Goal: Task Accomplishment & Management: Manage account settings

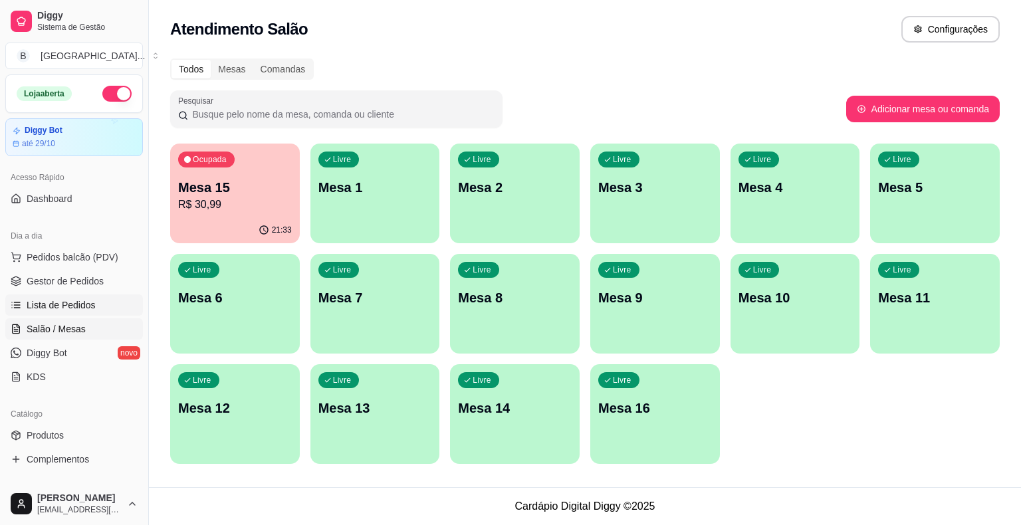
click at [34, 311] on link "Lista de Pedidos" at bounding box center [74, 304] width 138 height 21
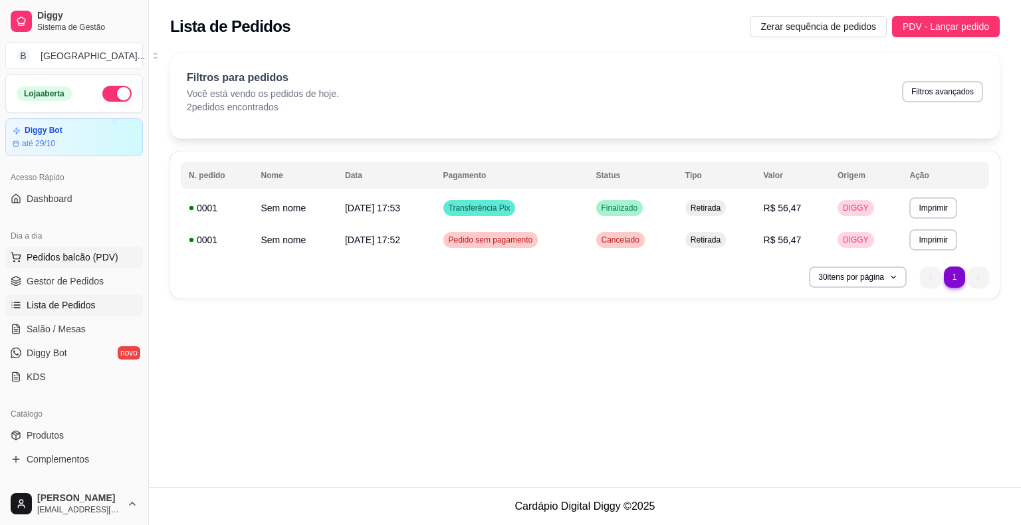
click at [69, 264] on button "Pedidos balcão (PDV)" at bounding box center [74, 257] width 138 height 21
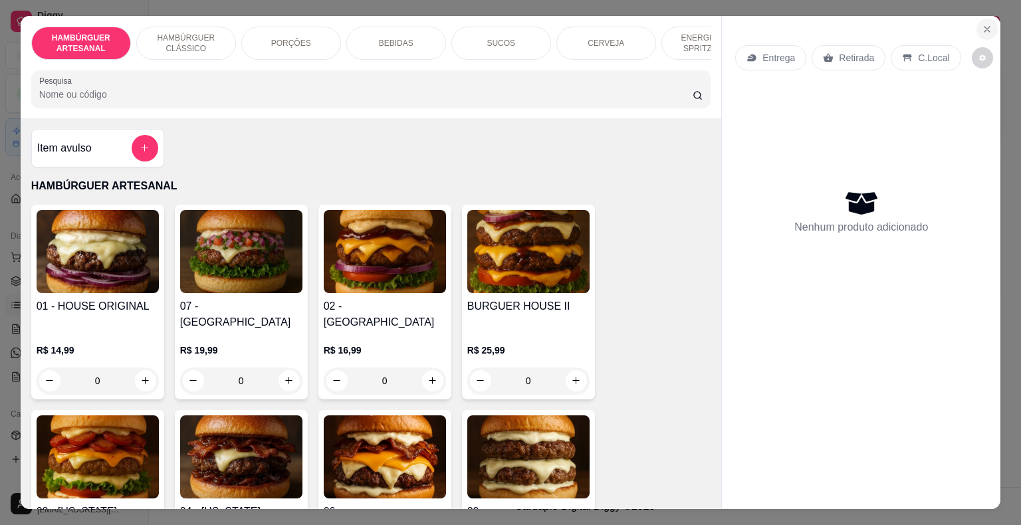
click at [989, 29] on button "Close" at bounding box center [986, 29] width 21 height 21
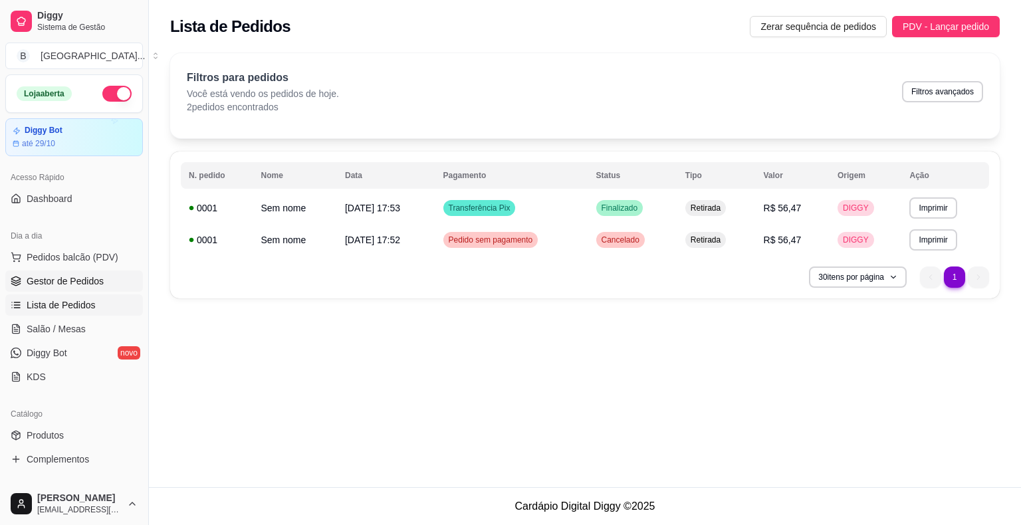
click at [82, 288] on link "Gestor de Pedidos" at bounding box center [74, 280] width 138 height 21
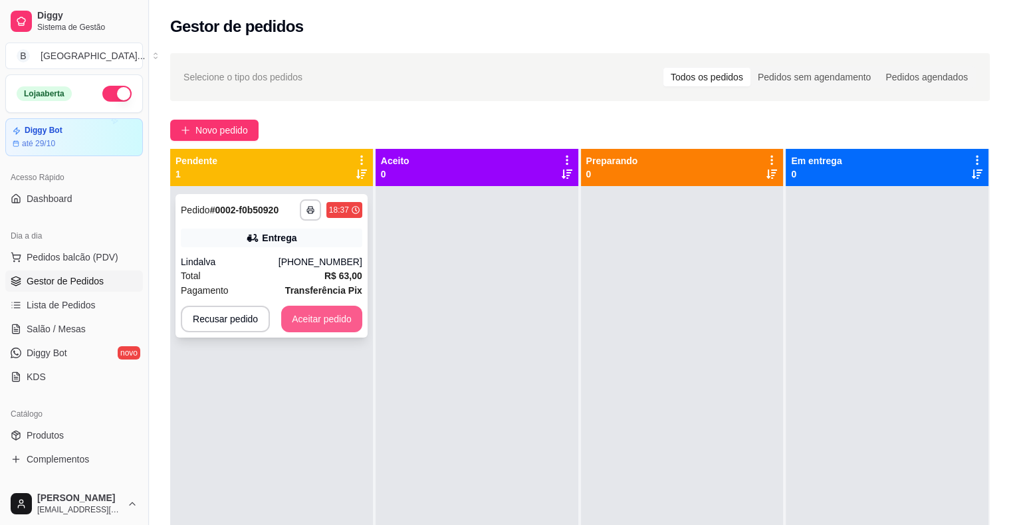
click at [303, 322] on button "Aceitar pedido" at bounding box center [321, 319] width 81 height 27
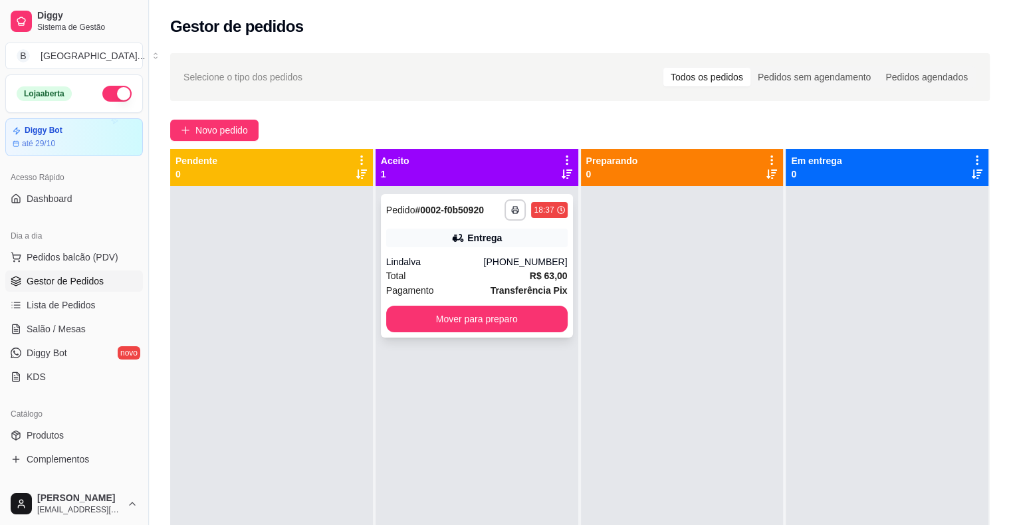
click at [444, 247] on div "**********" at bounding box center [477, 266] width 192 height 144
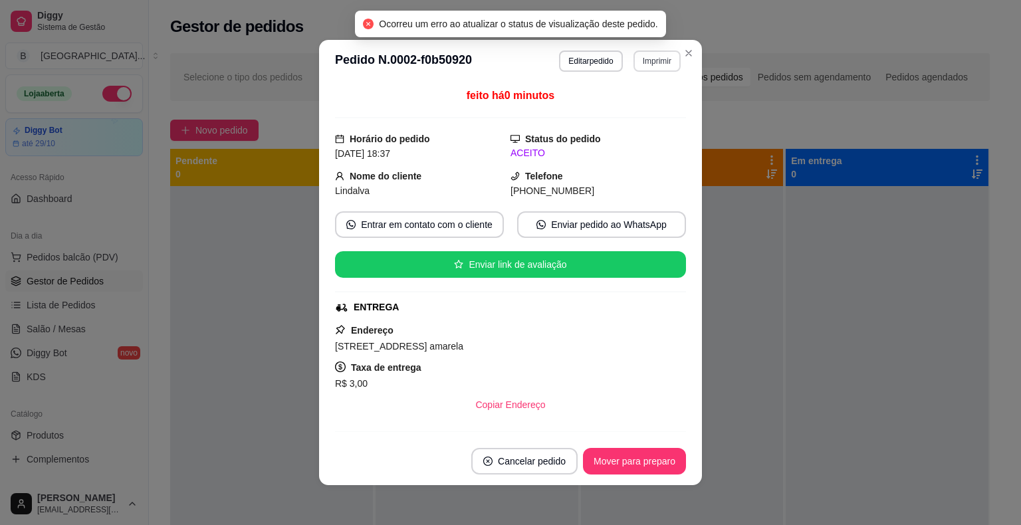
click at [641, 66] on button "Imprimir" at bounding box center [656, 60] width 47 height 21
click at [618, 113] on button "IMPRESSORA" at bounding box center [628, 107] width 96 height 21
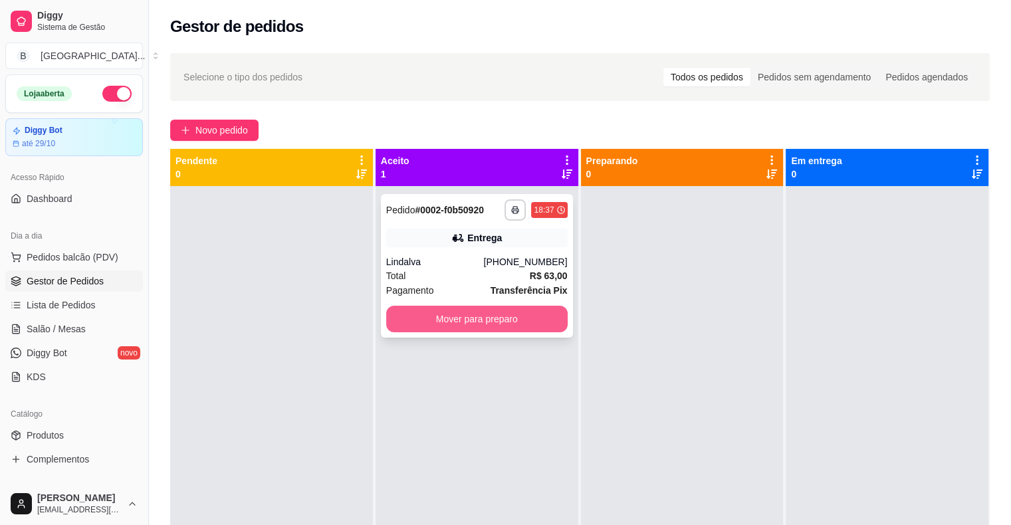
click at [512, 322] on button "Mover para preparo" at bounding box center [476, 319] width 181 height 27
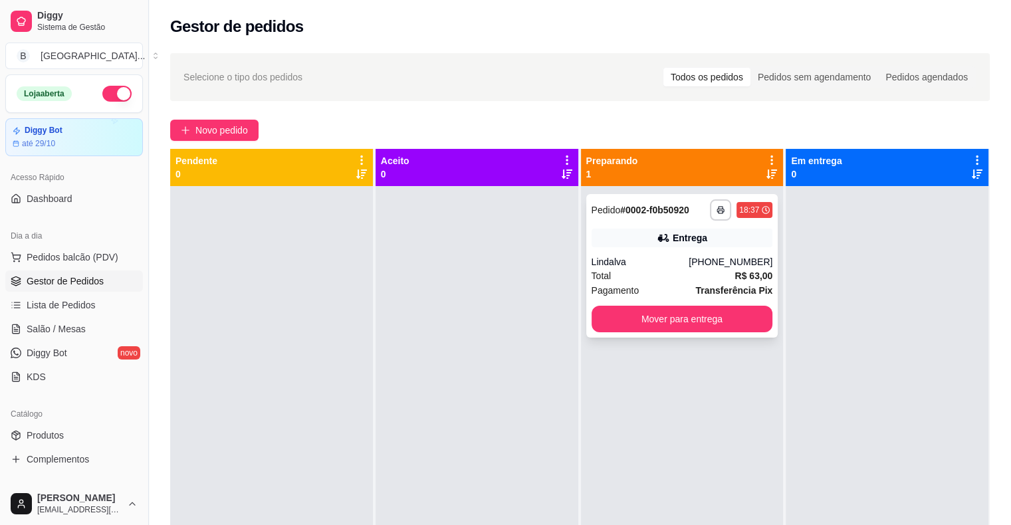
click at [722, 267] on div "[PHONE_NUMBER]" at bounding box center [730, 261] width 84 height 13
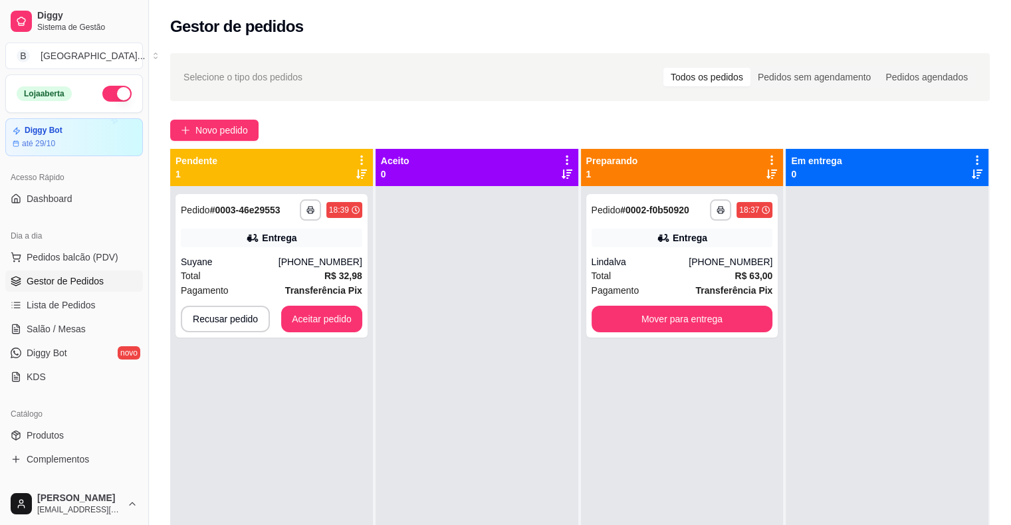
click at [173, 270] on div "**********" at bounding box center [271, 448] width 203 height 525
click at [231, 268] on div "Total R$ 32,98" at bounding box center [271, 275] width 181 height 15
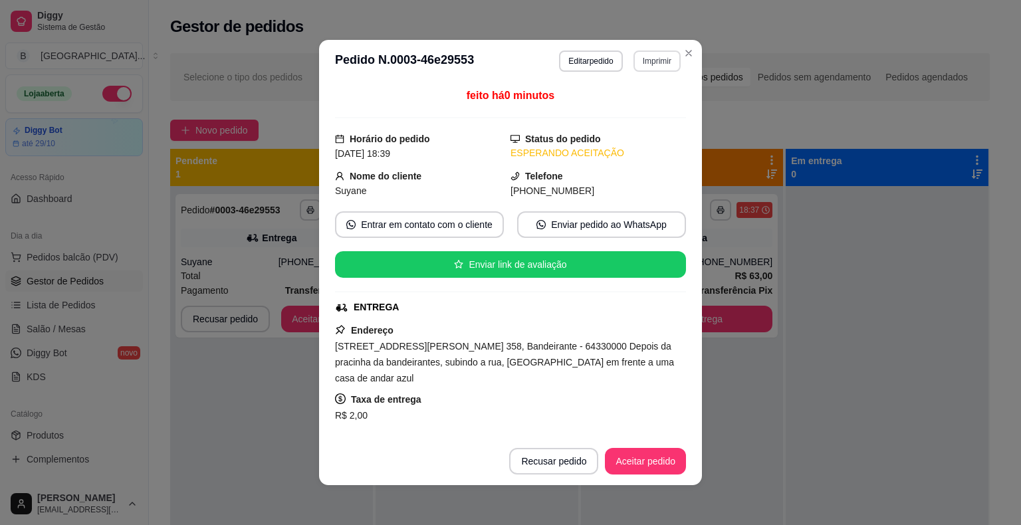
click at [652, 55] on button "Imprimir" at bounding box center [656, 60] width 47 height 21
click at [625, 108] on button "IMPRESSORA" at bounding box center [628, 107] width 96 height 21
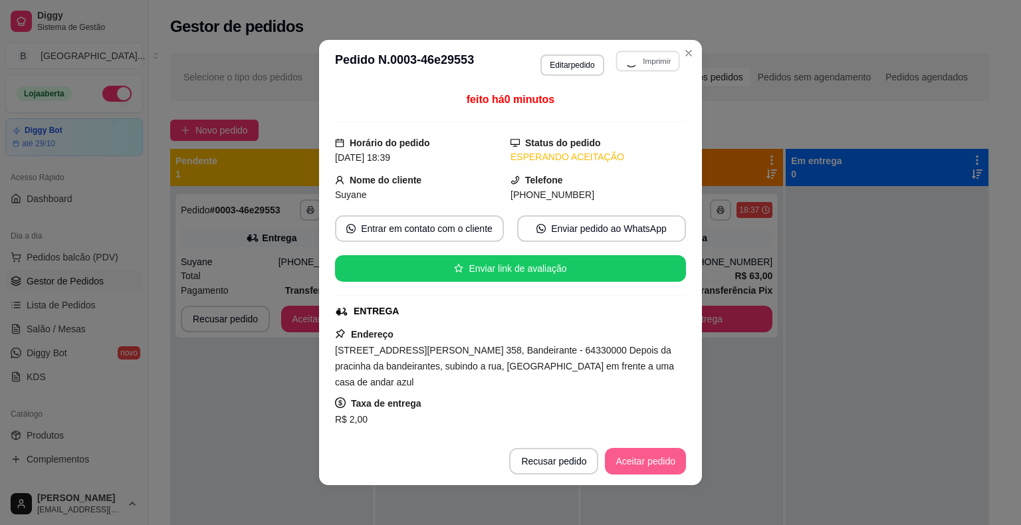
click at [652, 461] on button "Aceitar pedido" at bounding box center [645, 461] width 81 height 27
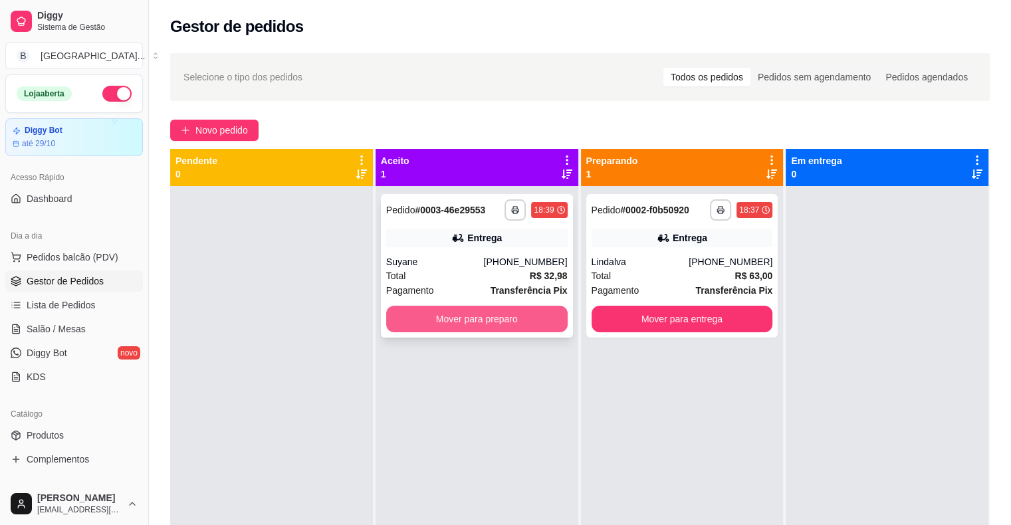
click at [511, 319] on button "Mover para preparo" at bounding box center [476, 319] width 181 height 27
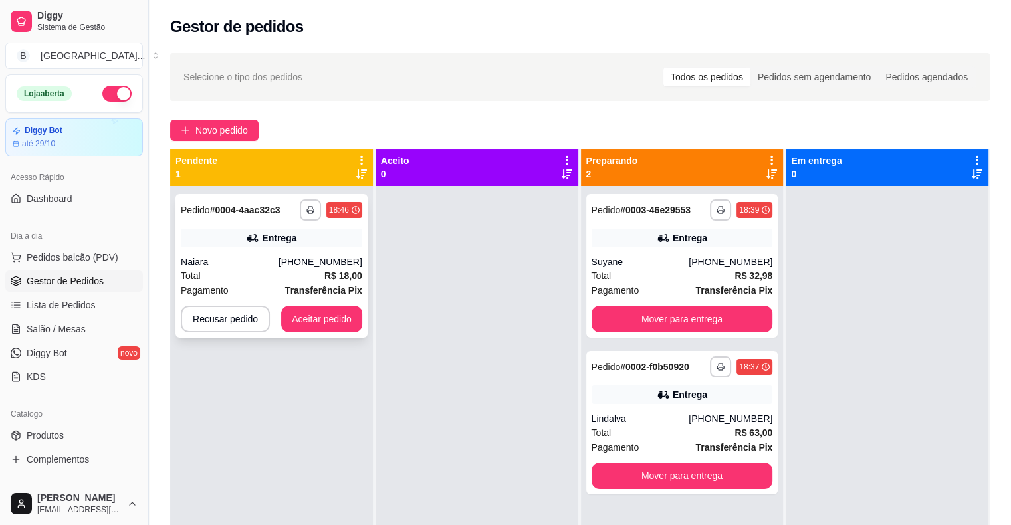
click at [263, 245] on div "Entrega" at bounding box center [271, 238] width 181 height 19
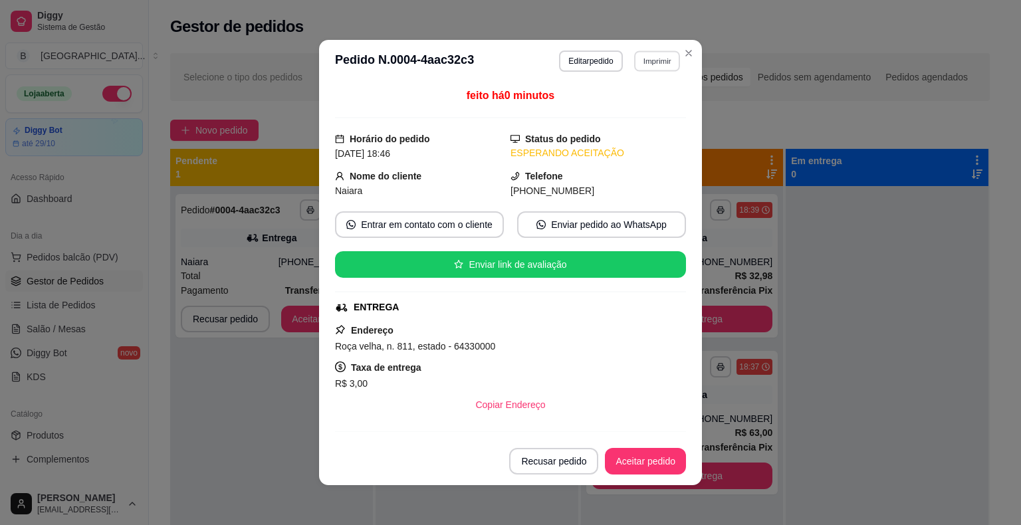
click at [642, 53] on button "Imprimir" at bounding box center [657, 60] width 46 height 21
click at [651, 114] on button "IMPRESSORA" at bounding box center [627, 107] width 93 height 21
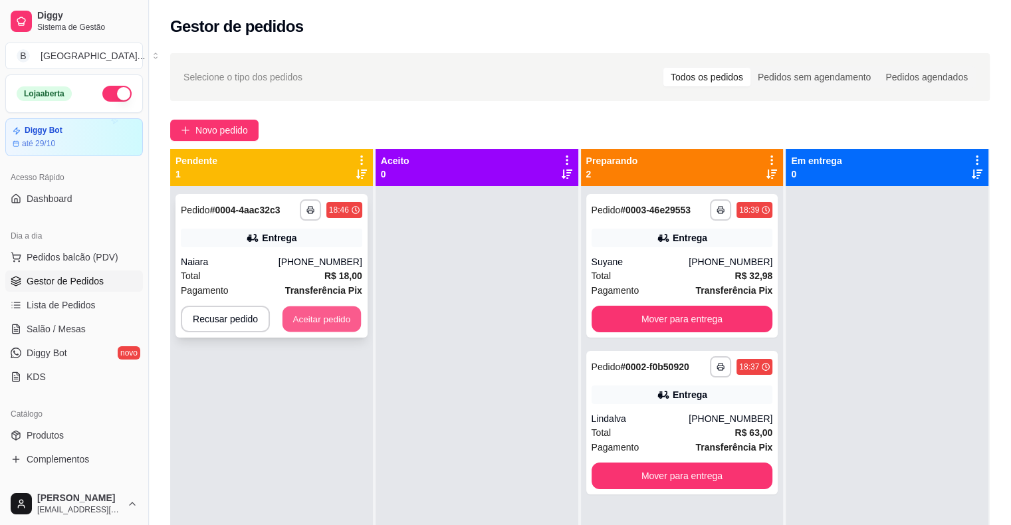
click at [324, 324] on button "Aceitar pedido" at bounding box center [321, 319] width 78 height 26
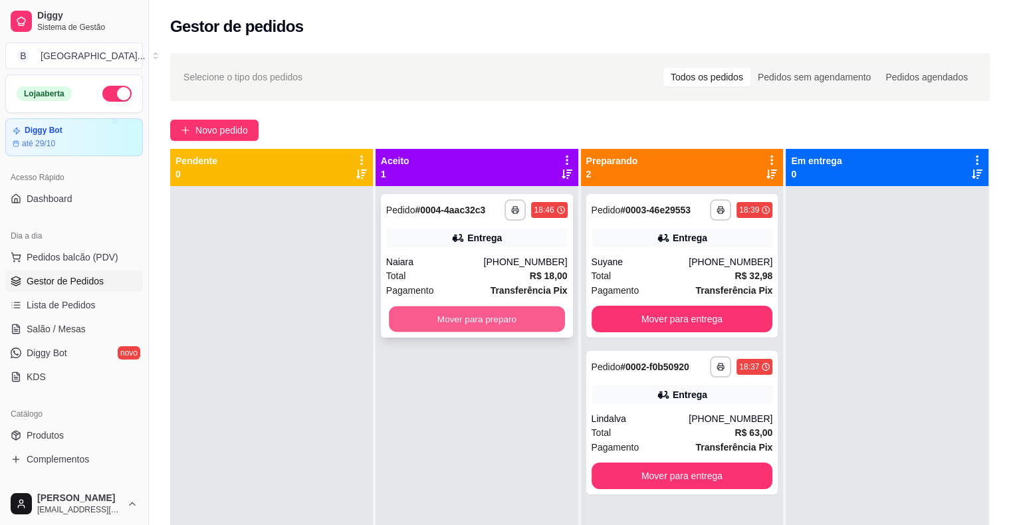
click at [460, 322] on button "Mover para preparo" at bounding box center [477, 319] width 176 height 26
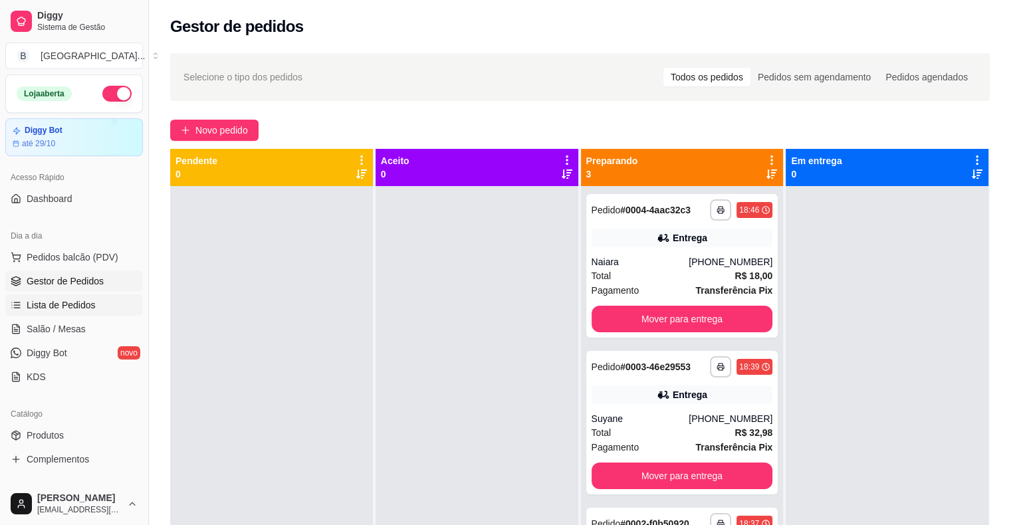
click at [69, 304] on span "Lista de Pedidos" at bounding box center [61, 304] width 69 height 13
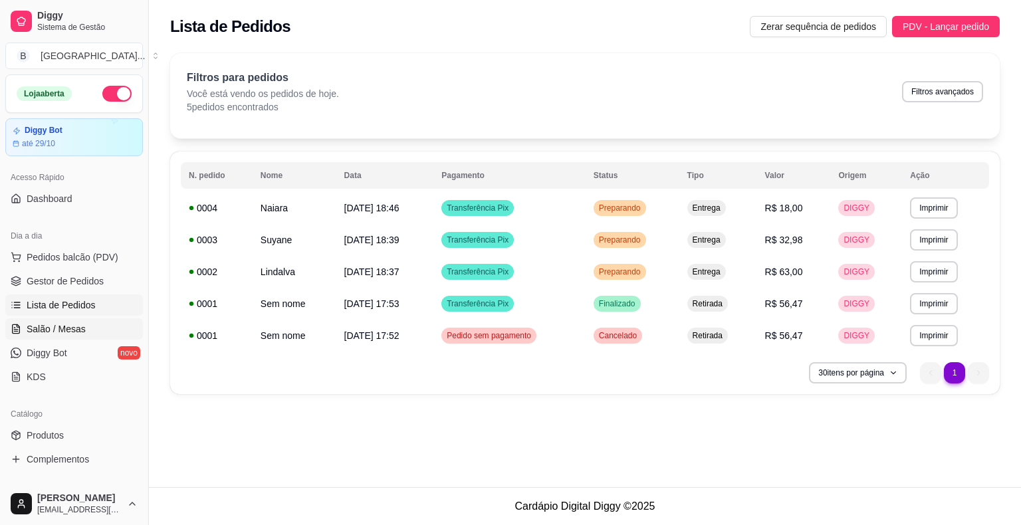
click at [52, 323] on span "Salão / Mesas" at bounding box center [56, 328] width 59 height 13
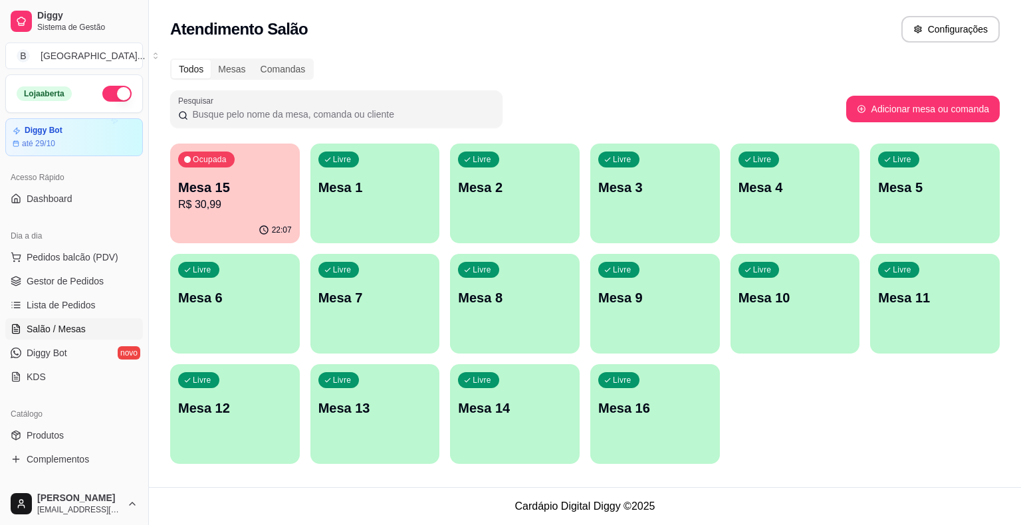
click at [53, 291] on ul "Pedidos balcão (PDV) Gestor de Pedidos Lista de Pedidos Salão / Mesas Diggy Bot…" at bounding box center [74, 317] width 138 height 141
click at [53, 290] on link "Gestor de Pedidos" at bounding box center [74, 280] width 138 height 21
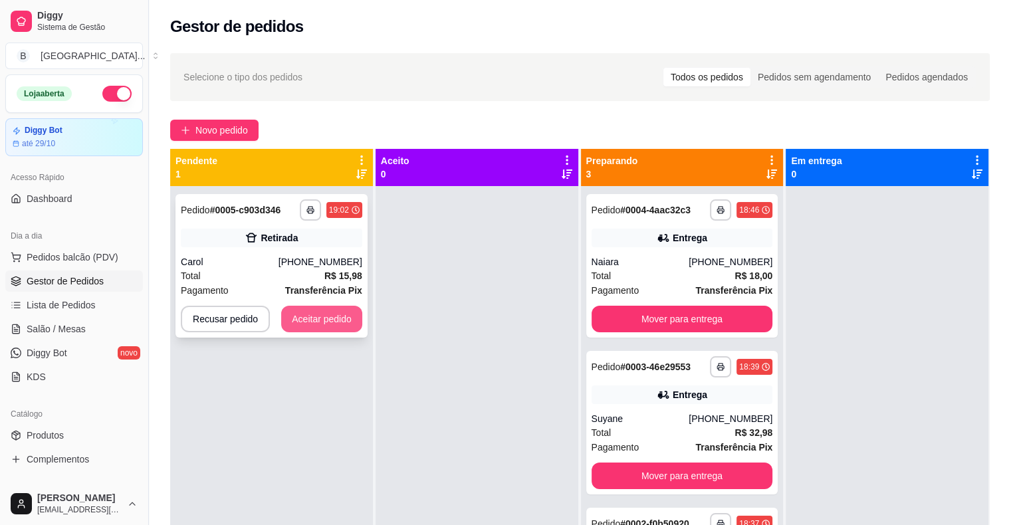
click at [338, 324] on button "Aceitar pedido" at bounding box center [321, 319] width 81 height 27
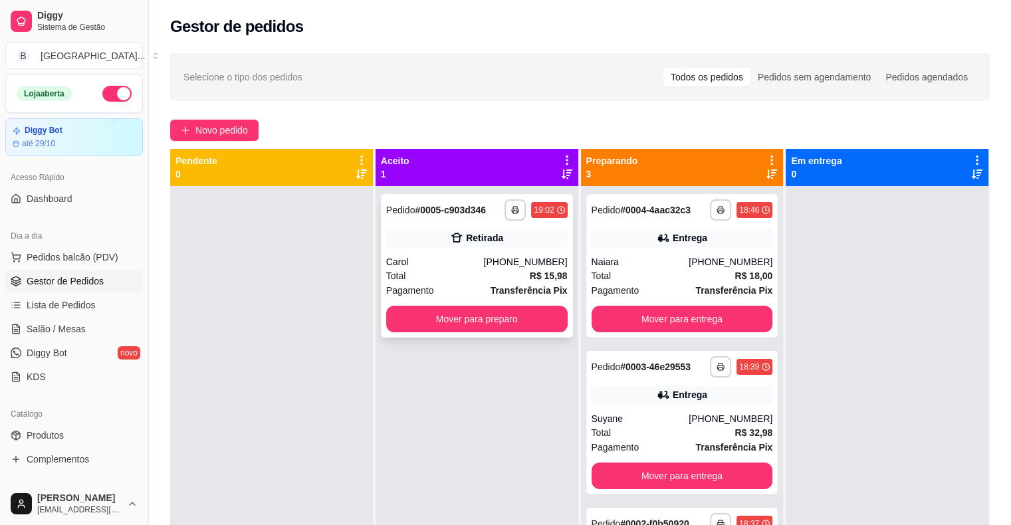
click at [536, 258] on div "[PHONE_NUMBER]" at bounding box center [525, 261] width 84 height 13
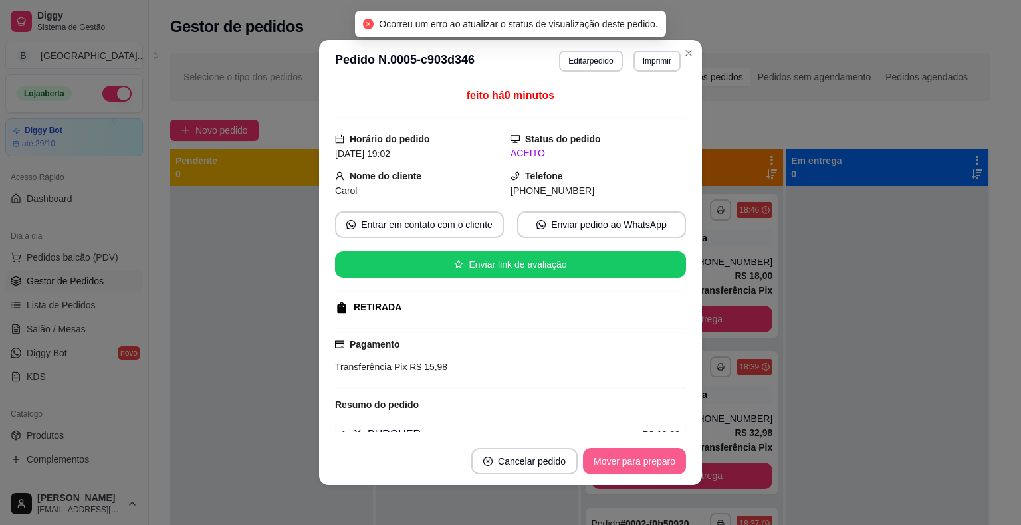
click at [616, 458] on button "Mover para preparo" at bounding box center [634, 461] width 103 height 27
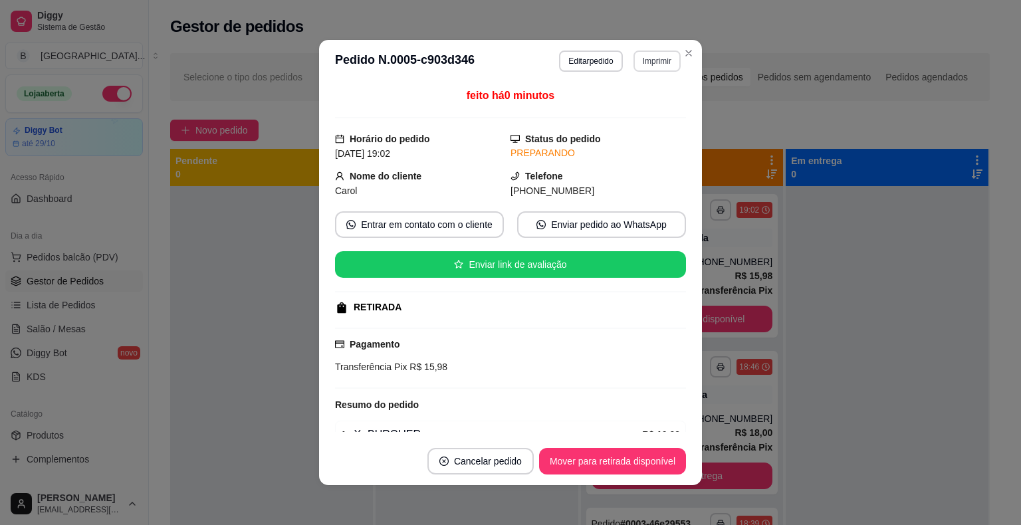
click at [651, 71] on button "Imprimir" at bounding box center [656, 60] width 47 height 21
click at [648, 112] on button "IMPRESSORA" at bounding box center [627, 107] width 93 height 21
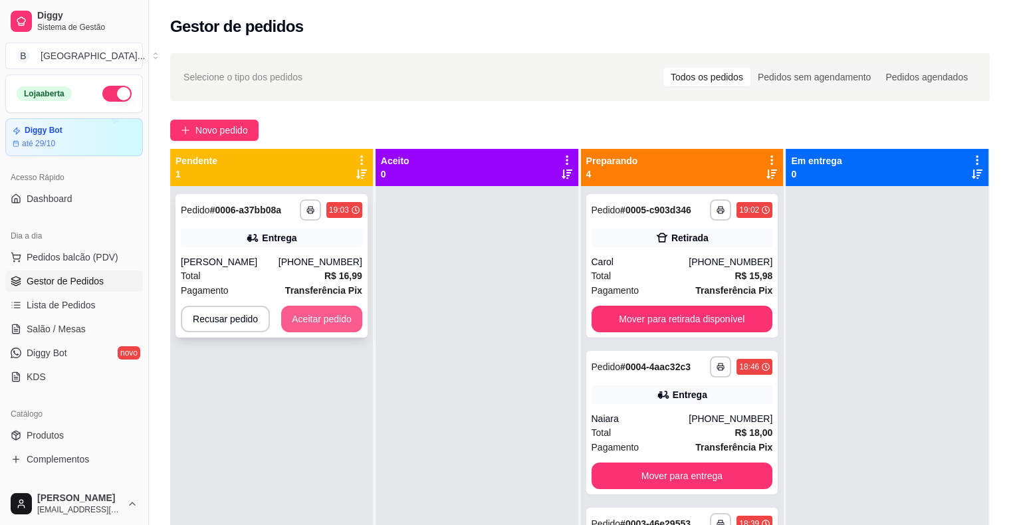
click at [317, 312] on button "Aceitar pedido" at bounding box center [321, 319] width 81 height 27
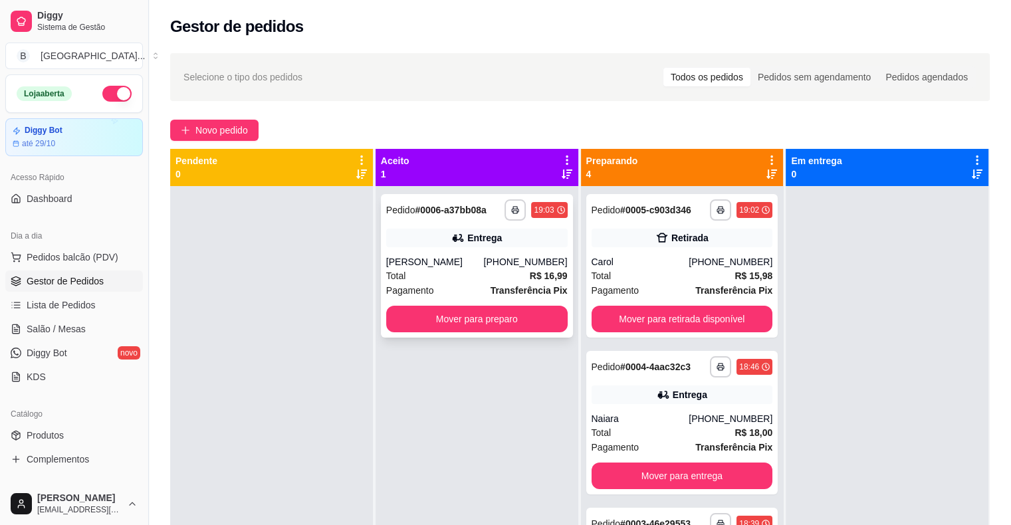
click at [504, 264] on div "[PHONE_NUMBER]" at bounding box center [525, 261] width 84 height 13
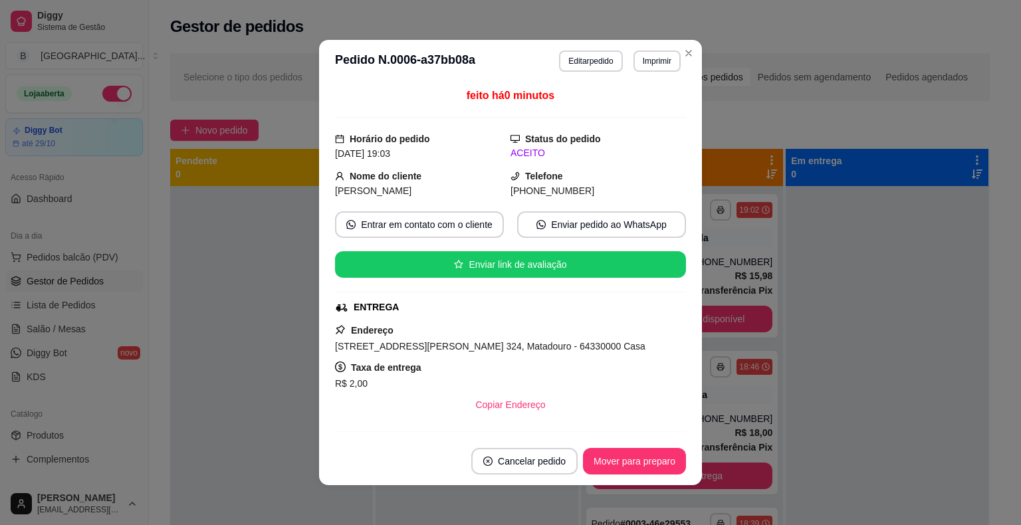
click at [642, 49] on header "**********" at bounding box center [510, 61] width 383 height 43
click at [646, 58] on button "Imprimir" at bounding box center [656, 60] width 47 height 21
click at [619, 114] on button "IMPRESSORA" at bounding box center [628, 107] width 96 height 21
click at [618, 456] on button "Mover para preparo" at bounding box center [634, 461] width 100 height 26
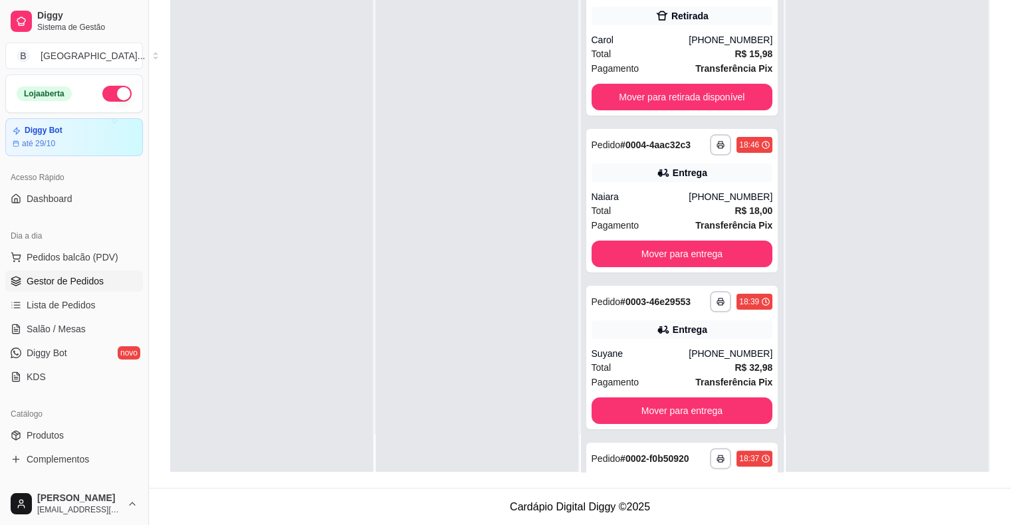
scroll to position [139, 0]
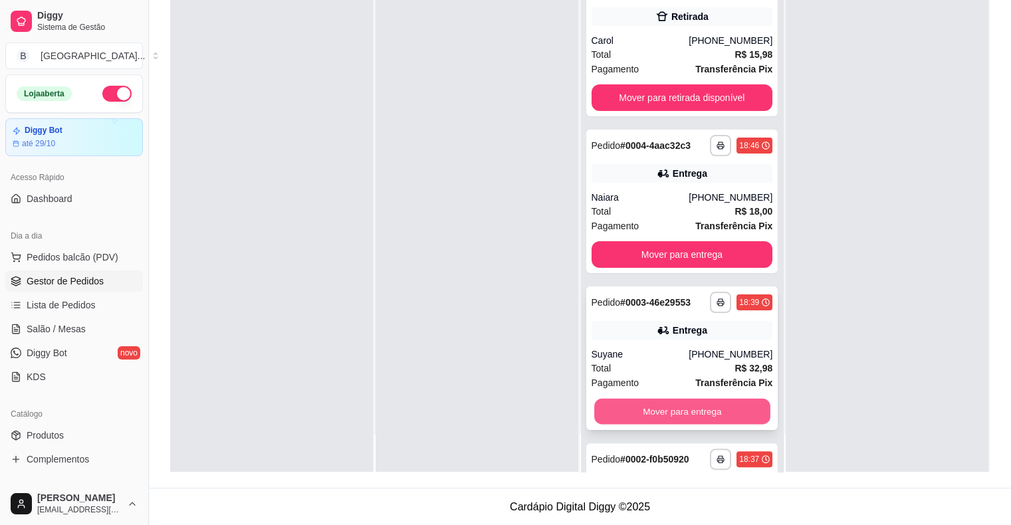
click at [705, 411] on button "Mover para entrega" at bounding box center [682, 412] width 176 height 26
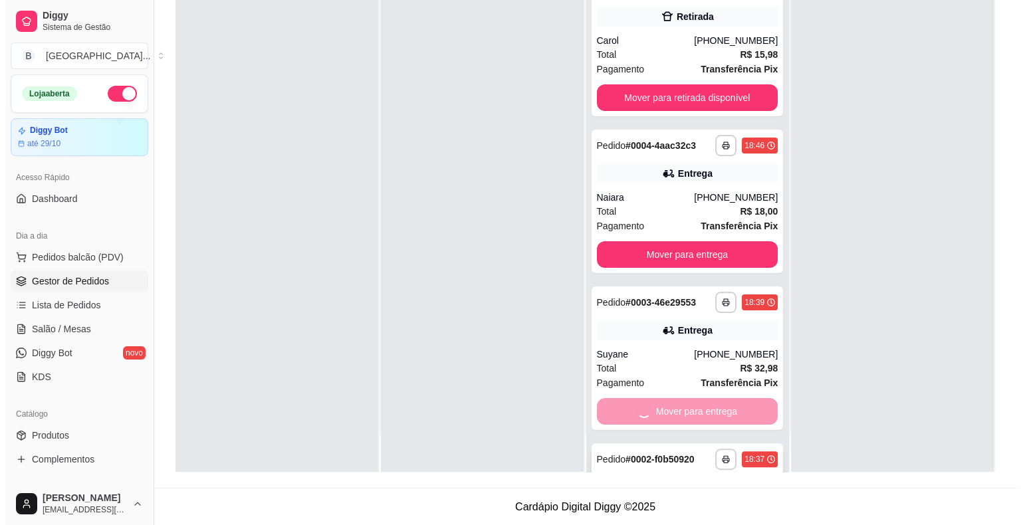
scroll to position [115, 0]
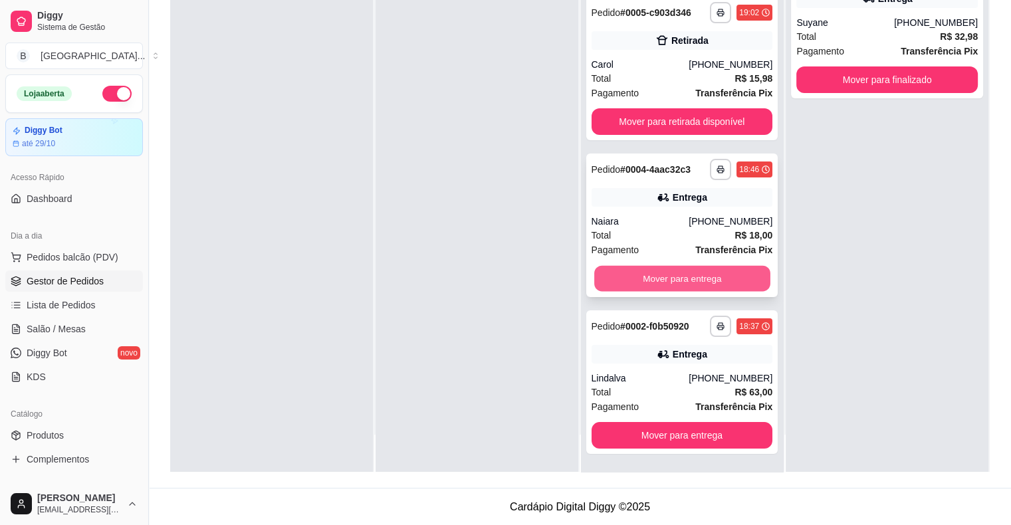
click at [652, 276] on button "Mover para entrega" at bounding box center [682, 279] width 176 height 26
click at [652, 276] on div "Mover para entrega" at bounding box center [681, 278] width 181 height 27
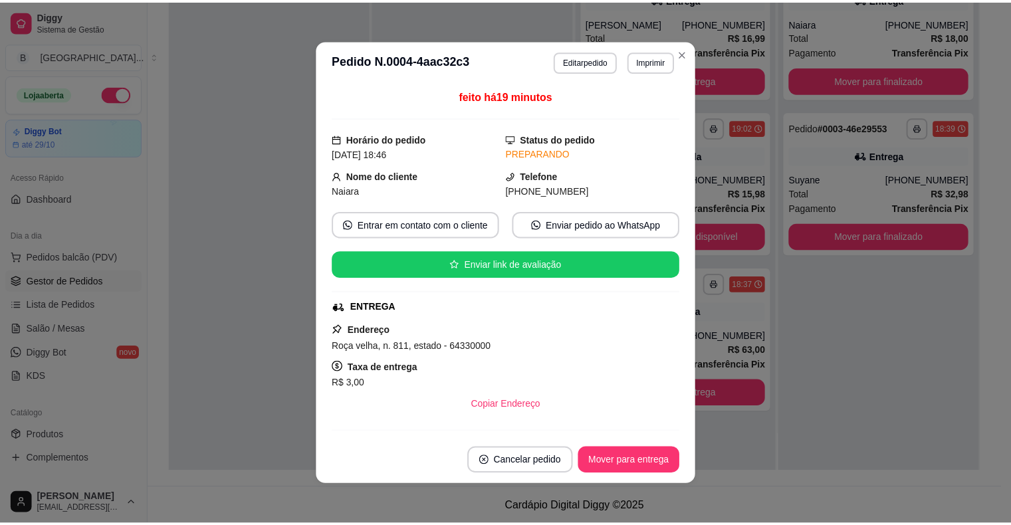
scroll to position [0, 0]
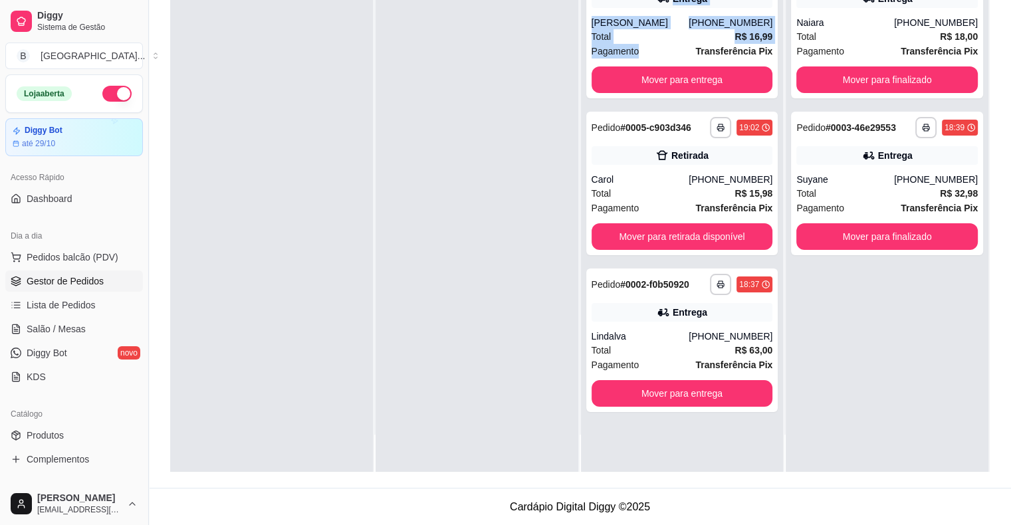
drag, startPoint x: 678, startPoint y: 47, endPoint x: 559, endPoint y: 159, distance: 163.1
click at [559, 159] on div "**********" at bounding box center [579, 209] width 819 height 525
click at [650, 398] on button "Mover para entrega" at bounding box center [682, 394] width 176 height 26
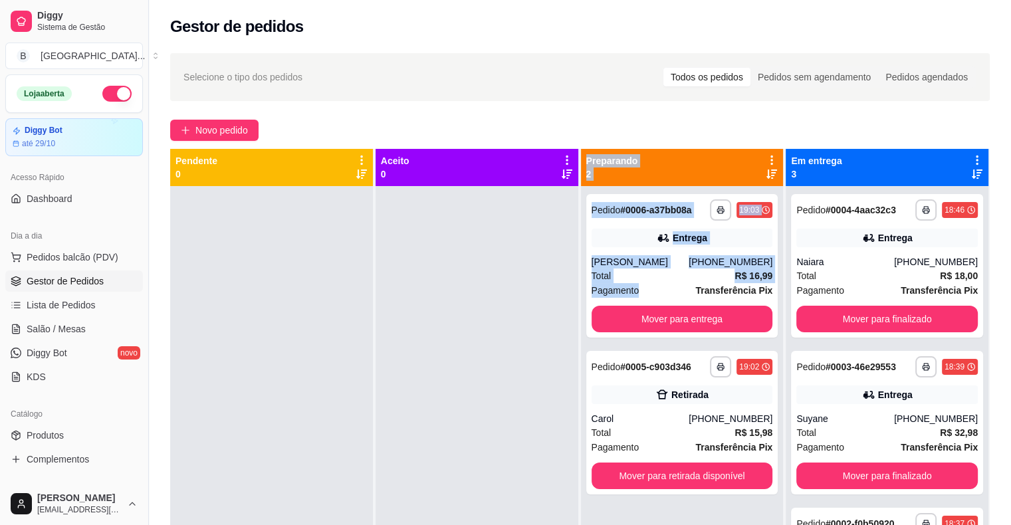
click at [472, 315] on div at bounding box center [476, 448] width 203 height 525
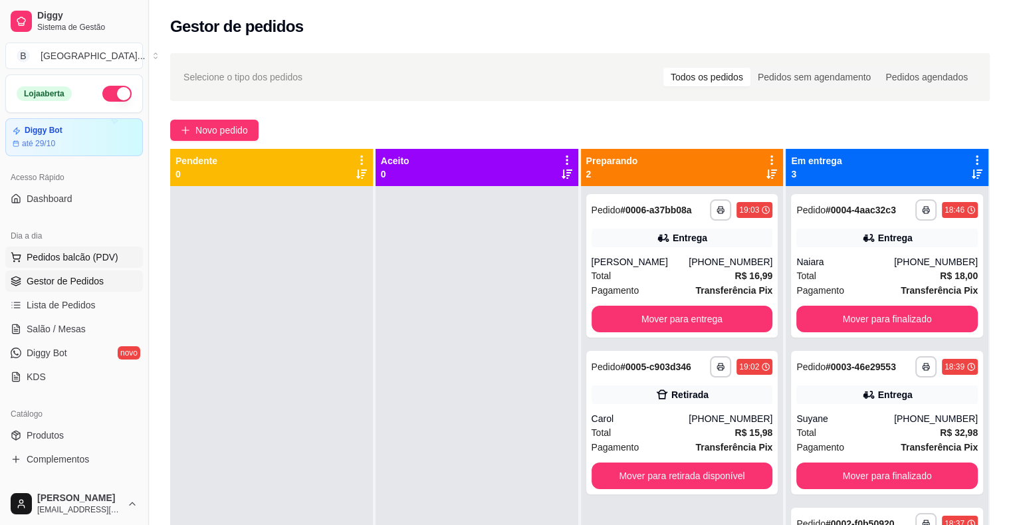
click at [54, 266] on button "Pedidos balcão (PDV)" at bounding box center [74, 257] width 138 height 21
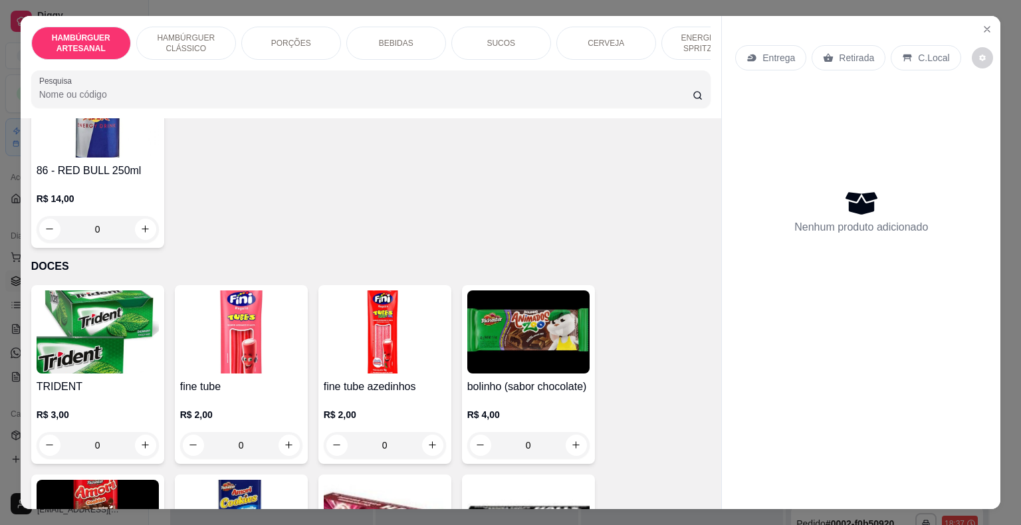
scroll to position [2857, 0]
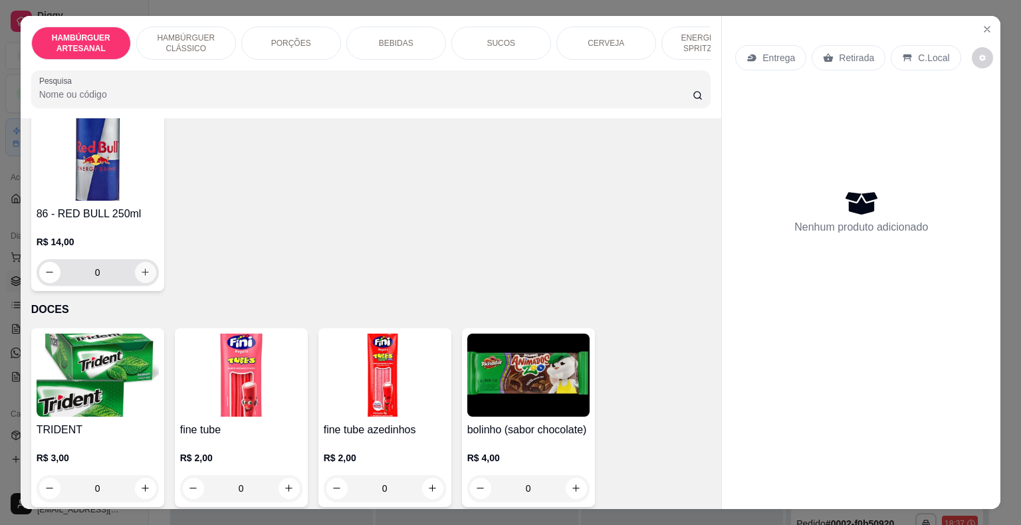
click at [140, 267] on icon "increase-product-quantity" at bounding box center [145, 272] width 10 height 10
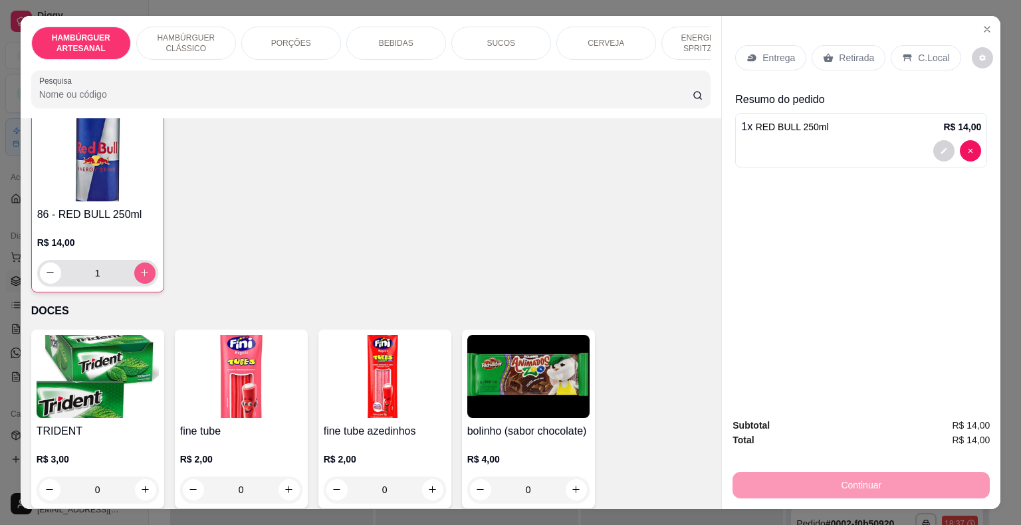
type input "1"
click at [898, 60] on div "C.Local" at bounding box center [925, 57] width 70 height 25
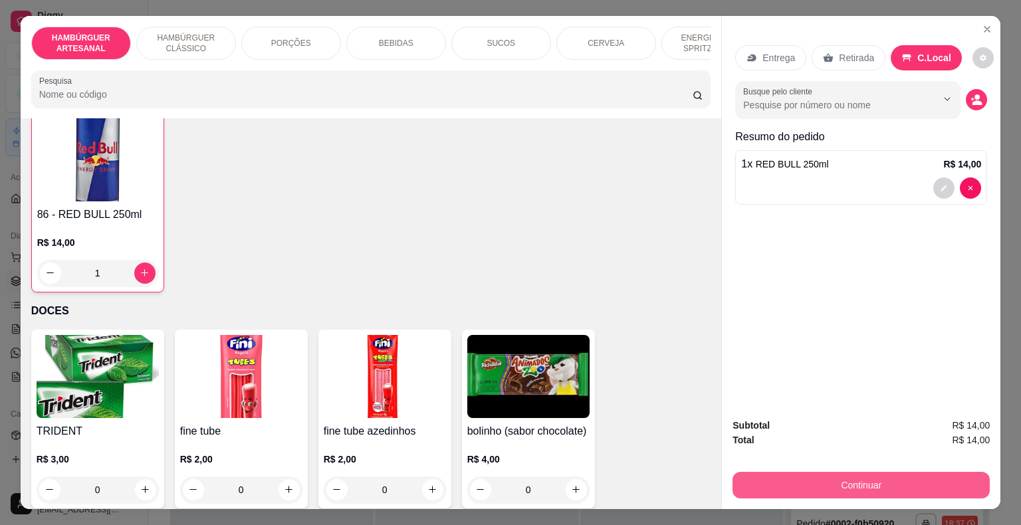
click at [757, 472] on button "Continuar" at bounding box center [860, 485] width 257 height 27
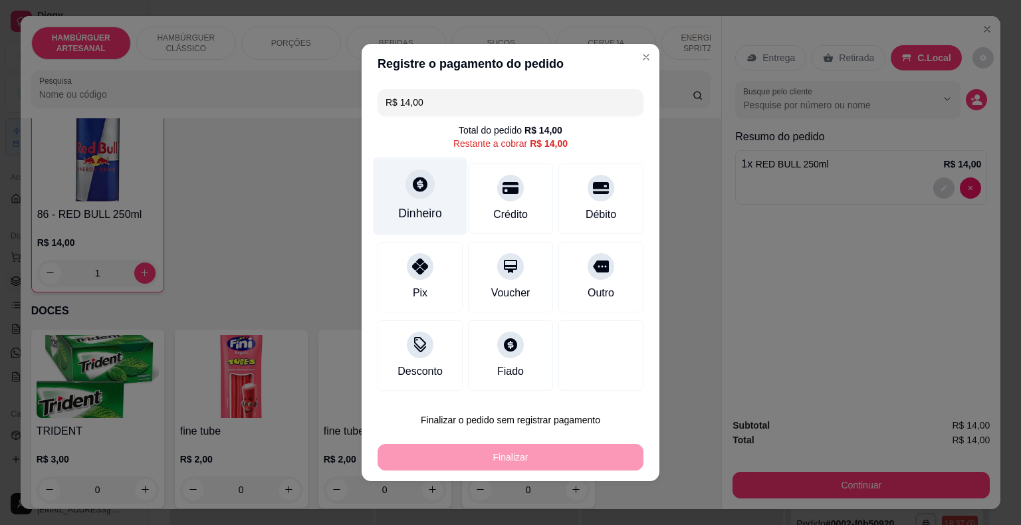
click at [415, 206] on div "Dinheiro" at bounding box center [420, 213] width 44 height 17
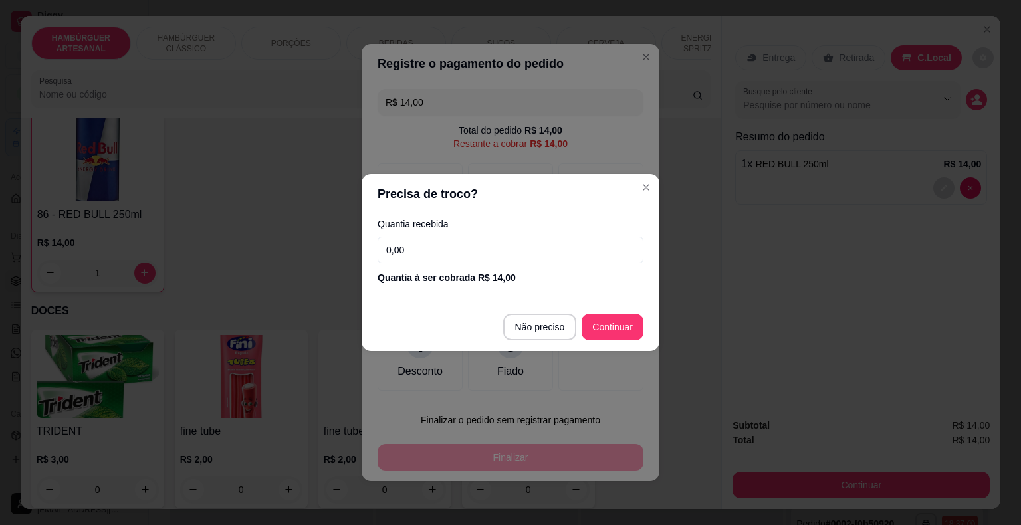
click at [515, 243] on input "0,00" at bounding box center [510, 250] width 266 height 27
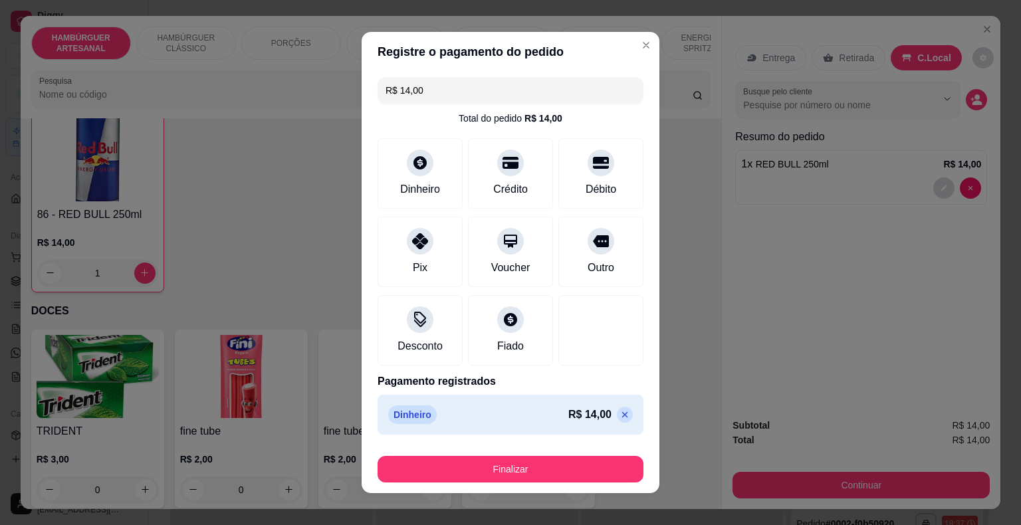
type input "R$ 0,00"
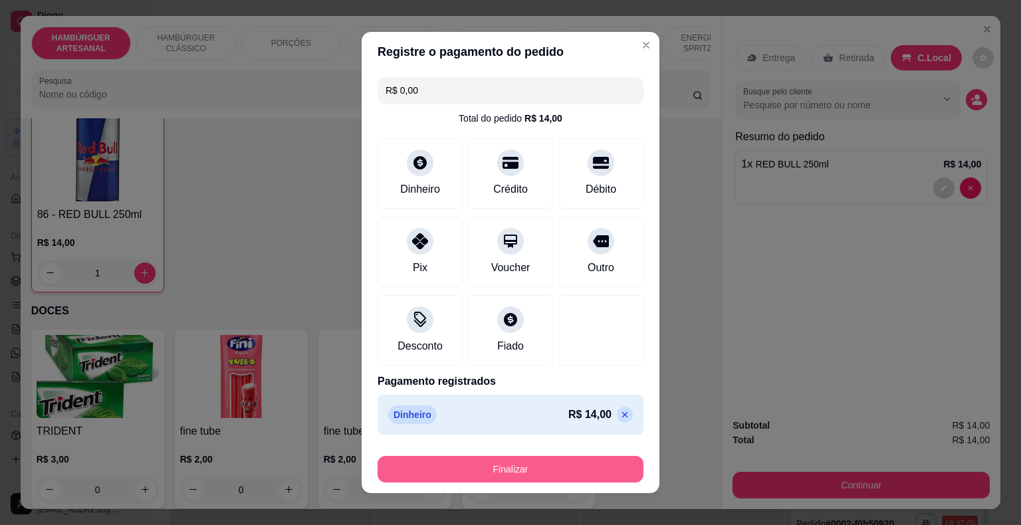
click at [579, 468] on button "Finalizar" at bounding box center [510, 469] width 266 height 27
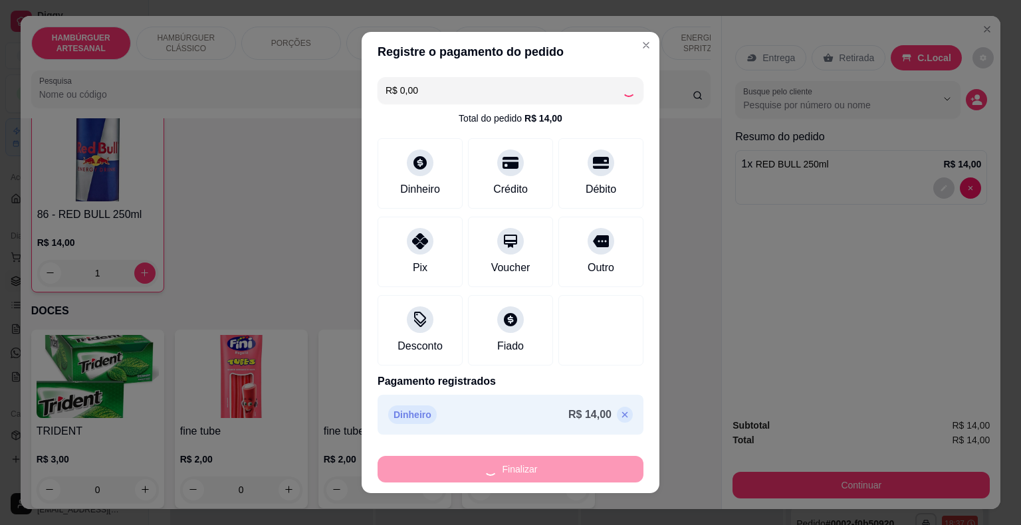
type input "0"
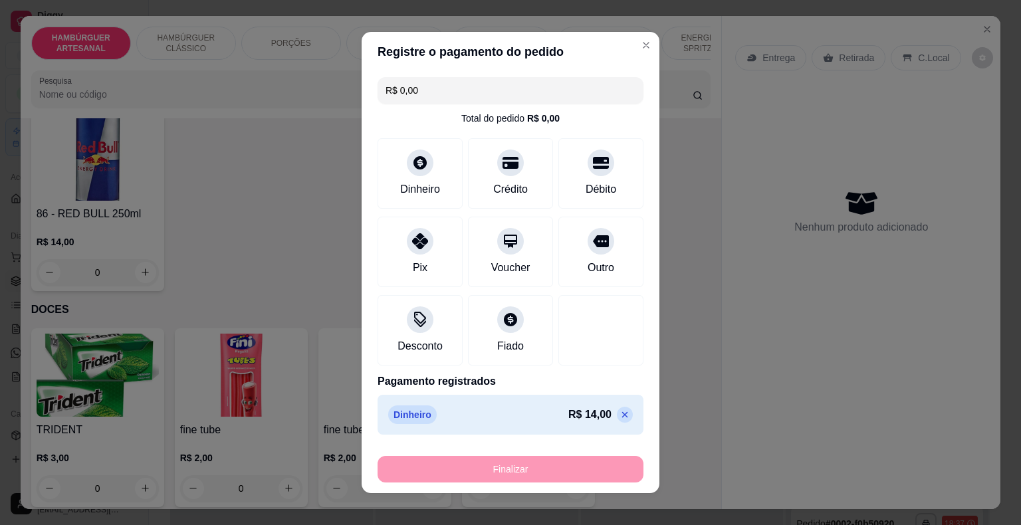
type input "-R$ 14,00"
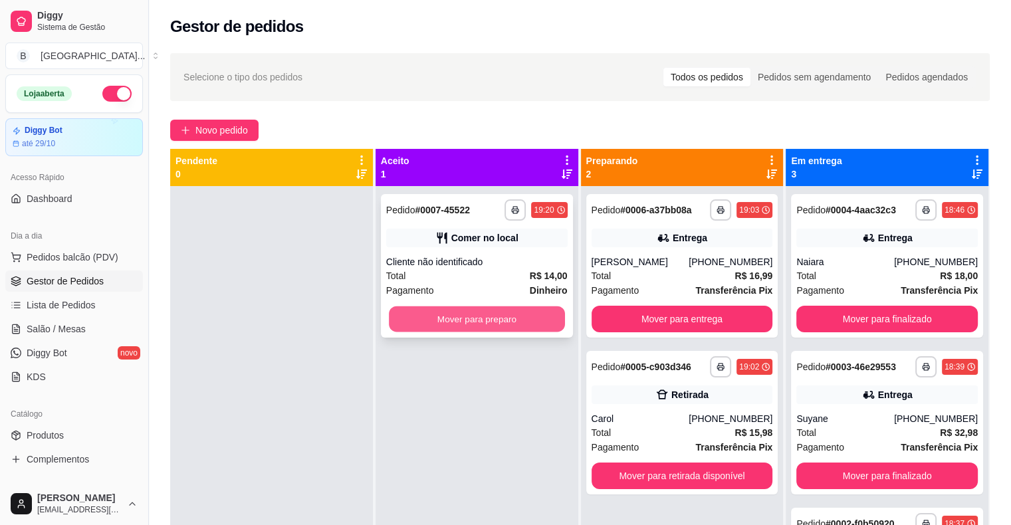
click at [514, 320] on button "Mover para preparo" at bounding box center [477, 319] width 176 height 26
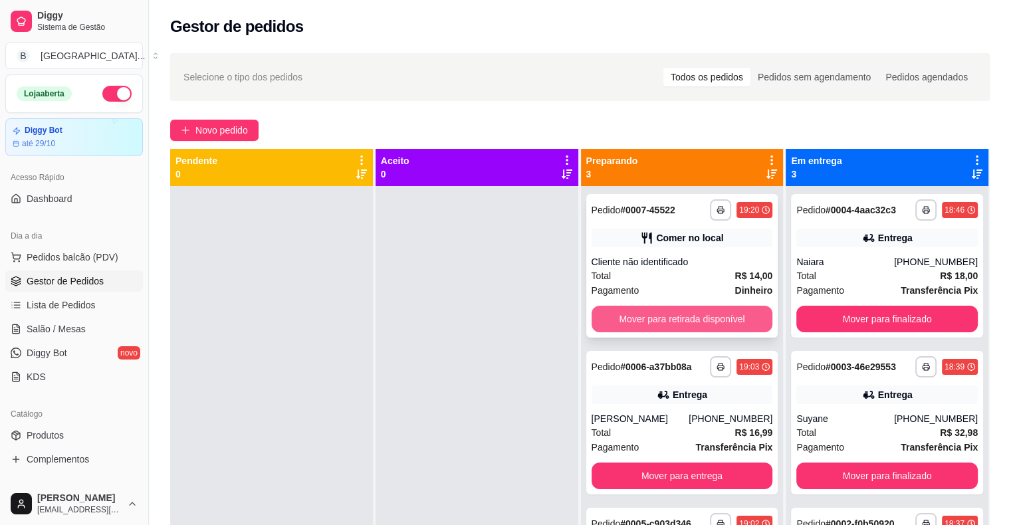
click at [700, 321] on button "Mover para retirada disponível" at bounding box center [681, 319] width 181 height 27
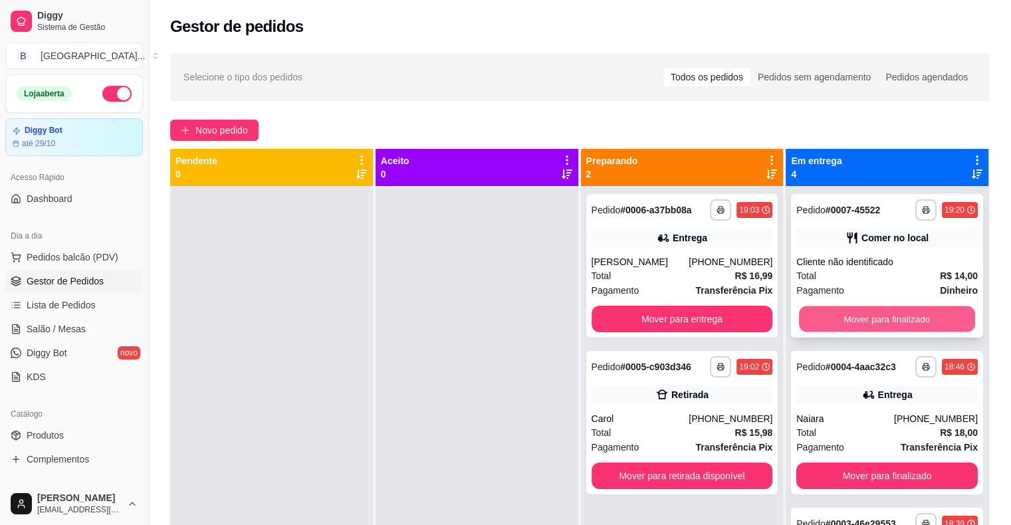
click at [874, 315] on button "Mover para finalizado" at bounding box center [887, 319] width 176 height 26
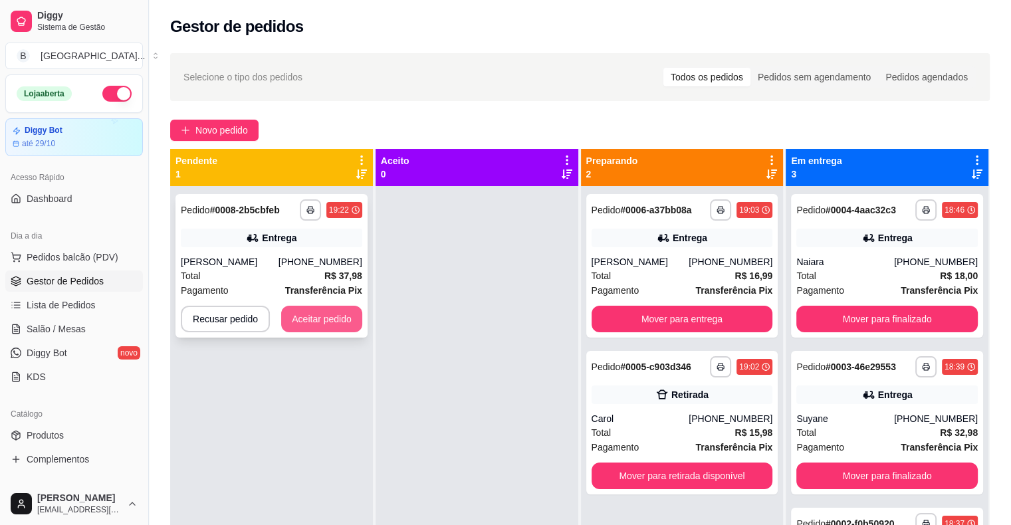
click at [318, 328] on button "Aceitar pedido" at bounding box center [321, 319] width 81 height 27
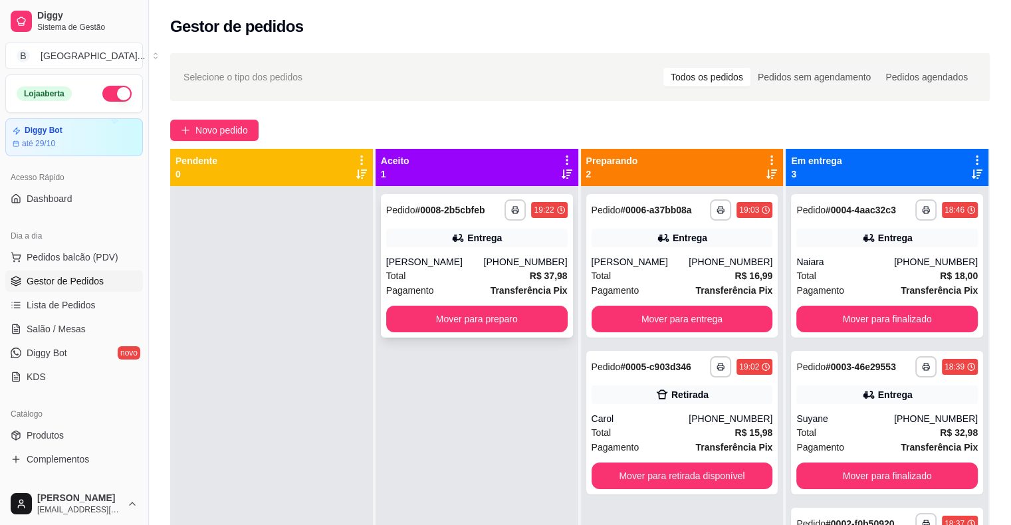
click at [425, 227] on div "**********" at bounding box center [477, 266] width 192 height 144
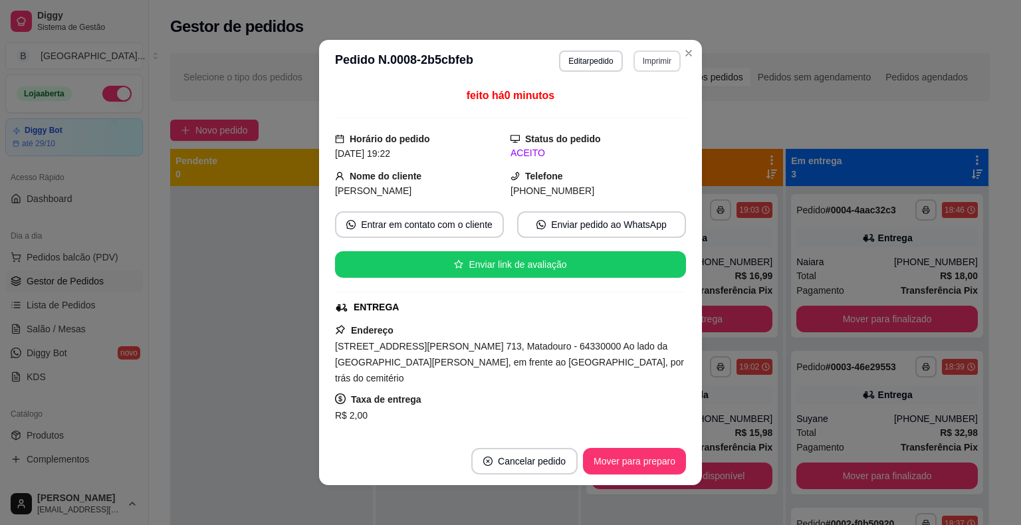
click at [636, 71] on button "Imprimir" at bounding box center [656, 60] width 47 height 21
click at [621, 113] on button "IMPRESSORA" at bounding box center [627, 107] width 93 height 21
click at [614, 466] on button "Mover para preparo" at bounding box center [634, 461] width 103 height 27
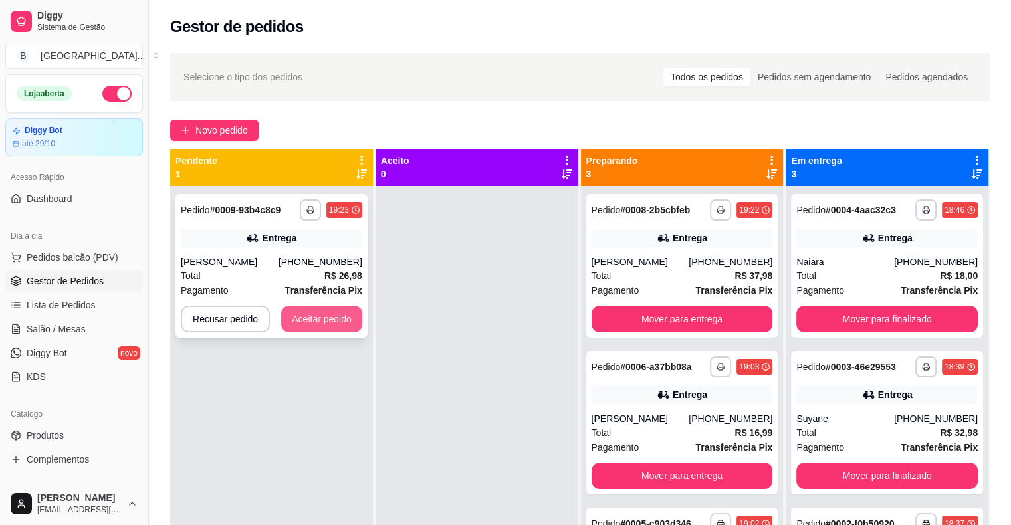
click at [304, 316] on button "Aceitar pedido" at bounding box center [321, 319] width 81 height 27
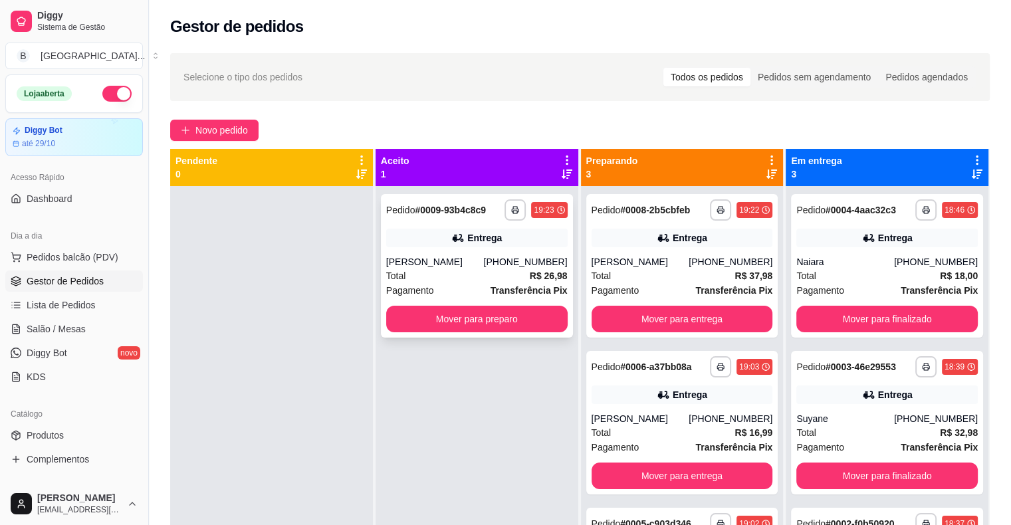
click at [454, 252] on div "**********" at bounding box center [477, 266] width 192 height 144
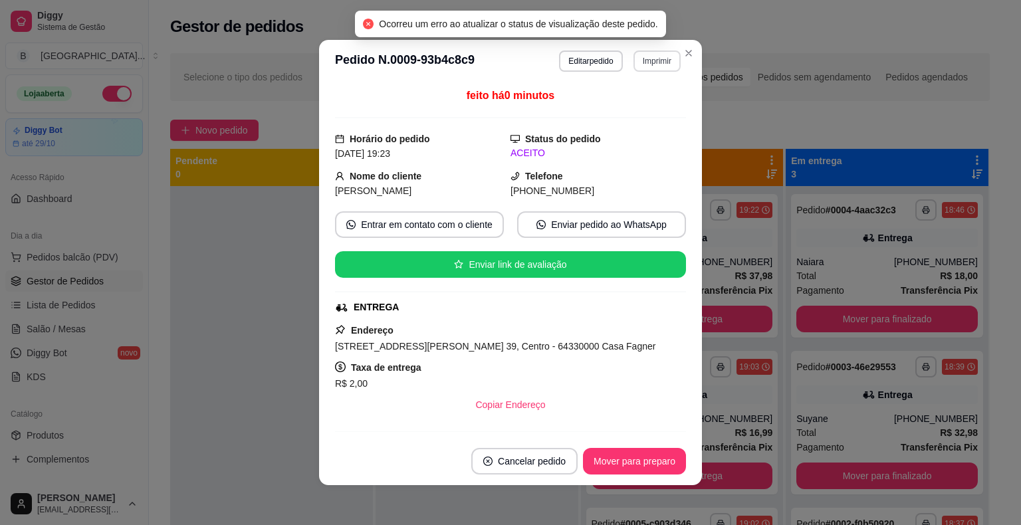
click at [637, 70] on button "Imprimir" at bounding box center [656, 60] width 47 height 21
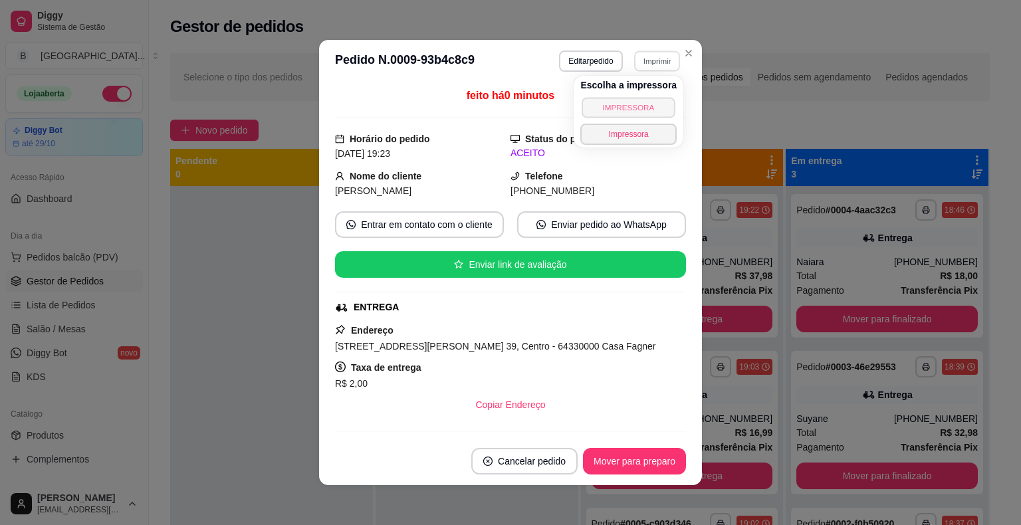
click at [634, 110] on button "IMPRESSORA" at bounding box center [628, 107] width 93 height 21
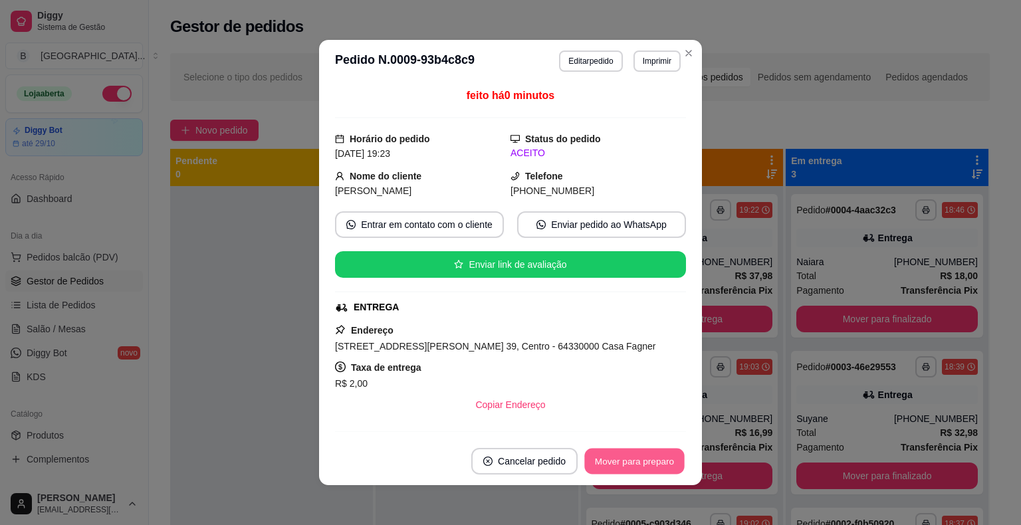
click at [622, 459] on button "Mover para preparo" at bounding box center [634, 461] width 100 height 26
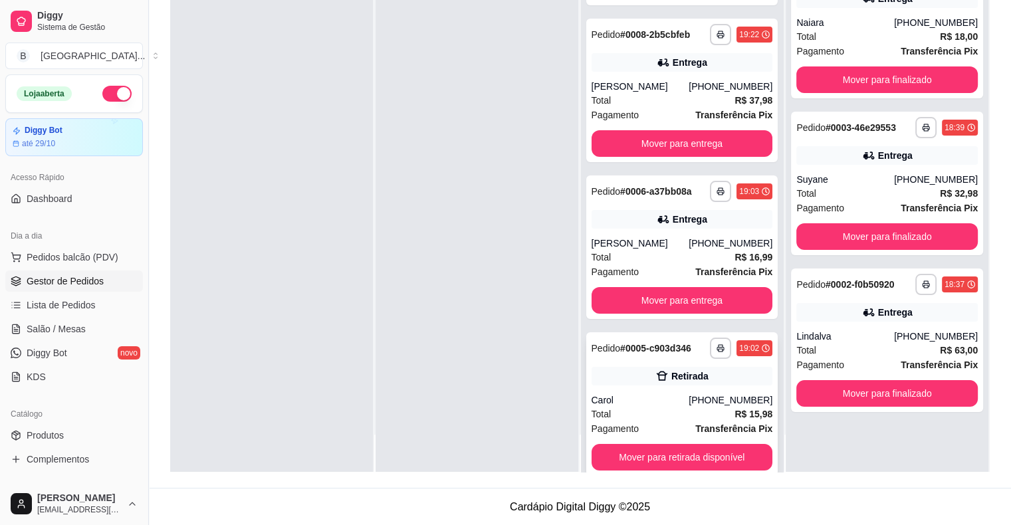
scroll to position [115, 0]
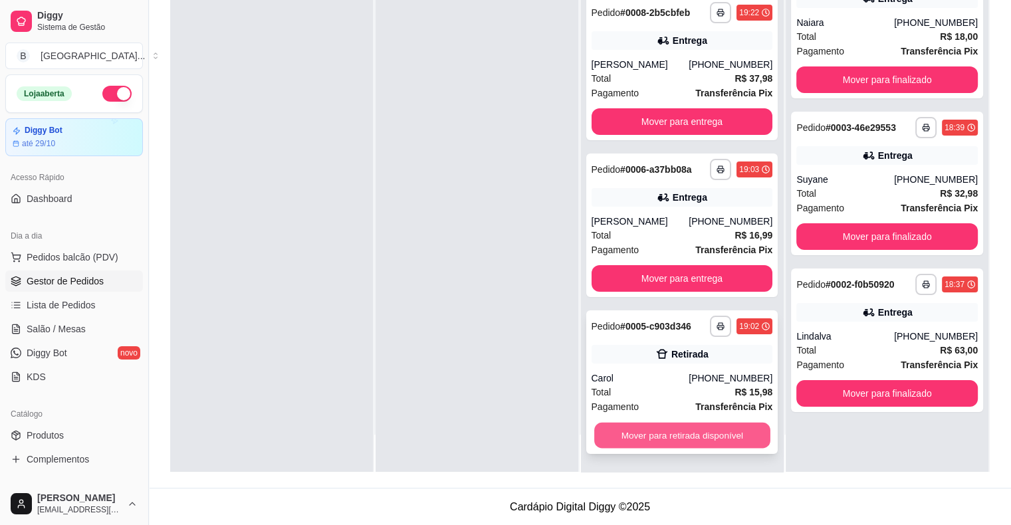
click at [668, 435] on button "Mover para retirada disponível" at bounding box center [682, 436] width 176 height 26
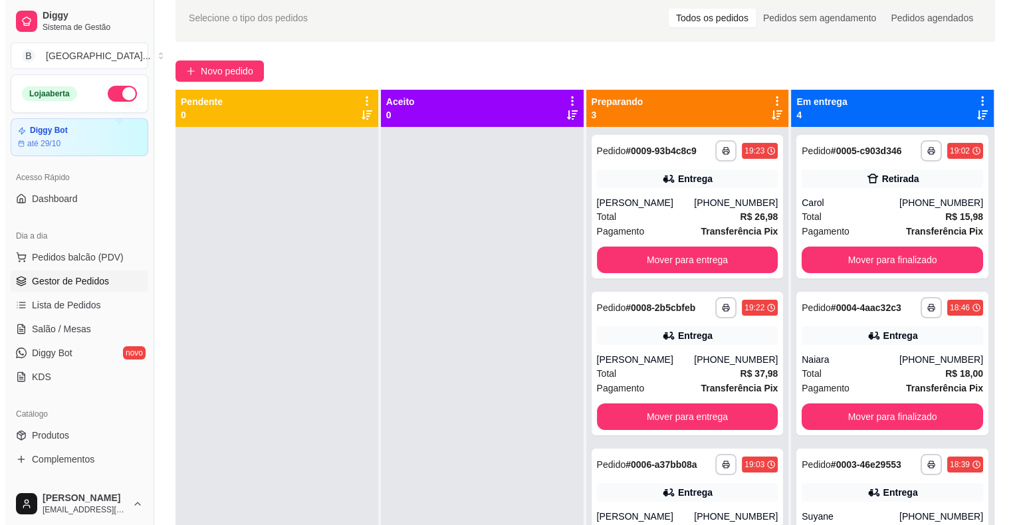
scroll to position [0, 0]
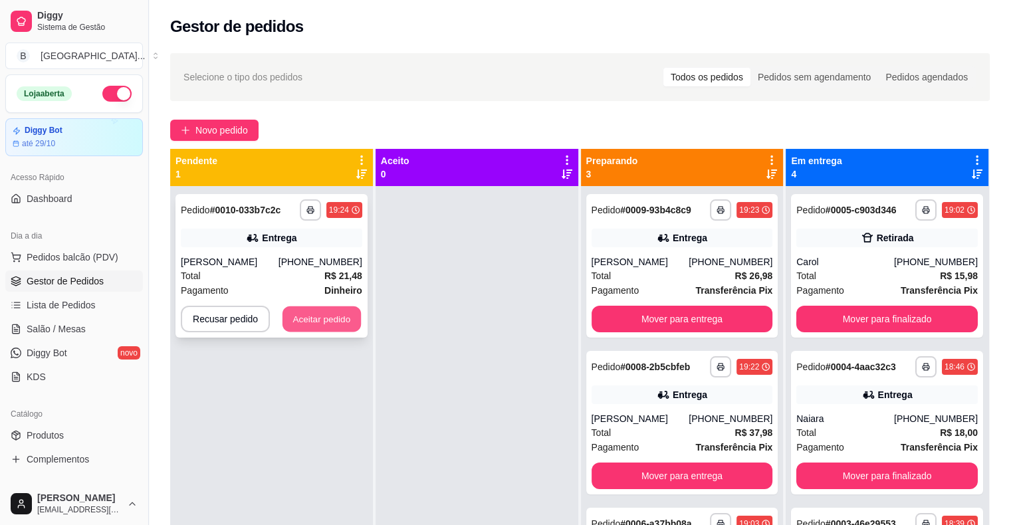
click at [332, 317] on button "Aceitar pedido" at bounding box center [321, 319] width 78 height 26
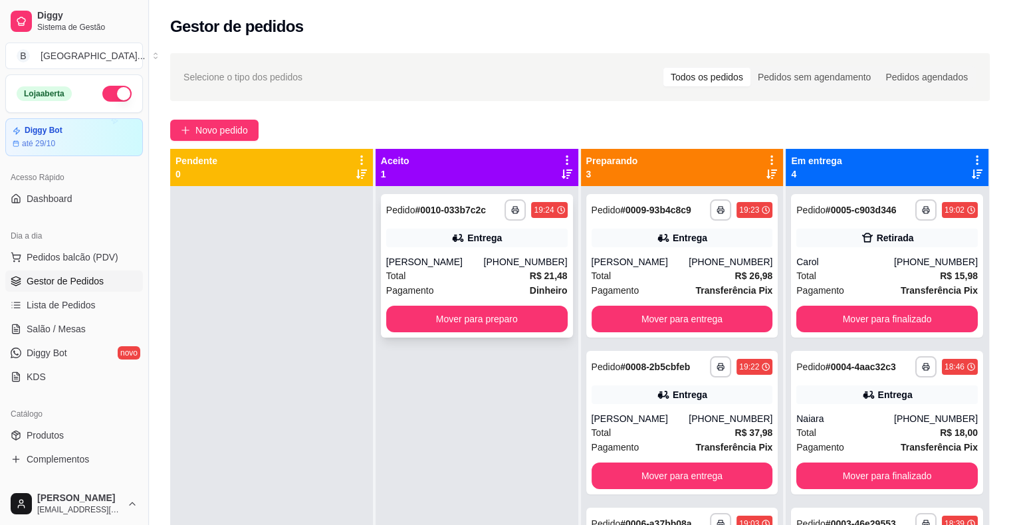
click at [477, 237] on div "Entrega" at bounding box center [484, 237] width 35 height 13
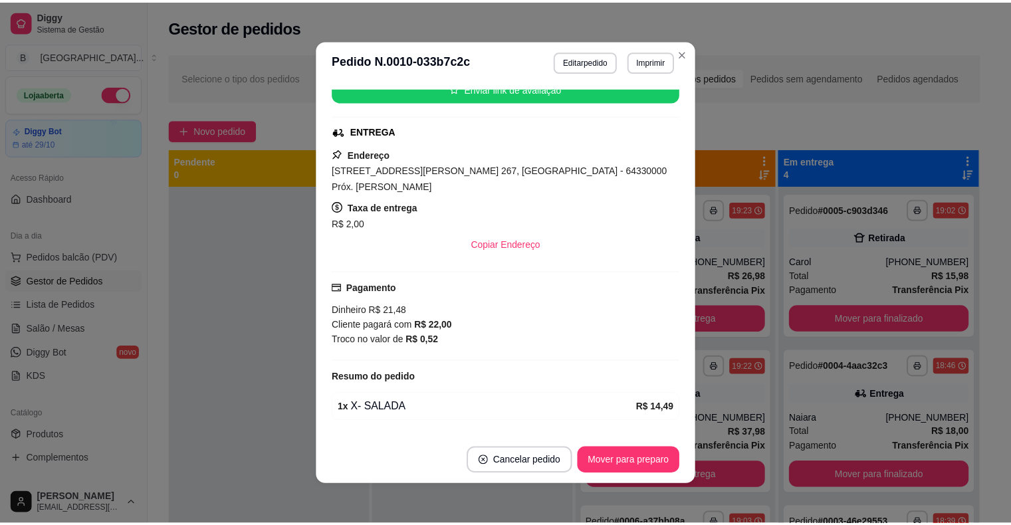
scroll to position [256, 0]
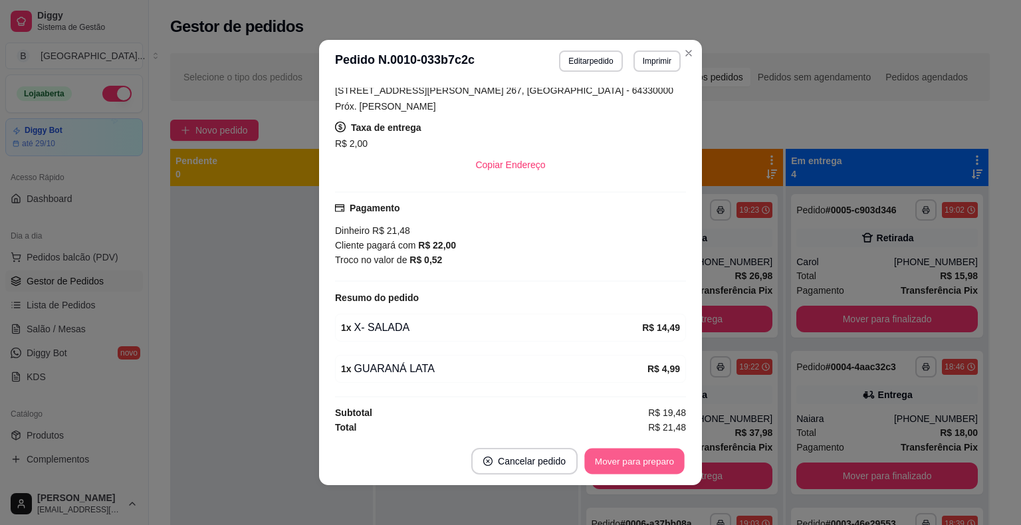
click at [641, 465] on button "Mover para preparo" at bounding box center [634, 461] width 100 height 26
click at [642, 62] on button "Imprimir" at bounding box center [657, 60] width 46 height 21
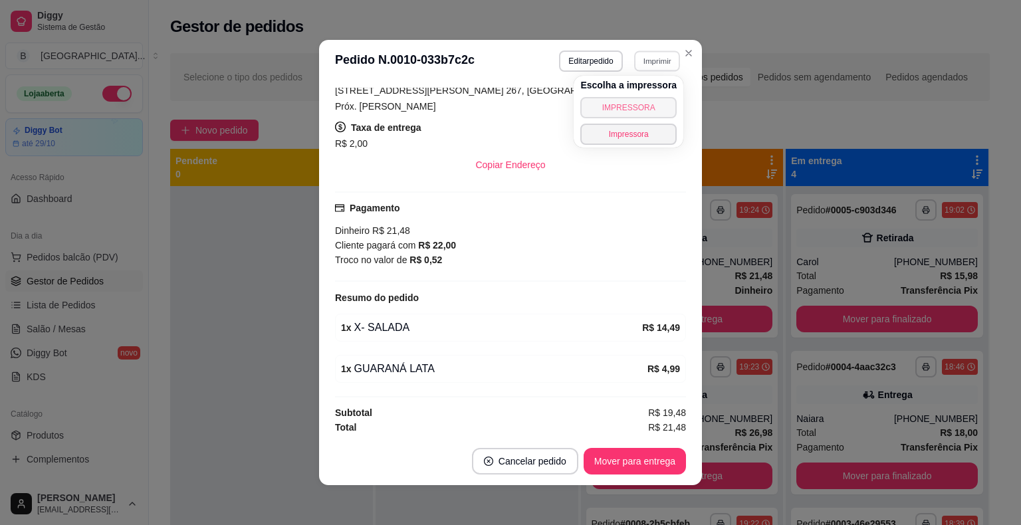
click at [634, 110] on button "IMPRESSORA" at bounding box center [628, 107] width 96 height 21
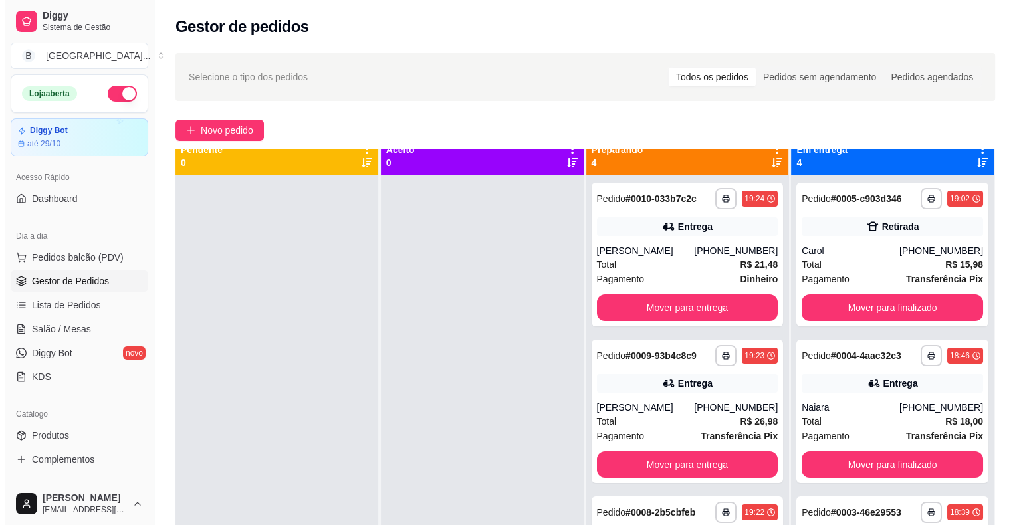
scroll to position [0, 0]
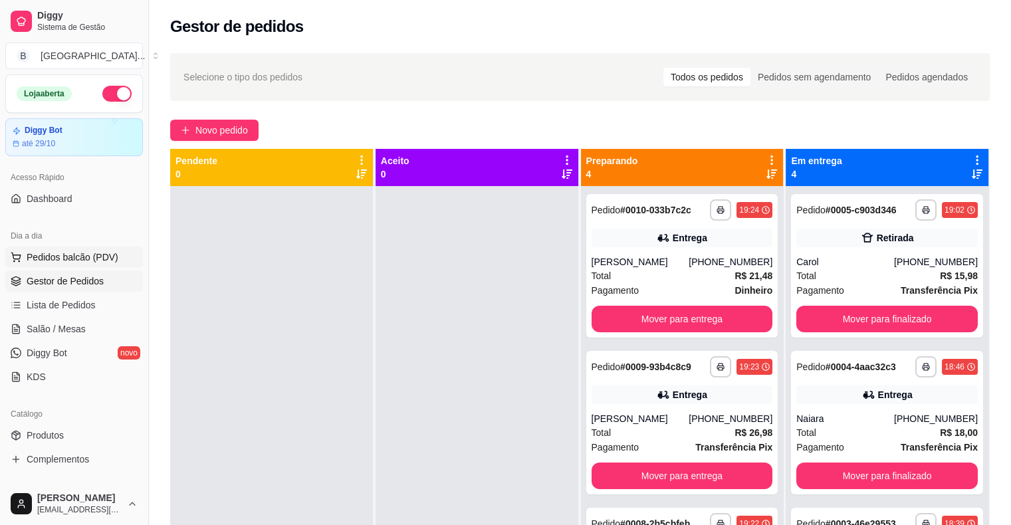
click at [30, 261] on span "Pedidos balcão (PDV)" at bounding box center [73, 256] width 92 height 13
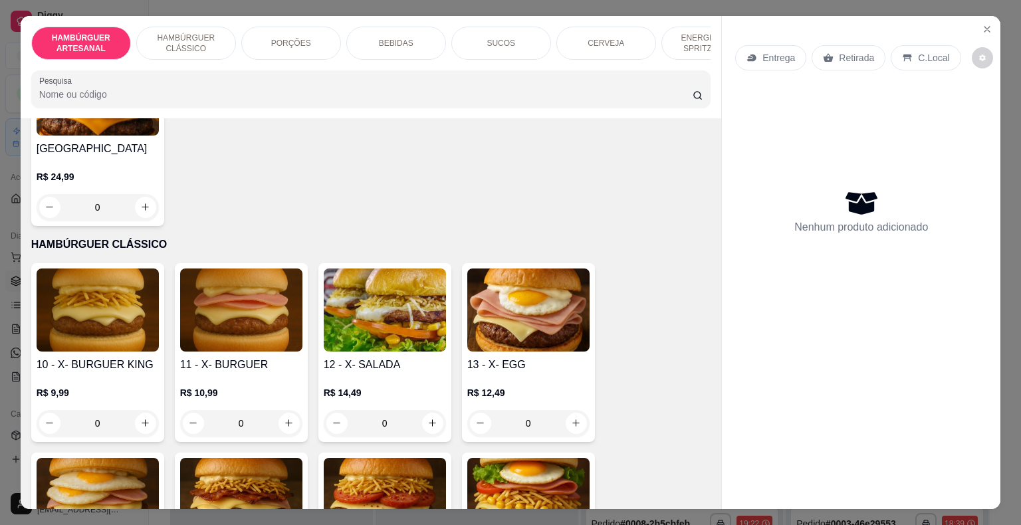
scroll to position [664, 0]
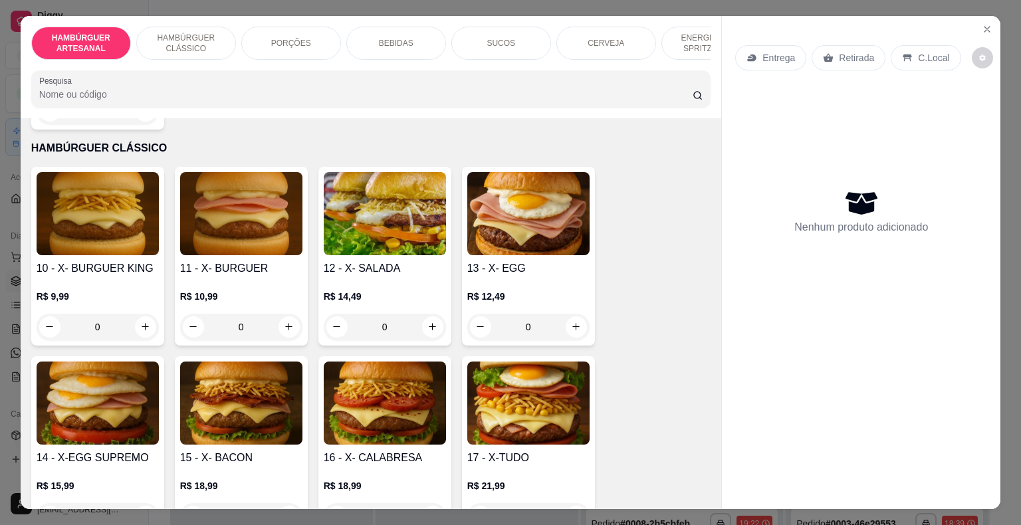
click at [436, 314] on div "0" at bounding box center [385, 327] width 122 height 27
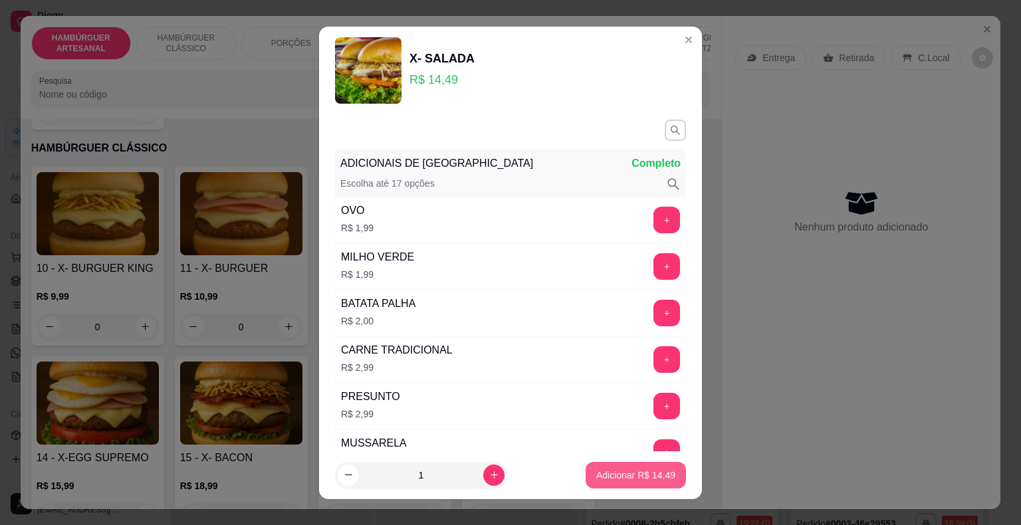
click at [643, 480] on p "Adicionar R$ 14,49" at bounding box center [635, 474] width 79 height 13
type input "1"
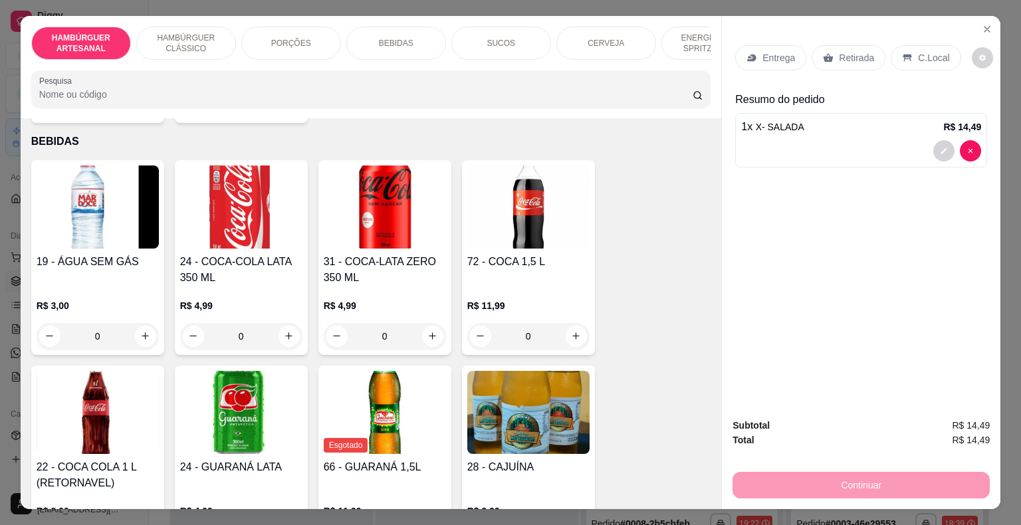
scroll to position [1595, 0]
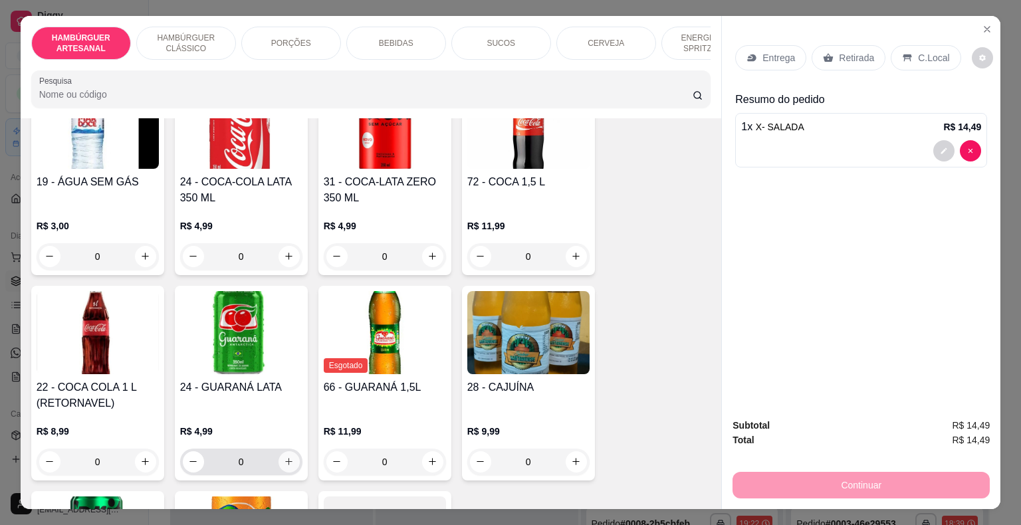
click at [284, 456] on icon "increase-product-quantity" at bounding box center [289, 461] width 10 height 10
type input "1"
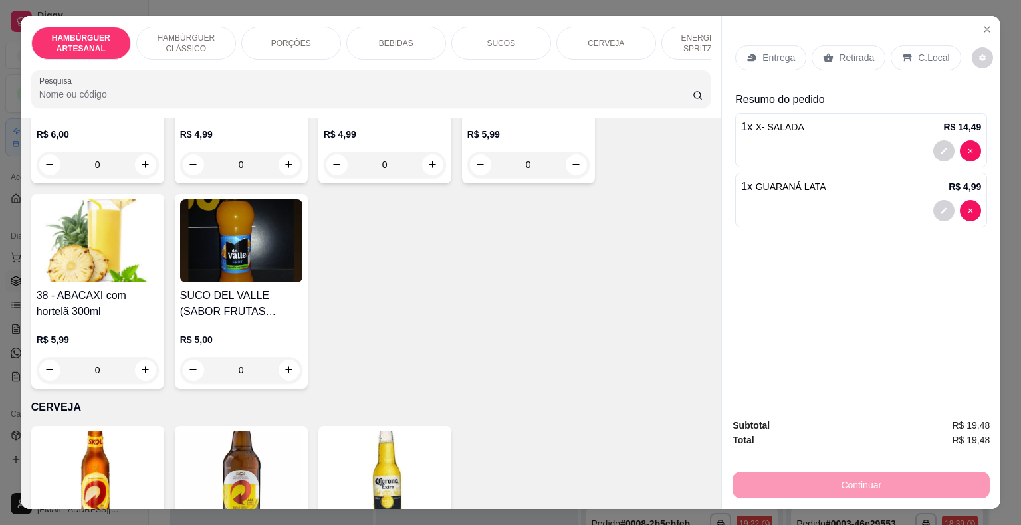
scroll to position [2325, 0]
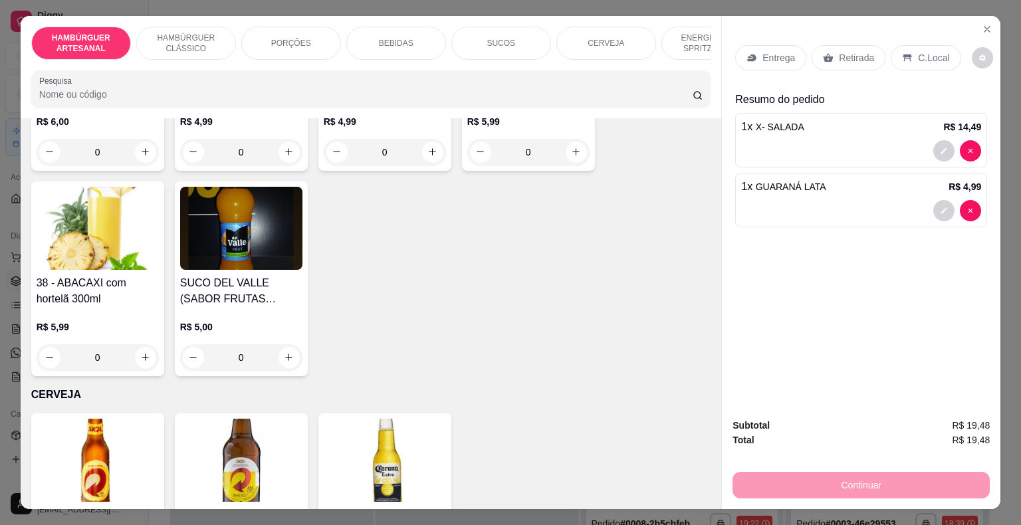
click at [765, 51] on p "Entrega" at bounding box center [778, 57] width 33 height 13
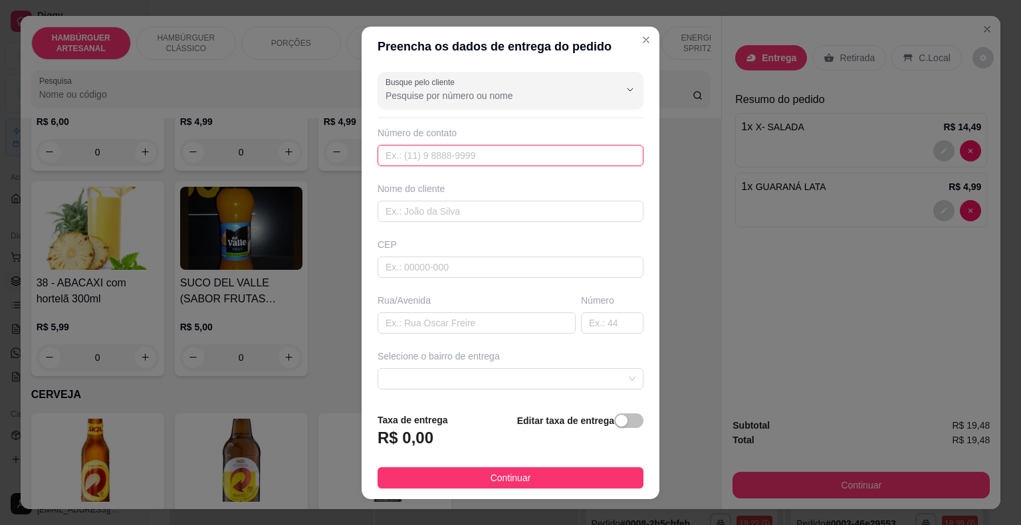
click at [421, 159] on input "text" at bounding box center [510, 155] width 266 height 21
click at [420, 161] on input "86889-2966" at bounding box center [510, 155] width 266 height 21
type input "[PHONE_NUMBER]"
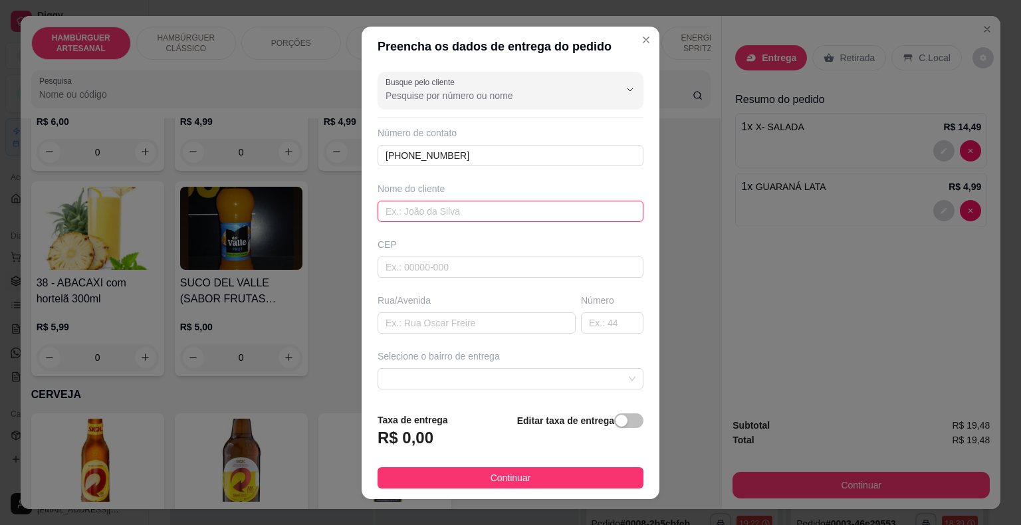
click at [437, 211] on input "text" at bounding box center [510, 211] width 266 height 21
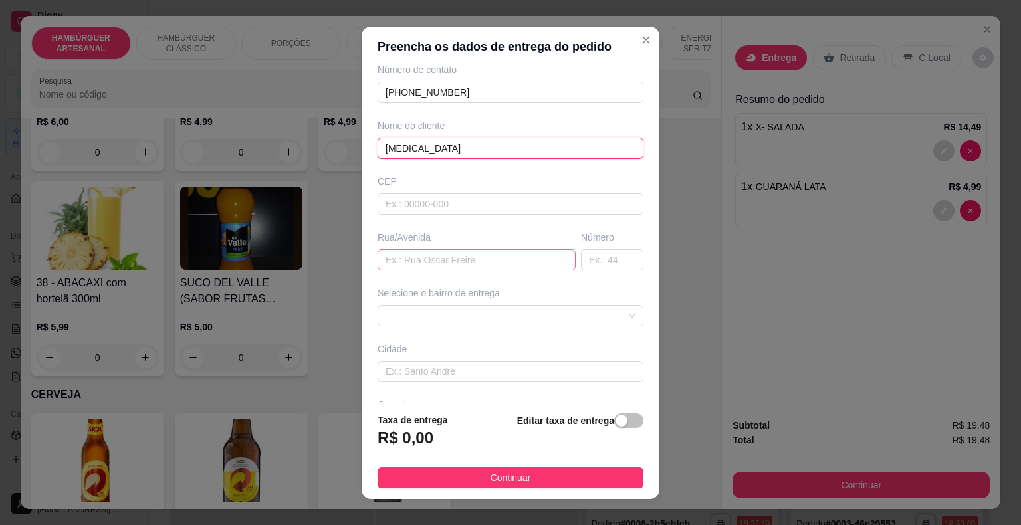
scroll to position [110, 0]
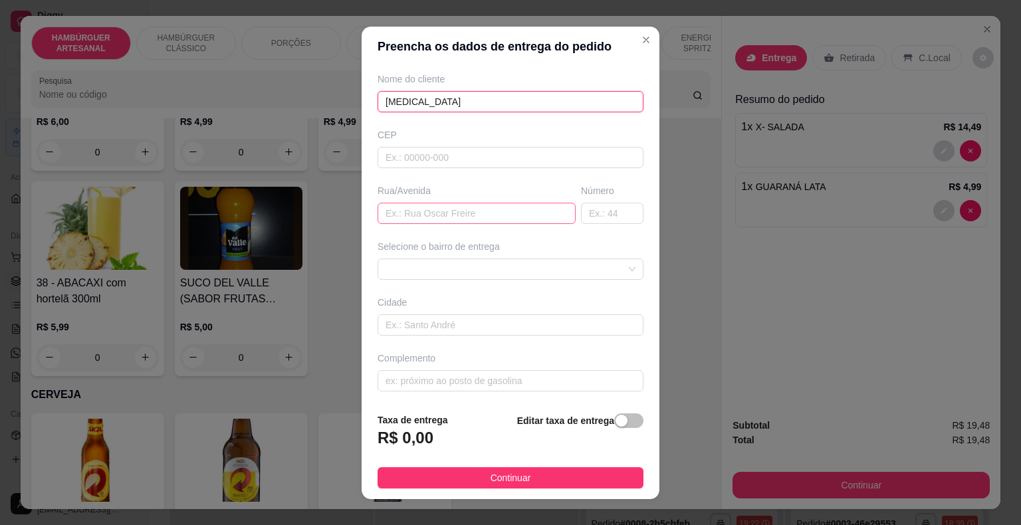
type input "[MEDICAL_DATA]"
click at [450, 212] on input "text" at bounding box center [476, 213] width 198 height 21
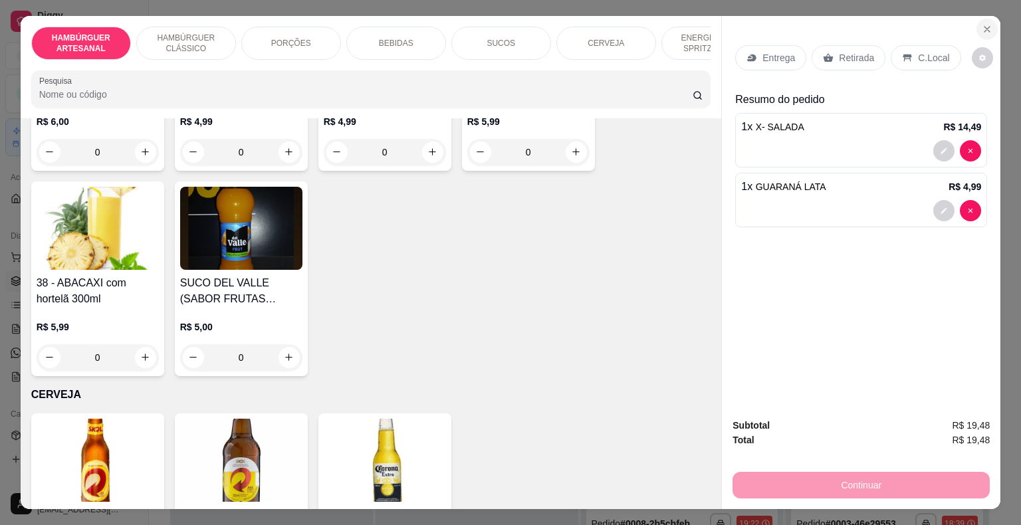
click at [983, 25] on icon "Close" at bounding box center [986, 29] width 11 height 11
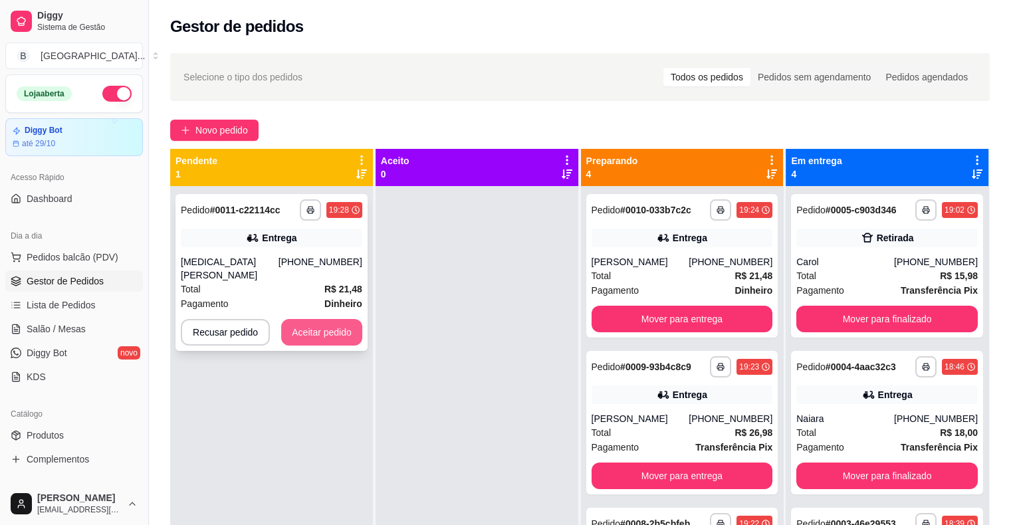
click at [324, 319] on button "Aceitar pedido" at bounding box center [321, 332] width 81 height 27
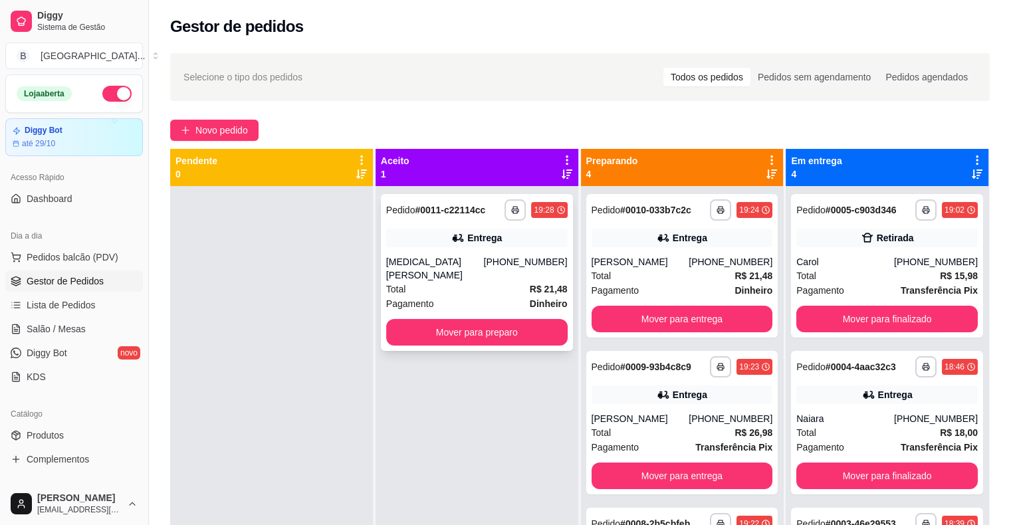
click at [486, 239] on div "Entrega" at bounding box center [484, 237] width 35 height 13
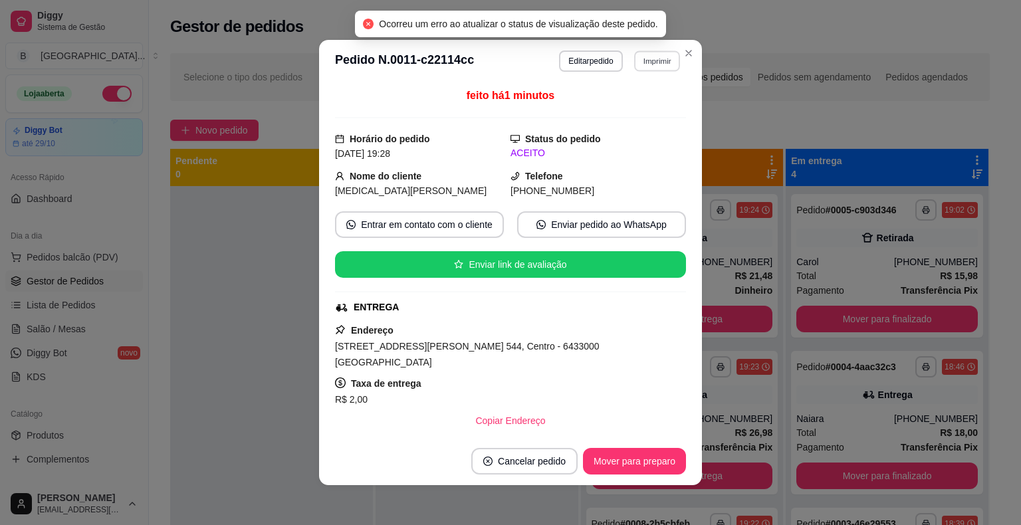
click at [641, 68] on button "Imprimir" at bounding box center [657, 60] width 46 height 21
click at [619, 116] on button "IMPRESSORA" at bounding box center [628, 107] width 96 height 21
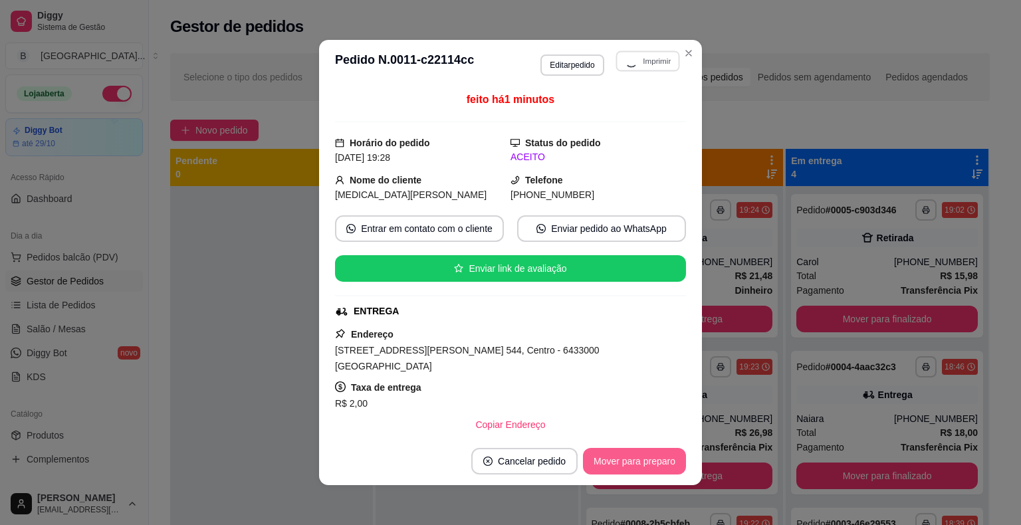
click at [641, 464] on button "Mover para preparo" at bounding box center [634, 461] width 103 height 27
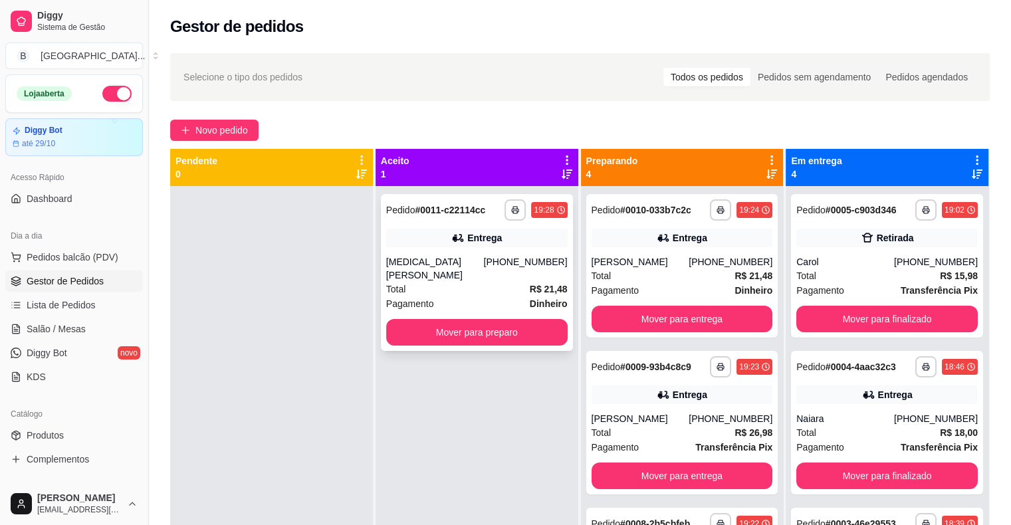
click at [439, 267] on div "[MEDICAL_DATA][PERSON_NAME]" at bounding box center [435, 268] width 98 height 27
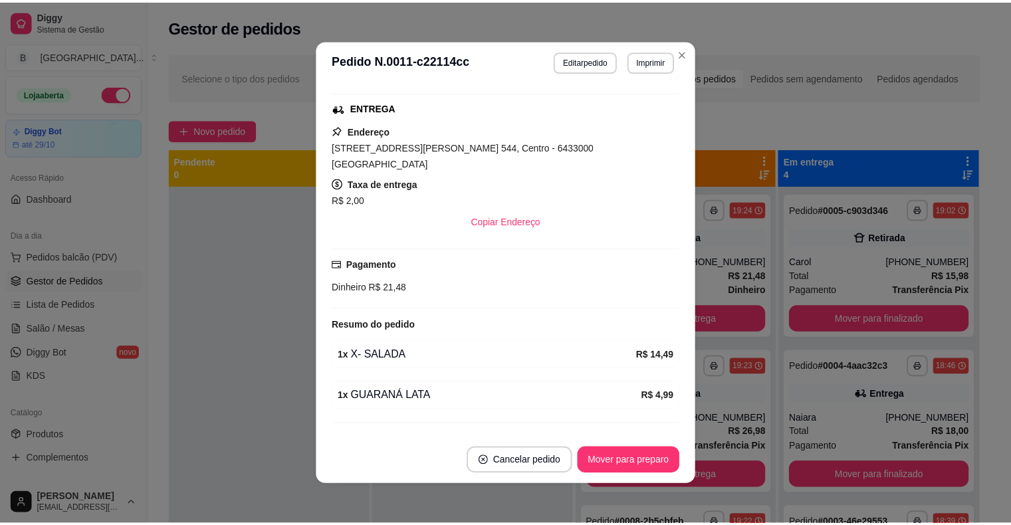
scroll to position [211, 0]
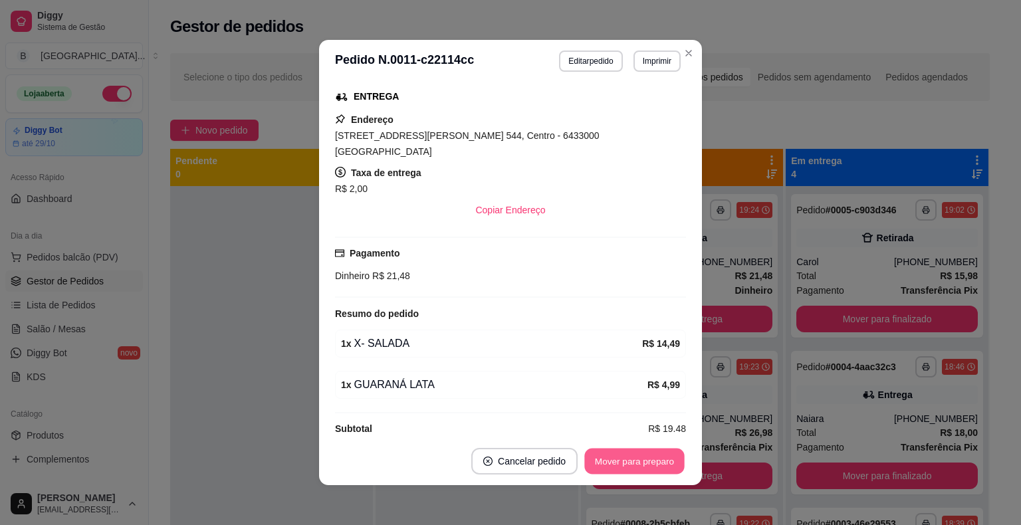
click at [632, 460] on button "Mover para preparo" at bounding box center [634, 461] width 100 height 26
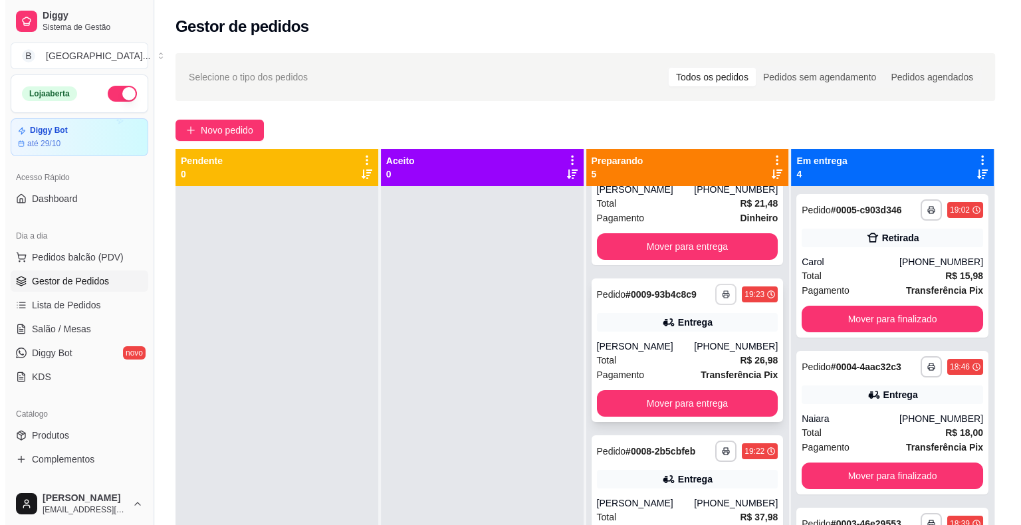
scroll to position [266, 0]
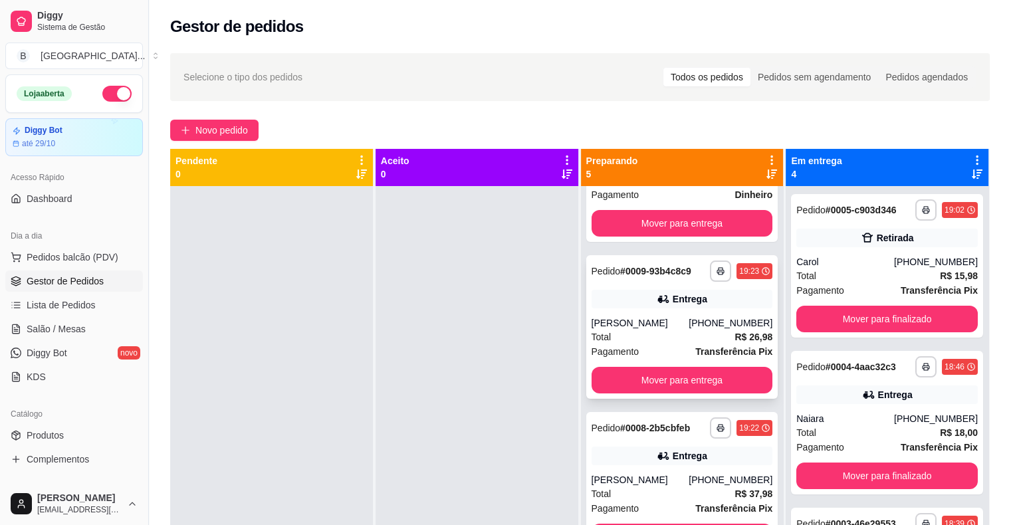
click at [629, 299] on div "**********" at bounding box center [682, 327] width 192 height 144
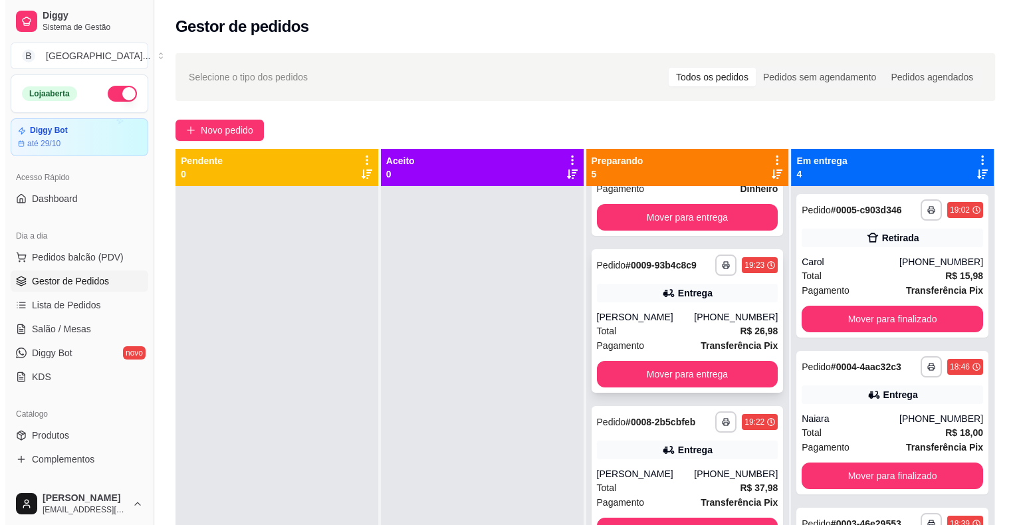
scroll to position [37, 0]
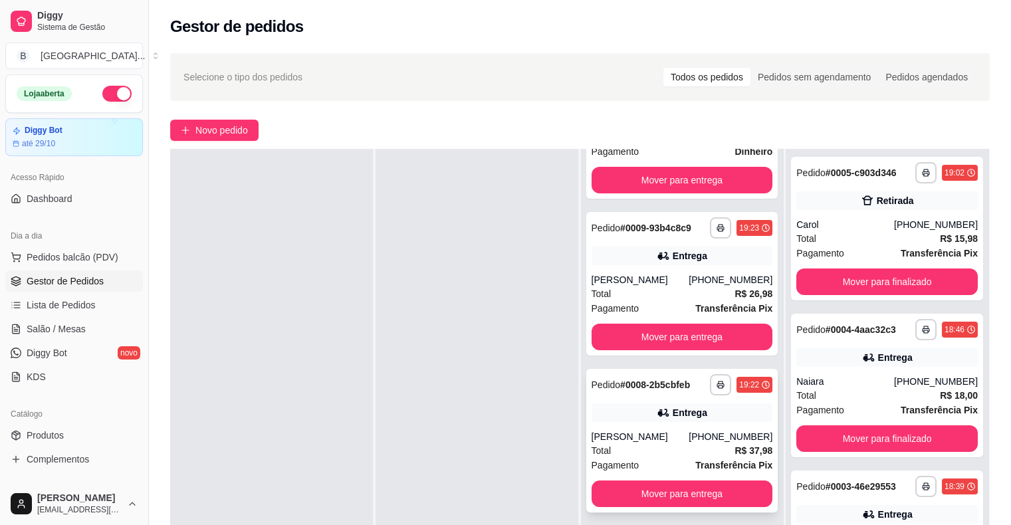
click at [662, 430] on div "[PERSON_NAME]" at bounding box center [640, 436] width 98 height 13
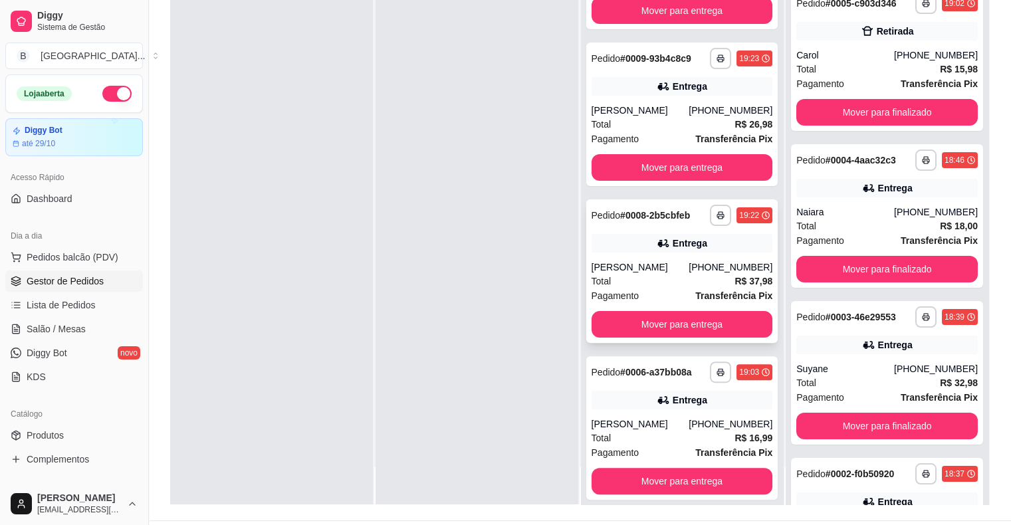
scroll to position [202, 0]
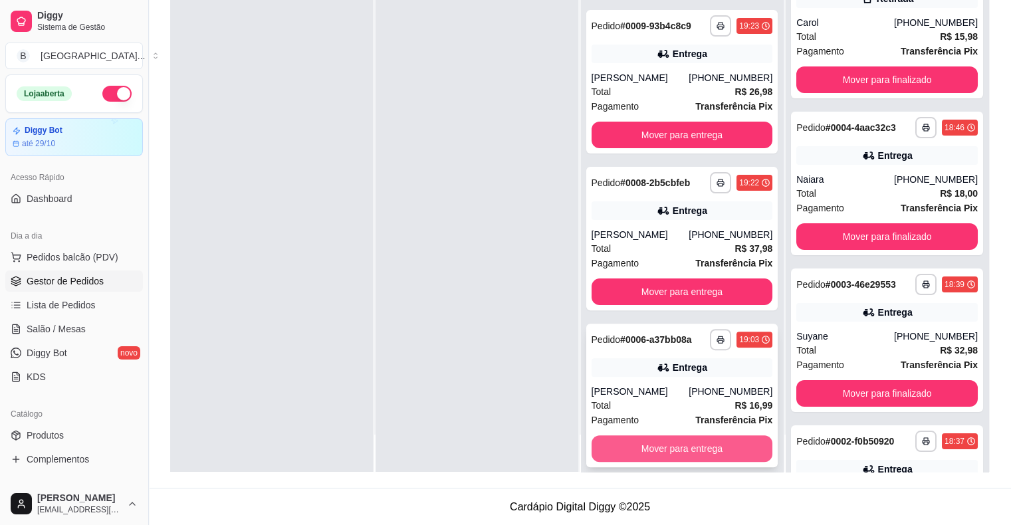
click at [606, 435] on button "Mover para entrega" at bounding box center [681, 448] width 181 height 27
click at [676, 436] on button "Mover para entrega" at bounding box center [682, 449] width 176 height 26
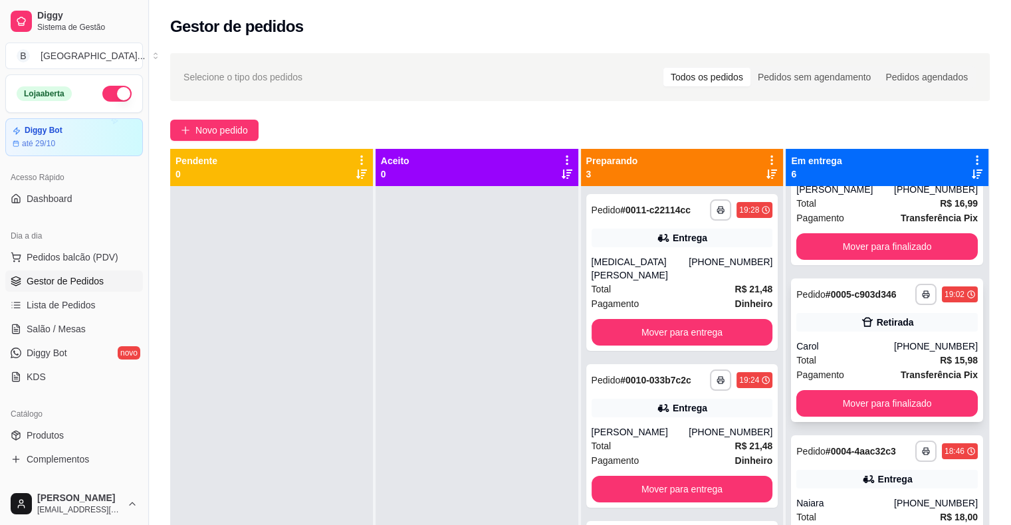
scroll to position [332, 0]
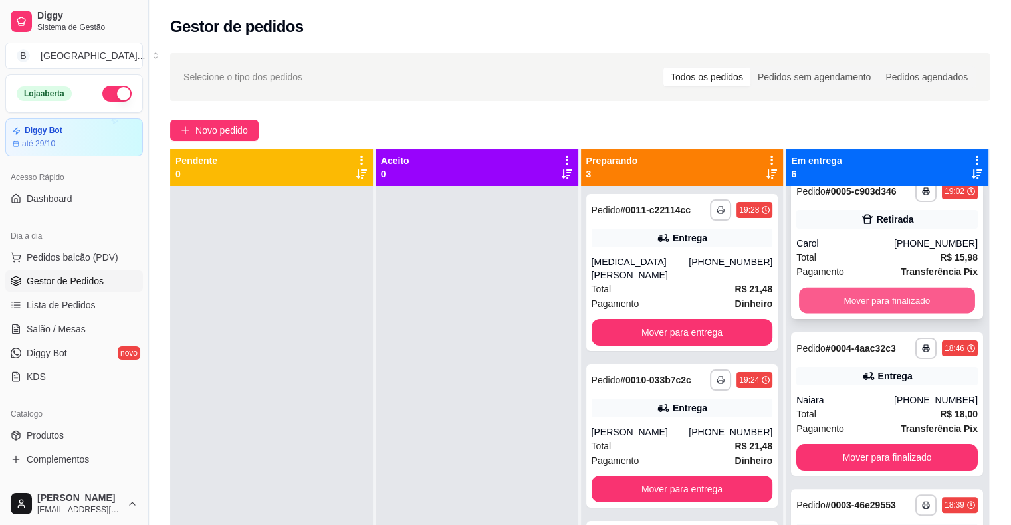
click at [875, 312] on button "Mover para finalizado" at bounding box center [887, 301] width 176 height 26
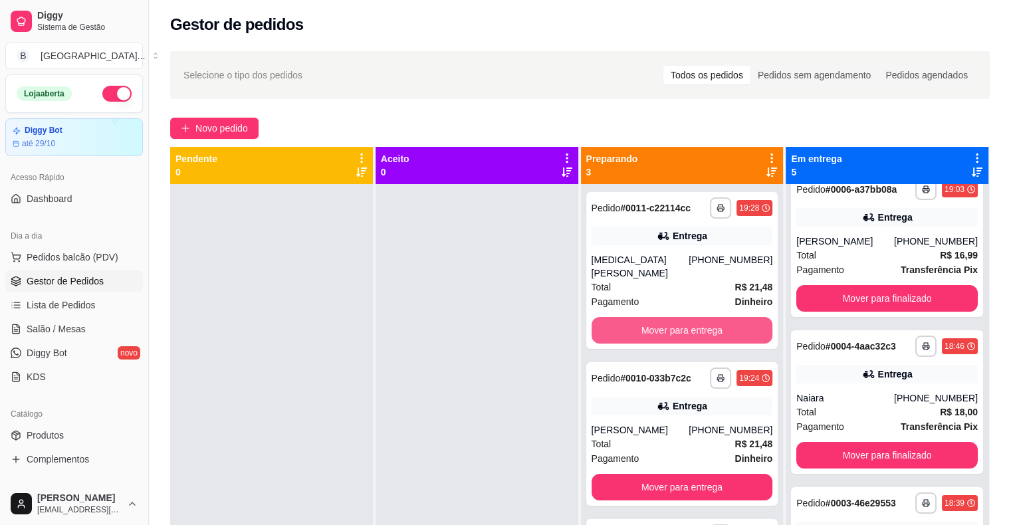
scroll to position [0, 0]
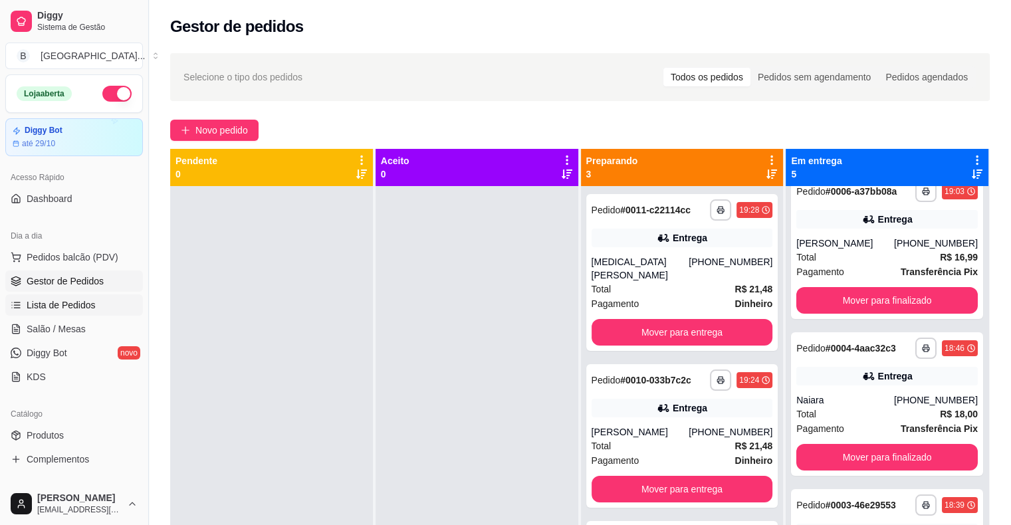
click at [75, 302] on span "Lista de Pedidos" at bounding box center [61, 304] width 69 height 13
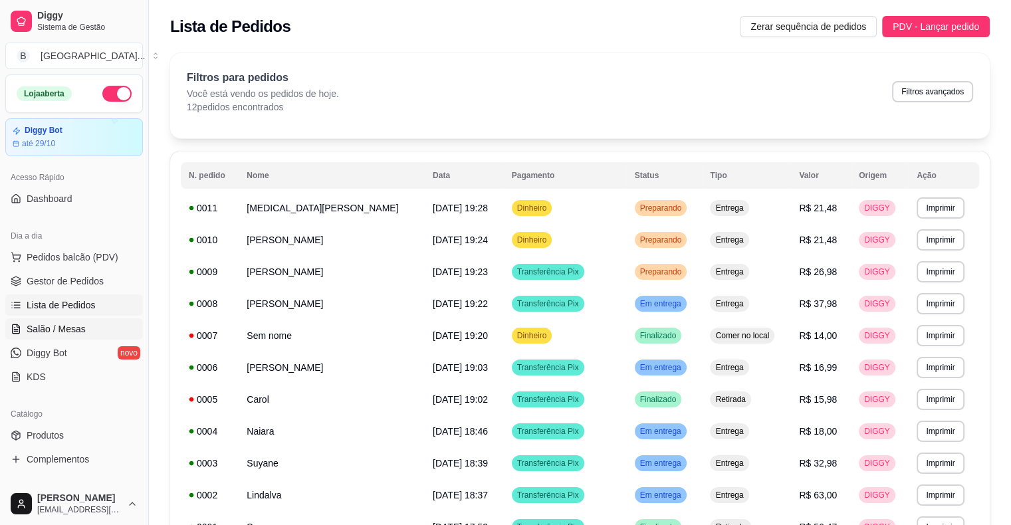
click at [53, 332] on span "Salão / Mesas" at bounding box center [56, 328] width 59 height 13
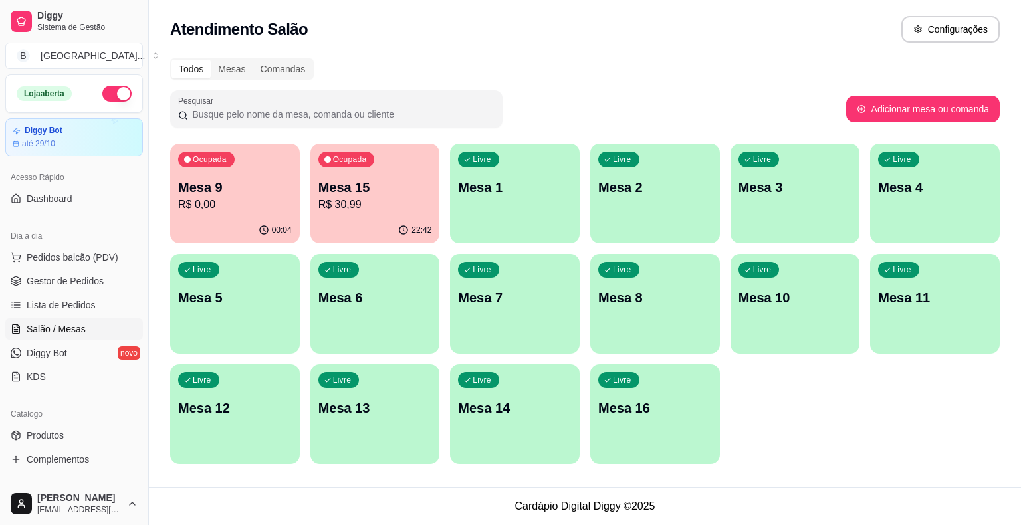
click at [218, 216] on div "Ocupada Mesa 9 R$ 0,00" at bounding box center [235, 181] width 130 height 74
click at [74, 275] on span "Gestor de Pedidos" at bounding box center [65, 280] width 77 height 13
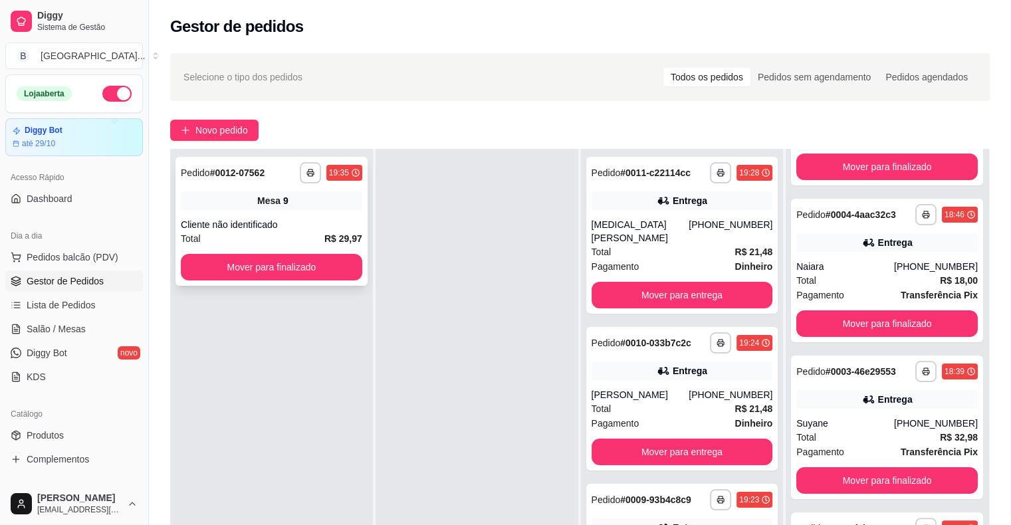
click at [312, 223] on div "Cliente não identificado" at bounding box center [271, 224] width 181 height 13
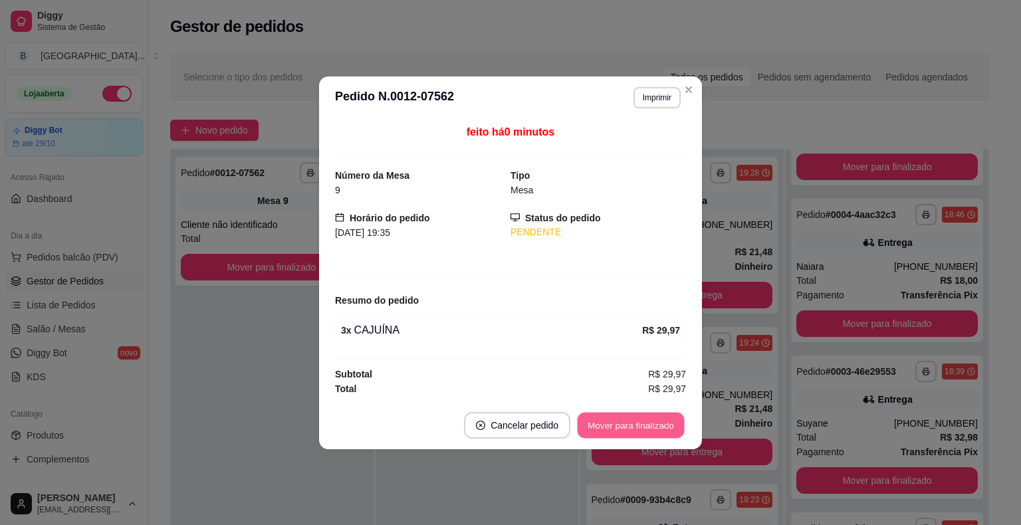
click at [621, 423] on button "Mover para finalizado" at bounding box center [630, 425] width 107 height 26
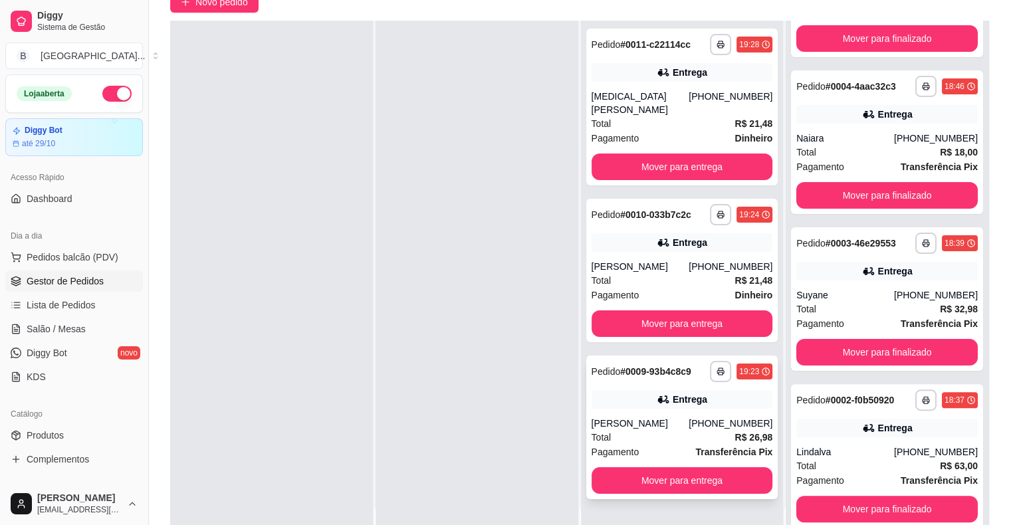
scroll to position [202, 0]
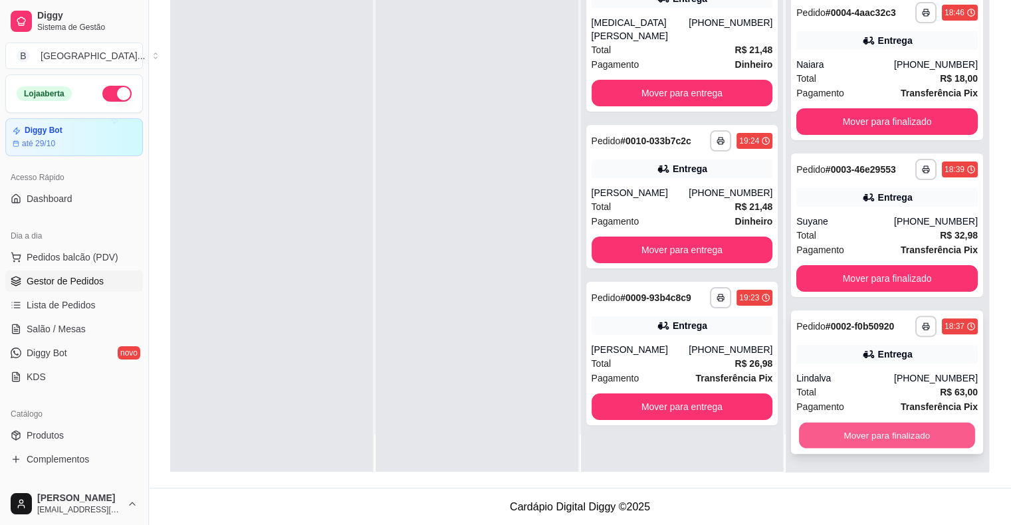
click at [864, 434] on button "Mover para finalizado" at bounding box center [887, 436] width 176 height 26
click at [822, 438] on button "Mover para finalizado" at bounding box center [886, 435] width 181 height 27
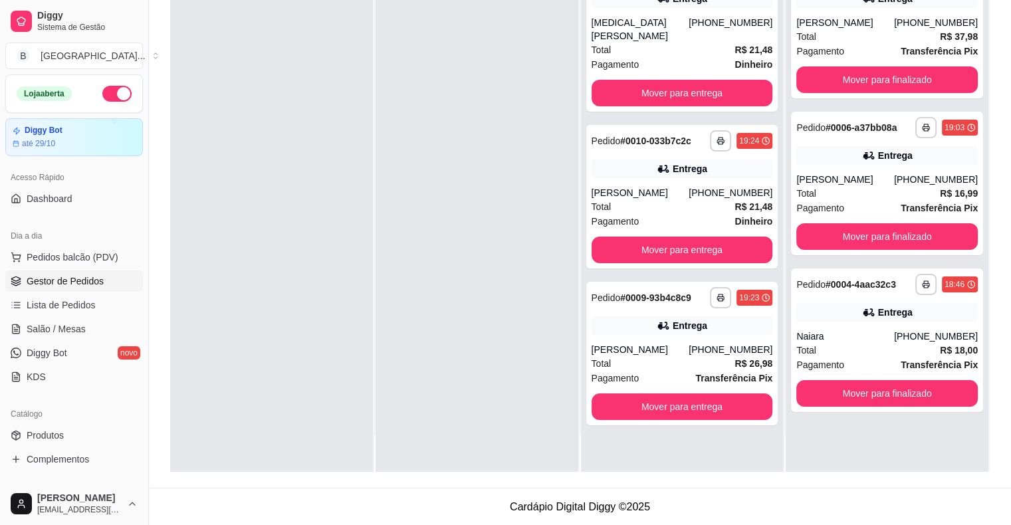
scroll to position [0, 0]
click at [894, 395] on button "Mover para finalizado" at bounding box center [886, 393] width 181 height 27
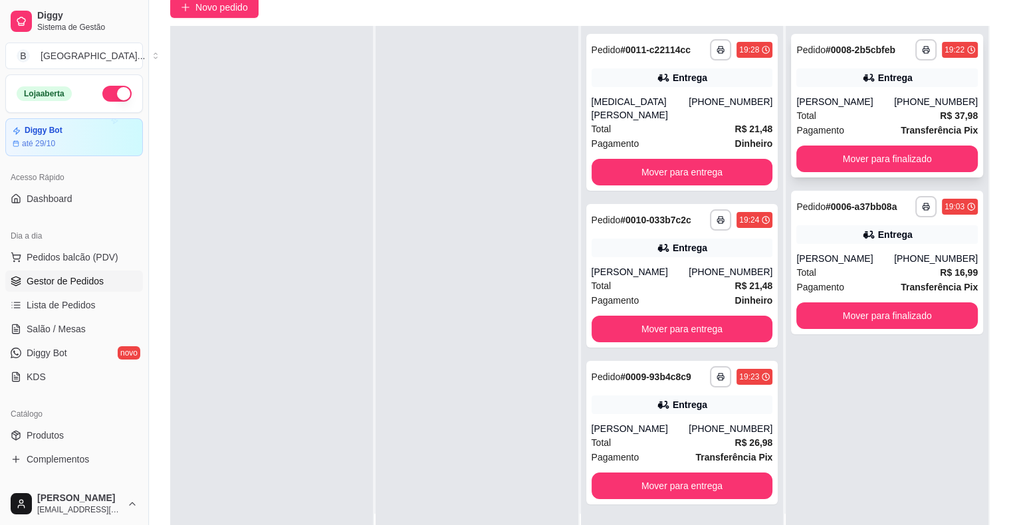
scroll to position [202, 0]
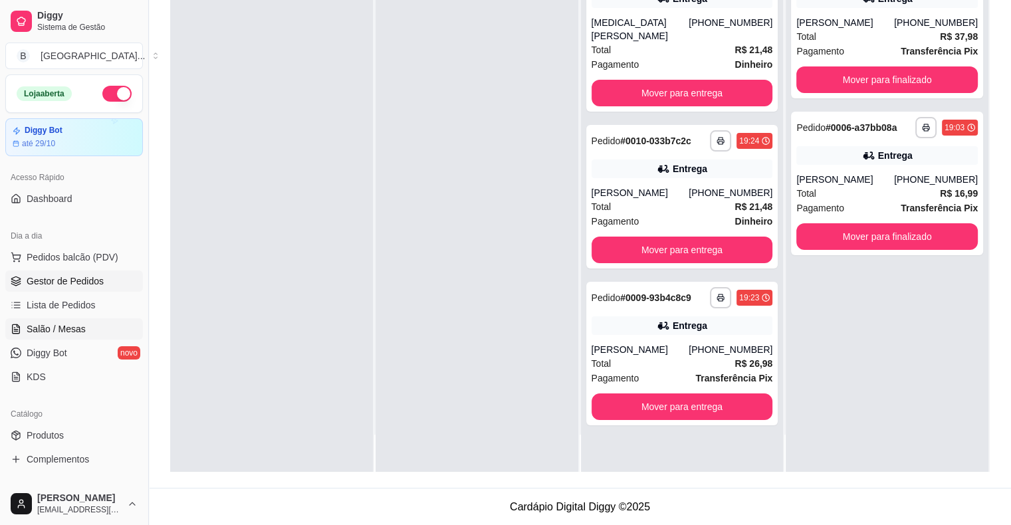
click at [63, 324] on span "Salão / Mesas" at bounding box center [56, 328] width 59 height 13
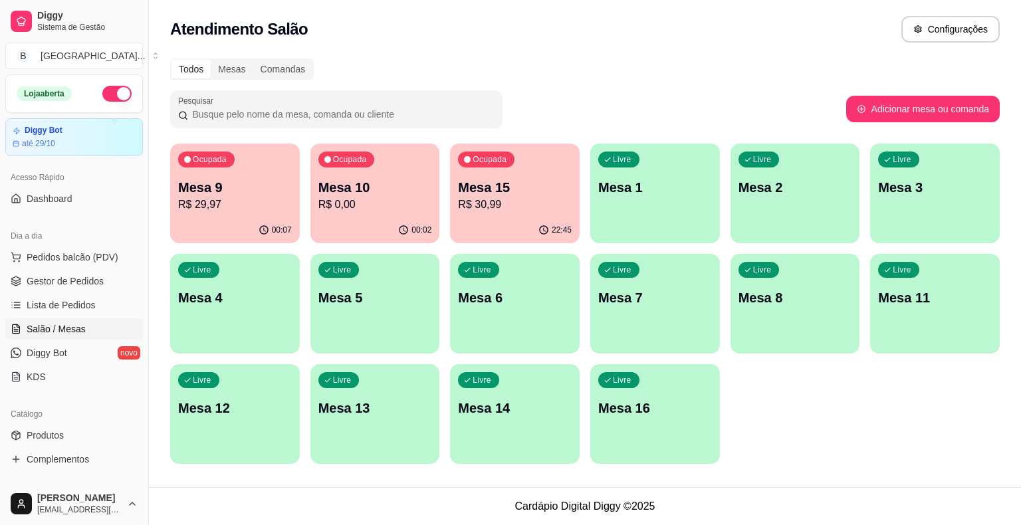
click at [774, 209] on div "Livre Mesa 2" at bounding box center [795, 186] width 130 height 84
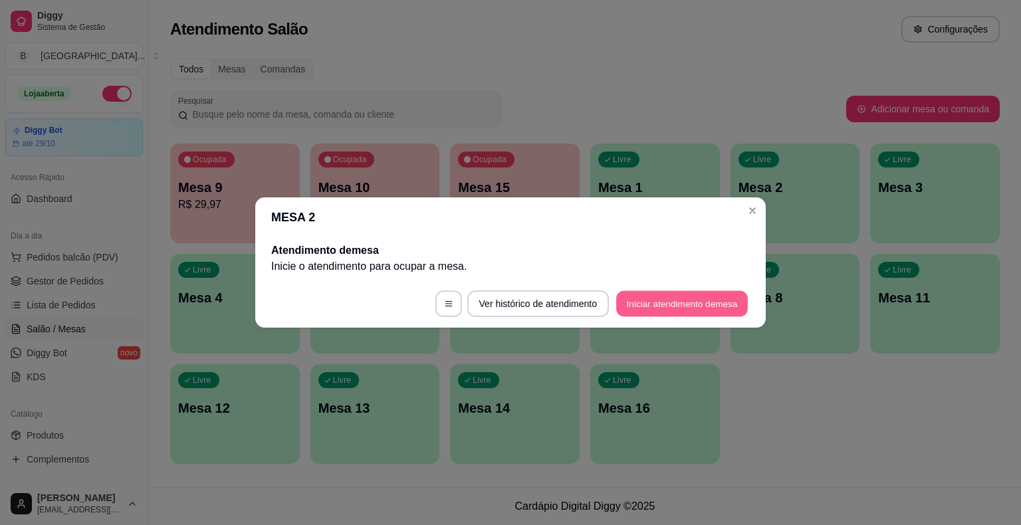
click at [661, 306] on button "Iniciar atendimento de mesa" at bounding box center [682, 304] width 132 height 26
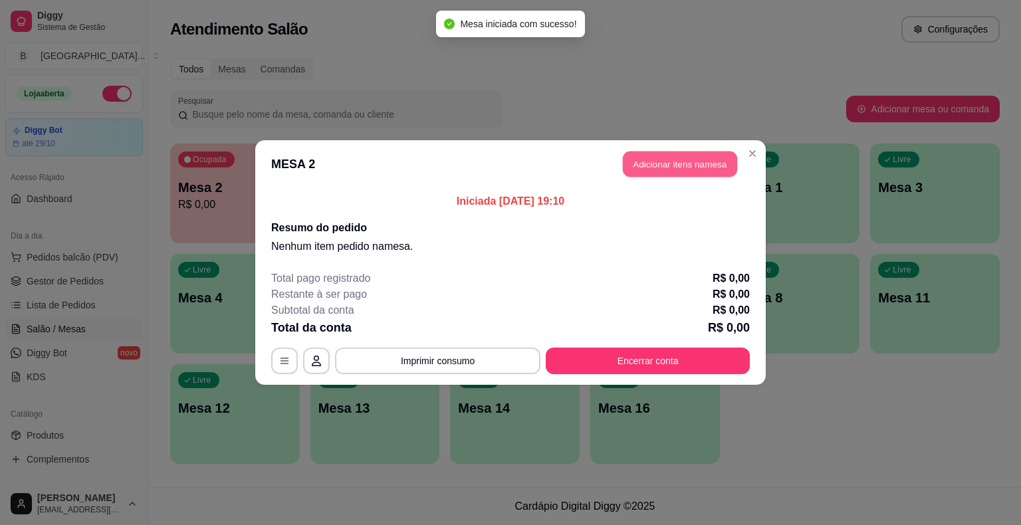
click at [702, 168] on button "Adicionar itens na mesa" at bounding box center [680, 164] width 114 height 26
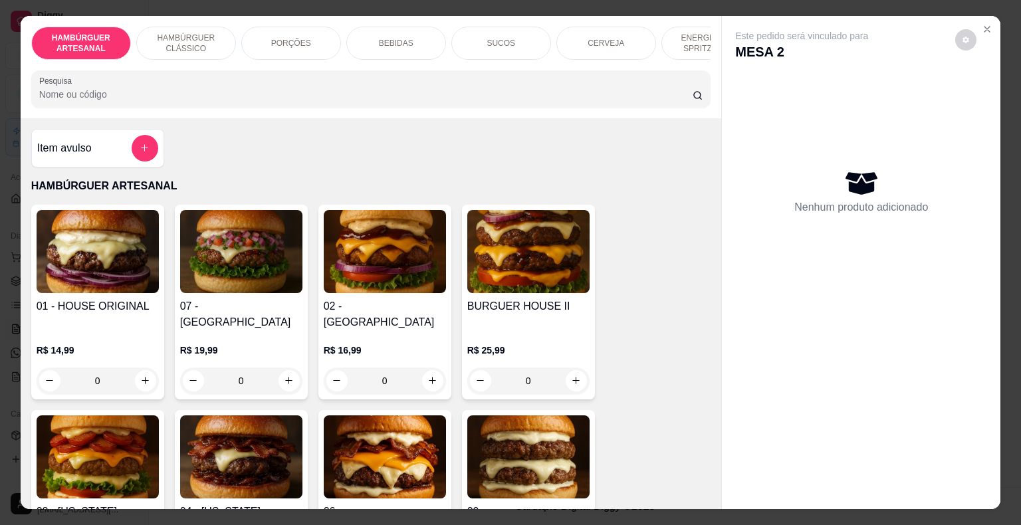
click at [581, 43] on div "CERVEJA" at bounding box center [606, 43] width 100 height 33
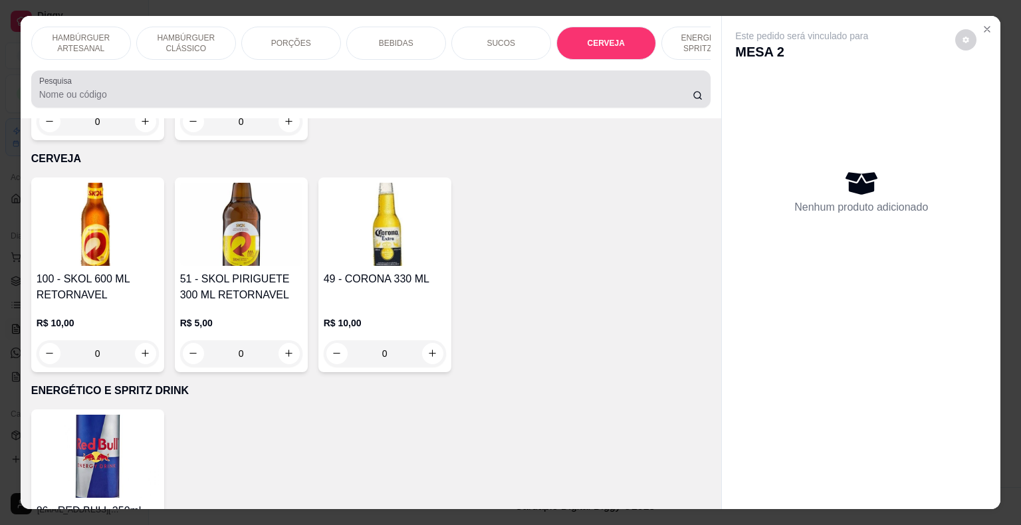
scroll to position [32, 0]
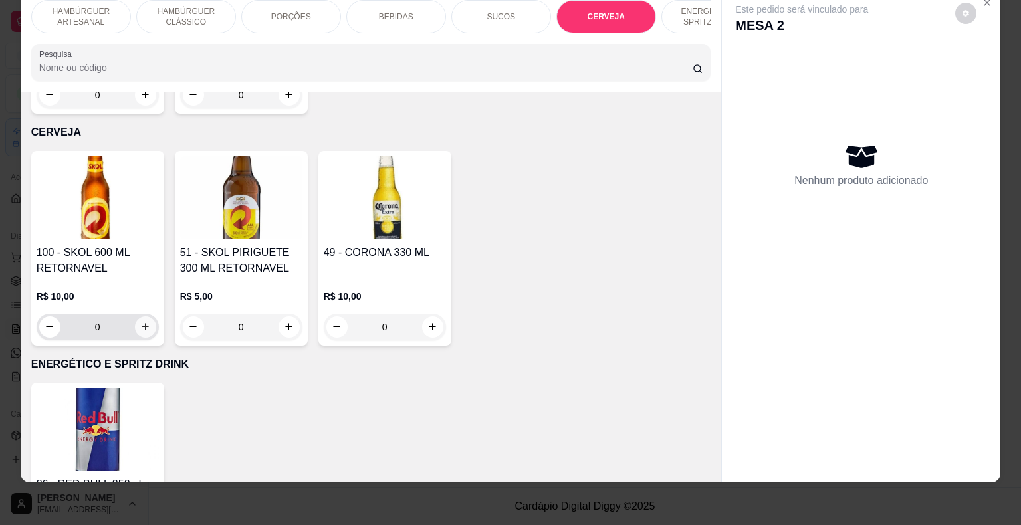
click at [140, 322] on icon "increase-product-quantity" at bounding box center [145, 327] width 10 height 10
type input "1"
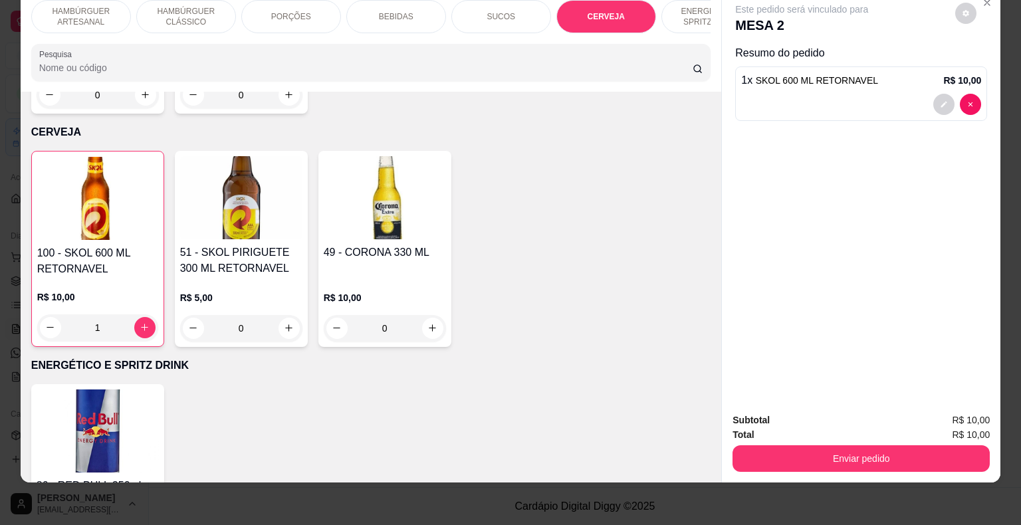
click at [839, 472] on div "Subtotal R$ 10,00 Total R$ 10,00 Enviar pedido" at bounding box center [861, 442] width 278 height 80
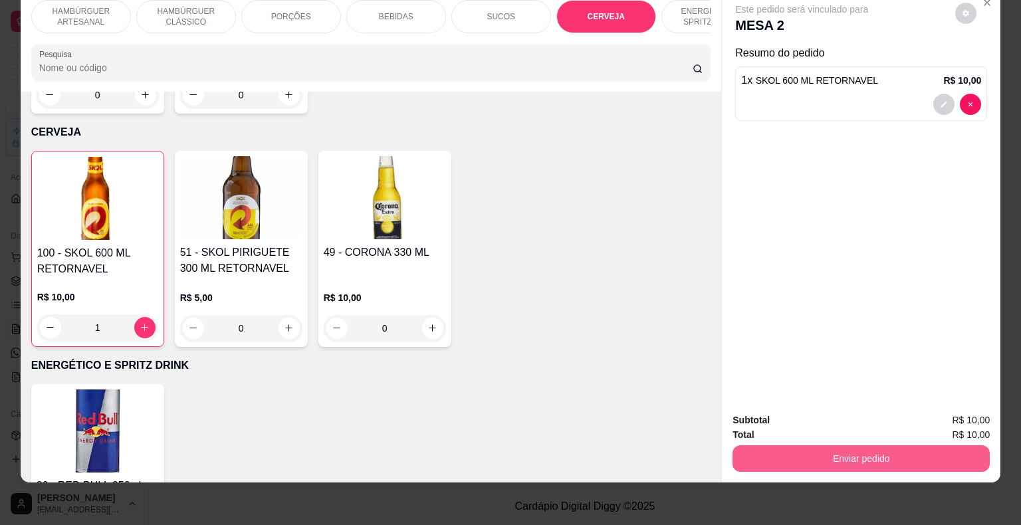
click at [850, 452] on button "Enviar pedido" at bounding box center [860, 458] width 257 height 27
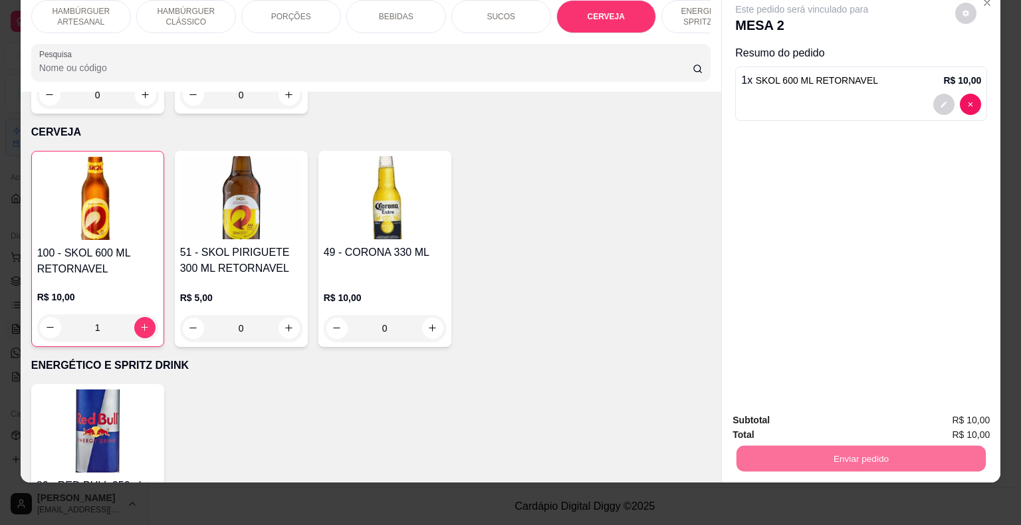
click at [955, 419] on button "Enviar pedido" at bounding box center [954, 415] width 73 height 25
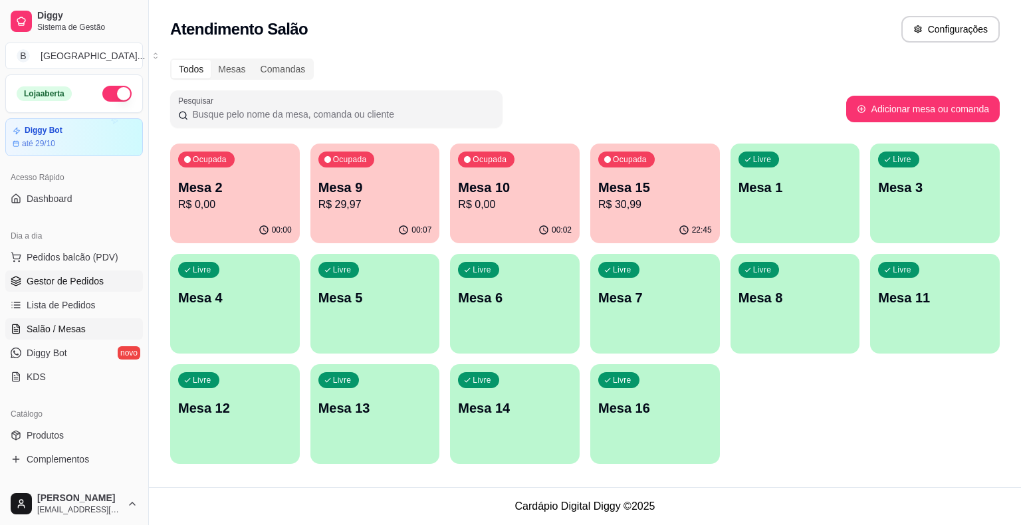
click at [69, 282] on span "Gestor de Pedidos" at bounding box center [65, 280] width 77 height 13
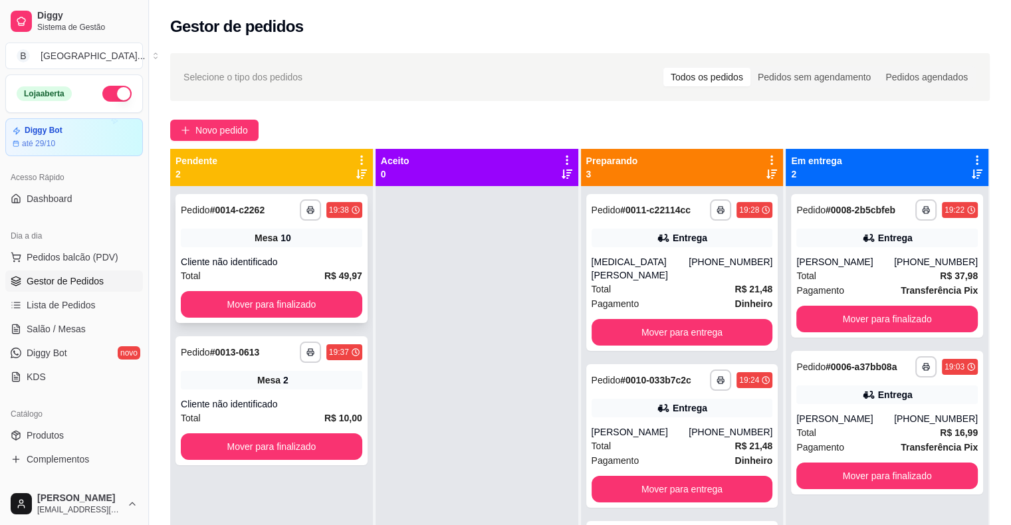
click at [294, 266] on div "Cliente não identificado" at bounding box center [271, 261] width 181 height 13
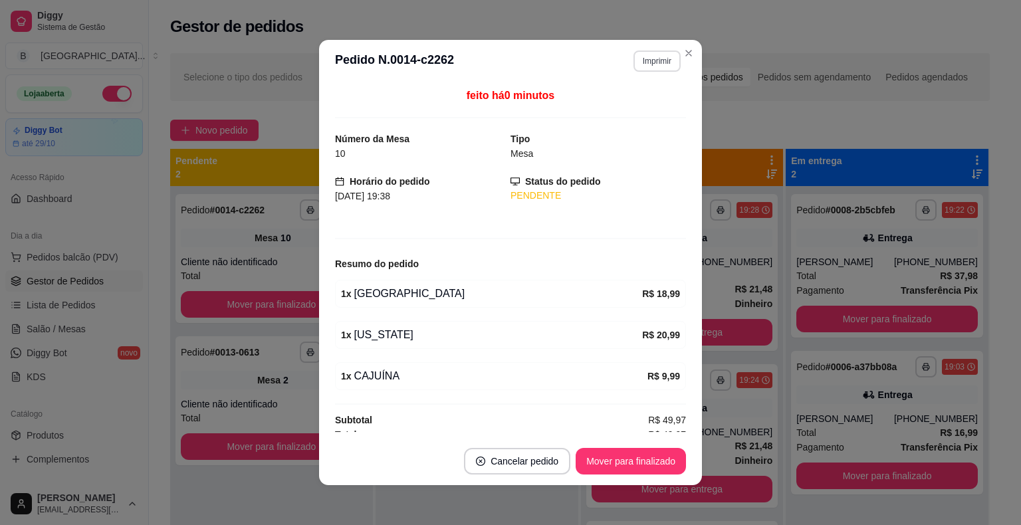
click at [661, 54] on button "Imprimir" at bounding box center [656, 60] width 47 height 21
click at [630, 112] on button "IMPRESSORA" at bounding box center [628, 107] width 96 height 21
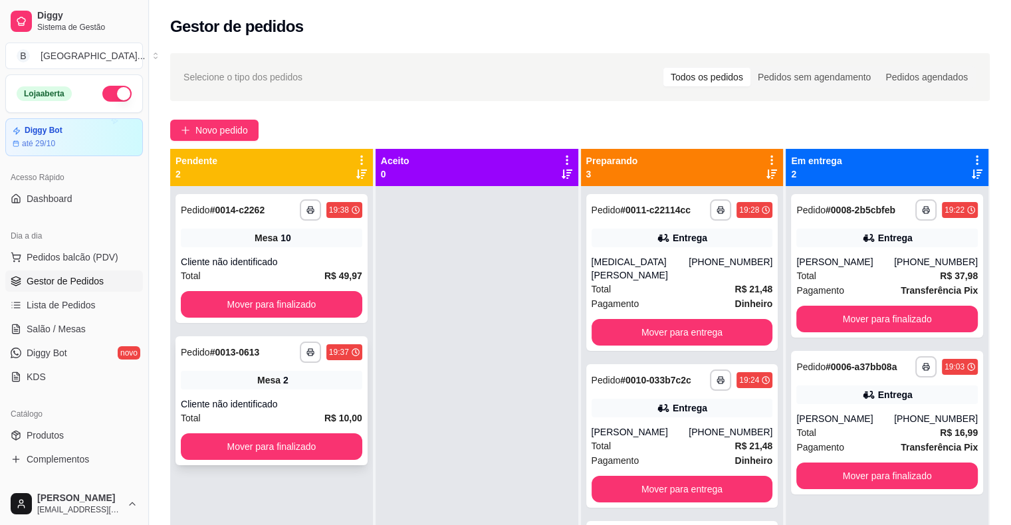
click at [317, 405] on div "Cliente não identificado" at bounding box center [271, 403] width 181 height 13
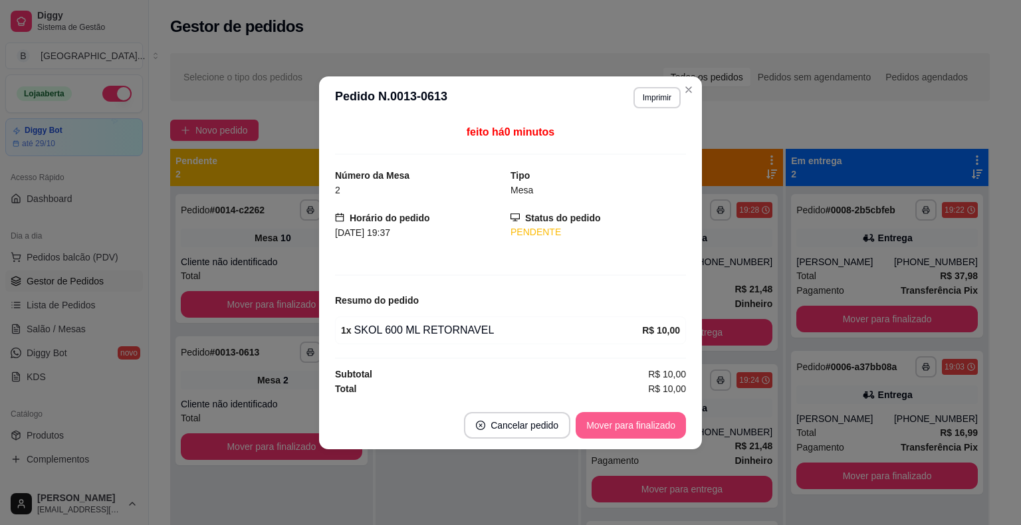
click at [650, 418] on button "Mover para finalizado" at bounding box center [630, 425] width 110 height 27
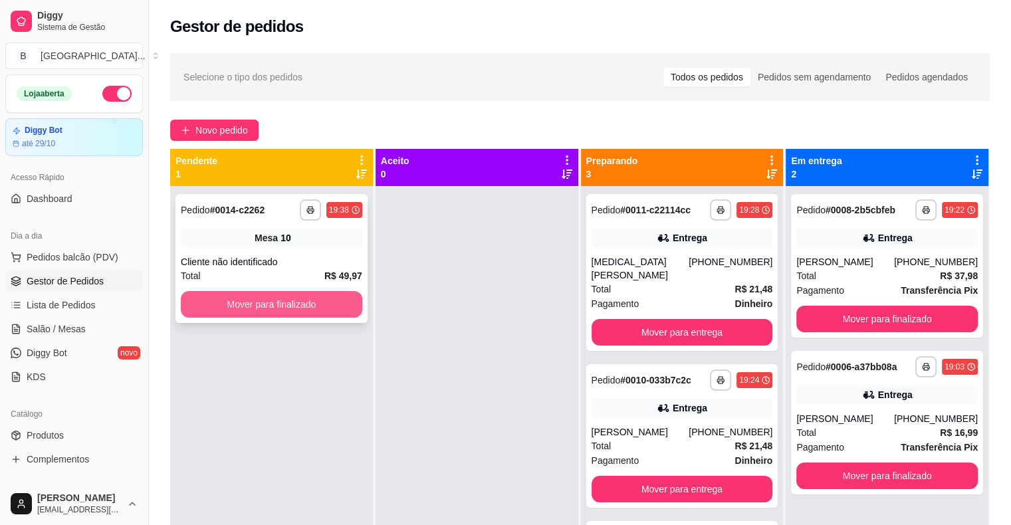
click at [319, 310] on button "Mover para finalizado" at bounding box center [271, 304] width 181 height 27
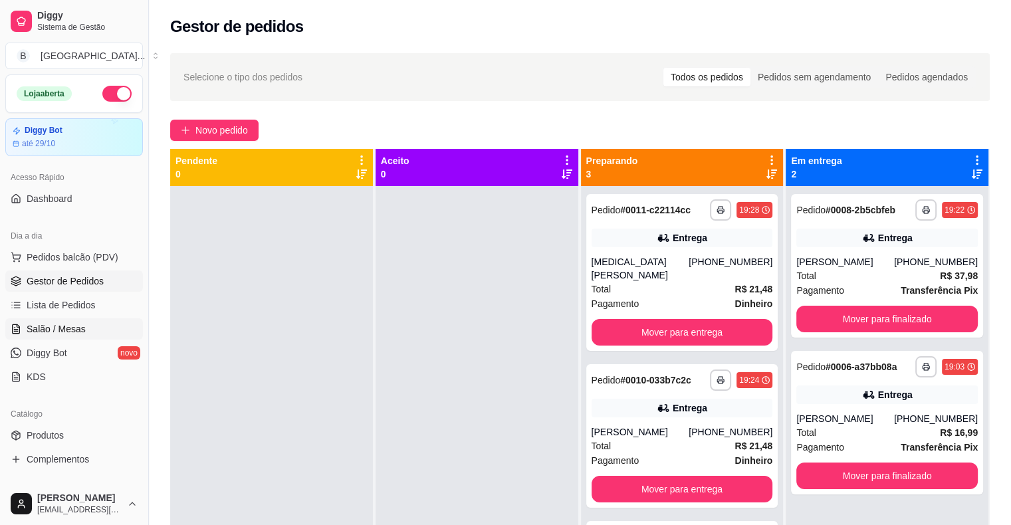
click at [78, 331] on span "Salão / Mesas" at bounding box center [56, 328] width 59 height 13
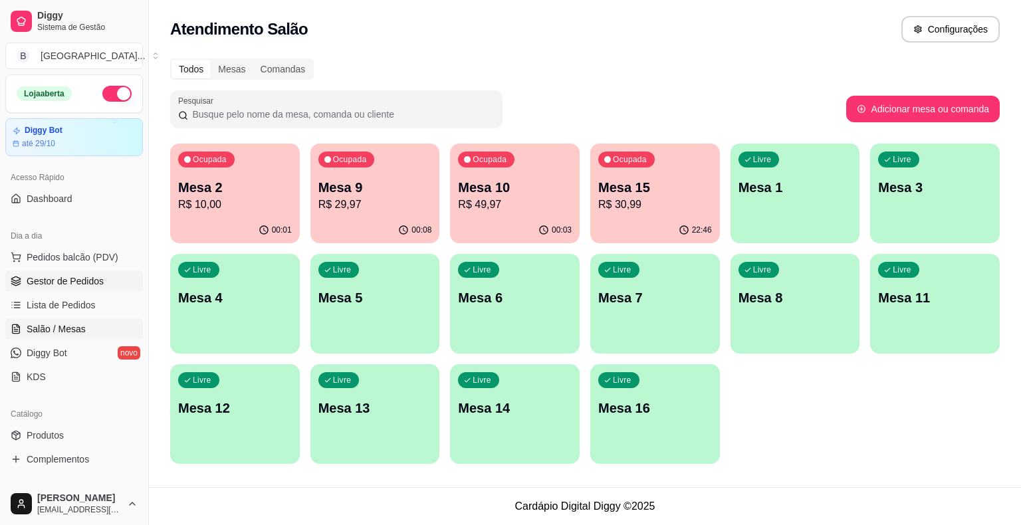
click at [120, 277] on link "Gestor de Pedidos" at bounding box center [74, 280] width 138 height 21
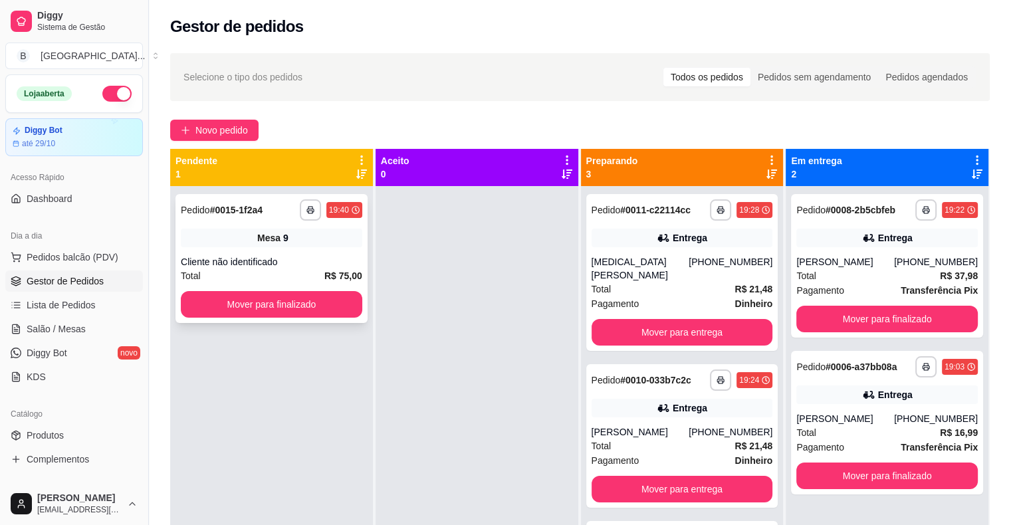
click at [211, 236] on div "Mesa 9" at bounding box center [271, 238] width 181 height 19
click at [867, 430] on div "Total R$ 16,99" at bounding box center [886, 432] width 181 height 15
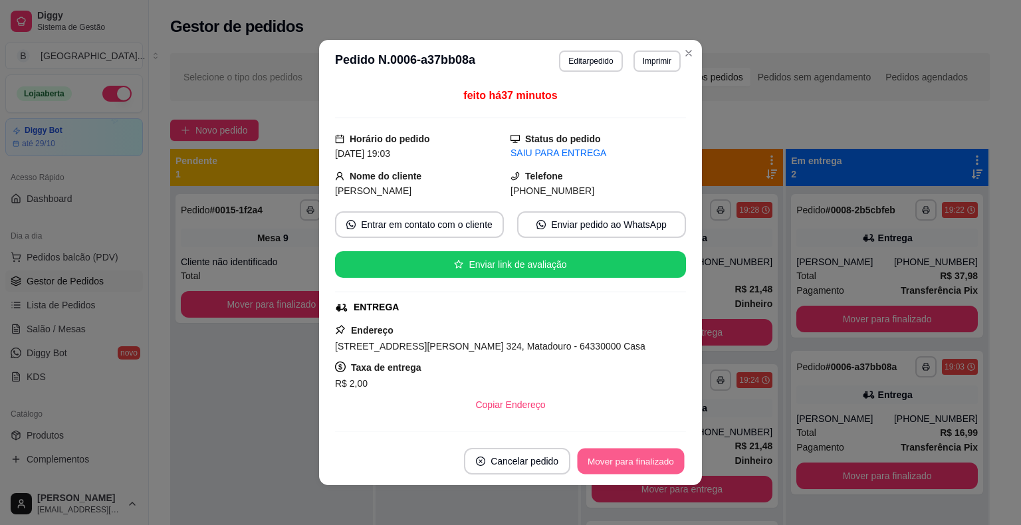
click at [627, 458] on button "Mover para finalizado" at bounding box center [630, 461] width 107 height 26
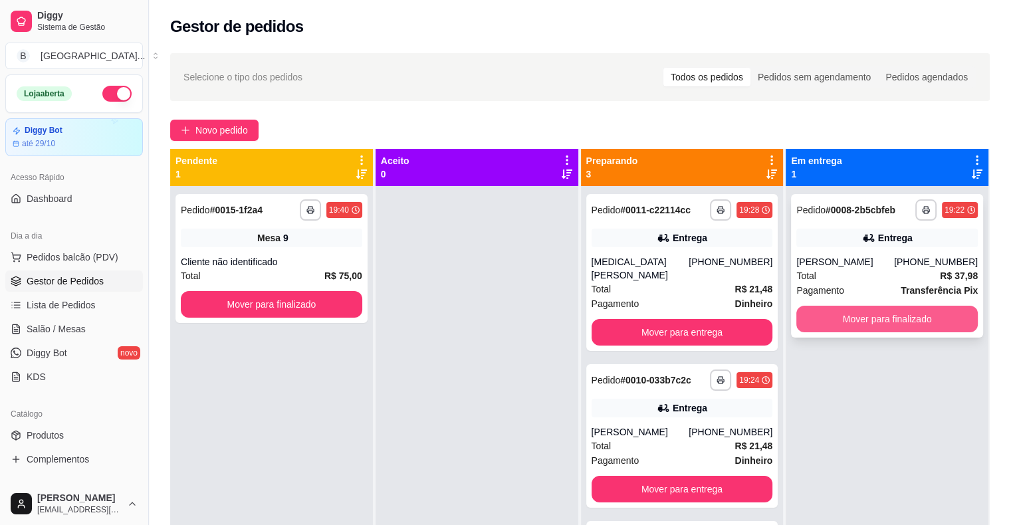
click at [881, 326] on button "Mover para finalizado" at bounding box center [886, 319] width 181 height 27
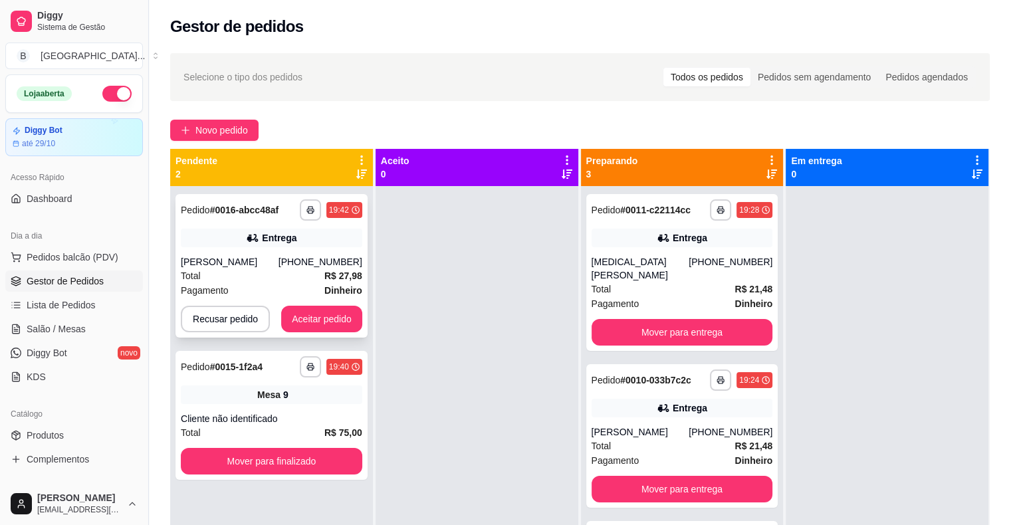
click at [271, 265] on div "[PERSON_NAME]" at bounding box center [230, 261] width 98 height 13
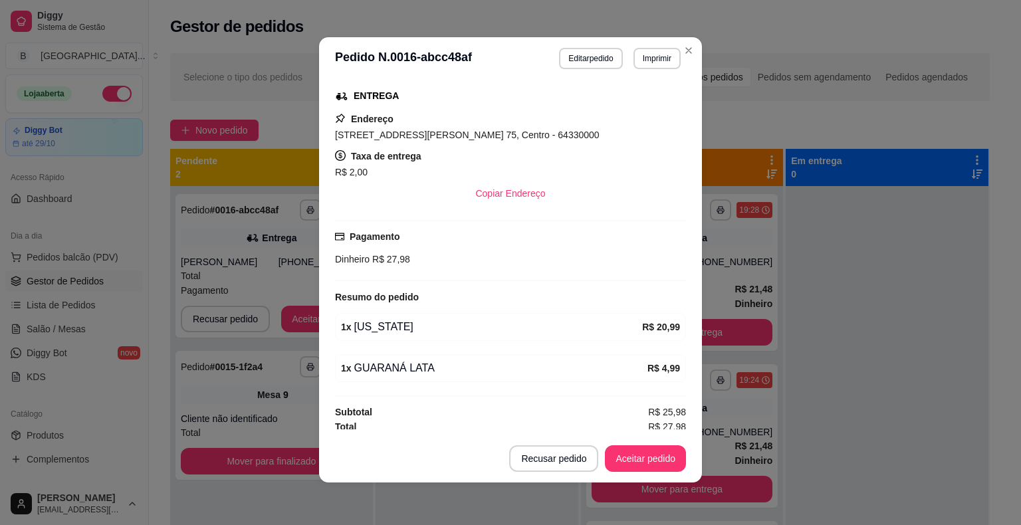
scroll to position [211, 0]
click at [651, 67] on button "Imprimir" at bounding box center [657, 58] width 46 height 21
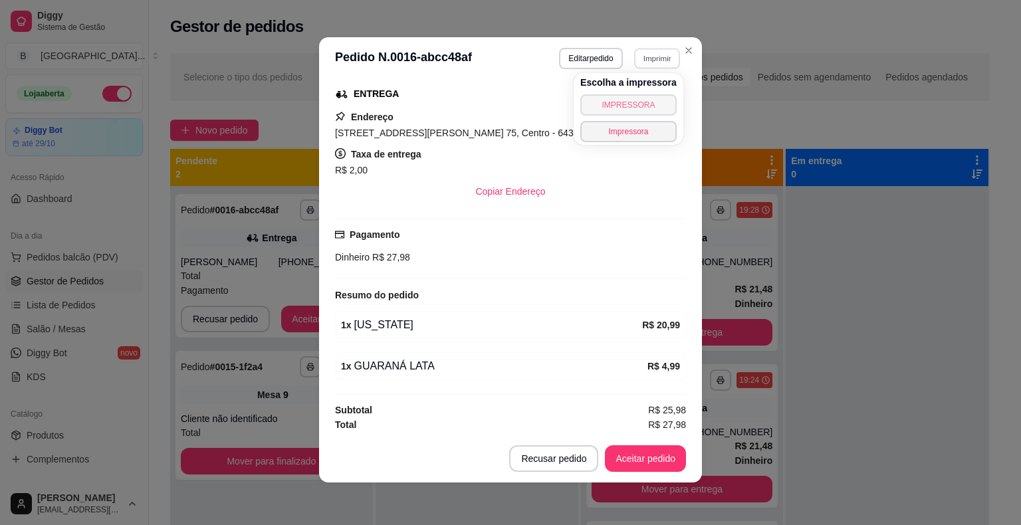
click at [636, 104] on button "IMPRESSORA" at bounding box center [628, 104] width 96 height 21
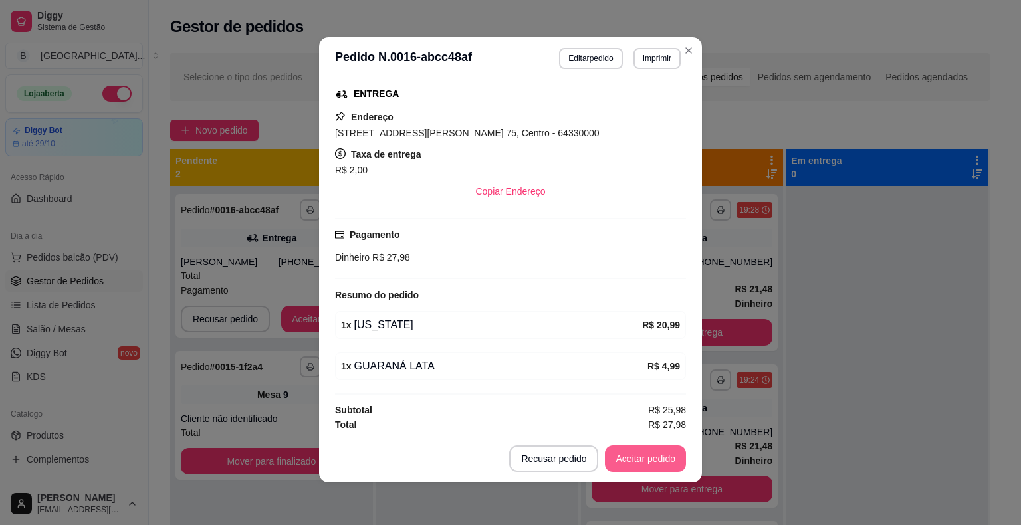
click at [663, 458] on button "Aceitar pedido" at bounding box center [645, 458] width 81 height 27
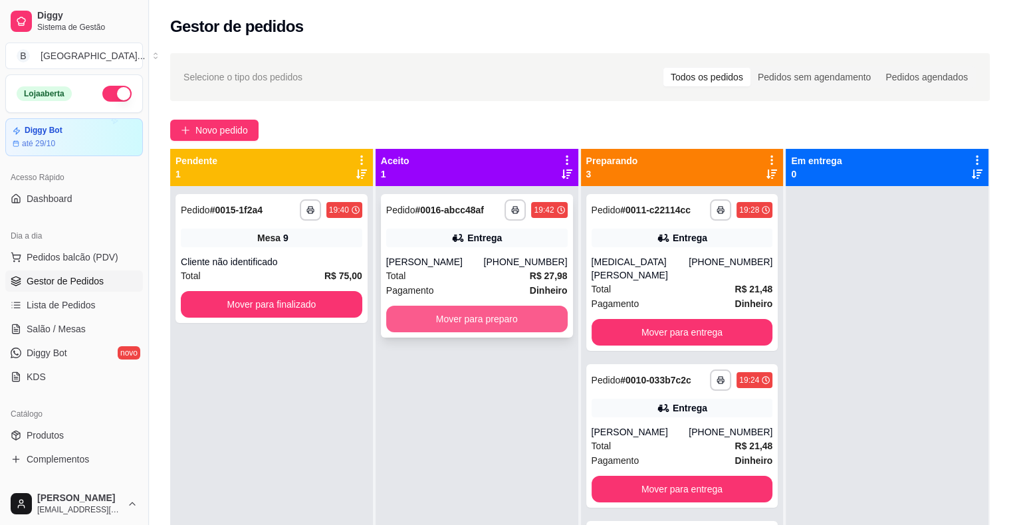
click at [537, 320] on button "Mover para preparo" at bounding box center [476, 319] width 181 height 27
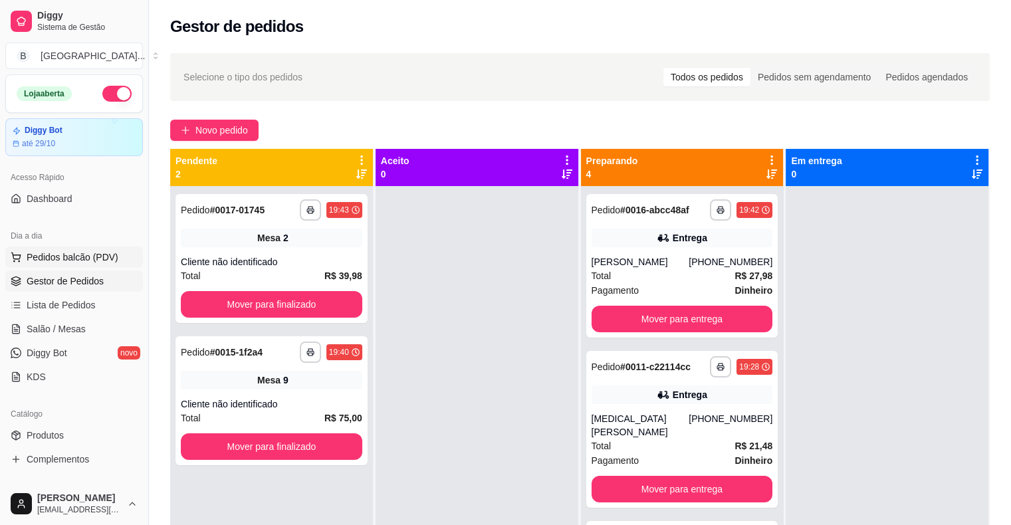
click at [74, 262] on span "Pedidos balcão (PDV)" at bounding box center [73, 256] width 92 height 13
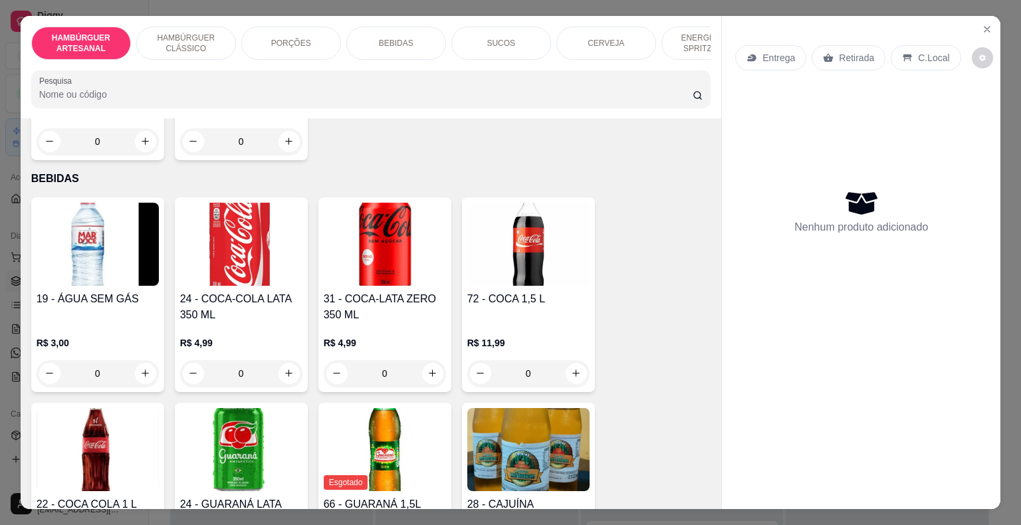
scroll to position [1528, 0]
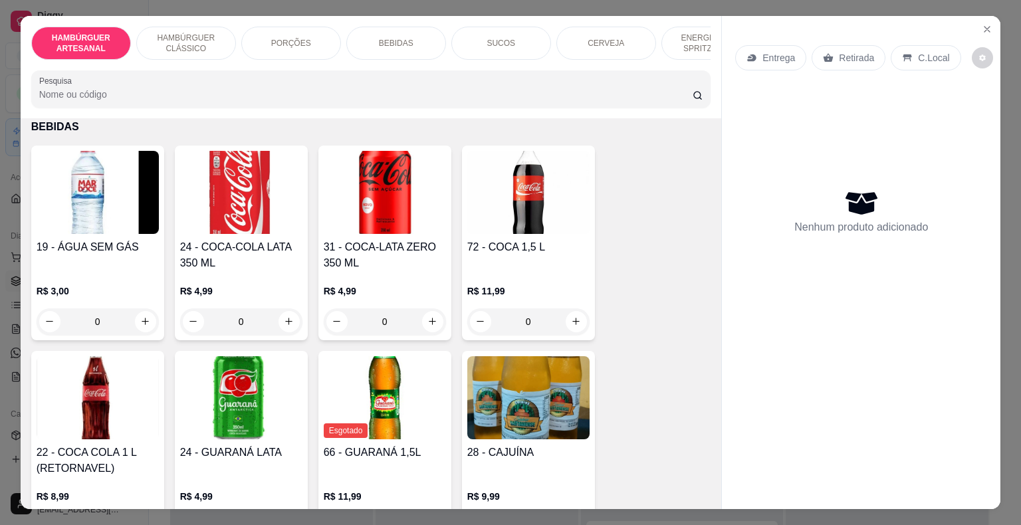
click at [266, 36] on div "PORÇÕES" at bounding box center [291, 43] width 100 height 33
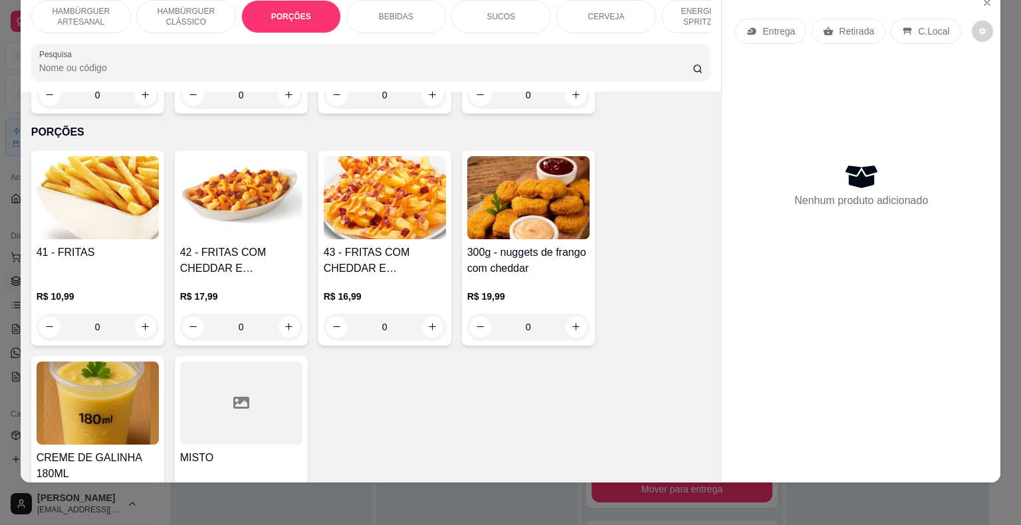
scroll to position [1325, 0]
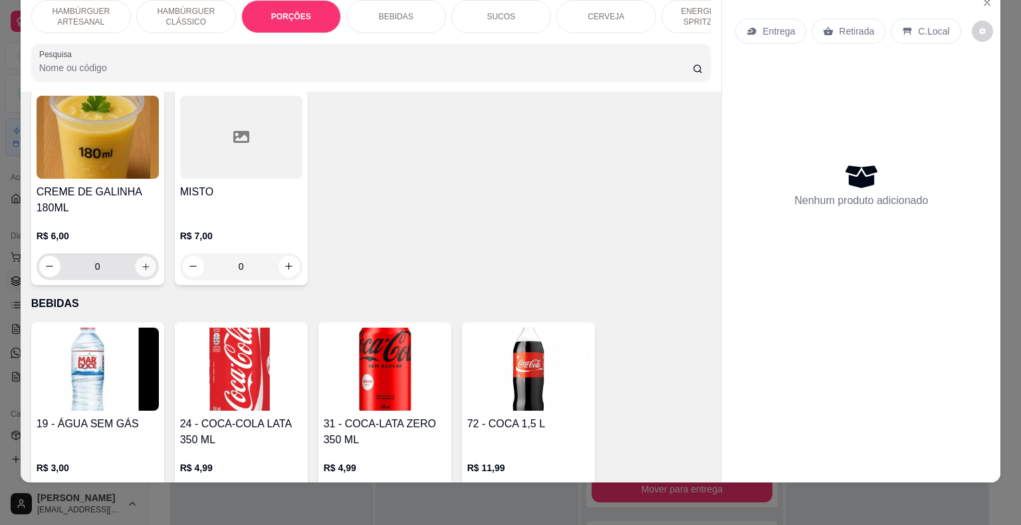
click at [146, 256] on button "increase-product-quantity" at bounding box center [145, 266] width 21 height 21
type input "2"
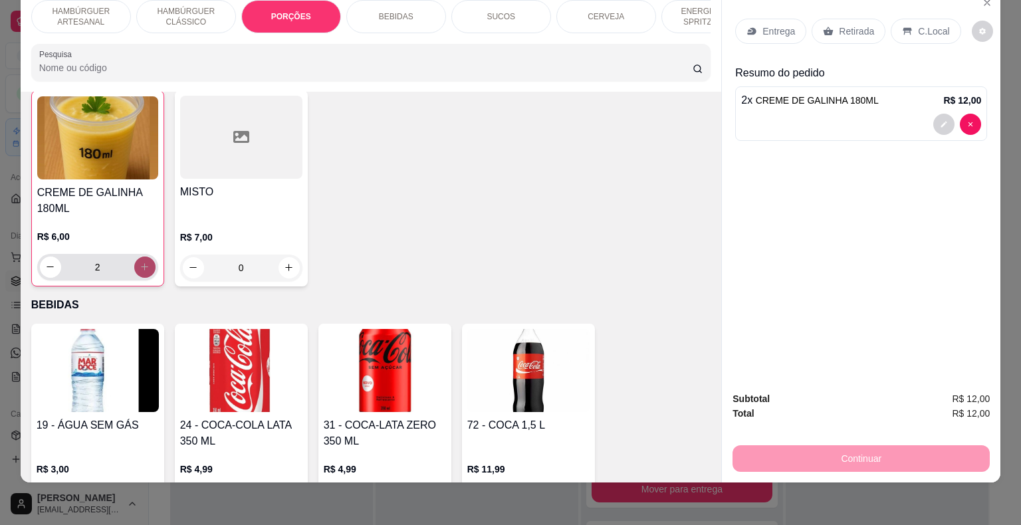
scroll to position [1326, 0]
click at [869, 20] on div "Retirada" at bounding box center [848, 31] width 74 height 25
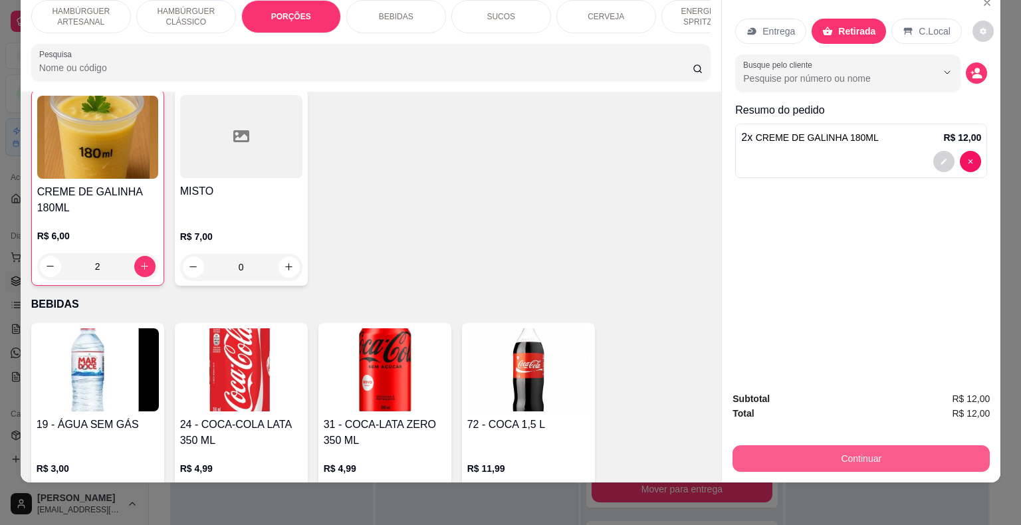
click at [933, 447] on button "Continuar" at bounding box center [860, 458] width 257 height 27
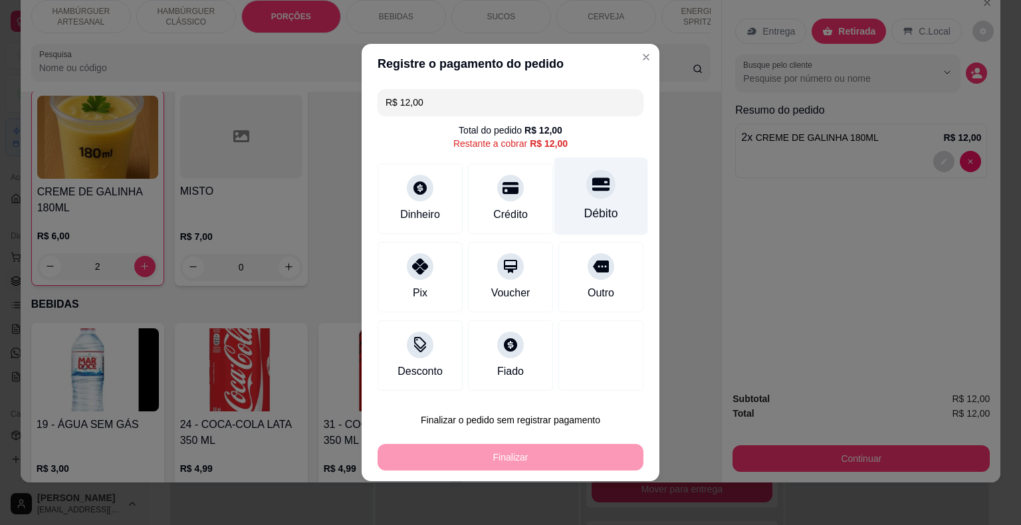
click at [598, 211] on div "Débito" at bounding box center [601, 213] width 34 height 17
type input "R$ 0,00"
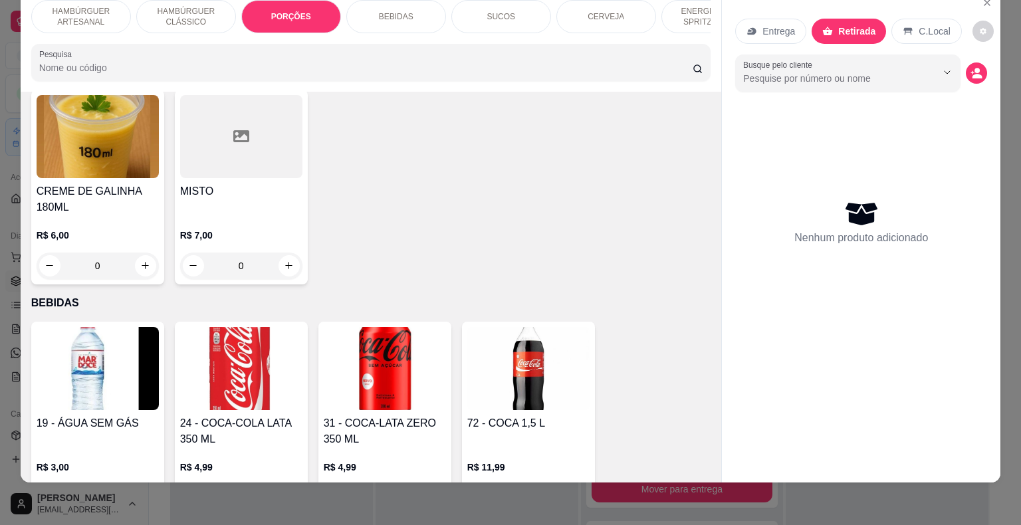
scroll to position [1325, 0]
click at [145, 261] on icon "increase-product-quantity" at bounding box center [145, 266] width 10 height 10
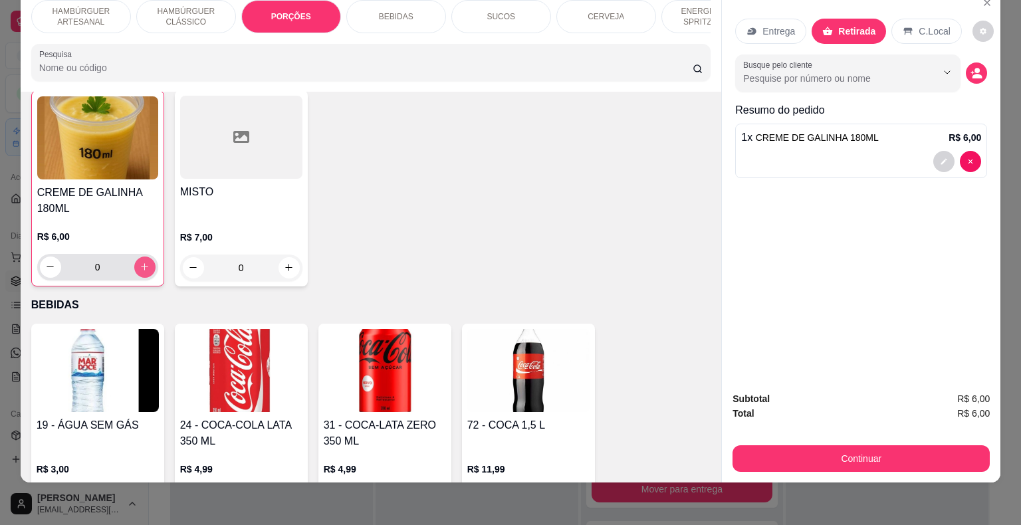
type input "1"
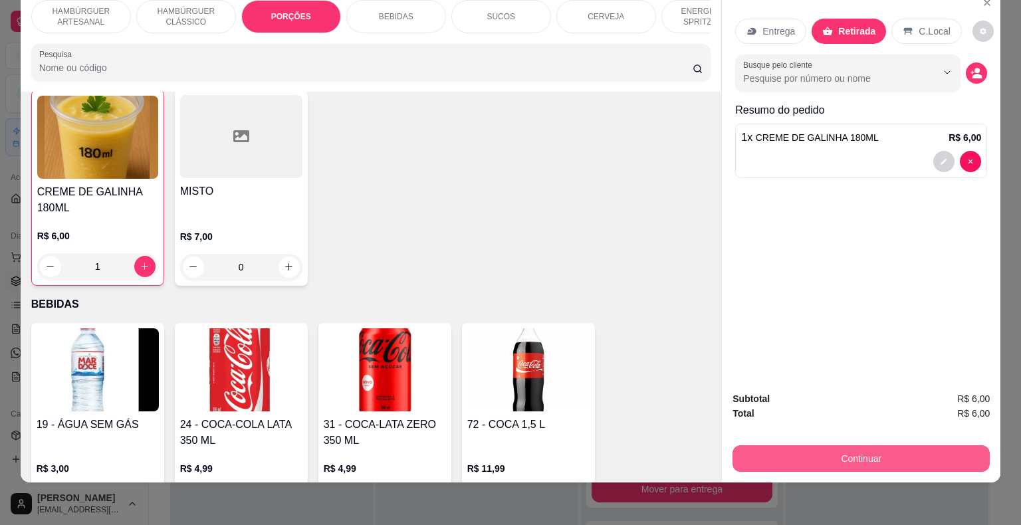
click at [874, 448] on button "Continuar" at bounding box center [860, 458] width 257 height 27
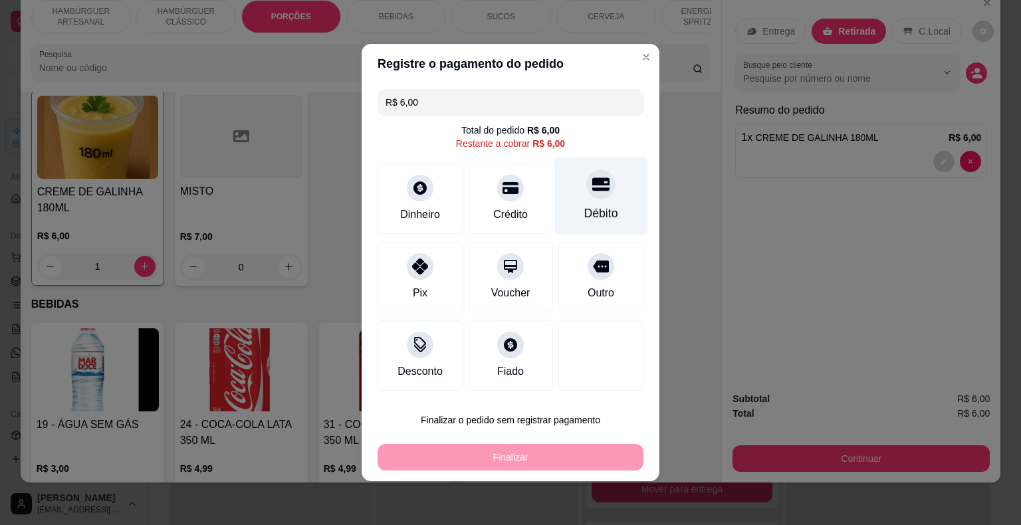
click at [610, 199] on div "Débito" at bounding box center [601, 196] width 94 height 78
type input "R$ 0,00"
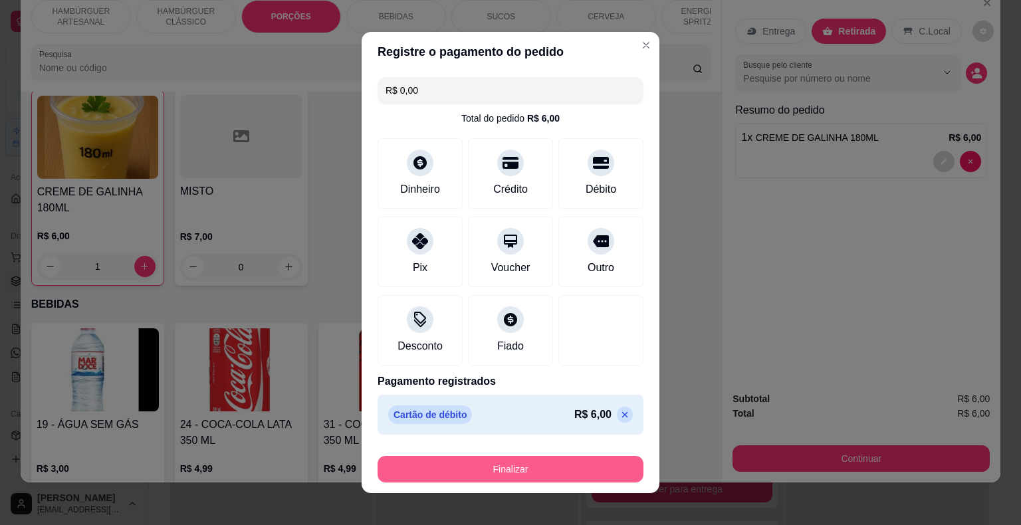
click at [495, 466] on button "Finalizar" at bounding box center [510, 469] width 266 height 27
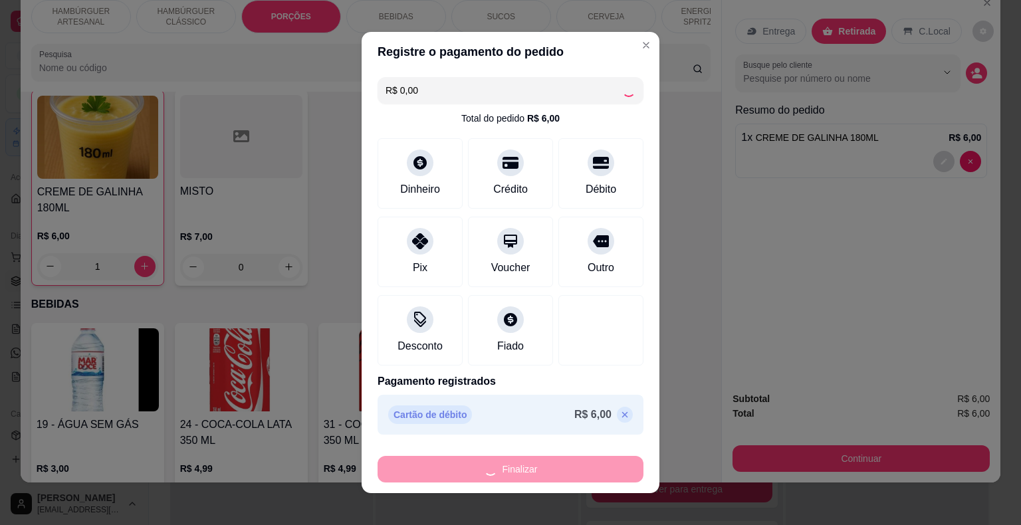
type input "0"
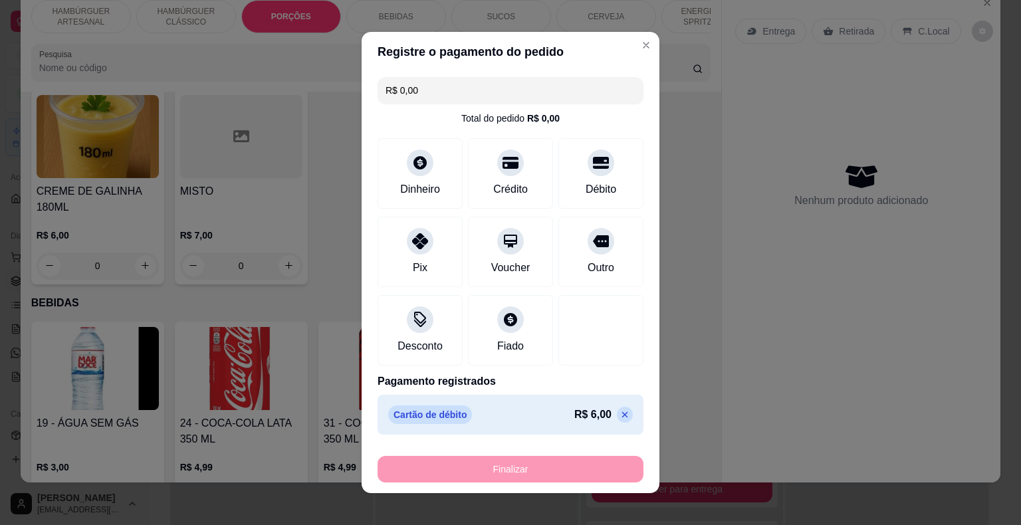
type input "-R$ 6,00"
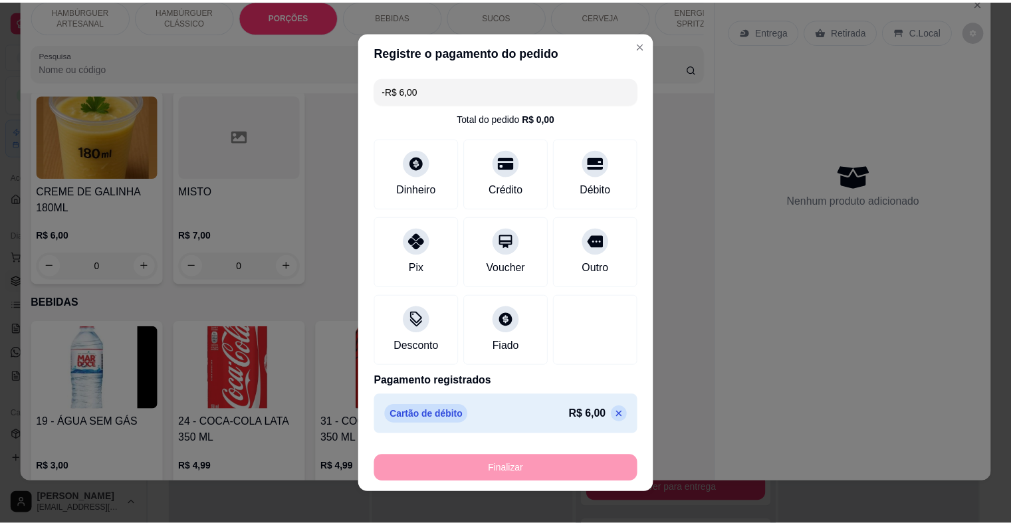
scroll to position [1325, 0]
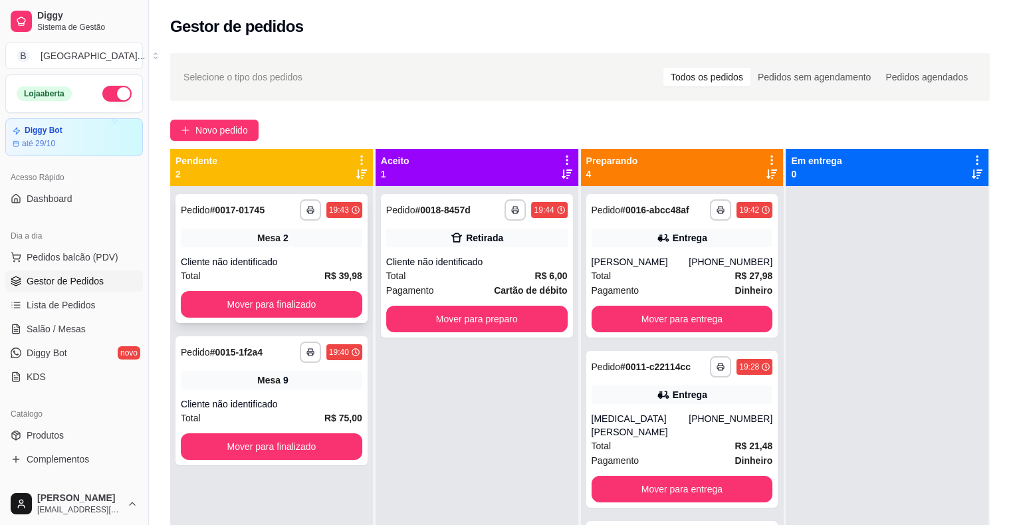
click at [291, 264] on div "Cliente não identificado" at bounding box center [271, 261] width 181 height 13
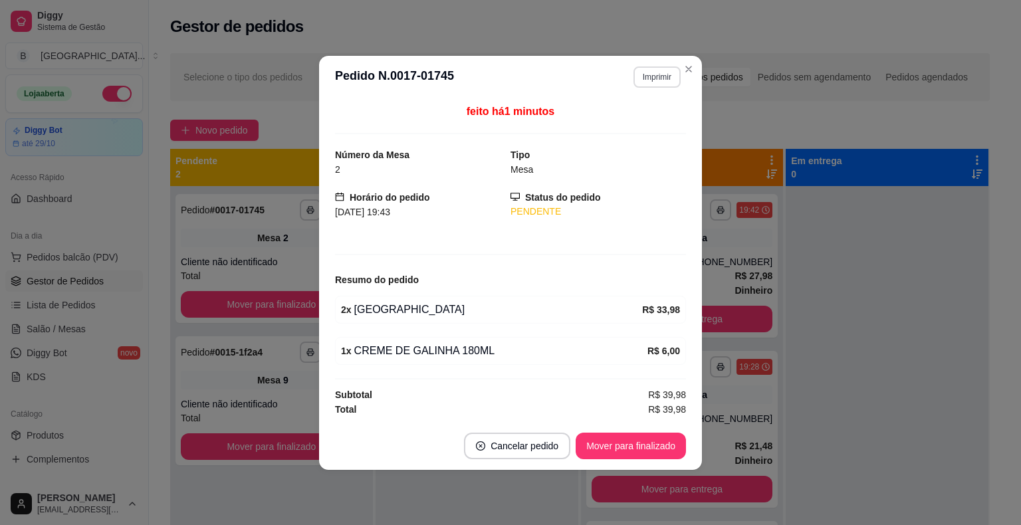
click at [647, 84] on button "Imprimir" at bounding box center [656, 76] width 47 height 21
click at [647, 130] on button "IMPRESSORA" at bounding box center [633, 124] width 93 height 21
click at [646, 437] on button "Mover para finalizado" at bounding box center [630, 446] width 107 height 26
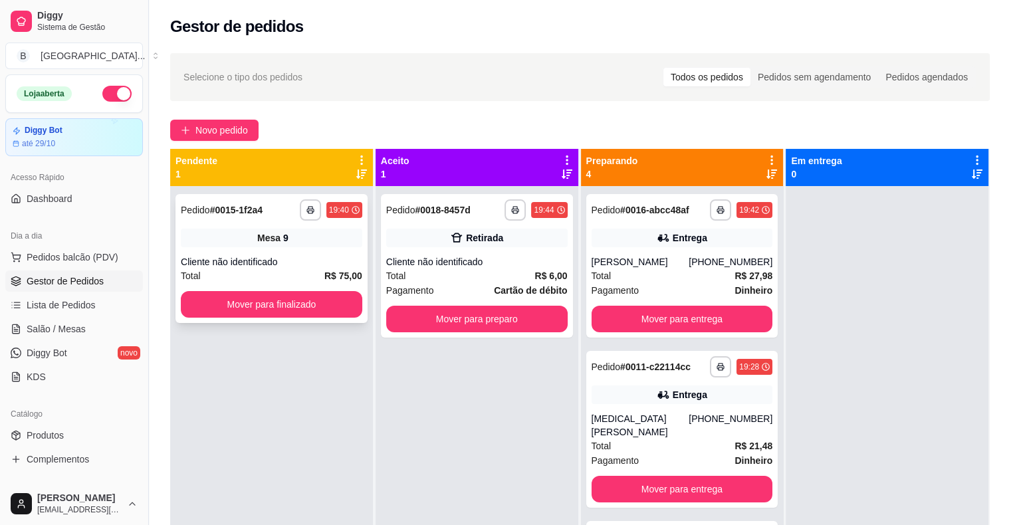
click at [306, 251] on div "**********" at bounding box center [271, 258] width 192 height 129
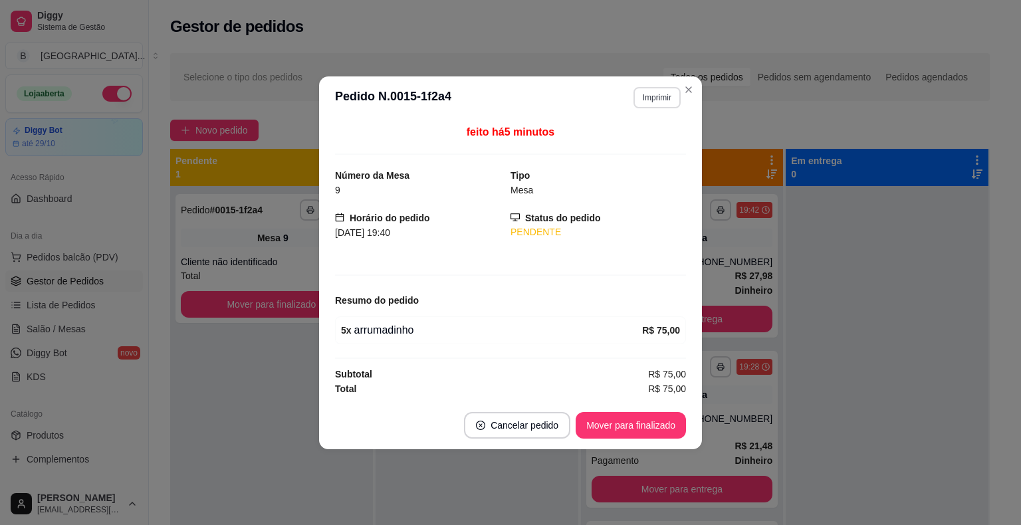
click at [651, 103] on button "Imprimir" at bounding box center [656, 97] width 47 height 21
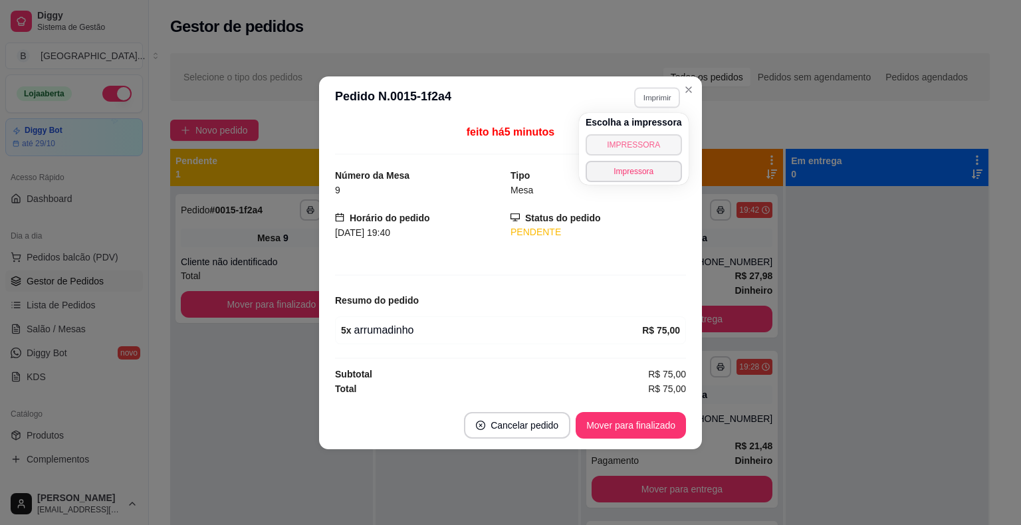
click at [658, 144] on button "IMPRESSORA" at bounding box center [633, 144] width 96 height 21
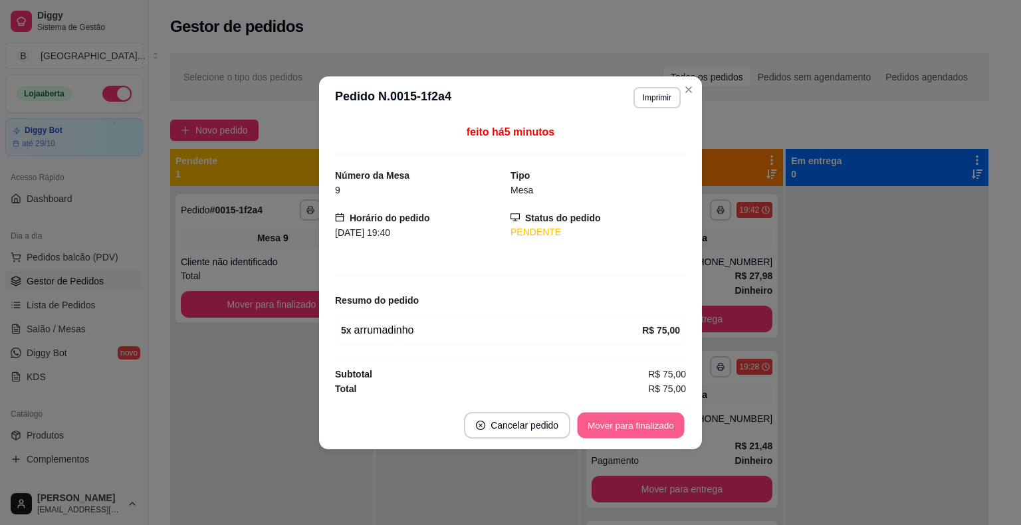
click at [601, 424] on button "Mover para finalizado" at bounding box center [630, 425] width 107 height 26
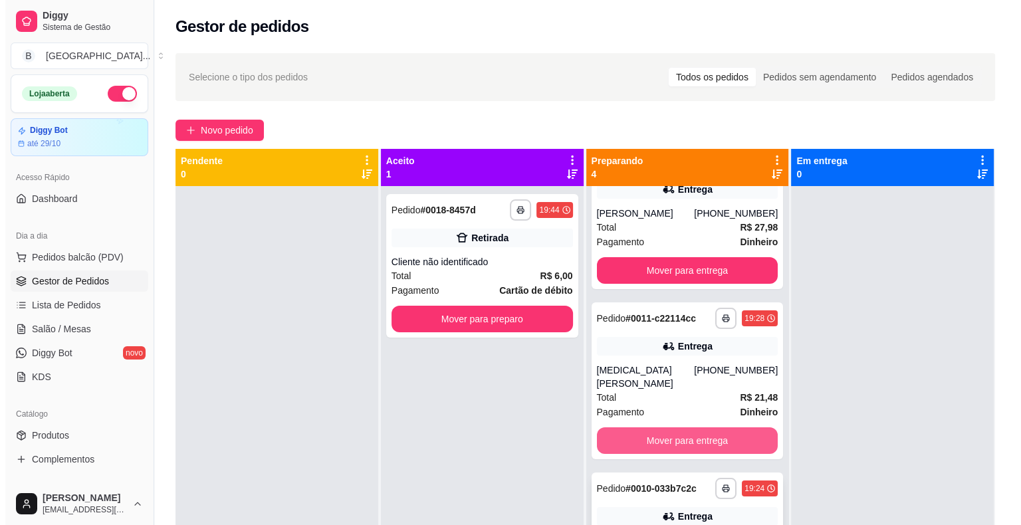
scroll to position [115, 0]
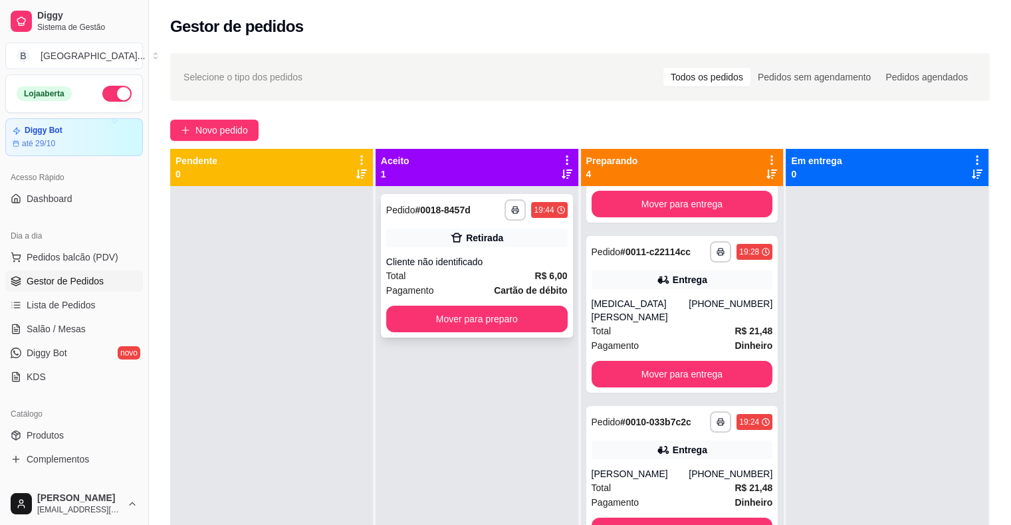
click at [491, 232] on div "Retirada" at bounding box center [484, 237] width 37 height 13
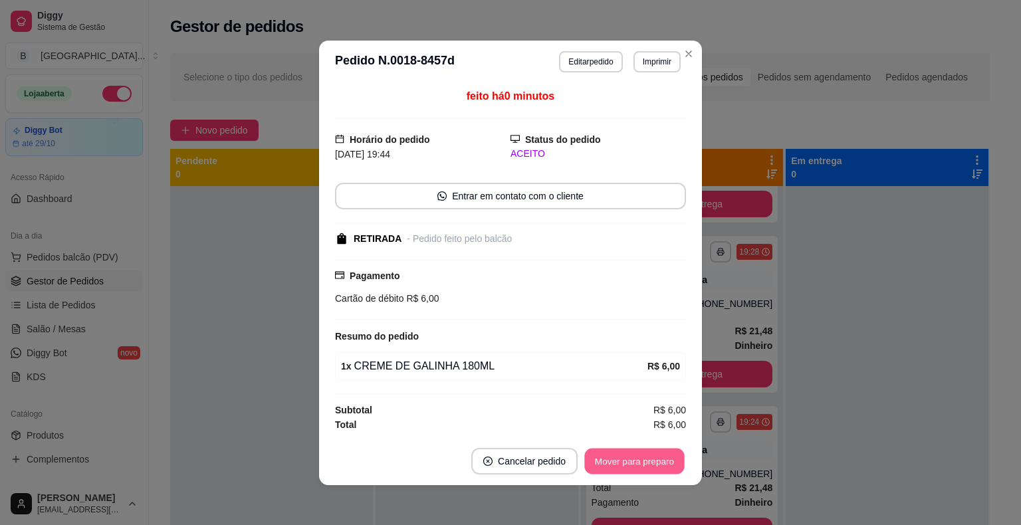
click at [593, 452] on button "Mover para preparo" at bounding box center [634, 461] width 100 height 26
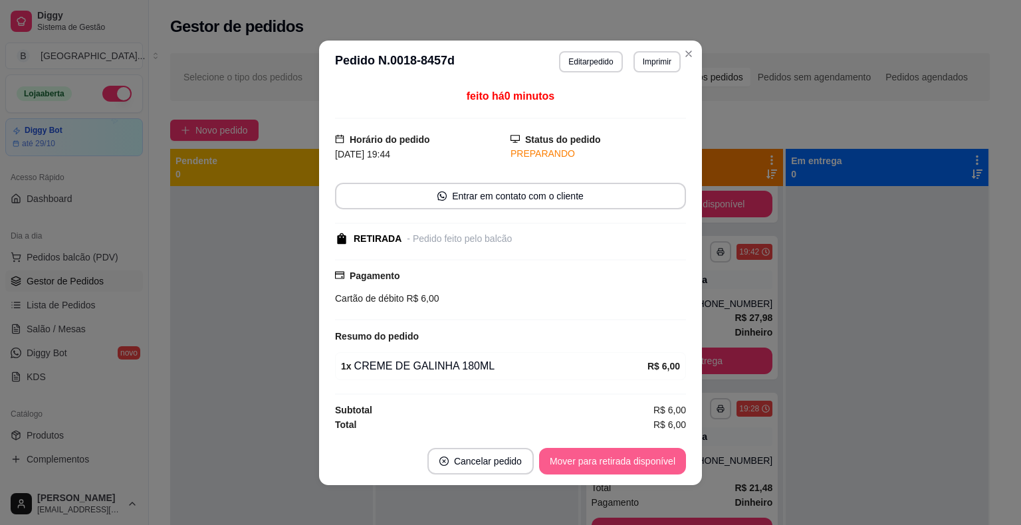
scroll to position [272, 0]
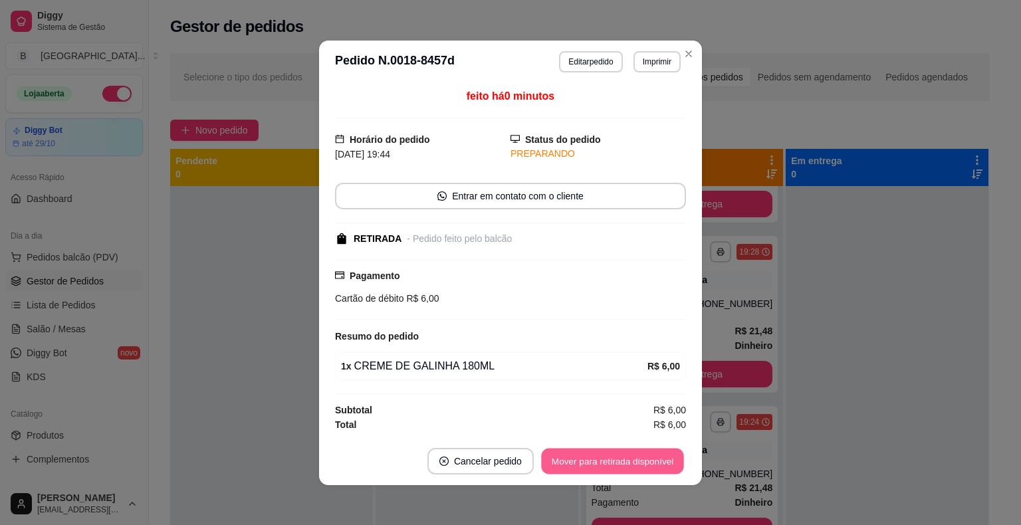
click at [593, 452] on button "Mover para retirada disponível" at bounding box center [612, 461] width 142 height 26
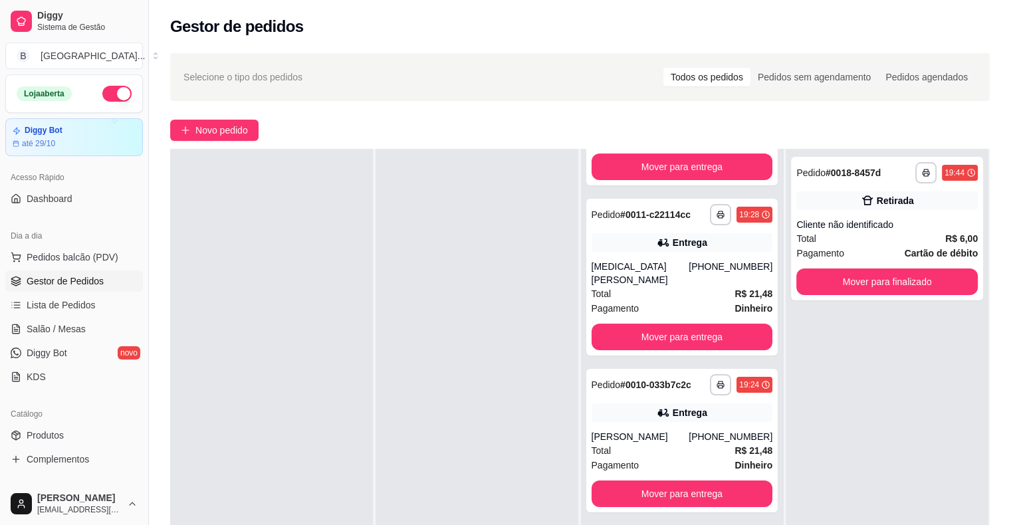
scroll to position [202, 0]
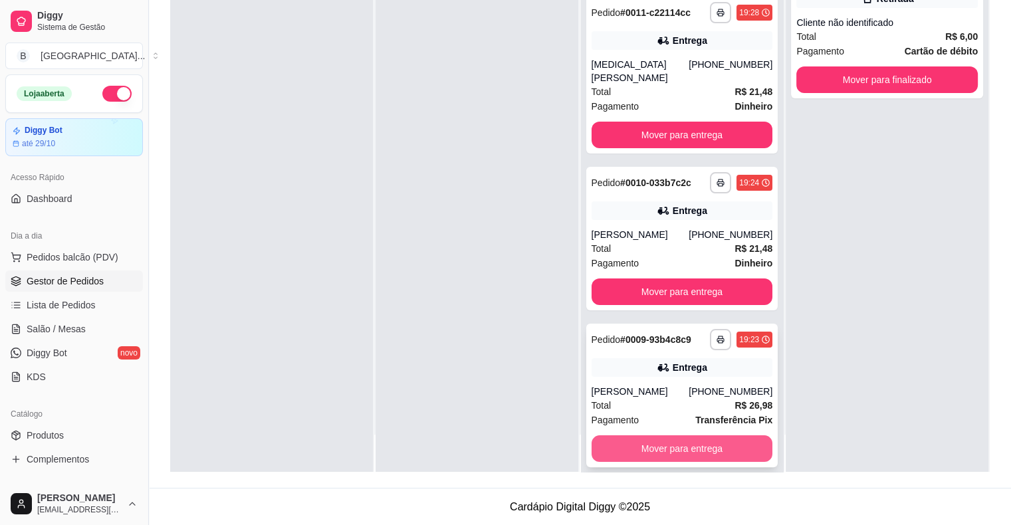
click at [670, 435] on button "Mover para entrega" at bounding box center [681, 448] width 181 height 27
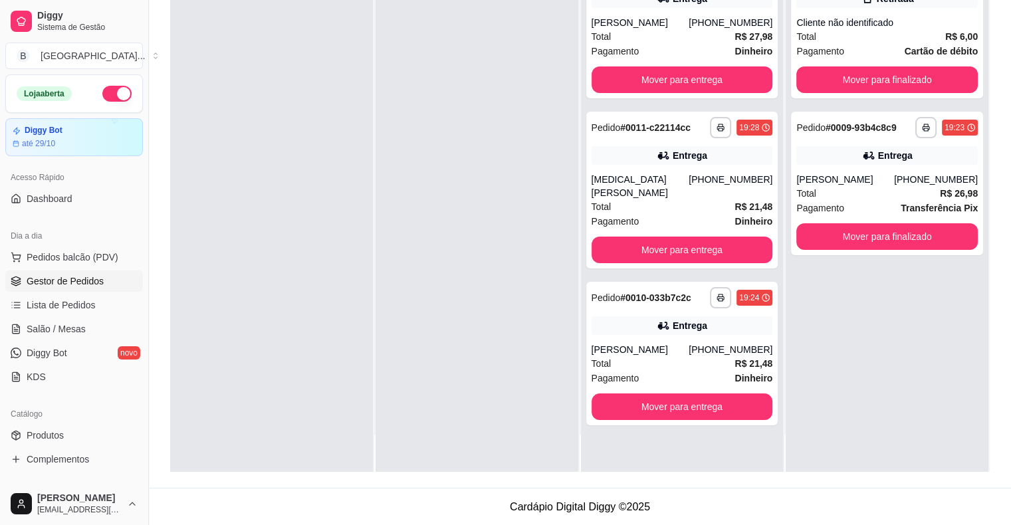
scroll to position [0, 0]
click at [658, 237] on button "Mover para entrega" at bounding box center [682, 250] width 176 height 26
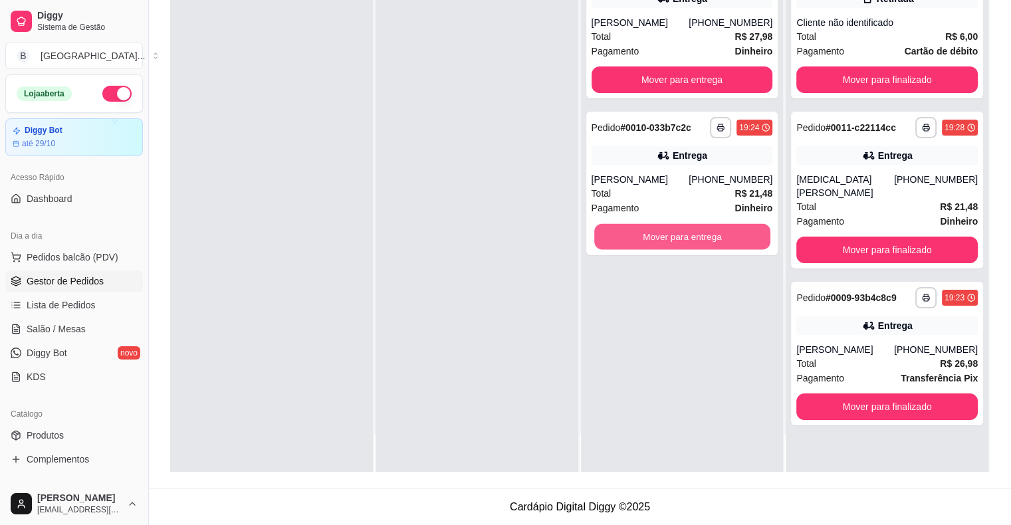
click at [658, 235] on button "Mover para entrega" at bounding box center [682, 237] width 176 height 26
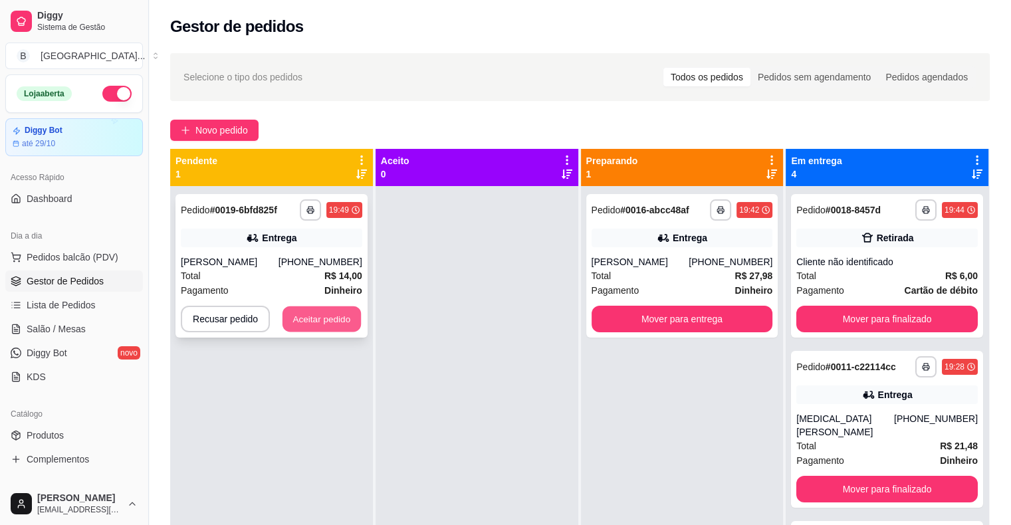
click at [333, 317] on button "Aceitar pedido" at bounding box center [321, 319] width 78 height 26
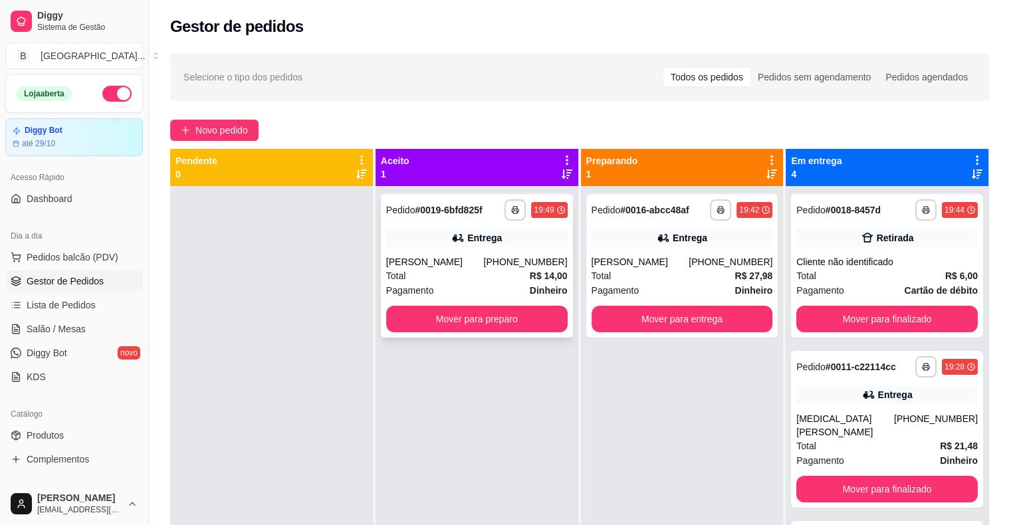
click at [458, 231] on icon at bounding box center [457, 237] width 13 height 13
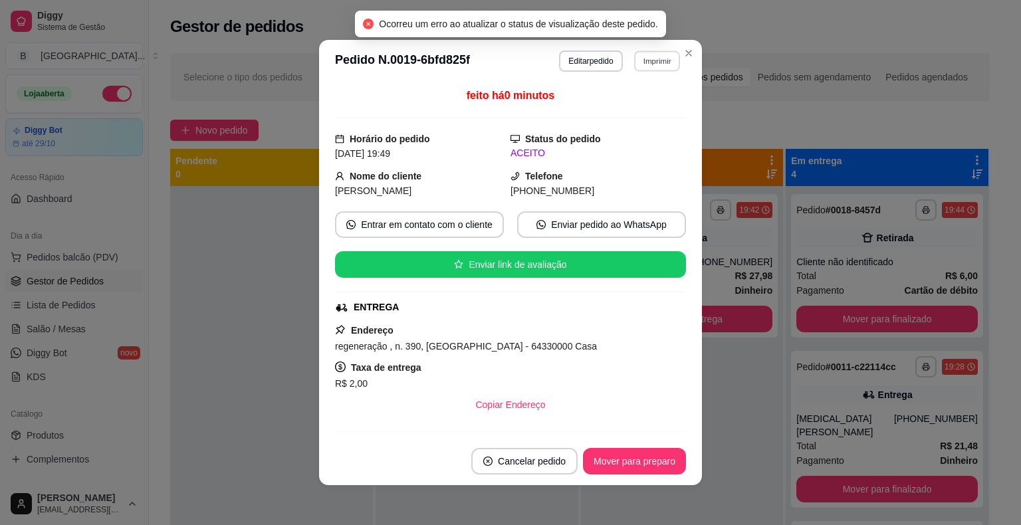
click at [651, 55] on button "Imprimir" at bounding box center [657, 60] width 46 height 21
click at [617, 112] on button "IMPRESSORA" at bounding box center [628, 107] width 96 height 21
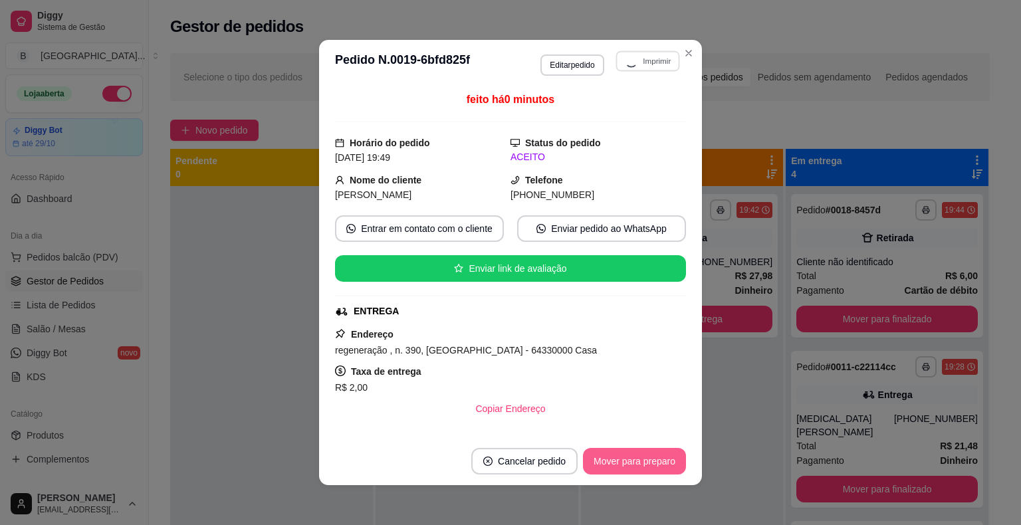
click at [624, 456] on button "Mover para preparo" at bounding box center [634, 461] width 103 height 27
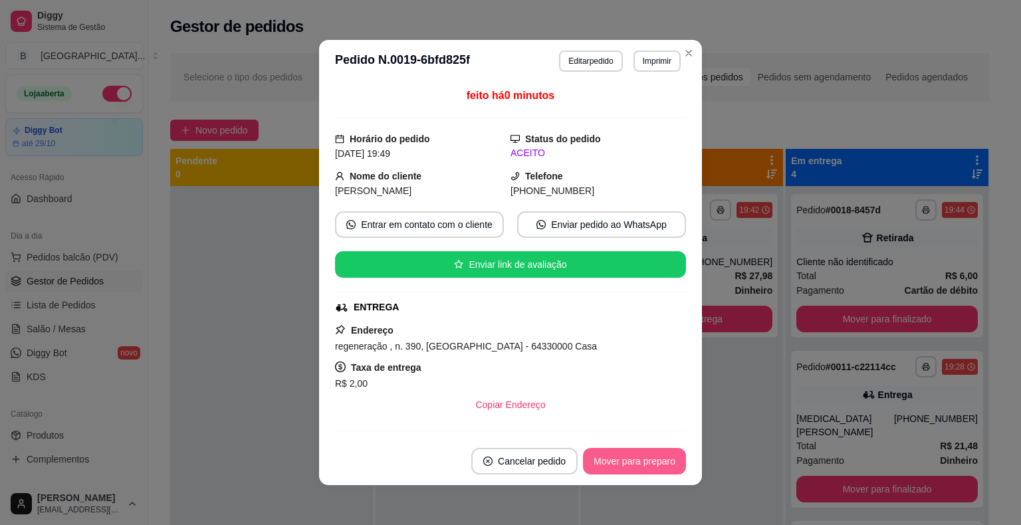
click at [644, 452] on button "Mover para preparo" at bounding box center [634, 461] width 103 height 27
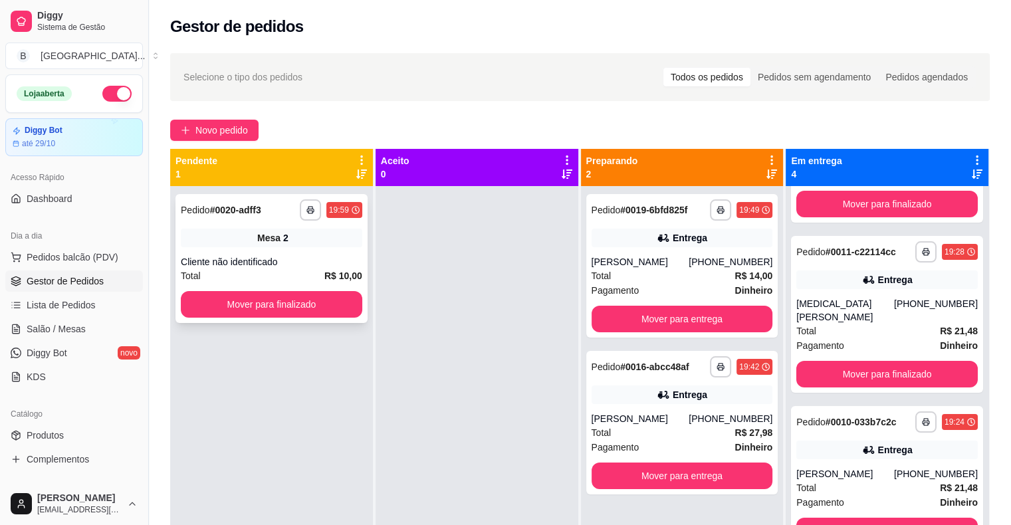
click at [293, 275] on div "Total R$ 10,00" at bounding box center [271, 275] width 181 height 15
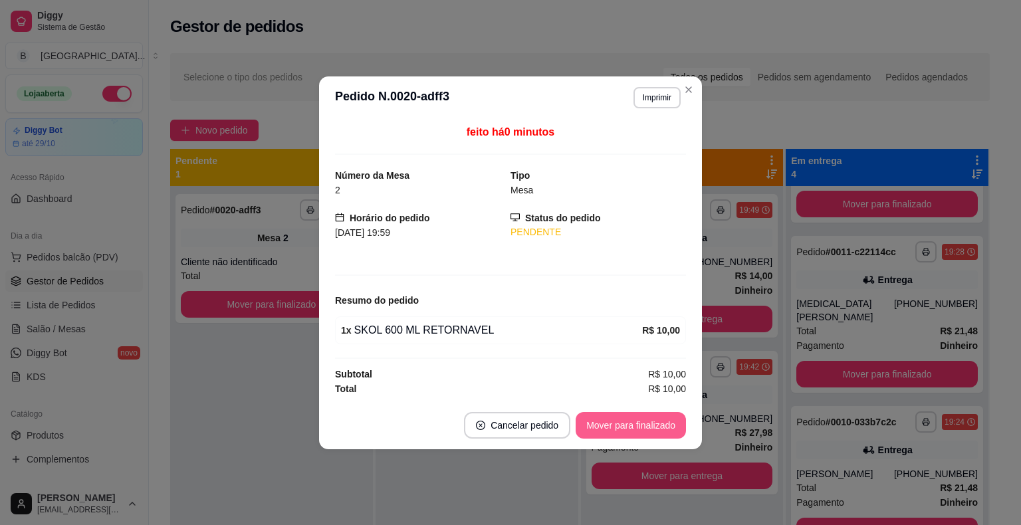
click at [603, 415] on button "Mover para finalizado" at bounding box center [630, 425] width 110 height 27
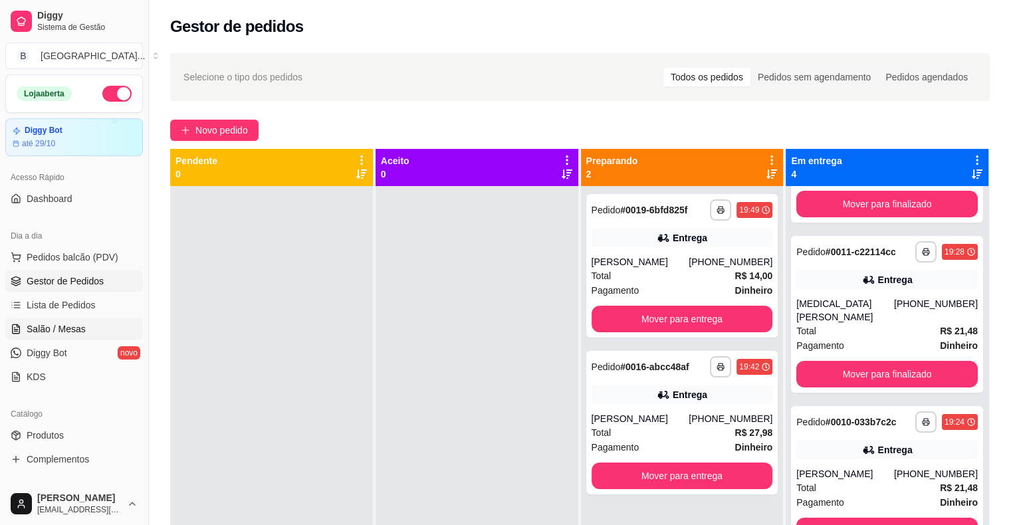
click at [50, 331] on span "Salão / Mesas" at bounding box center [56, 328] width 59 height 13
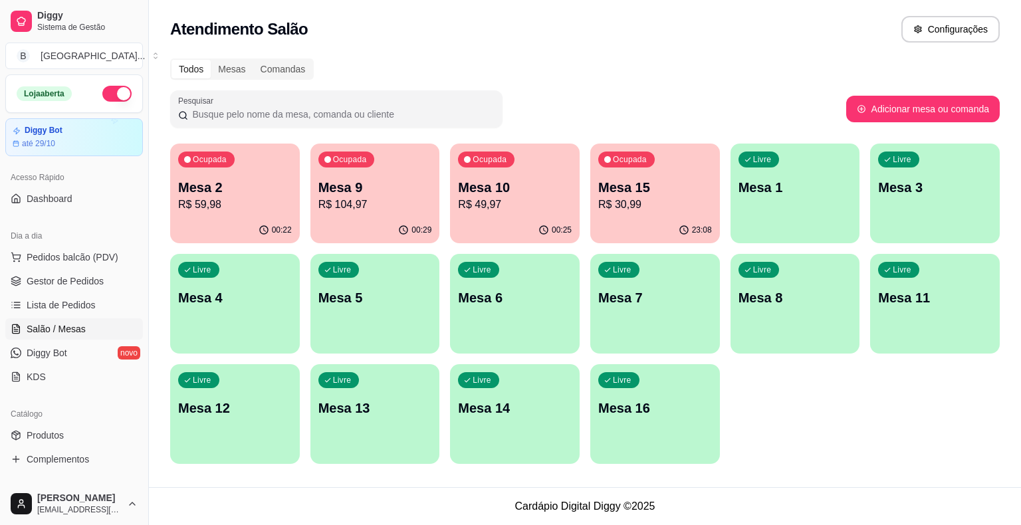
click at [74, 291] on ul "Pedidos balcão (PDV) Gestor de Pedidos Lista de Pedidos Salão / Mesas Diggy Bot…" at bounding box center [74, 317] width 138 height 141
click at [75, 286] on span "Gestor de Pedidos" at bounding box center [65, 280] width 77 height 13
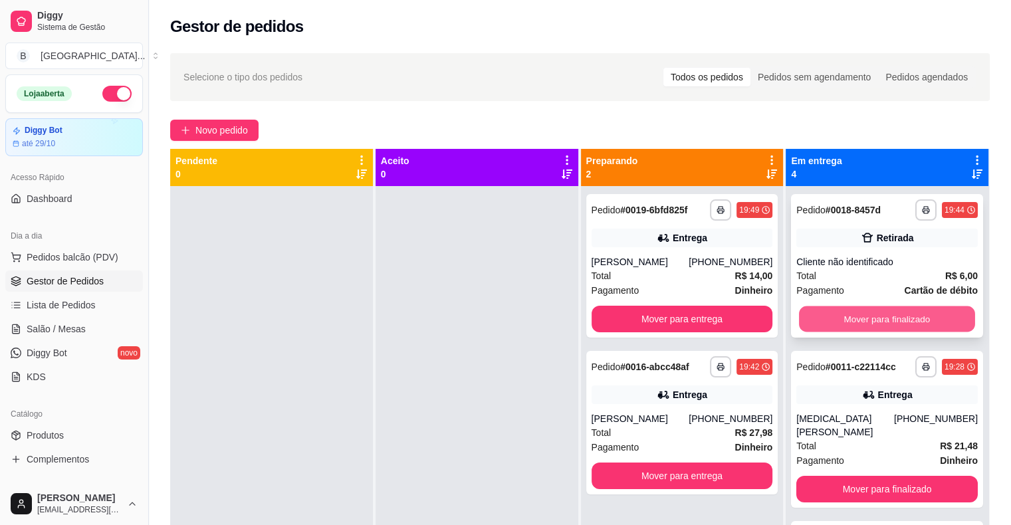
click at [866, 329] on button "Mover para finalizado" at bounding box center [887, 319] width 176 height 26
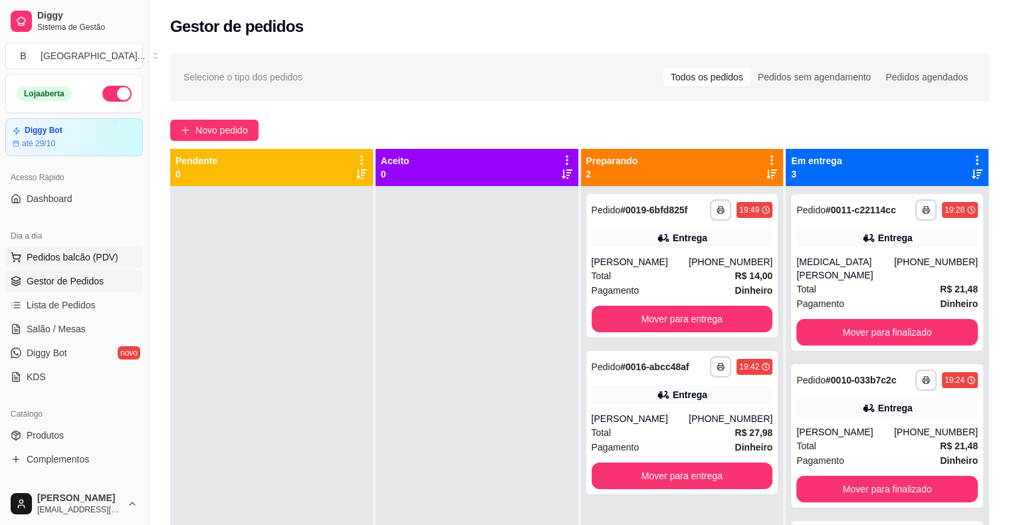
click at [80, 256] on span "Pedidos balcão (PDV)" at bounding box center [73, 256] width 92 height 13
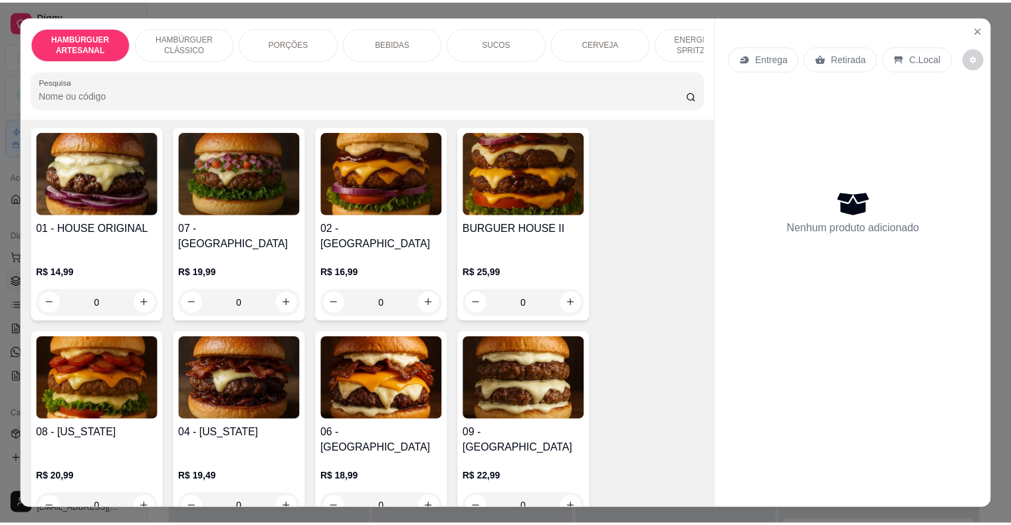
scroll to position [133, 0]
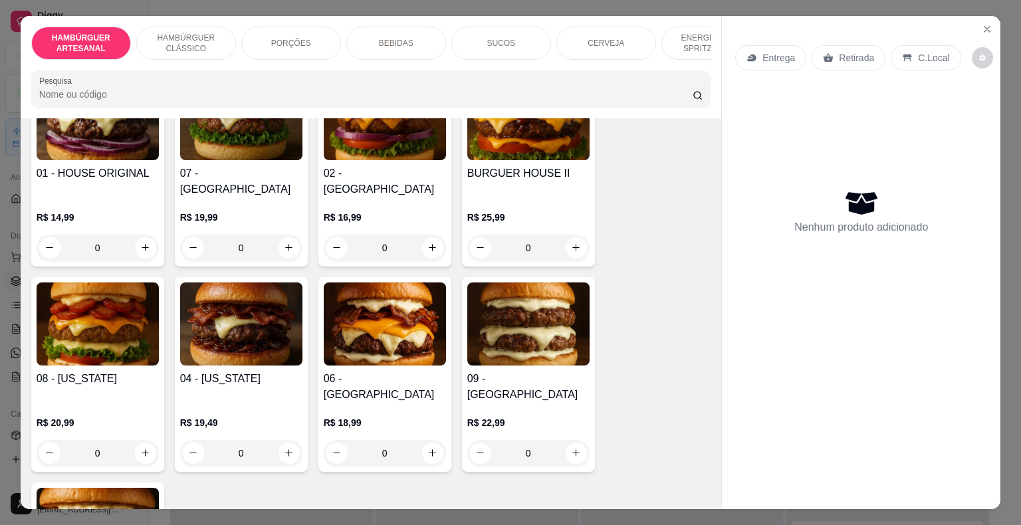
click at [284, 440] on div "0" at bounding box center [241, 453] width 122 height 27
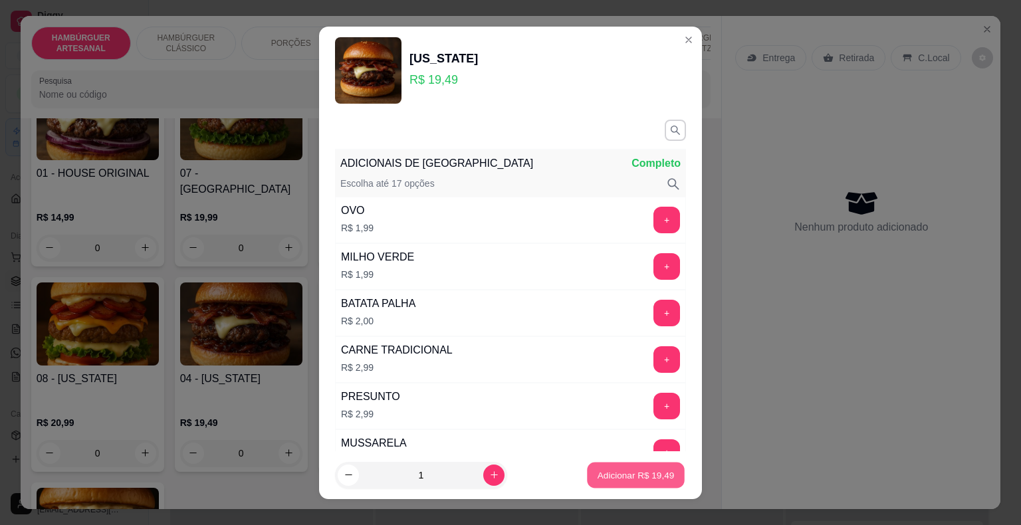
click at [631, 480] on p "Adicionar R$ 19,49" at bounding box center [635, 474] width 77 height 13
type input "1"
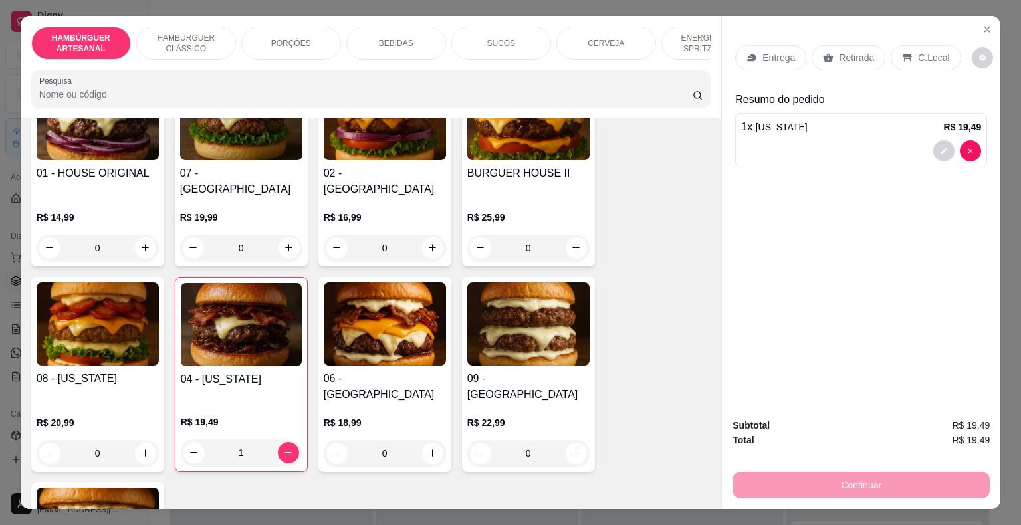
click at [867, 51] on div "Retirada" at bounding box center [848, 57] width 74 height 25
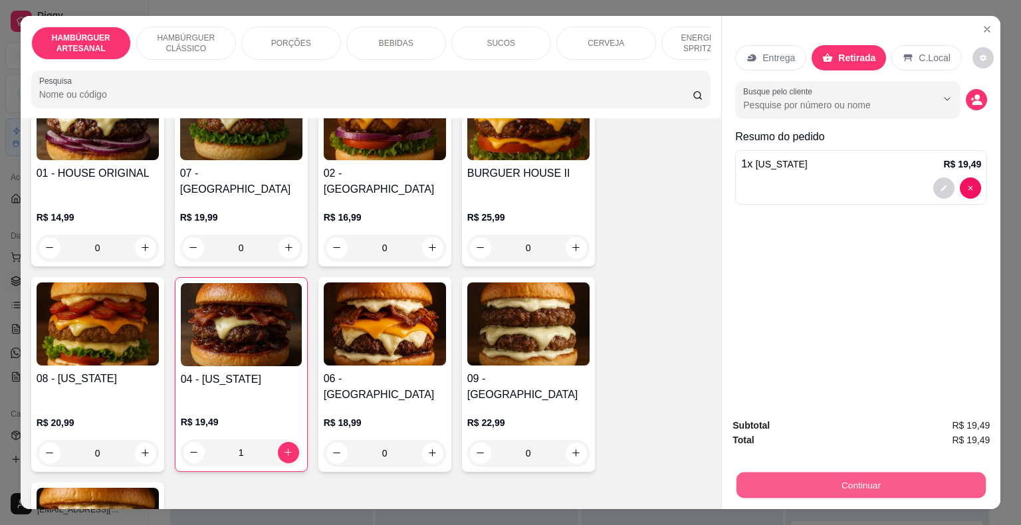
click at [874, 476] on button "Continuar" at bounding box center [860, 485] width 249 height 26
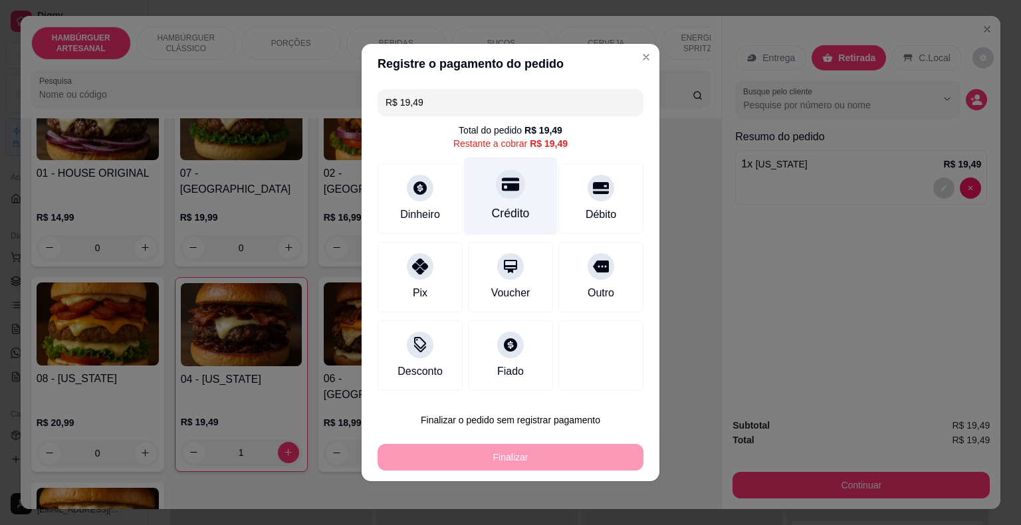
click at [511, 202] on div "Crédito" at bounding box center [511, 196] width 94 height 78
type input "R$ 0,00"
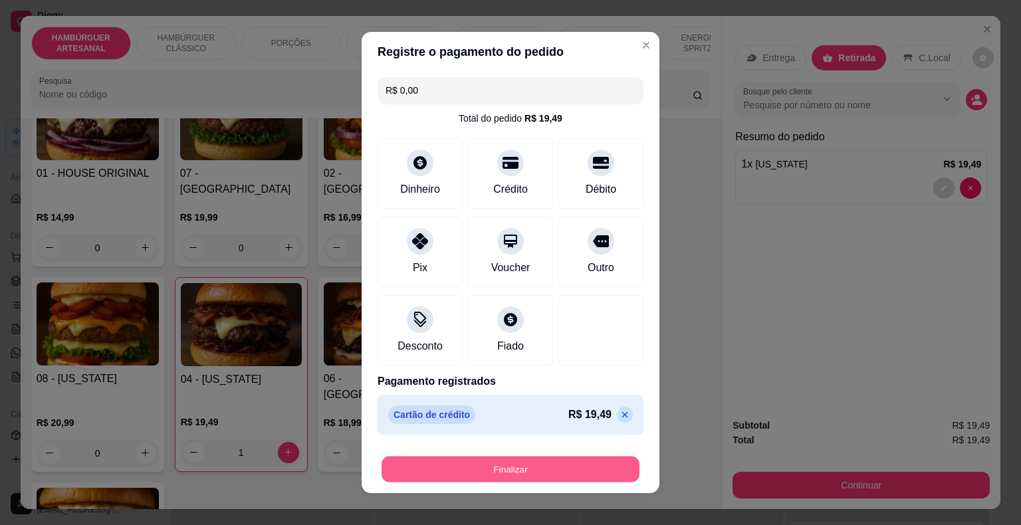
click at [531, 464] on button "Finalizar" at bounding box center [510, 469] width 258 height 26
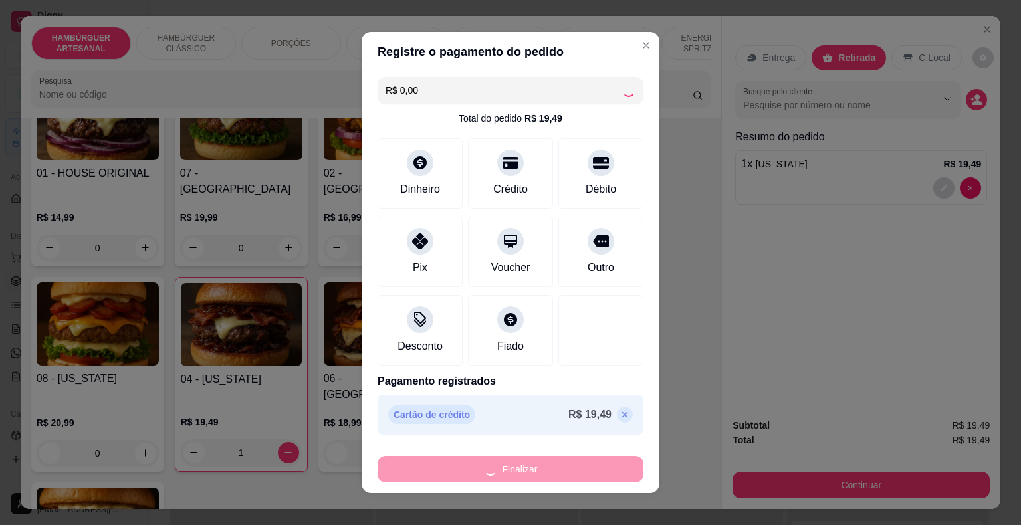
type input "0"
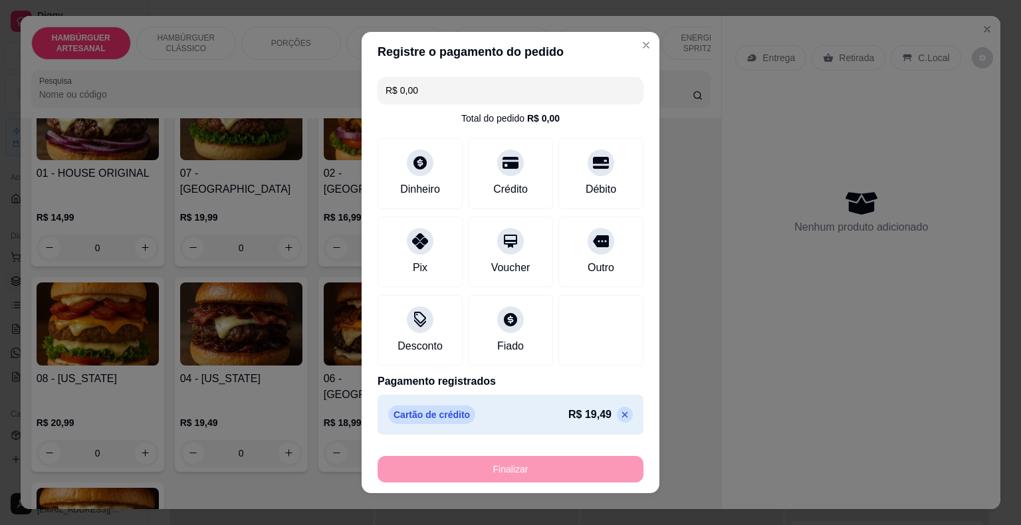
type input "-R$ 19,49"
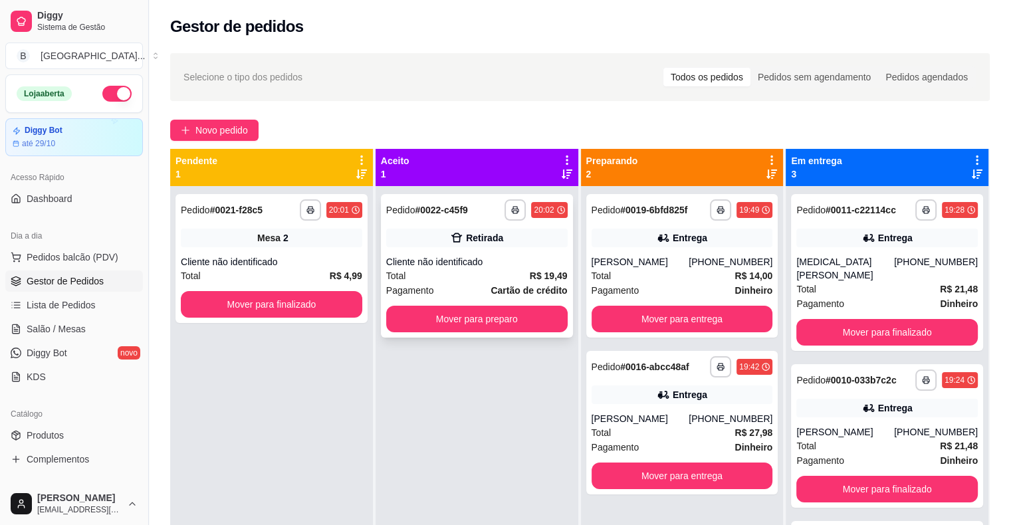
click at [503, 270] on div "Total R$ 19,49" at bounding box center [476, 275] width 181 height 15
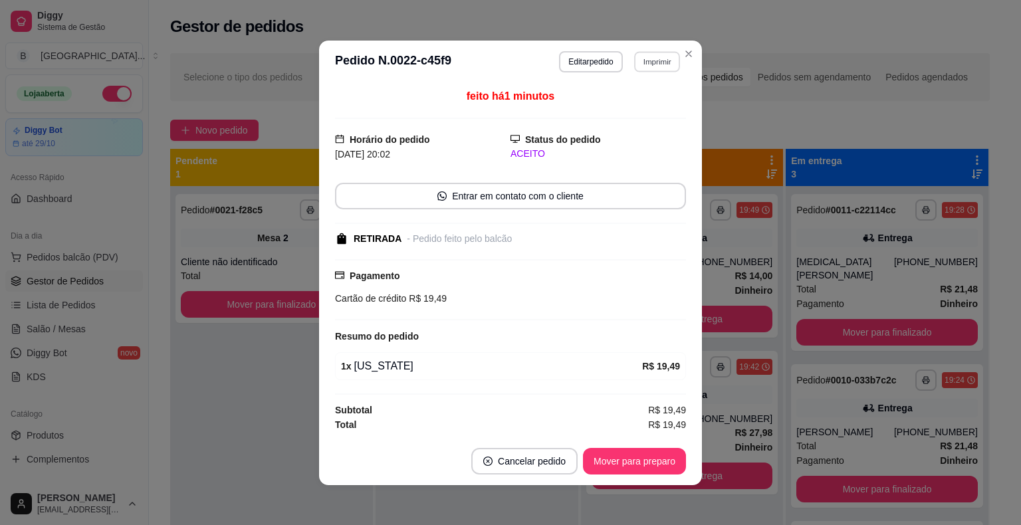
click at [646, 64] on button "Imprimir" at bounding box center [657, 61] width 46 height 21
click at [662, 119] on button "IMPRESSORA" at bounding box center [628, 108] width 96 height 21
click at [597, 54] on button "Editar pedido" at bounding box center [590, 61] width 63 height 21
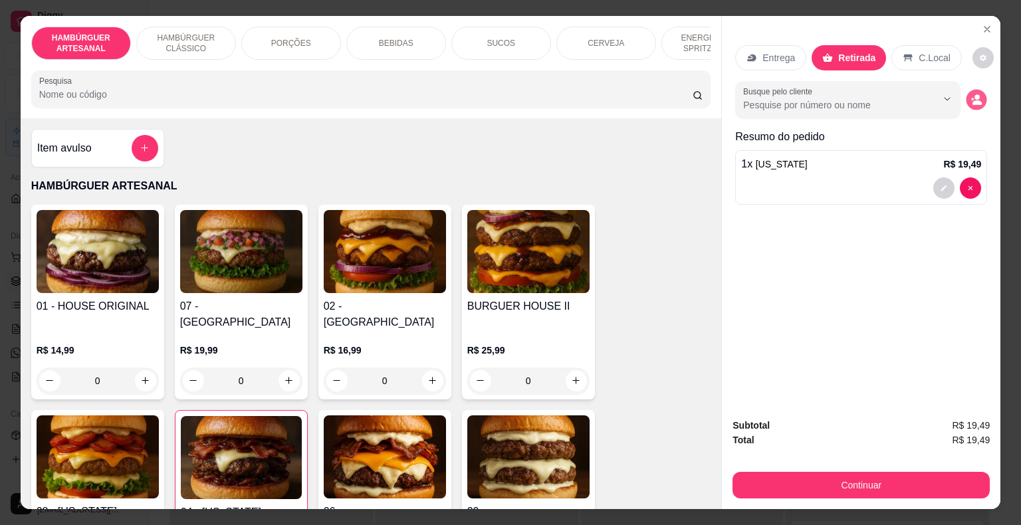
click at [979, 90] on button "decrease-product-quantity" at bounding box center [976, 99] width 21 height 21
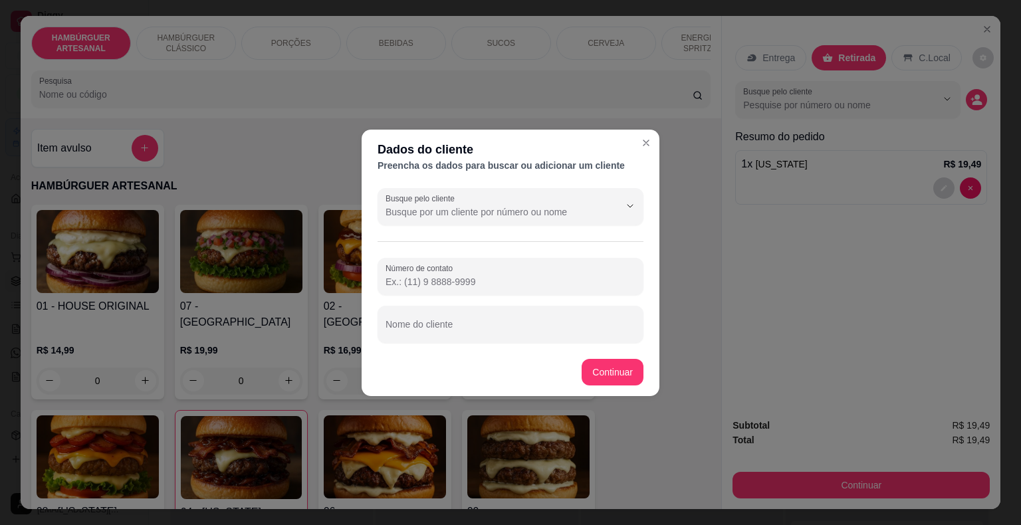
click at [549, 284] on input "Número de contato" at bounding box center [510, 281] width 250 height 13
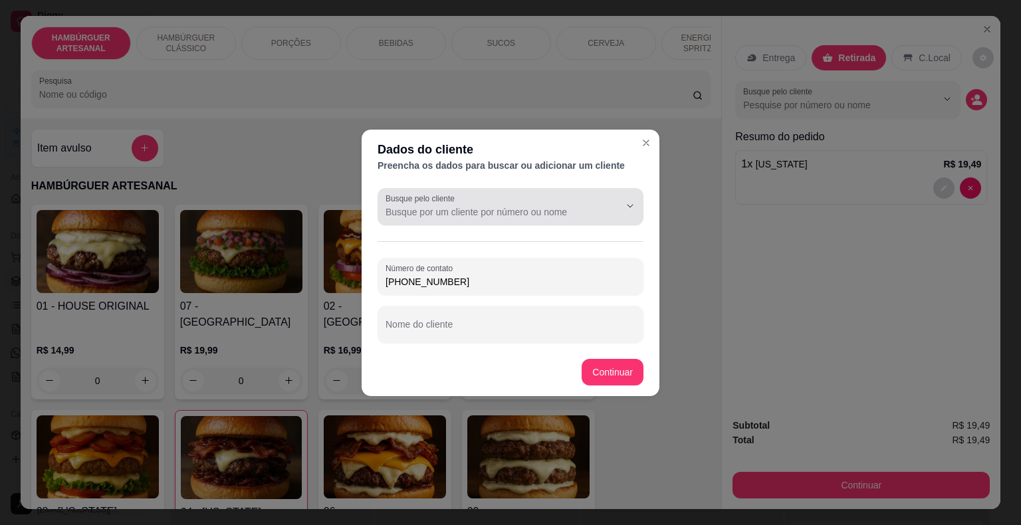
type input "[PHONE_NUMBER]"
click at [474, 218] on input "Busque pelo cliente" at bounding box center [491, 211] width 213 height 13
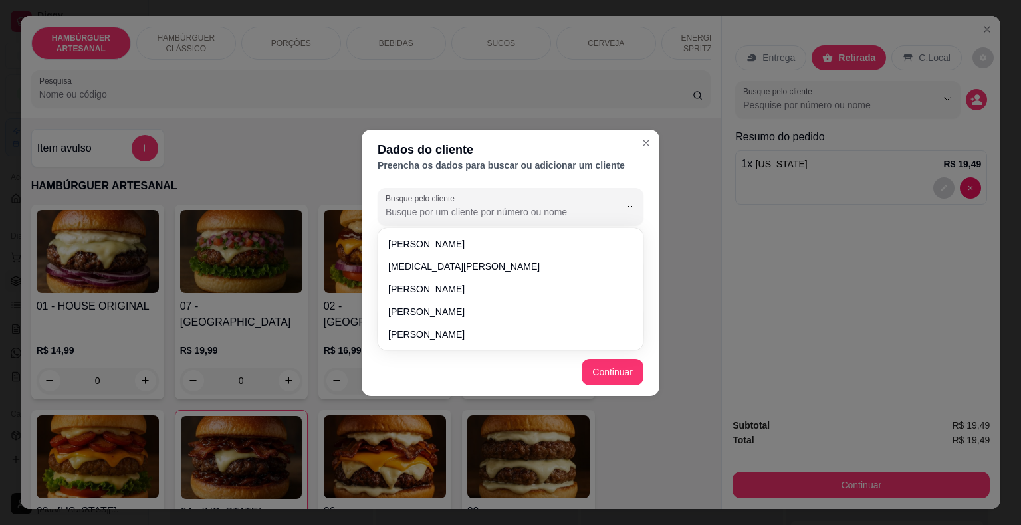
click at [474, 218] on input "Busque pelo cliente" at bounding box center [491, 211] width 213 height 13
click at [759, 282] on div "Dados do cliente Preencha os dados para buscar ou adicionar um cliente Busque p…" at bounding box center [510, 262] width 1021 height 525
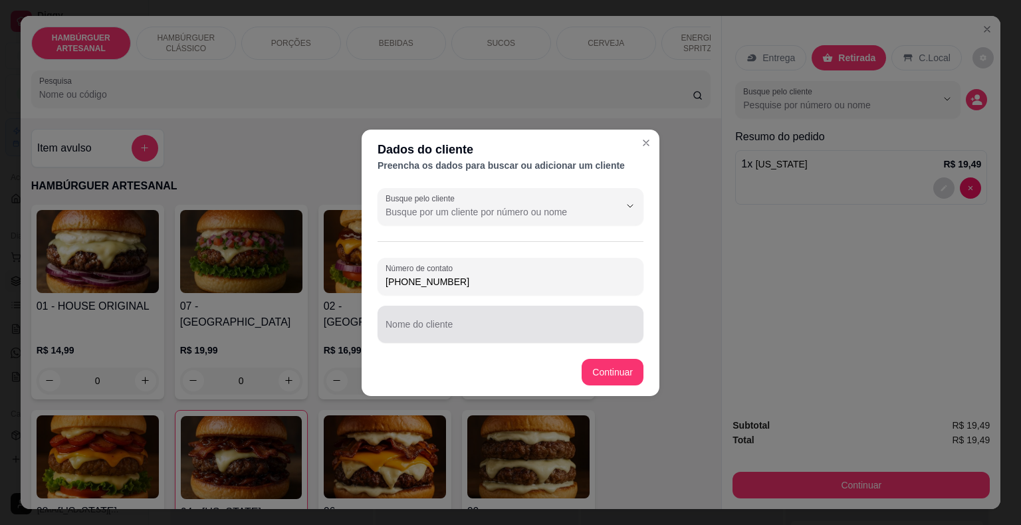
click at [502, 327] on input "Nome do cliente" at bounding box center [510, 329] width 250 height 13
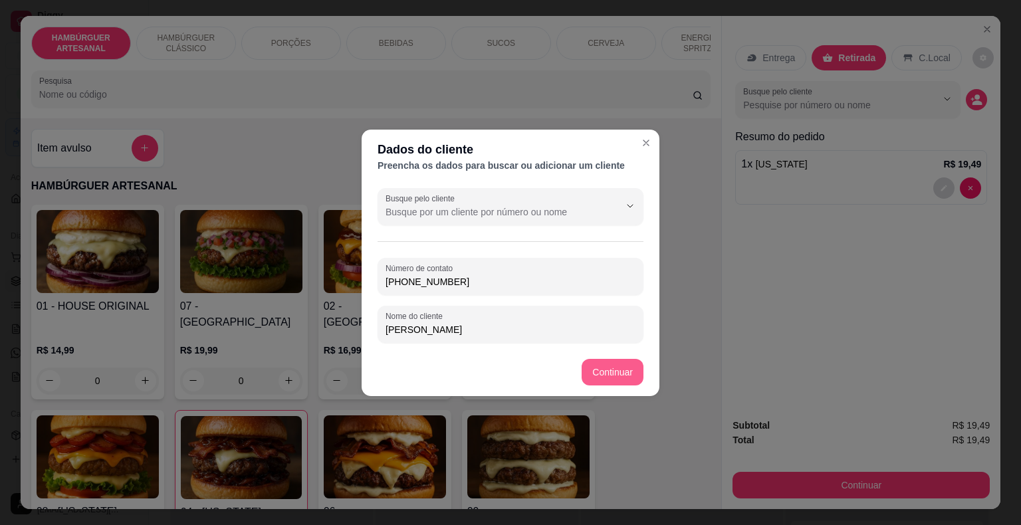
type input "[PERSON_NAME]"
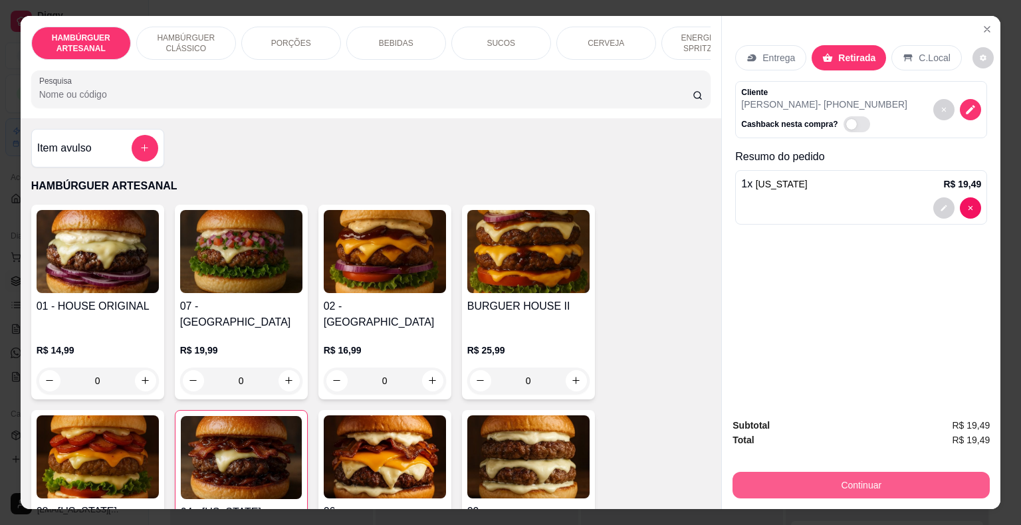
click at [855, 485] on button "Continuar" at bounding box center [860, 485] width 257 height 27
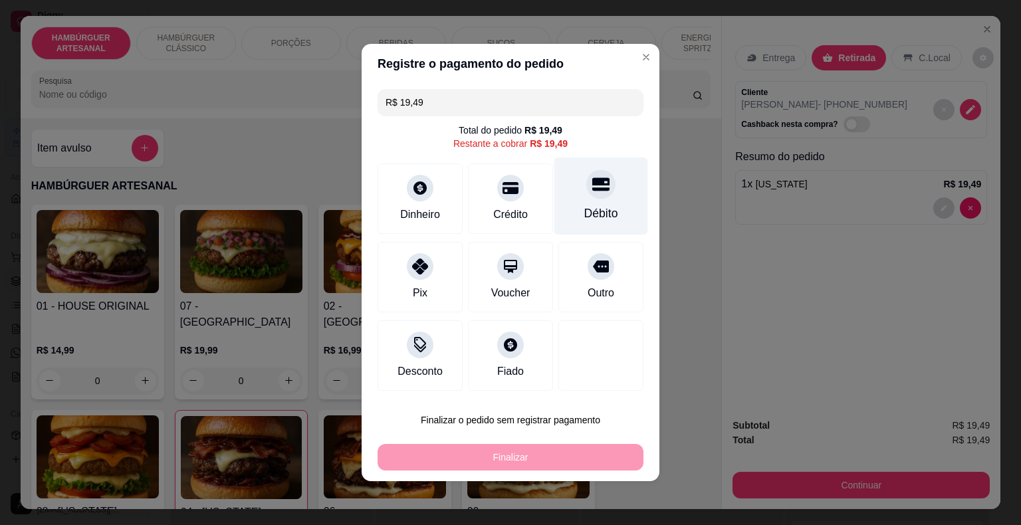
click at [584, 210] on div "Débito" at bounding box center [601, 213] width 34 height 17
type input "R$ 0,00"
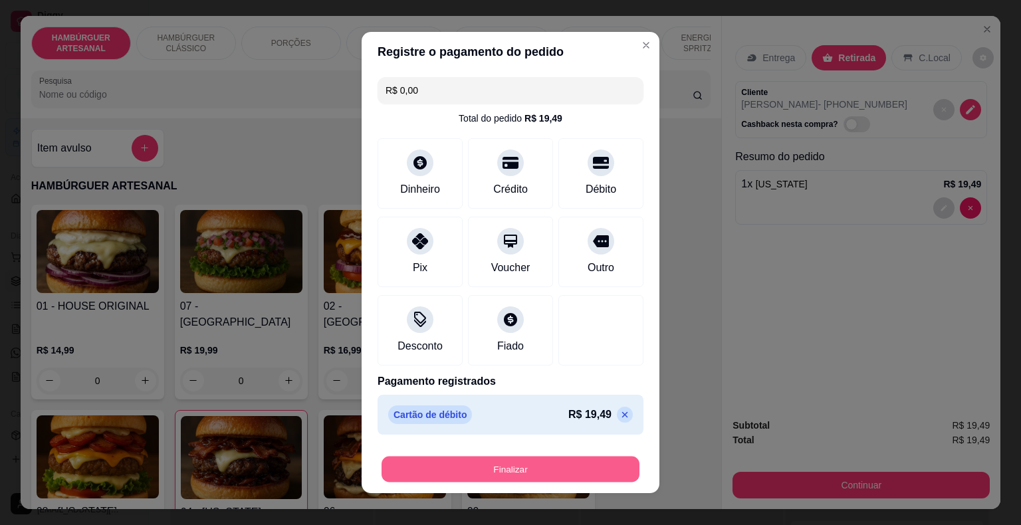
click at [504, 467] on button "Finalizar" at bounding box center [510, 469] width 258 height 26
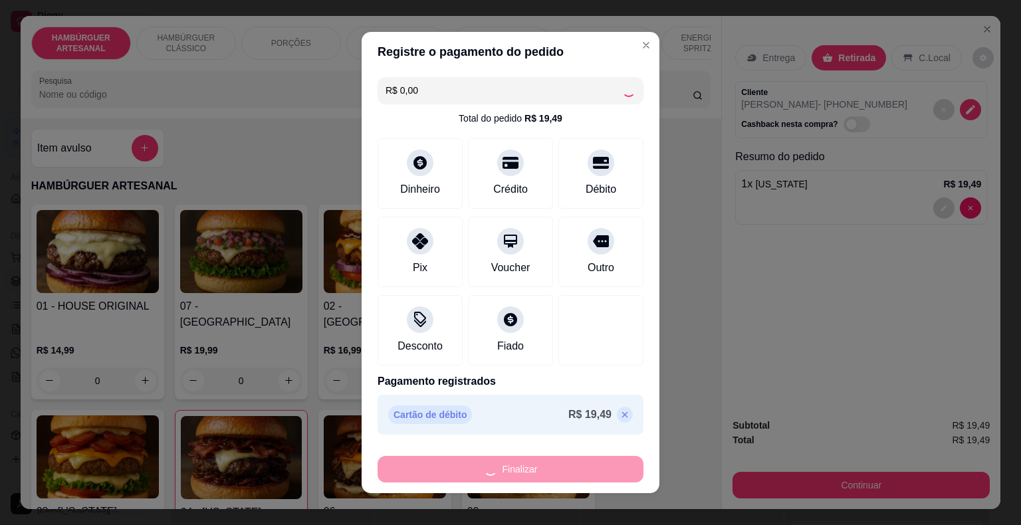
type input "0"
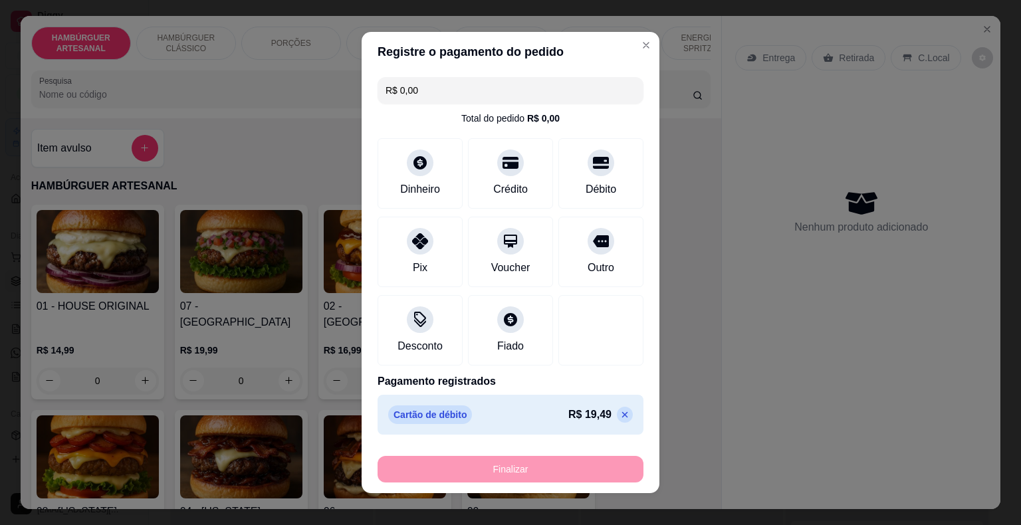
type input "-R$ 19,49"
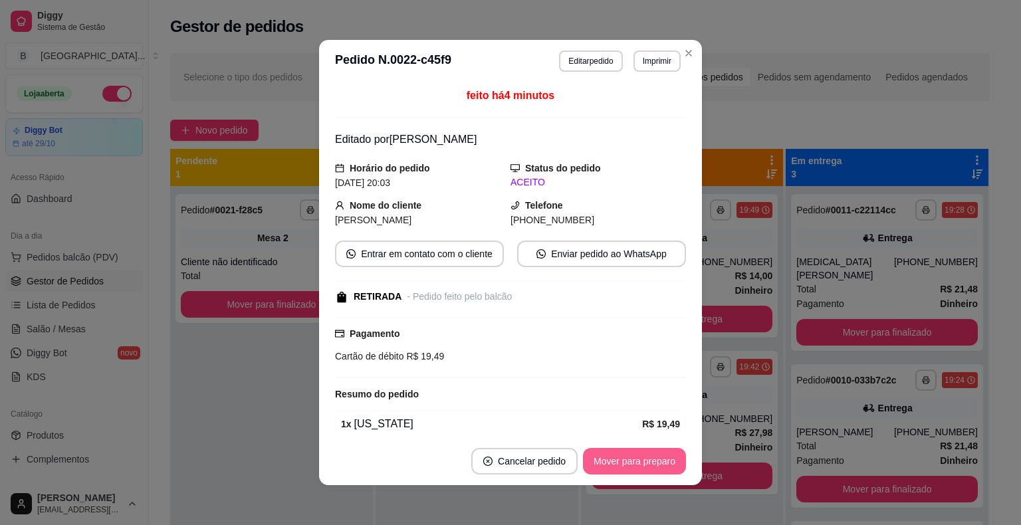
click at [655, 467] on button "Mover para preparo" at bounding box center [634, 461] width 103 height 27
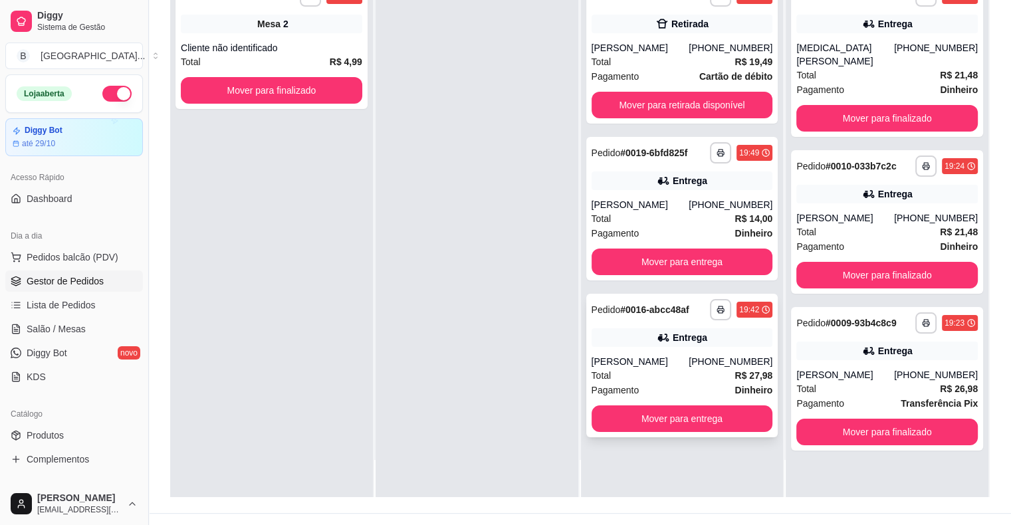
scroll to position [202, 0]
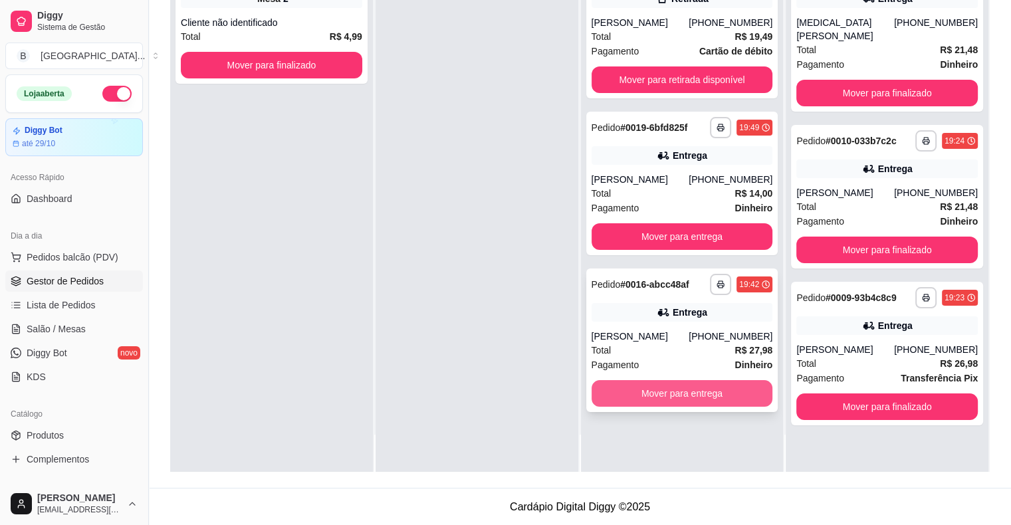
click at [656, 399] on button "Mover para entrega" at bounding box center [681, 393] width 181 height 27
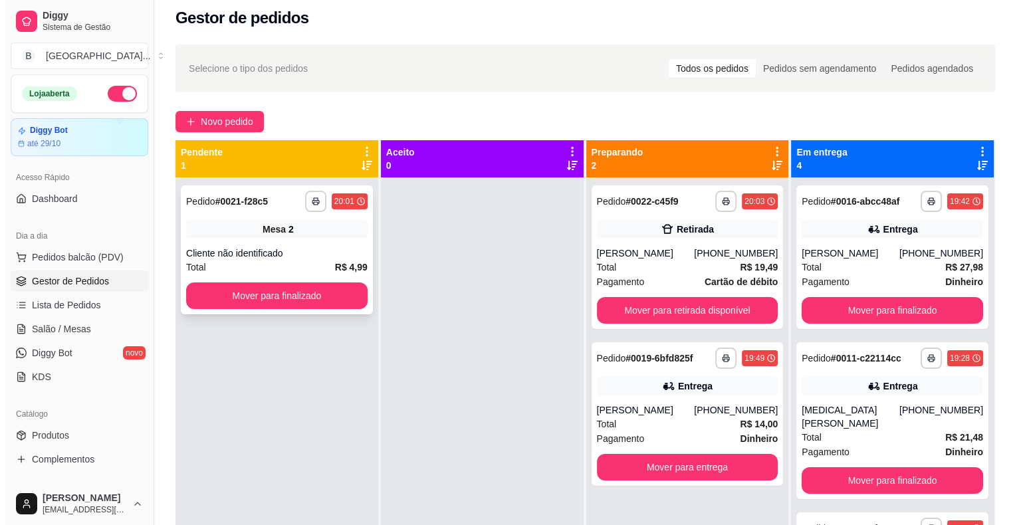
scroll to position [3, 0]
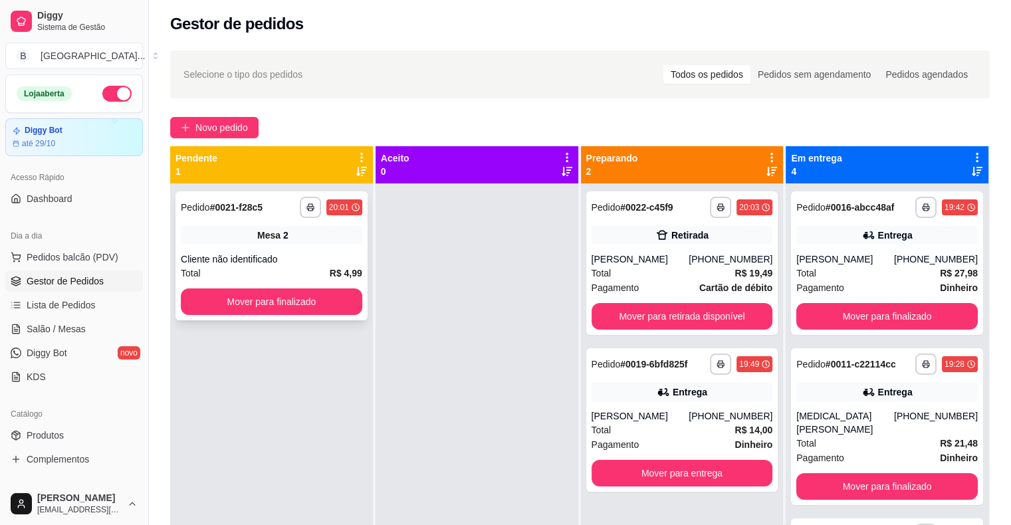
click at [262, 264] on div "Cliente não identificado" at bounding box center [271, 258] width 181 height 13
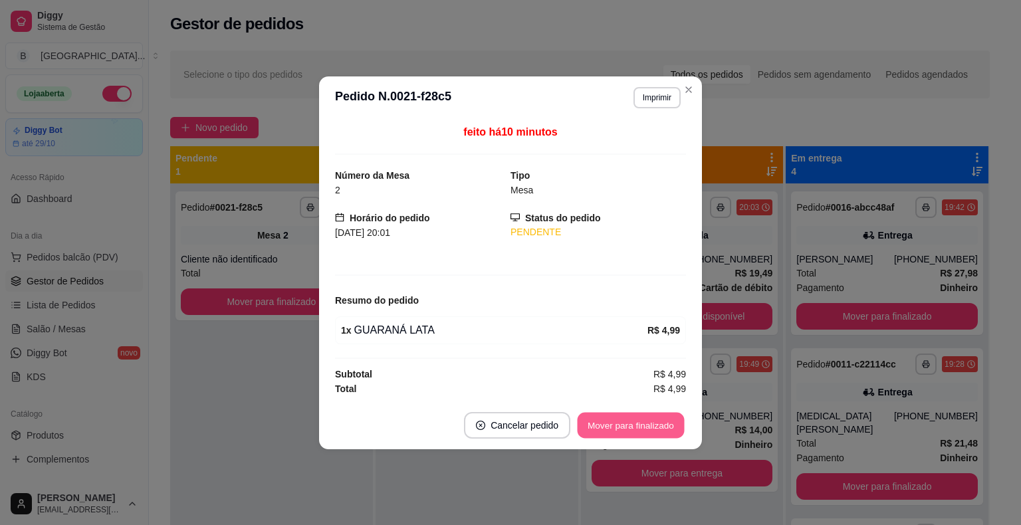
click at [615, 431] on button "Mover para finalizado" at bounding box center [630, 425] width 107 height 26
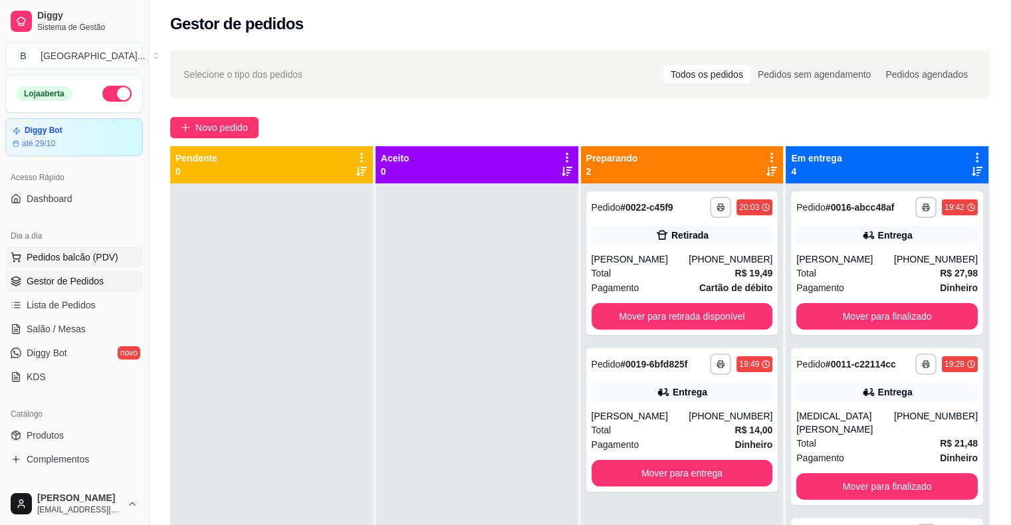
click at [66, 254] on span "Pedidos balcão (PDV)" at bounding box center [73, 256] width 92 height 13
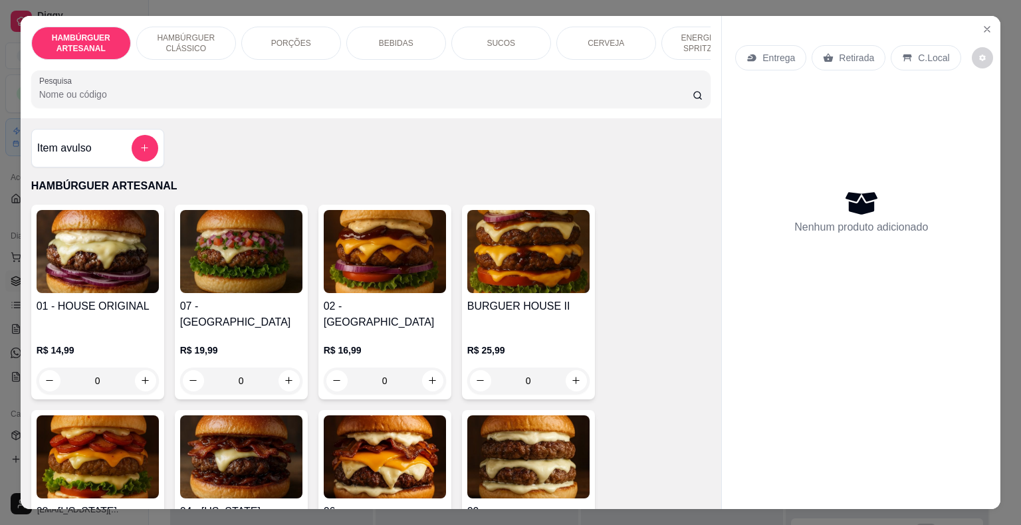
click at [185, 33] on p "HAMBÚRGUER CLÁSSICO" at bounding box center [186, 43] width 77 height 21
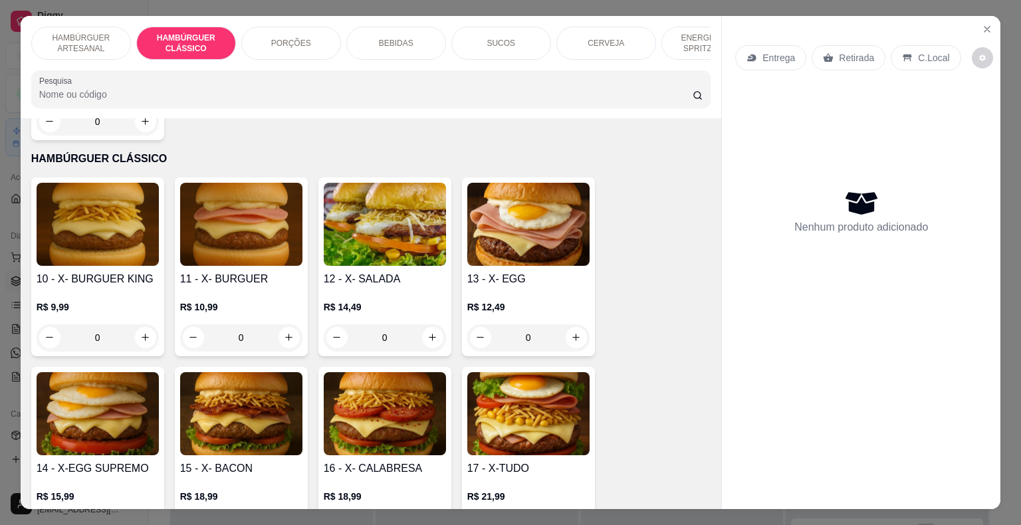
scroll to position [32, 0]
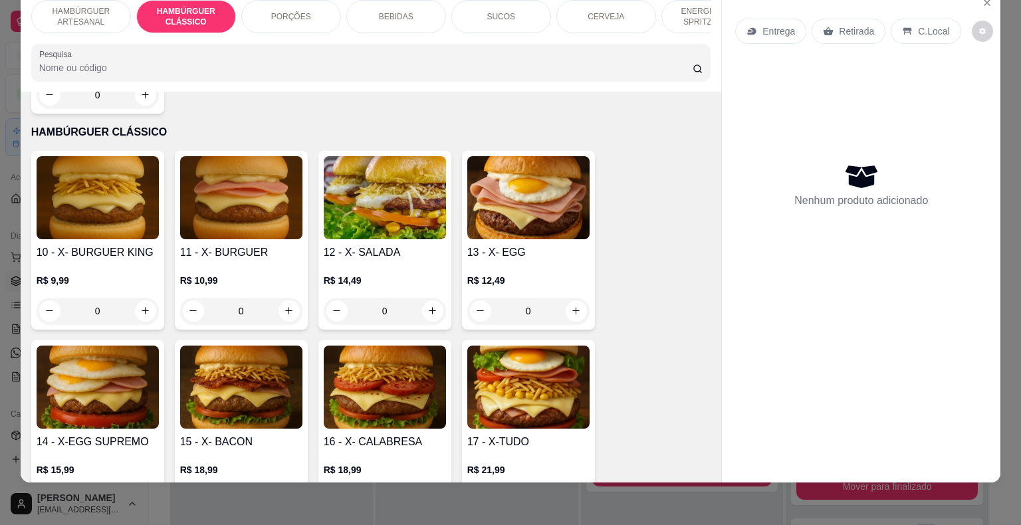
click at [141, 298] on div "0" at bounding box center [98, 311] width 122 height 27
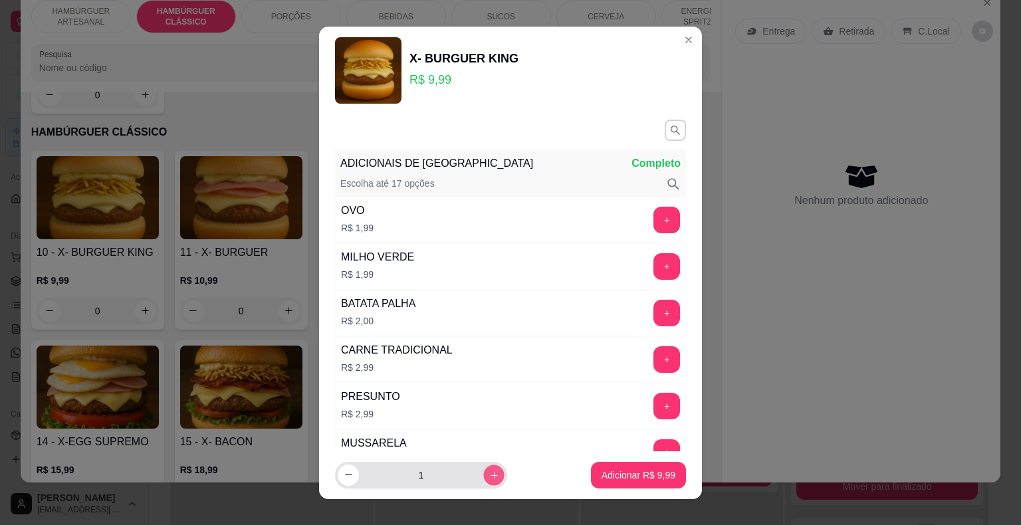
click at [489, 477] on icon "increase-product-quantity" at bounding box center [494, 475] width 10 height 10
type input "2"
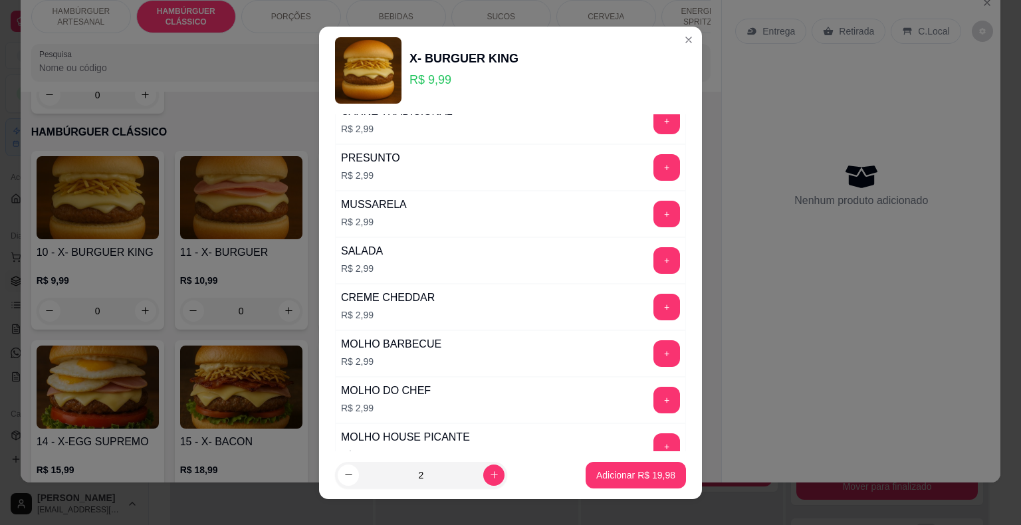
scroll to position [266, 0]
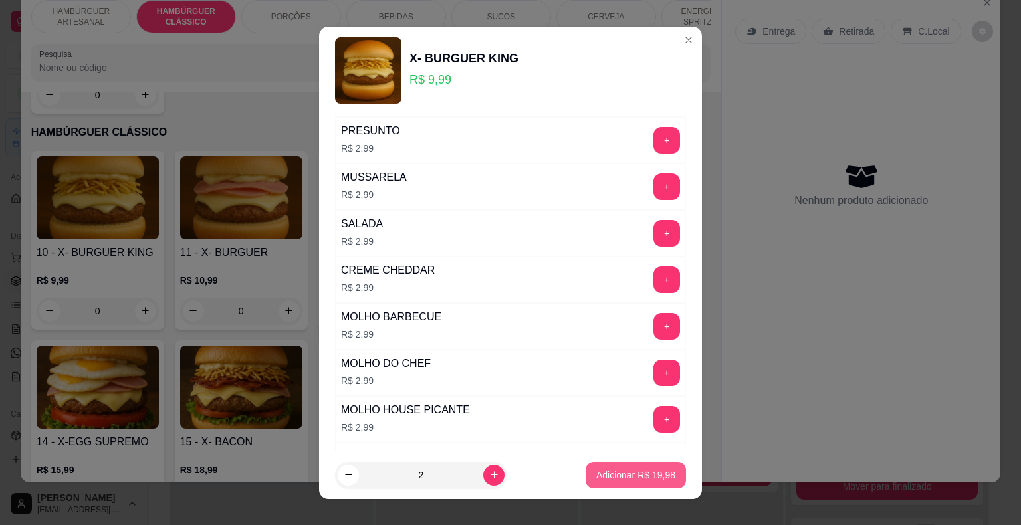
click at [610, 473] on p "Adicionar R$ 19,98" at bounding box center [635, 474] width 79 height 13
type input "2"
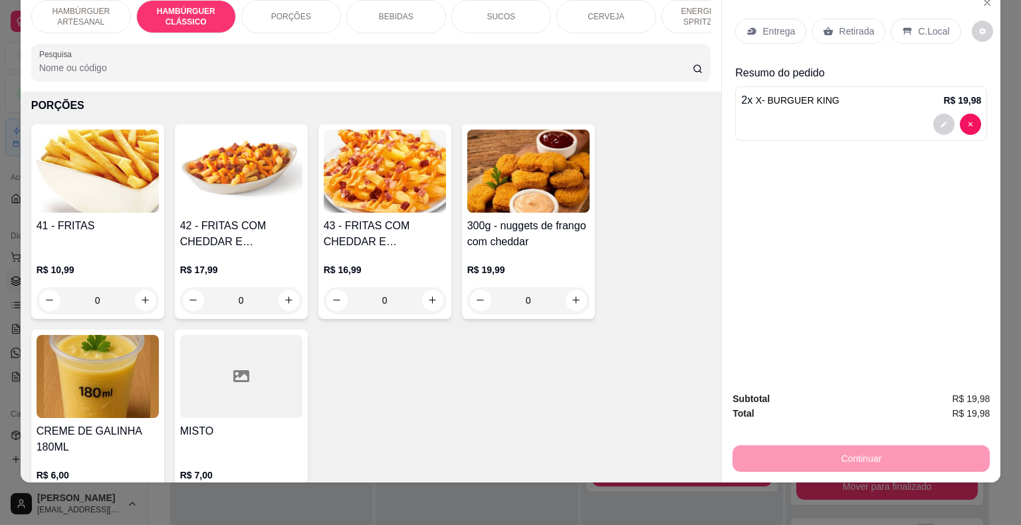
scroll to position [1185, 0]
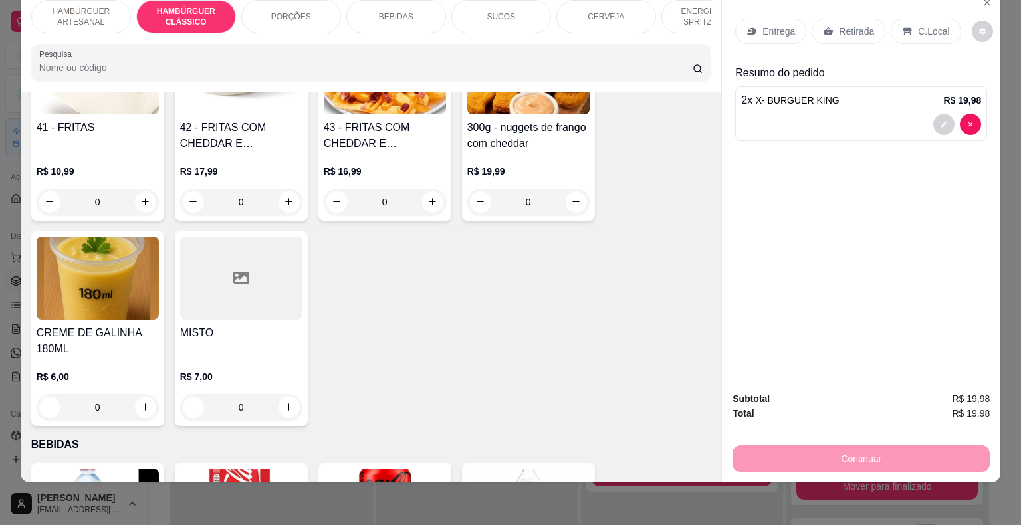
click at [771, 35] on div "Entrega Retirada C.Local" at bounding box center [861, 31] width 252 height 47
click at [771, 29] on div "Entrega" at bounding box center [770, 31] width 71 height 25
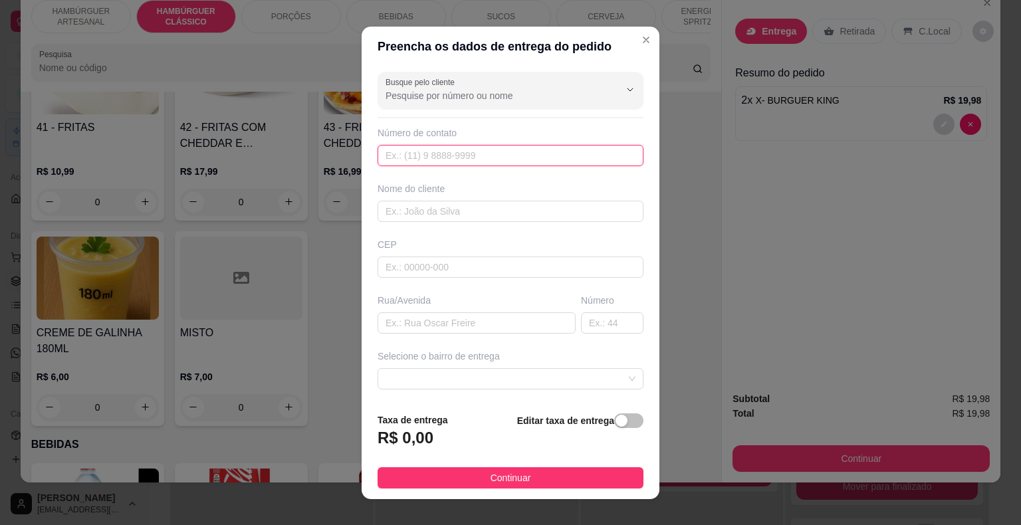
click at [449, 150] on input "text" at bounding box center [510, 155] width 266 height 21
click at [441, 158] on input "text" at bounding box center [510, 155] width 266 height 21
type input "[PHONE_NUMBER]"
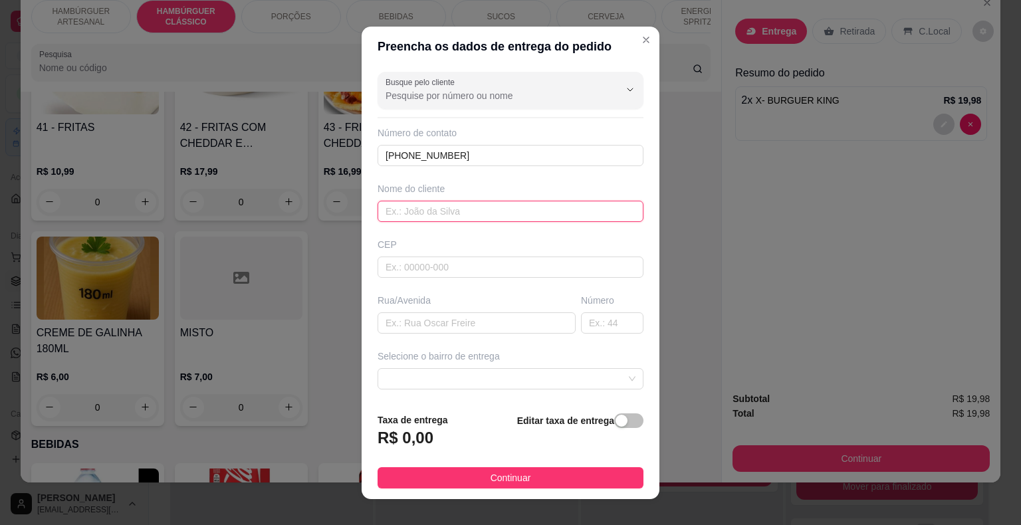
click at [405, 211] on input "text" at bounding box center [510, 211] width 266 height 21
click at [391, 206] on input "EDVAN" at bounding box center [510, 211] width 266 height 21
type input "PROF [PERSON_NAME]"
click at [449, 272] on input "text" at bounding box center [510, 266] width 266 height 21
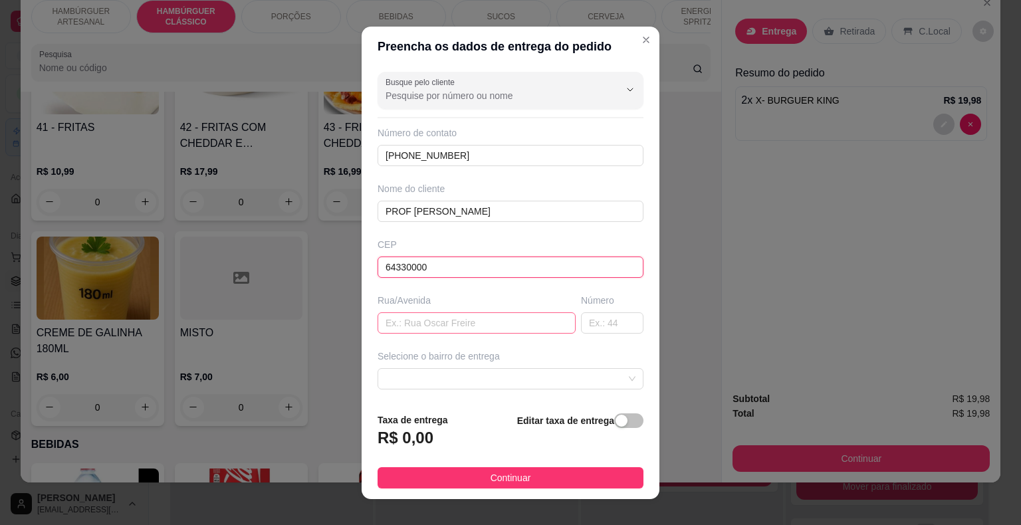
type input "64330000"
click at [437, 328] on input "text" at bounding box center [476, 322] width 198 height 21
click at [462, 318] on input "text" at bounding box center [476, 322] width 198 height 21
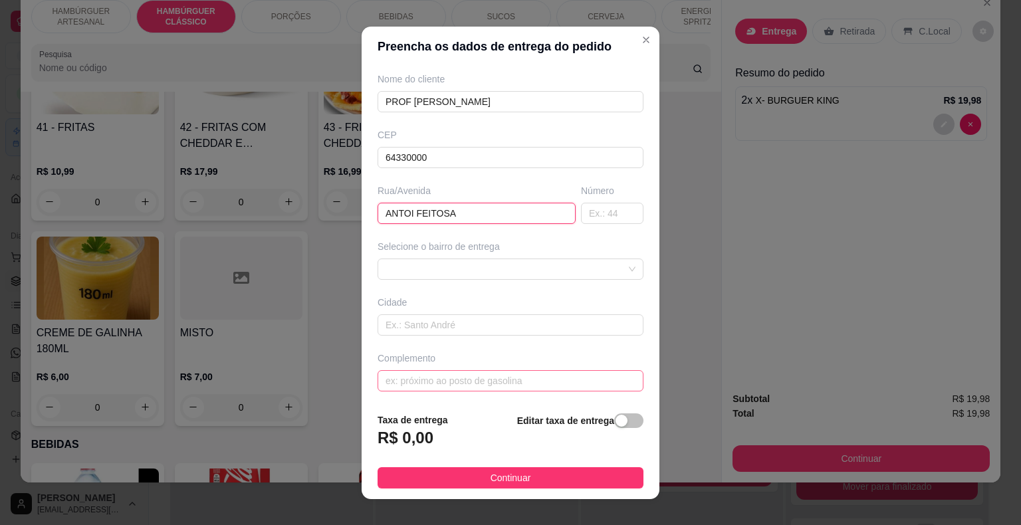
type input "ANTOI FEITOSA"
click at [408, 376] on input "text" at bounding box center [510, 380] width 266 height 21
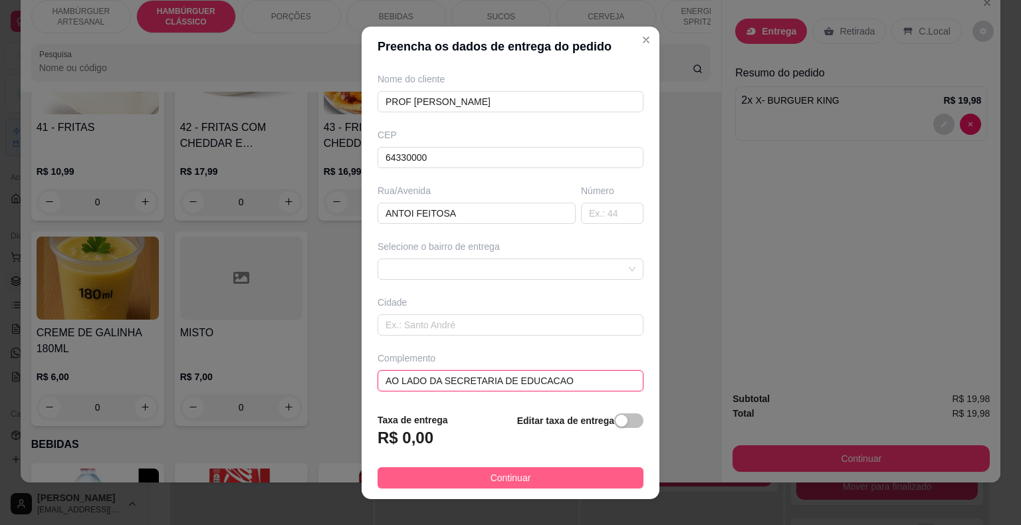
type input "AO LADO DA SECRETARIA DE EDUCACAO"
click at [501, 479] on span "Continuar" at bounding box center [510, 477] width 41 height 15
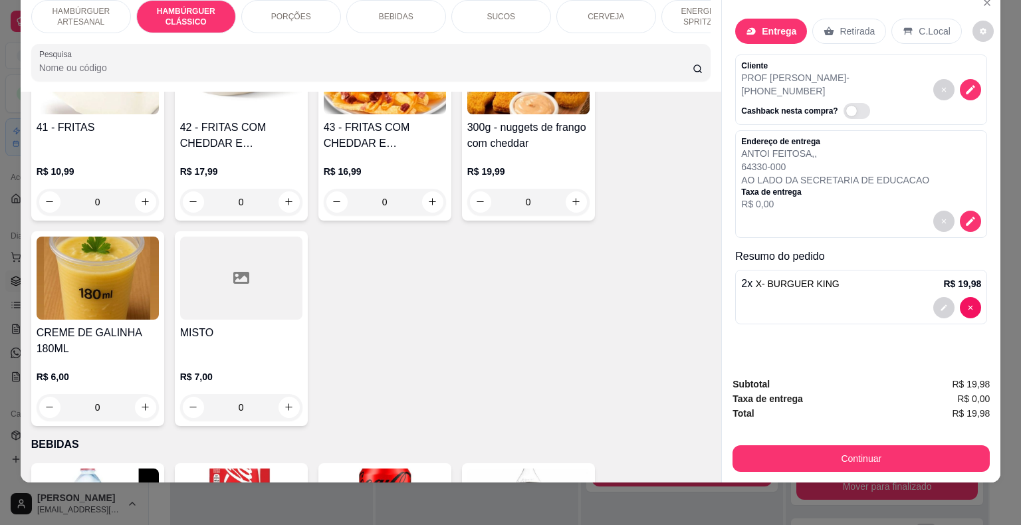
click at [821, 297] on div at bounding box center [861, 307] width 240 height 21
click at [939, 304] on icon "decrease-product-quantity" at bounding box center [943, 308] width 8 height 8
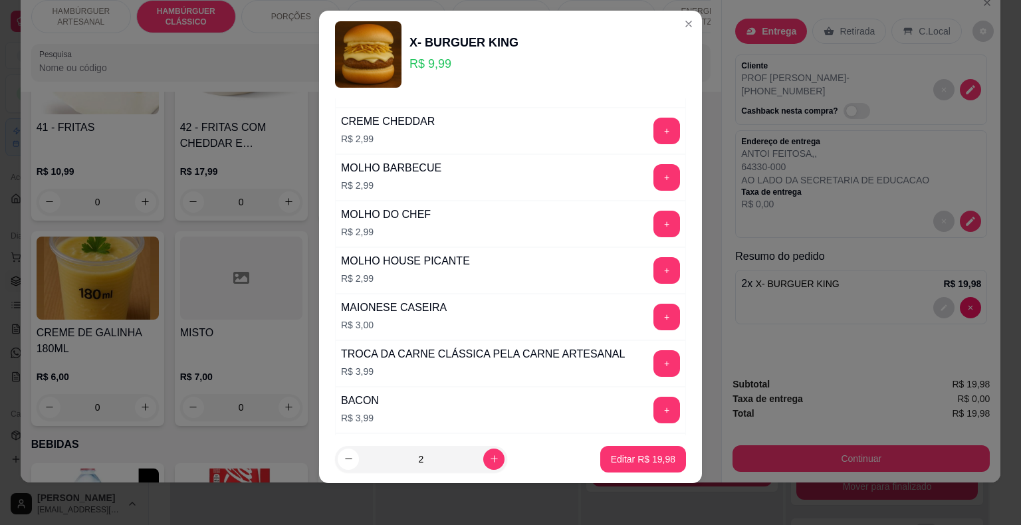
scroll to position [663, 0]
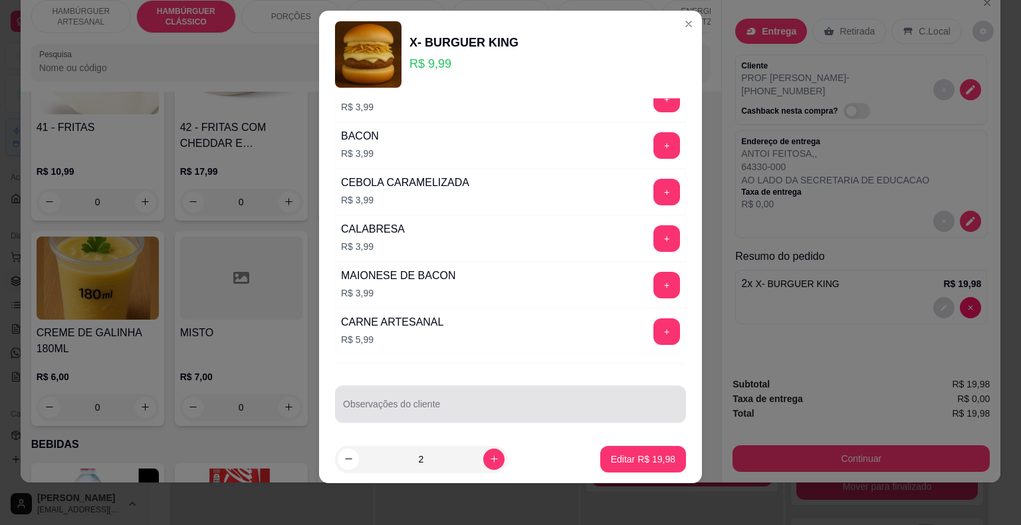
click at [423, 406] on input "Observações do cliente" at bounding box center [510, 409] width 335 height 13
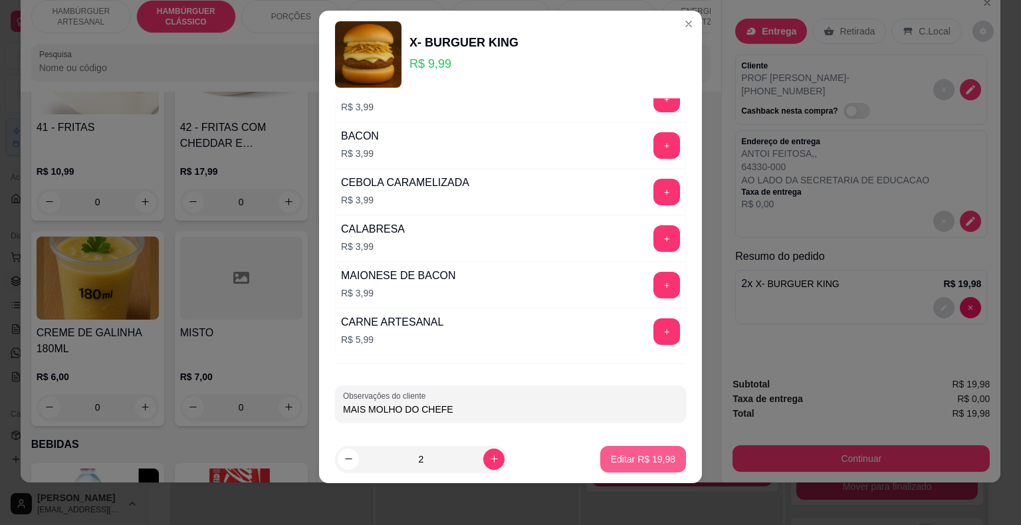
type input "MAIS MOLHO DO CHEFE"
click at [646, 460] on p "Editar R$ 19,98" at bounding box center [643, 458] width 64 height 13
type input "0"
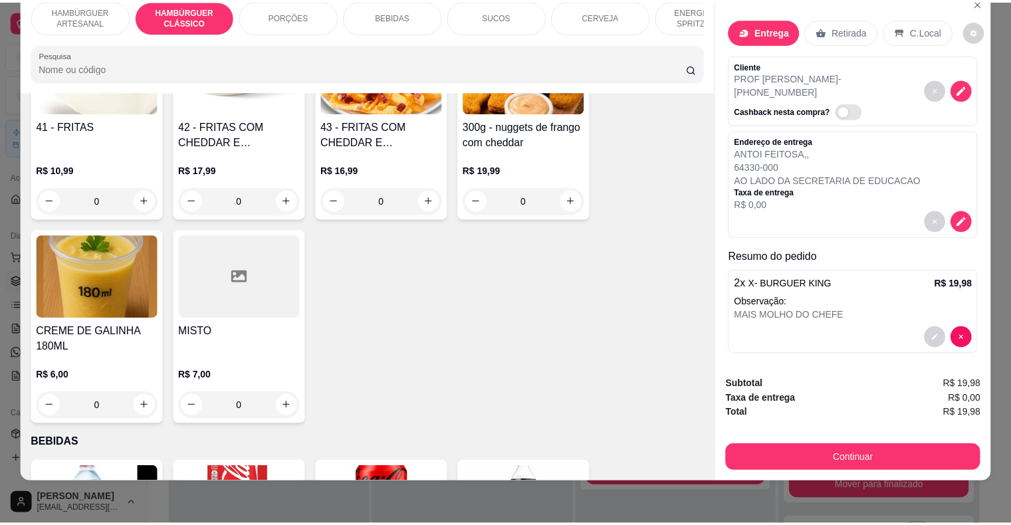
scroll to position [1185, 0]
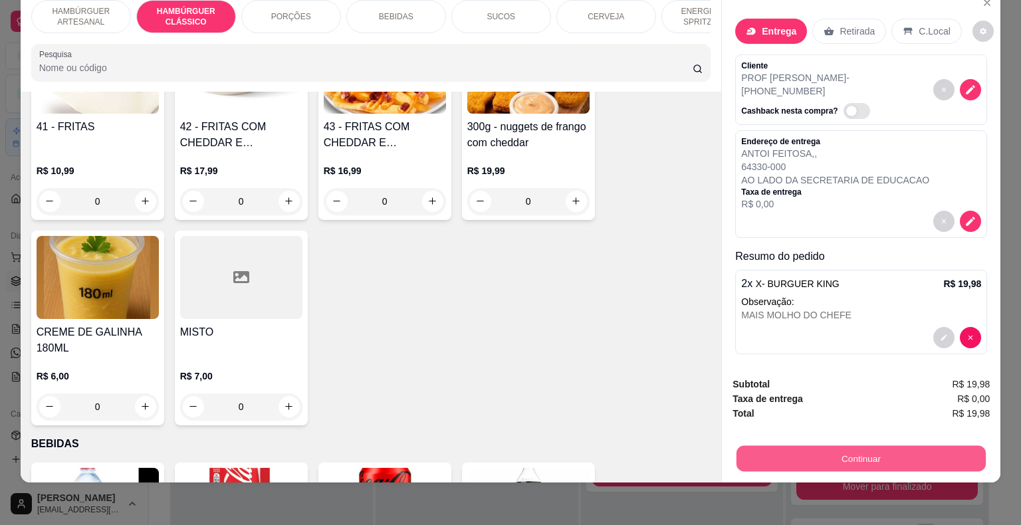
click at [844, 454] on button "Continuar" at bounding box center [860, 459] width 249 height 26
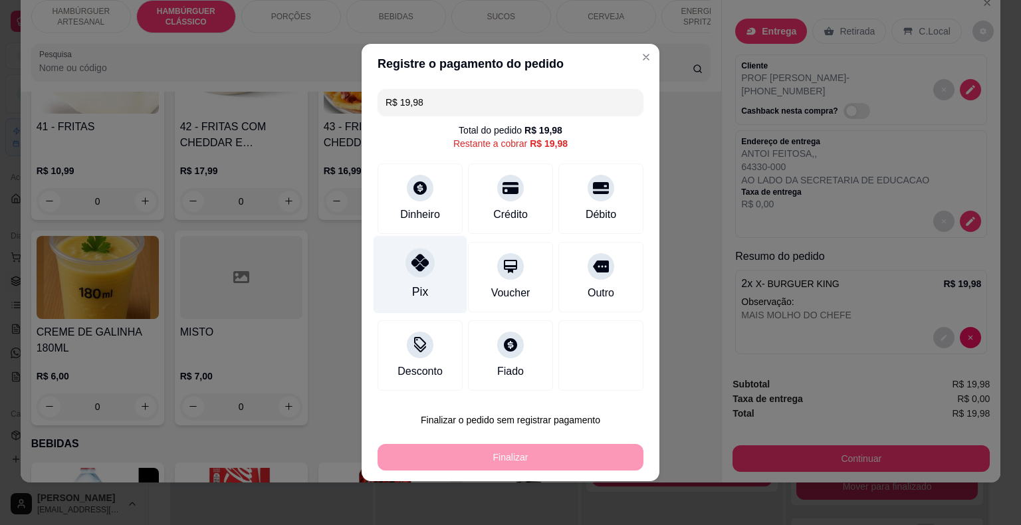
click at [420, 276] on div at bounding box center [419, 262] width 29 height 29
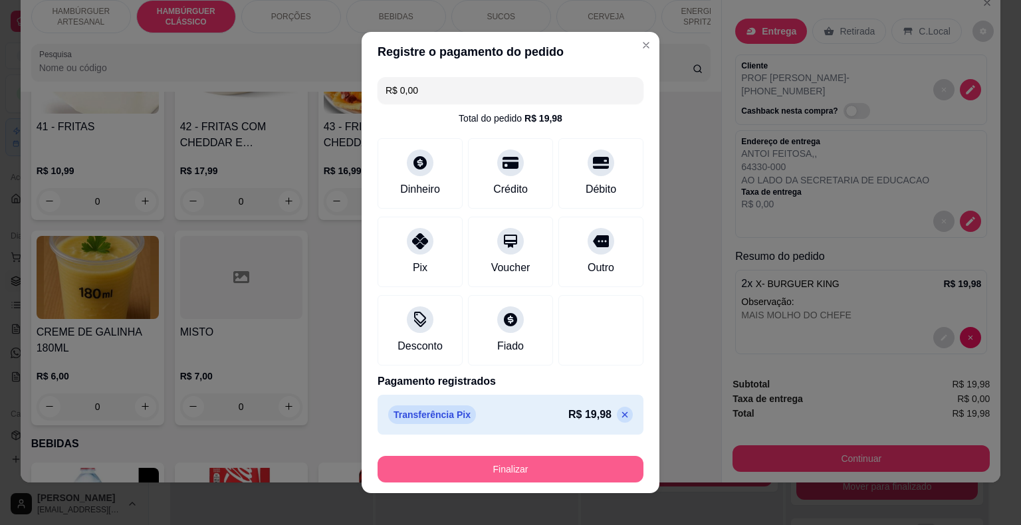
click at [489, 467] on button "Finalizar" at bounding box center [510, 469] width 266 height 27
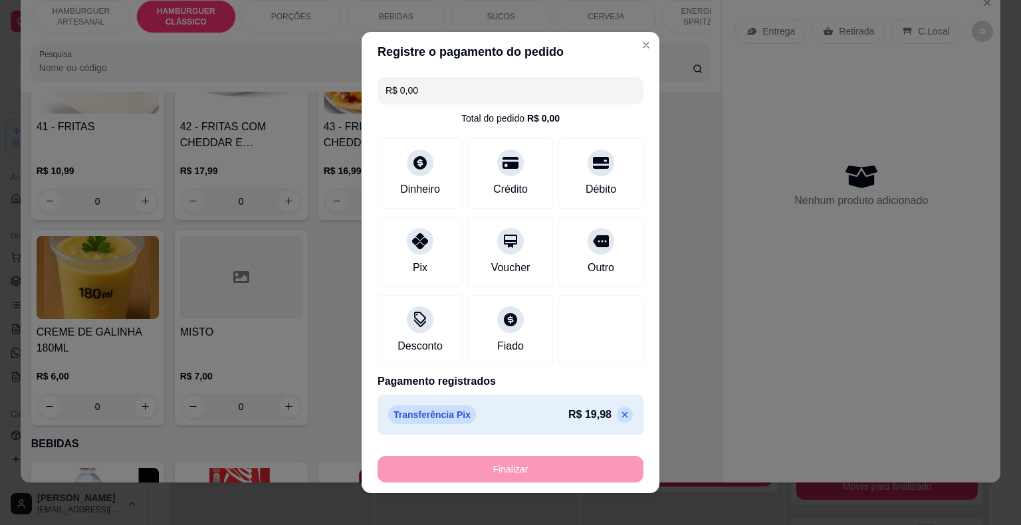
type input "-R$ 19,98"
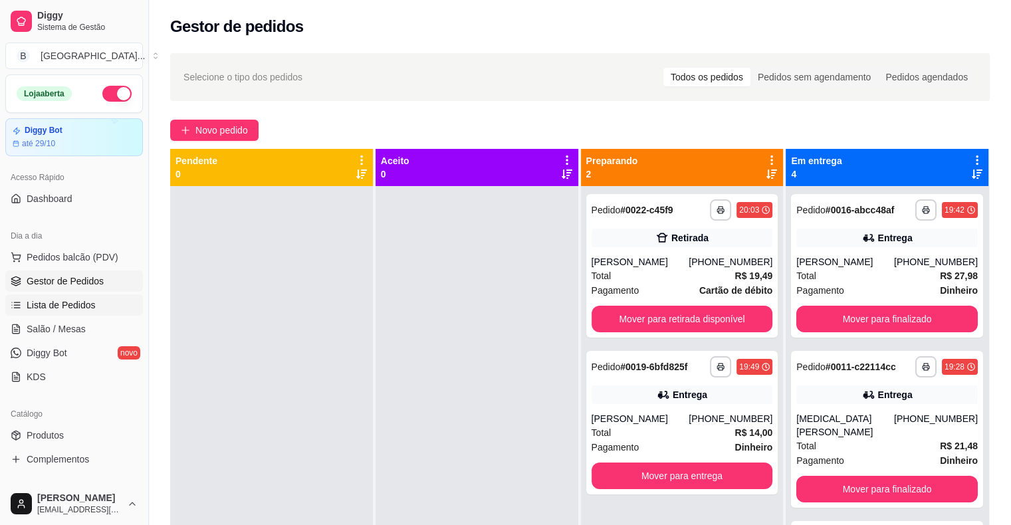
click at [88, 303] on span "Lista de Pedidos" at bounding box center [61, 304] width 69 height 13
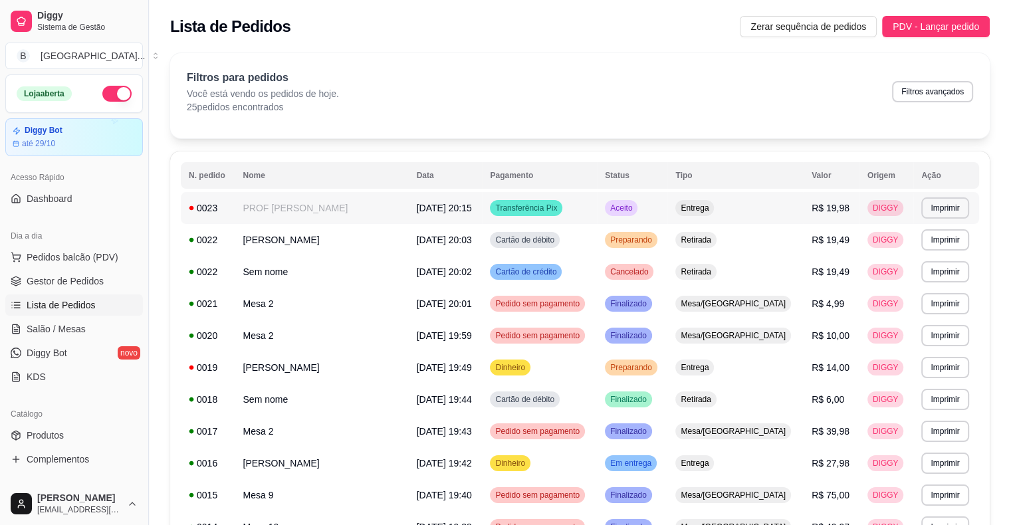
click at [434, 205] on td "[DATE] 20:15" at bounding box center [446, 208] width 74 height 32
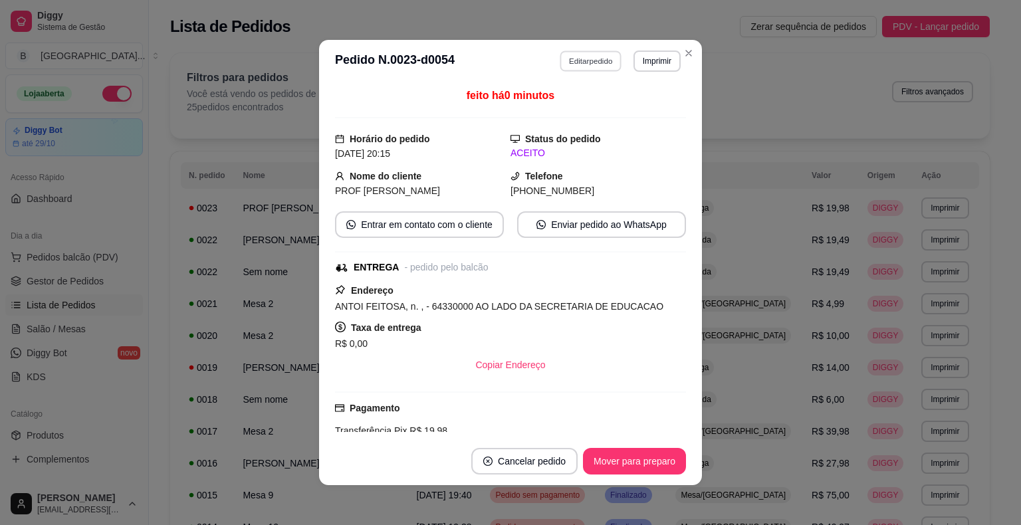
click at [589, 61] on button "Editar pedido" at bounding box center [591, 60] width 62 height 21
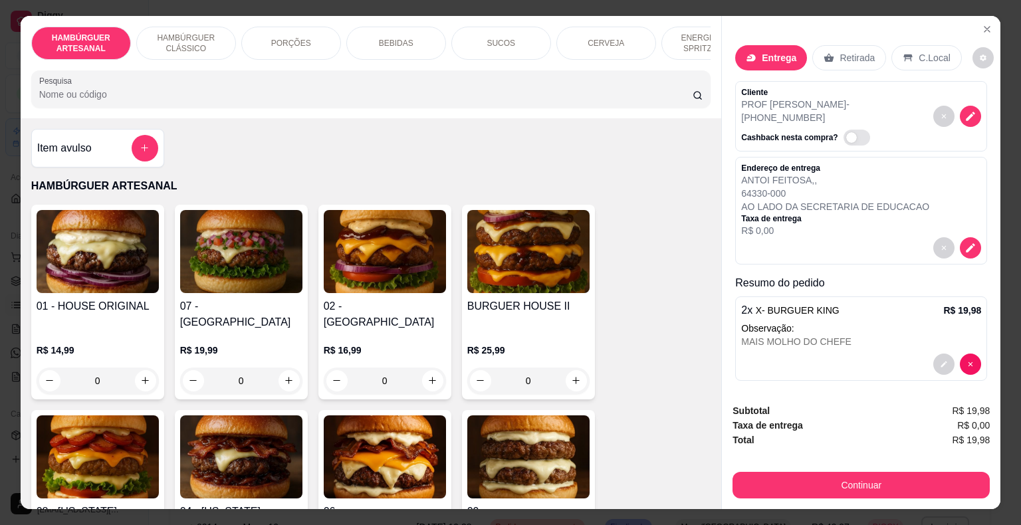
scroll to position [32, 0]
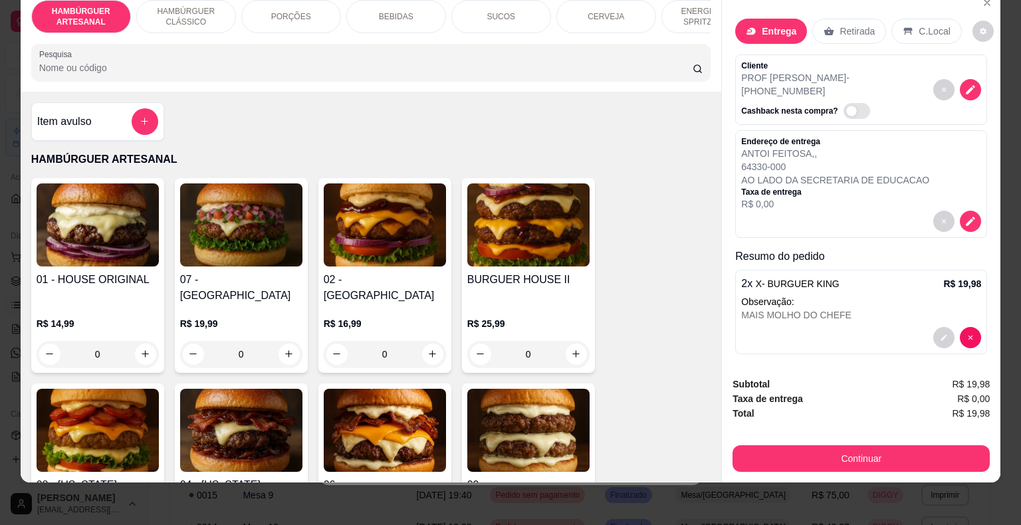
click at [895, 173] on p "AO LADO DA SECRETARIA DE EDUCACAO" at bounding box center [835, 179] width 188 height 13
click at [968, 215] on icon "decrease-product-quantity" at bounding box center [970, 221] width 12 height 12
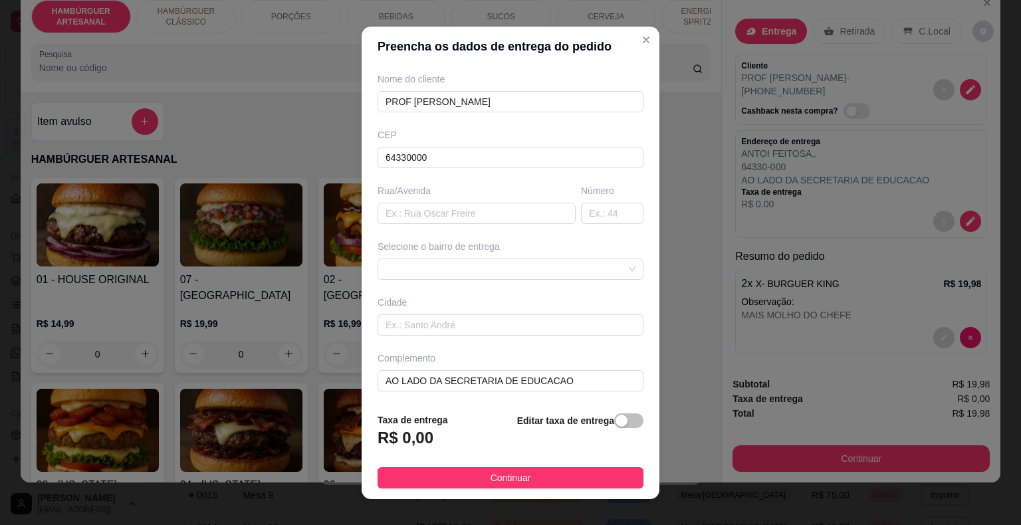
scroll to position [16, 0]
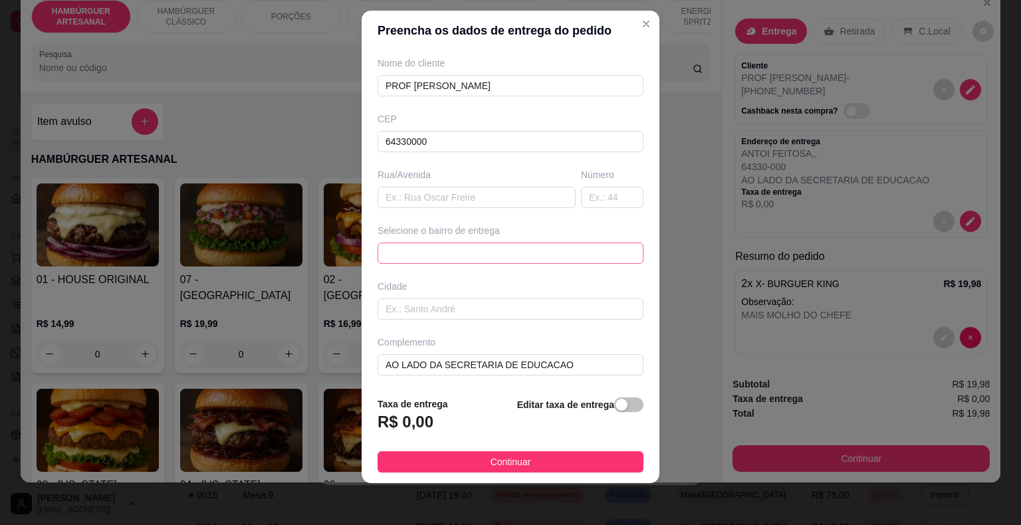
click at [514, 258] on span at bounding box center [510, 253] width 250 height 20
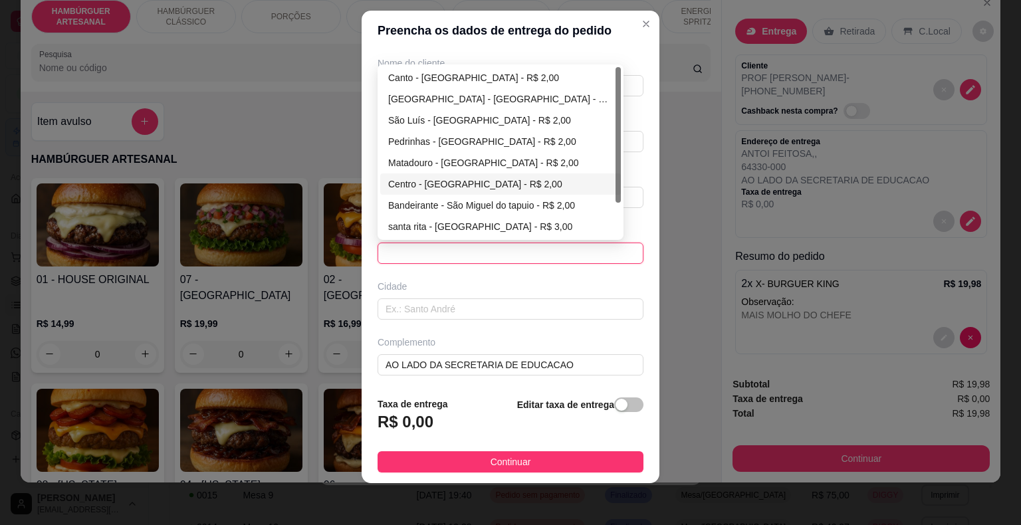
click at [418, 185] on div "Centro - [GEOGRAPHIC_DATA] - R$ 2,00" at bounding box center [500, 184] width 225 height 15
type input "São Miguel do Tapuio"
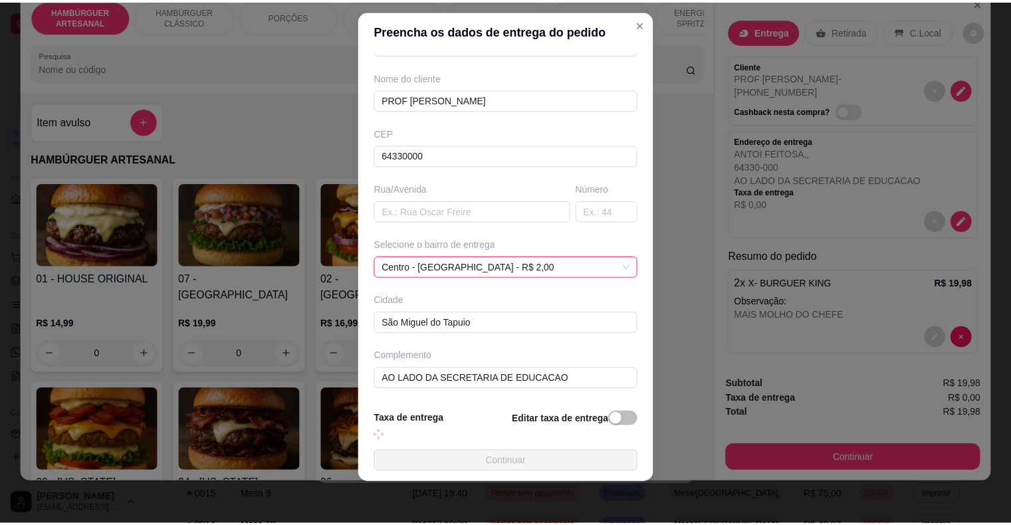
scroll to position [110, 0]
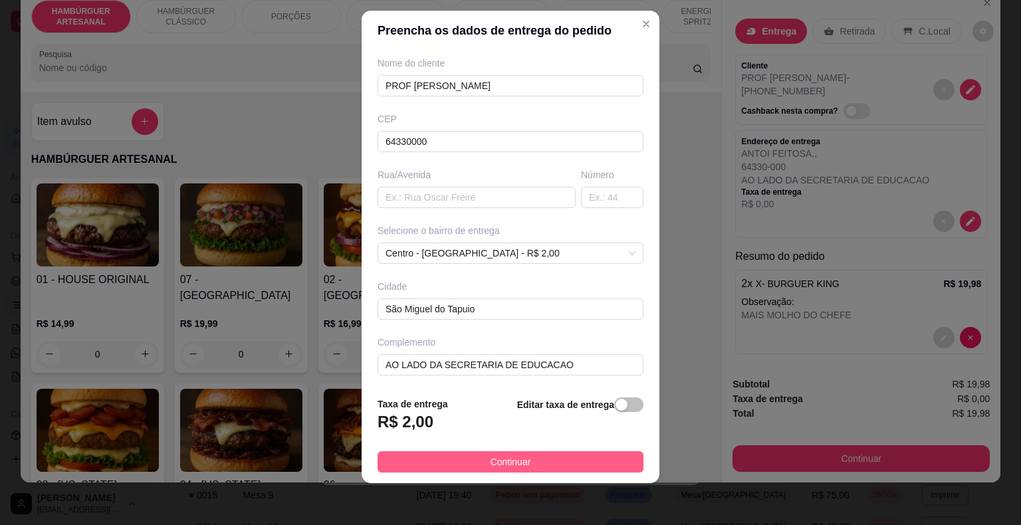
click at [533, 469] on button "Continuar" at bounding box center [510, 461] width 266 height 21
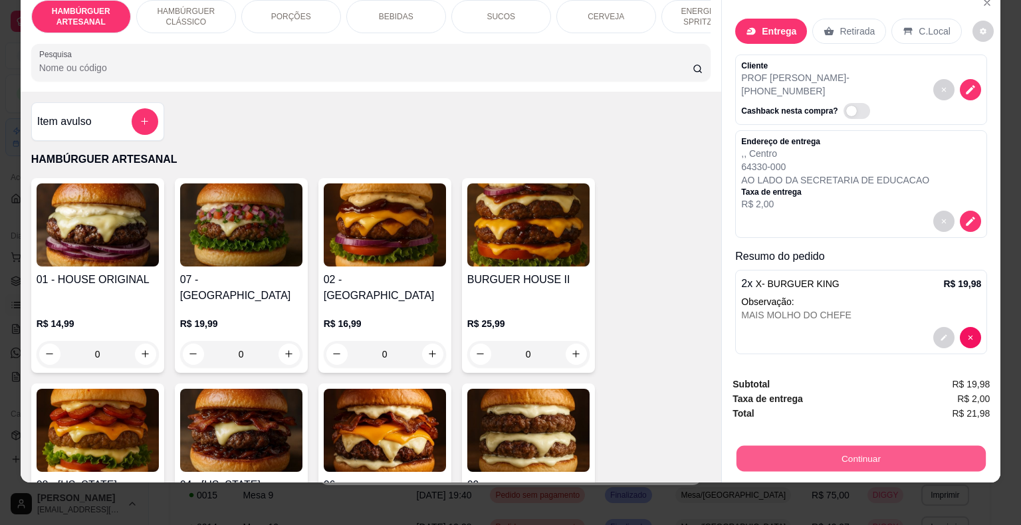
click at [862, 448] on button "Continuar" at bounding box center [860, 459] width 249 height 26
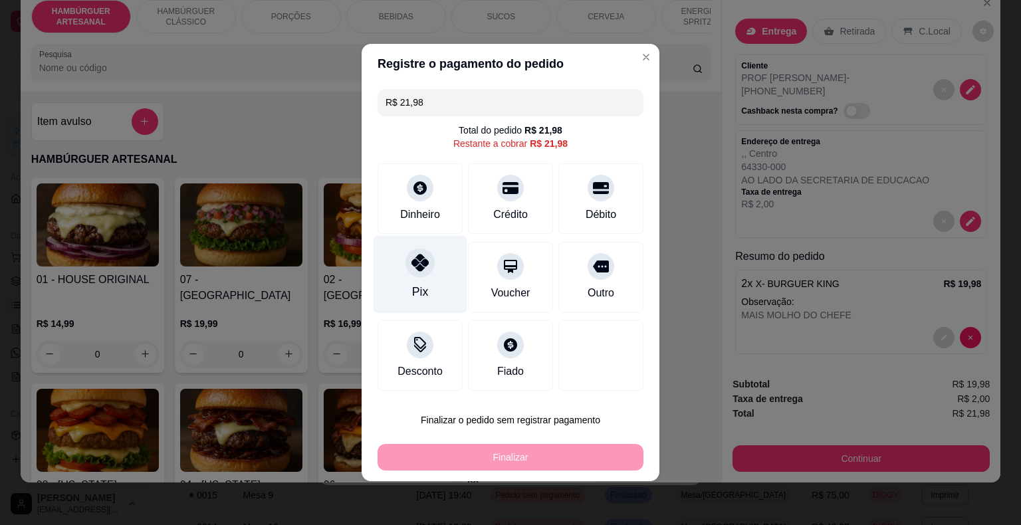
click at [426, 276] on div "Pix" at bounding box center [420, 275] width 94 height 78
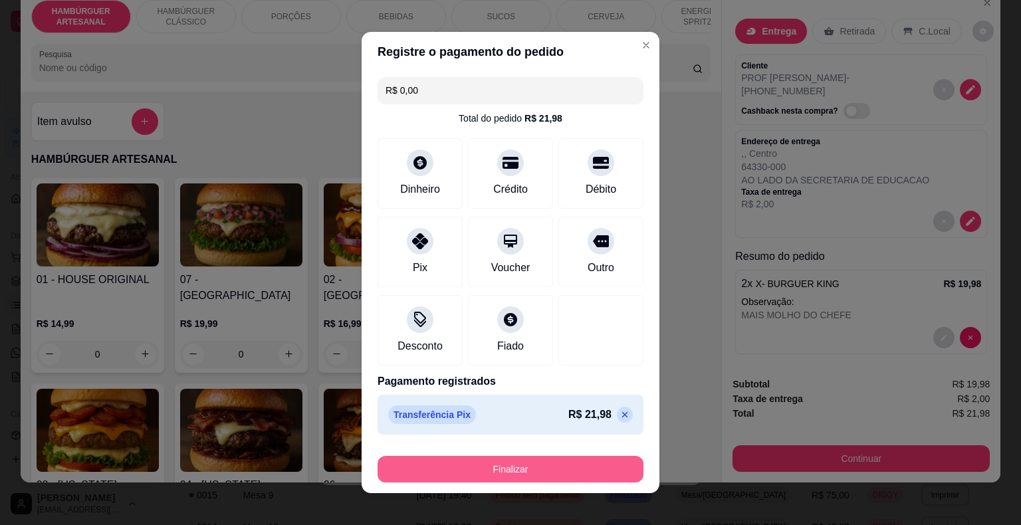
click at [420, 472] on button "Finalizar" at bounding box center [510, 469] width 266 height 27
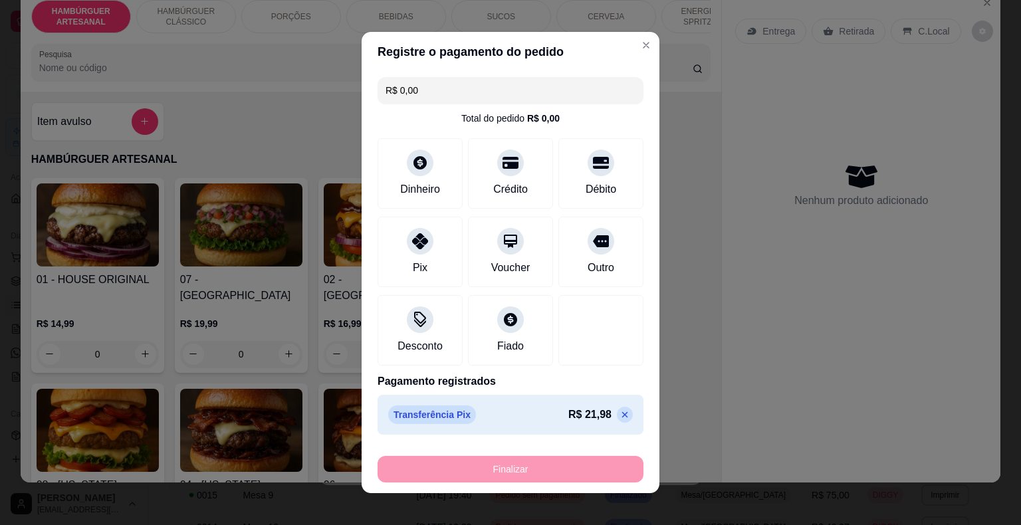
type input "-R$ 21,98"
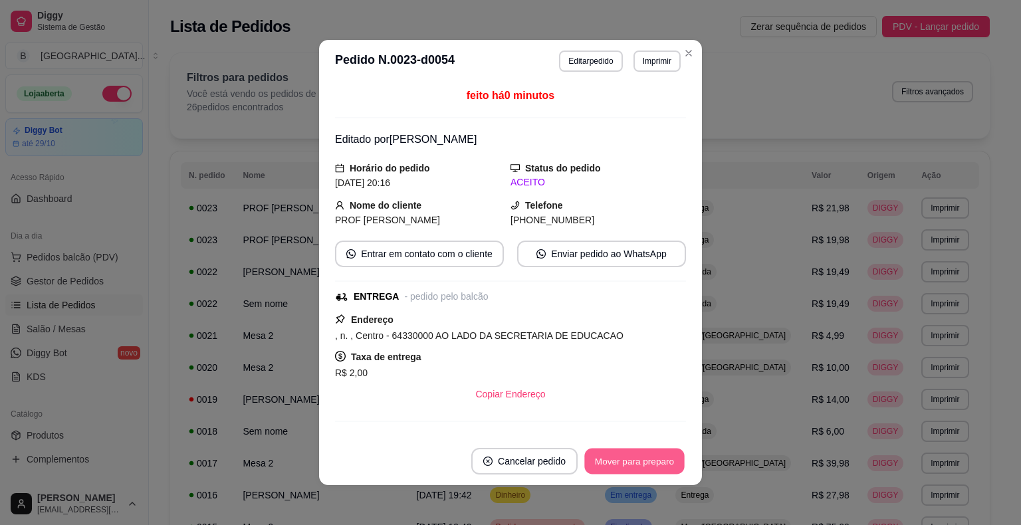
click at [622, 462] on button "Mover para preparo" at bounding box center [634, 461] width 100 height 26
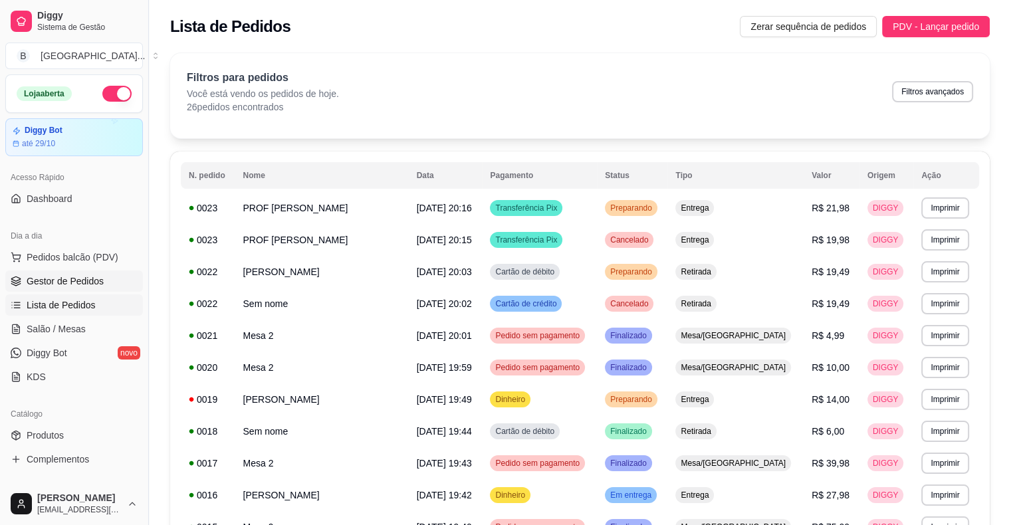
click at [66, 280] on span "Gestor de Pedidos" at bounding box center [65, 280] width 77 height 13
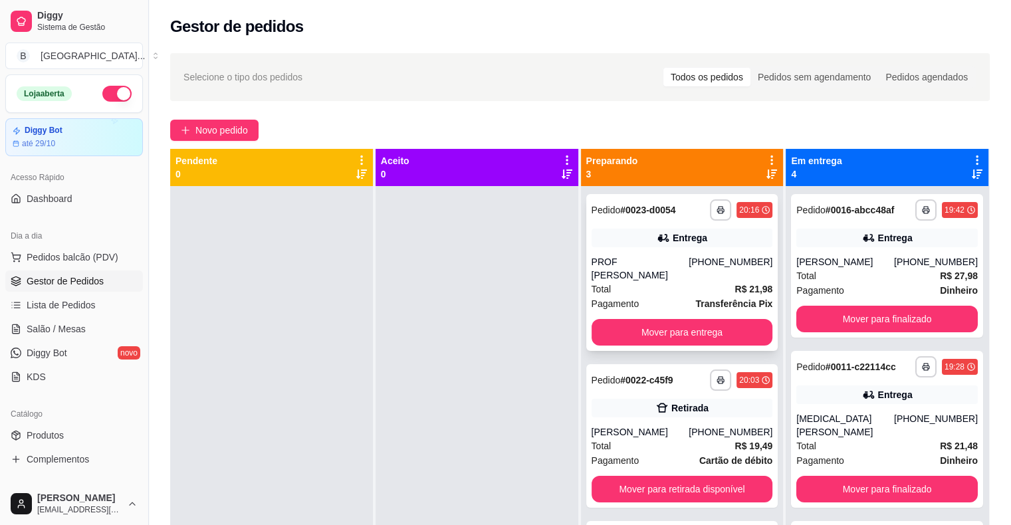
click at [643, 282] on div "Total R$ 21,98" at bounding box center [681, 289] width 181 height 15
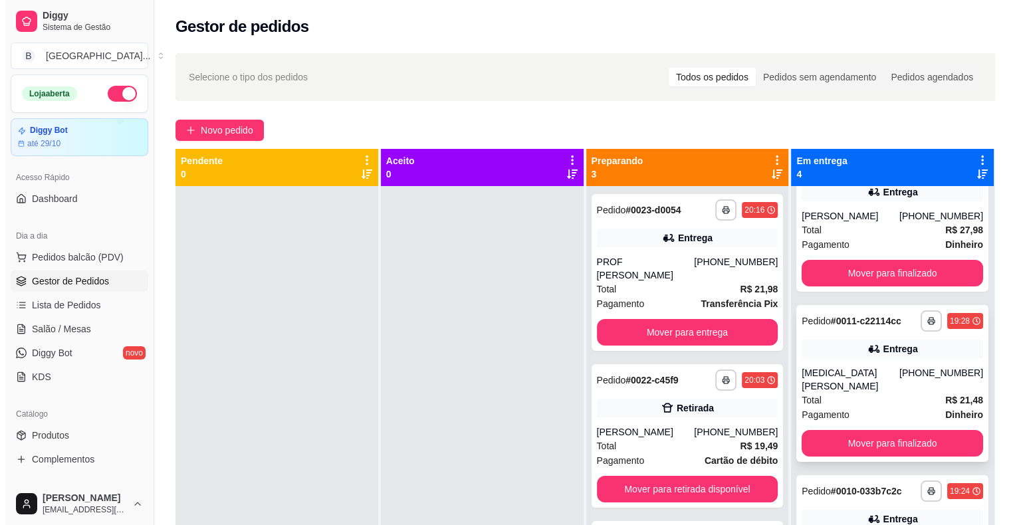
scroll to position [66, 0]
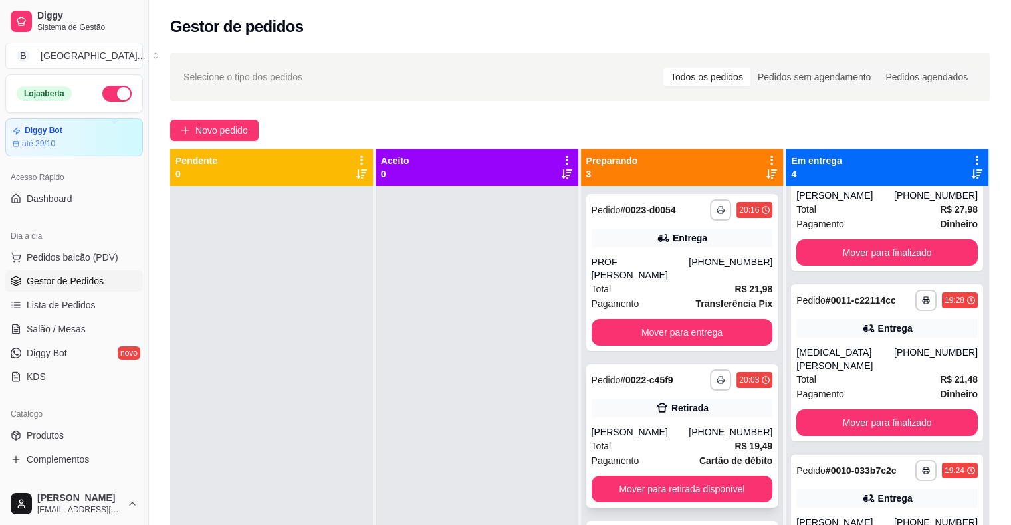
click at [699, 489] on div "**********" at bounding box center [682, 436] width 192 height 144
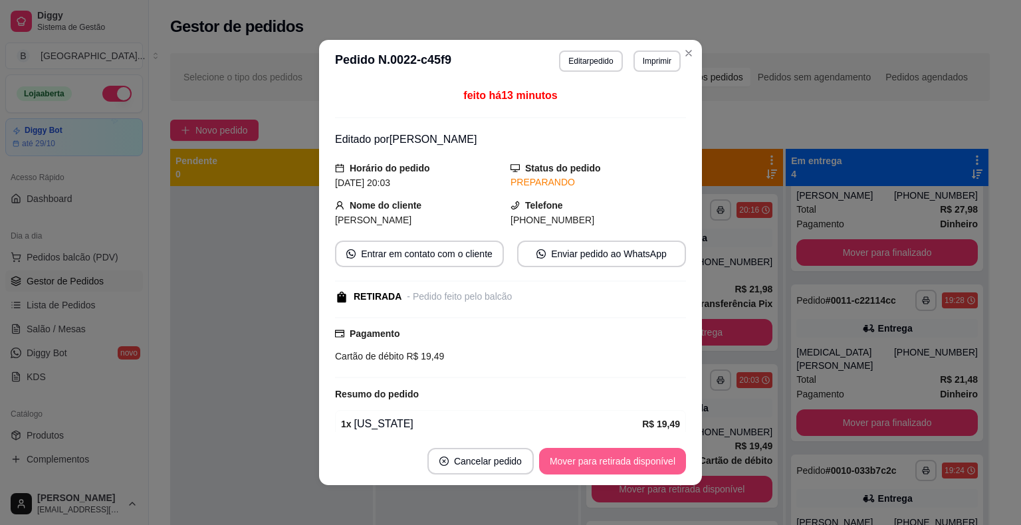
click at [611, 463] on button "Mover para retirada disponível" at bounding box center [612, 461] width 147 height 27
click at [611, 463] on button "Mover para finalizado" at bounding box center [630, 461] width 110 height 27
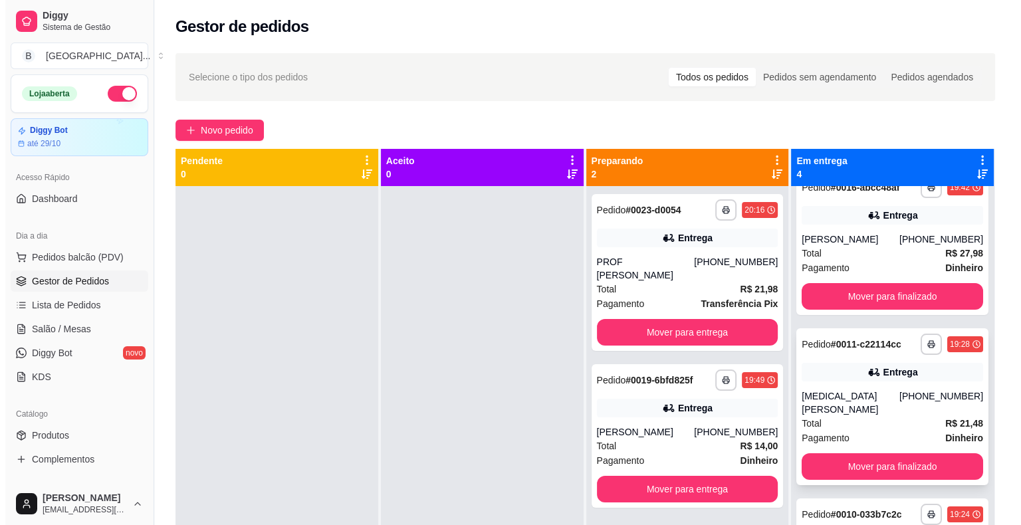
scroll to position [0, 0]
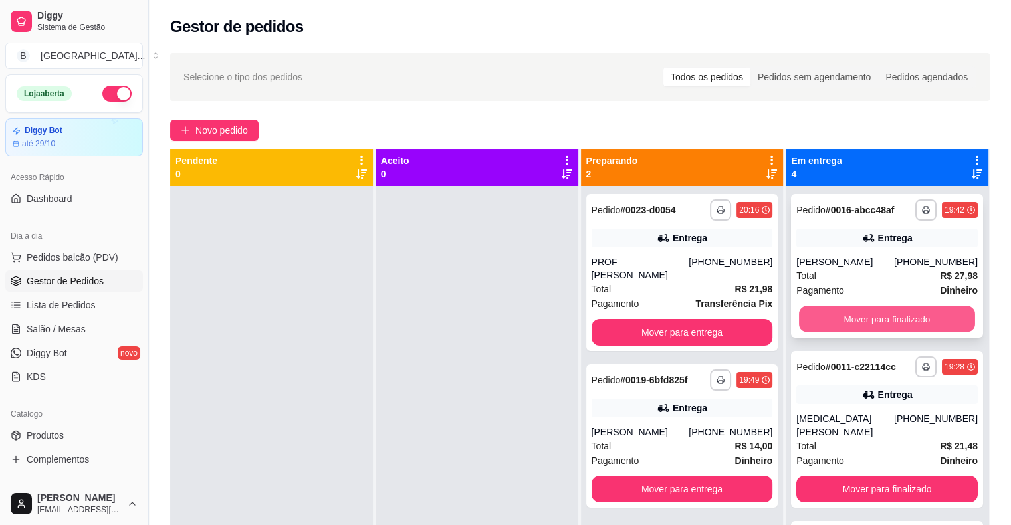
click at [877, 310] on button "Mover para finalizado" at bounding box center [887, 319] width 176 height 26
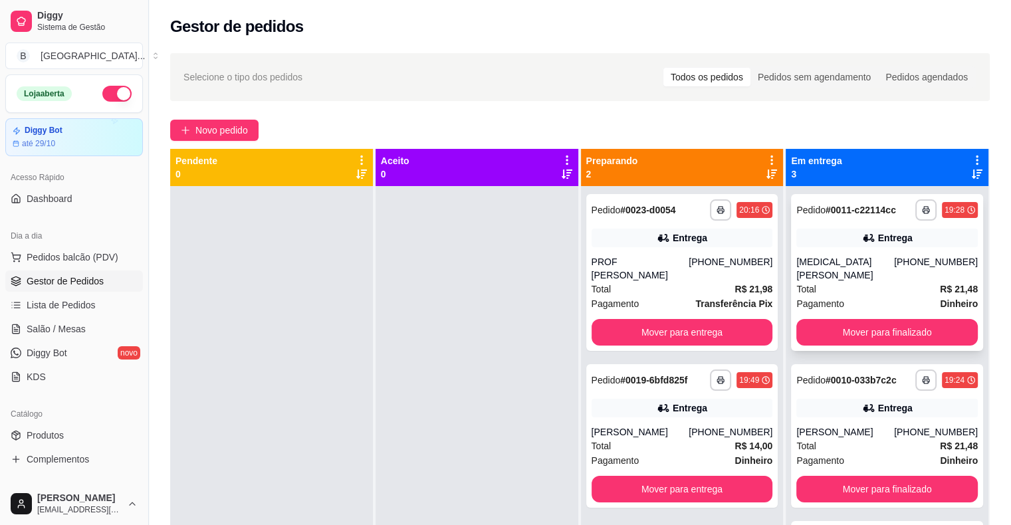
click at [902, 282] on div "Total R$ 21,48" at bounding box center [886, 289] width 181 height 15
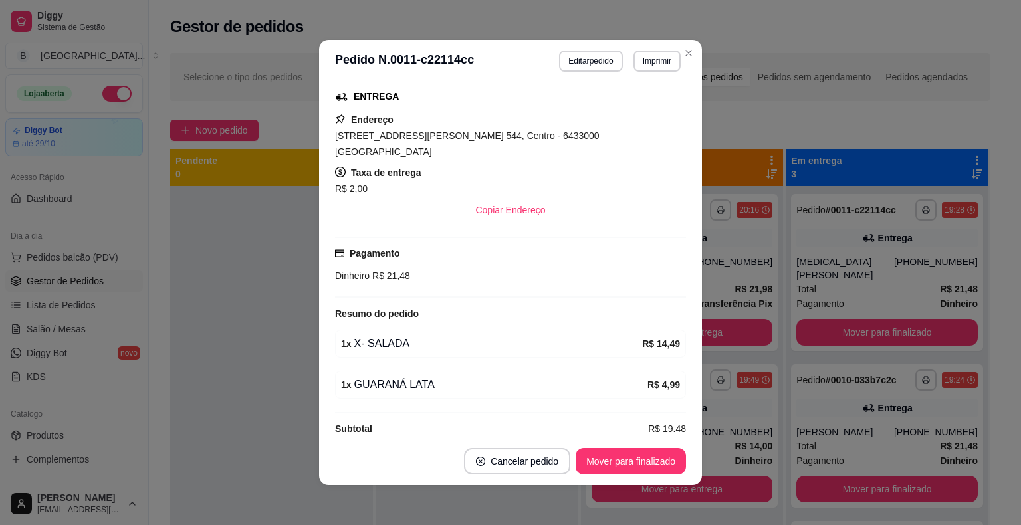
scroll to position [3, 0]
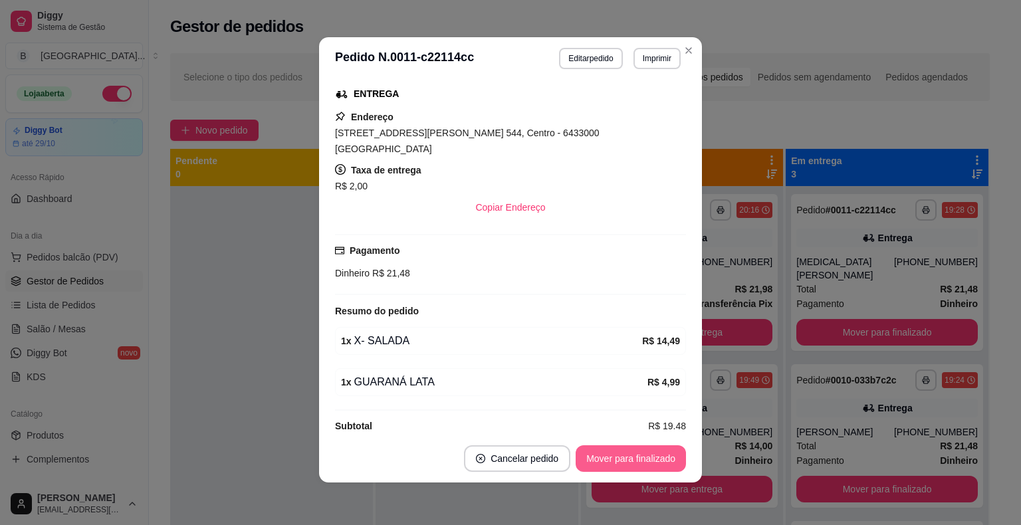
click at [661, 467] on button "Mover para finalizado" at bounding box center [630, 458] width 110 height 27
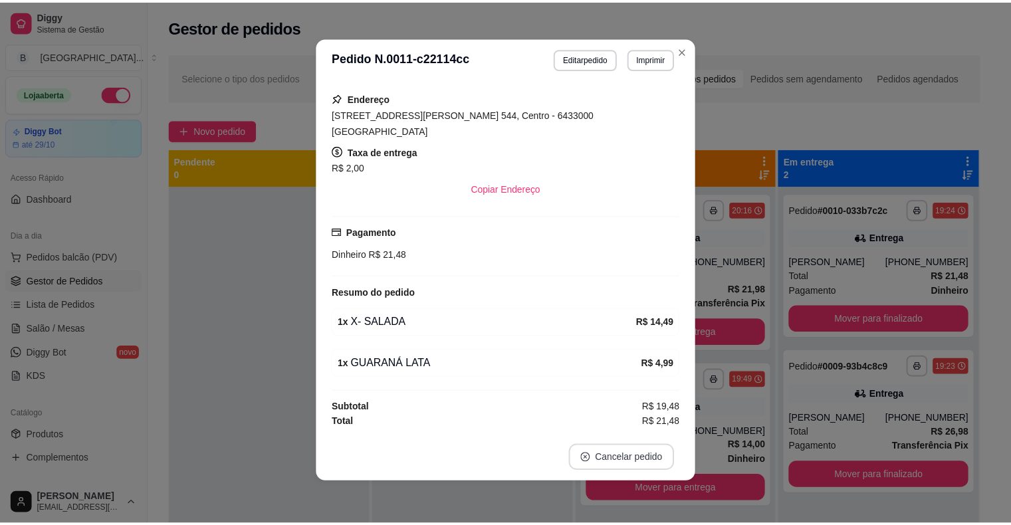
scroll to position [181, 0]
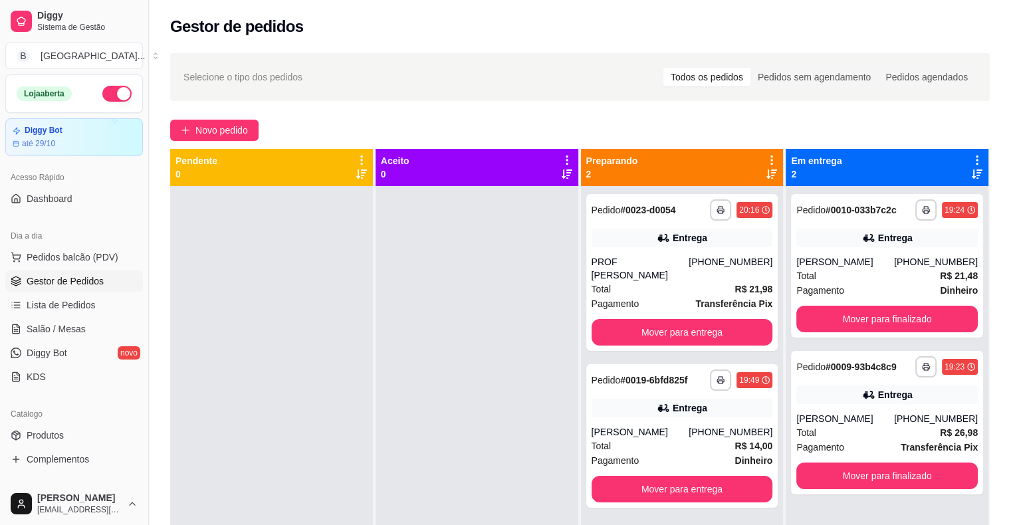
click at [837, 274] on div "Total R$ 21,48" at bounding box center [886, 275] width 181 height 15
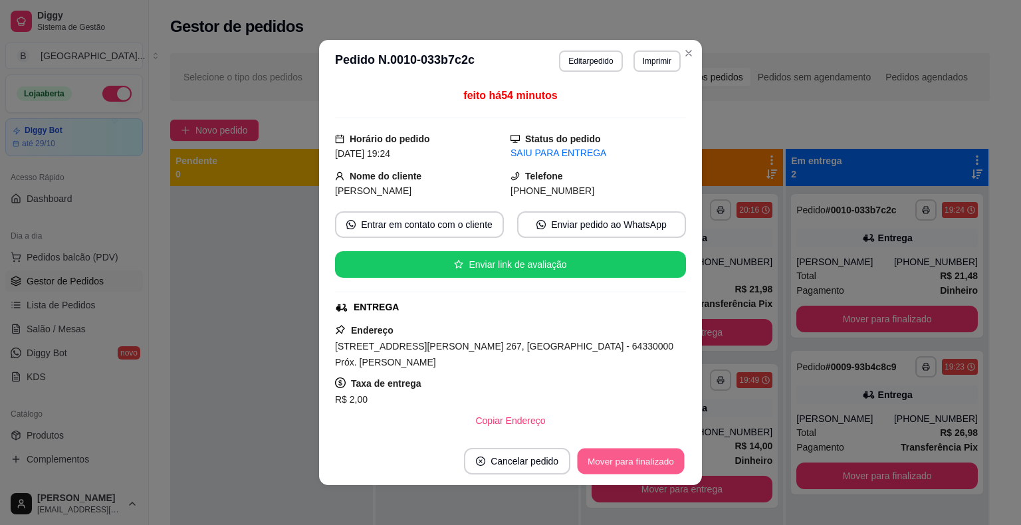
click at [617, 458] on button "Mover para finalizado" at bounding box center [630, 461] width 107 height 26
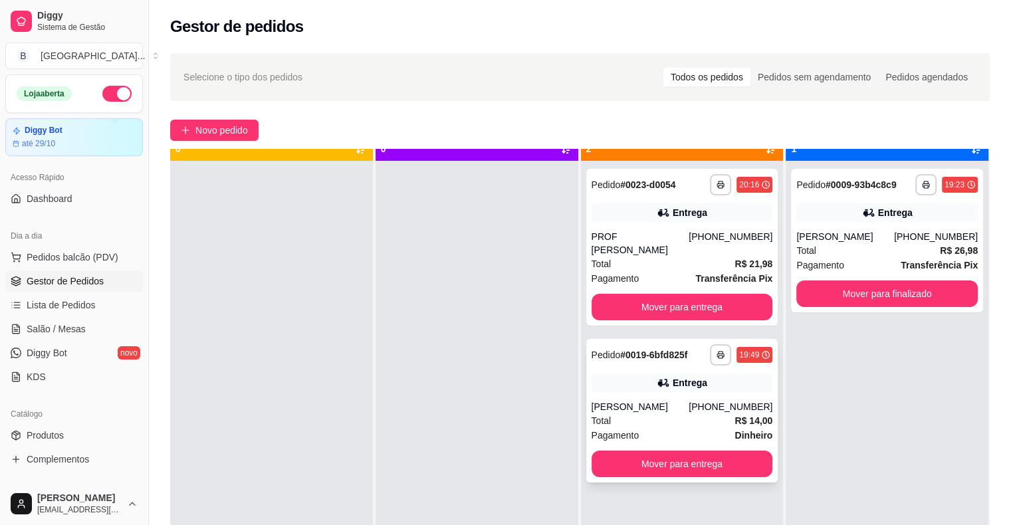
scroll to position [37, 0]
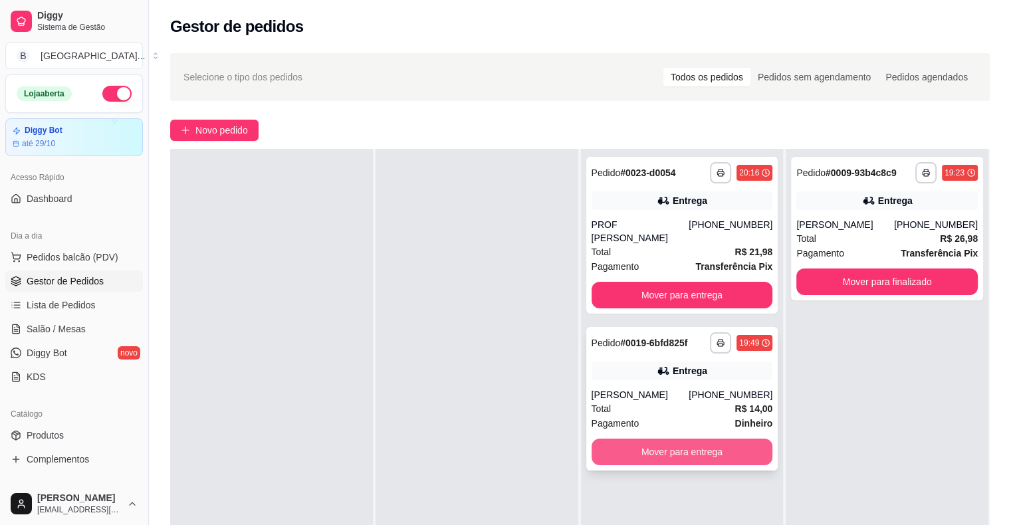
click at [635, 439] on button "Mover para entrega" at bounding box center [681, 452] width 181 height 27
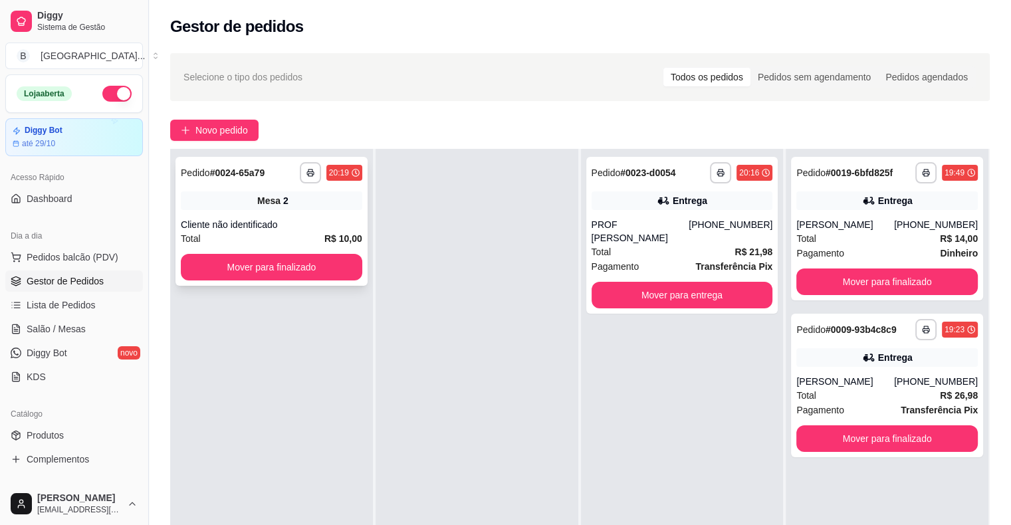
click at [322, 235] on div "Total R$ 10,00" at bounding box center [271, 238] width 181 height 15
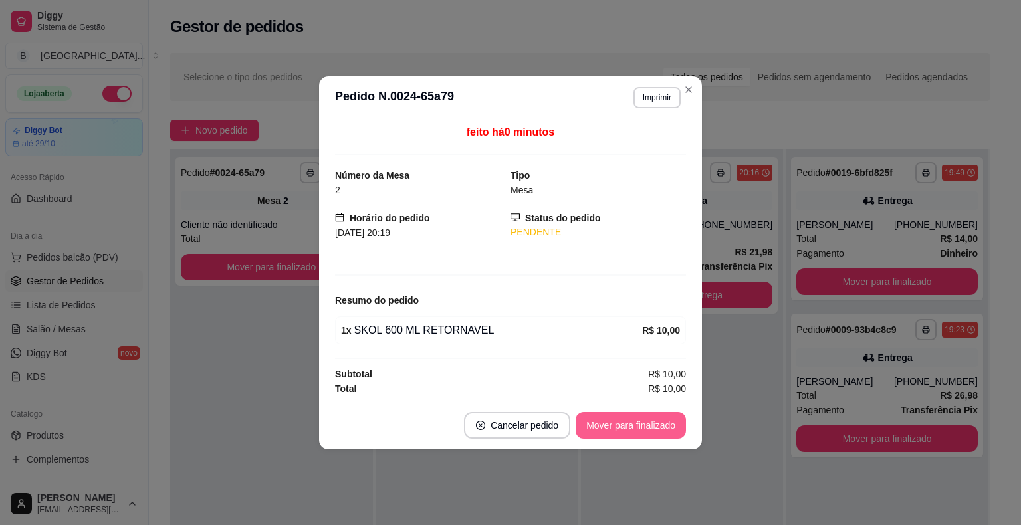
click at [603, 421] on button "Mover para finalizado" at bounding box center [630, 425] width 110 height 27
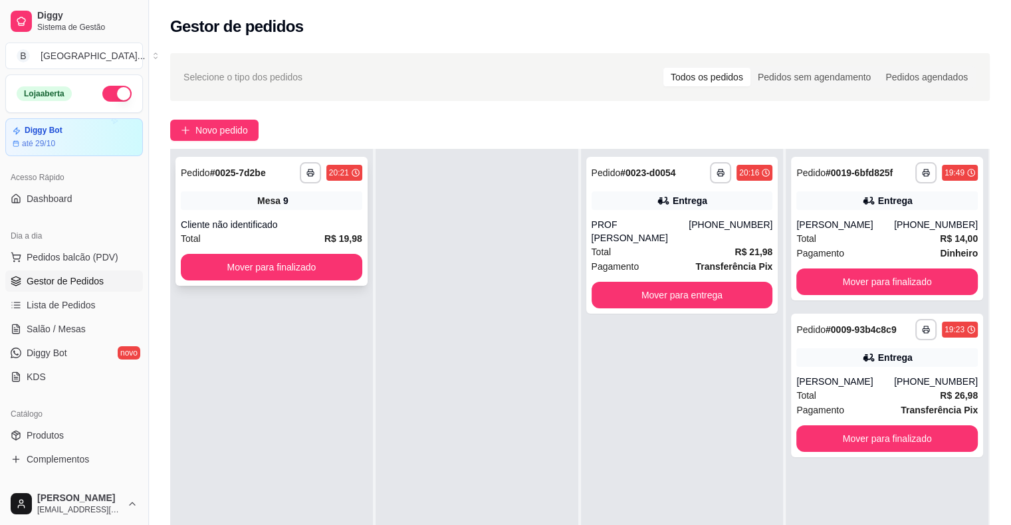
click at [328, 213] on div "**********" at bounding box center [271, 221] width 192 height 129
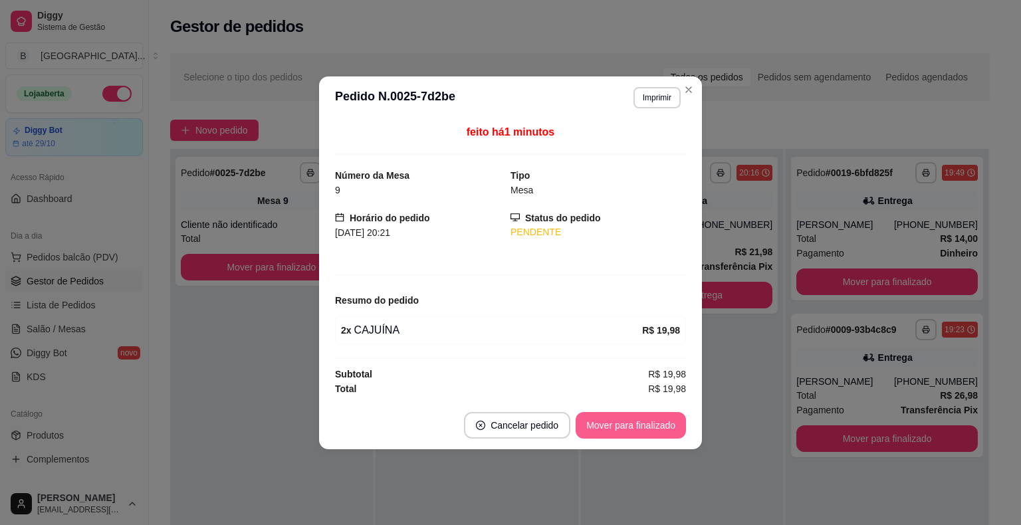
click at [603, 422] on button "Mover para finalizado" at bounding box center [630, 425] width 110 height 27
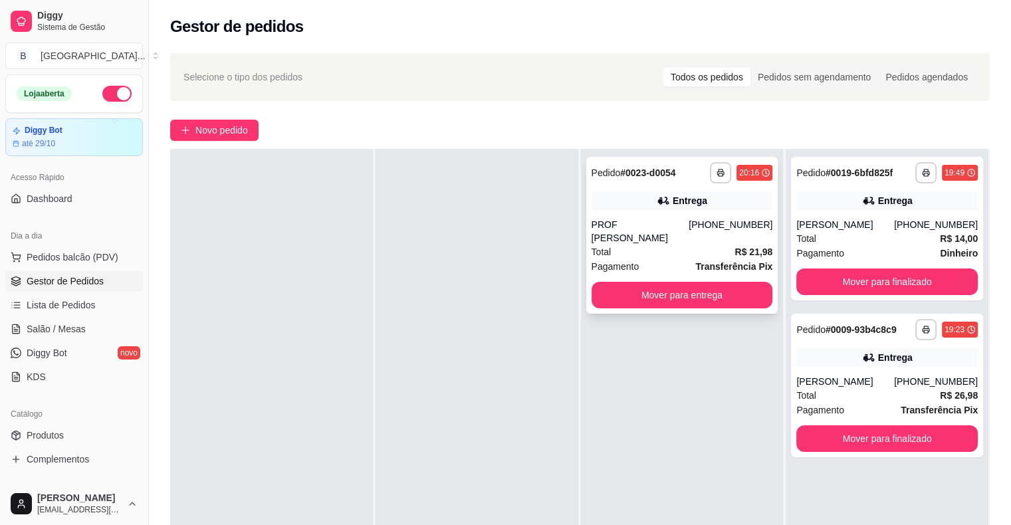
click at [695, 245] on div "Total R$ 21,98" at bounding box center [681, 252] width 181 height 15
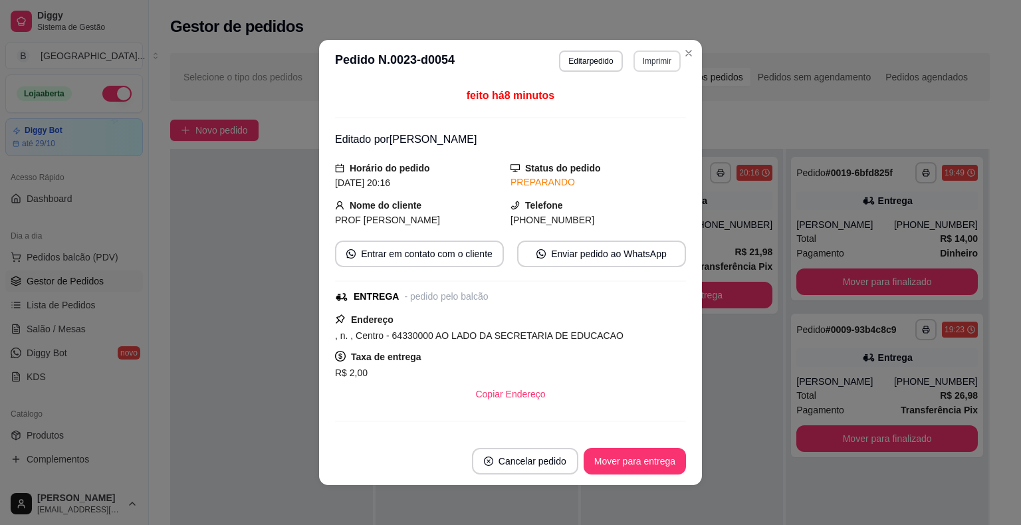
click at [650, 67] on button "Imprimir" at bounding box center [656, 60] width 47 height 21
click at [643, 109] on button "IMPRESSORA" at bounding box center [627, 107] width 93 height 21
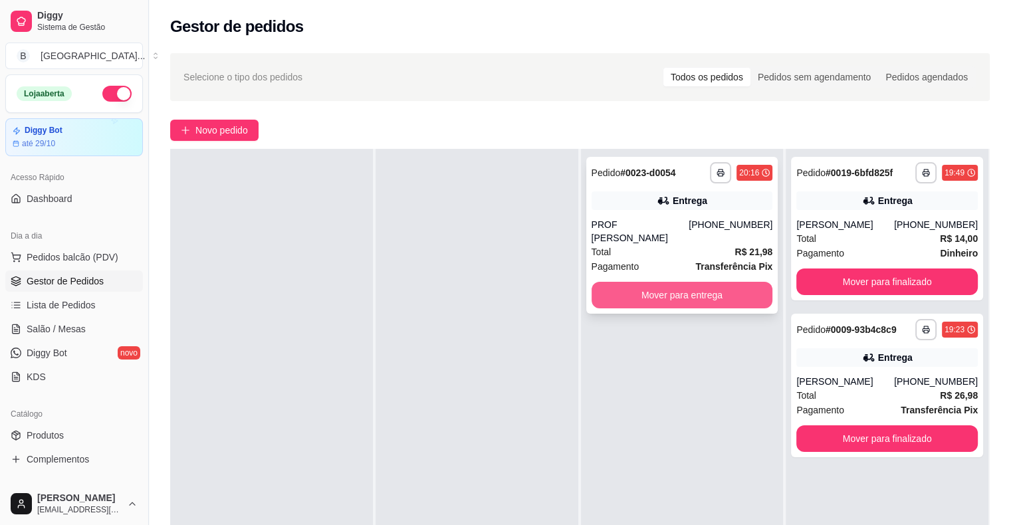
click at [708, 282] on button "Mover para entrega" at bounding box center [681, 295] width 181 height 27
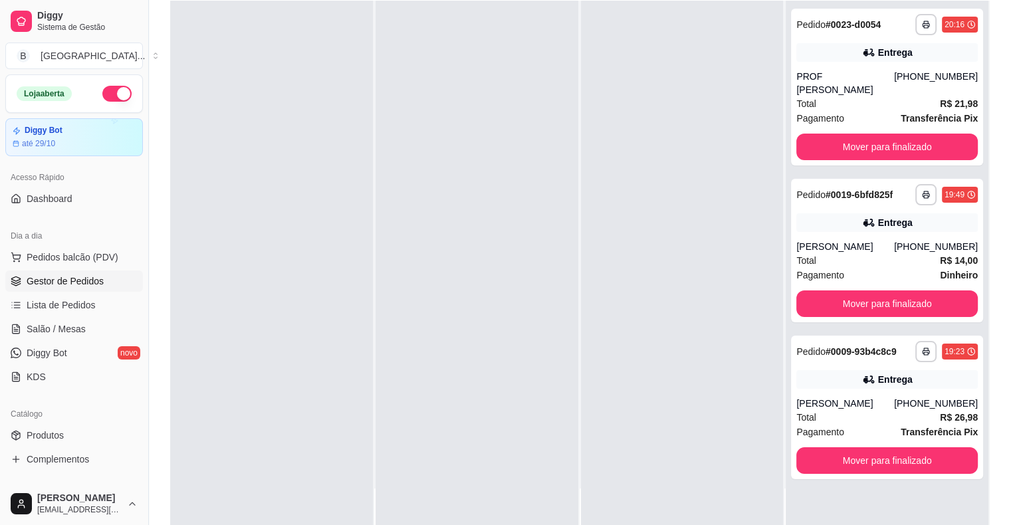
scroll to position [202, 0]
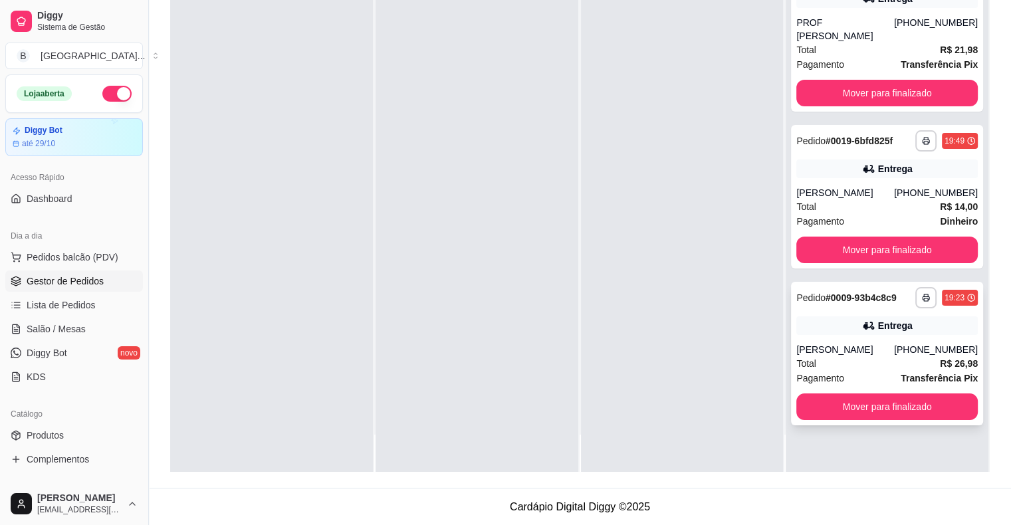
click at [831, 356] on div "Total R$ 26,98" at bounding box center [886, 363] width 181 height 15
click at [868, 393] on button "Mover para finalizado" at bounding box center [886, 406] width 181 height 27
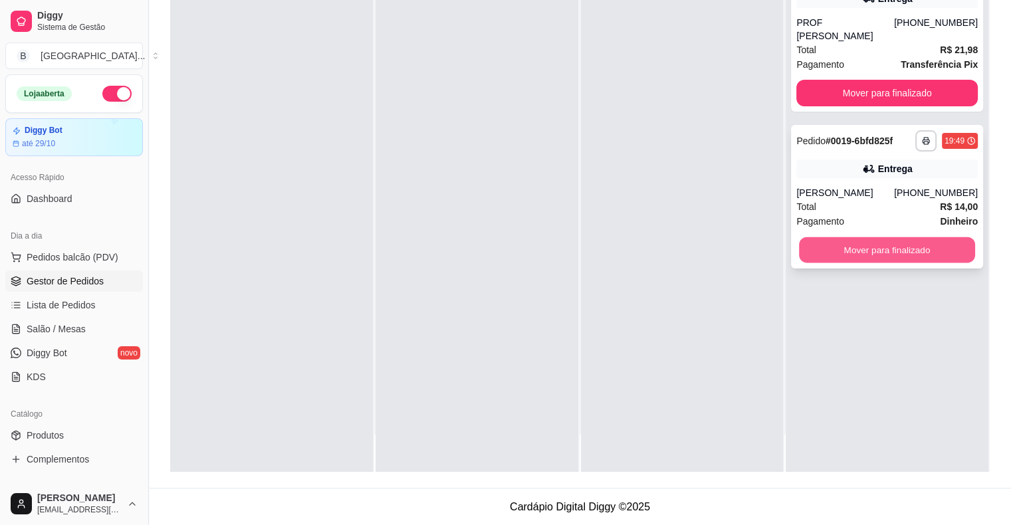
click at [866, 237] on button "Mover para finalizado" at bounding box center [887, 250] width 176 height 26
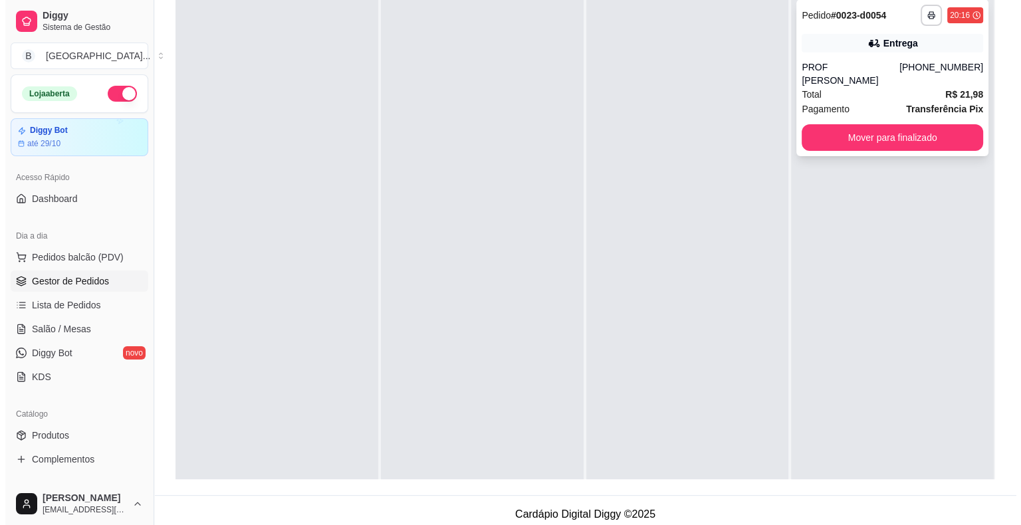
scroll to position [0, 0]
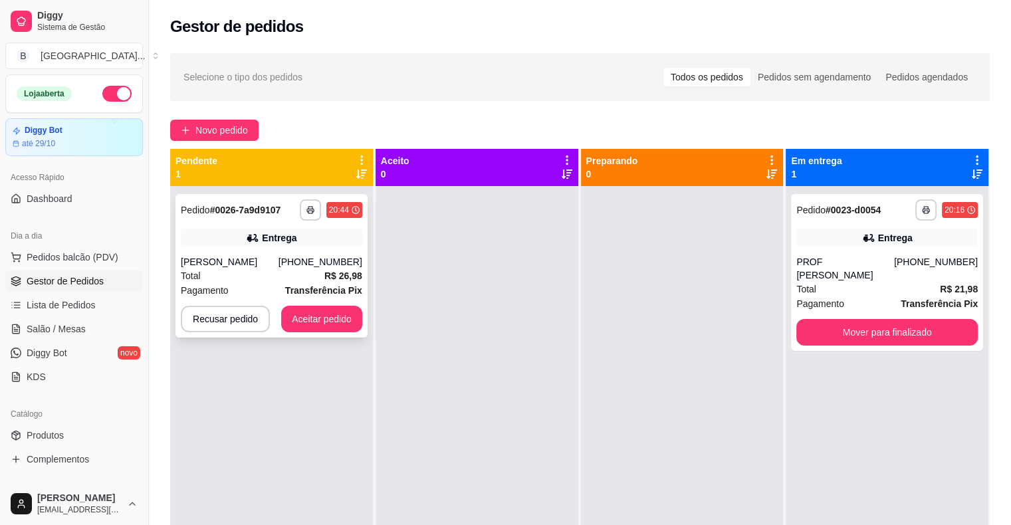
click at [223, 260] on div "[PERSON_NAME]" at bounding box center [230, 261] width 98 height 13
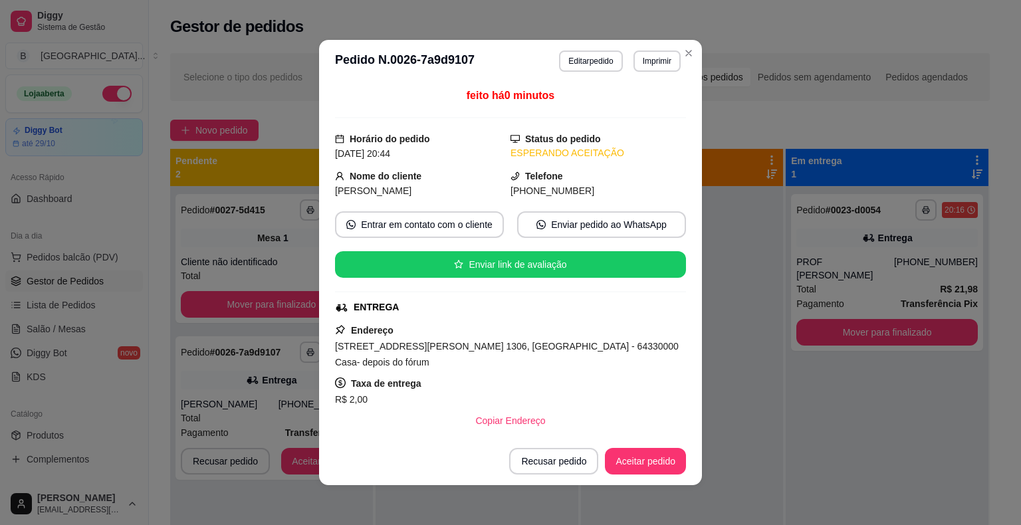
click at [671, 470] on button "Aceitar pedido" at bounding box center [645, 461] width 81 height 27
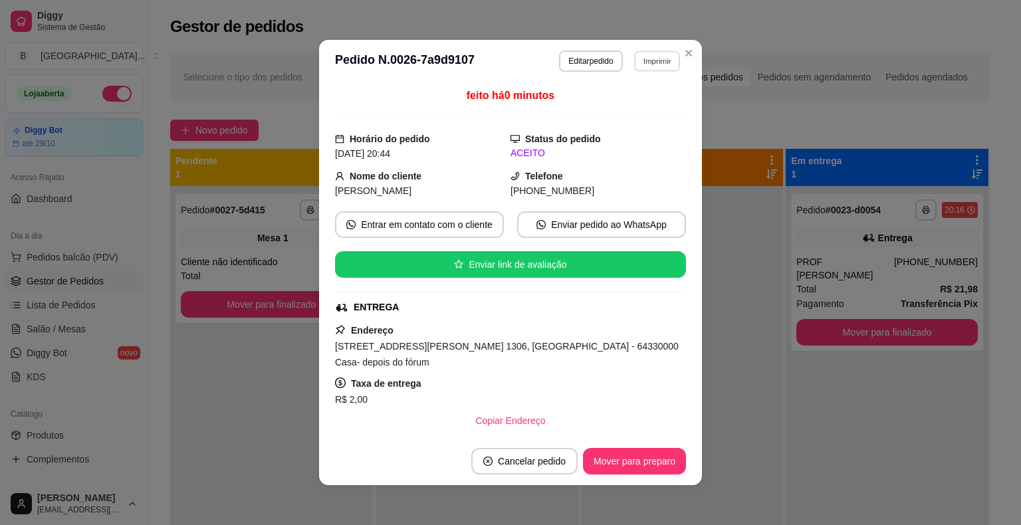
click at [636, 68] on button "Imprimir" at bounding box center [657, 60] width 46 height 21
click at [610, 109] on button "IMPRESSORA" at bounding box center [627, 107] width 93 height 21
click at [609, 468] on button "Mover para preparo" at bounding box center [634, 461] width 103 height 27
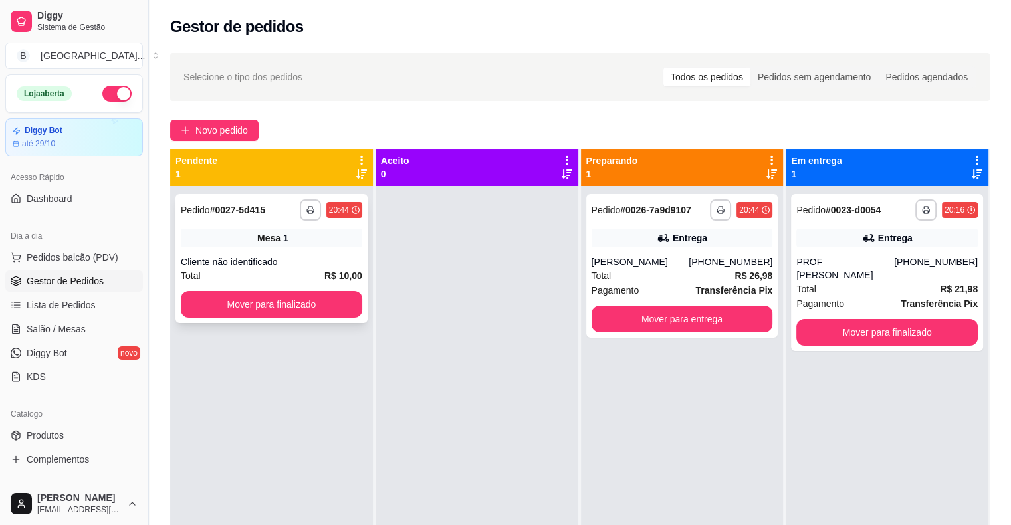
click at [203, 230] on div "Mesa 1" at bounding box center [271, 238] width 181 height 19
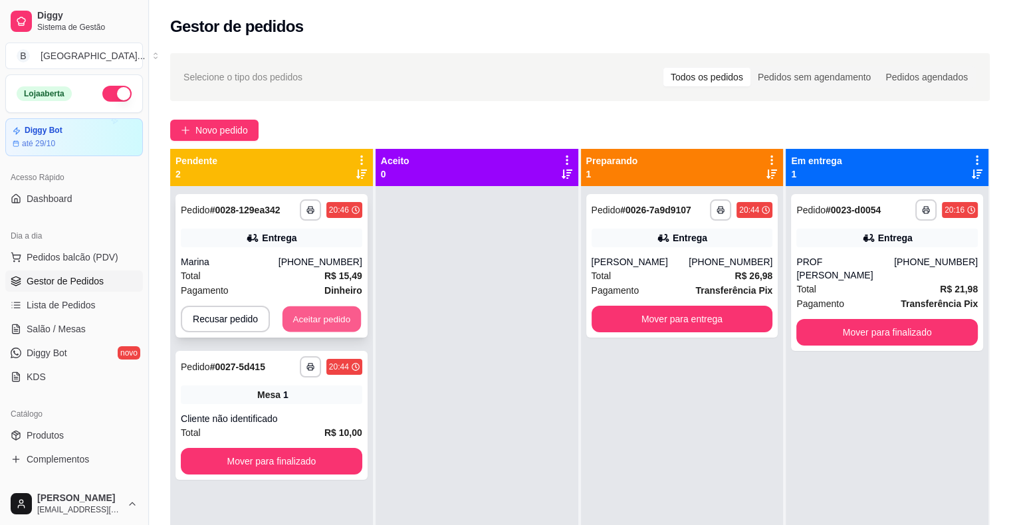
click at [322, 322] on button "Aceitar pedido" at bounding box center [321, 319] width 78 height 26
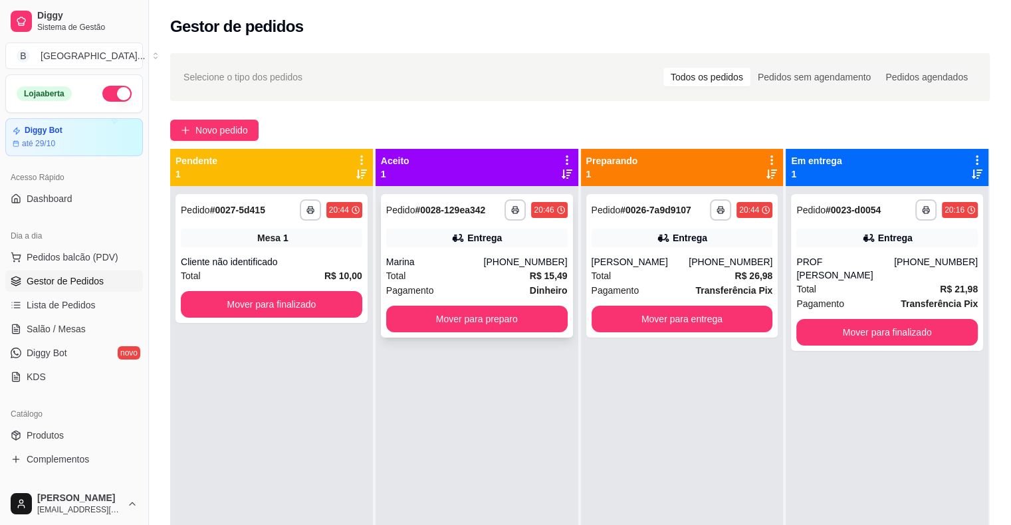
click at [417, 264] on div "Marina" at bounding box center [435, 261] width 98 height 13
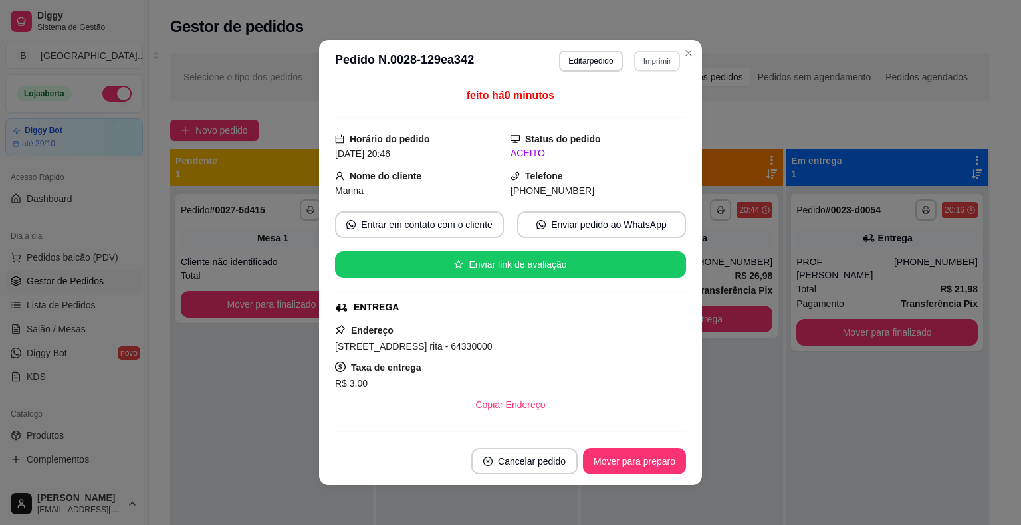
click at [644, 57] on button "Imprimir" at bounding box center [657, 60] width 46 height 21
click at [642, 106] on button "IMPRESSORA" at bounding box center [628, 107] width 96 height 21
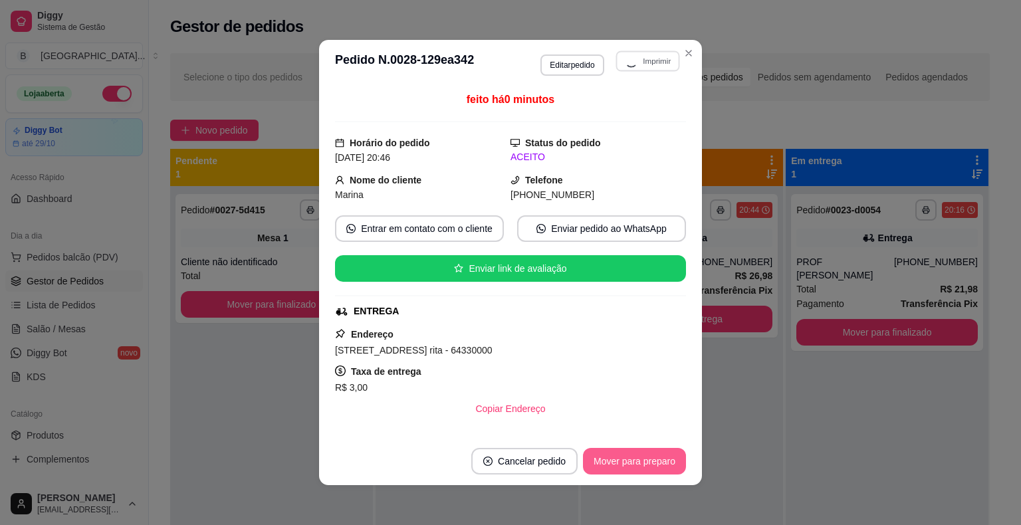
click at [629, 471] on button "Mover para preparo" at bounding box center [634, 461] width 103 height 27
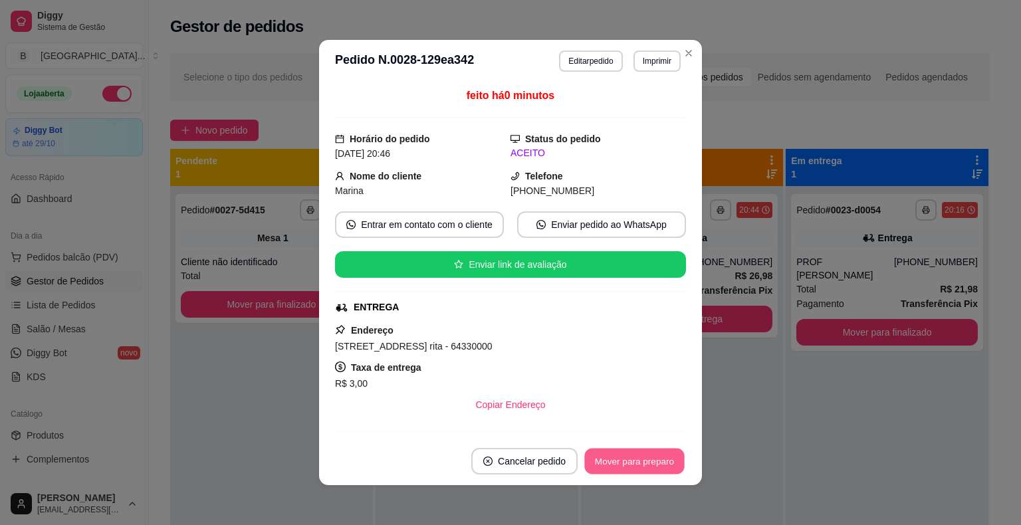
click at [621, 468] on button "Mover para preparo" at bounding box center [634, 461] width 100 height 26
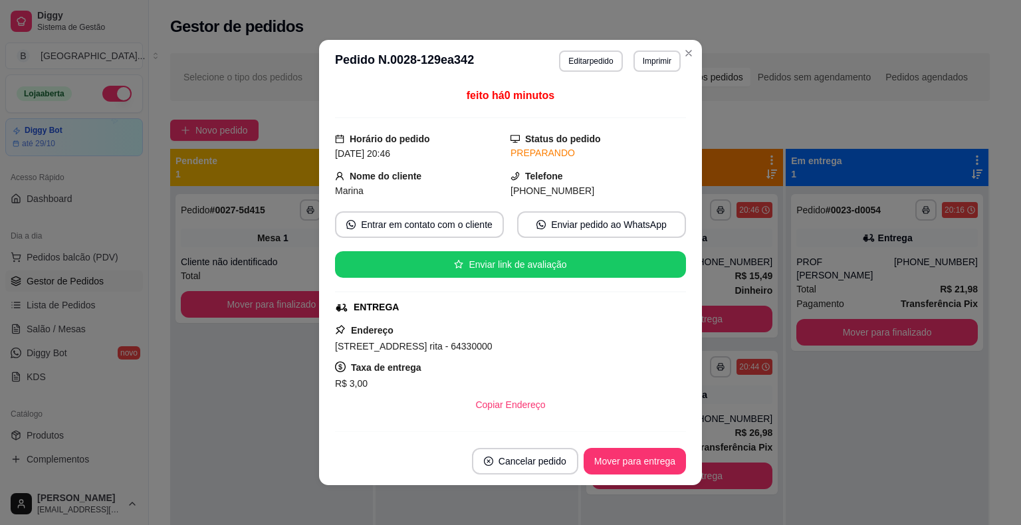
click at [688, 63] on header "**********" at bounding box center [510, 61] width 383 height 43
click at [686, 63] on header "**********" at bounding box center [510, 61] width 383 height 43
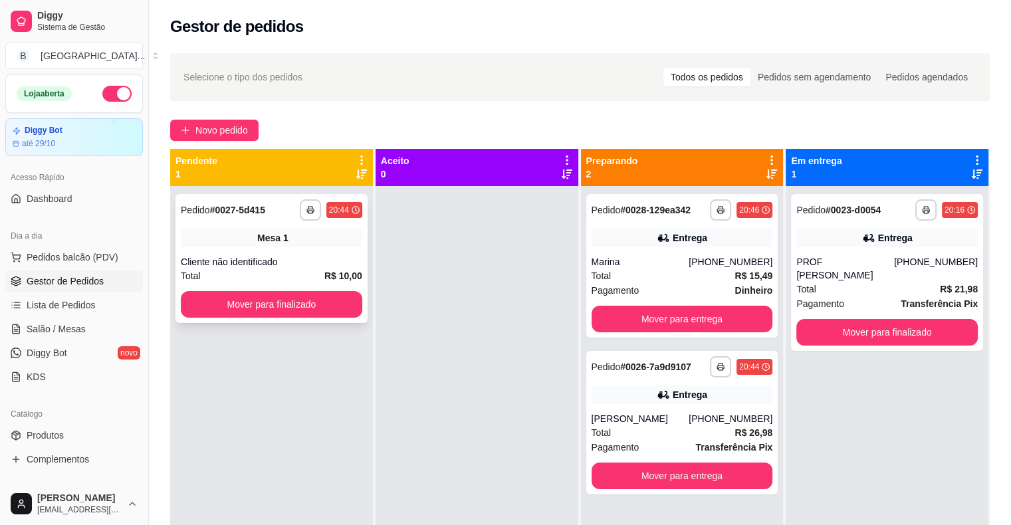
click at [264, 254] on div "**********" at bounding box center [271, 258] width 192 height 129
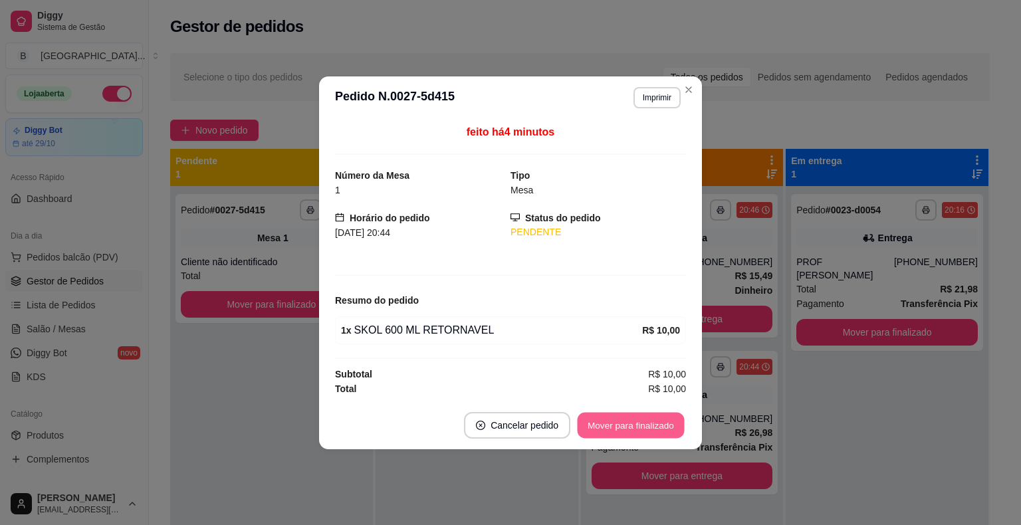
click at [635, 428] on button "Mover para finalizado" at bounding box center [630, 425] width 107 height 26
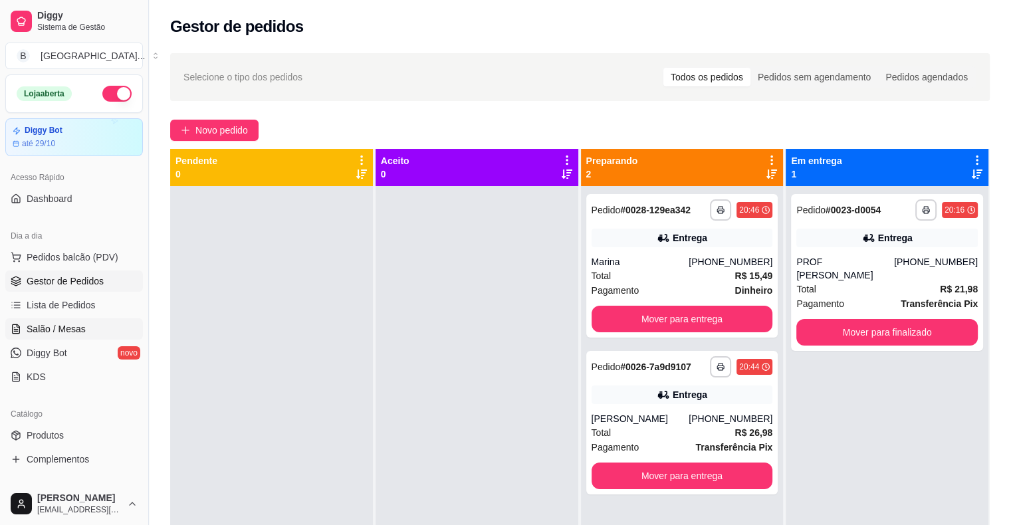
click at [91, 332] on link "Salão / Mesas" at bounding box center [74, 328] width 138 height 21
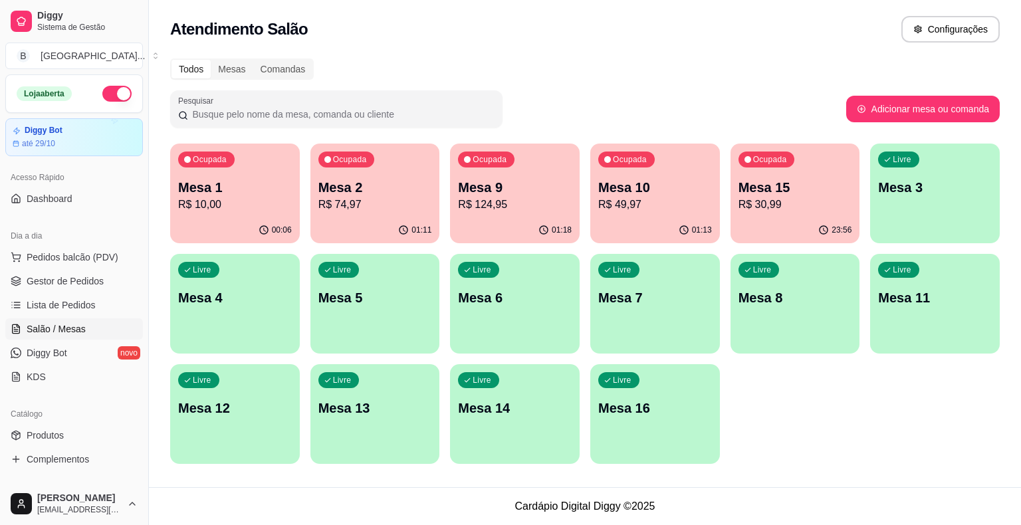
click at [495, 214] on div "Ocupada Mesa 9 R$ 124,95" at bounding box center [515, 181] width 130 height 74
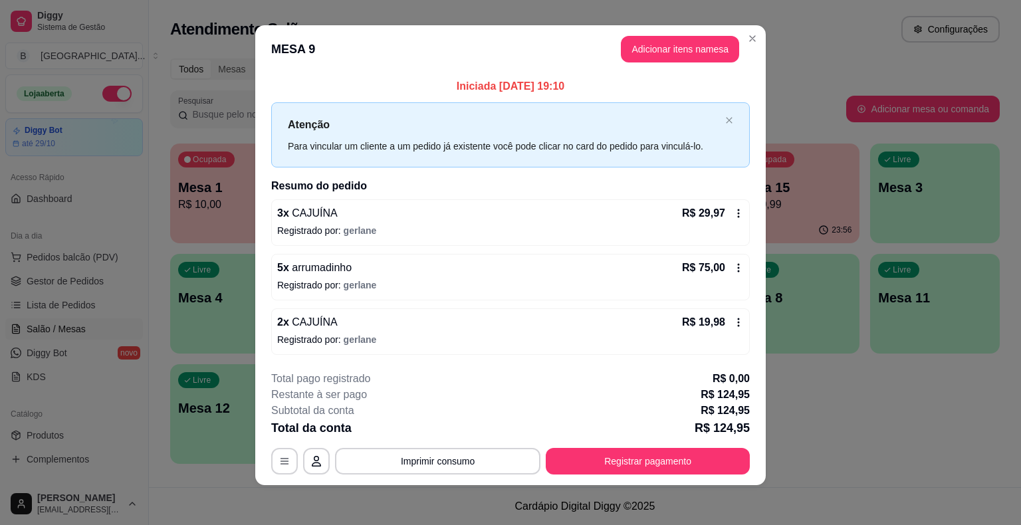
scroll to position [9, 0]
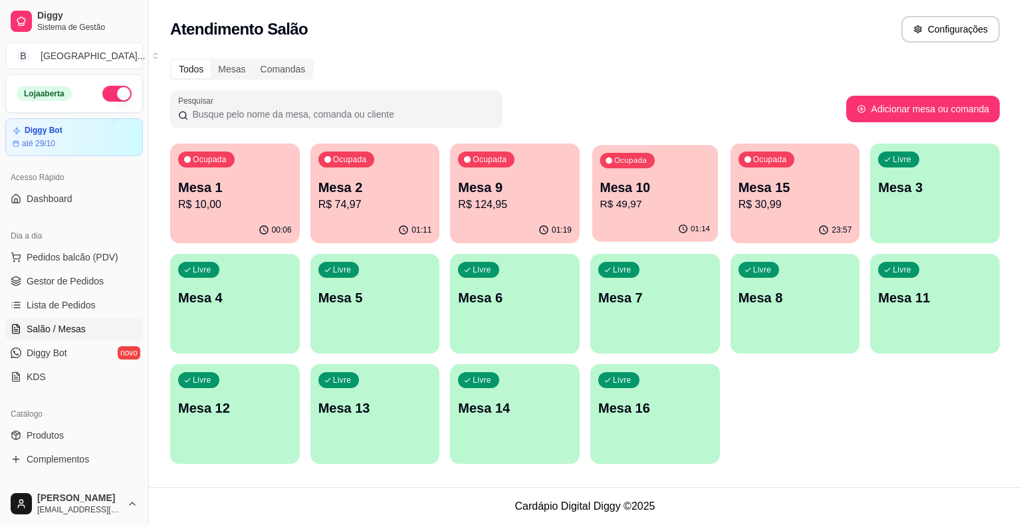
click at [651, 212] on div "Ocupada Mesa 10 R$ 49,97" at bounding box center [655, 181] width 126 height 72
click at [333, 208] on p "R$ 74,97" at bounding box center [375, 205] width 114 height 16
click at [529, 191] on p "Mesa 9" at bounding box center [515, 188] width 110 height 18
click at [50, 290] on link "Gestor de Pedidos" at bounding box center [74, 280] width 138 height 21
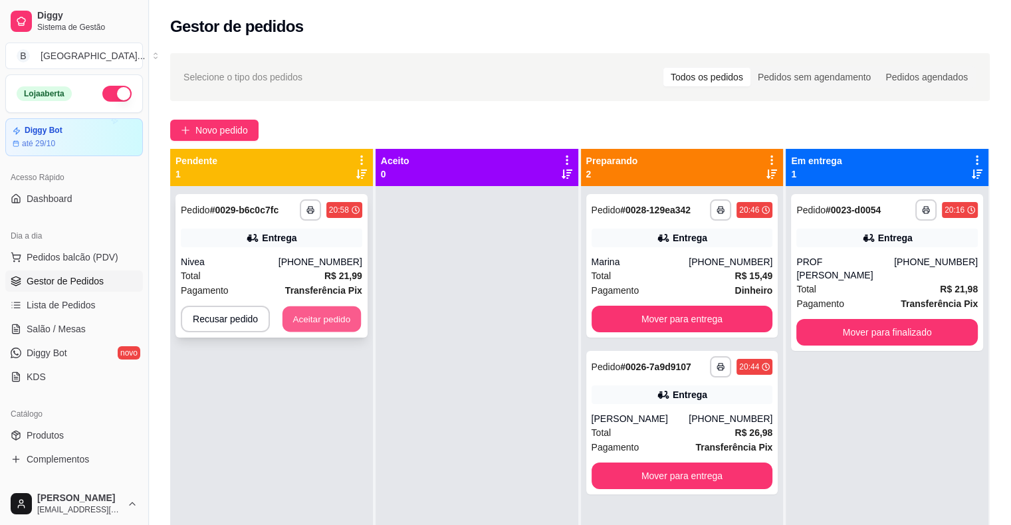
click at [342, 324] on button "Aceitar pedido" at bounding box center [321, 319] width 78 height 26
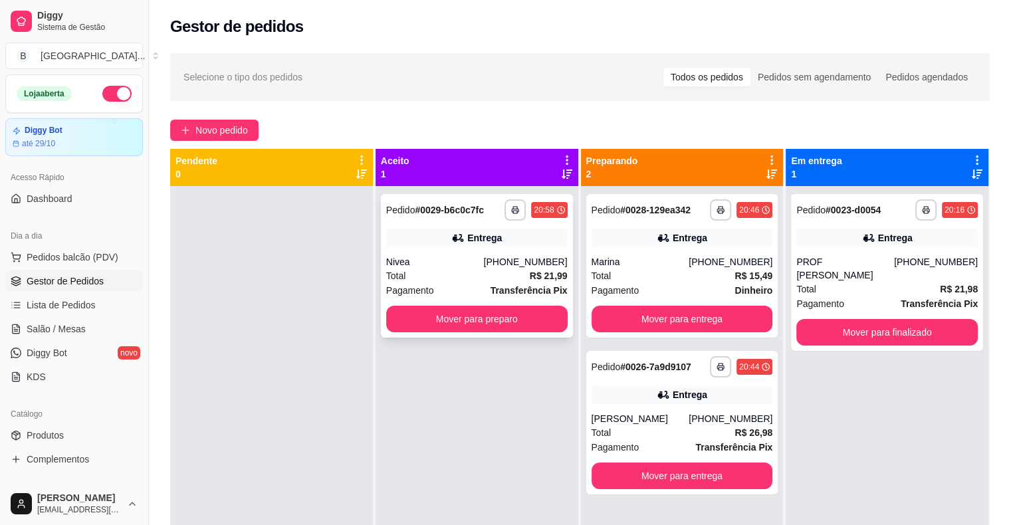
click at [446, 251] on div "**********" at bounding box center [477, 266] width 192 height 144
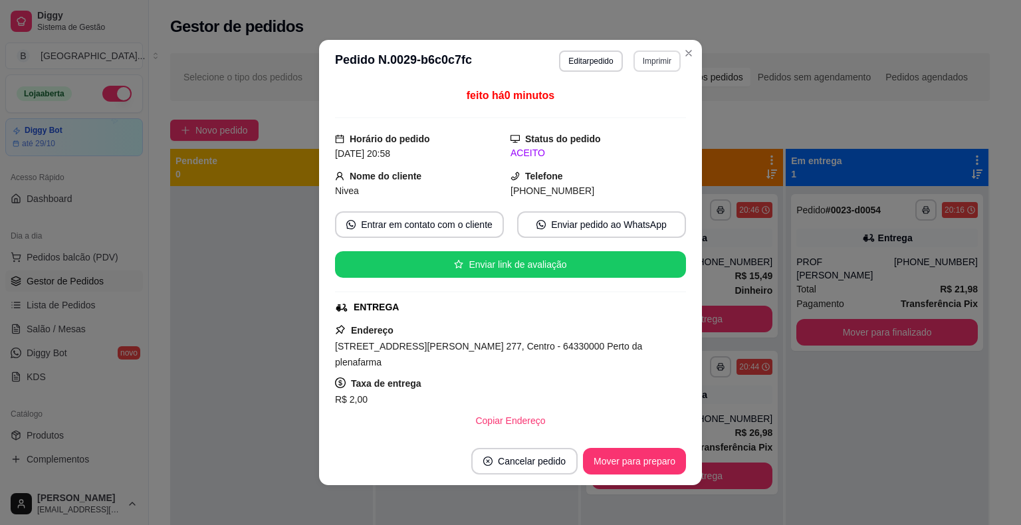
click at [649, 64] on button "Imprimir" at bounding box center [656, 60] width 47 height 21
click at [637, 110] on button "IMPRESSORA" at bounding box center [628, 107] width 96 height 21
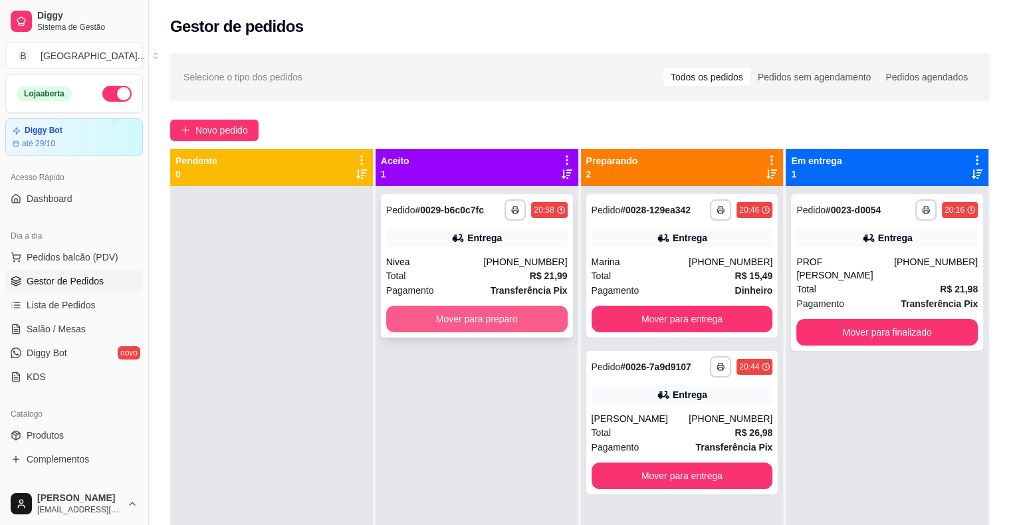
click at [464, 325] on button "Mover para preparo" at bounding box center [476, 319] width 181 height 27
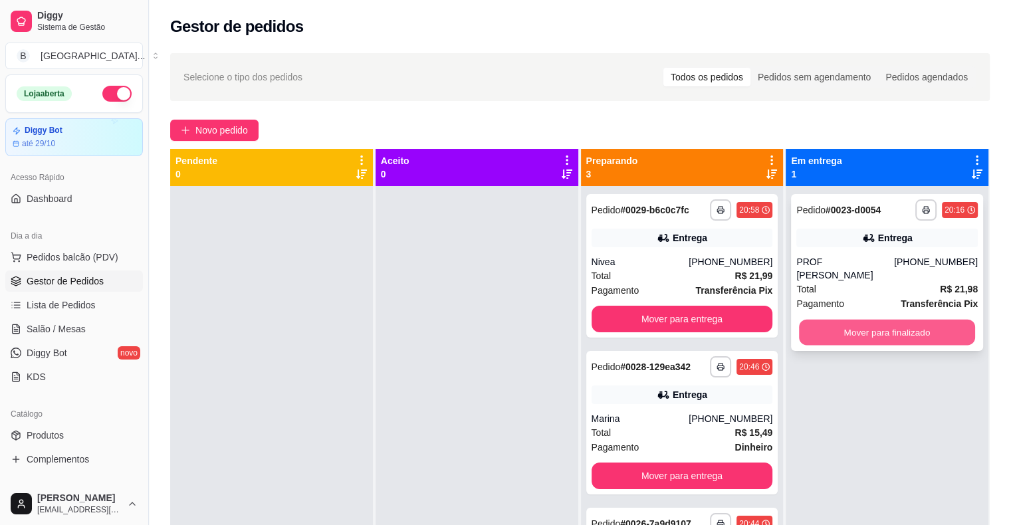
click at [870, 320] on button "Mover para finalizado" at bounding box center [887, 333] width 176 height 26
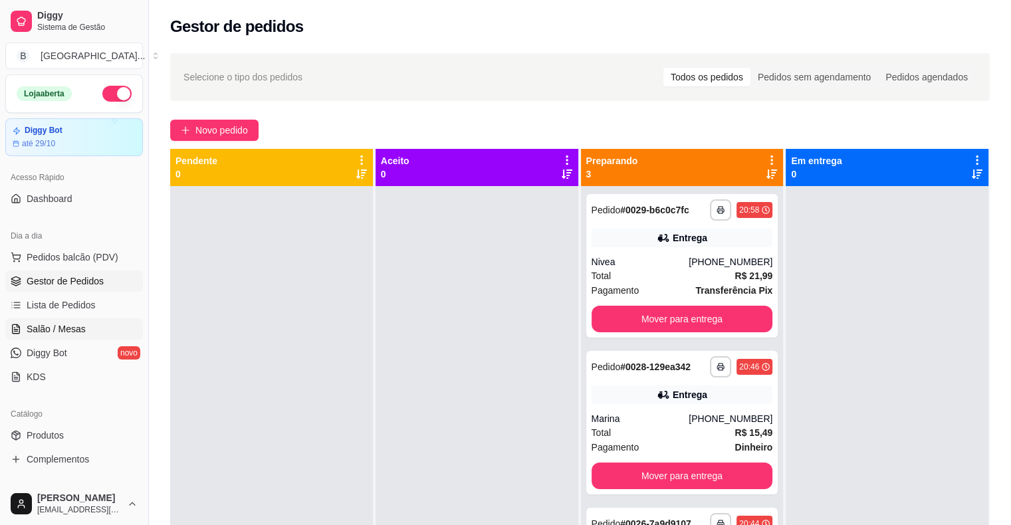
click at [74, 328] on span "Salão / Mesas" at bounding box center [56, 328] width 59 height 13
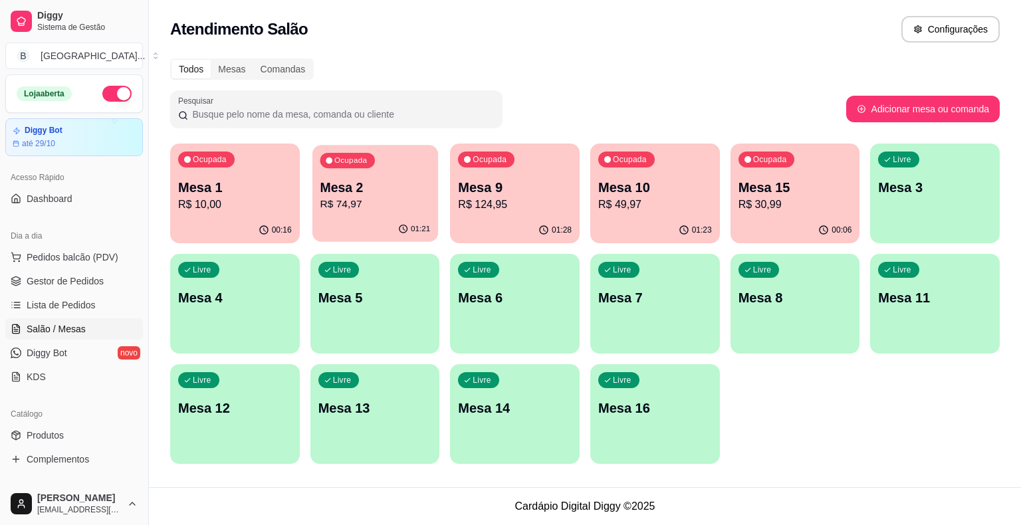
click at [369, 187] on p "Mesa 2" at bounding box center [375, 188] width 110 height 18
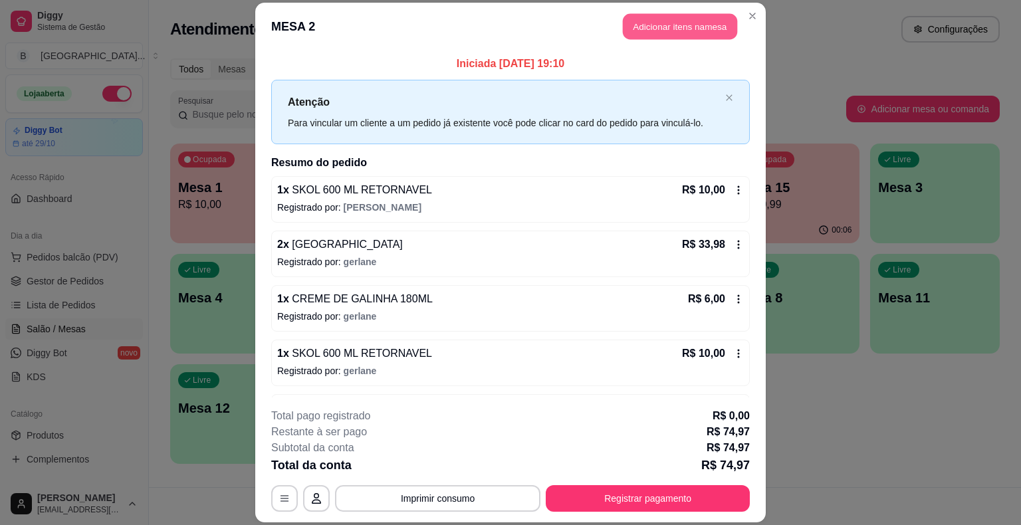
click at [664, 25] on button "Adicionar itens na mesa" at bounding box center [680, 27] width 114 height 26
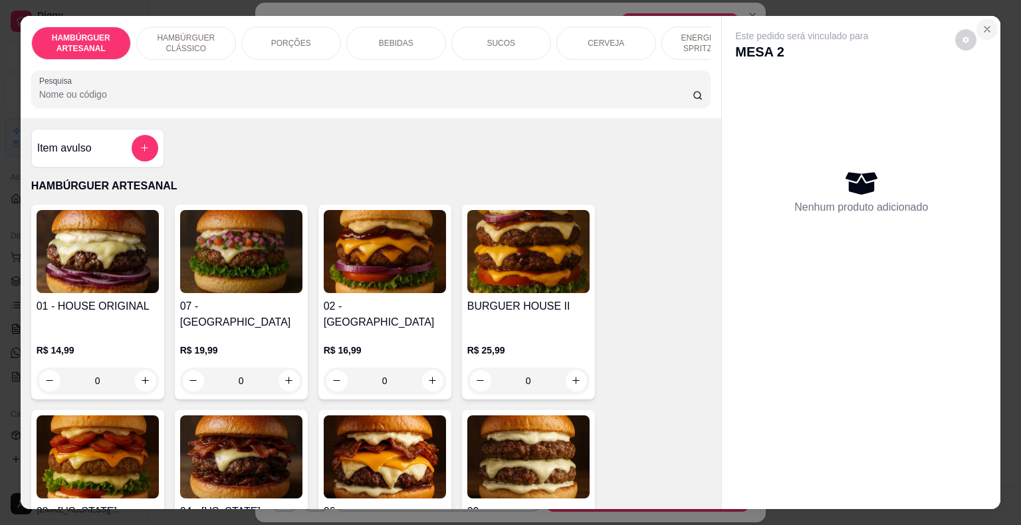
click at [991, 21] on button "Close" at bounding box center [986, 29] width 21 height 21
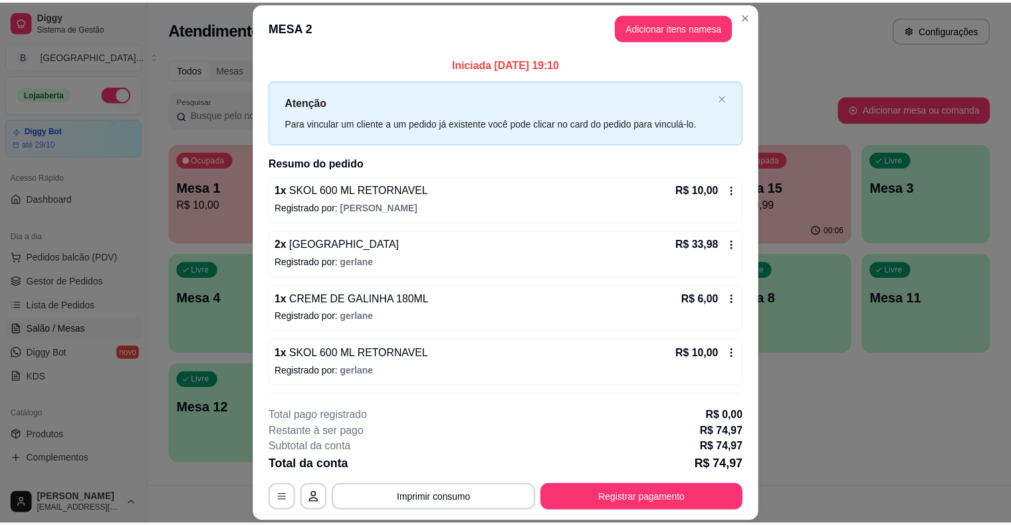
scroll to position [101, 0]
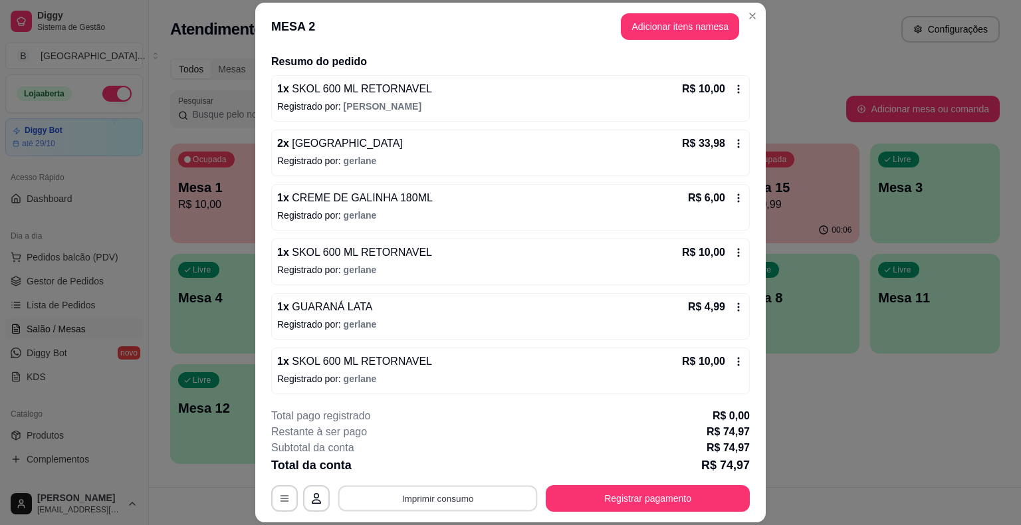
click at [432, 492] on button "Imprimir consumo" at bounding box center [437, 499] width 199 height 26
click at [462, 440] on button "IMPRESSORA" at bounding box center [437, 441] width 96 height 21
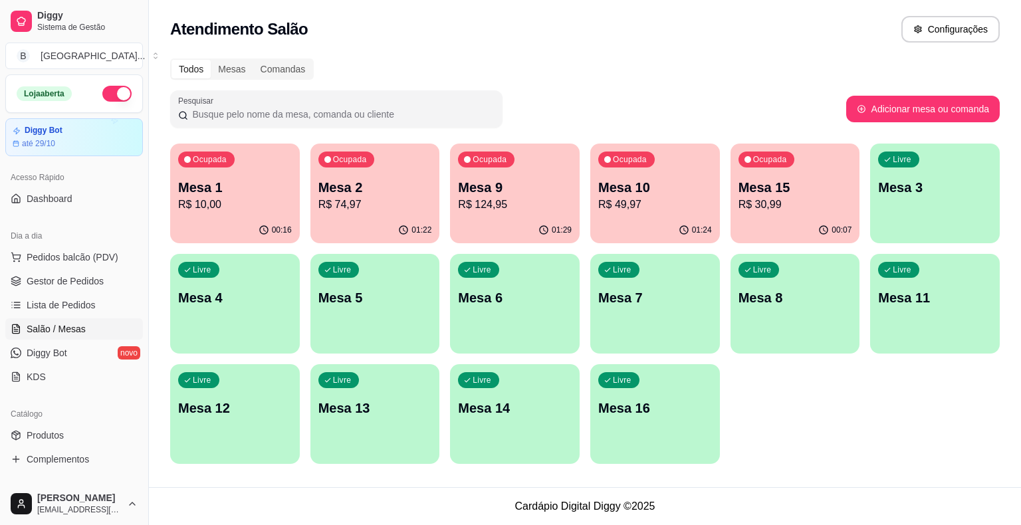
click at [778, 65] on div "Todos Mesas Comandas" at bounding box center [584, 68] width 829 height 21
click at [715, 11] on div "Atendimento Salão Configurações" at bounding box center [585, 25] width 872 height 50
click at [80, 281] on span "Gestor de Pedidos" at bounding box center [65, 280] width 77 height 13
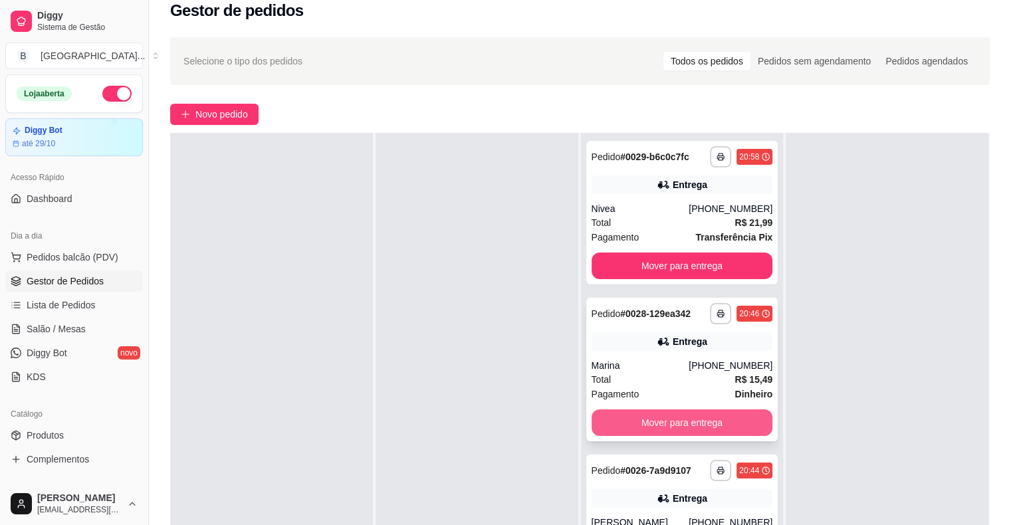
scroll to position [202, 0]
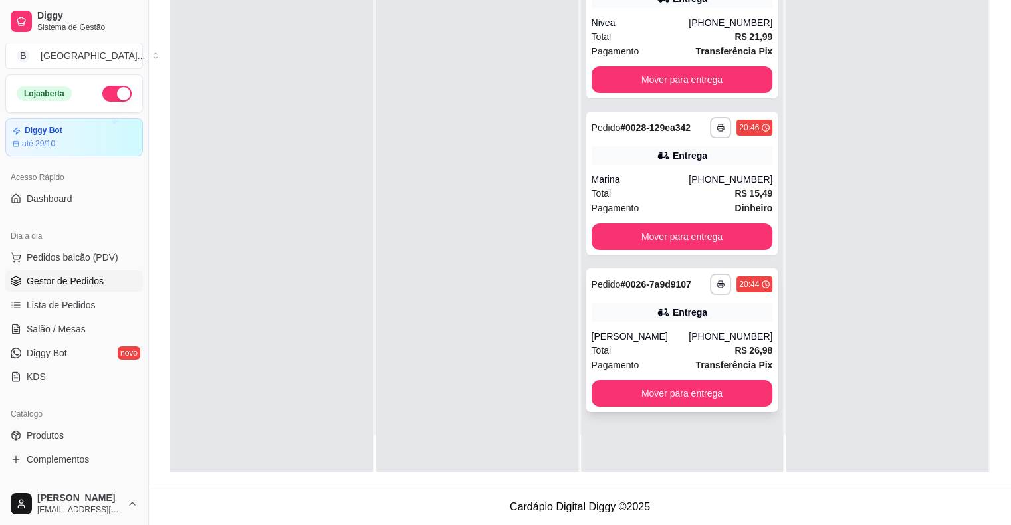
click at [656, 411] on div "**********" at bounding box center [682, 340] width 192 height 144
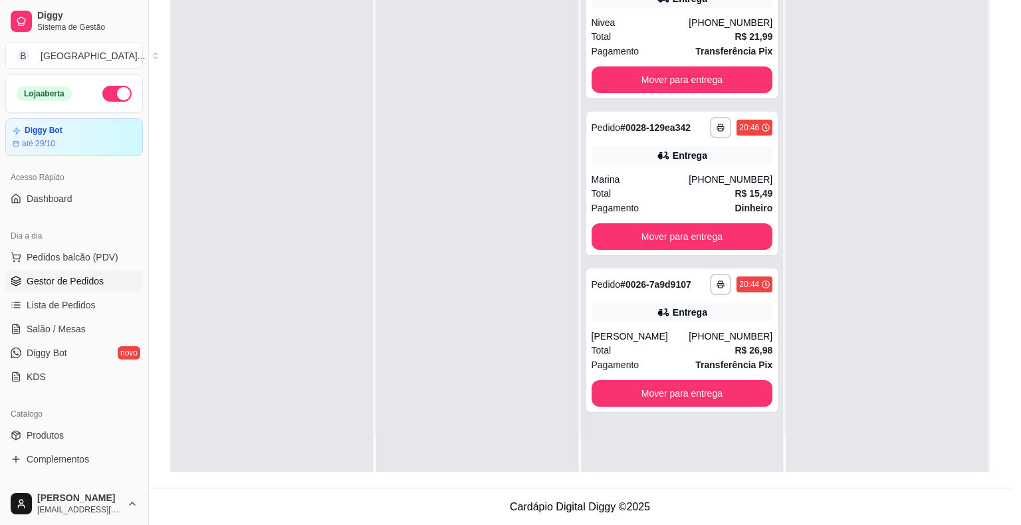
click at [656, 405] on div "R$ 2,00" at bounding box center [511, 402] width 358 height 16
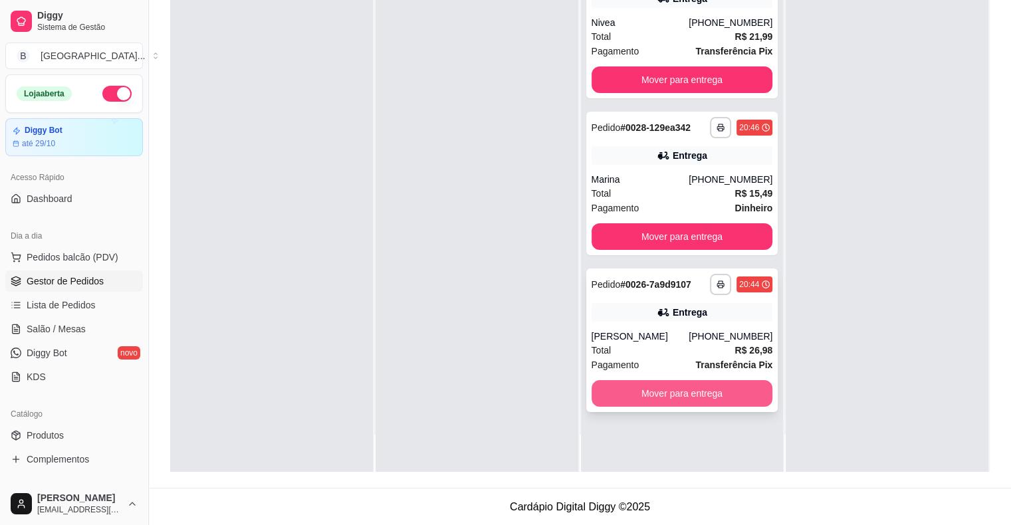
click at [703, 389] on button "Mover para entrega" at bounding box center [681, 393] width 181 height 27
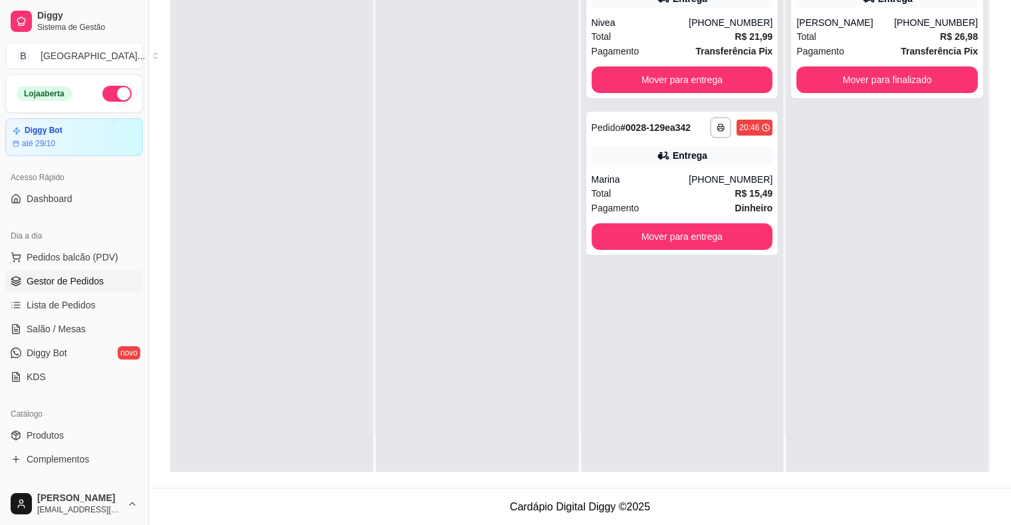
scroll to position [0, 0]
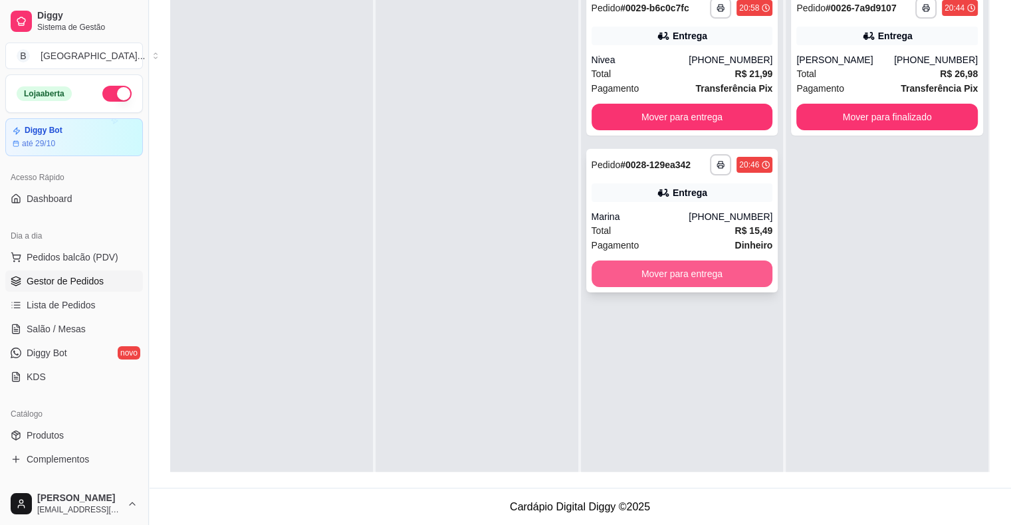
click at [706, 276] on button "Mover para entrega" at bounding box center [681, 273] width 181 height 27
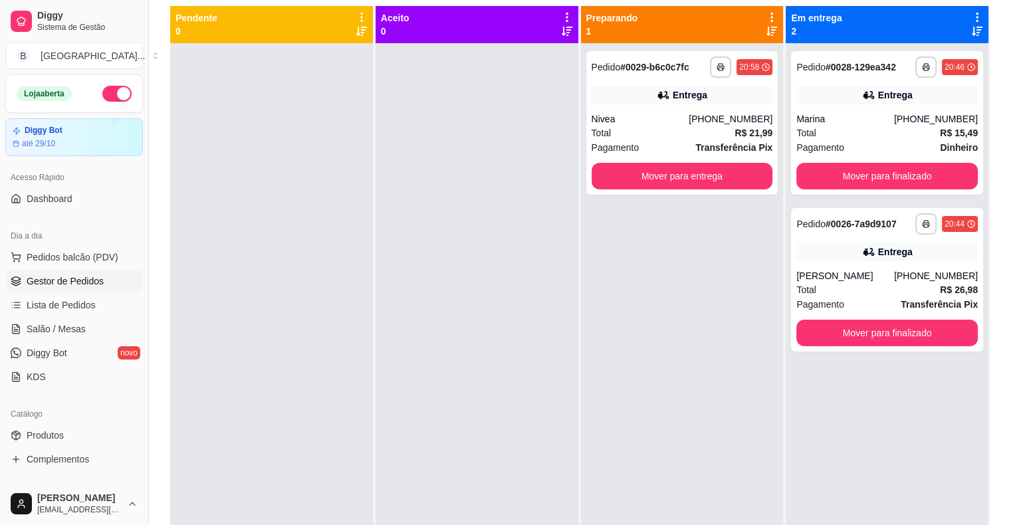
scroll to position [136, 0]
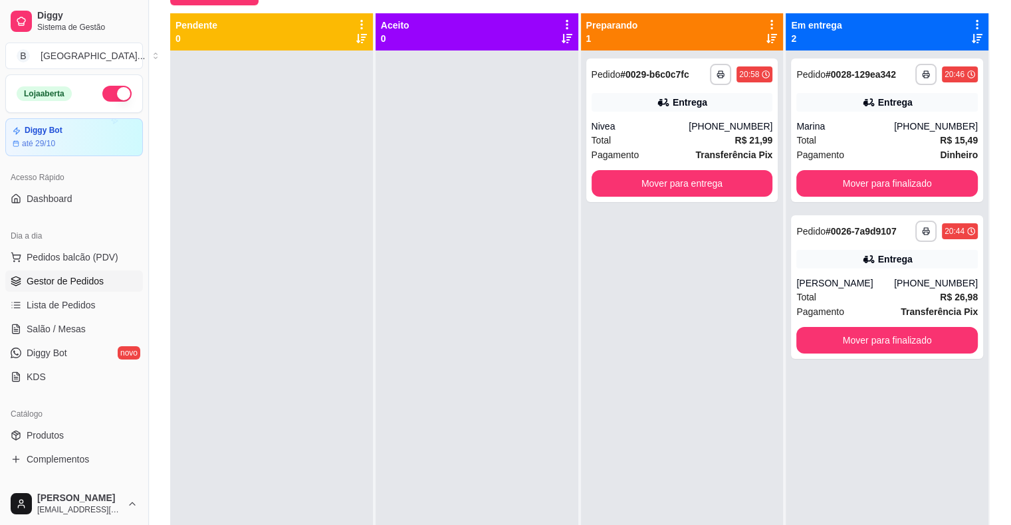
click at [60, 280] on span "Gestor de Pedidos" at bounding box center [65, 280] width 77 height 13
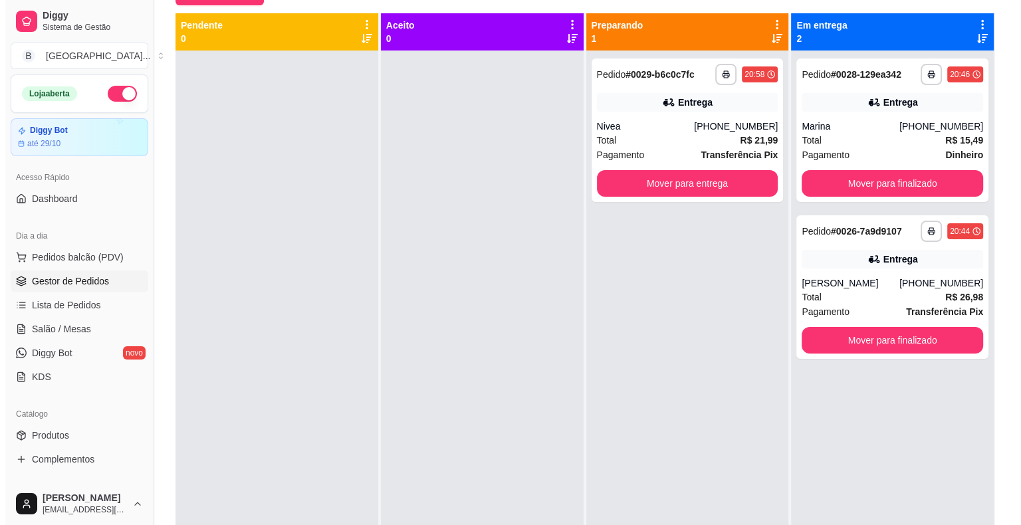
scroll to position [0, 0]
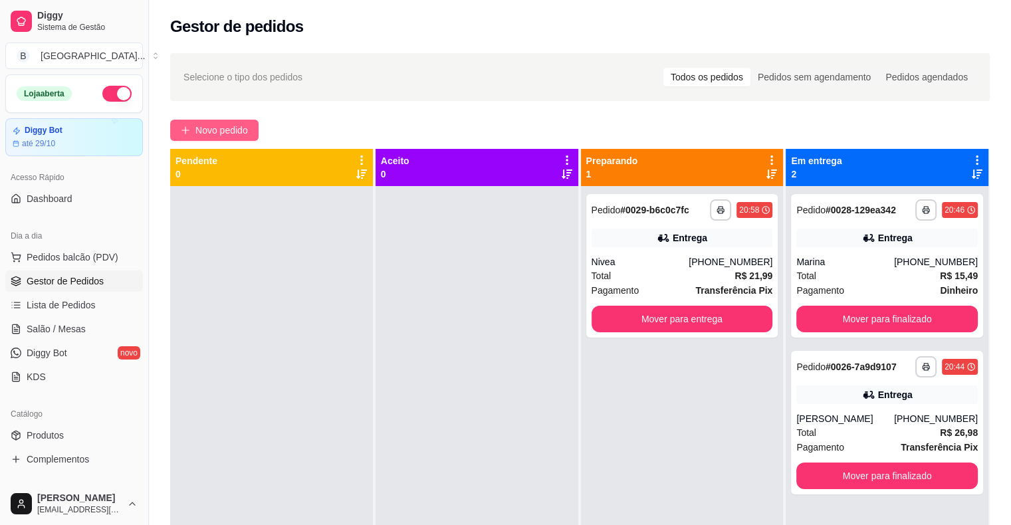
click at [245, 130] on span "Novo pedido" at bounding box center [221, 130] width 52 height 15
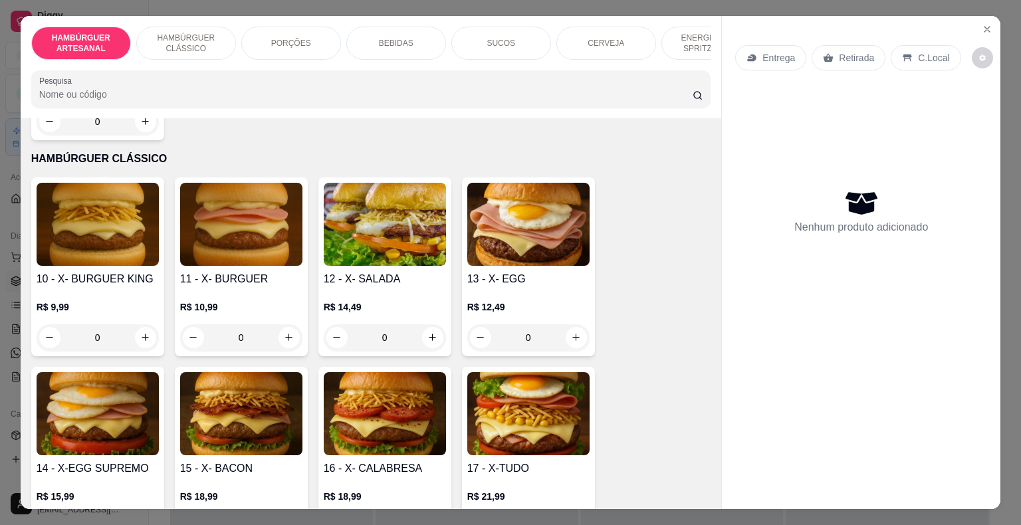
scroll to position [731, 0]
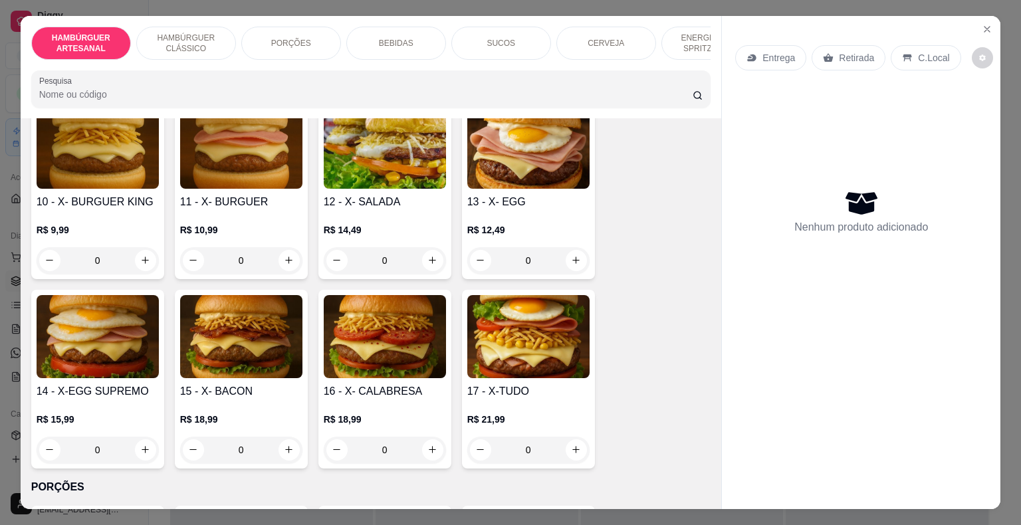
click at [427, 247] on div "0" at bounding box center [385, 260] width 122 height 27
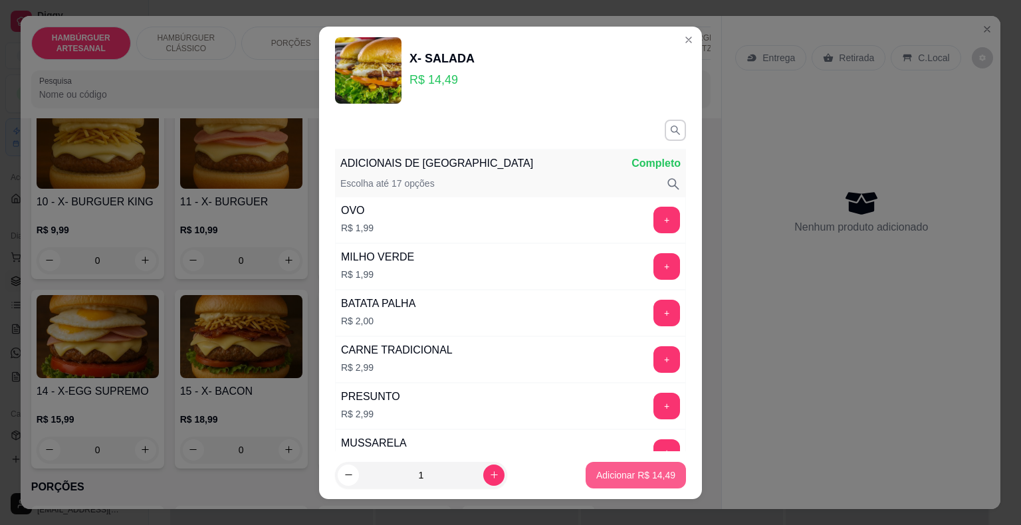
click at [610, 478] on p "Adicionar R$ 14,49" at bounding box center [635, 474] width 79 height 13
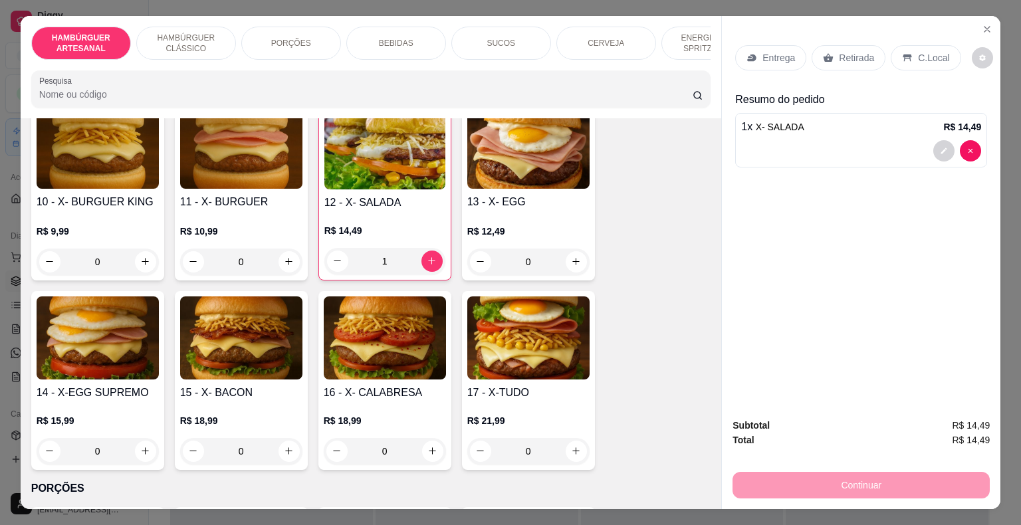
click at [846, 51] on p "Retirada" at bounding box center [856, 57] width 35 height 13
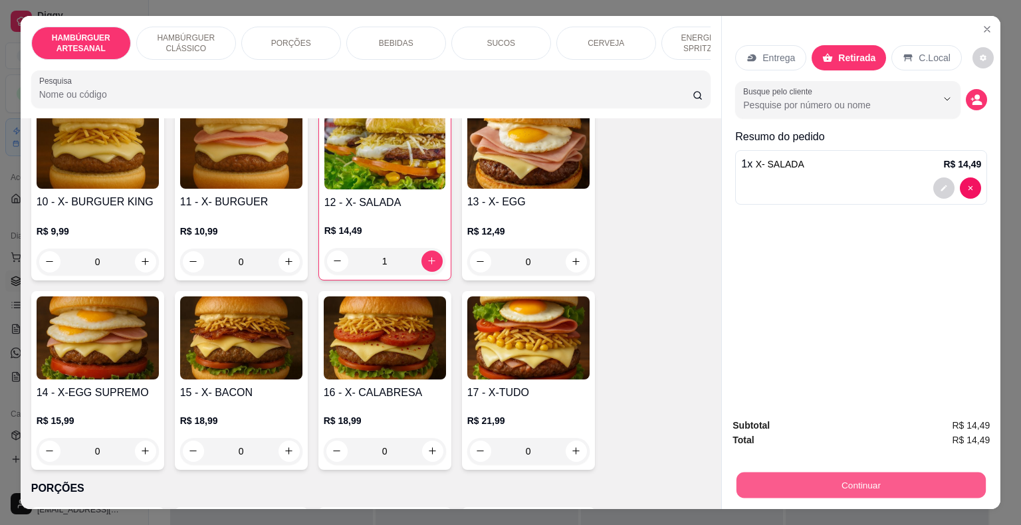
click at [773, 483] on button "Continuar" at bounding box center [860, 485] width 249 height 26
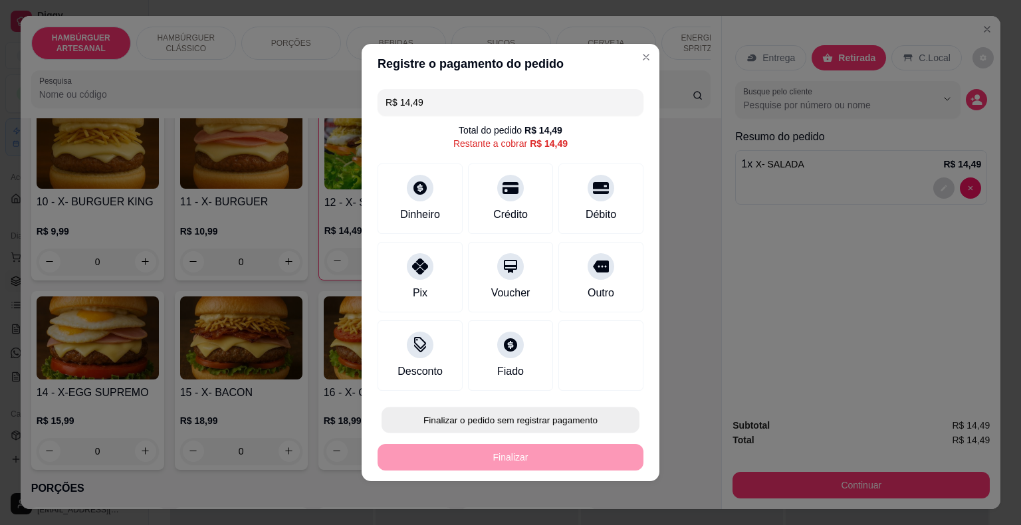
click at [597, 418] on button "Finalizar o pedido sem registrar pagamento" at bounding box center [510, 420] width 258 height 26
click at [611, 376] on button "Confirmar" at bounding box center [590, 382] width 47 height 20
type input "0"
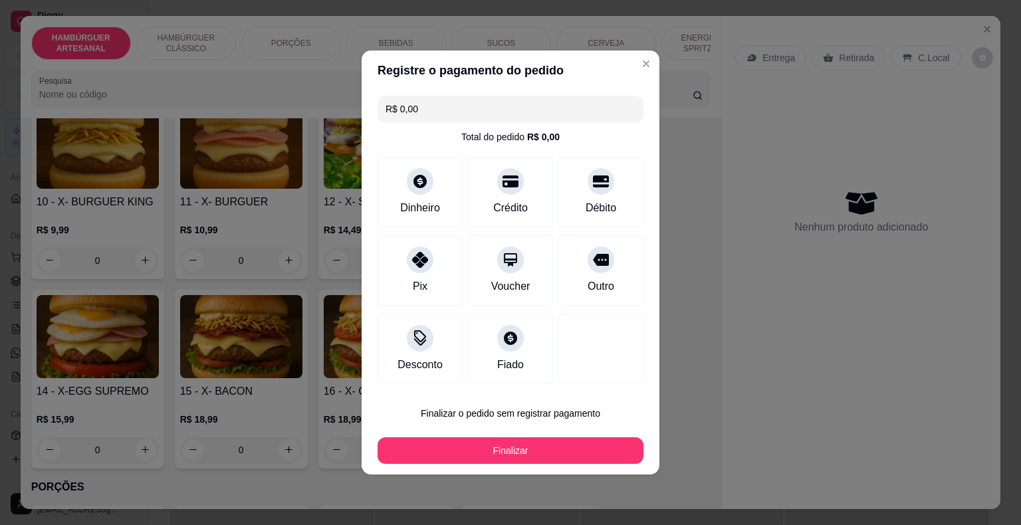
type input "R$ 0,00"
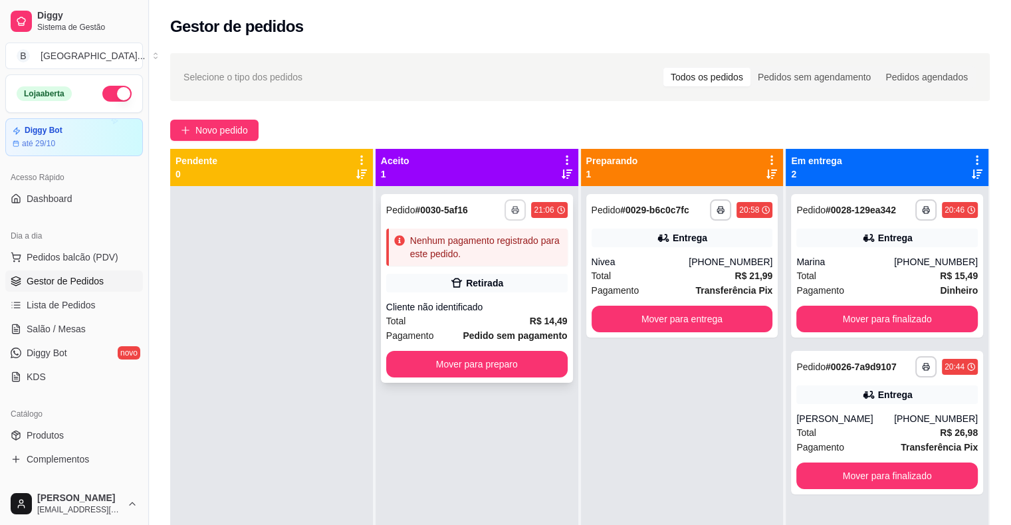
click at [518, 213] on button "button" at bounding box center [514, 209] width 21 height 21
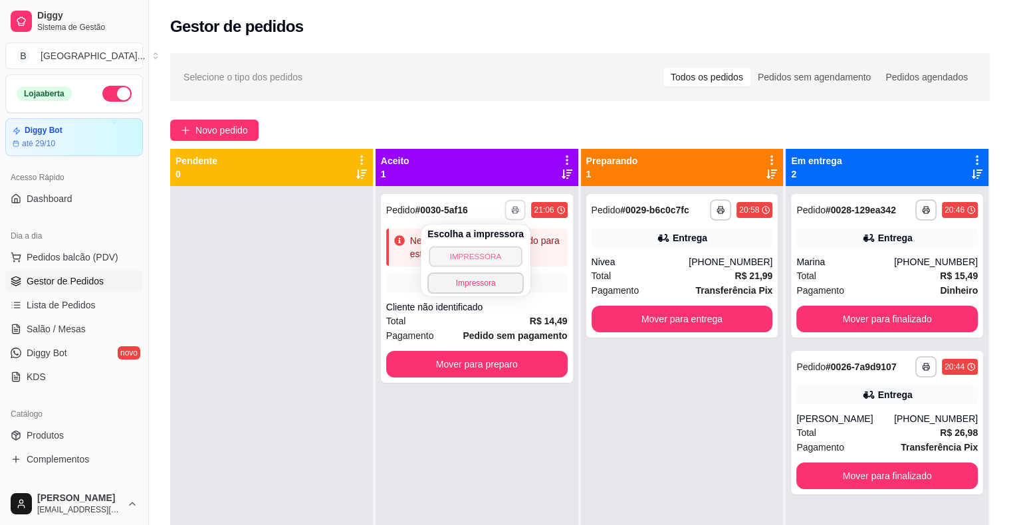
click at [497, 256] on button "IMPRESSORA" at bounding box center [475, 256] width 93 height 21
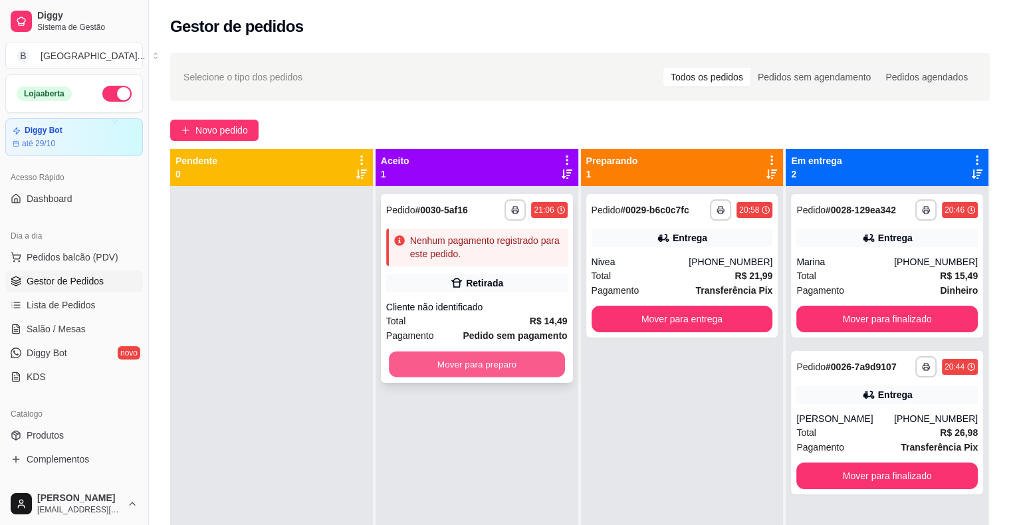
click at [448, 368] on button "Mover para preparo" at bounding box center [477, 364] width 176 height 26
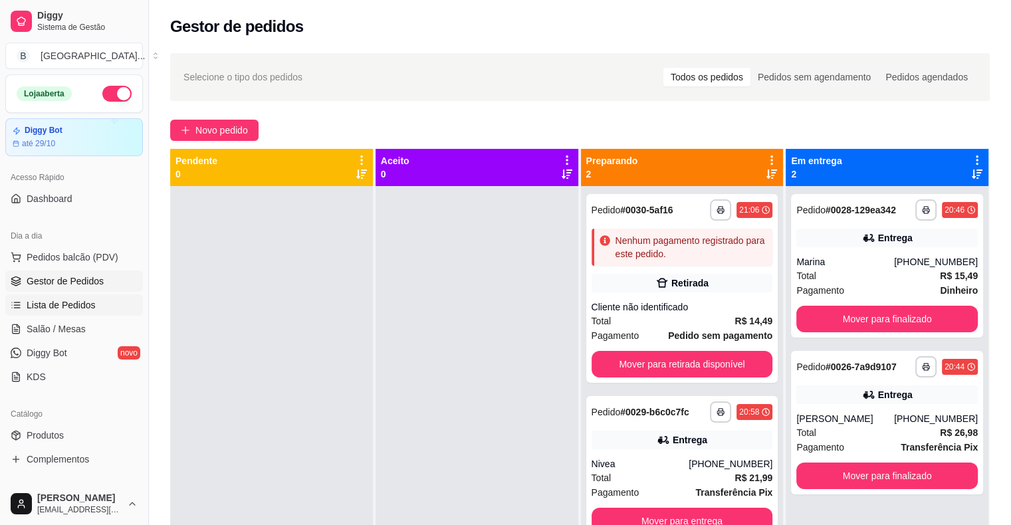
click at [43, 299] on span "Lista de Pedidos" at bounding box center [61, 304] width 69 height 13
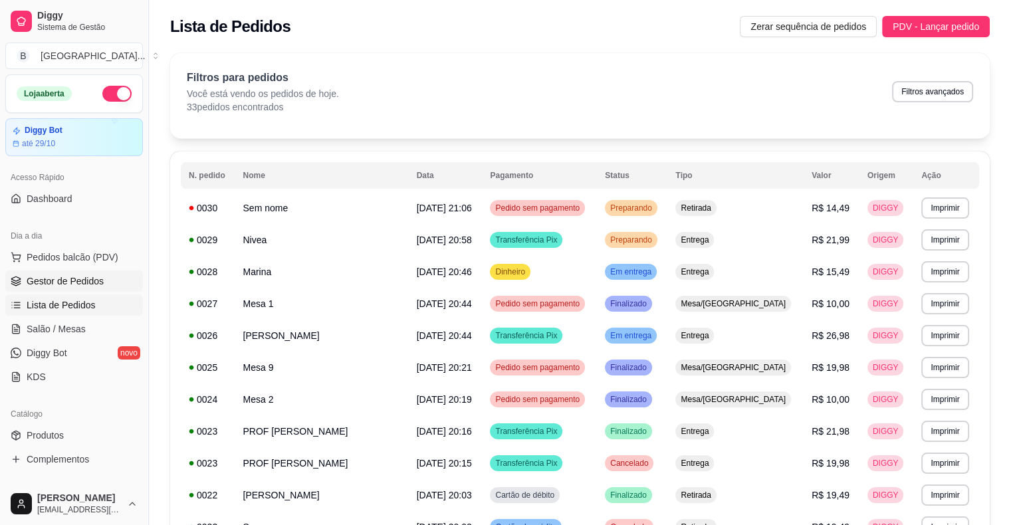
click at [21, 272] on link "Gestor de Pedidos" at bounding box center [74, 280] width 138 height 21
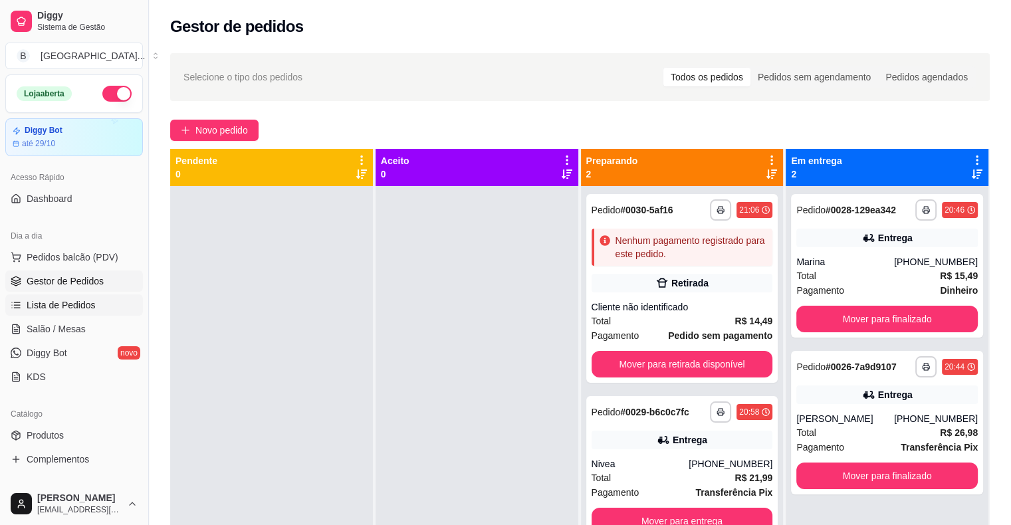
click at [13, 306] on icon at bounding box center [16, 305] width 11 height 11
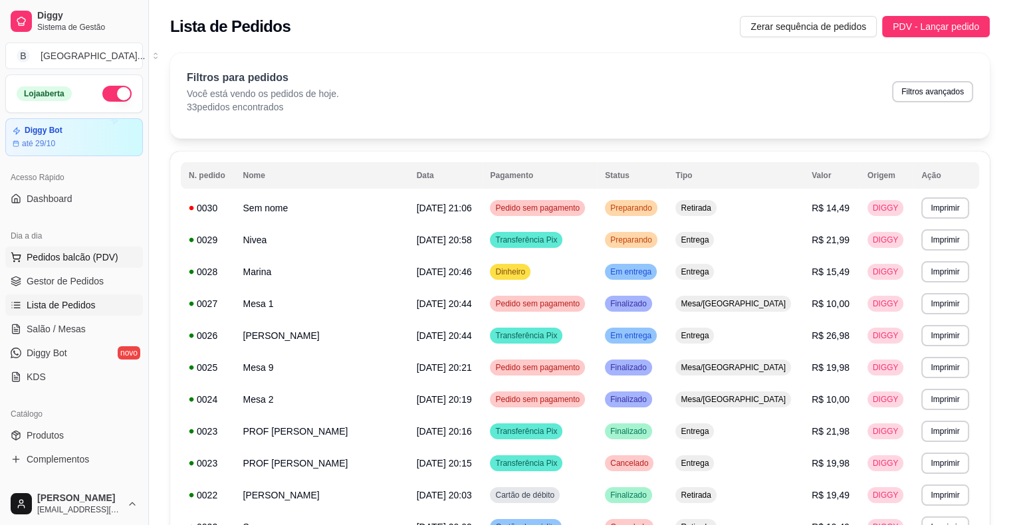
click at [64, 252] on span "Pedidos balcão (PDV)" at bounding box center [73, 256] width 92 height 13
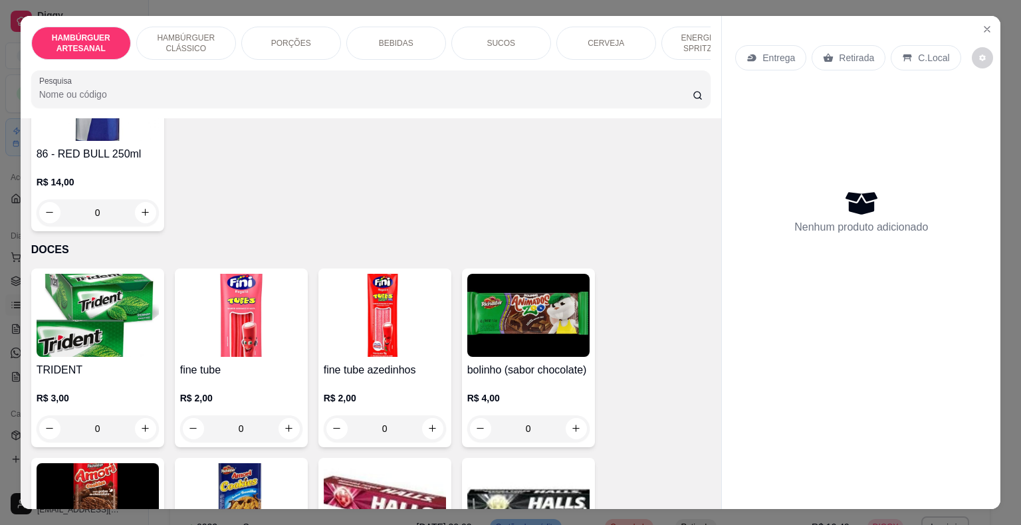
scroll to position [3056, 0]
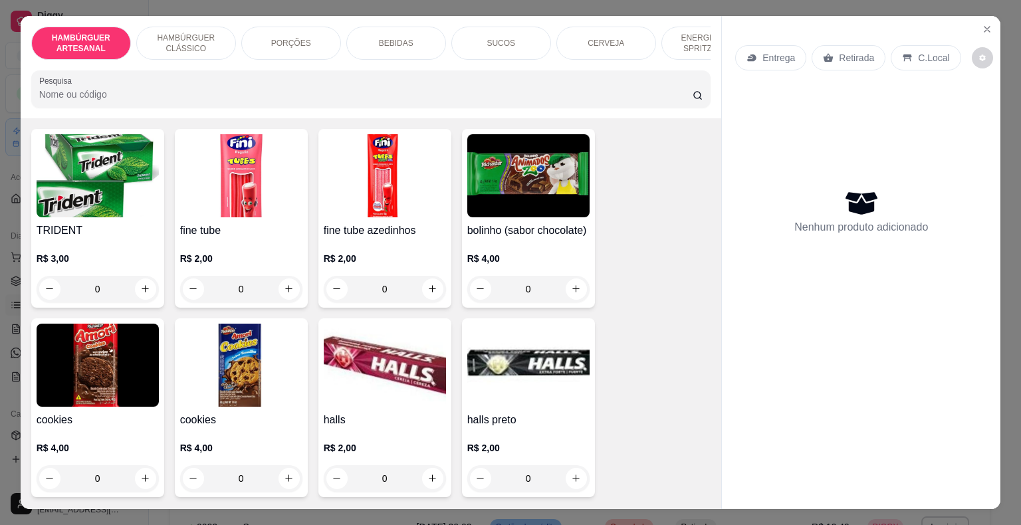
click at [814, 54] on div "Retirada" at bounding box center [848, 57] width 74 height 25
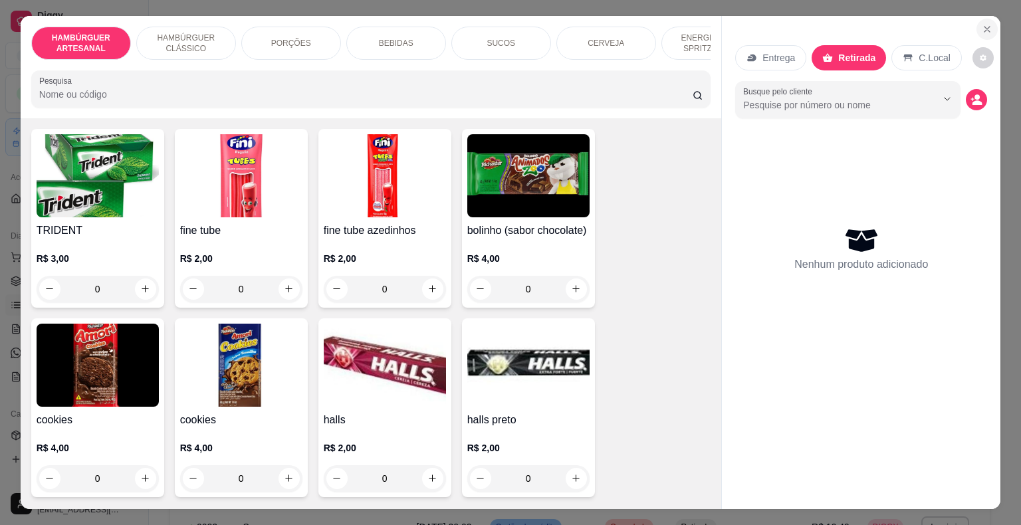
click at [987, 23] on button "Close" at bounding box center [986, 29] width 21 height 21
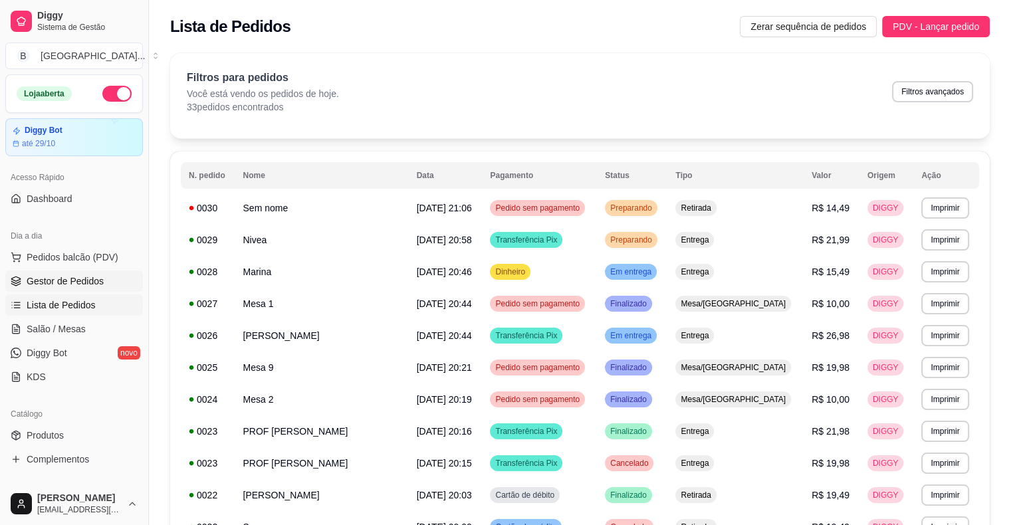
click at [17, 270] on link "Gestor de Pedidos" at bounding box center [74, 280] width 138 height 21
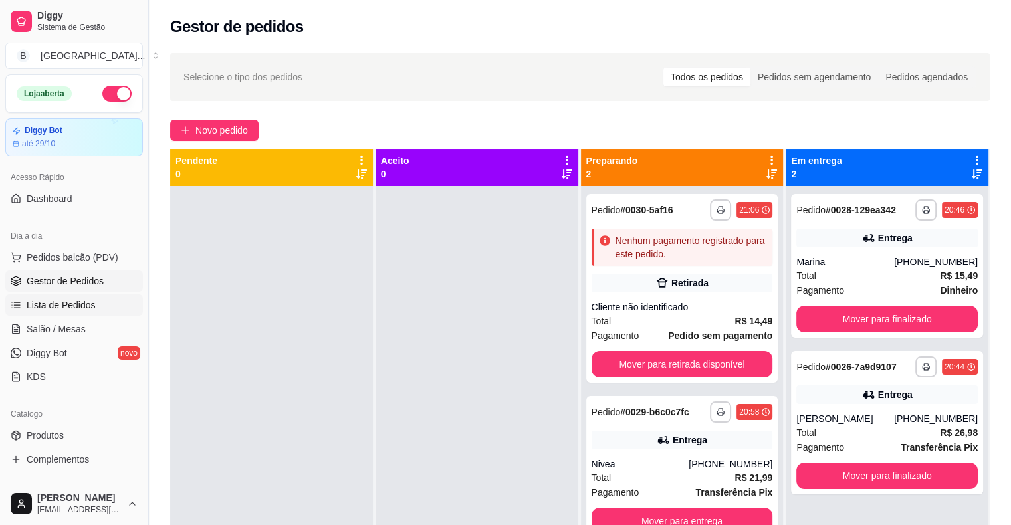
click at [29, 300] on span "Lista de Pedidos" at bounding box center [61, 304] width 69 height 13
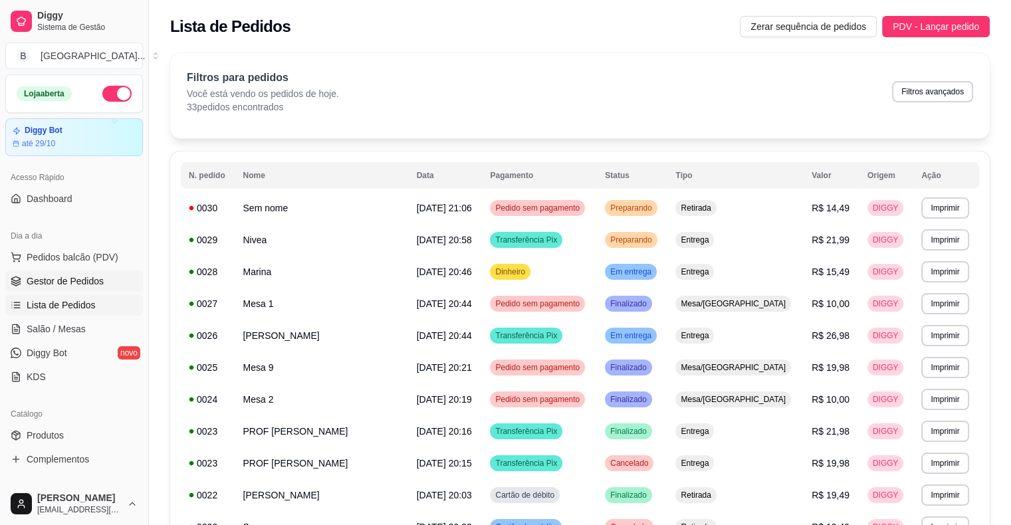
click at [69, 280] on span "Gestor de Pedidos" at bounding box center [65, 280] width 77 height 13
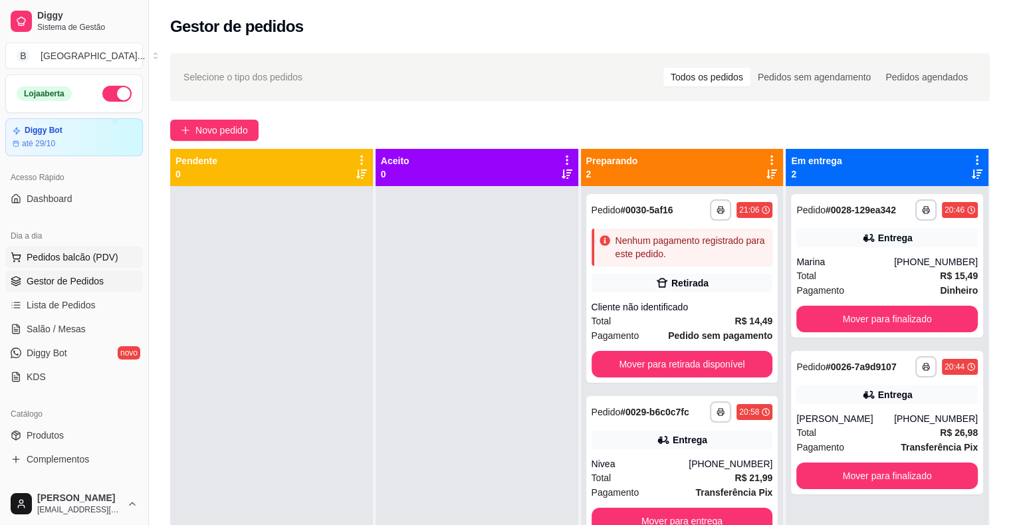
click at [58, 247] on button "Pedidos balcão (PDV)" at bounding box center [74, 257] width 138 height 21
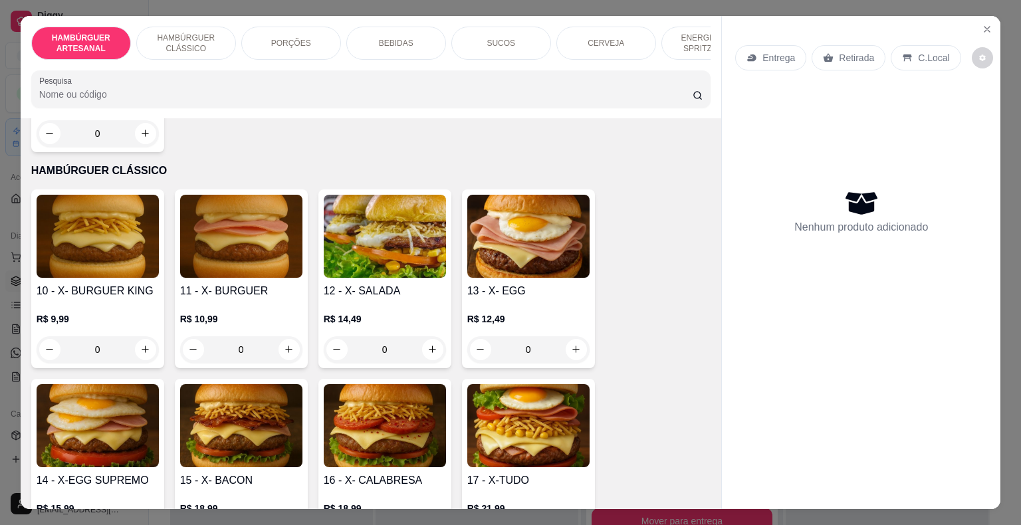
scroll to position [731, 0]
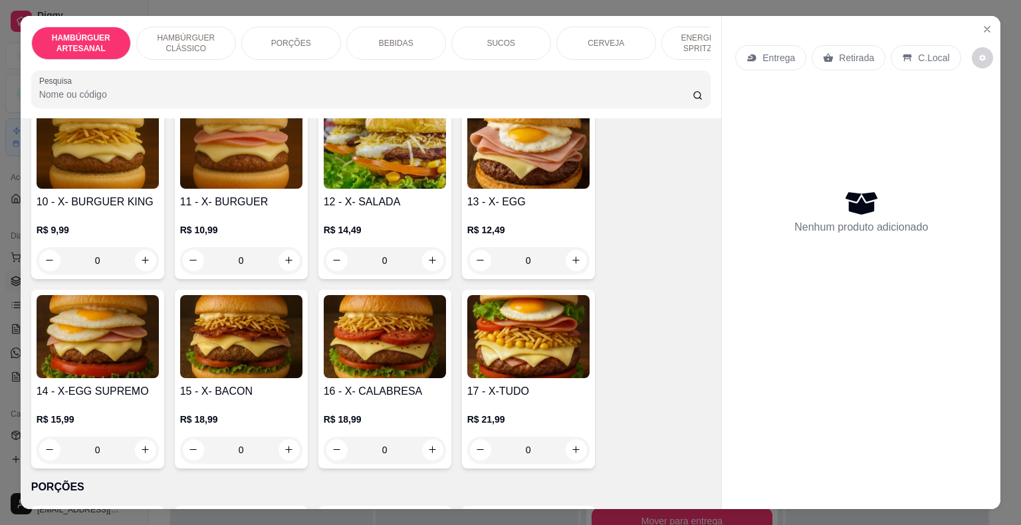
click at [144, 247] on div "0" at bounding box center [98, 260] width 122 height 27
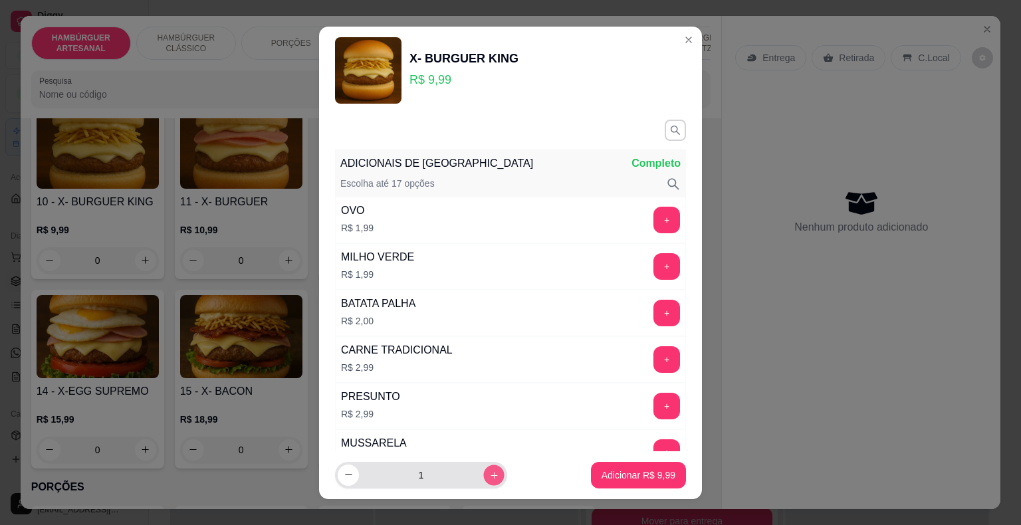
click at [489, 477] on icon "increase-product-quantity" at bounding box center [494, 475] width 10 height 10
type input "3"
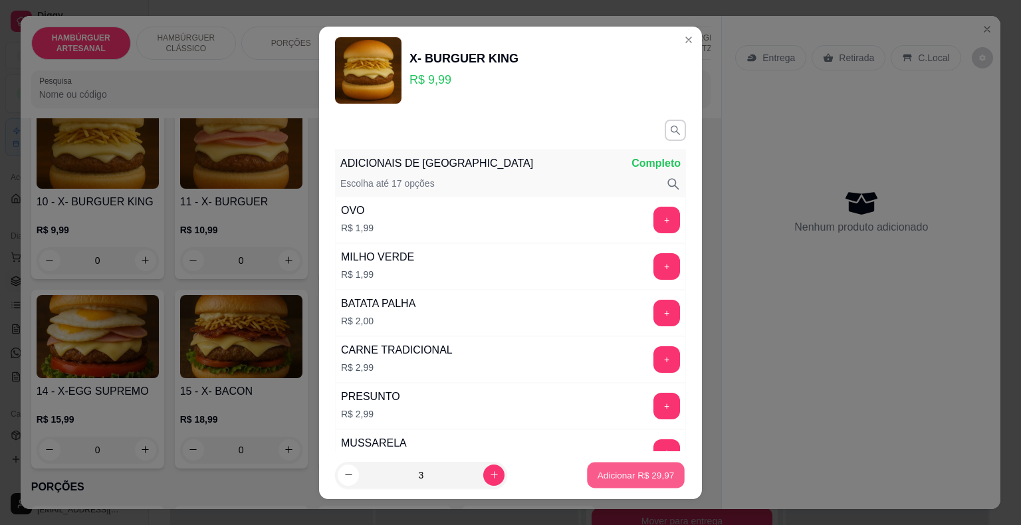
click at [597, 475] on p "Adicionar R$ 29,97" at bounding box center [635, 474] width 77 height 13
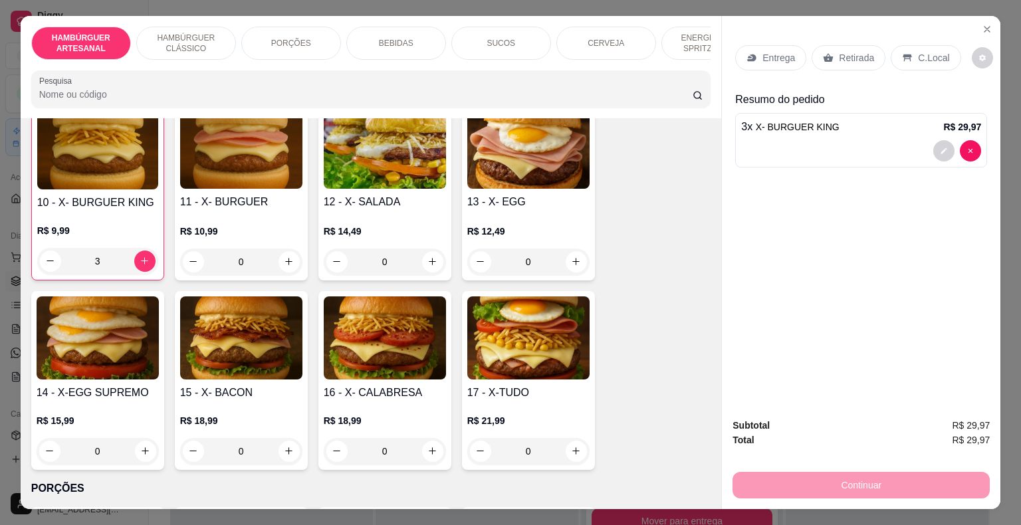
click at [839, 51] on p "Retirada" at bounding box center [856, 57] width 35 height 13
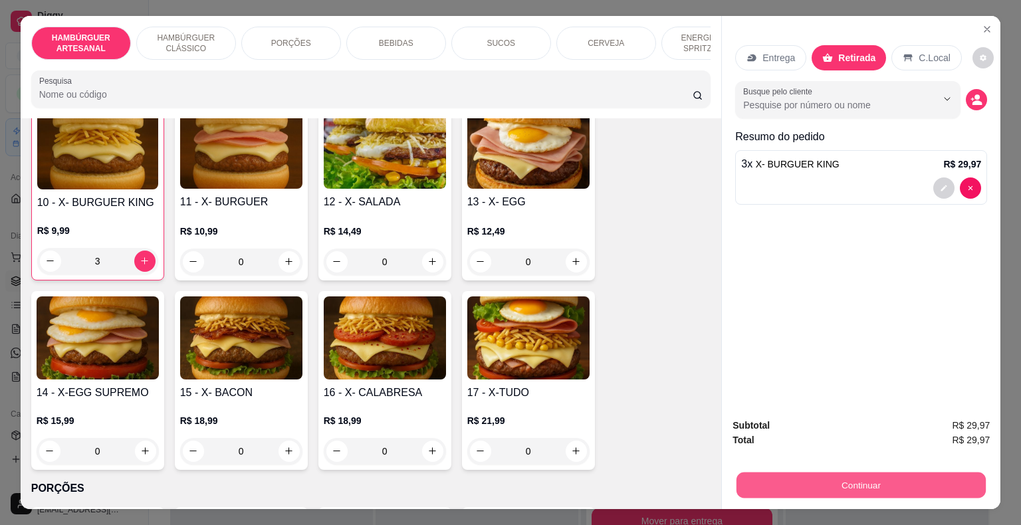
click at [835, 481] on button "Continuar" at bounding box center [860, 485] width 249 height 26
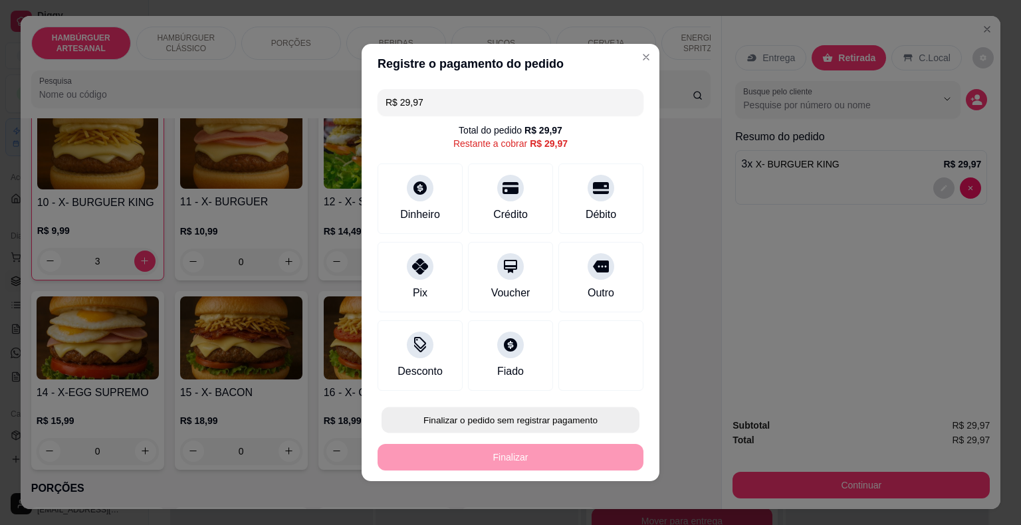
click at [462, 425] on button "Finalizar o pedido sem registrar pagamento" at bounding box center [510, 420] width 258 height 26
click at [576, 385] on button "Confirmar" at bounding box center [590, 382] width 47 height 20
type input "0"
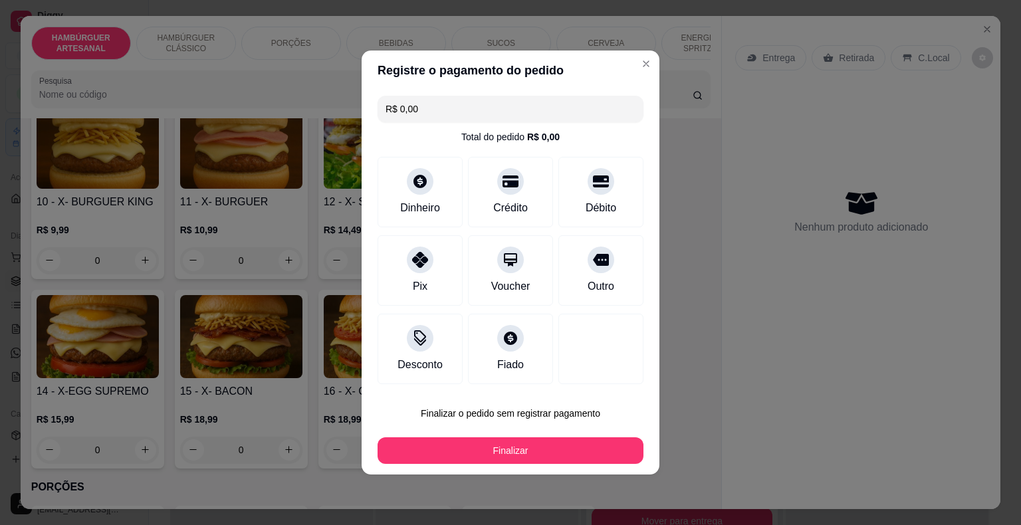
type input "R$ 0,00"
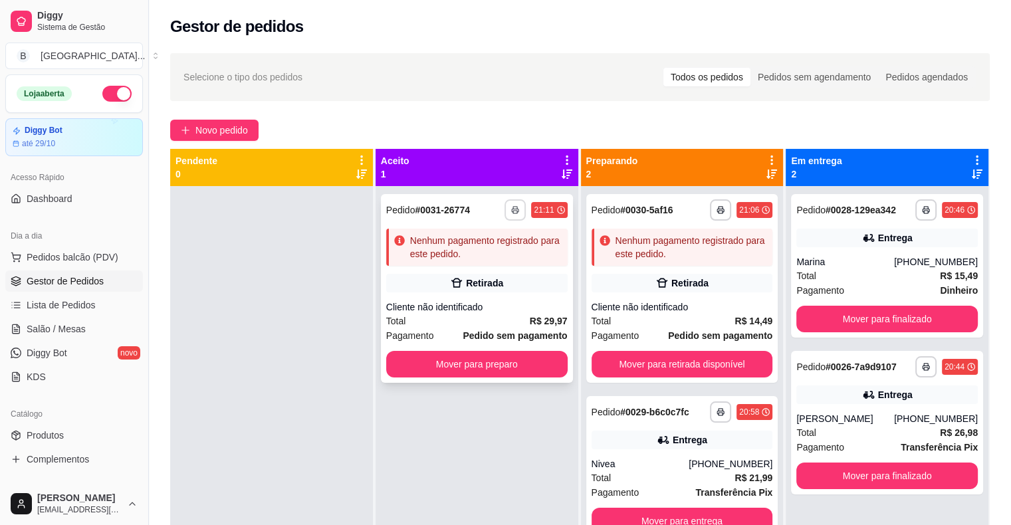
click at [512, 211] on icon "button" at bounding box center [515, 210] width 7 height 3
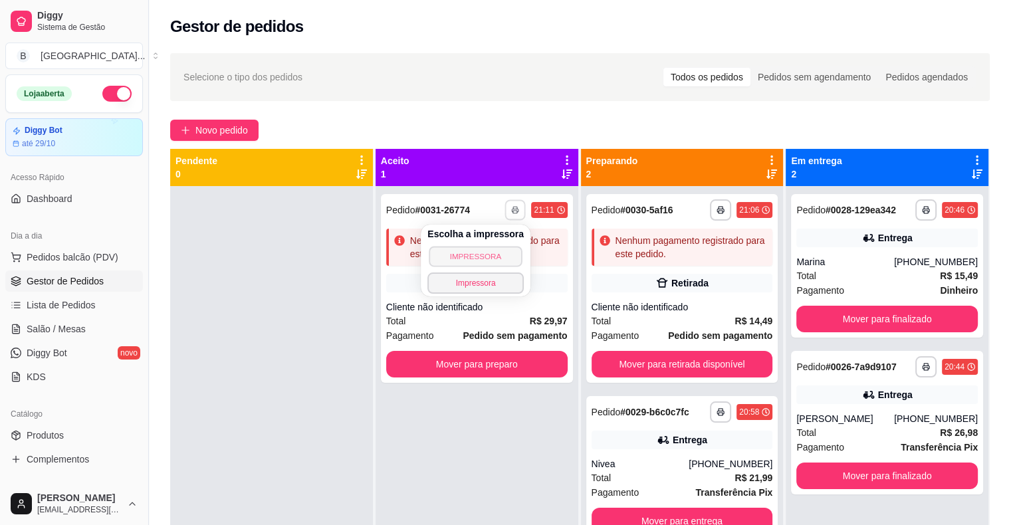
click at [476, 259] on button "IMPRESSORA" at bounding box center [475, 256] width 93 height 21
click at [64, 326] on span "Salão / Mesas" at bounding box center [56, 328] width 59 height 13
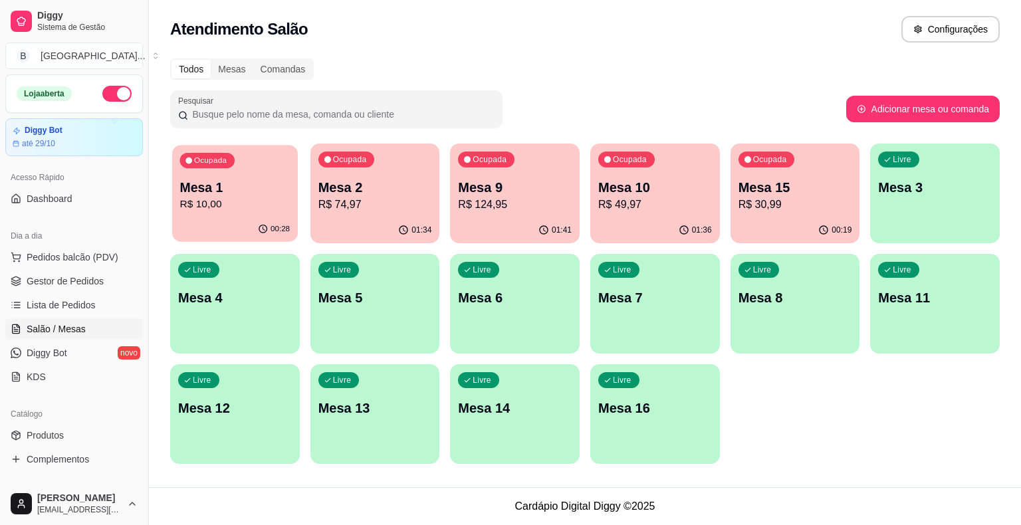
click at [191, 230] on div "00:28" at bounding box center [235, 229] width 126 height 25
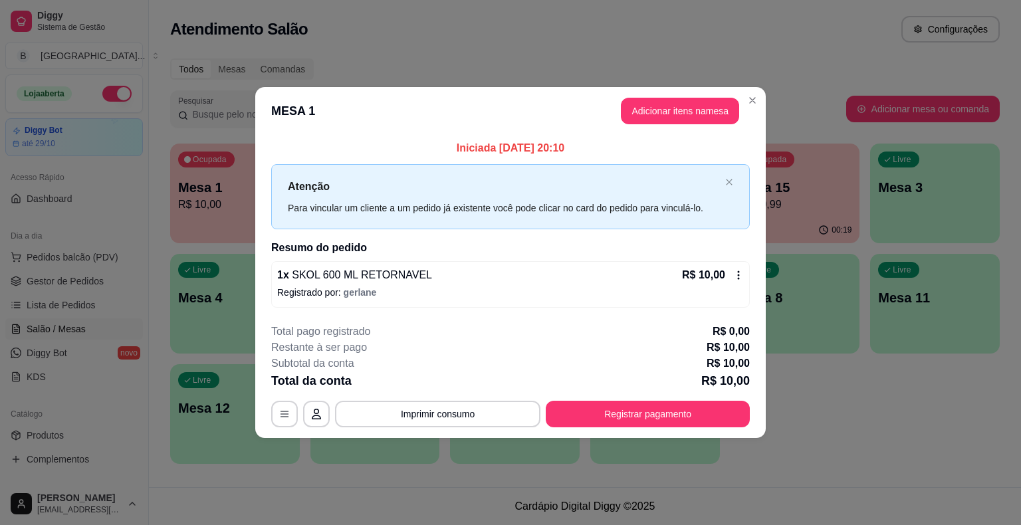
click at [340, 286] on p "Registrado por: gerlane" at bounding box center [510, 292] width 466 height 13
click at [702, 114] on button "Adicionar itens na mesa" at bounding box center [680, 111] width 114 height 26
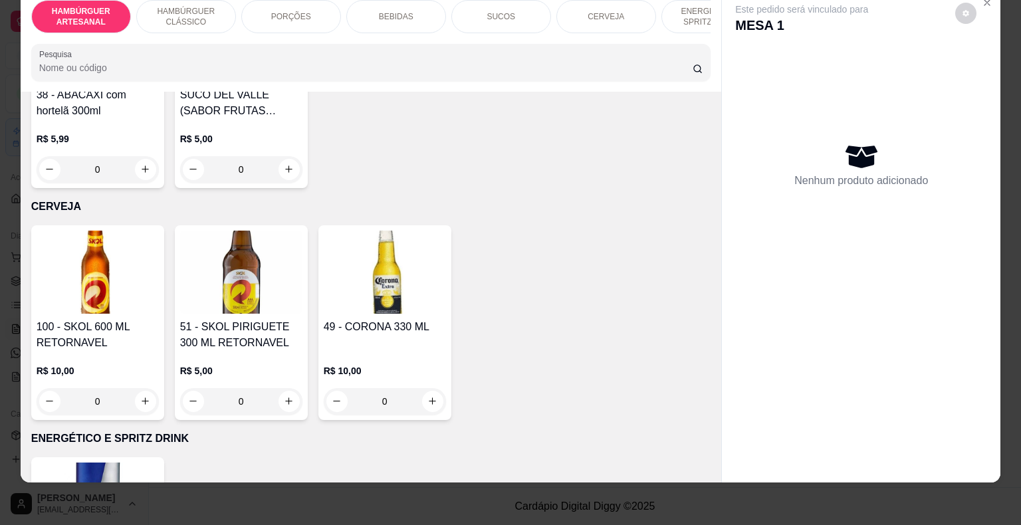
scroll to position [2525, 0]
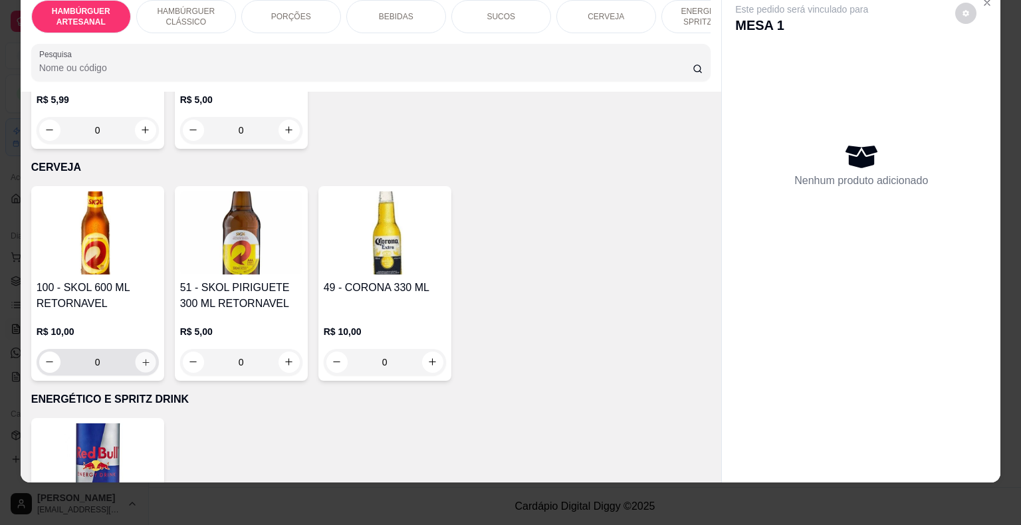
click at [135, 351] on button "increase-product-quantity" at bounding box center [145, 361] width 21 height 21
type input "1"
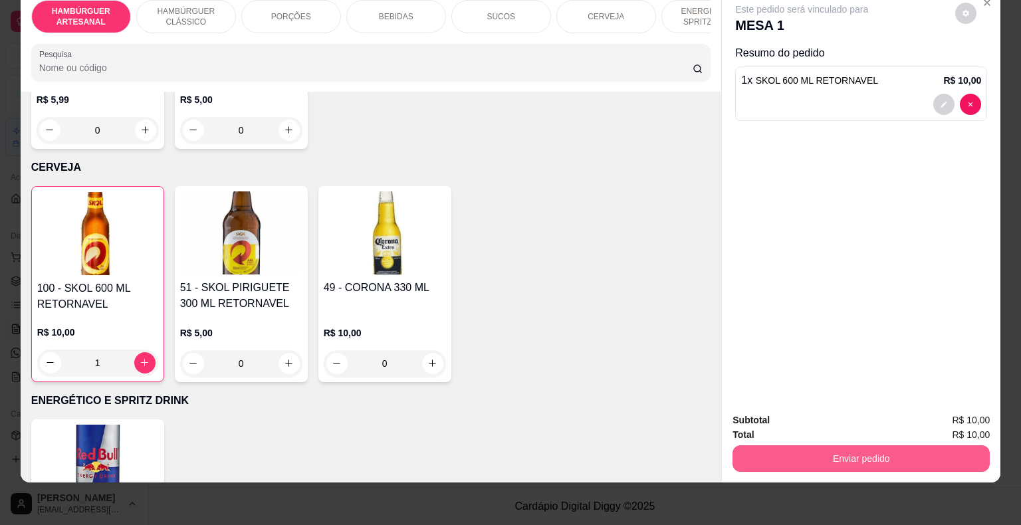
click at [836, 452] on button "Enviar pedido" at bounding box center [860, 458] width 257 height 27
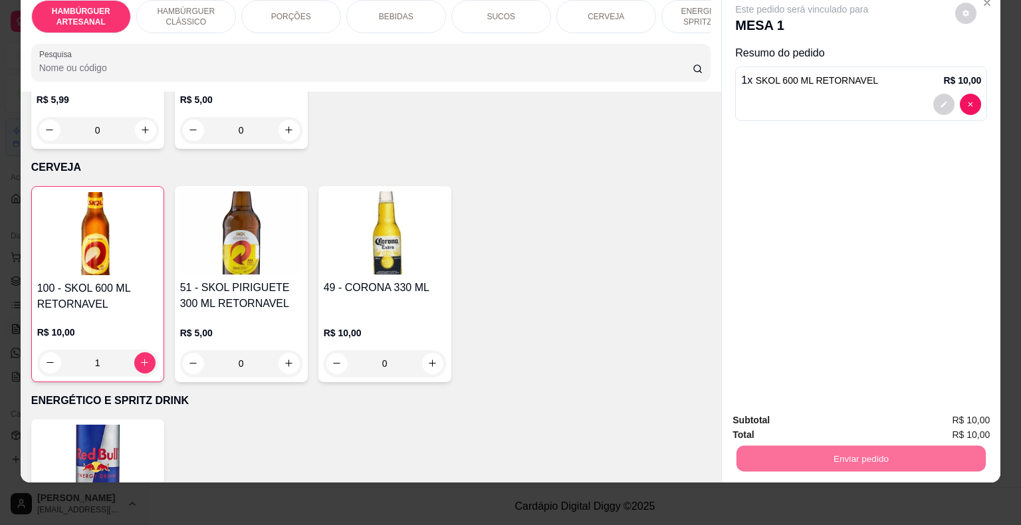
click at [986, 418] on button "Enviar pedido" at bounding box center [954, 415] width 73 height 25
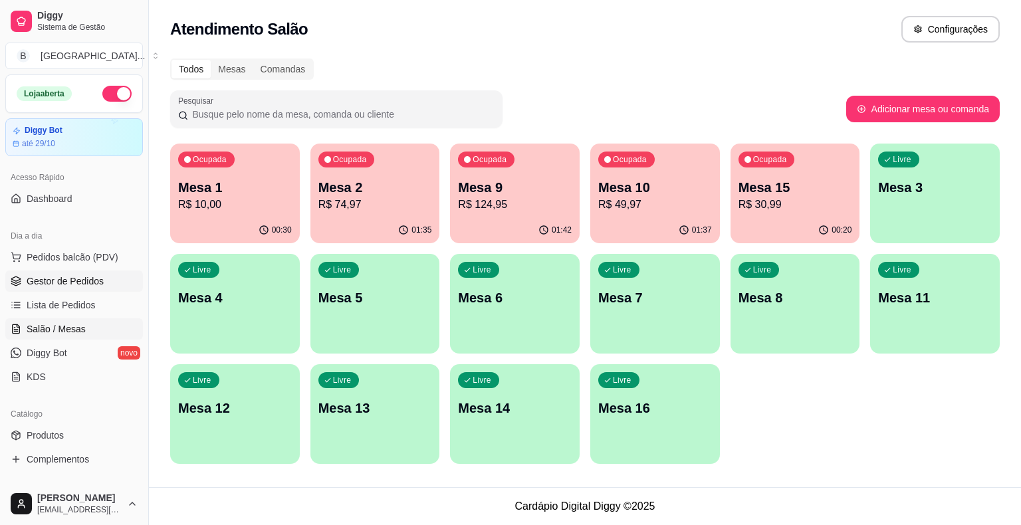
click at [41, 289] on link "Gestor de Pedidos" at bounding box center [74, 280] width 138 height 21
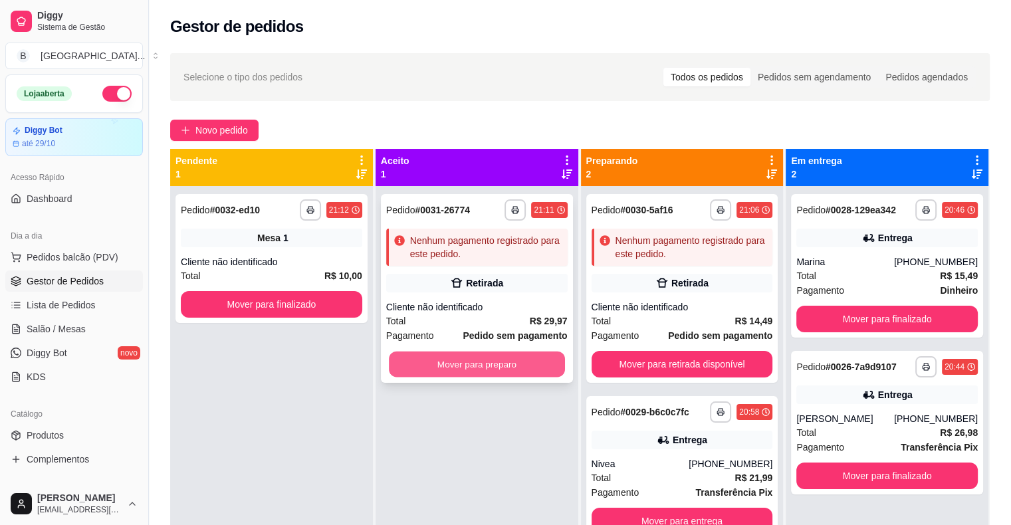
click at [423, 373] on button "Mover para preparo" at bounding box center [477, 364] width 176 height 26
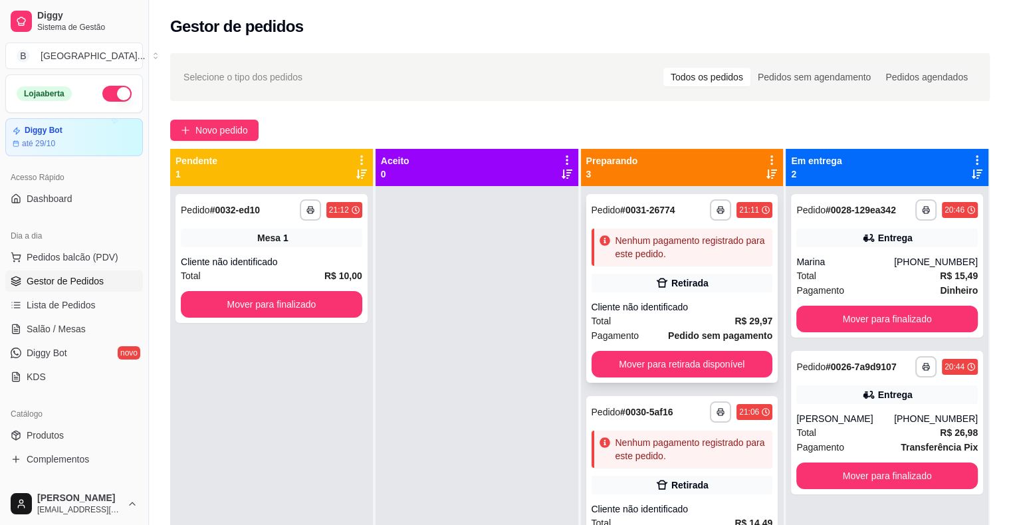
click at [647, 254] on div "Nenhum pagamento registrado para este pedido." at bounding box center [691, 247] width 152 height 27
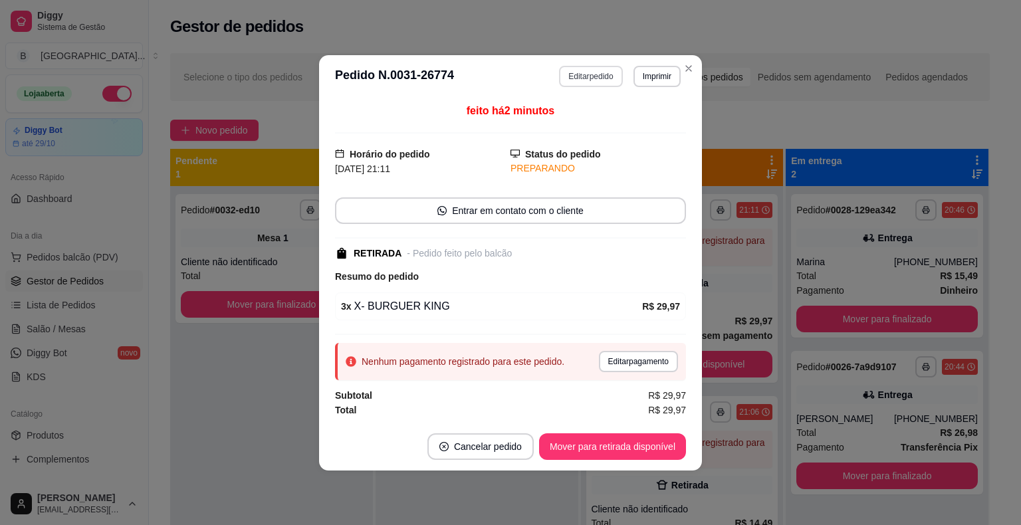
click at [575, 77] on button "Editar pedido" at bounding box center [590, 76] width 63 height 21
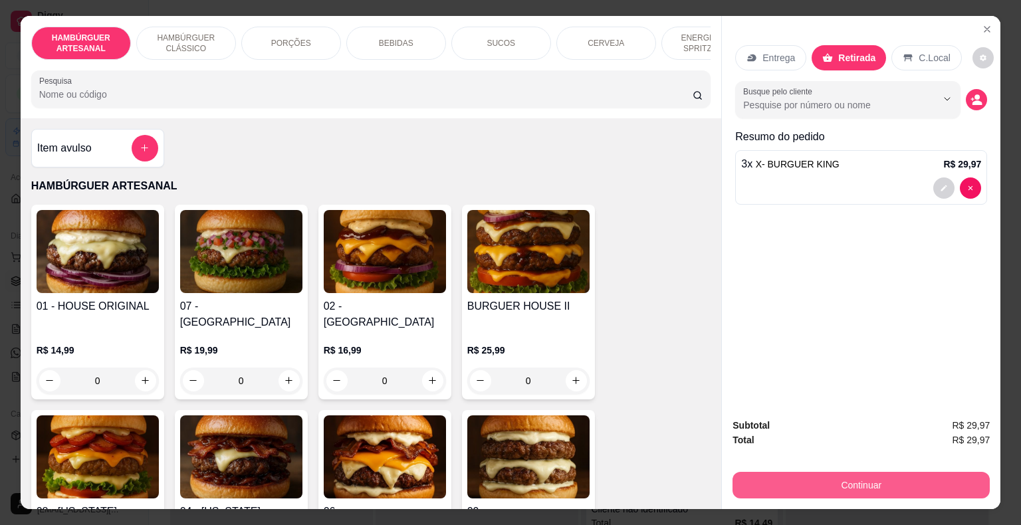
click at [829, 488] on button "Continuar" at bounding box center [860, 485] width 257 height 27
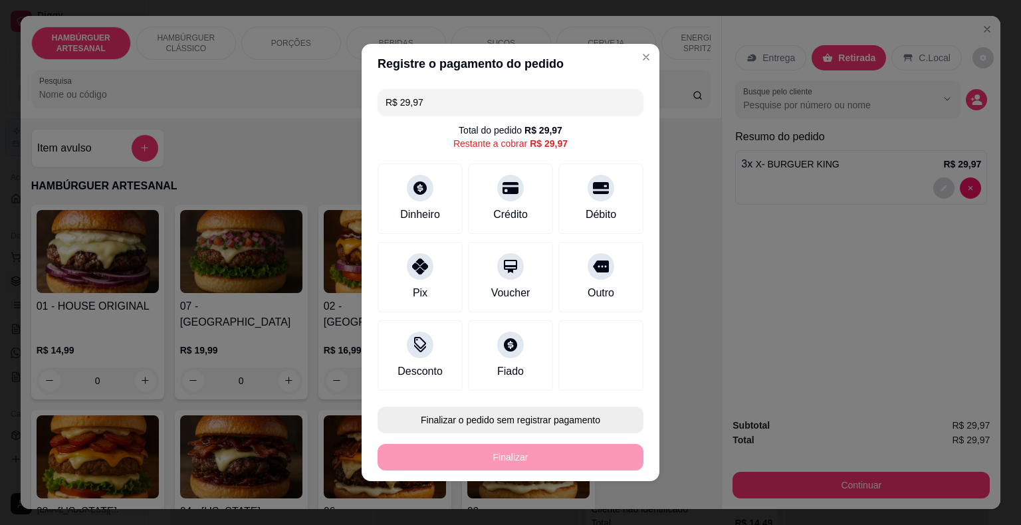
click at [476, 423] on button "Finalizar o pedido sem registrar pagamento" at bounding box center [510, 420] width 266 height 27
click at [578, 381] on button "Confirmar" at bounding box center [591, 382] width 49 height 21
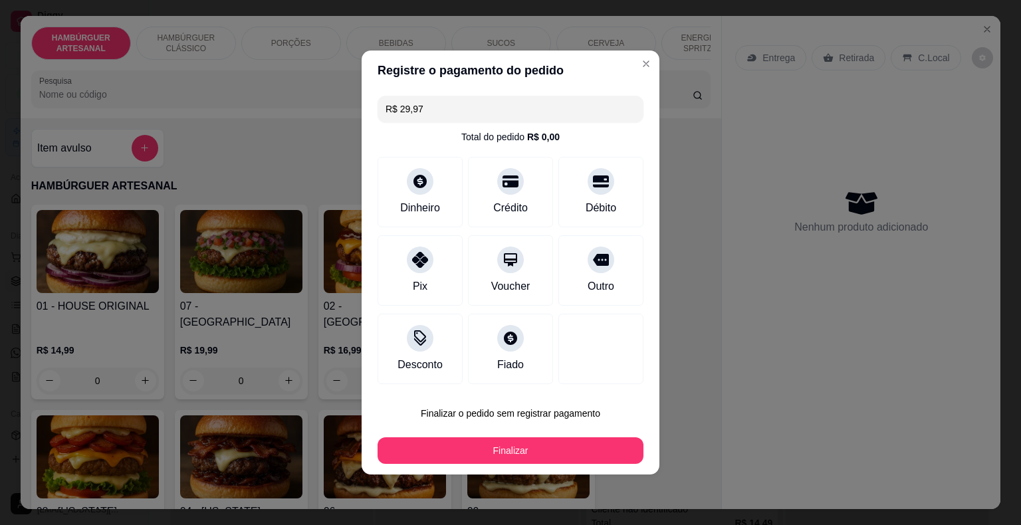
type input "0"
type input "R$ 0,00"
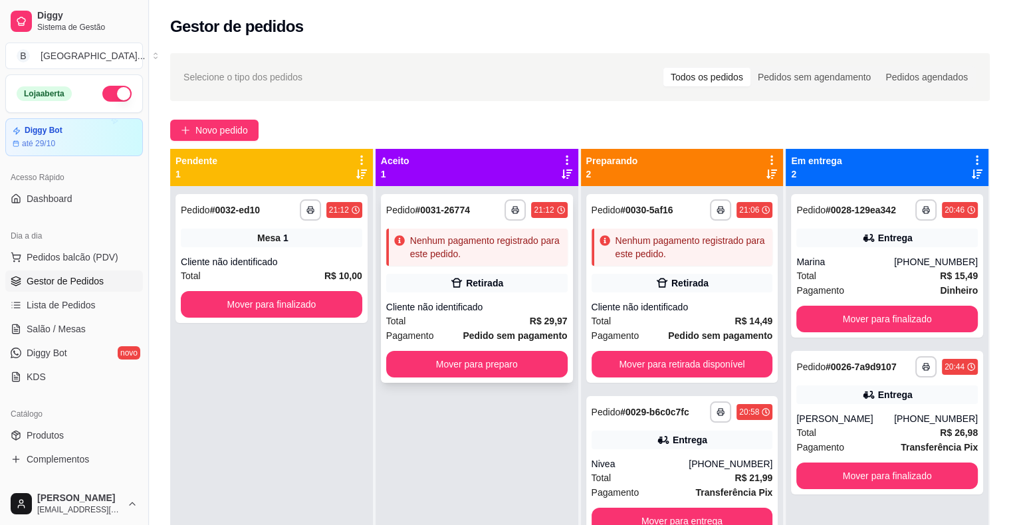
click at [473, 313] on div "Cliente não identificado" at bounding box center [476, 306] width 181 height 13
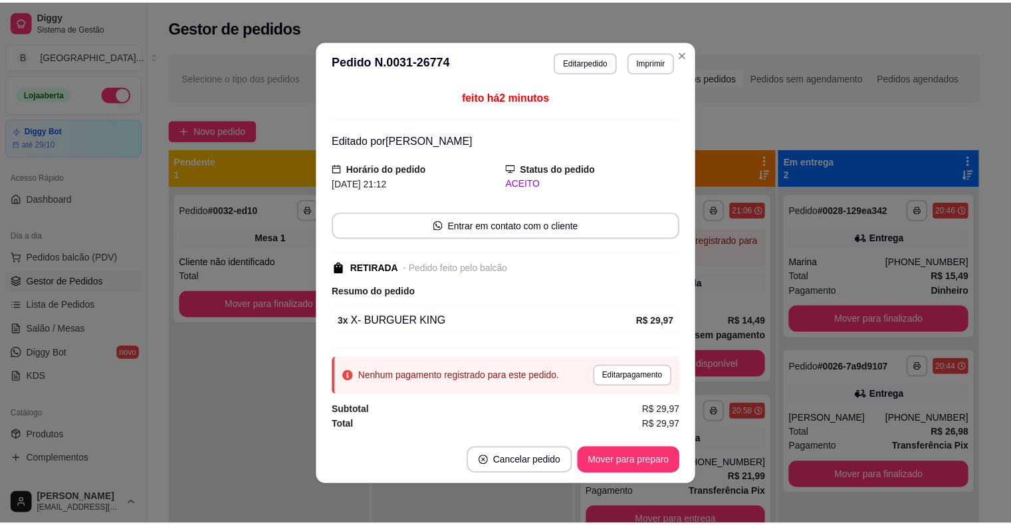
scroll to position [1, 0]
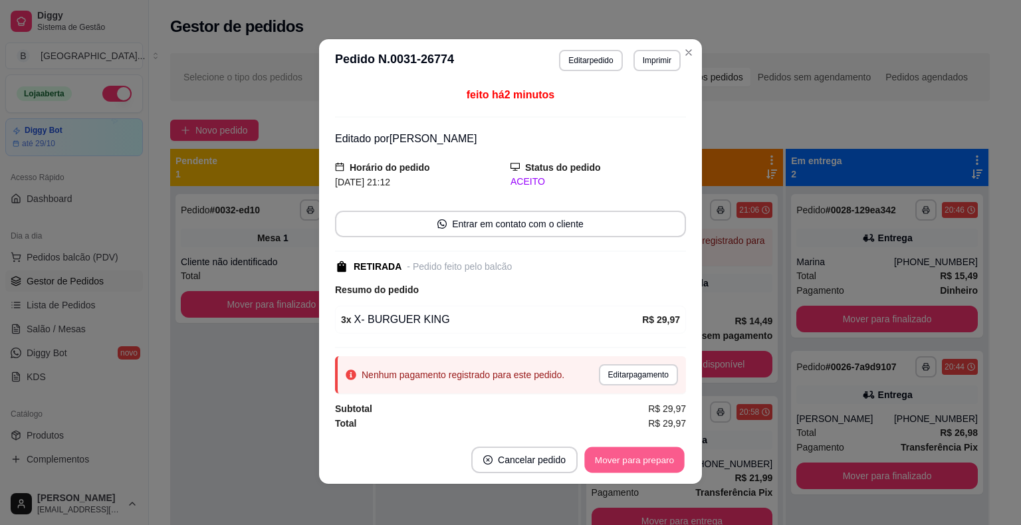
click at [627, 456] on button "Mover para preparo" at bounding box center [634, 459] width 100 height 26
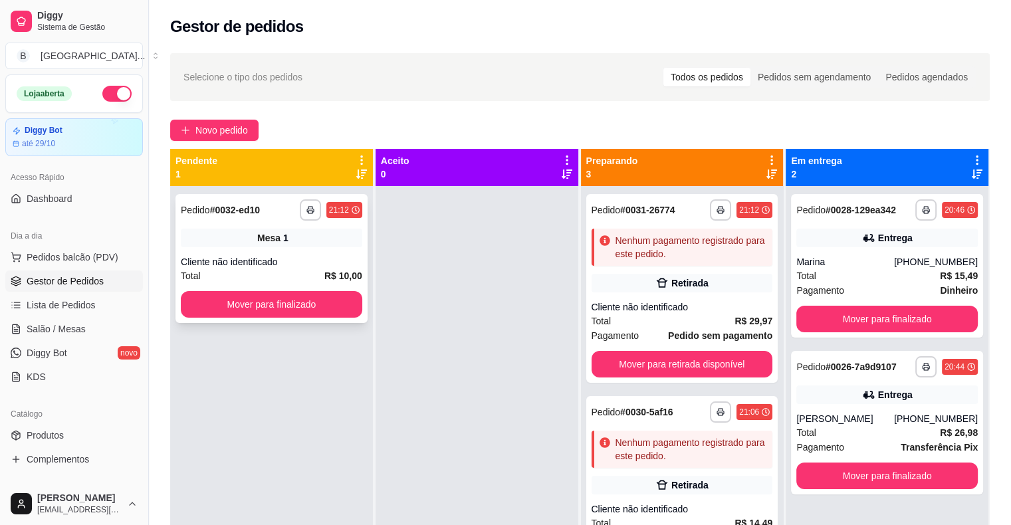
click at [340, 267] on div "Cliente não identificado" at bounding box center [271, 261] width 181 height 13
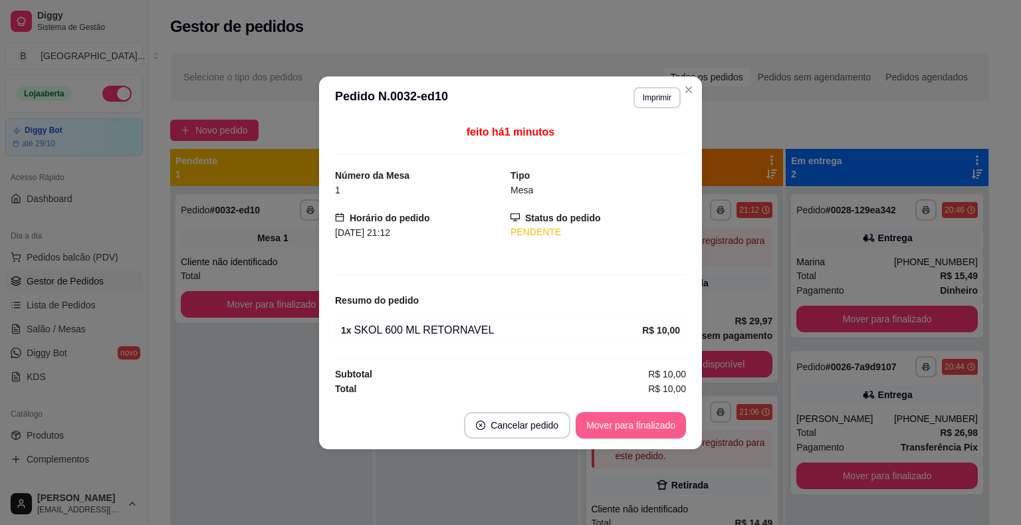
click at [616, 421] on button "Mover para finalizado" at bounding box center [630, 425] width 110 height 27
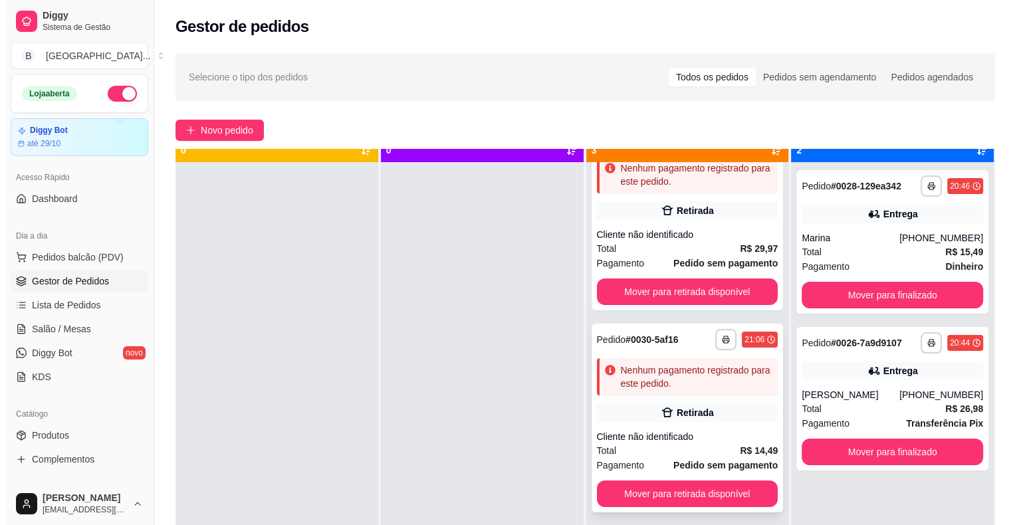
scroll to position [37, 0]
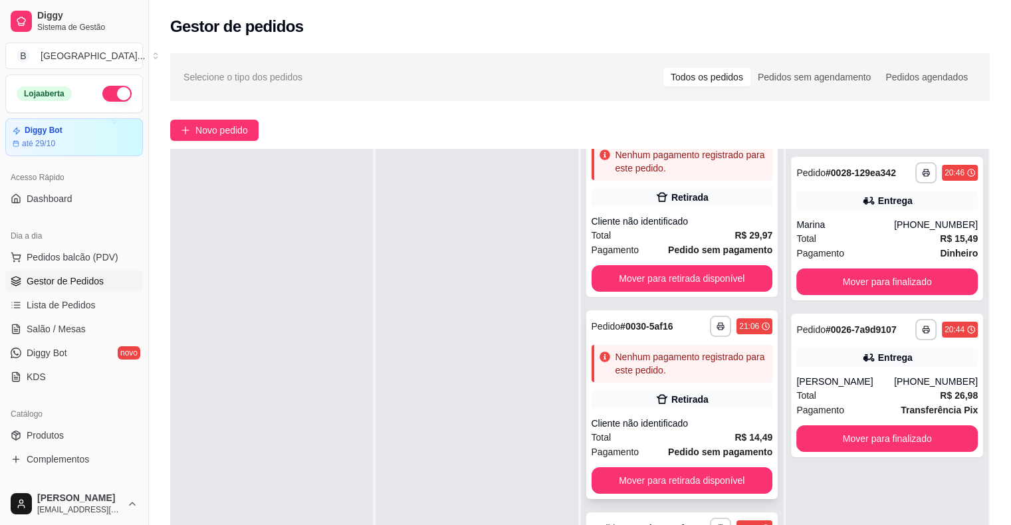
click at [668, 447] on strong "Pedido sem pagamento" at bounding box center [720, 451] width 104 height 11
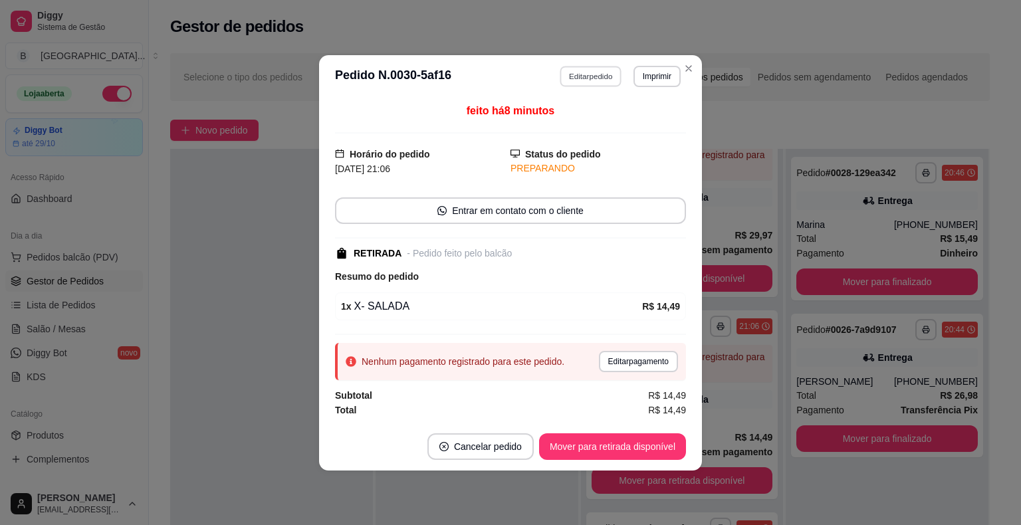
click at [571, 81] on button "Editar pedido" at bounding box center [591, 76] width 62 height 21
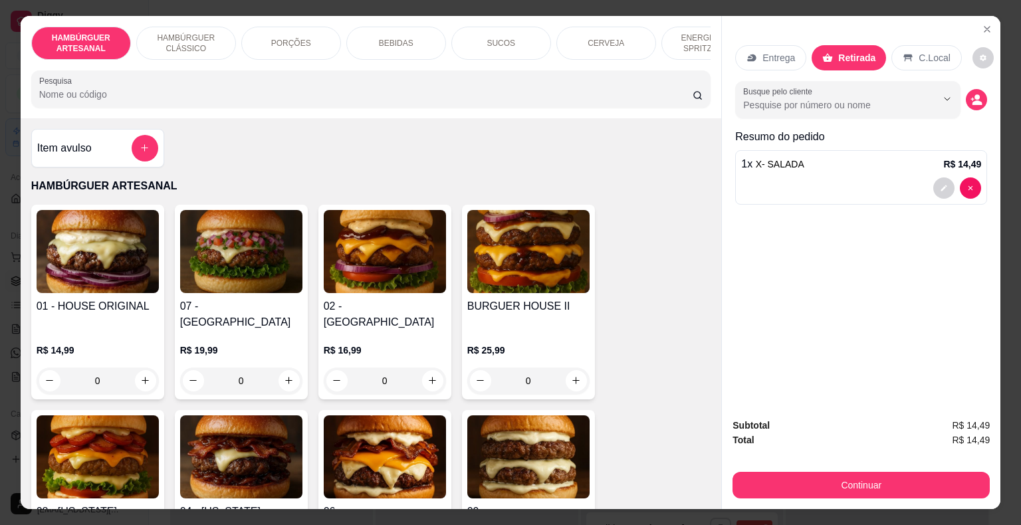
click at [864, 178] on div at bounding box center [861, 187] width 240 height 21
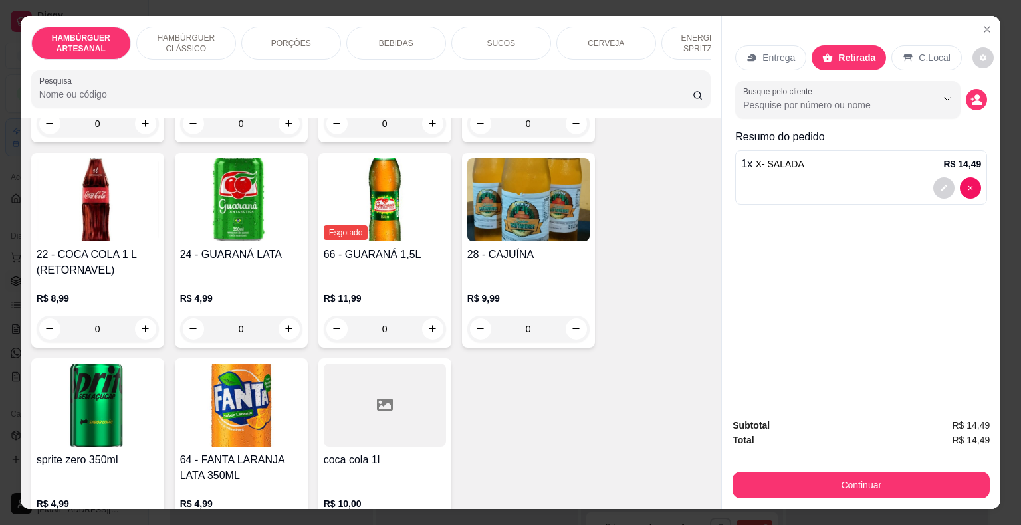
scroll to position [0, 365]
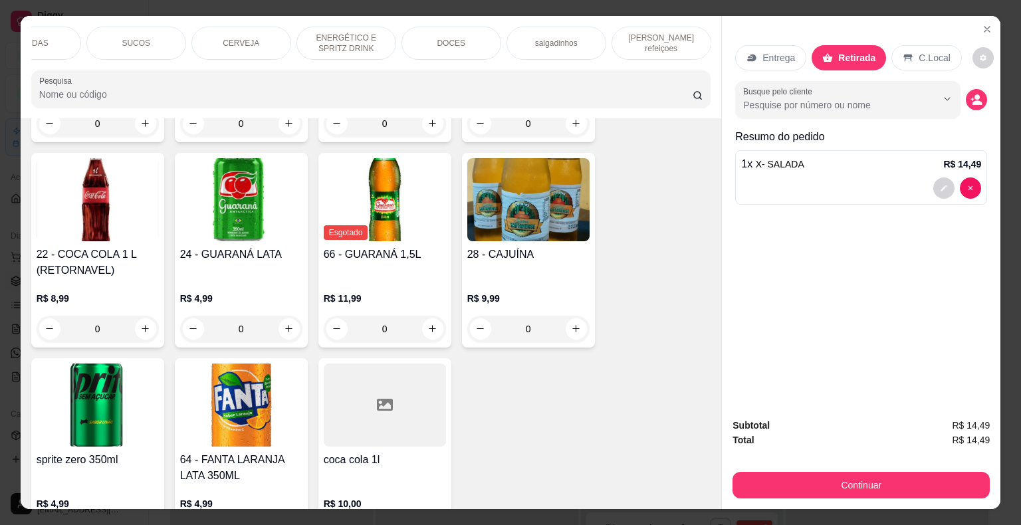
click at [466, 41] on div "DOCES" at bounding box center [451, 43] width 100 height 33
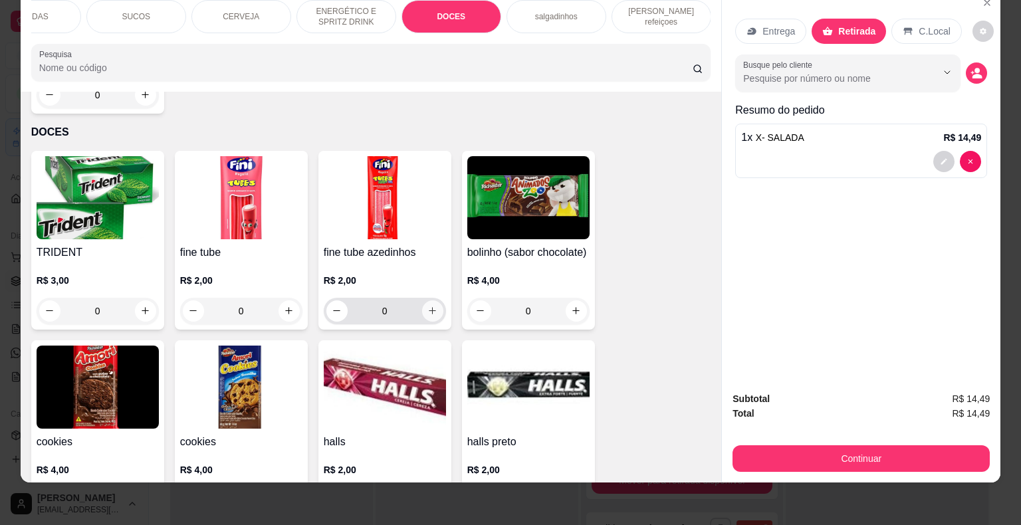
click at [433, 300] on button "increase-product-quantity" at bounding box center [432, 310] width 21 height 21
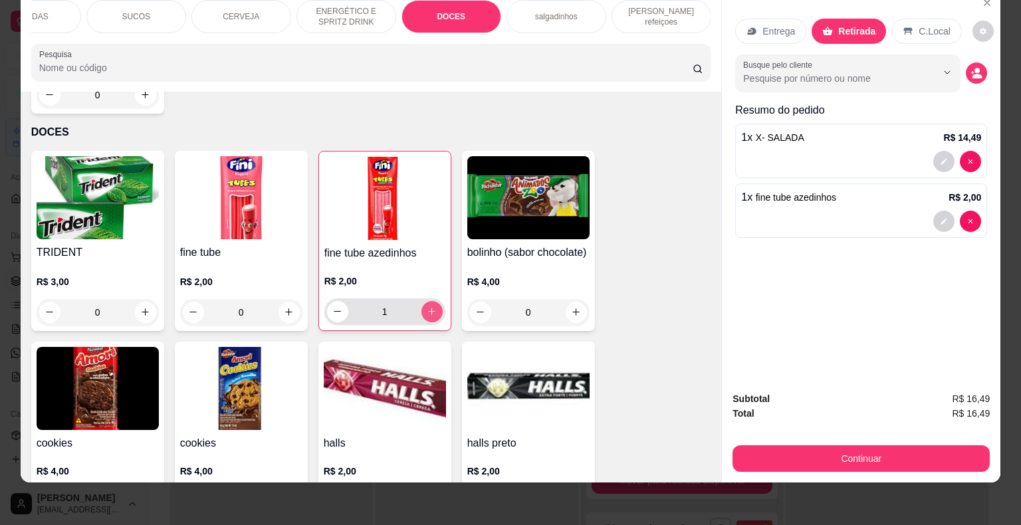
type input "1"
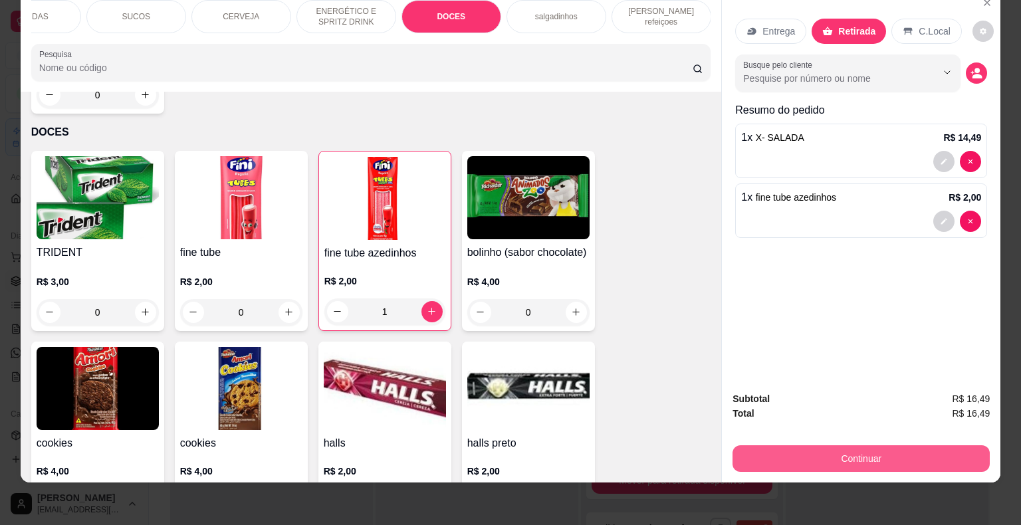
click at [866, 452] on button "Continuar" at bounding box center [860, 458] width 257 height 27
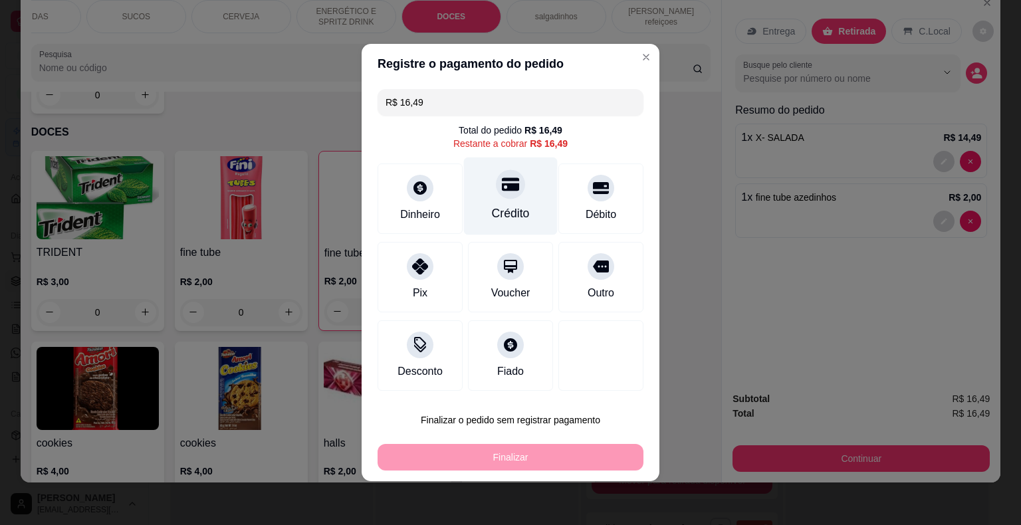
click at [498, 209] on div "Crédito" at bounding box center [511, 213] width 38 height 17
type input "R$ 0,00"
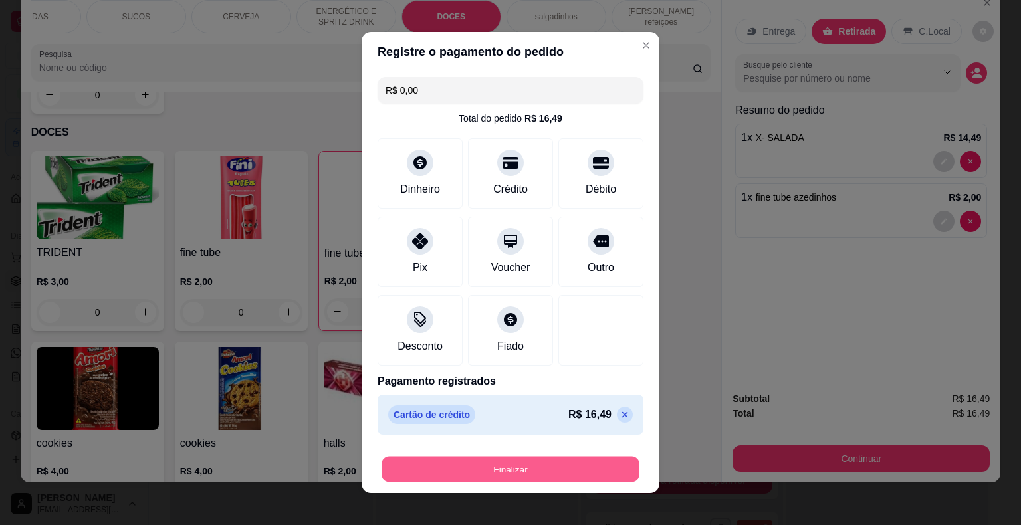
click at [502, 471] on button "Finalizar" at bounding box center [510, 469] width 258 height 26
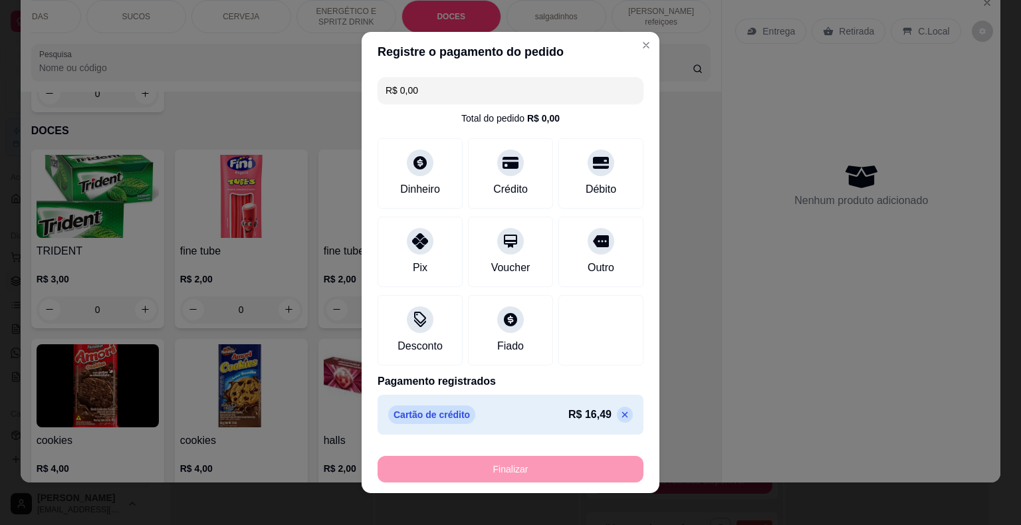
type input "0"
type input "-R$ 16,49"
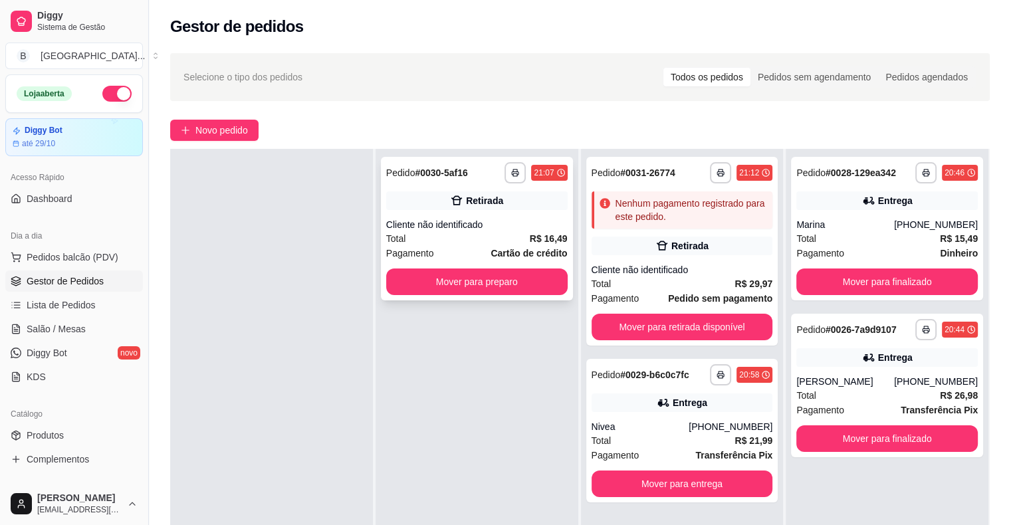
click at [498, 226] on div "Cliente não identificado" at bounding box center [476, 224] width 181 height 13
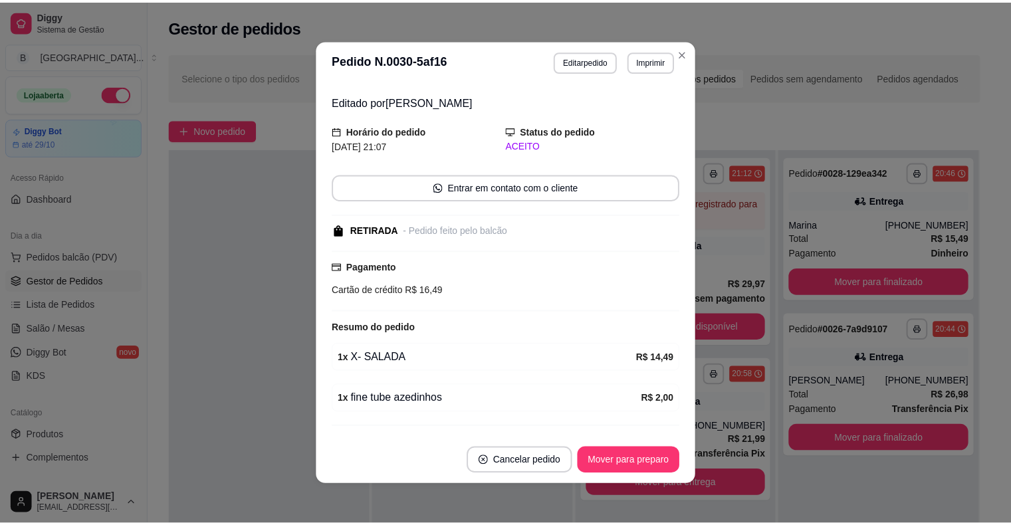
scroll to position [67, 0]
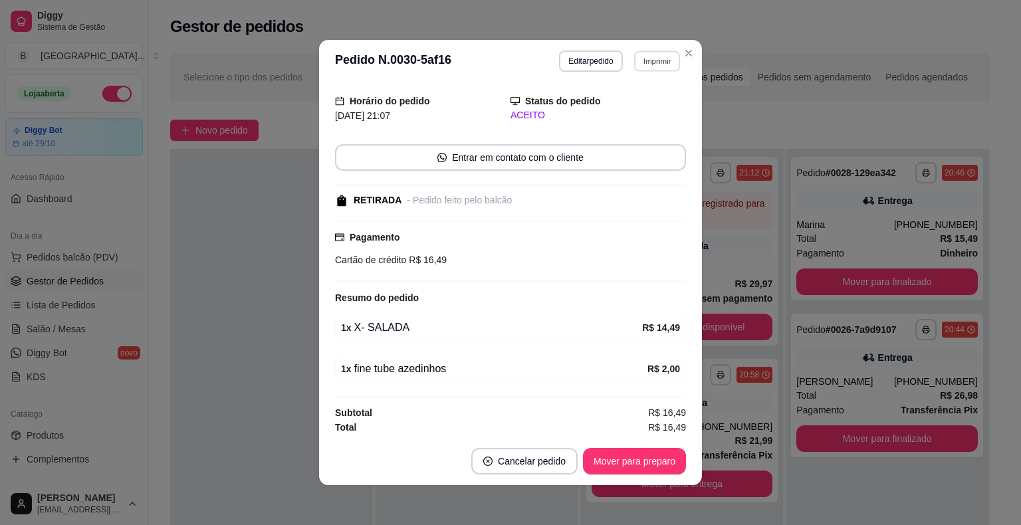
click at [642, 64] on button "Imprimir" at bounding box center [657, 60] width 46 height 21
click at [635, 105] on button "IMPRESSORA" at bounding box center [628, 107] width 96 height 21
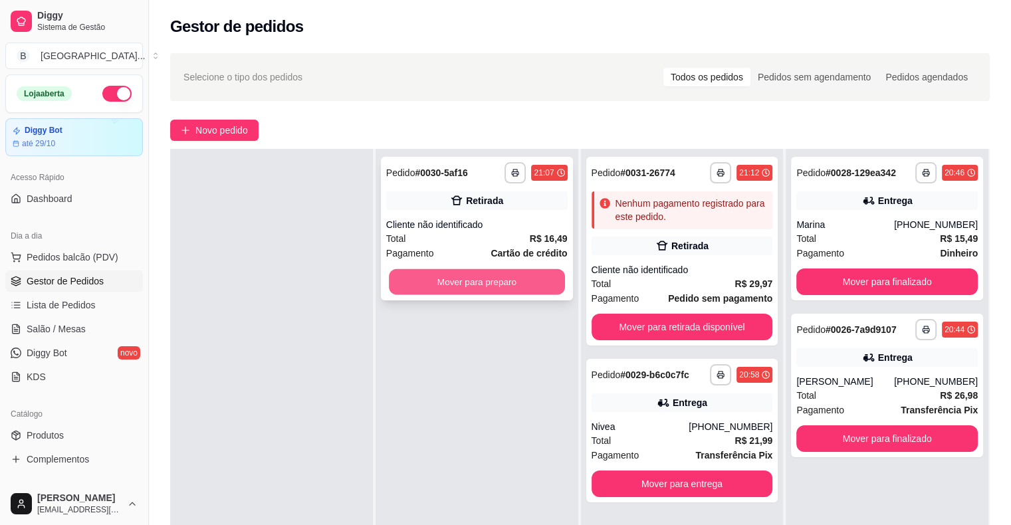
click at [467, 285] on button "Mover para preparo" at bounding box center [477, 282] width 176 height 26
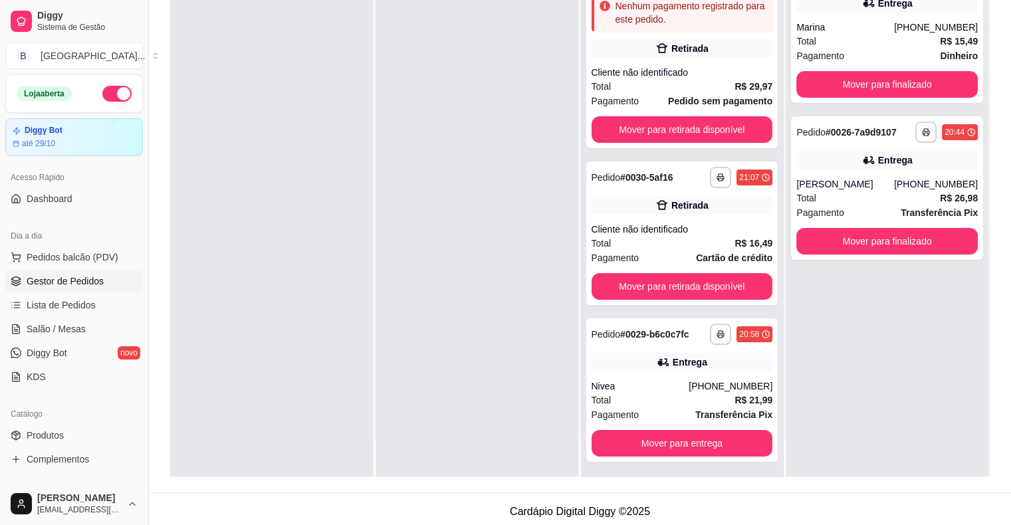
scroll to position [202, 0]
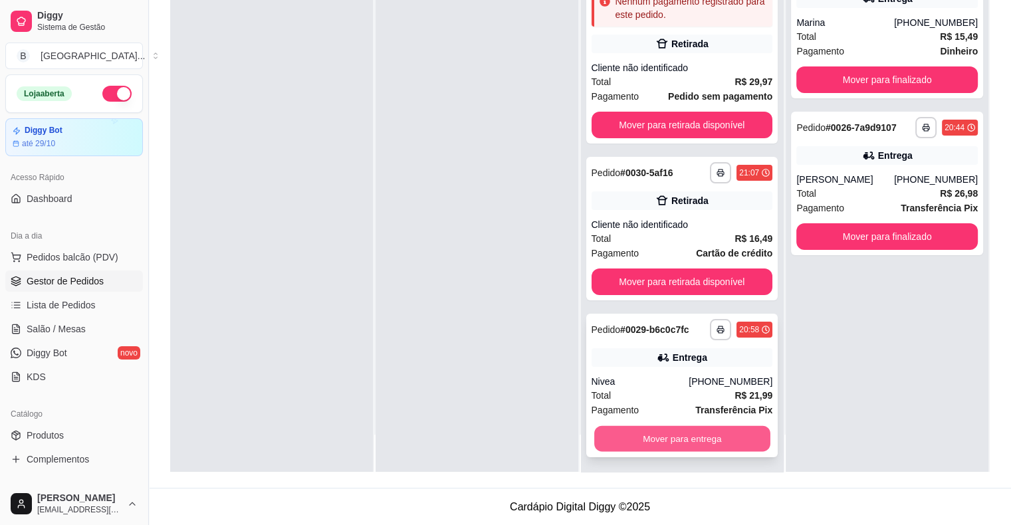
click at [674, 435] on button "Mover para entrega" at bounding box center [682, 439] width 176 height 26
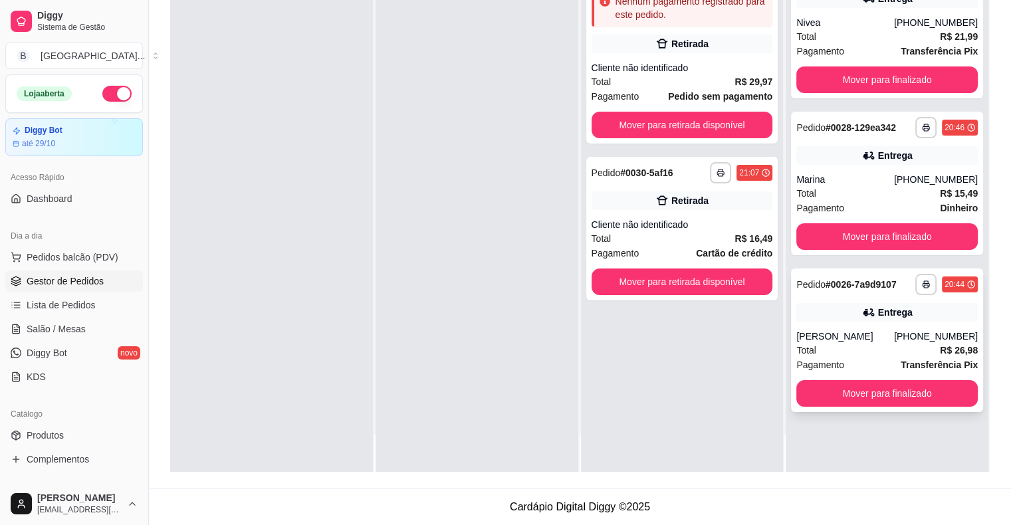
click at [810, 407] on div "**********" at bounding box center [887, 340] width 192 height 144
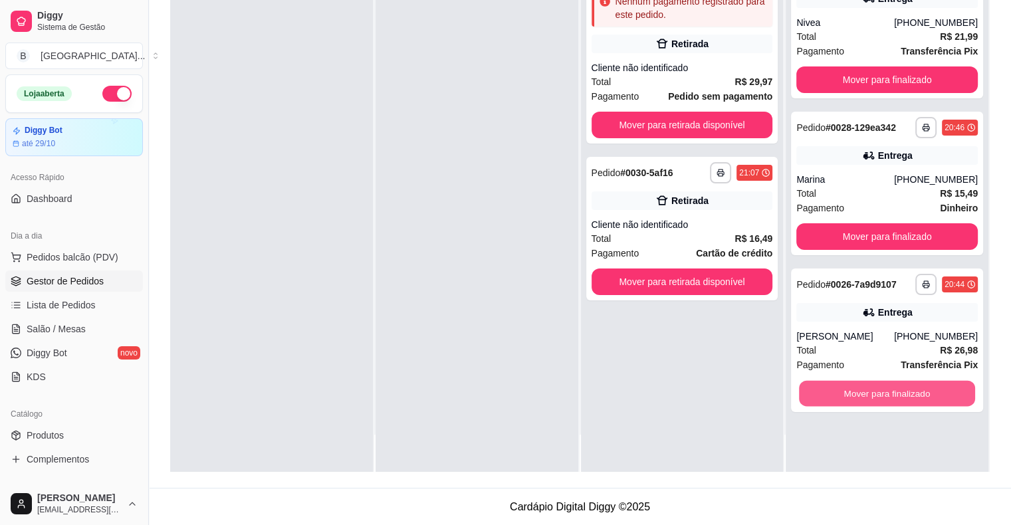
click at [820, 401] on button "Mover para finalizado" at bounding box center [887, 394] width 176 height 26
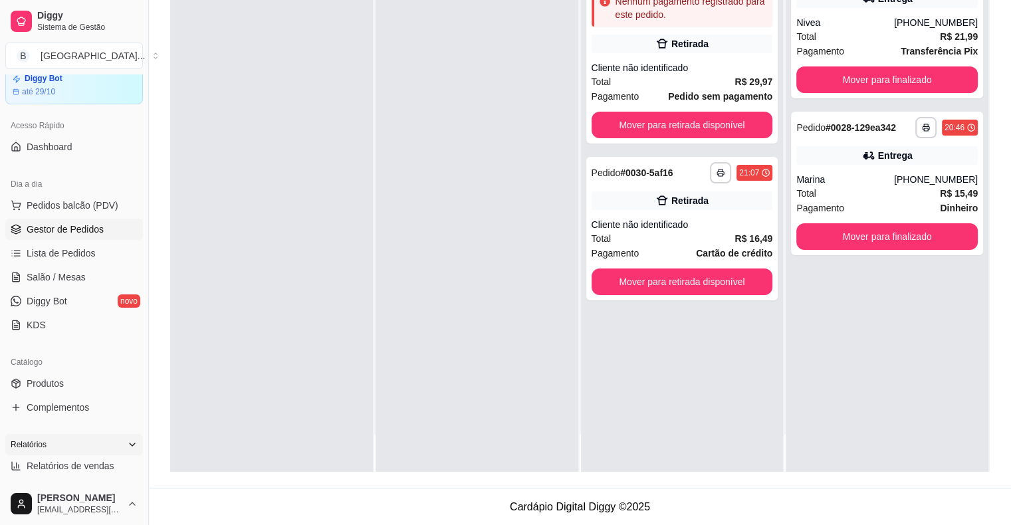
scroll to position [66, 0]
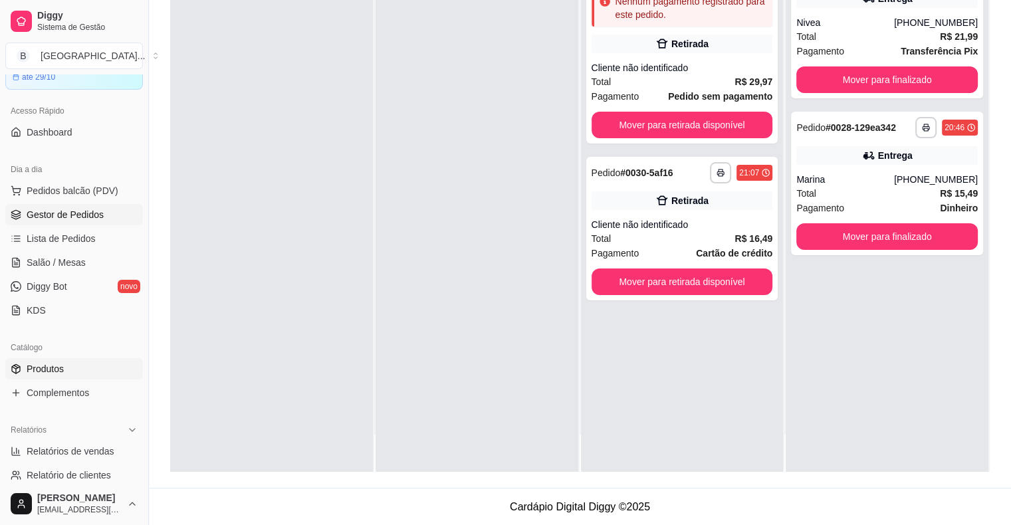
click at [39, 370] on span "Produtos" at bounding box center [45, 368] width 37 height 13
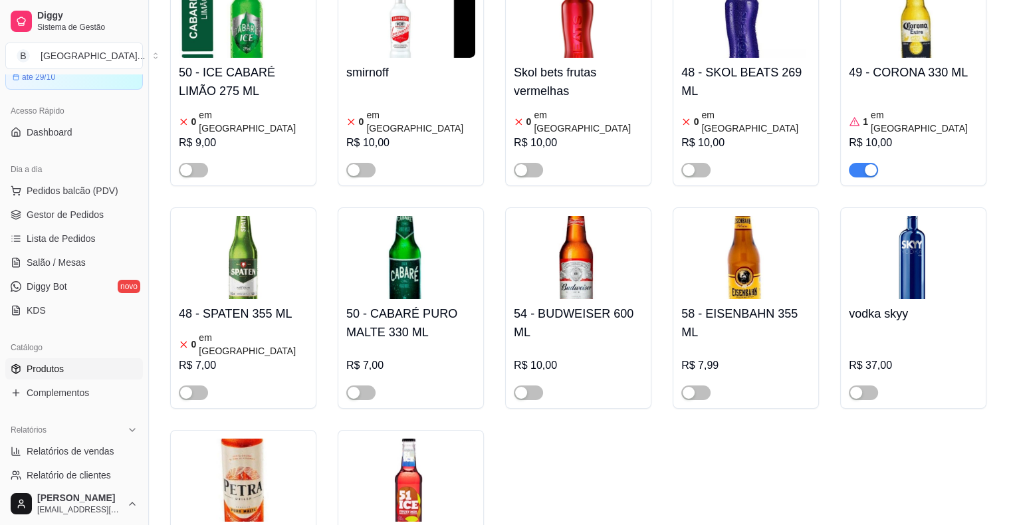
scroll to position [4717, 0]
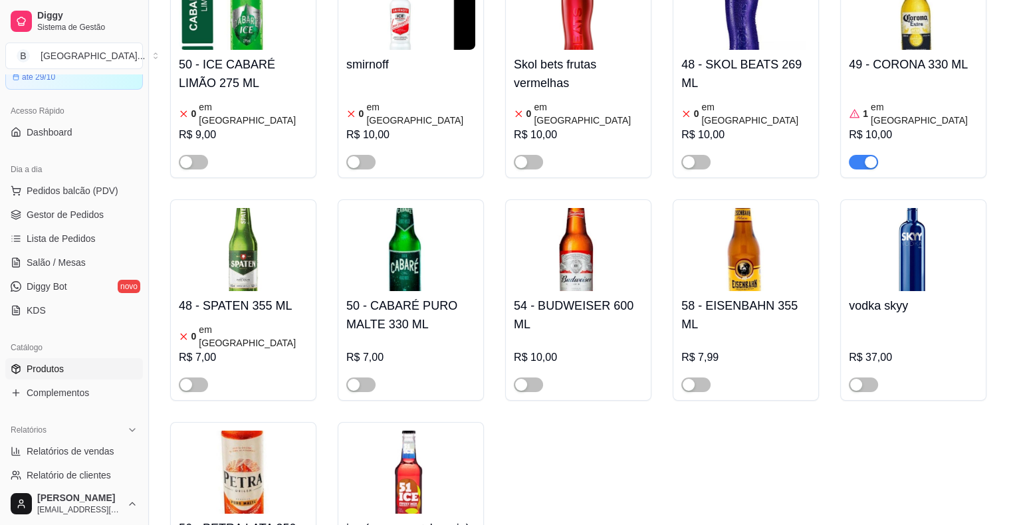
click at [423, 519] on h4 "ice (morango + laranja)" at bounding box center [410, 528] width 129 height 19
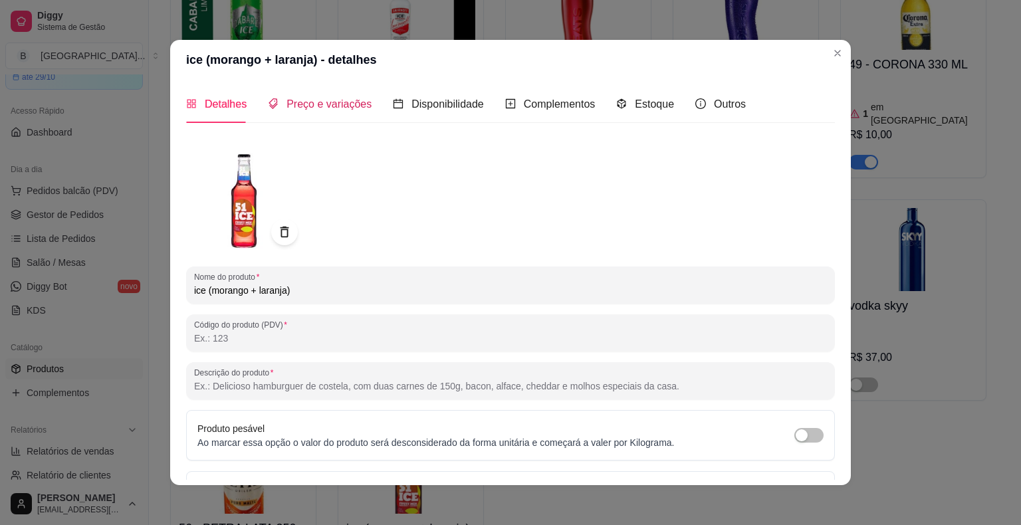
click at [322, 104] on span "Preço e variações" at bounding box center [328, 103] width 85 height 11
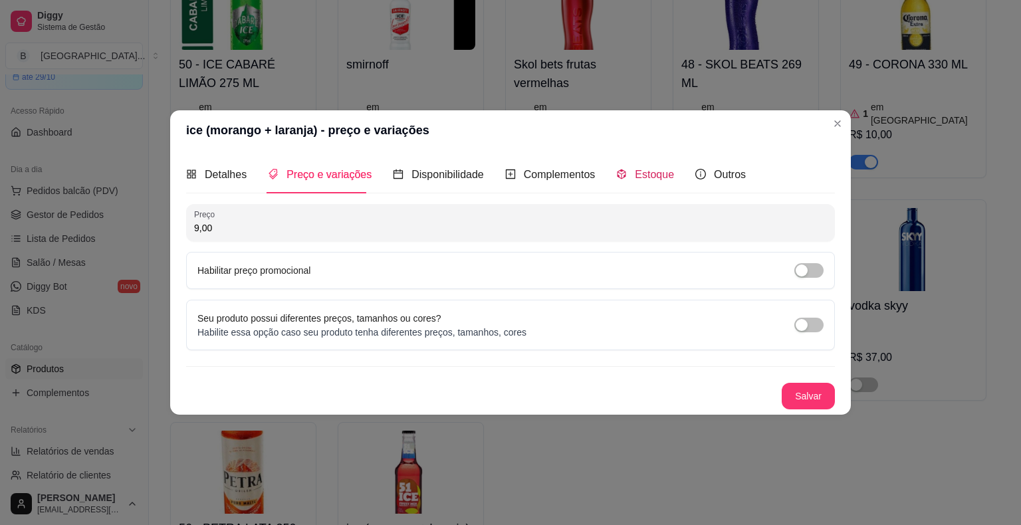
click at [637, 176] on span "Estoque" at bounding box center [654, 174] width 39 height 11
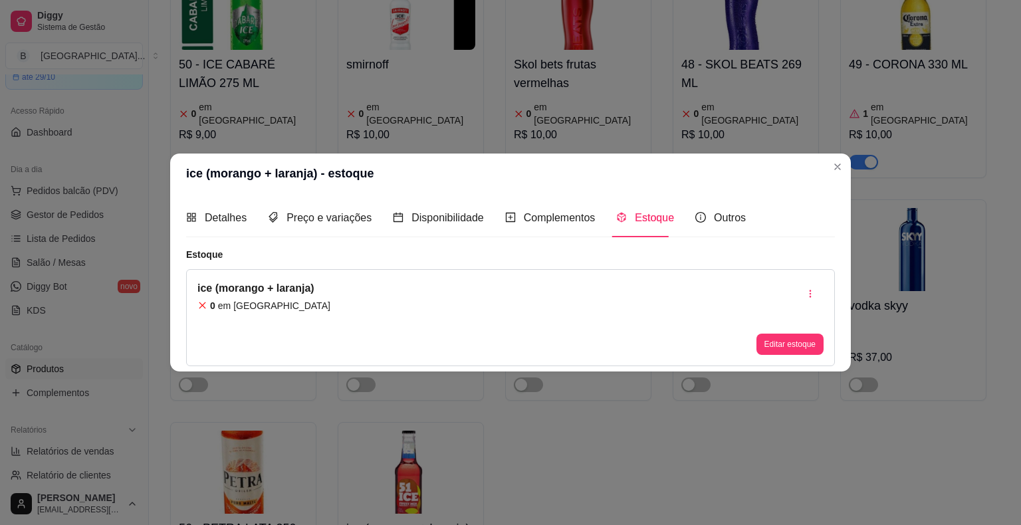
click at [284, 312] on div "0 em [GEOGRAPHIC_DATA]" at bounding box center [263, 305] width 133 height 13
click at [290, 307] on div "0 em [GEOGRAPHIC_DATA]" at bounding box center [263, 305] width 133 height 13
click at [772, 344] on button "Editar estoque" at bounding box center [789, 344] width 65 height 21
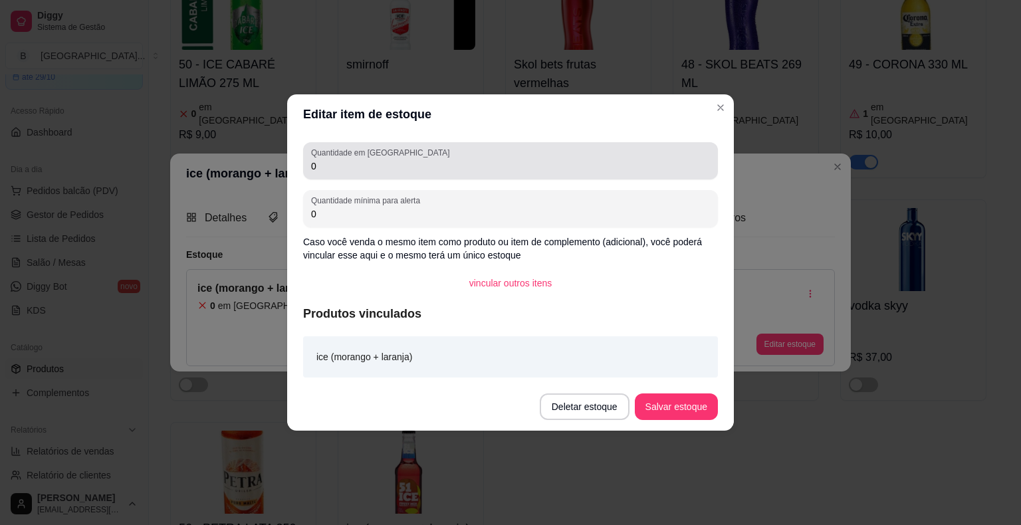
click at [334, 174] on div "0" at bounding box center [510, 161] width 399 height 27
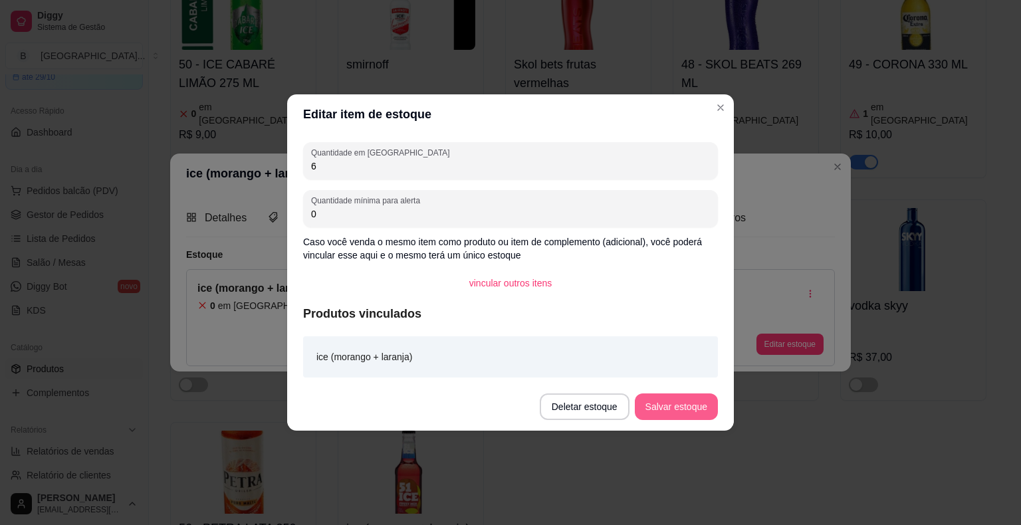
type input "6"
click at [674, 400] on button "Salvar estoque" at bounding box center [676, 406] width 83 height 27
click at [682, 408] on button "Salvar estoque" at bounding box center [675, 407] width 81 height 26
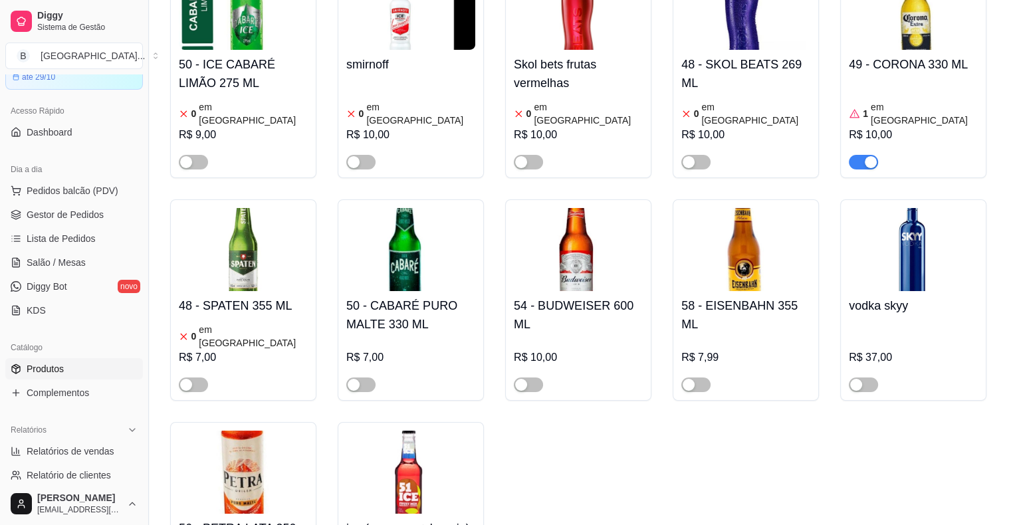
scroll to position [4651, 0]
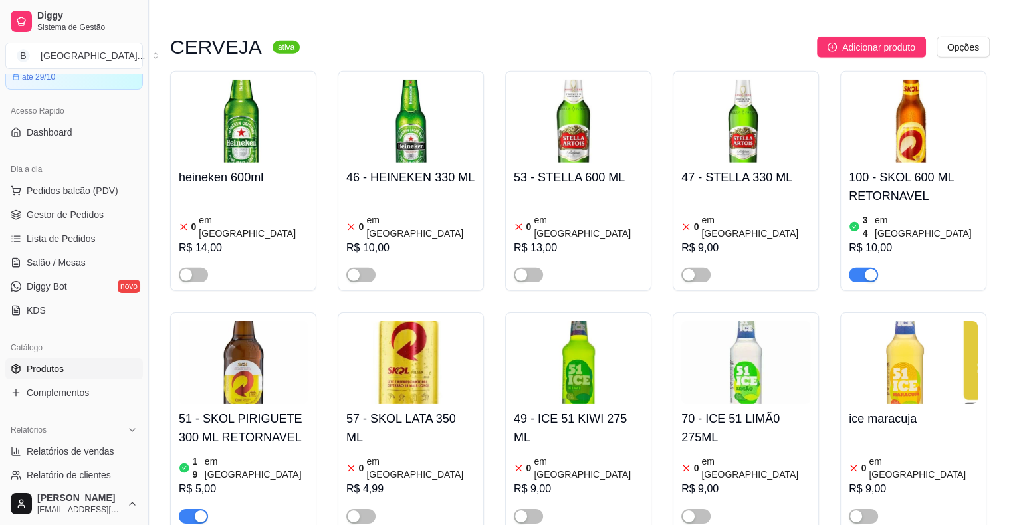
scroll to position [4119, 0]
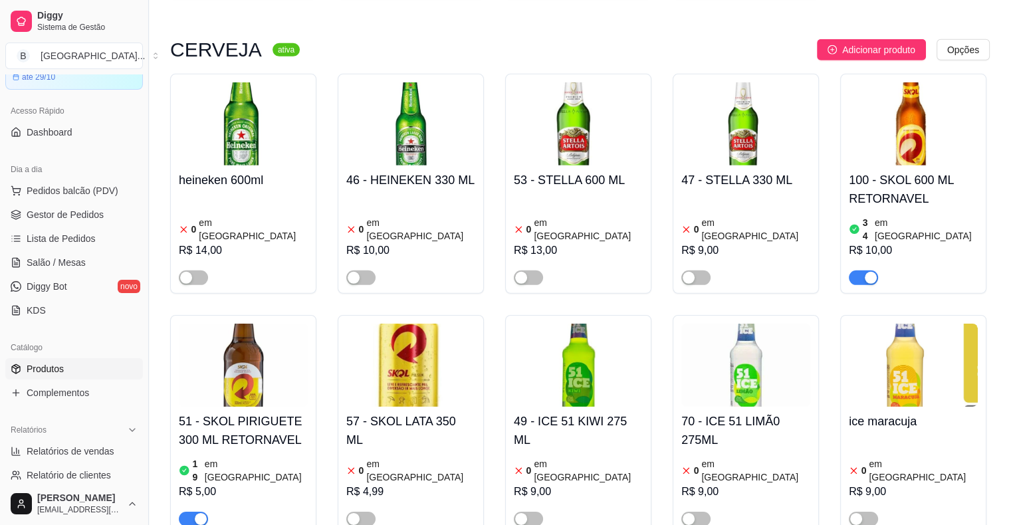
click at [577, 454] on div "0 em estoque R$ 9,00" at bounding box center [578, 490] width 129 height 72
click at [915, 457] on article "em [GEOGRAPHIC_DATA]" at bounding box center [922, 470] width 109 height 27
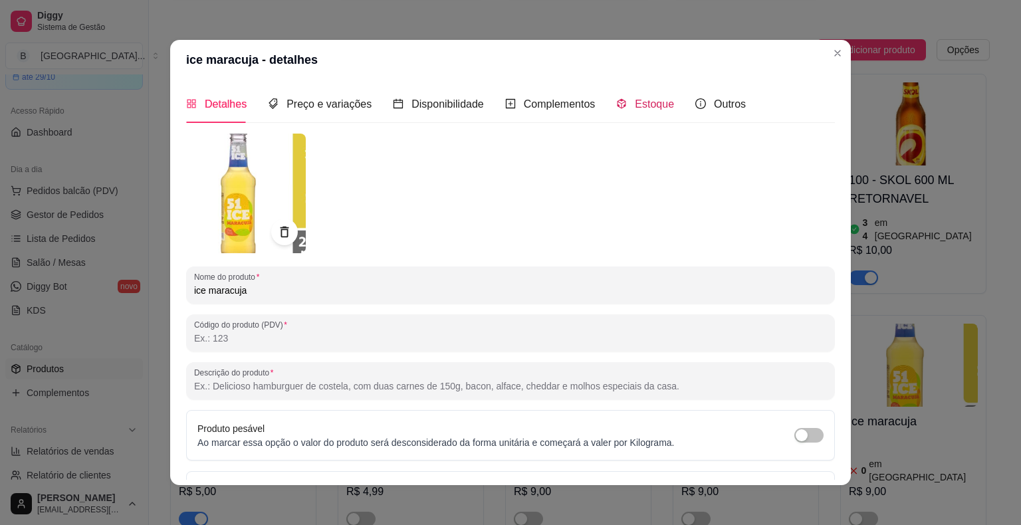
click at [635, 108] on span "Estoque" at bounding box center [654, 103] width 39 height 11
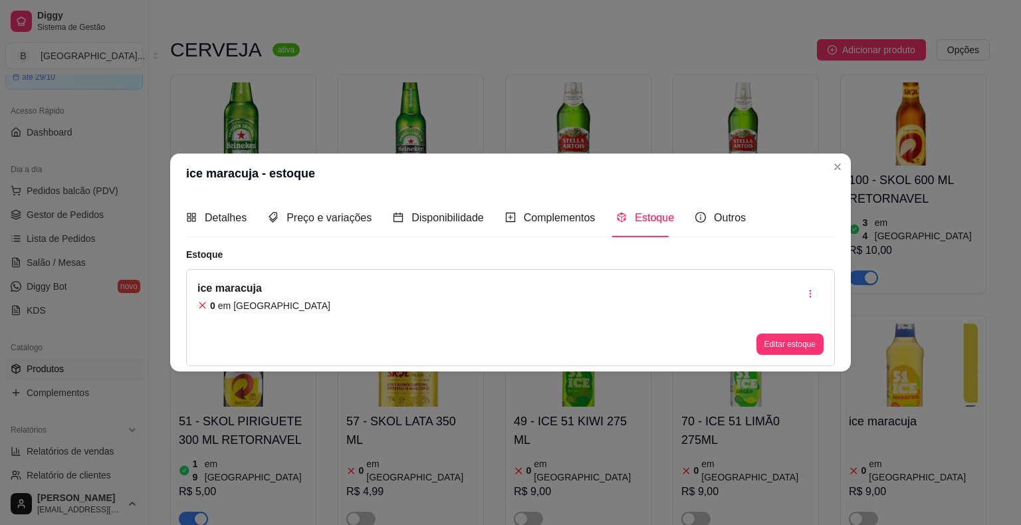
click at [292, 306] on div "ice maracuja 0 em estoque Editar estoque" at bounding box center [510, 317] width 648 height 97
click at [774, 341] on button "Editar estoque" at bounding box center [789, 344] width 67 height 21
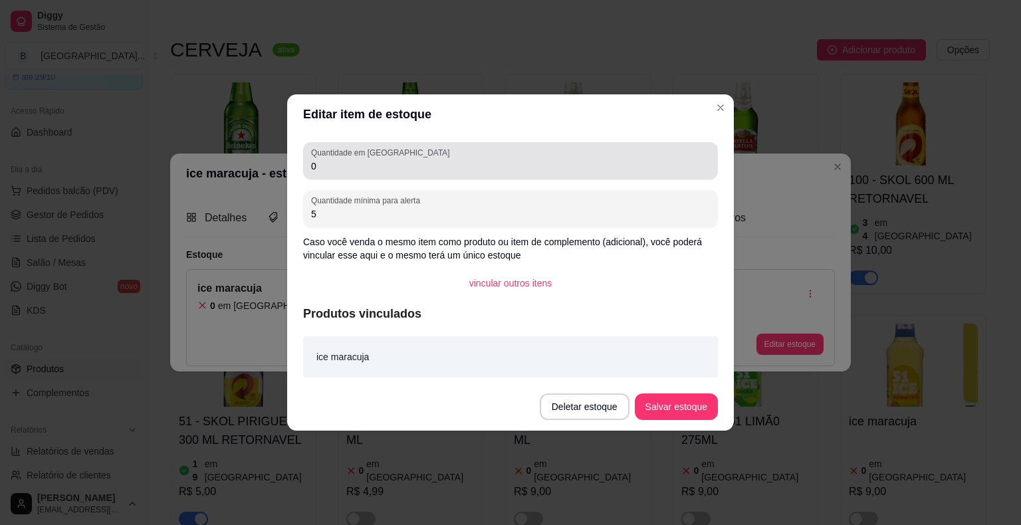
click at [331, 177] on div "Quantidade em estoque 0" at bounding box center [510, 160] width 415 height 37
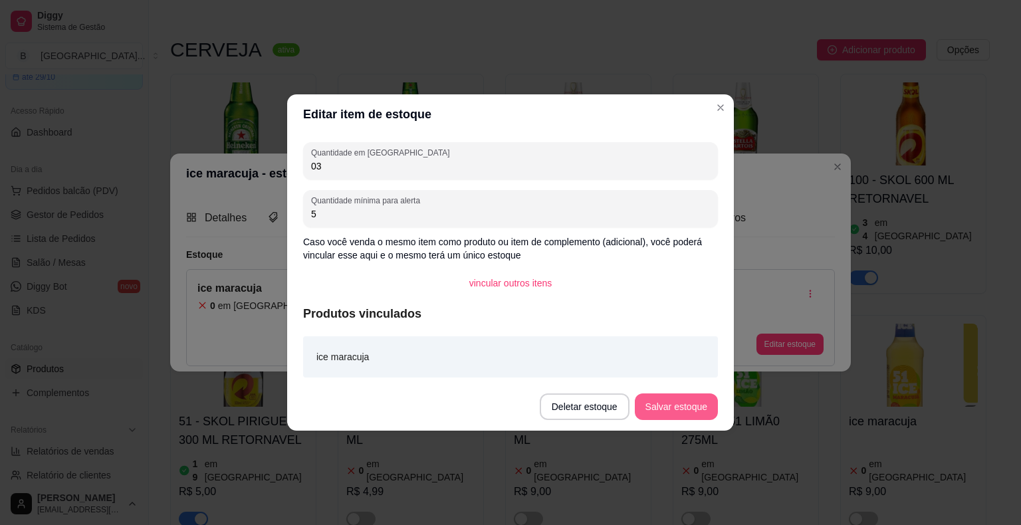
type input "03"
click at [669, 399] on button "Salvar estoque" at bounding box center [676, 406] width 83 height 27
click at [672, 409] on button "Salvar estoque" at bounding box center [676, 406] width 83 height 27
click at [648, 409] on button "Salvar estoque" at bounding box center [676, 406] width 83 height 27
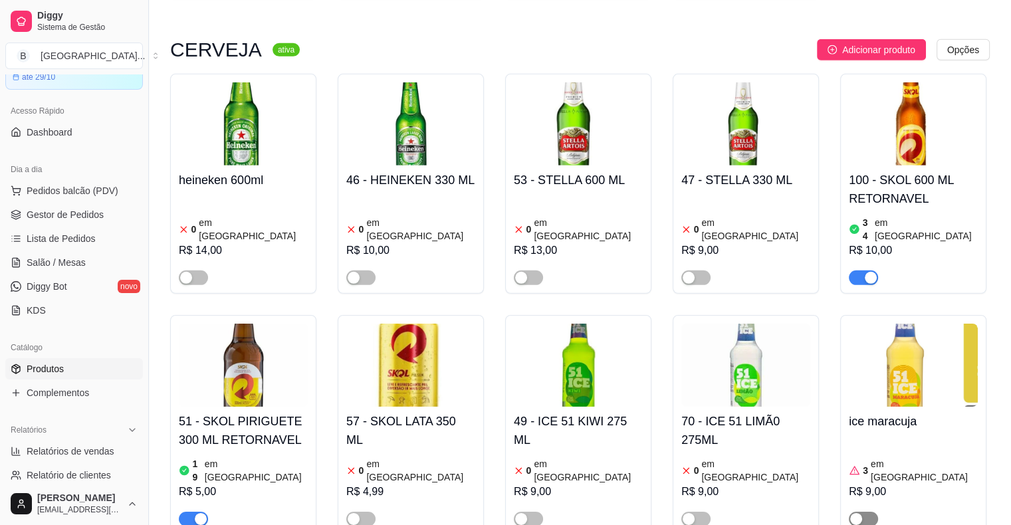
click at [871, 512] on span "button" at bounding box center [862, 519] width 29 height 15
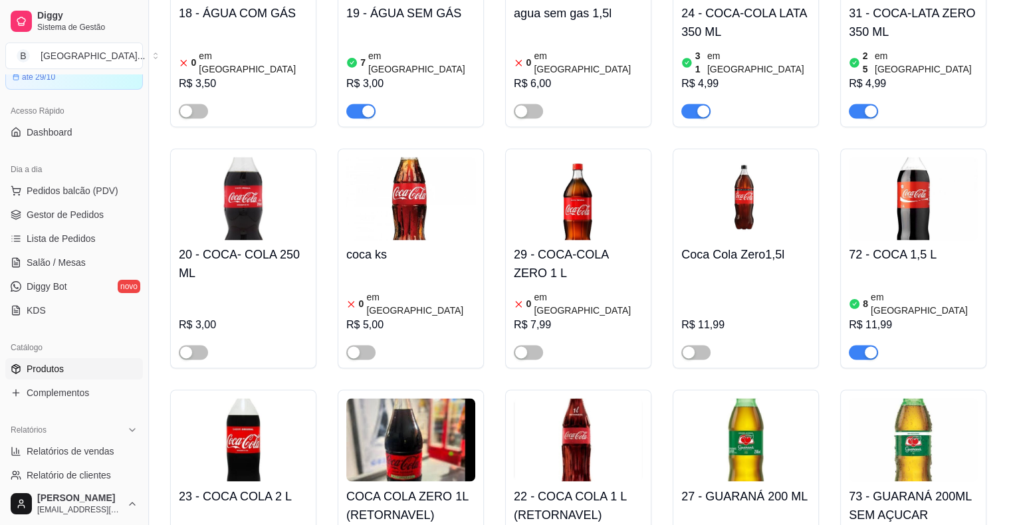
scroll to position [1661, 0]
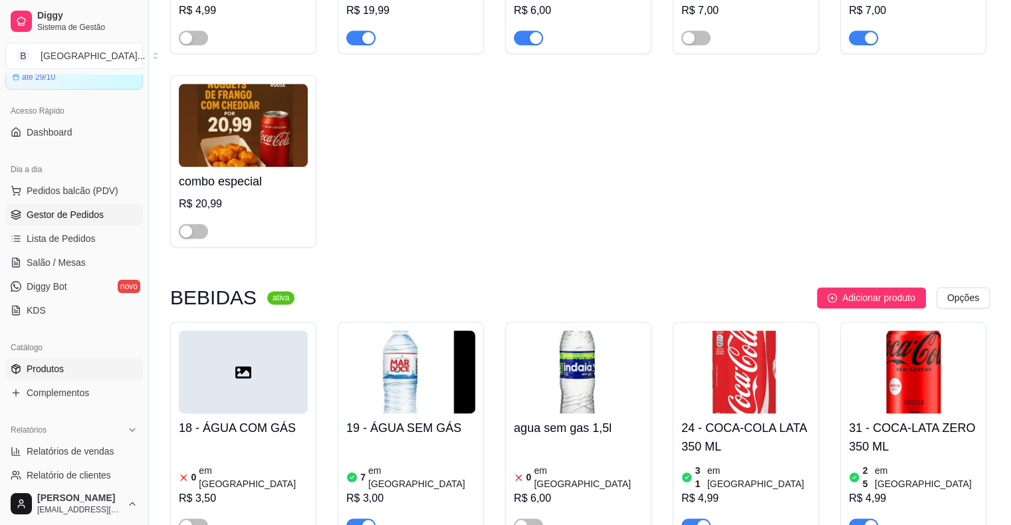
click at [68, 209] on span "Gestor de Pedidos" at bounding box center [65, 214] width 77 height 13
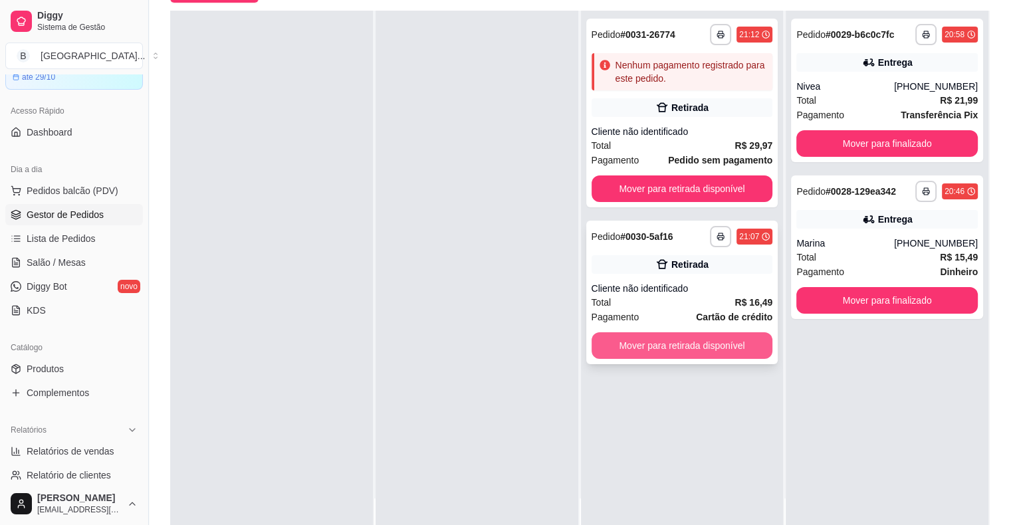
scroll to position [202, 0]
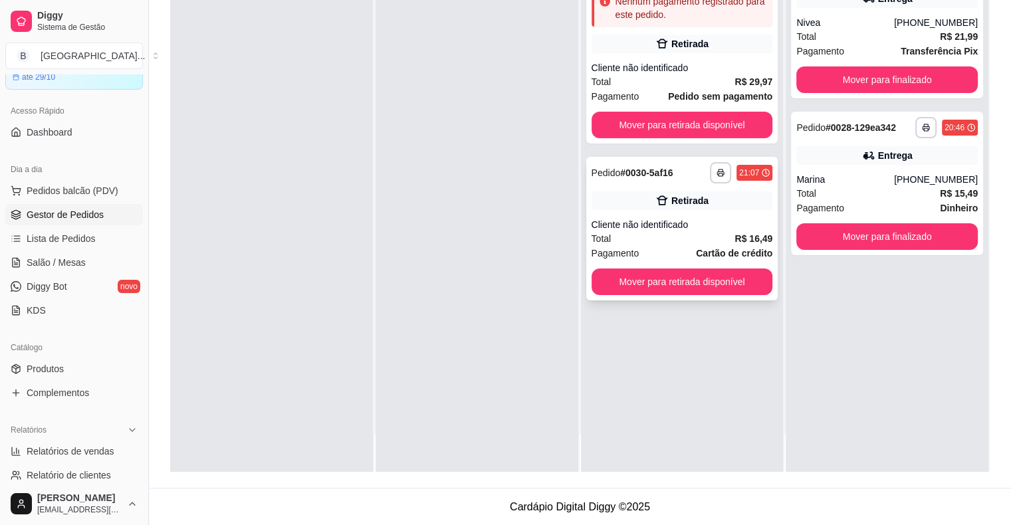
click at [635, 243] on div "Total R$ 16,49" at bounding box center [681, 238] width 181 height 15
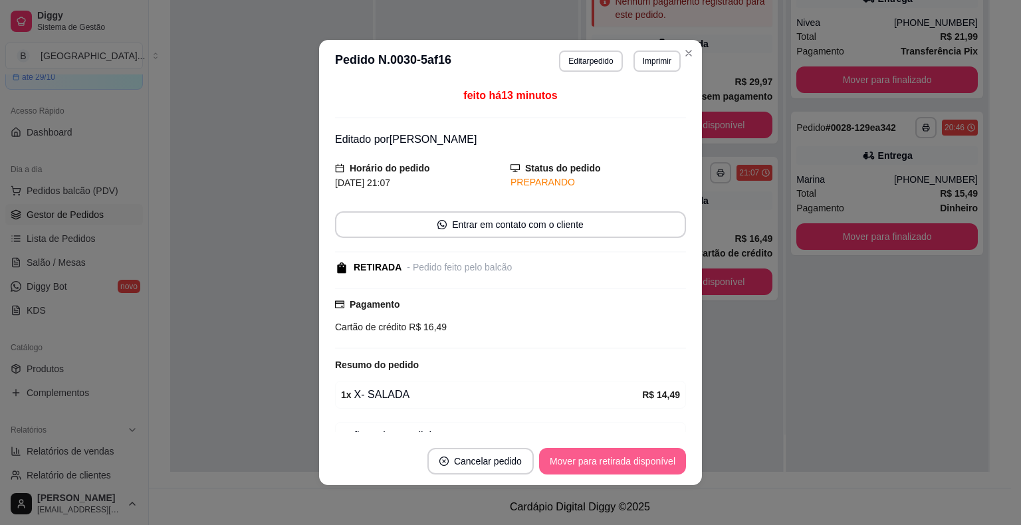
click at [614, 461] on button "Mover para retirada disponível" at bounding box center [612, 461] width 147 height 27
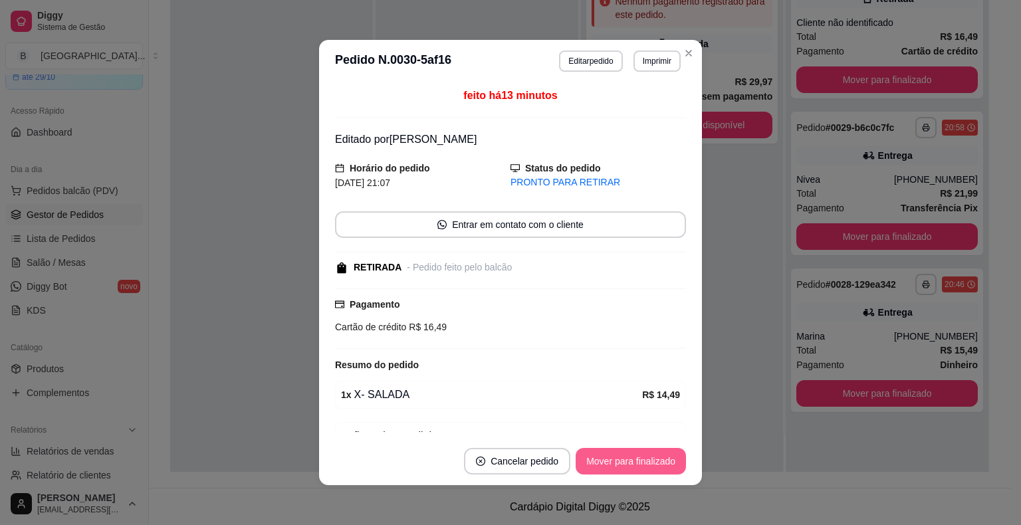
click at [614, 461] on button "Mover para finalizado" at bounding box center [630, 461] width 110 height 27
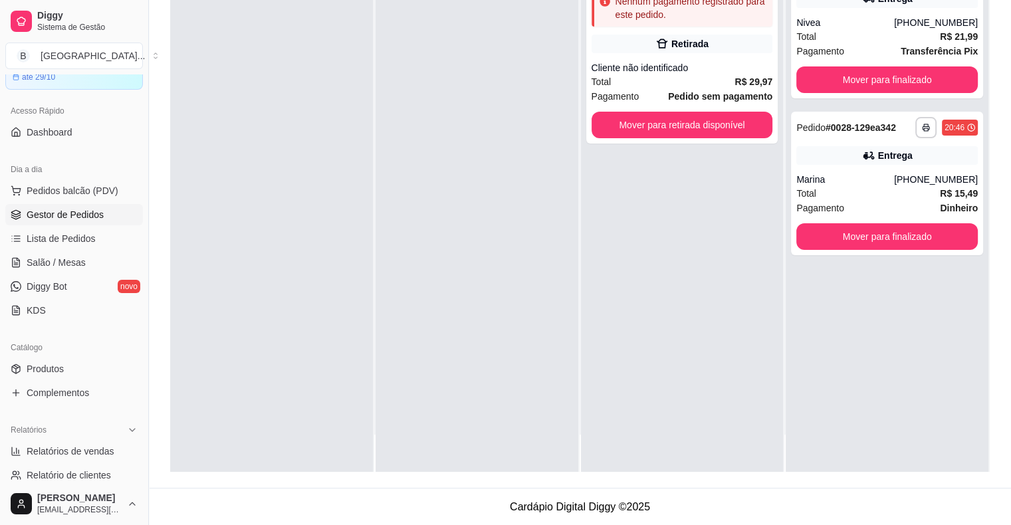
scroll to position [0, 0]
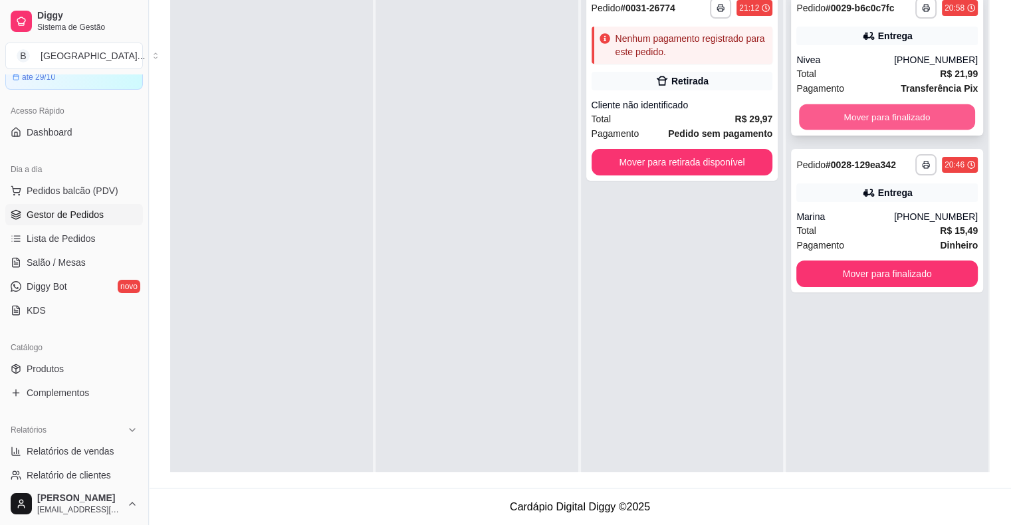
click at [894, 115] on button "Mover para finalizado" at bounding box center [887, 117] width 176 height 26
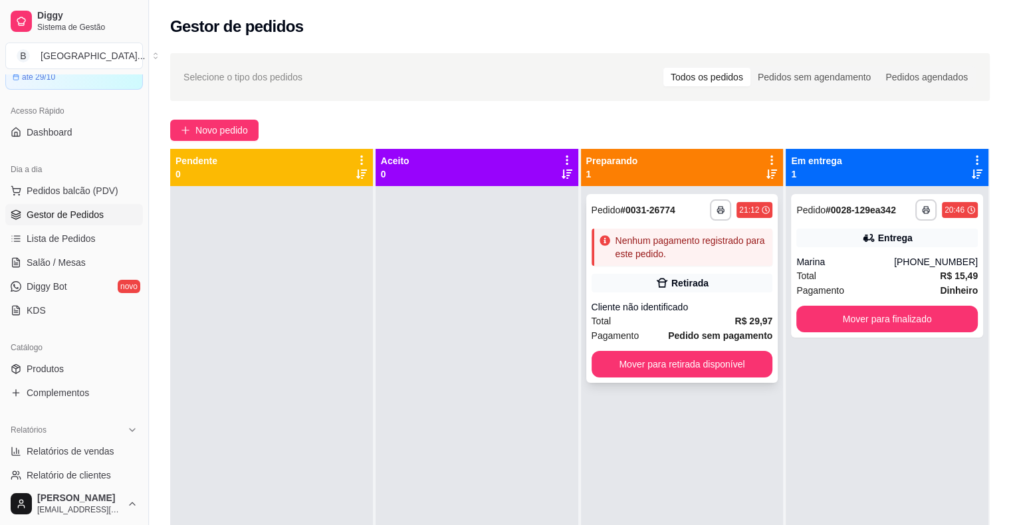
click at [675, 330] on strong "Pedido sem pagamento" at bounding box center [720, 335] width 104 height 11
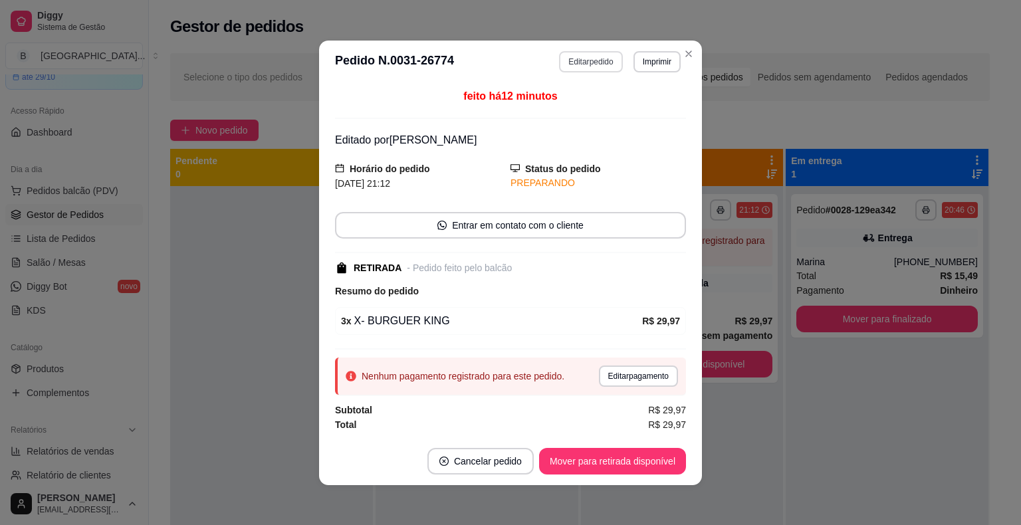
click at [582, 57] on button "Editar pedido" at bounding box center [590, 61] width 63 height 21
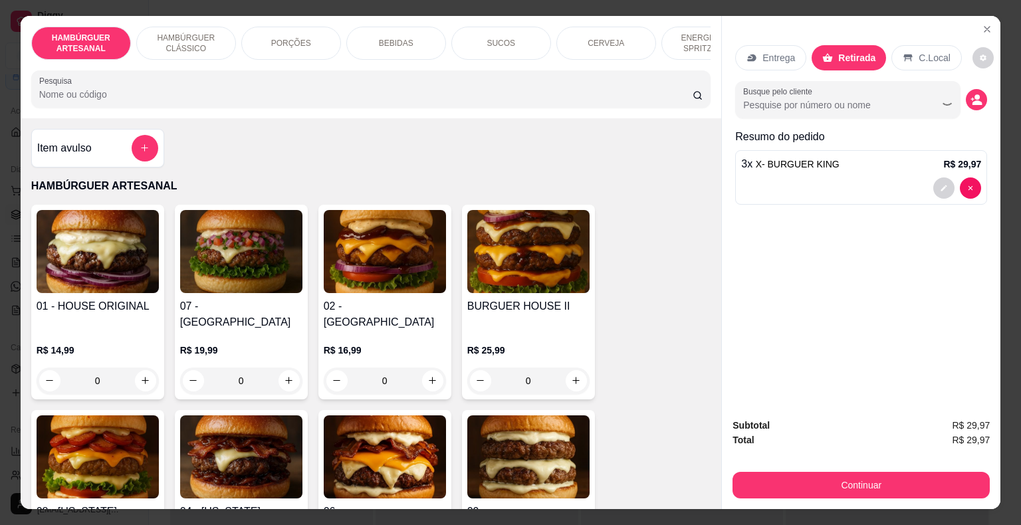
click at [891, 478] on button "Continuar" at bounding box center [860, 485] width 257 height 27
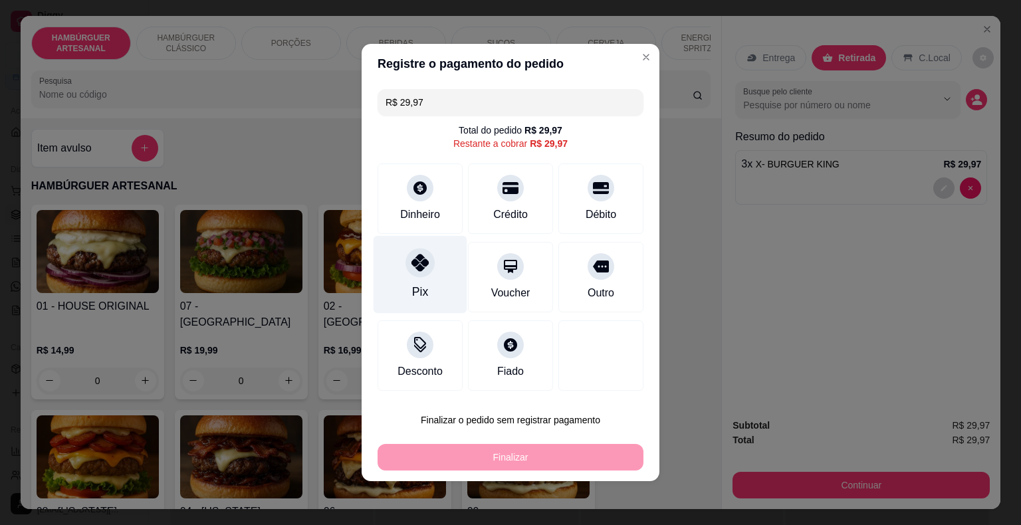
click at [416, 288] on div "Pix" at bounding box center [420, 291] width 16 height 17
type input "R$ 0,00"
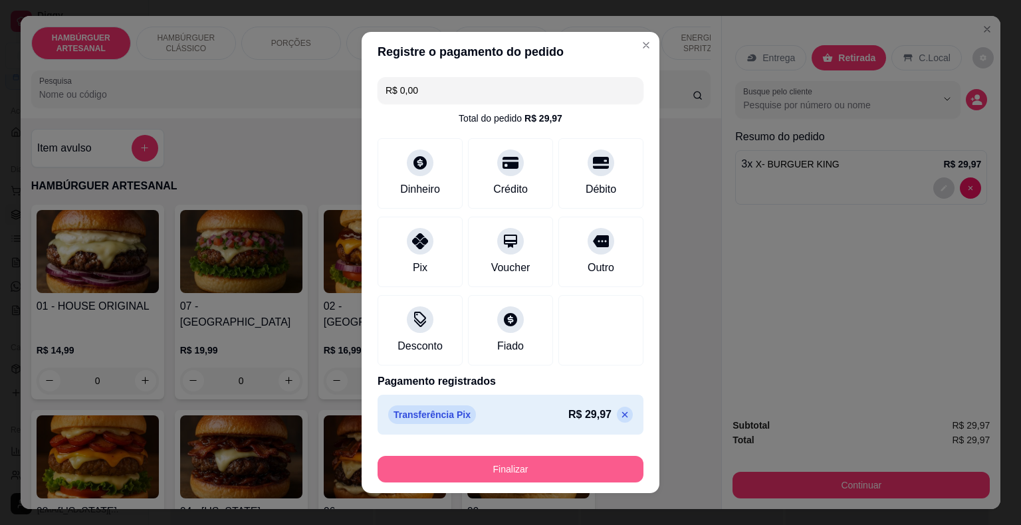
click at [480, 469] on button "Finalizar" at bounding box center [510, 469] width 266 height 27
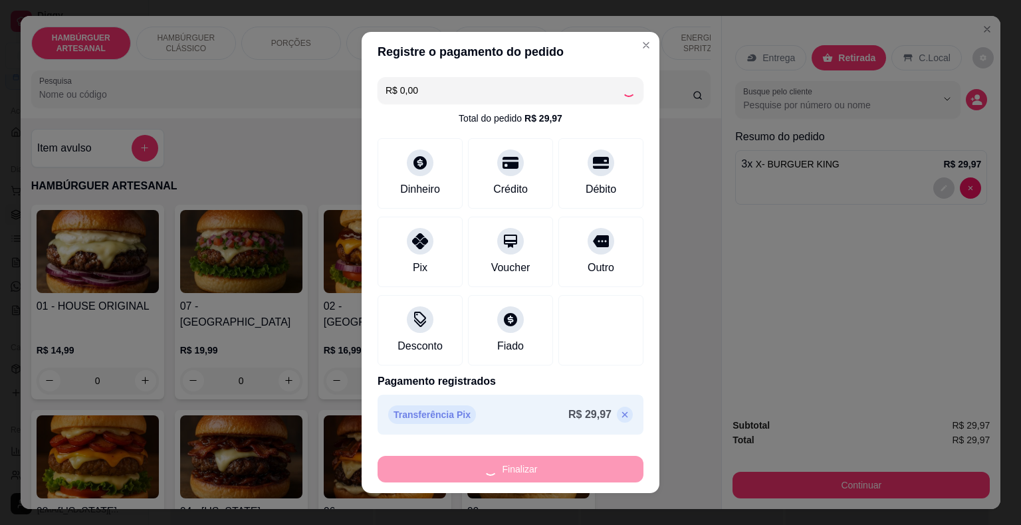
type input "0"
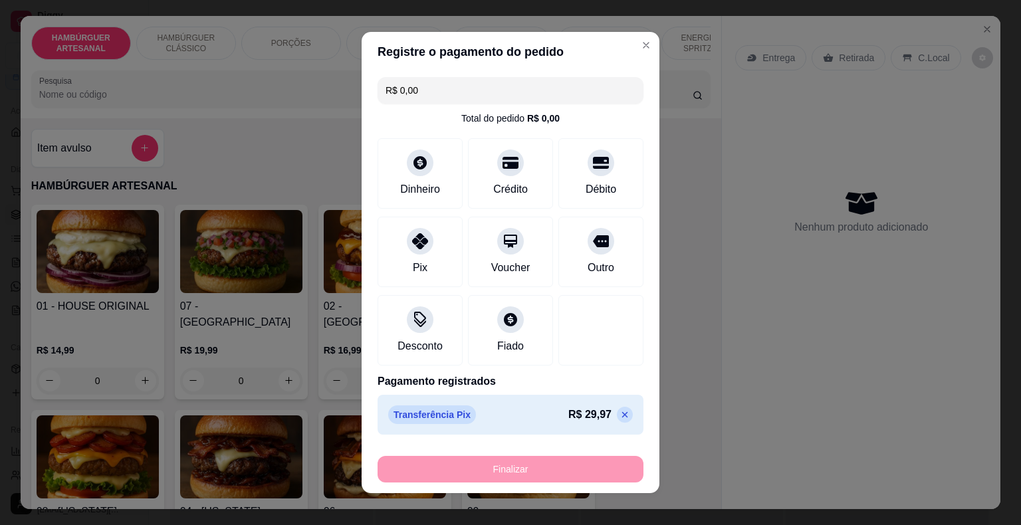
type input "-R$ 29,97"
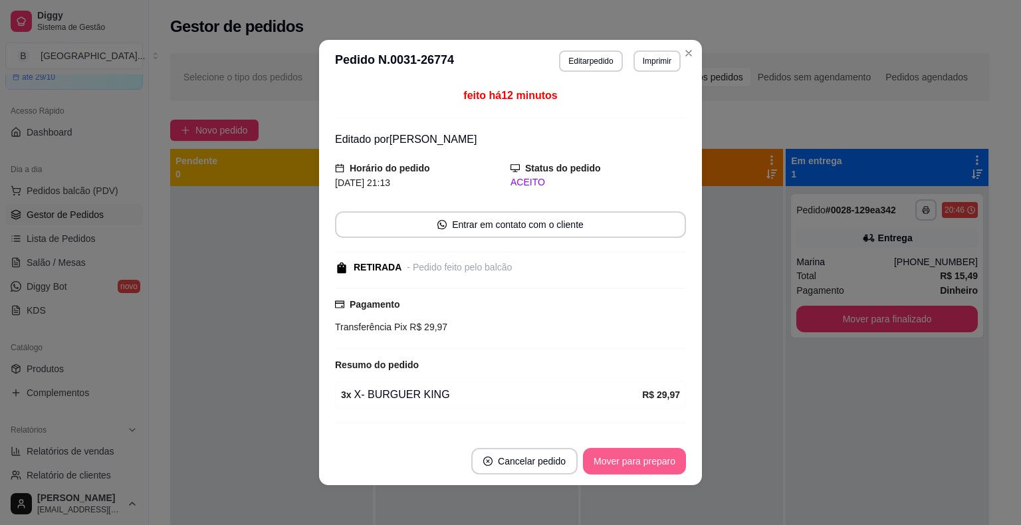
click at [633, 464] on button "Mover para preparo" at bounding box center [634, 461] width 103 height 27
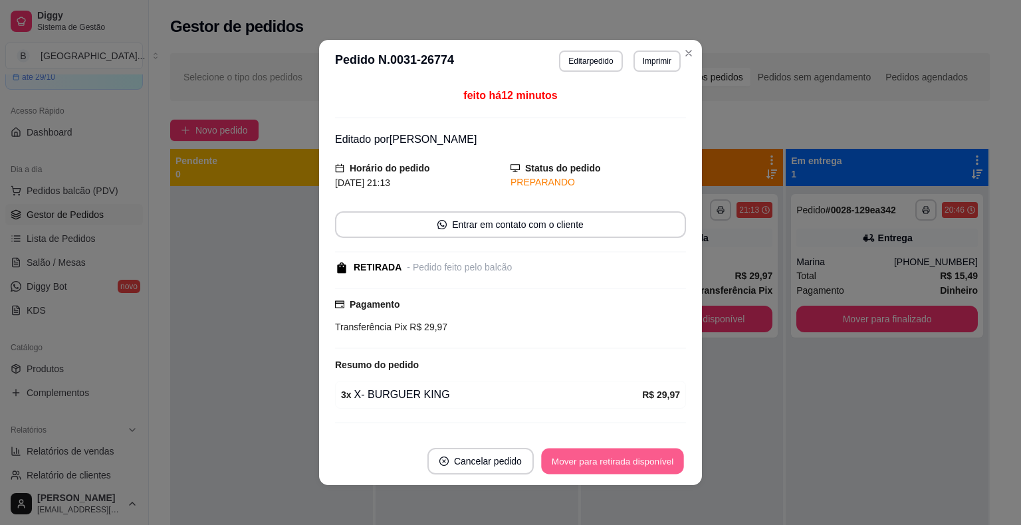
click at [633, 464] on button "Mover para retirada disponível" at bounding box center [612, 461] width 142 height 26
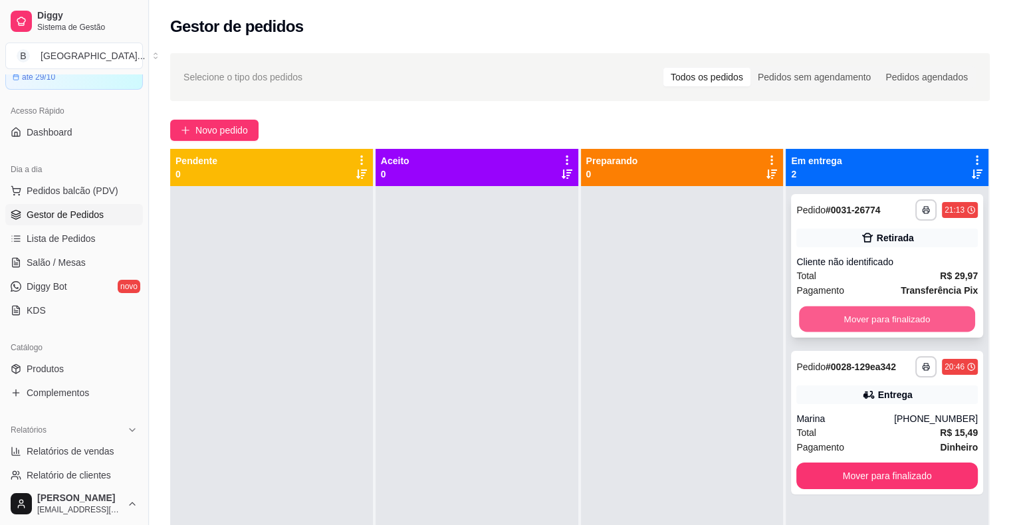
click at [910, 320] on button "Mover para finalizado" at bounding box center [887, 319] width 176 height 26
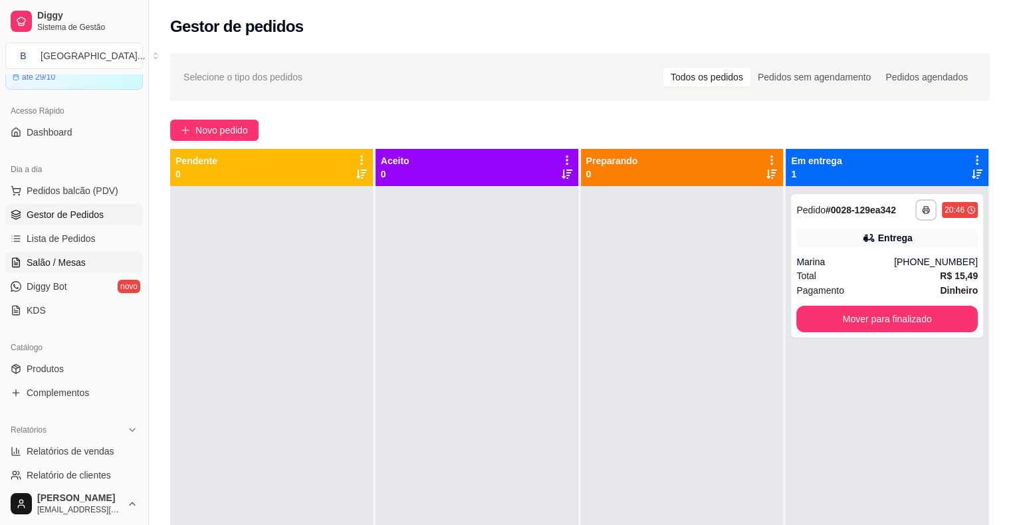
click at [58, 264] on span "Salão / Mesas" at bounding box center [56, 262] width 59 height 13
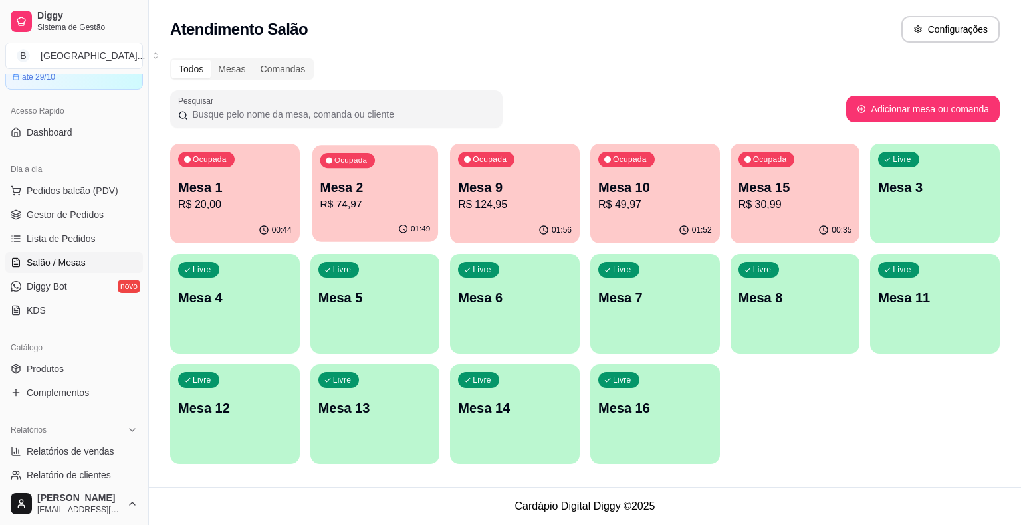
click at [419, 203] on p "R$ 74,97" at bounding box center [375, 204] width 110 height 15
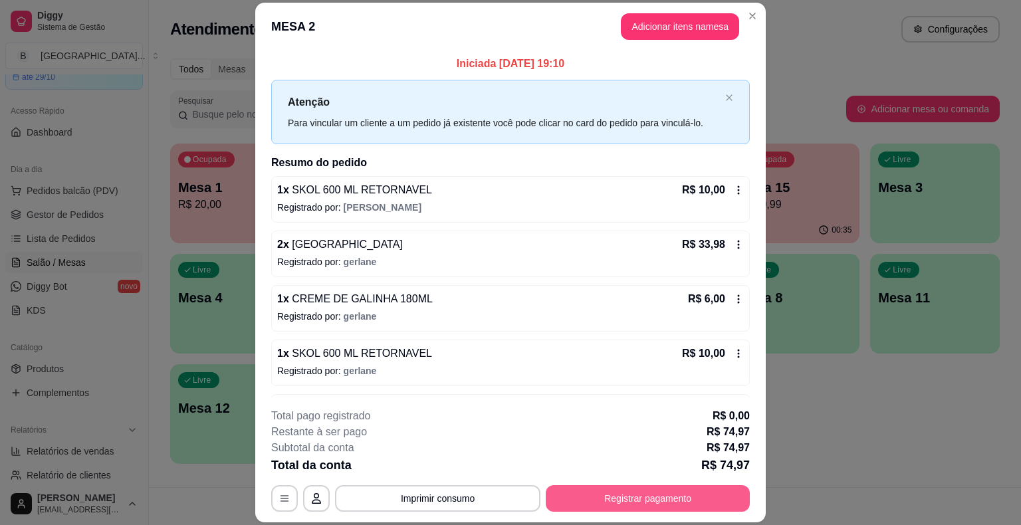
click at [635, 495] on button "Registrar pagamento" at bounding box center [647, 498] width 204 height 27
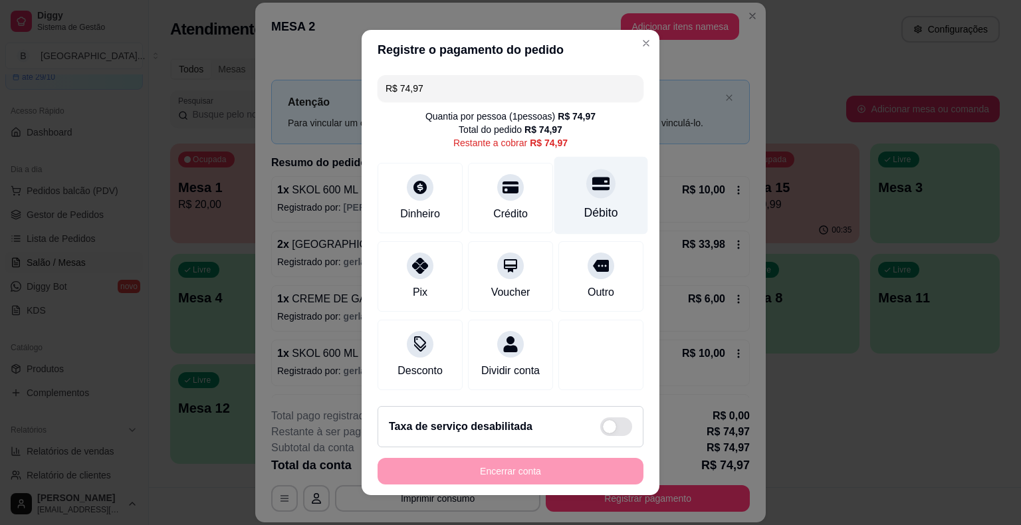
click at [584, 206] on div "Débito" at bounding box center [601, 212] width 34 height 17
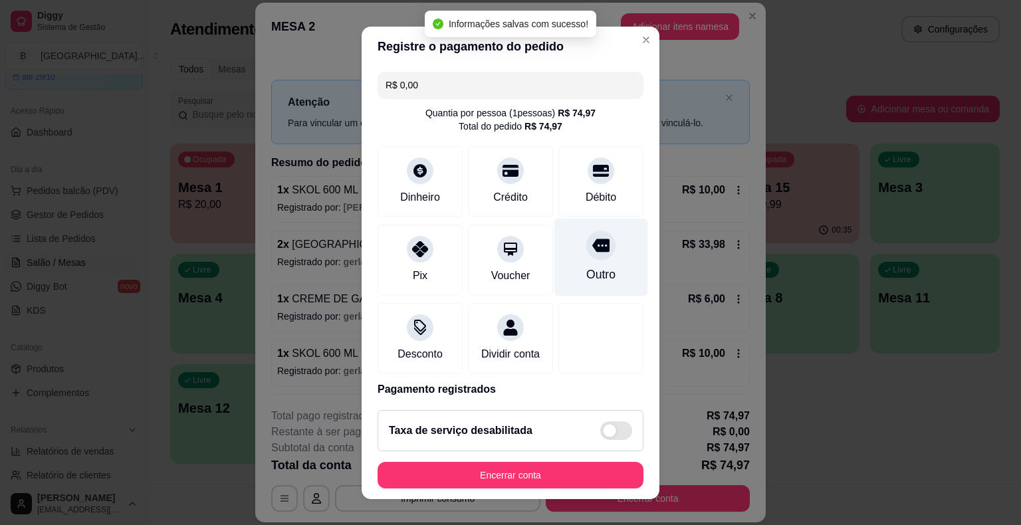
type input "R$ 0,00"
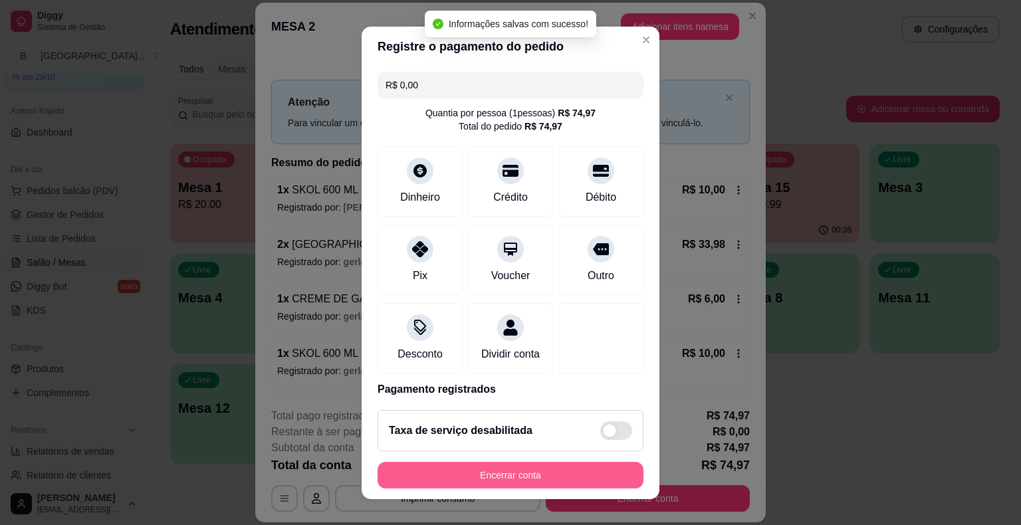
click at [482, 482] on button "Encerrar conta" at bounding box center [510, 475] width 266 height 27
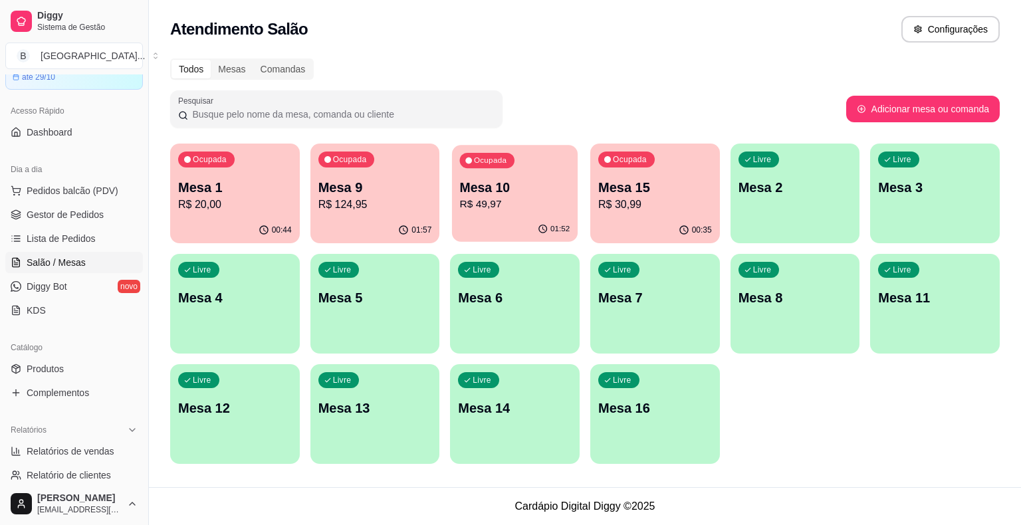
click at [538, 218] on div "01:52" at bounding box center [515, 229] width 126 height 25
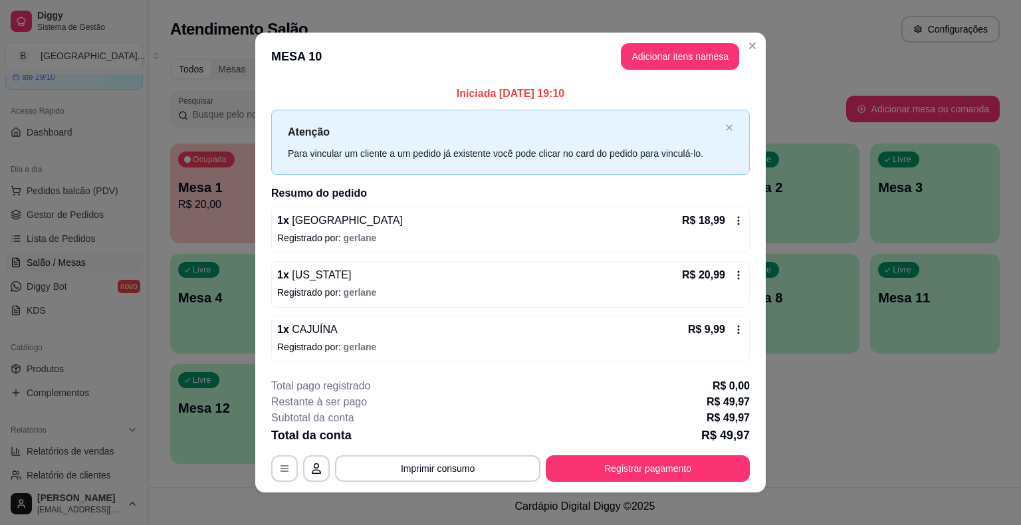
scroll to position [9, 0]
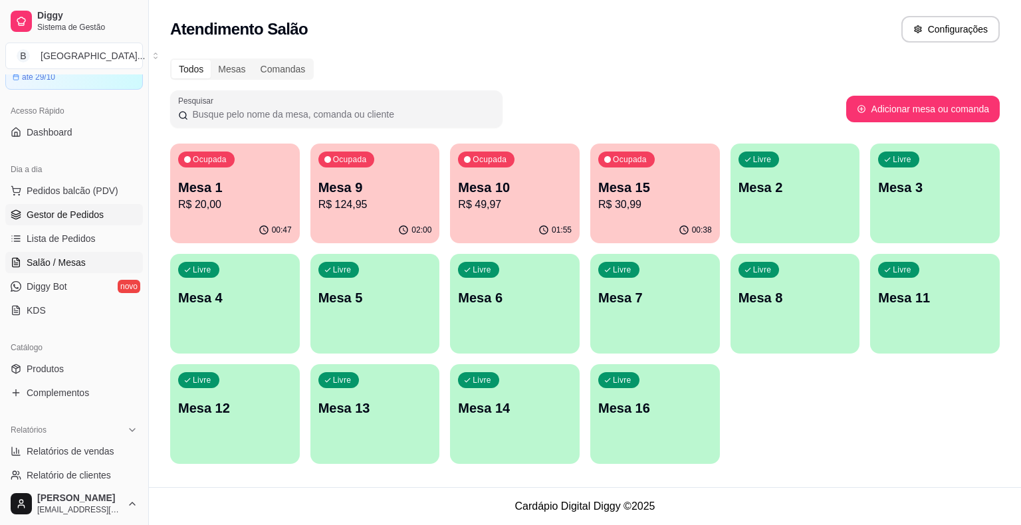
click at [93, 213] on span "Gestor de Pedidos" at bounding box center [65, 214] width 77 height 13
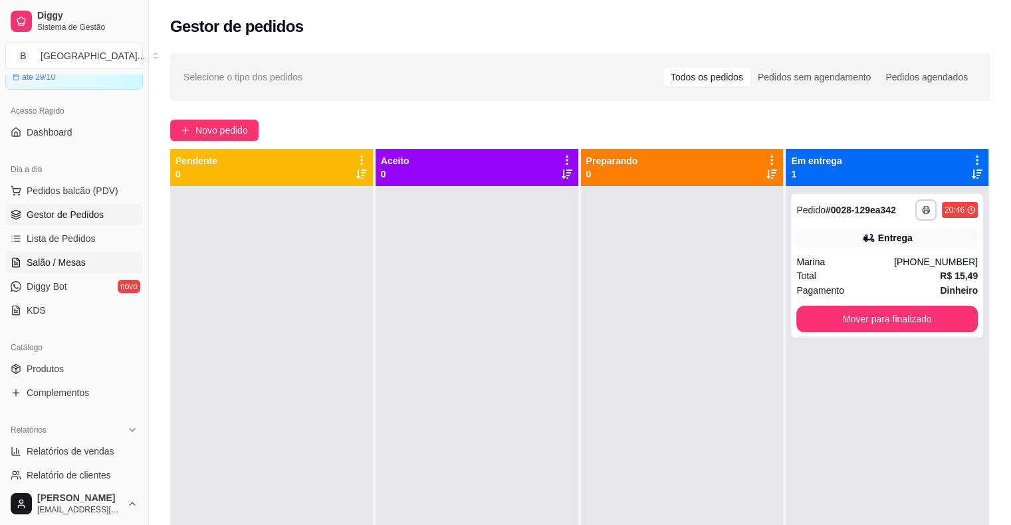
click at [50, 264] on span "Salão / Mesas" at bounding box center [56, 262] width 59 height 13
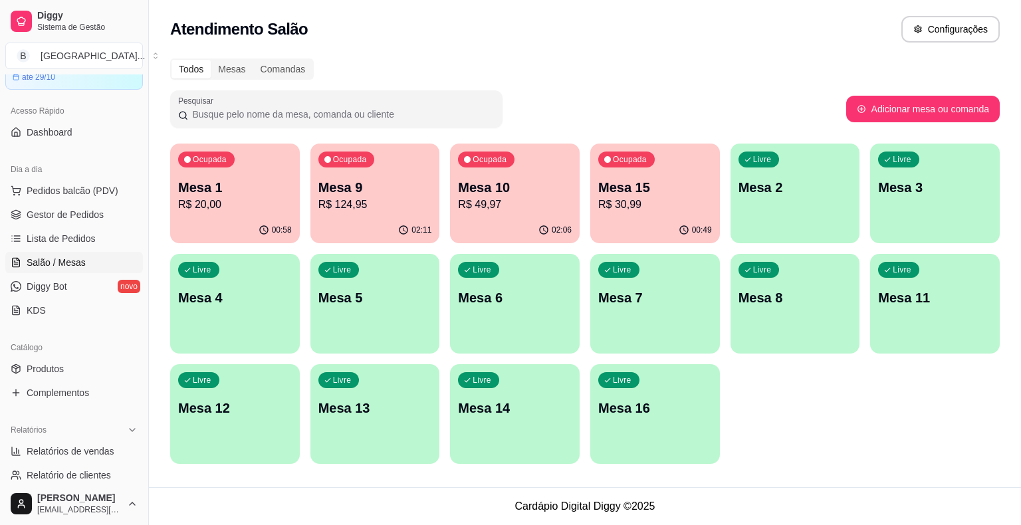
click at [429, 178] on p "Mesa 9" at bounding box center [375, 187] width 114 height 19
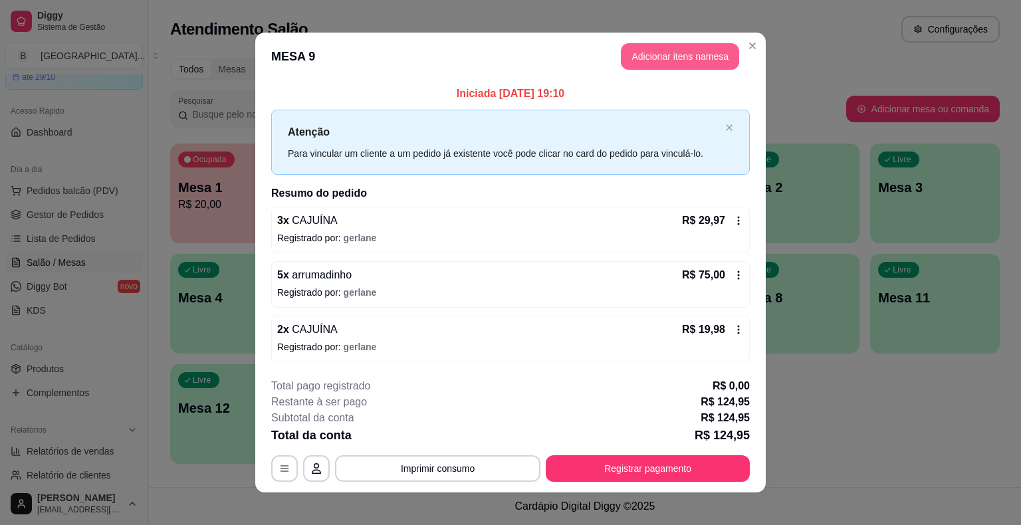
click at [648, 54] on button "Adicionar itens na mesa" at bounding box center [680, 56] width 118 height 27
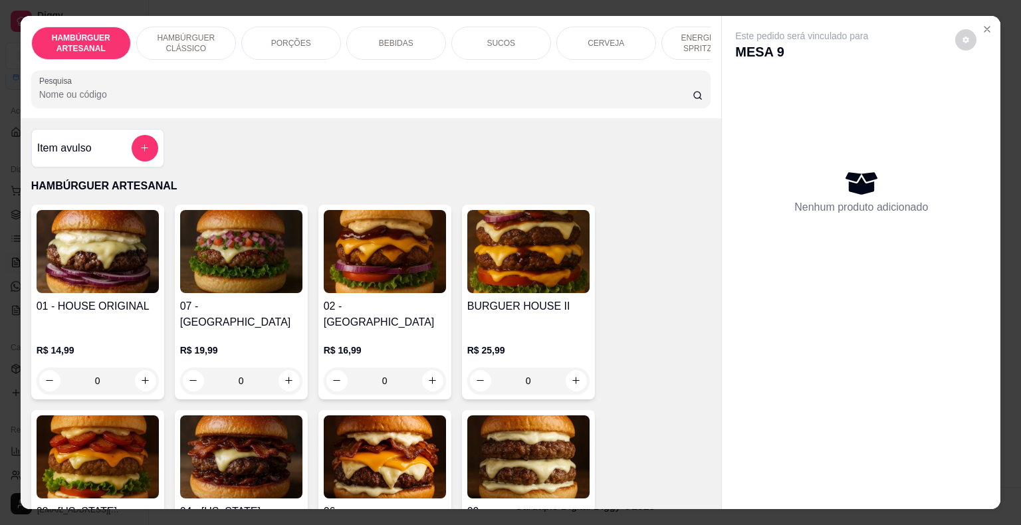
click at [423, 29] on div "BEBIDAS" at bounding box center [396, 43] width 100 height 33
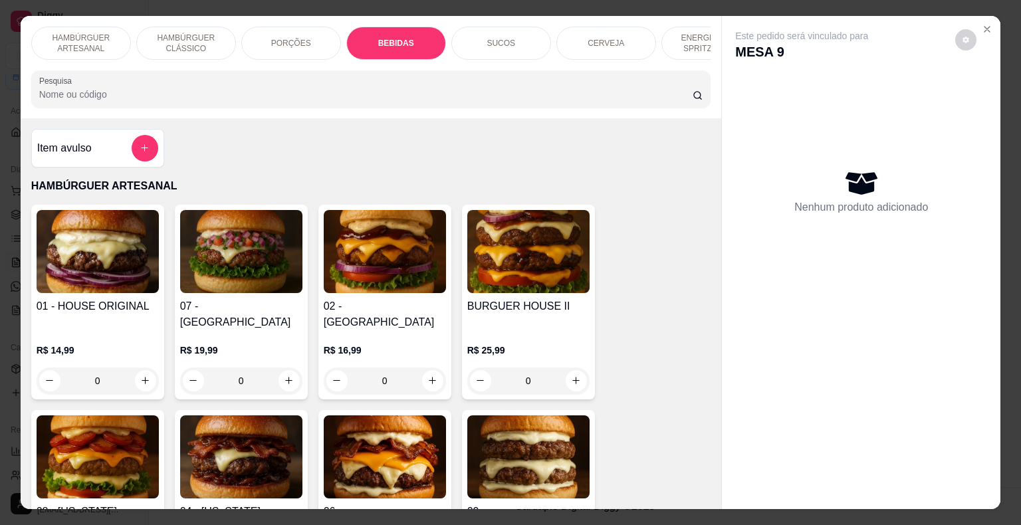
scroll to position [32, 0]
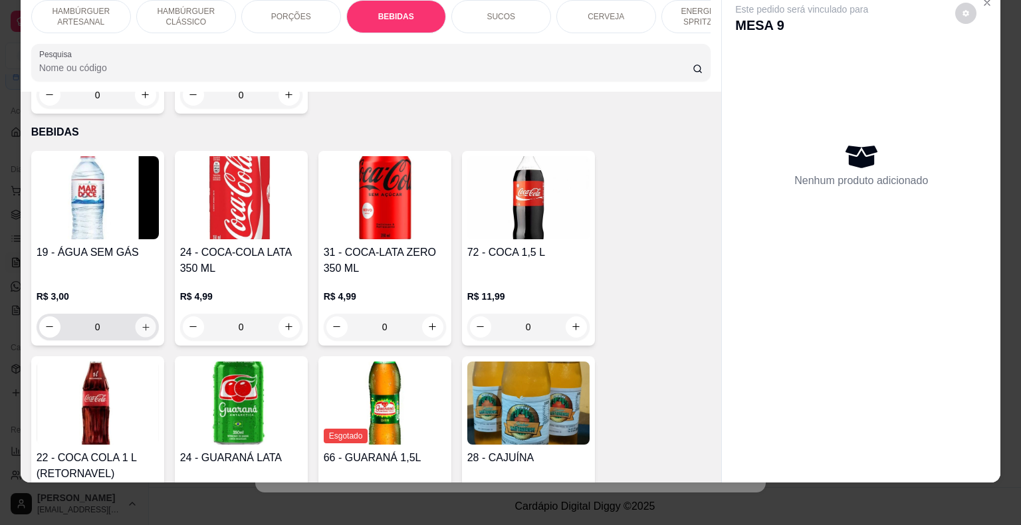
click at [142, 316] on button "increase-product-quantity" at bounding box center [145, 326] width 21 height 21
type input "1"
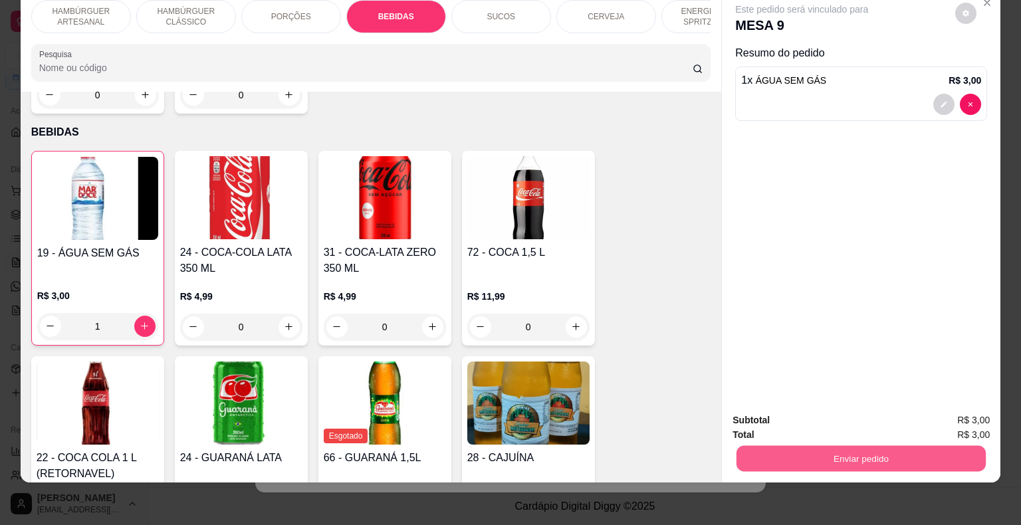
click at [809, 452] on button "Enviar pedido" at bounding box center [860, 459] width 249 height 26
click at [936, 410] on button "Enviar pedido" at bounding box center [955, 415] width 75 height 25
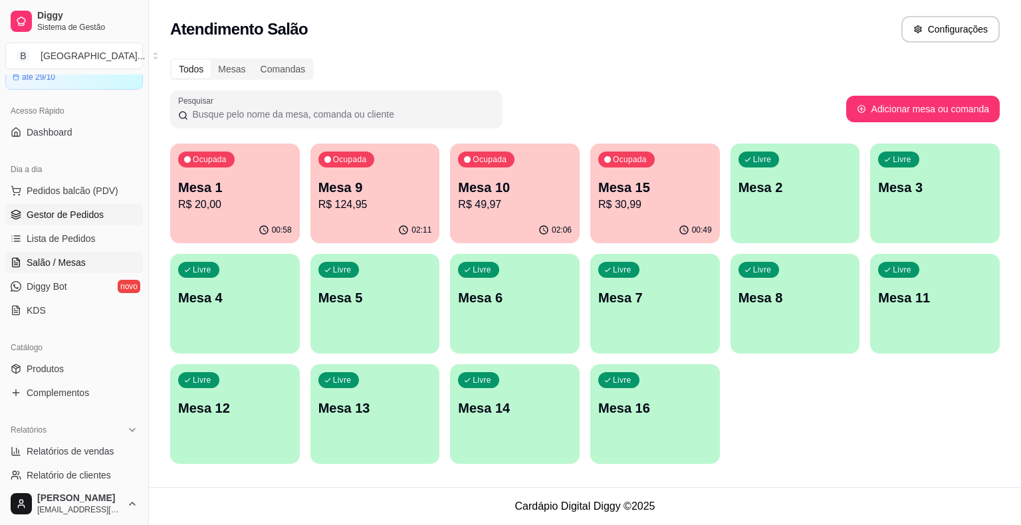
click at [67, 213] on span "Gestor de Pedidos" at bounding box center [65, 214] width 77 height 13
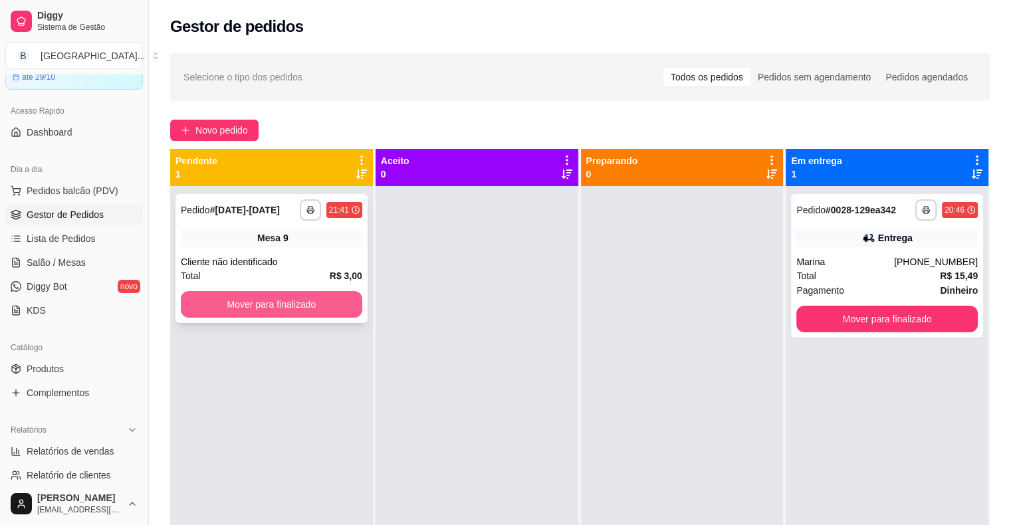
click at [282, 308] on button "Mover para finalizado" at bounding box center [271, 304] width 181 height 27
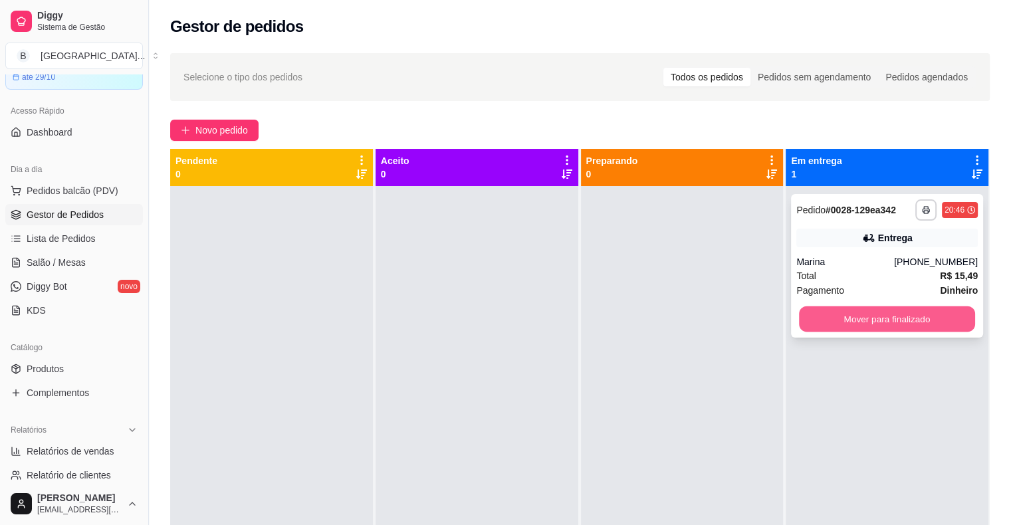
click at [920, 324] on button "Mover para finalizado" at bounding box center [887, 319] width 176 height 26
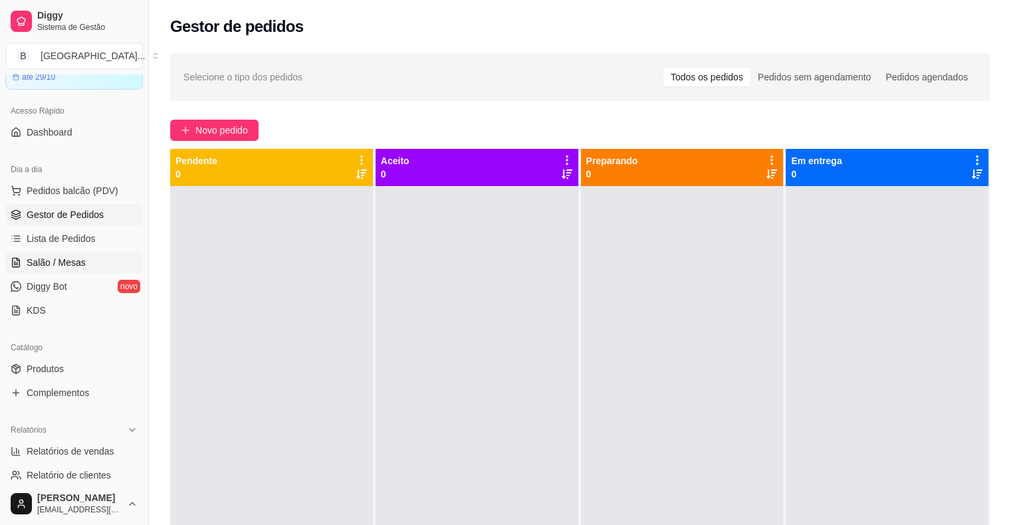
click at [39, 270] on link "Salão / Mesas" at bounding box center [74, 262] width 138 height 21
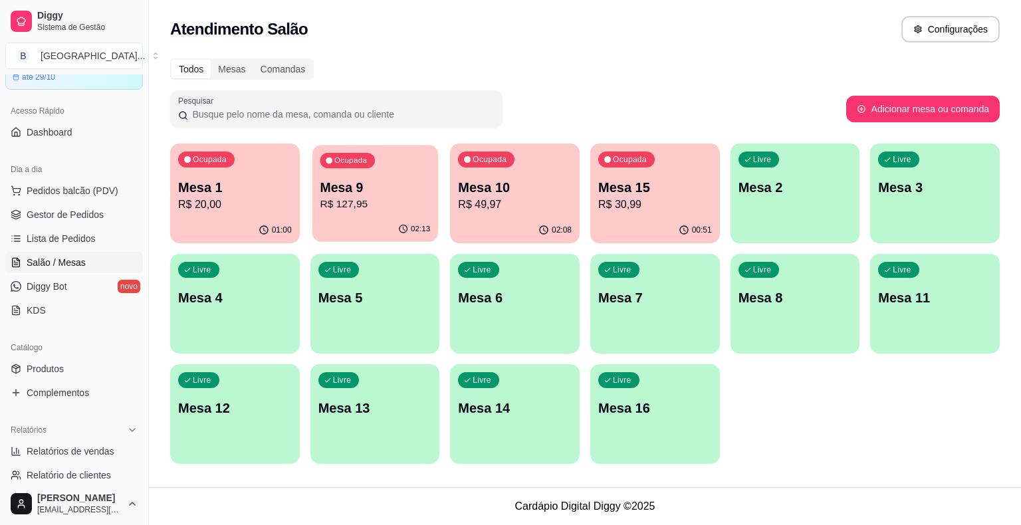
click at [388, 231] on div "02:13" at bounding box center [375, 229] width 126 height 25
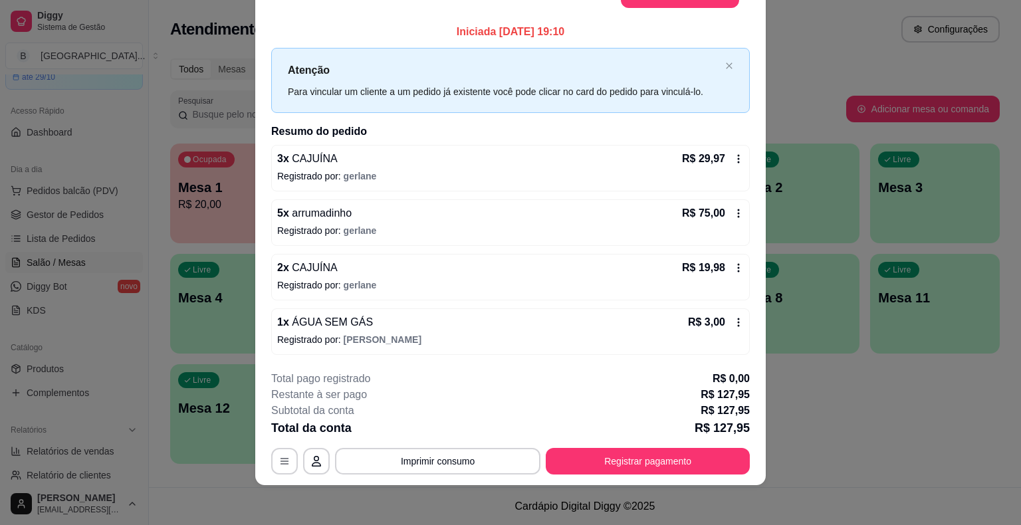
scroll to position [36, 0]
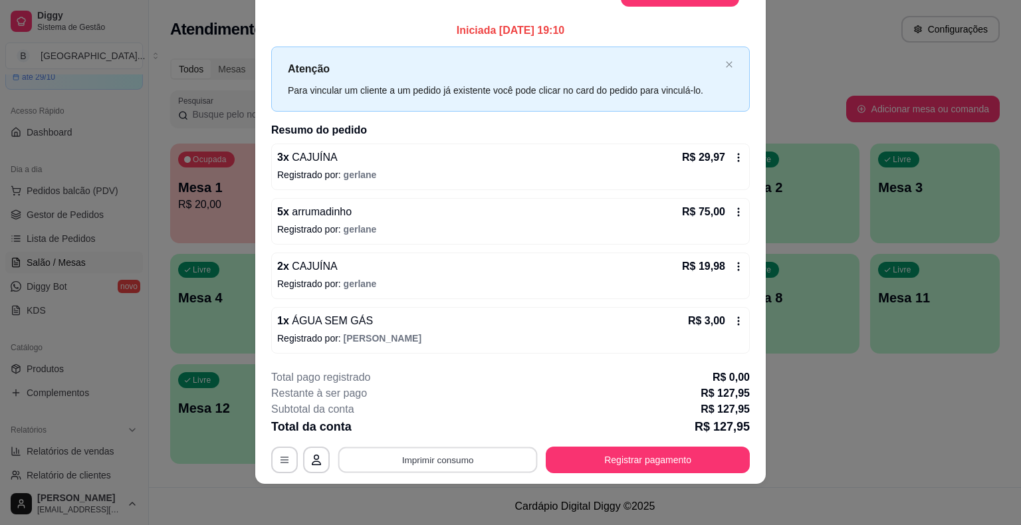
click at [427, 461] on button "Imprimir consumo" at bounding box center [437, 459] width 199 height 26
click at [443, 401] on button "IMPRESSORA" at bounding box center [437, 401] width 96 height 21
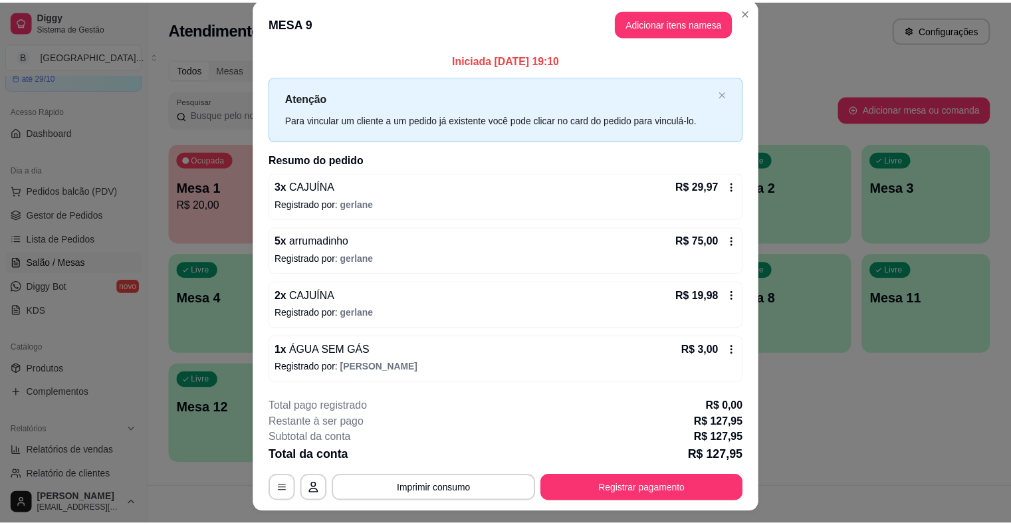
scroll to position [0, 0]
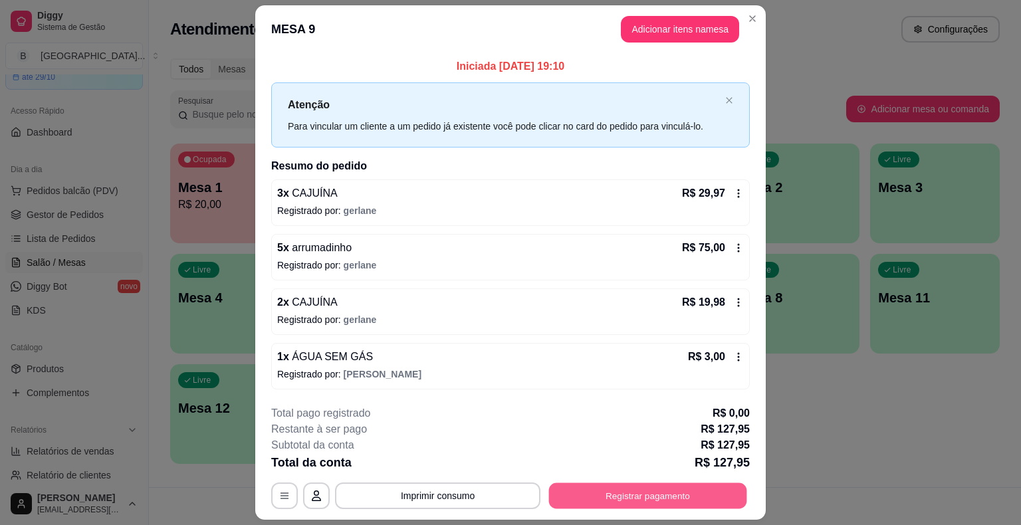
click at [637, 498] on button "Registrar pagamento" at bounding box center [648, 495] width 198 height 26
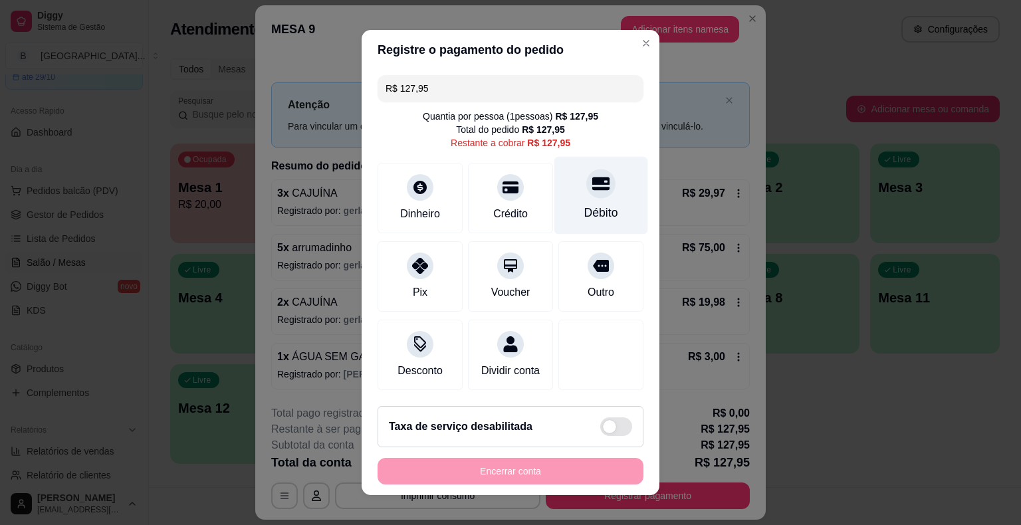
click at [613, 211] on div "Débito" at bounding box center [601, 196] width 94 height 78
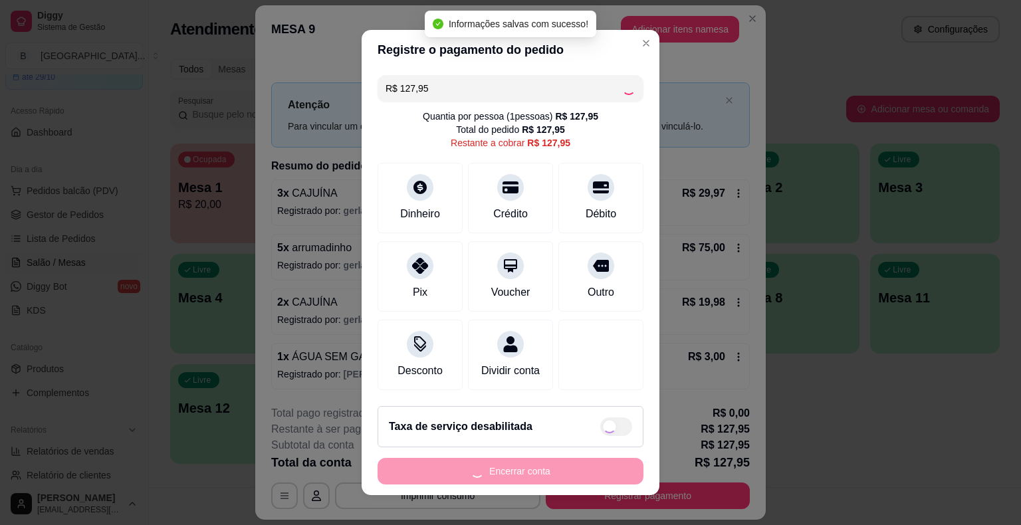
type input "R$ 0,00"
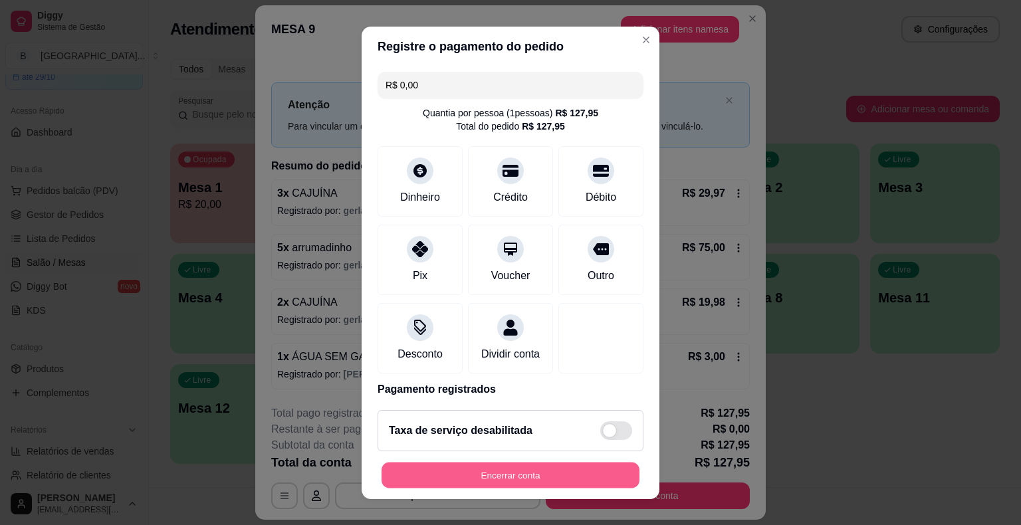
click at [575, 472] on button "Encerrar conta" at bounding box center [510, 475] width 258 height 26
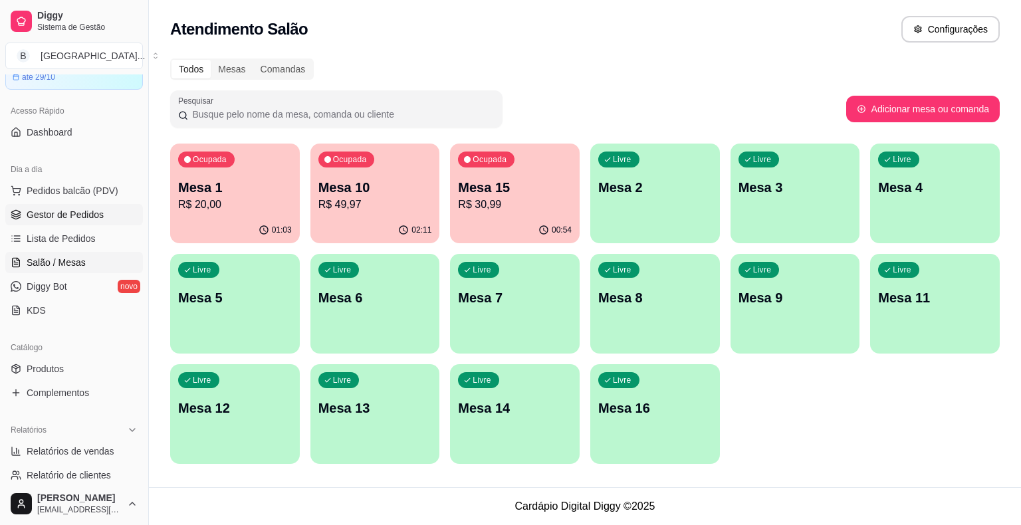
click at [56, 220] on span "Gestor de Pedidos" at bounding box center [65, 214] width 77 height 13
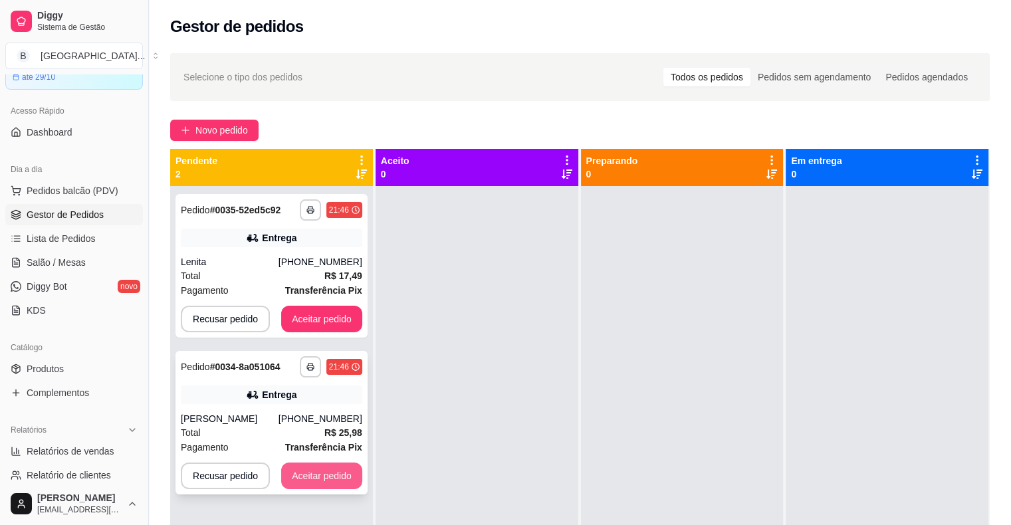
click at [298, 482] on button "Aceitar pedido" at bounding box center [321, 475] width 81 height 27
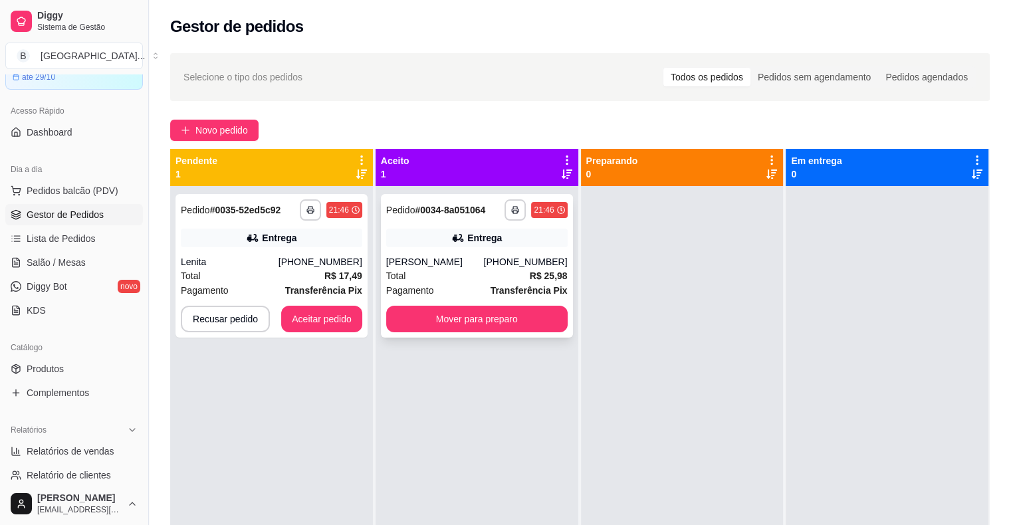
click at [454, 259] on div "[PERSON_NAME]" at bounding box center [435, 261] width 98 height 13
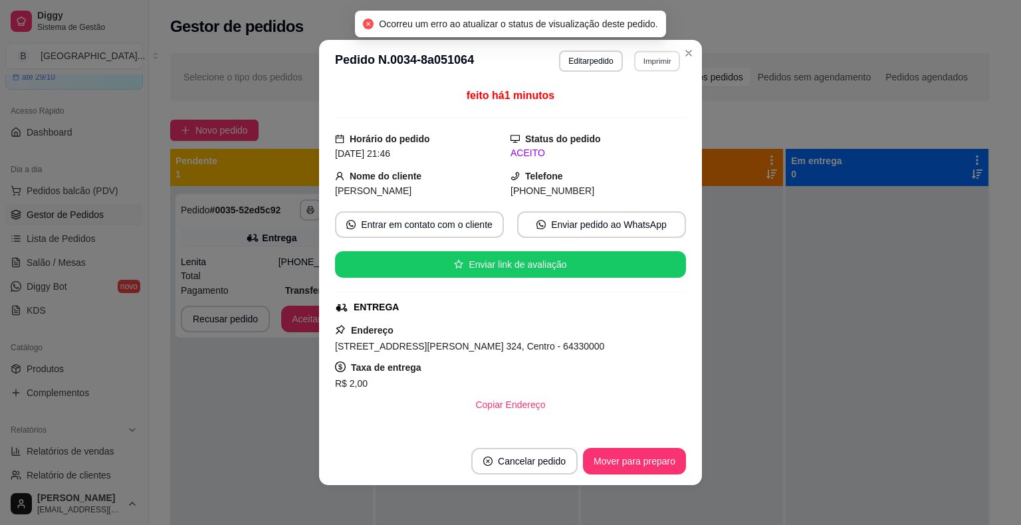
click at [660, 54] on button "Imprimir" at bounding box center [657, 60] width 46 height 21
click at [603, 108] on button "IMPRESSORA" at bounding box center [627, 107] width 93 height 21
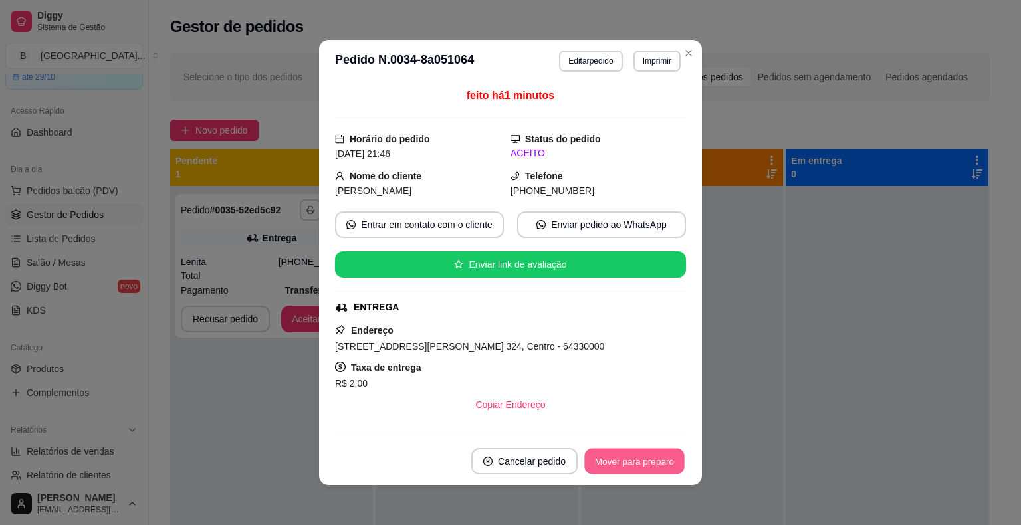
click at [644, 459] on button "Mover para preparo" at bounding box center [634, 461] width 100 height 26
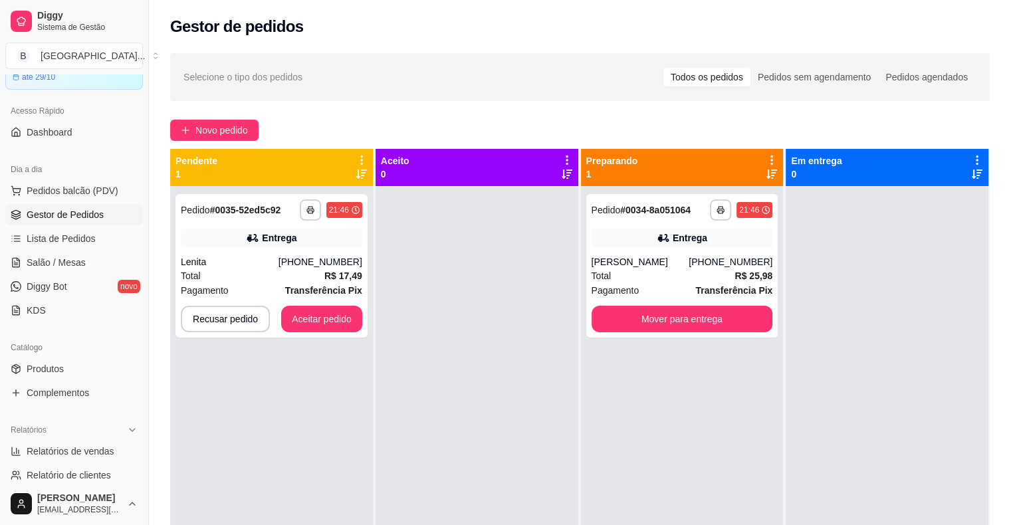
click at [256, 275] on div "Total R$ 17,49" at bounding box center [271, 275] width 181 height 15
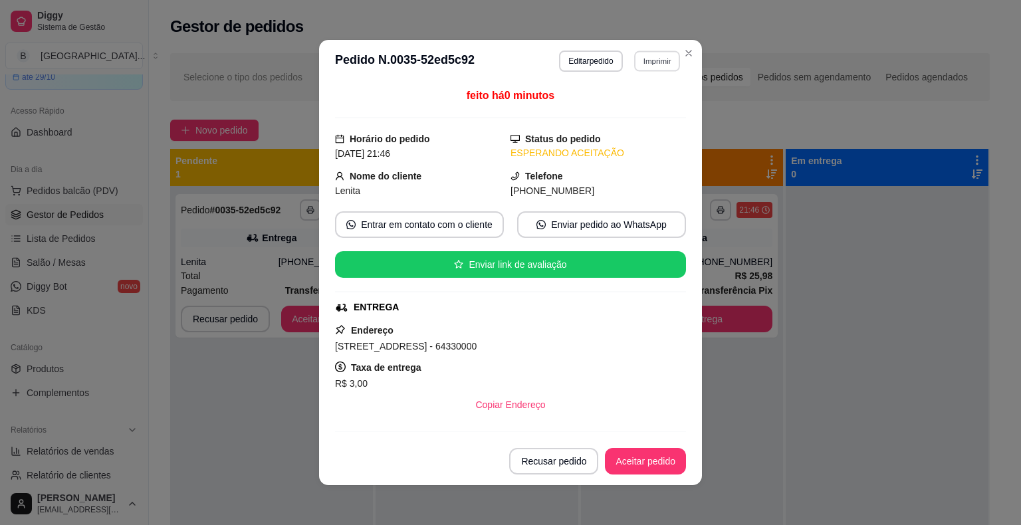
click at [661, 68] on button "Imprimir" at bounding box center [657, 60] width 46 height 21
click at [650, 107] on button "IMPRESSORA" at bounding box center [627, 107] width 93 height 21
click at [638, 461] on button "Aceitar pedido" at bounding box center [645, 461] width 81 height 27
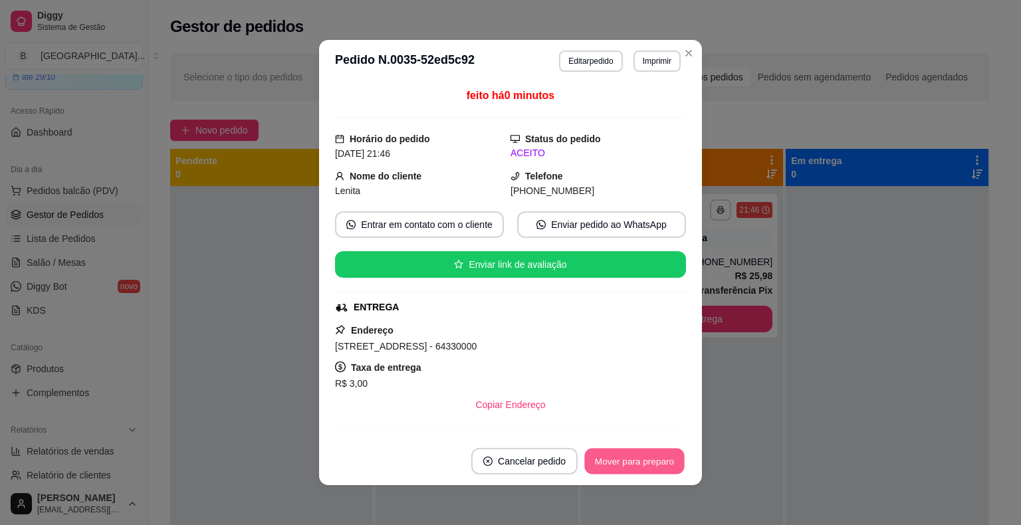
click at [638, 461] on button "Mover para preparo" at bounding box center [634, 461] width 100 height 26
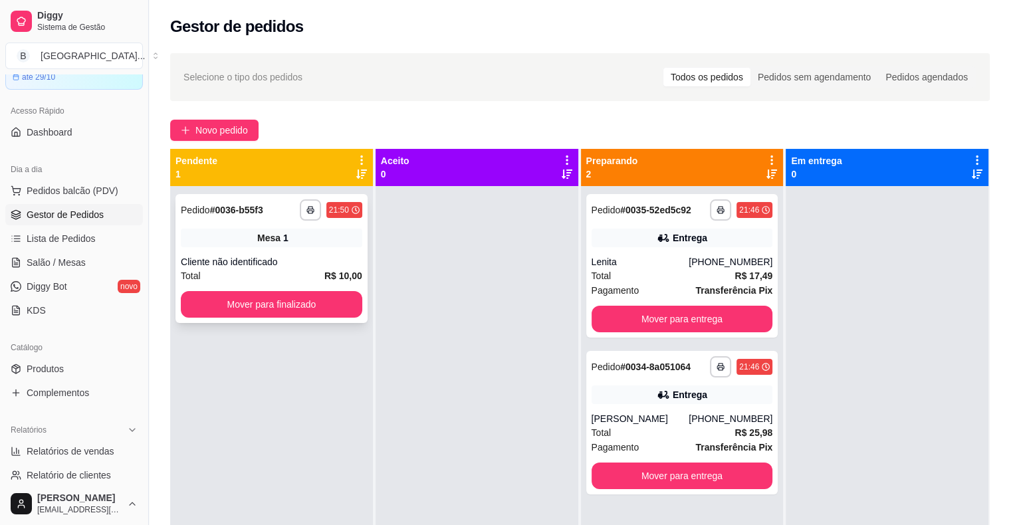
click at [279, 266] on div "Cliente não identificado" at bounding box center [271, 261] width 181 height 13
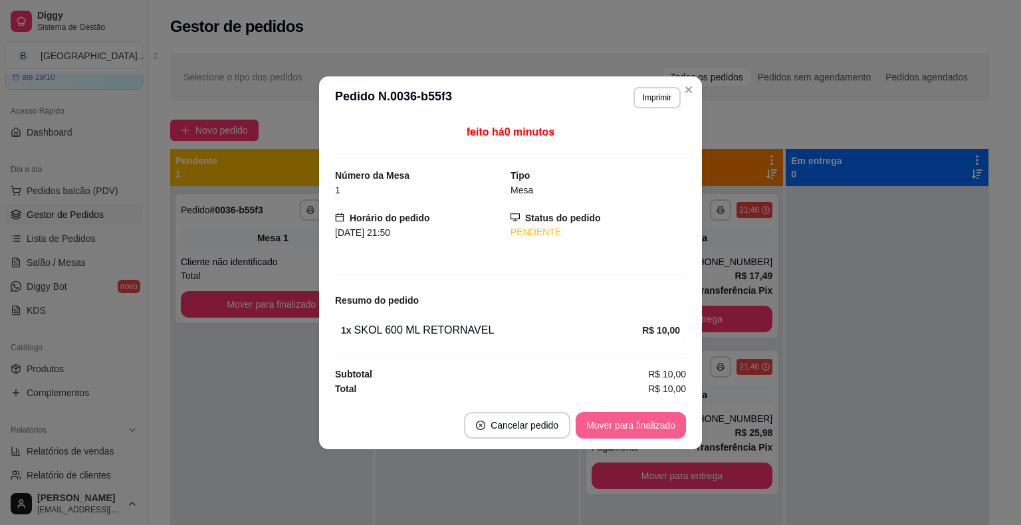
click at [631, 431] on button "Mover para finalizado" at bounding box center [630, 425] width 110 height 27
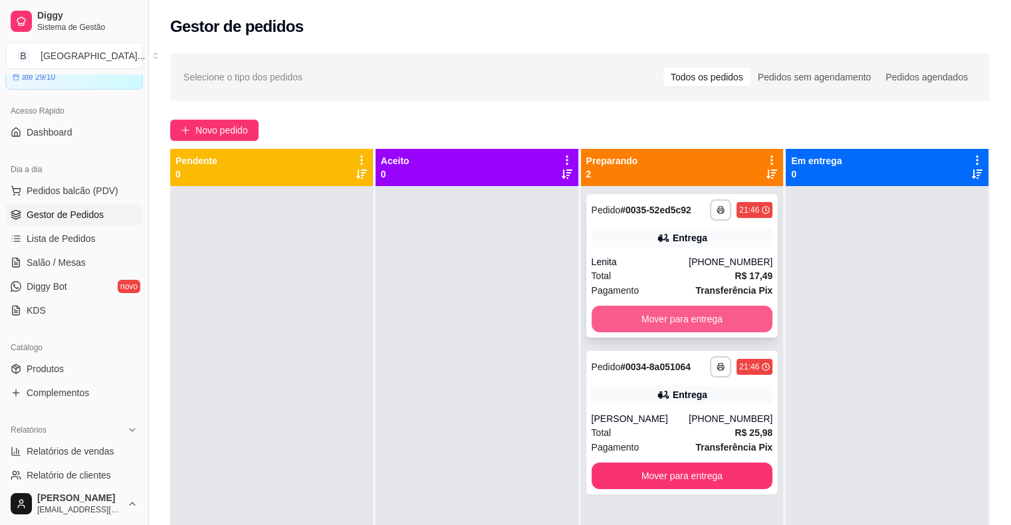
click at [672, 324] on button "Mover para entrega" at bounding box center [681, 319] width 181 height 27
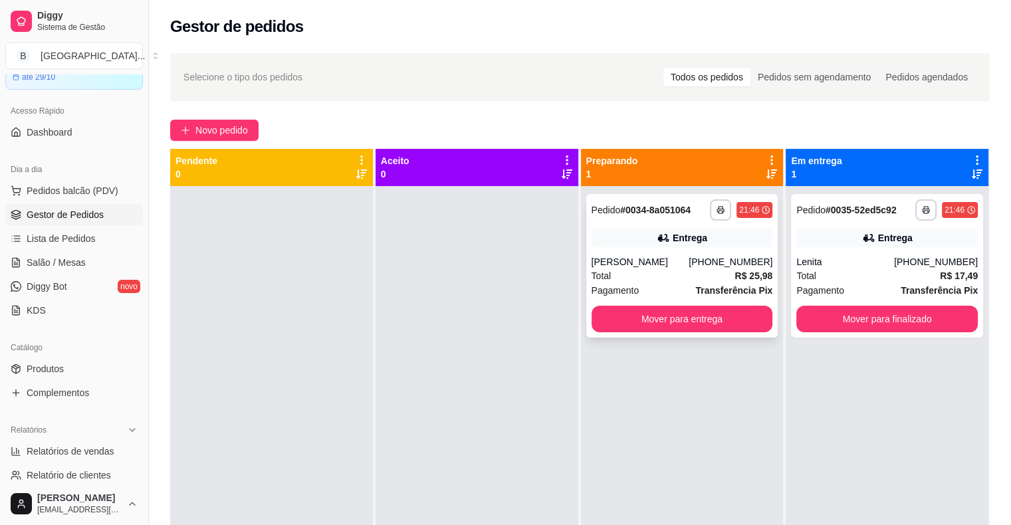
click at [697, 304] on div "**********" at bounding box center [682, 266] width 192 height 144
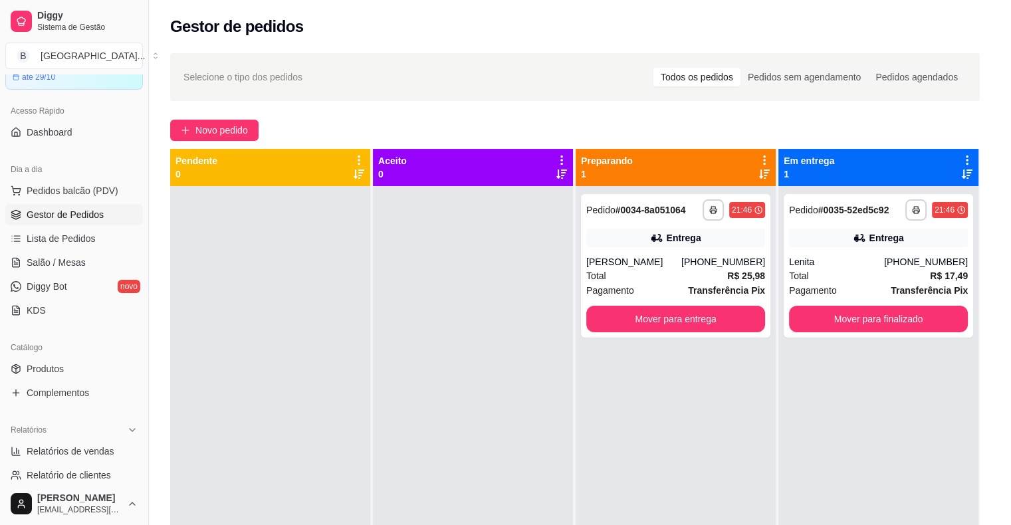
click at [660, 323] on div "Endereço [STREET_ADDRESS][PERSON_NAME] 324, Centro - 64330000 Taxa de entrega R…" at bounding box center [505, 370] width 351 height 96
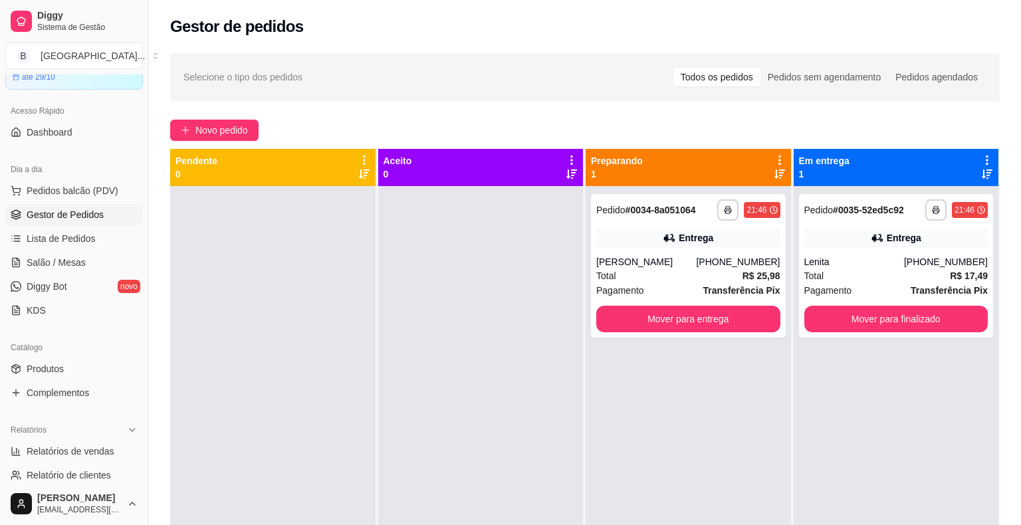
click at [295, 357] on div at bounding box center [272, 448] width 205 height 525
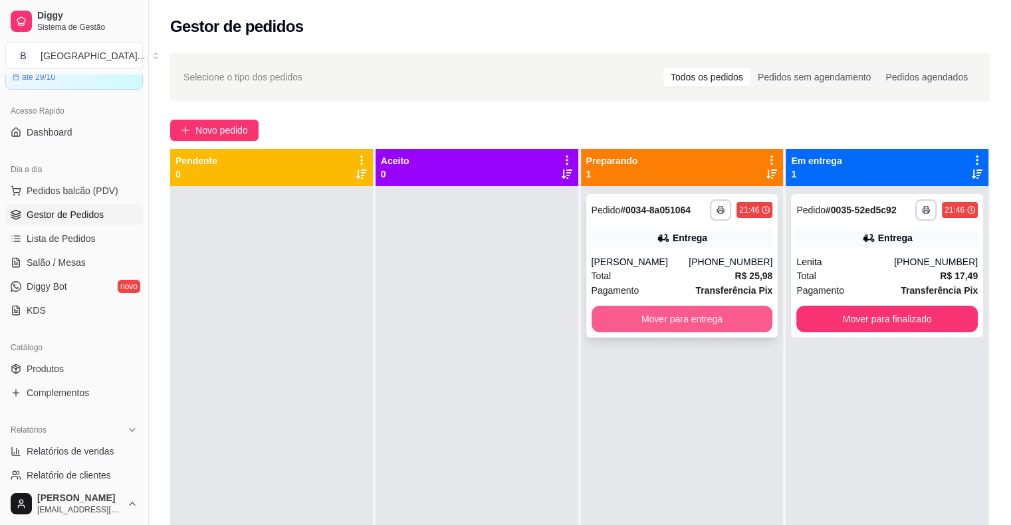
click at [688, 326] on button "Mover para entrega" at bounding box center [681, 319] width 181 height 27
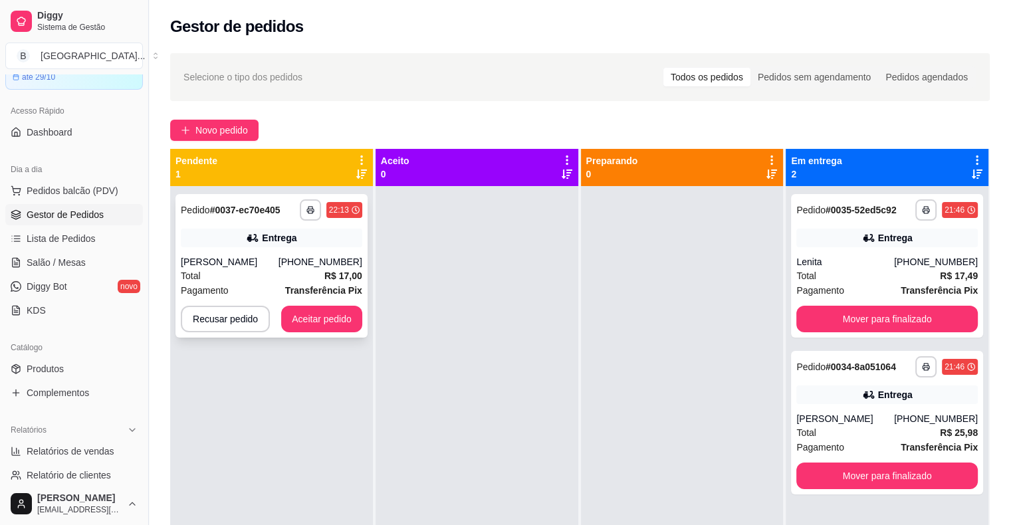
click at [359, 227] on div "**********" at bounding box center [271, 266] width 192 height 144
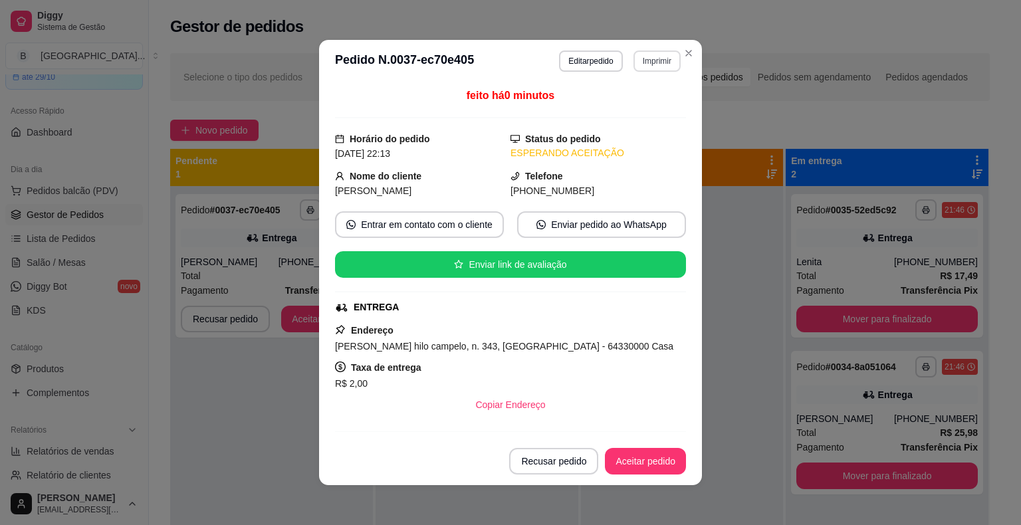
click at [645, 60] on button "Imprimir" at bounding box center [656, 60] width 47 height 21
click at [607, 108] on button "IMPRESSORA" at bounding box center [628, 107] width 96 height 21
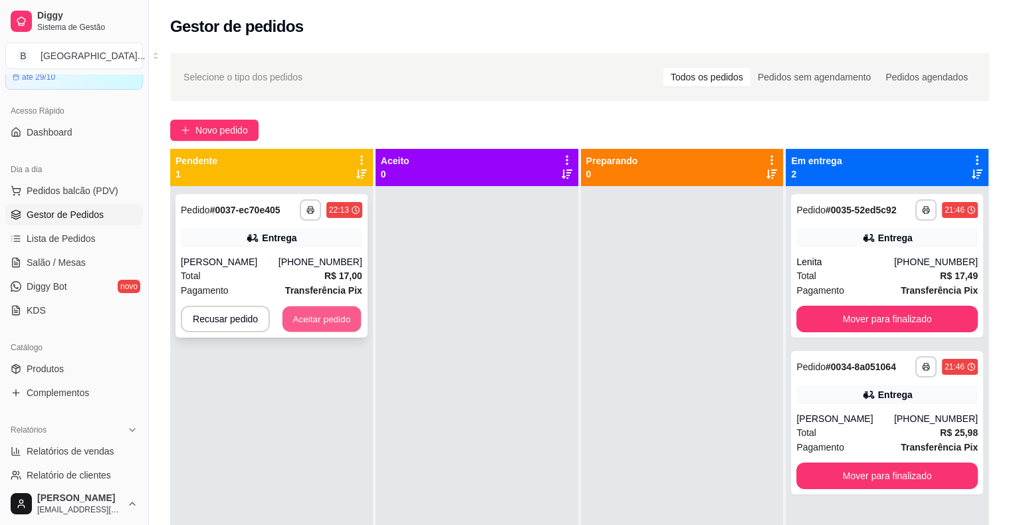
click at [327, 322] on button "Aceitar pedido" at bounding box center [321, 319] width 78 height 26
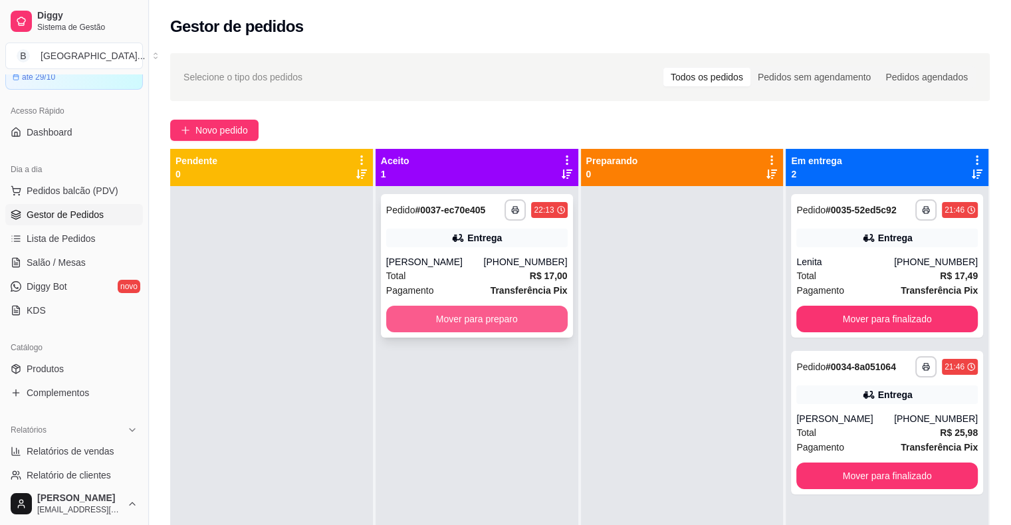
click at [474, 324] on button "Mover para preparo" at bounding box center [476, 319] width 181 height 27
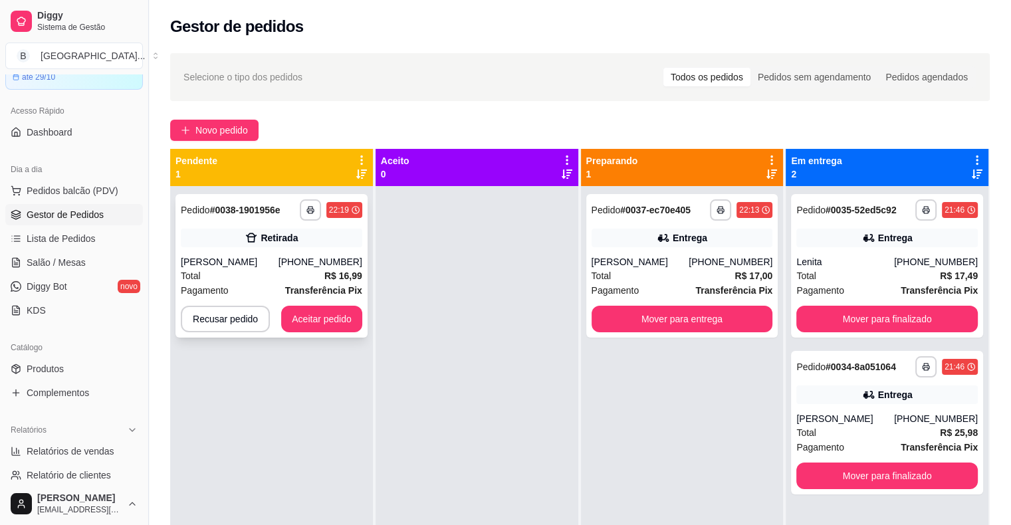
click at [343, 276] on strong "R$ 16,99" at bounding box center [343, 275] width 38 height 11
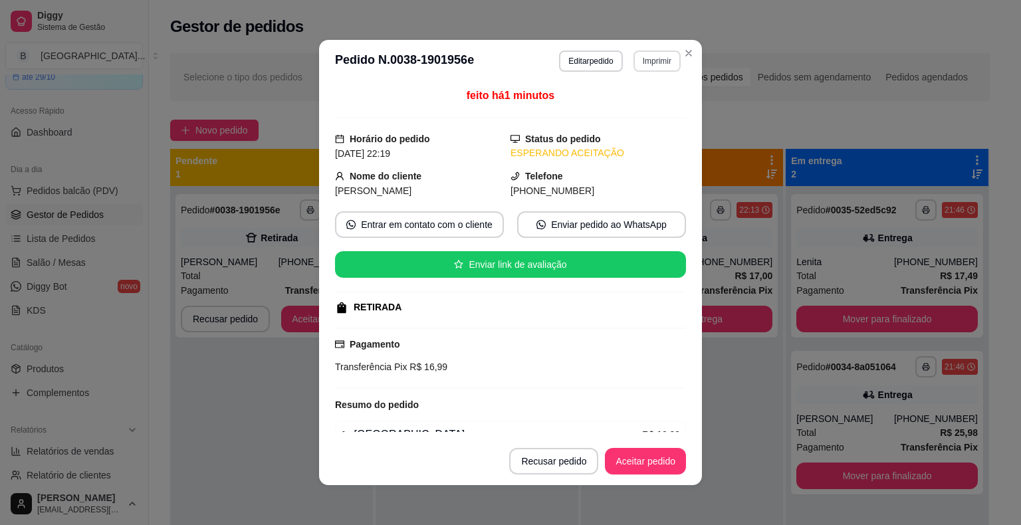
click at [662, 62] on button "Imprimir" at bounding box center [656, 60] width 47 height 21
click at [653, 113] on button "IMPRESSORA" at bounding box center [627, 107] width 93 height 21
click at [639, 461] on button "Aceitar pedido" at bounding box center [645, 461] width 78 height 26
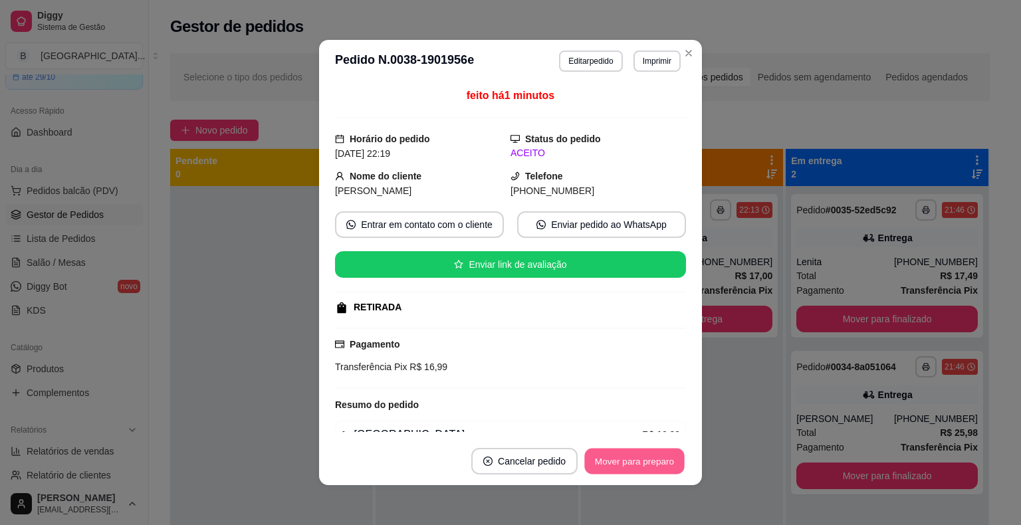
click at [639, 461] on button "Mover para preparo" at bounding box center [634, 461] width 100 height 26
click at [639, 461] on div "Mover para preparo" at bounding box center [634, 461] width 103 height 27
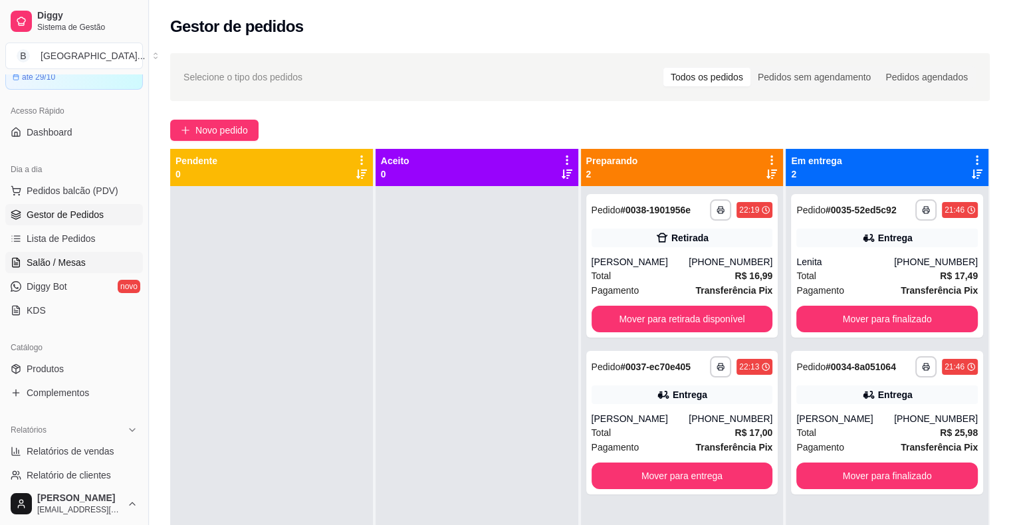
click at [67, 265] on span "Salão / Mesas" at bounding box center [56, 262] width 59 height 13
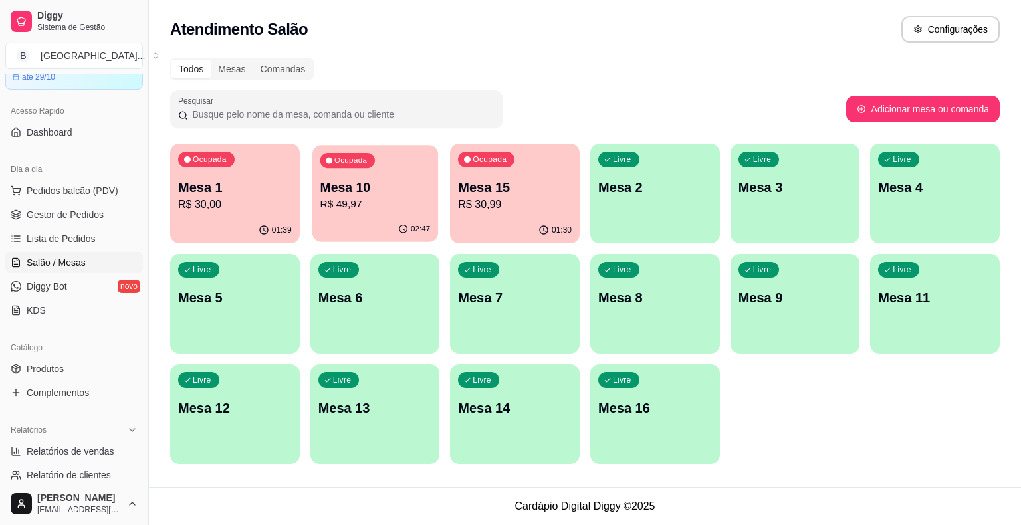
click at [340, 205] on p "R$ 49,97" at bounding box center [375, 204] width 110 height 15
click at [381, 206] on p "R$ 49,97" at bounding box center [375, 204] width 110 height 15
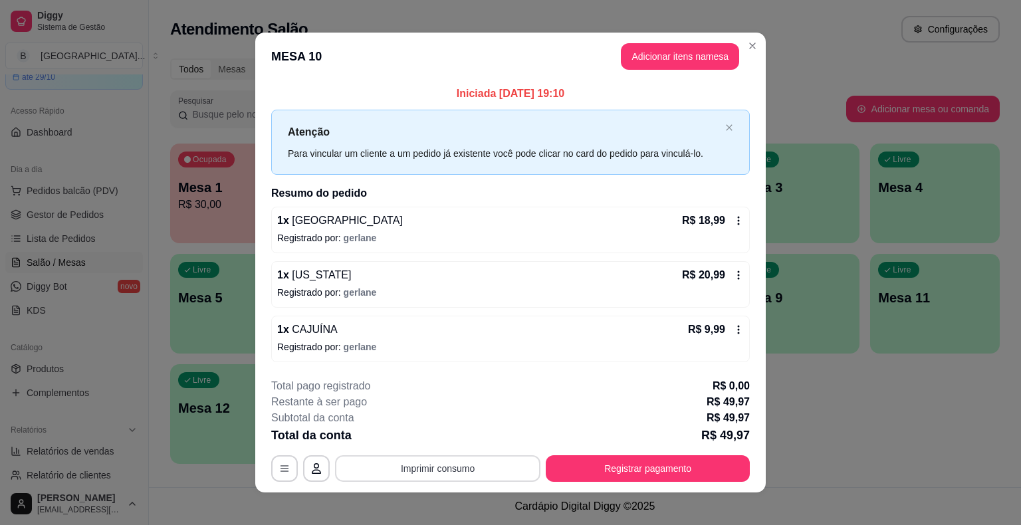
click at [424, 466] on button "Imprimir consumo" at bounding box center [437, 468] width 205 height 27
click at [447, 413] on button "IMPRESSORA" at bounding box center [437, 410] width 96 height 21
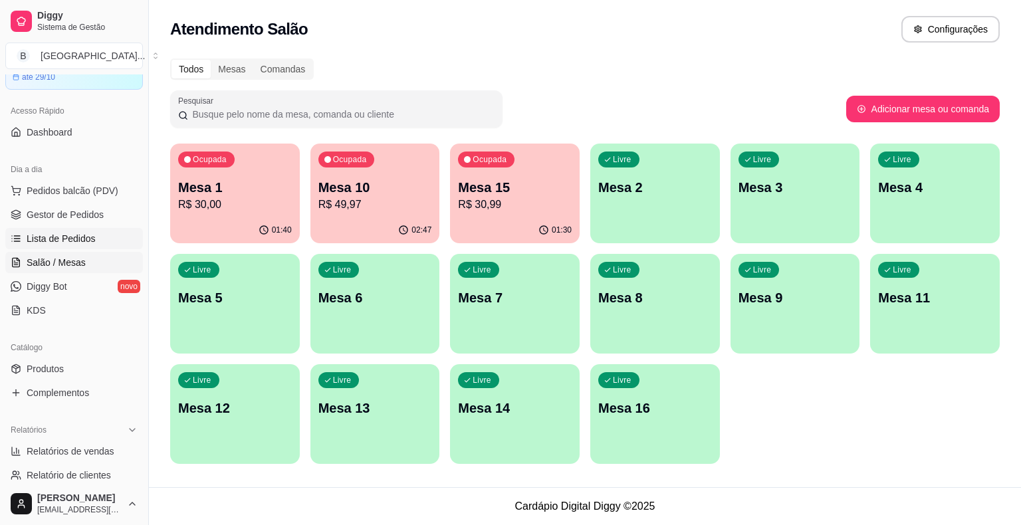
click at [32, 239] on span "Lista de Pedidos" at bounding box center [61, 238] width 69 height 13
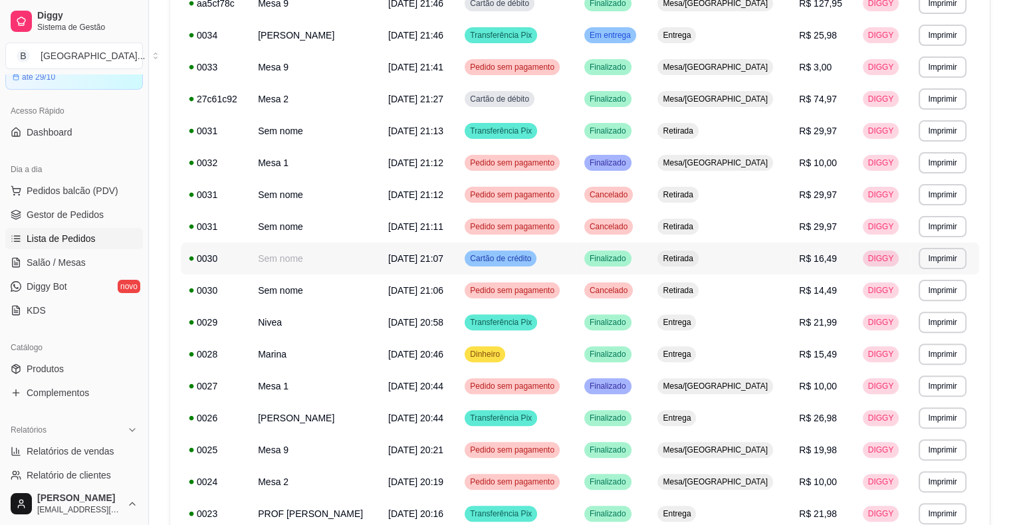
scroll to position [720, 0]
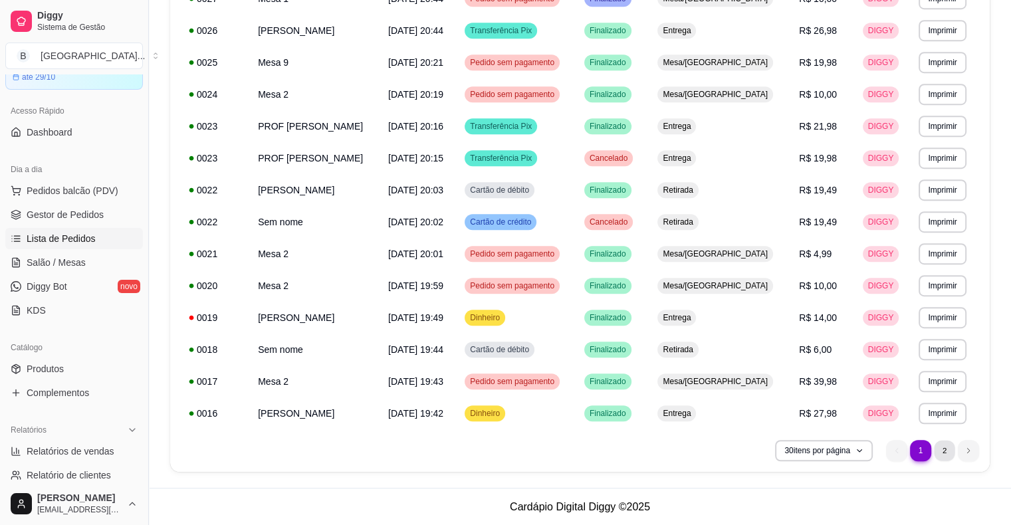
click at [941, 456] on li "2" at bounding box center [944, 450] width 21 height 21
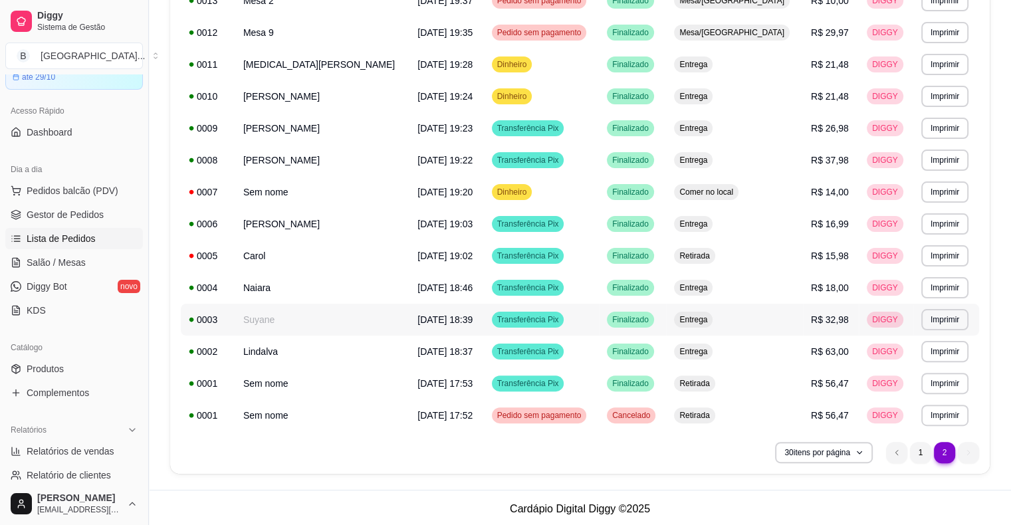
scroll to position [273, 0]
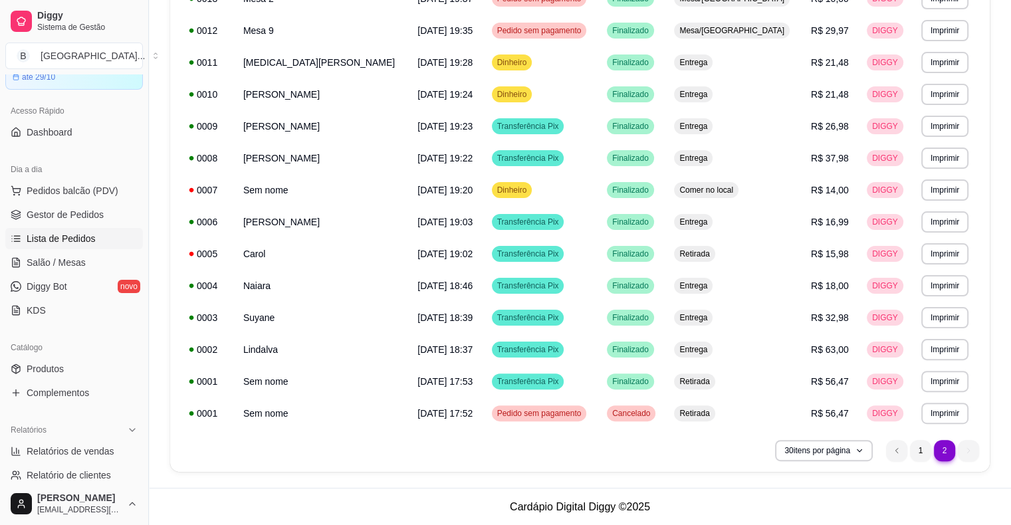
click at [973, 450] on ul "2 1 2" at bounding box center [932, 450] width 93 height 21
click at [925, 450] on li "1" at bounding box center [920, 450] width 21 height 21
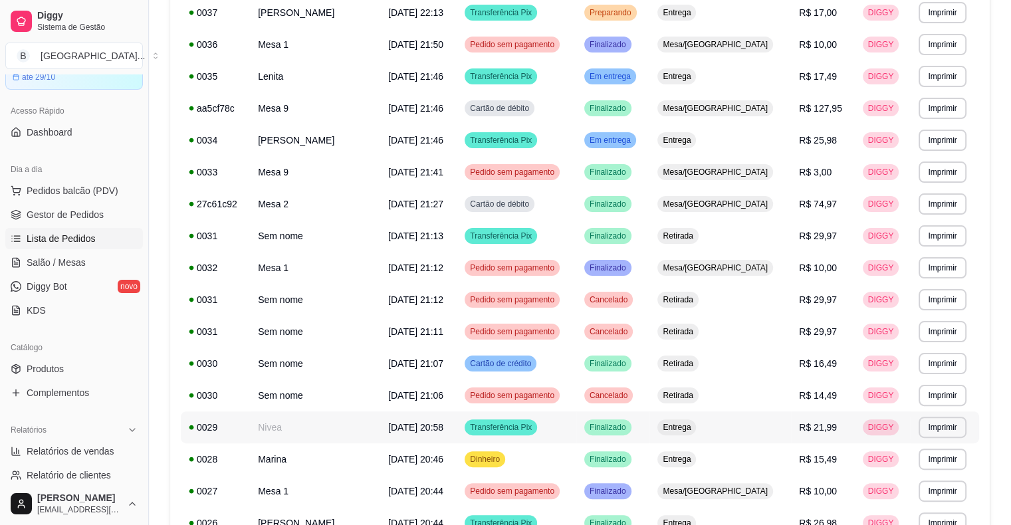
scroll to position [207, 0]
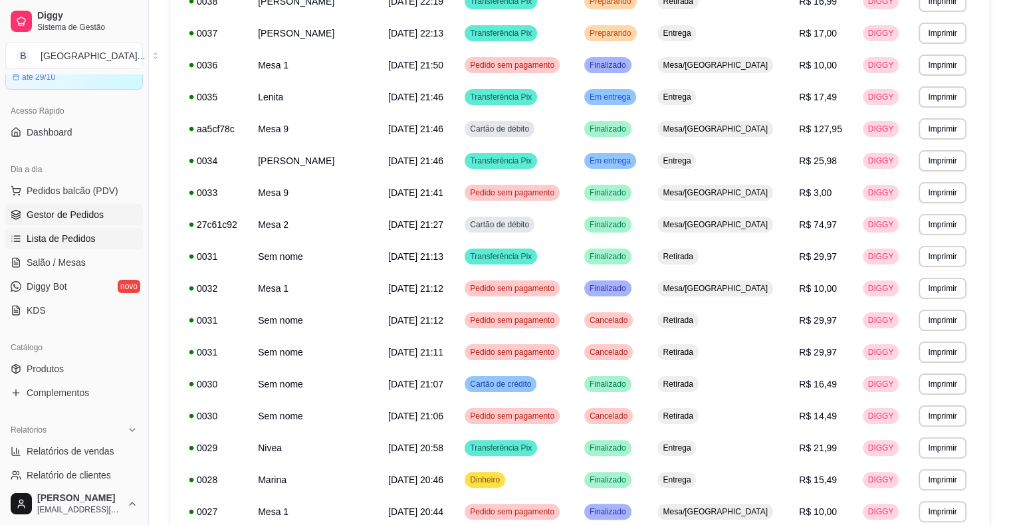
click at [94, 214] on span "Gestor de Pedidos" at bounding box center [65, 214] width 77 height 13
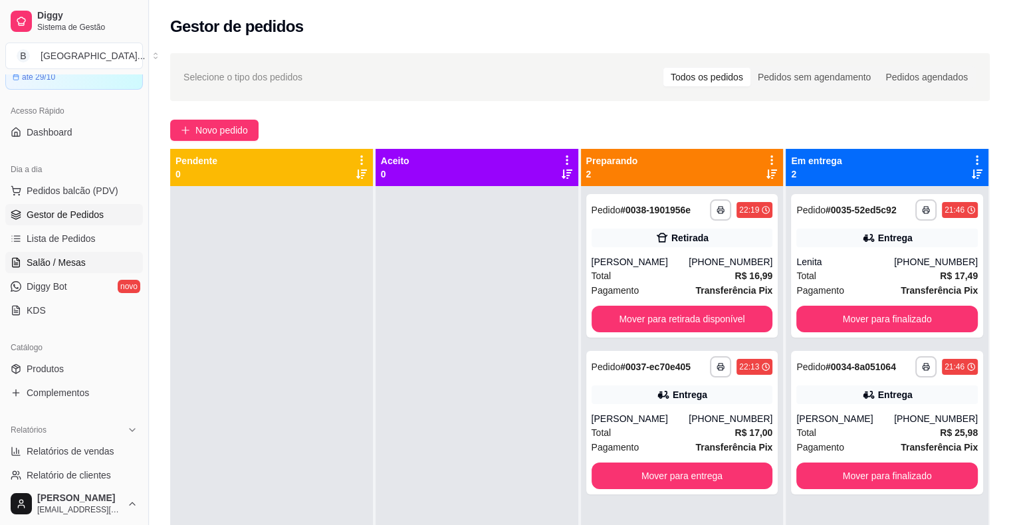
click at [56, 262] on span "Salão / Mesas" at bounding box center [56, 262] width 59 height 13
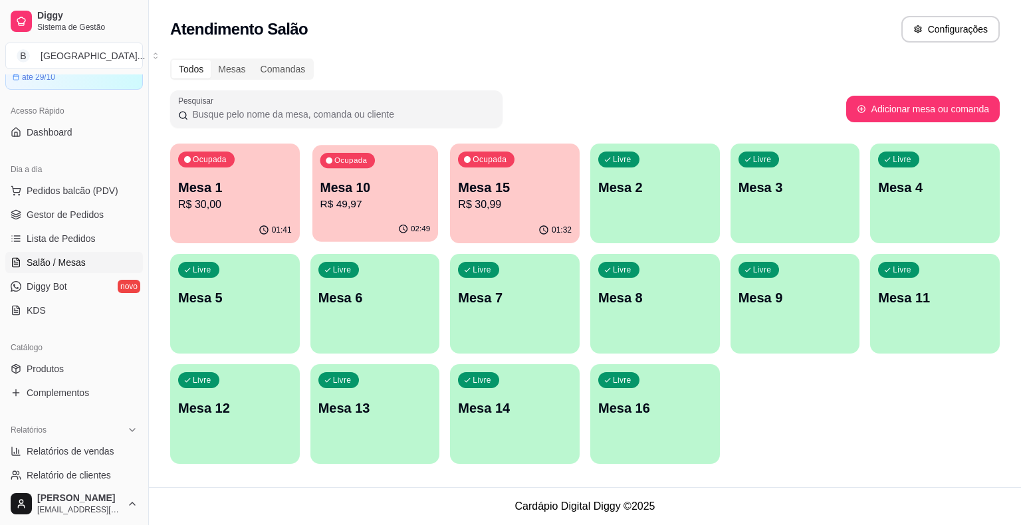
click at [369, 217] on div "02:49" at bounding box center [375, 229] width 126 height 25
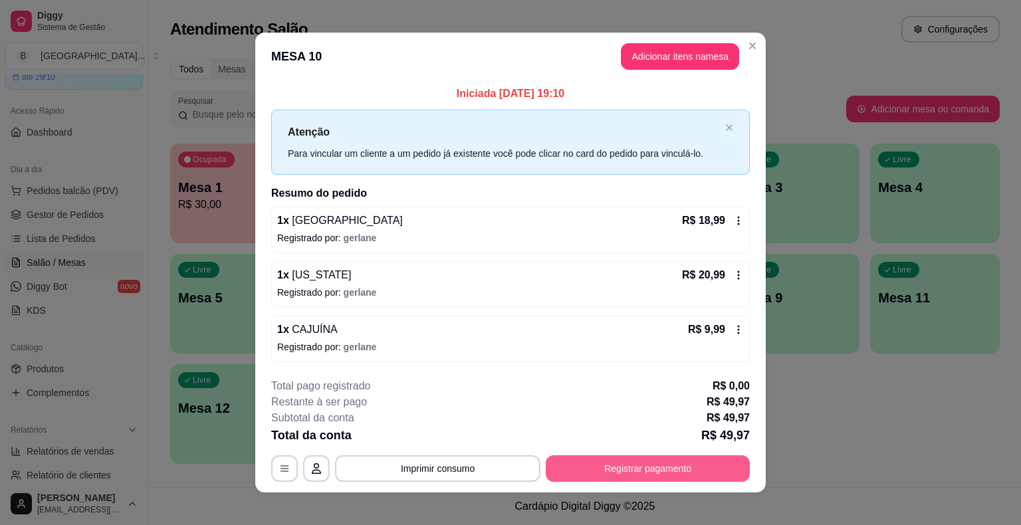
click at [665, 473] on button "Registrar pagamento" at bounding box center [647, 468] width 204 height 27
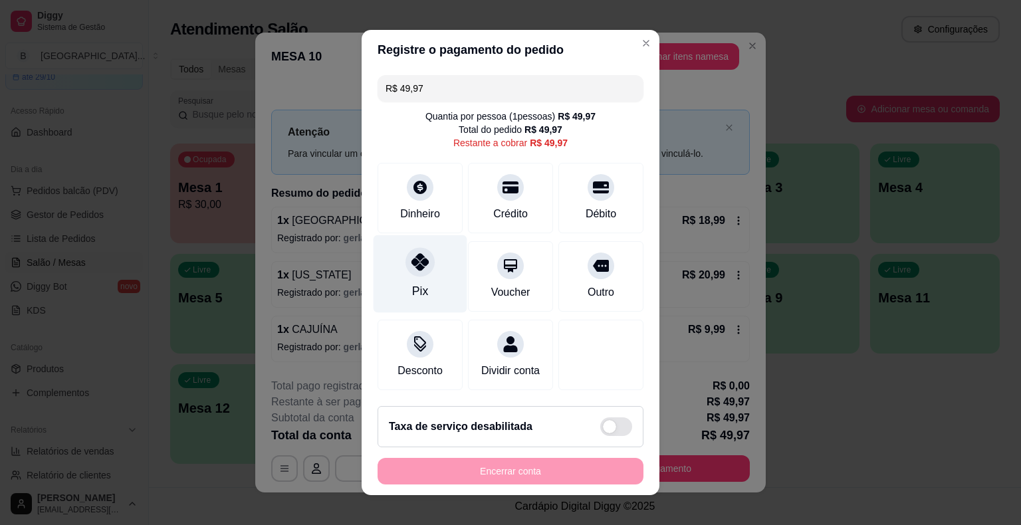
click at [413, 278] on div "Pix" at bounding box center [420, 274] width 94 height 78
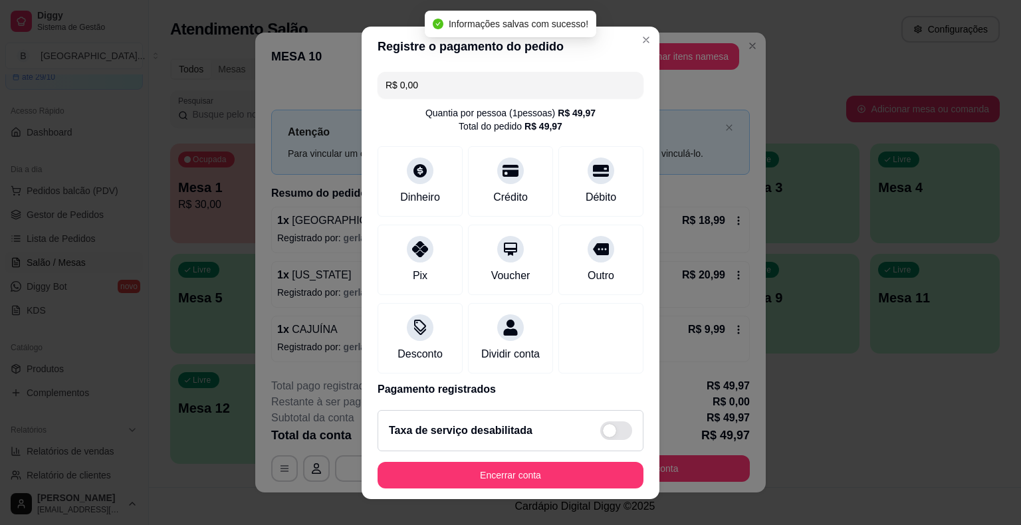
type input "R$ 0,00"
click at [493, 488] on footer "Taxa de serviço desabilitada Encerrar conta" at bounding box center [510, 449] width 298 height 100
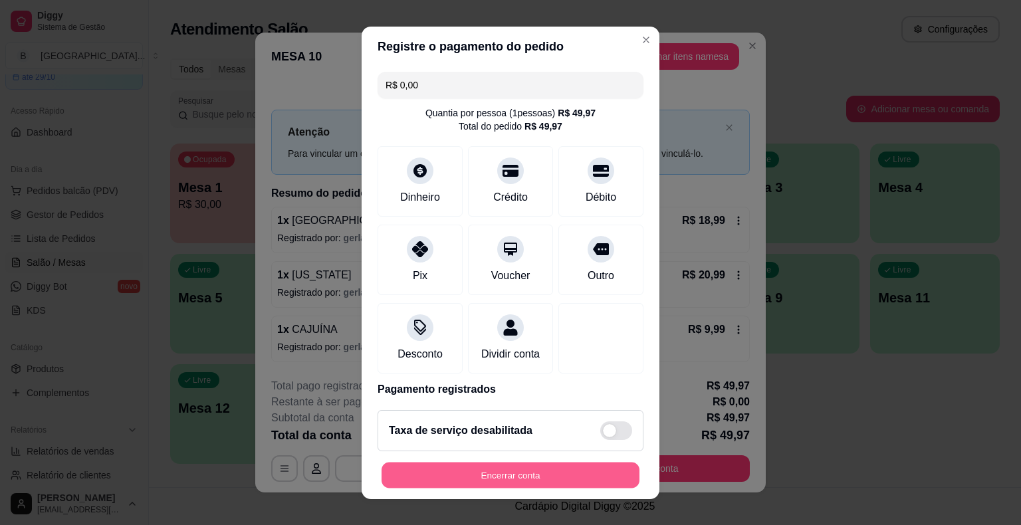
click at [492, 480] on button "Encerrar conta" at bounding box center [510, 475] width 258 height 26
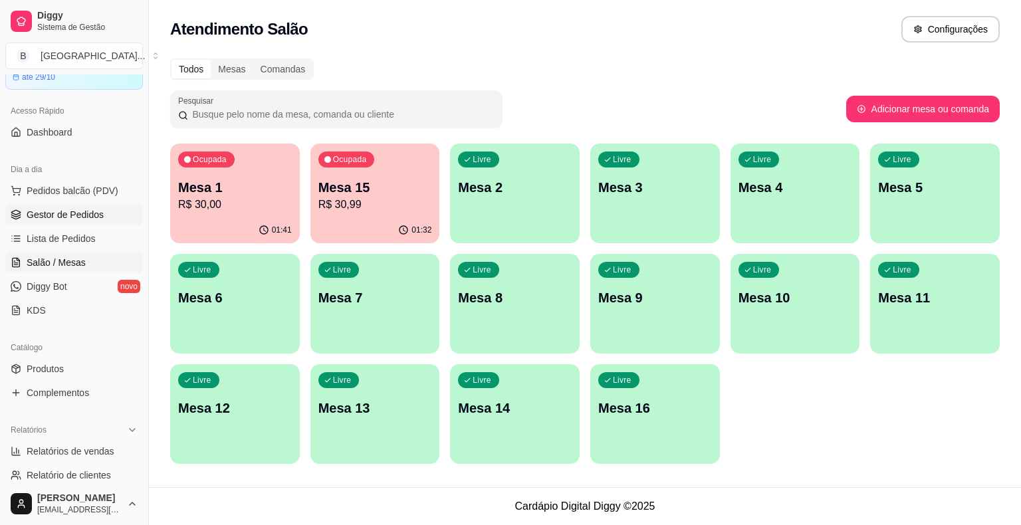
click at [52, 222] on link "Gestor de Pedidos" at bounding box center [74, 214] width 138 height 21
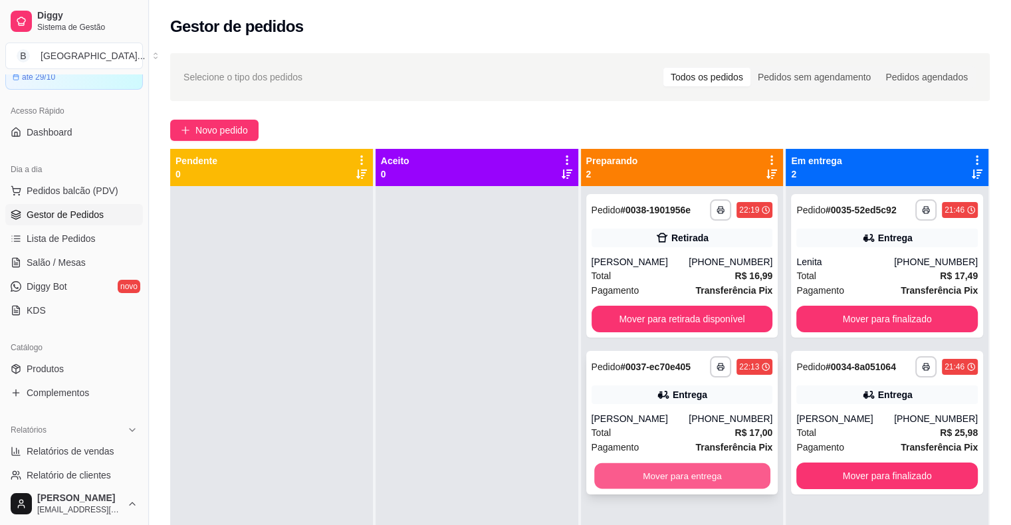
click at [629, 470] on button "Mover para entrega" at bounding box center [682, 476] width 176 height 26
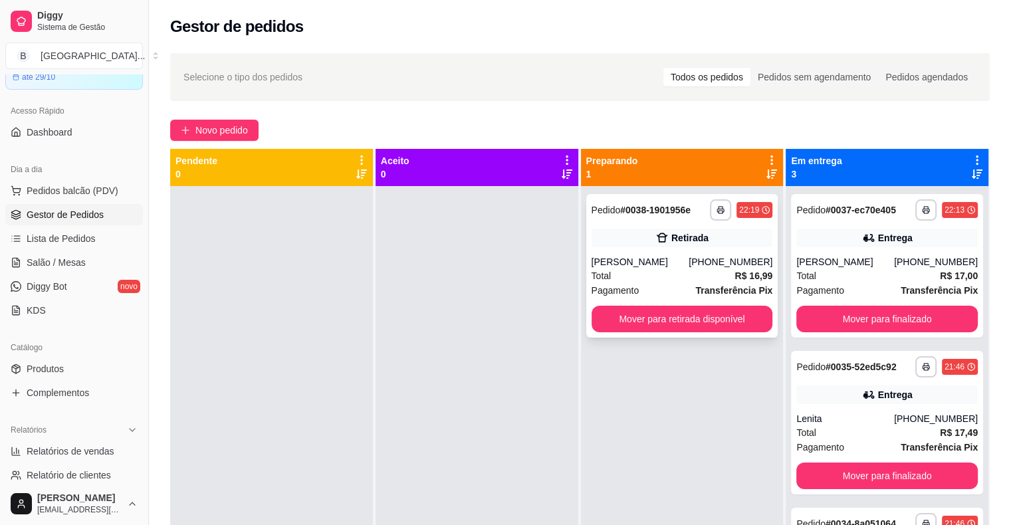
click at [686, 271] on div "Total R$ 16,99" at bounding box center [681, 275] width 181 height 15
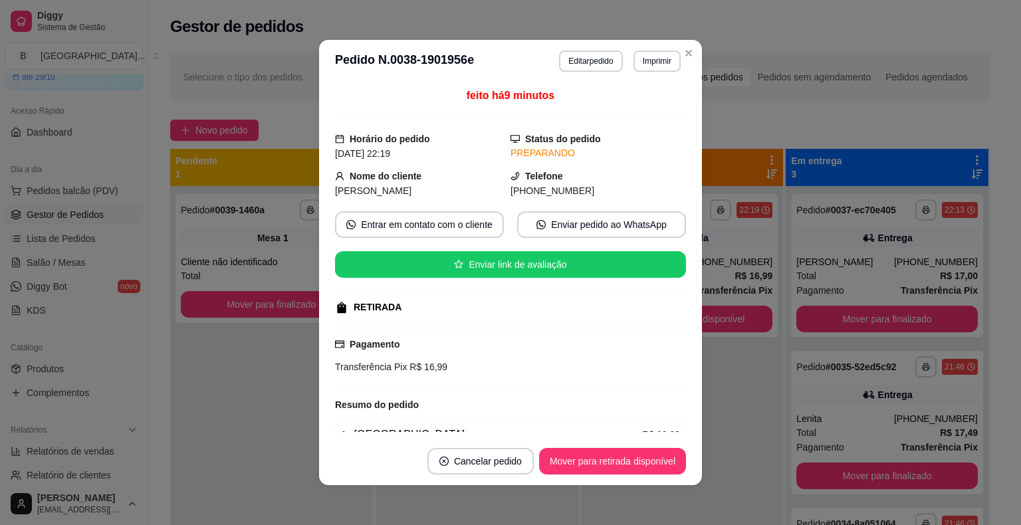
scroll to position [66, 0]
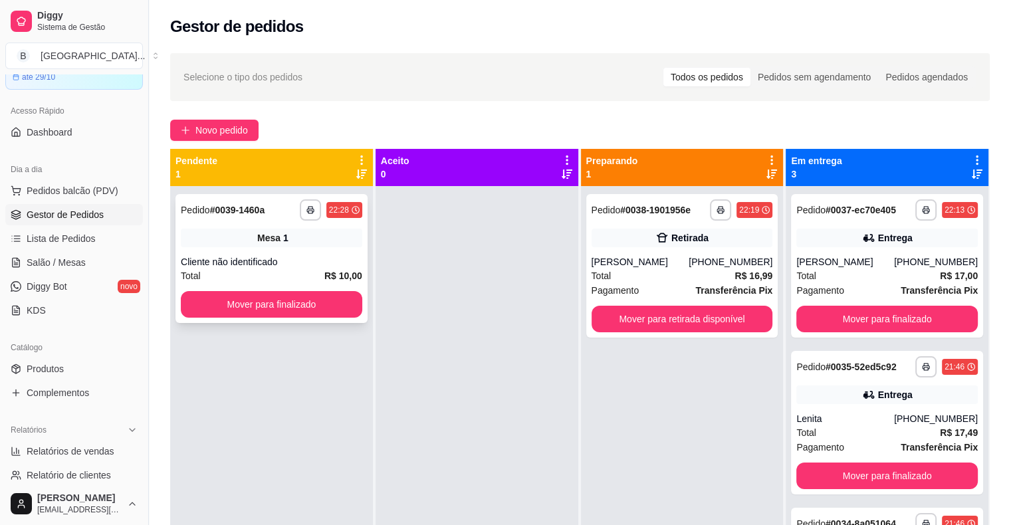
click at [277, 258] on div "Cliente não identificado" at bounding box center [271, 261] width 181 height 13
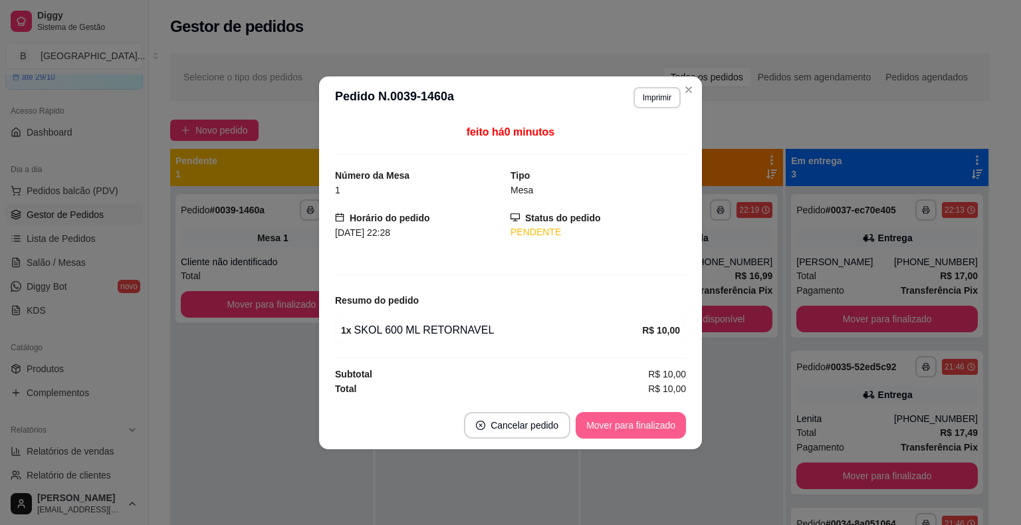
click at [672, 416] on button "Mover para finalizado" at bounding box center [630, 425] width 110 height 27
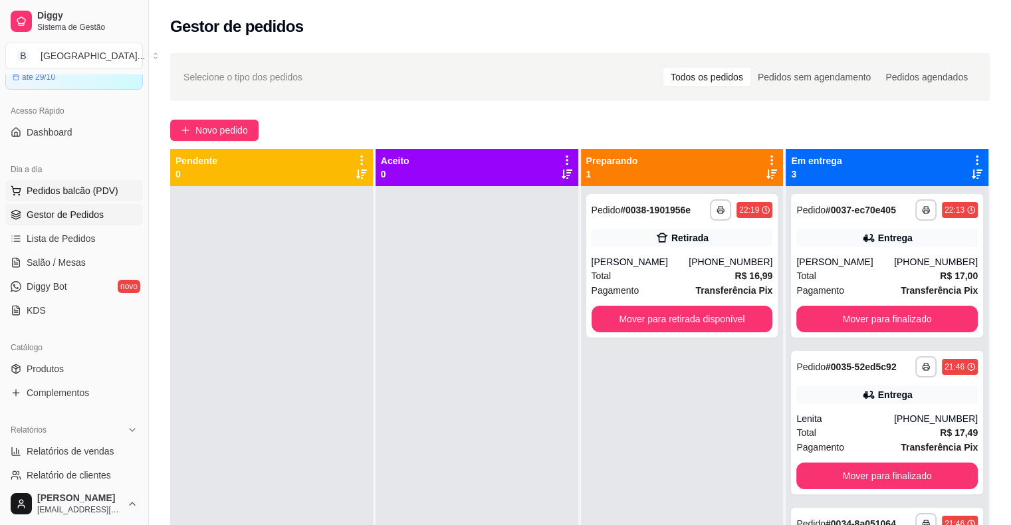
click at [80, 187] on span "Pedidos balcão (PDV)" at bounding box center [73, 190] width 92 height 13
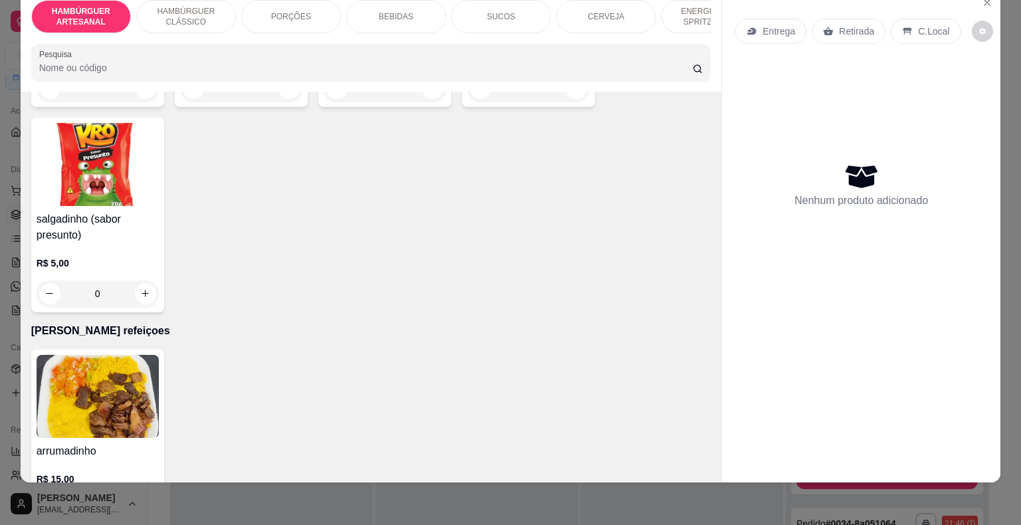
scroll to position [3858, 0]
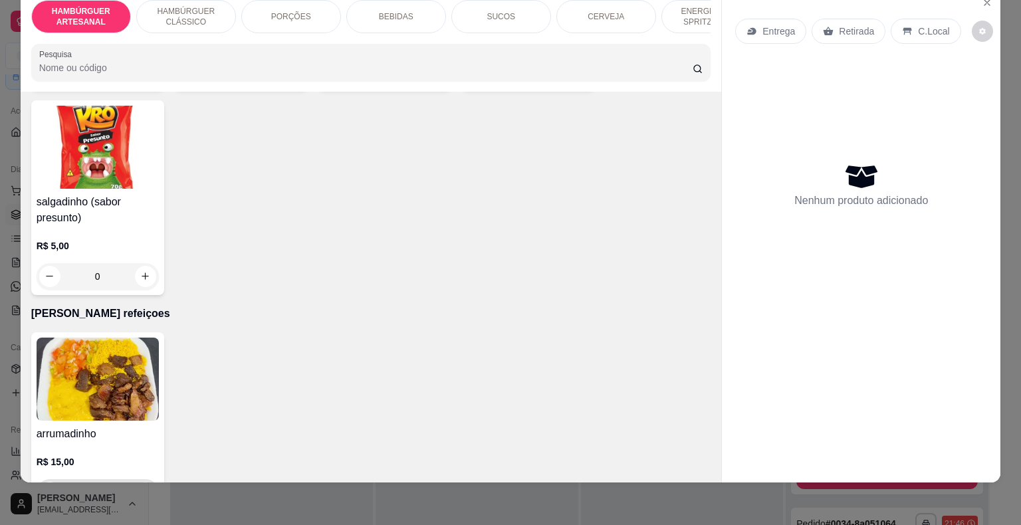
click at [140, 487] on icon "increase-product-quantity" at bounding box center [145, 492] width 10 height 10
type input "1"
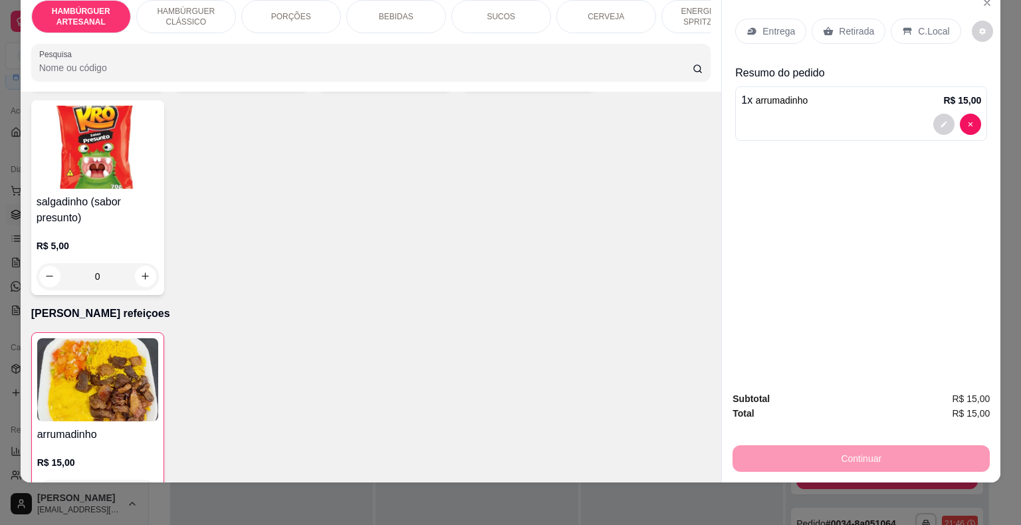
click at [780, 25] on p "Entrega" at bounding box center [778, 31] width 33 height 13
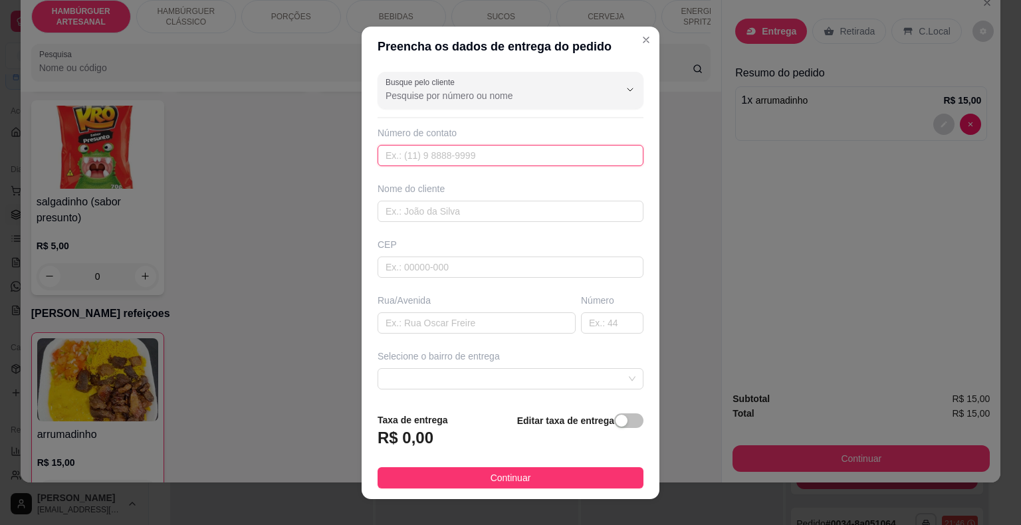
click at [449, 158] on input "text" at bounding box center [510, 155] width 266 height 21
type input "9"
type input "[PHONE_NUMBER]"
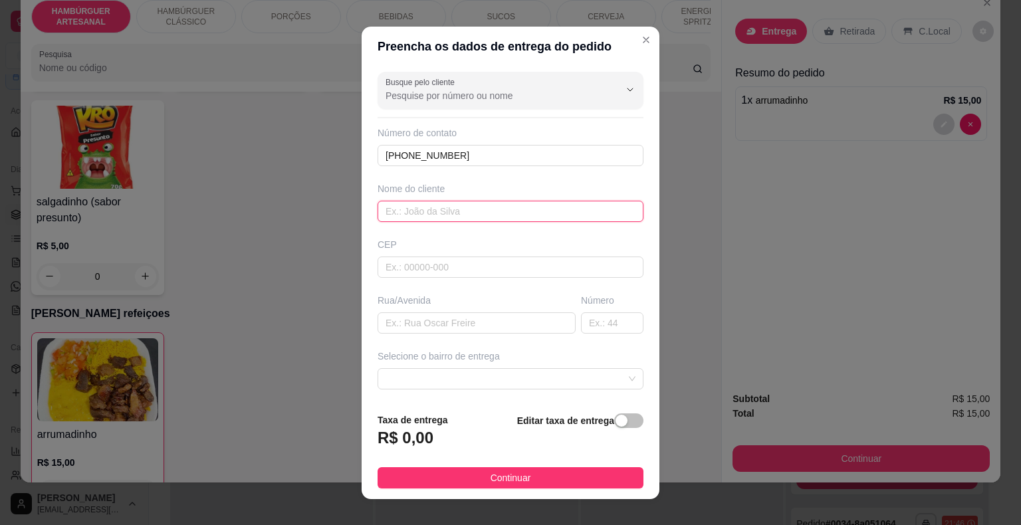
click at [452, 219] on input "text" at bounding box center [510, 211] width 266 height 21
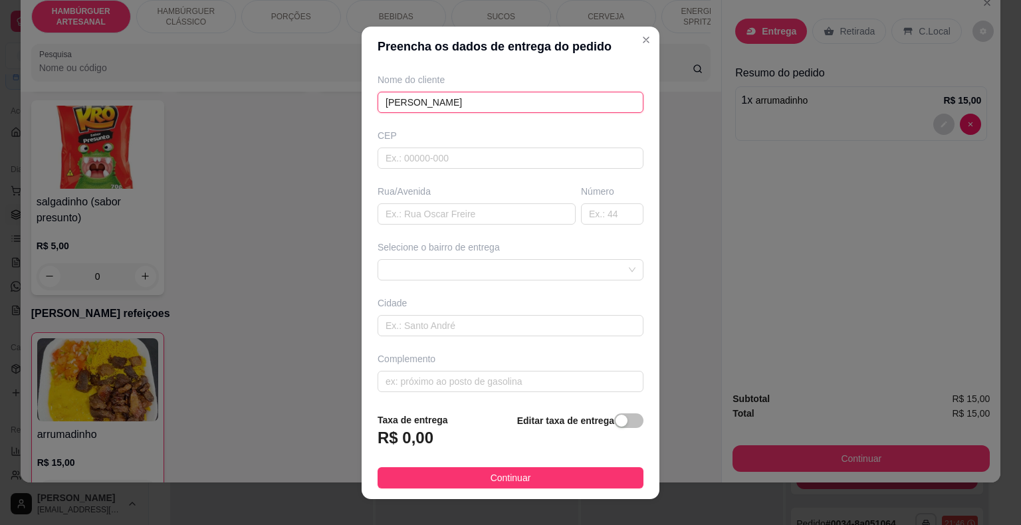
scroll to position [110, 0]
click at [561, 266] on span at bounding box center [510, 269] width 250 height 20
type input "[PERSON_NAME]"
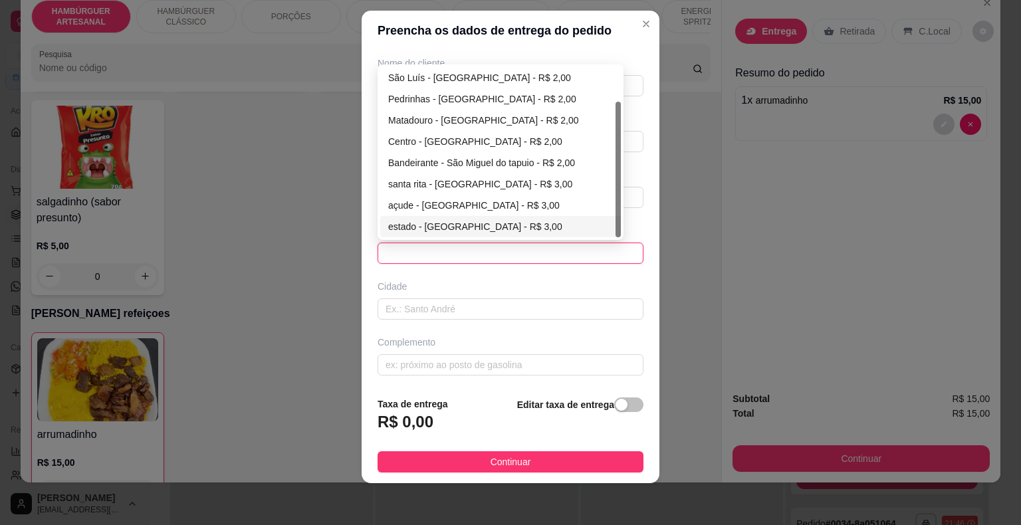
click at [430, 228] on div "estado - [GEOGRAPHIC_DATA] - R$ 3,00" at bounding box center [500, 226] width 225 height 15
type input "São Miguel do tapuio"
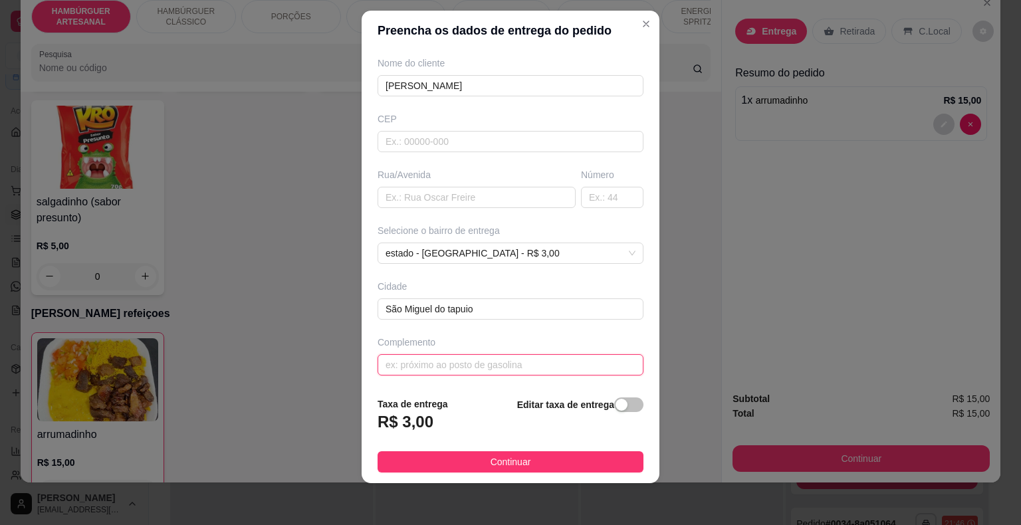
click at [425, 359] on input "text" at bounding box center [510, 364] width 266 height 21
type input "NO QUINTAL DE CASA"
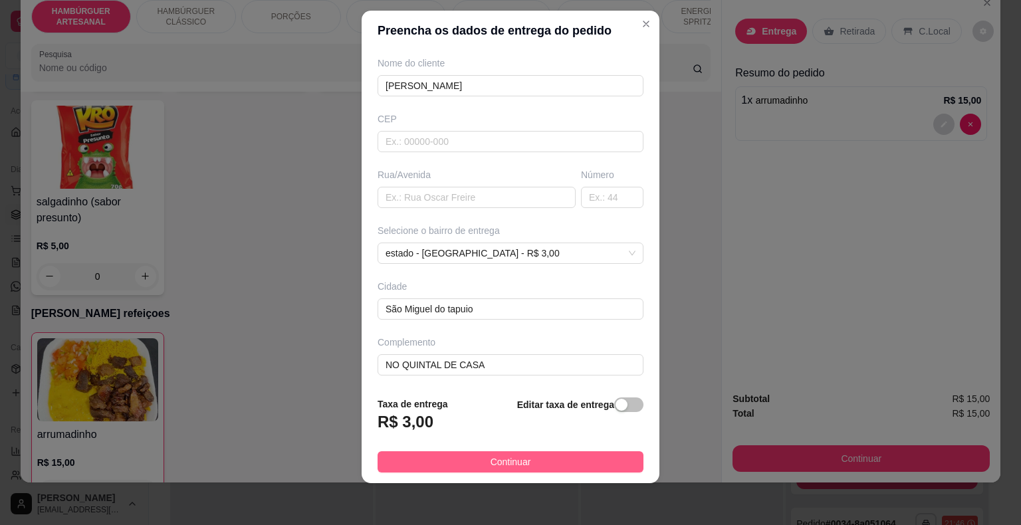
click at [555, 454] on button "Continuar" at bounding box center [510, 461] width 266 height 21
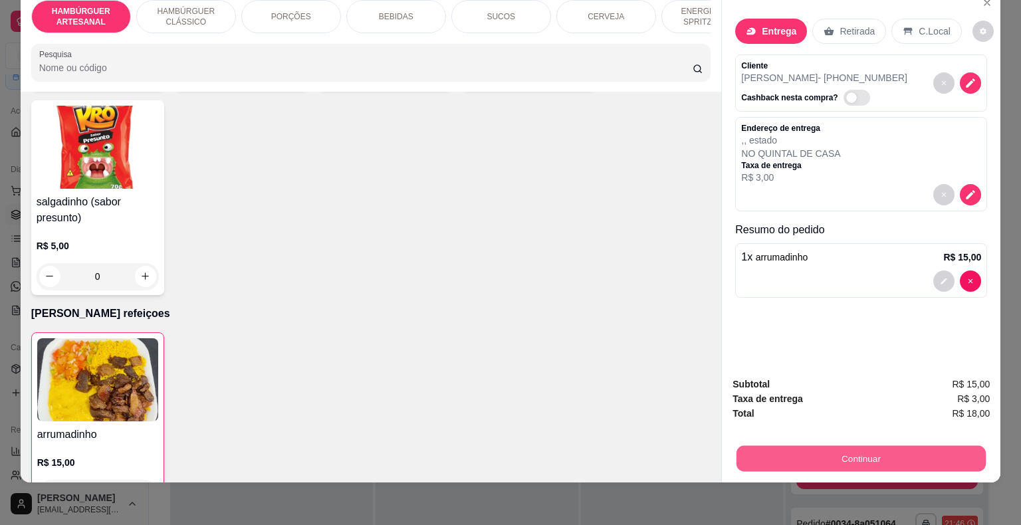
click at [916, 450] on button "Continuar" at bounding box center [860, 459] width 249 height 26
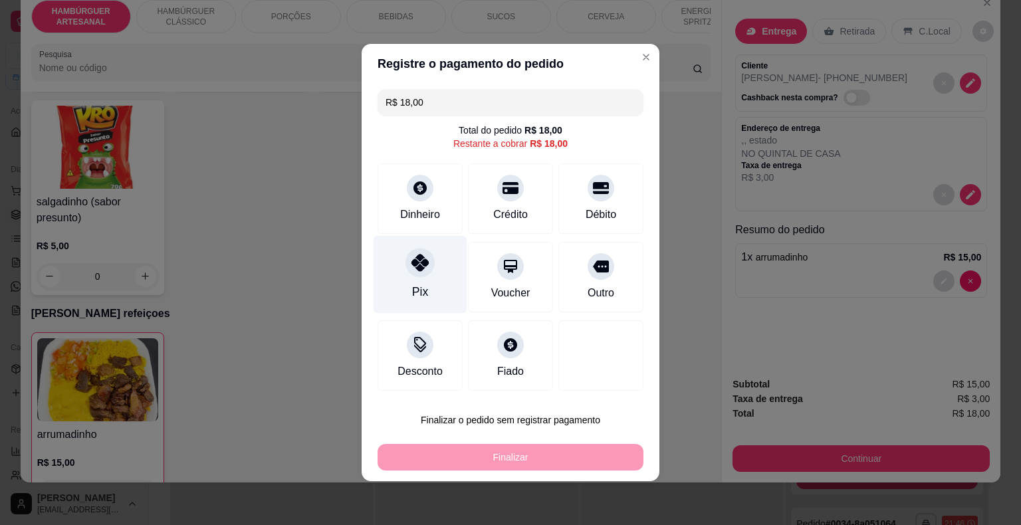
click at [419, 264] on icon at bounding box center [419, 262] width 17 height 17
type input "R$ 0,00"
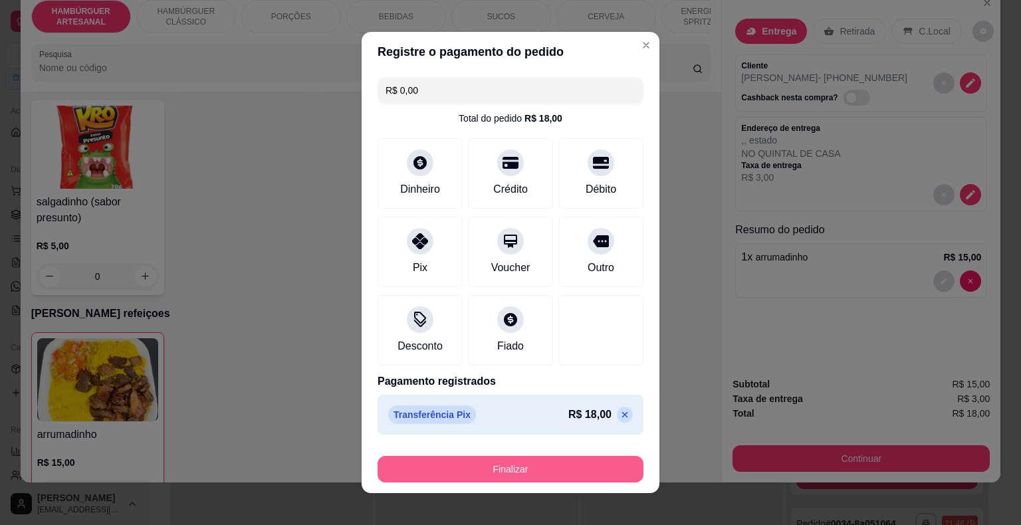
click at [498, 472] on button "Finalizar" at bounding box center [510, 469] width 266 height 27
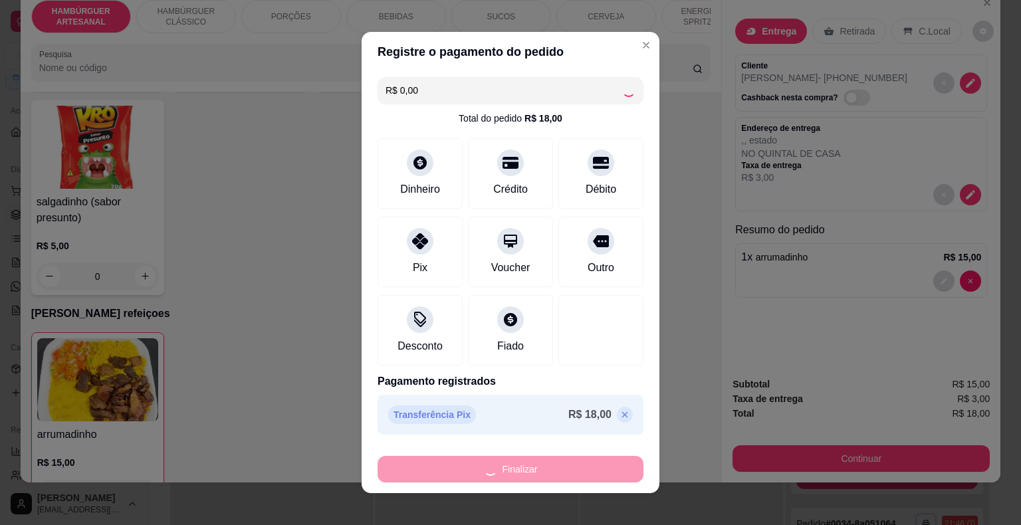
type input "0"
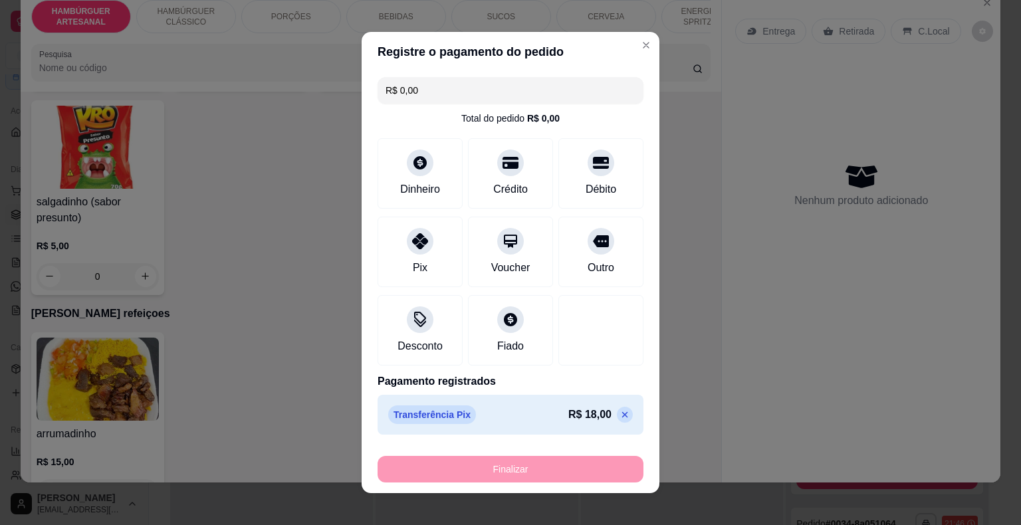
type input "-R$ 18,00"
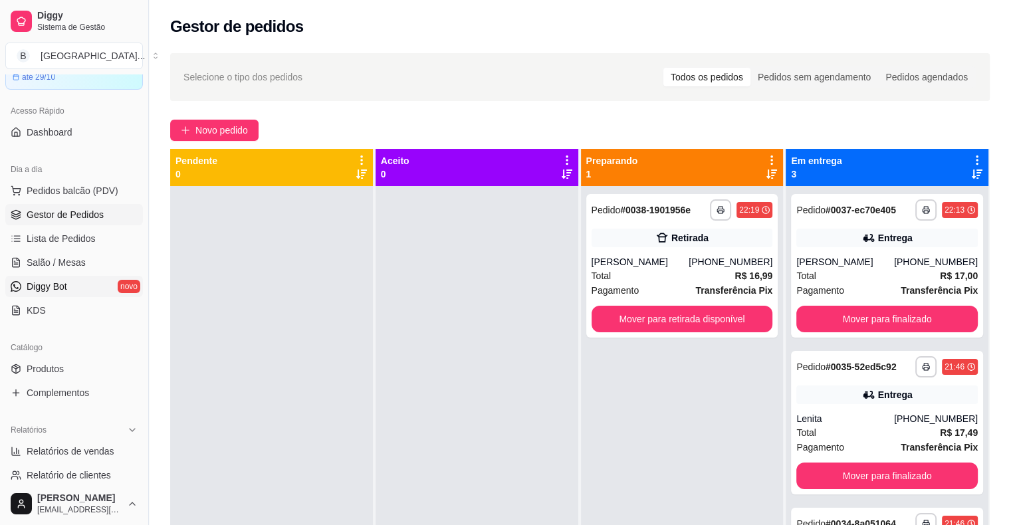
click at [75, 278] on link "Diggy Bot novo" at bounding box center [74, 286] width 138 height 21
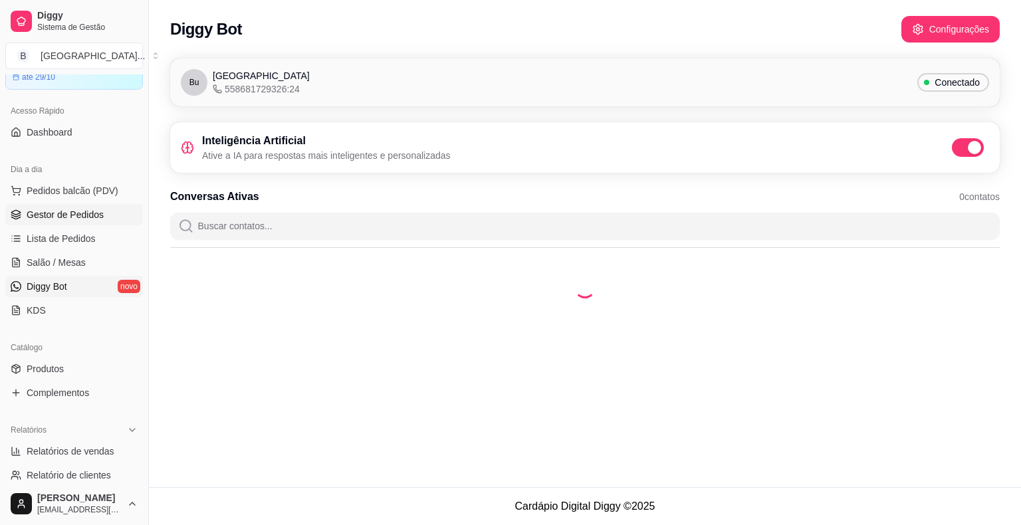
click at [61, 213] on span "Gestor de Pedidos" at bounding box center [65, 214] width 77 height 13
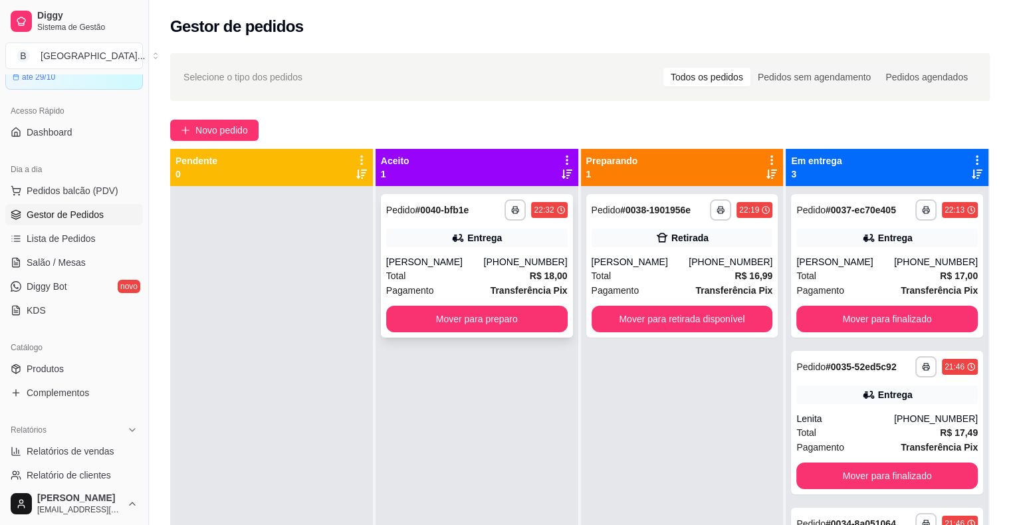
click at [456, 245] on div "Entrega" at bounding box center [476, 238] width 181 height 19
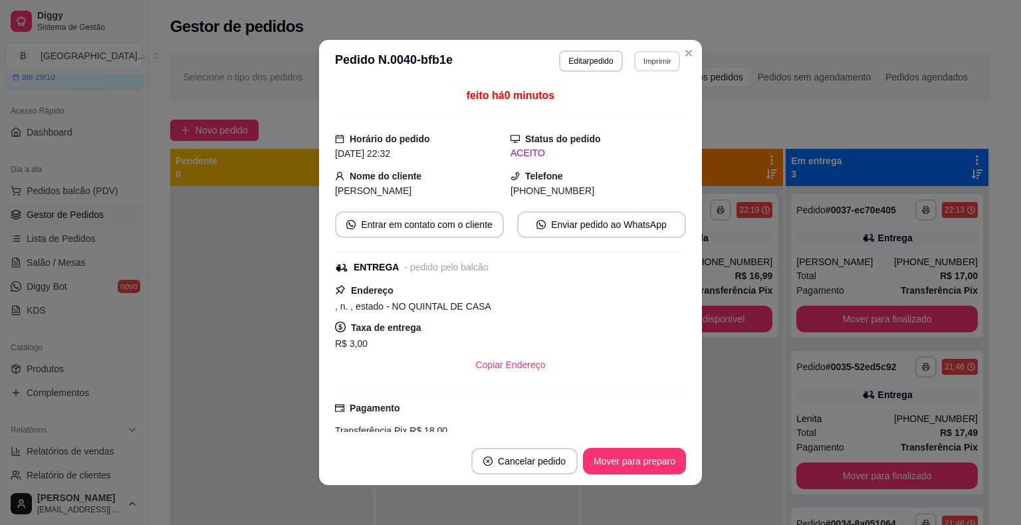
click at [659, 64] on button "Imprimir" at bounding box center [657, 60] width 46 height 21
click at [642, 102] on button "IMPRESSORA" at bounding box center [628, 107] width 96 height 21
click at [670, 462] on button "Mover para preparo" at bounding box center [634, 461] width 103 height 27
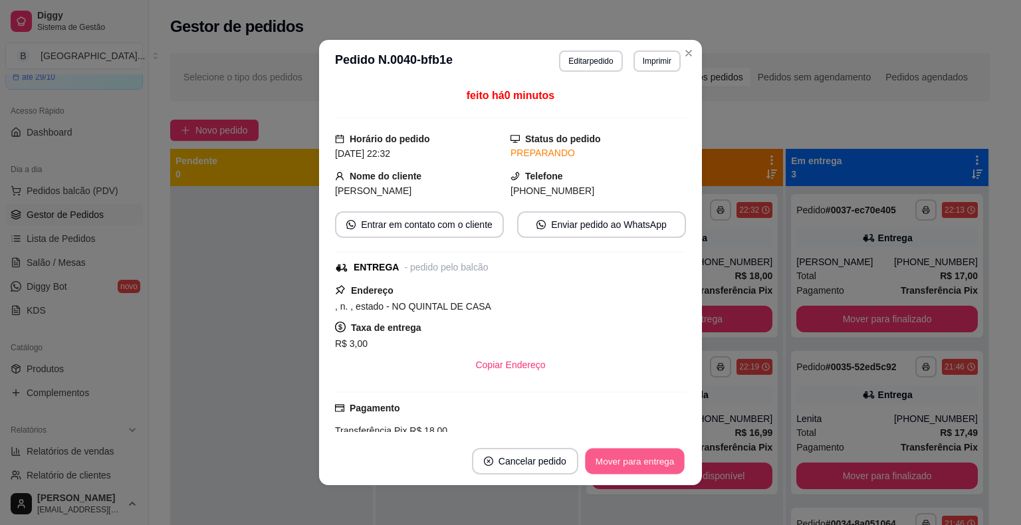
click at [652, 462] on button "Mover para entrega" at bounding box center [635, 461] width 100 height 26
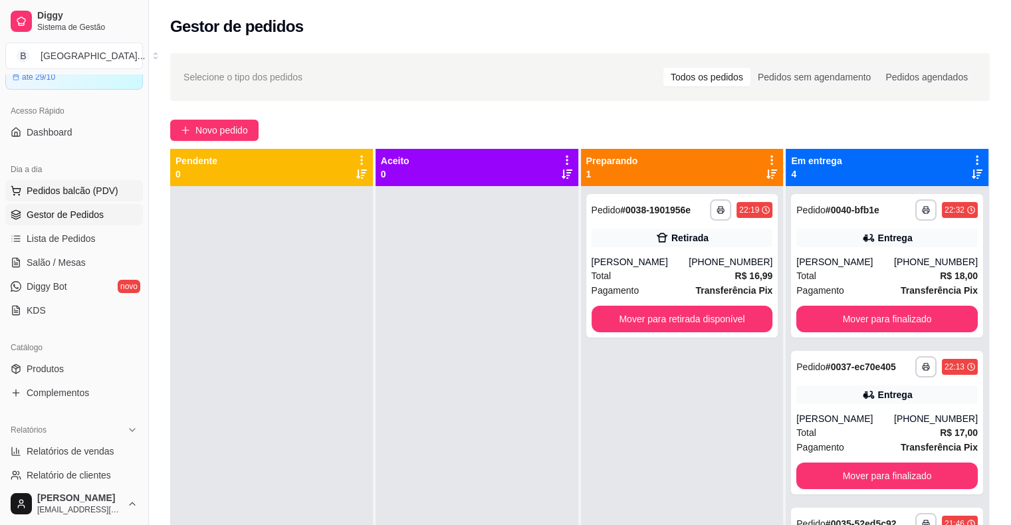
click at [61, 190] on span "Pedidos balcão (PDV)" at bounding box center [73, 190] width 92 height 13
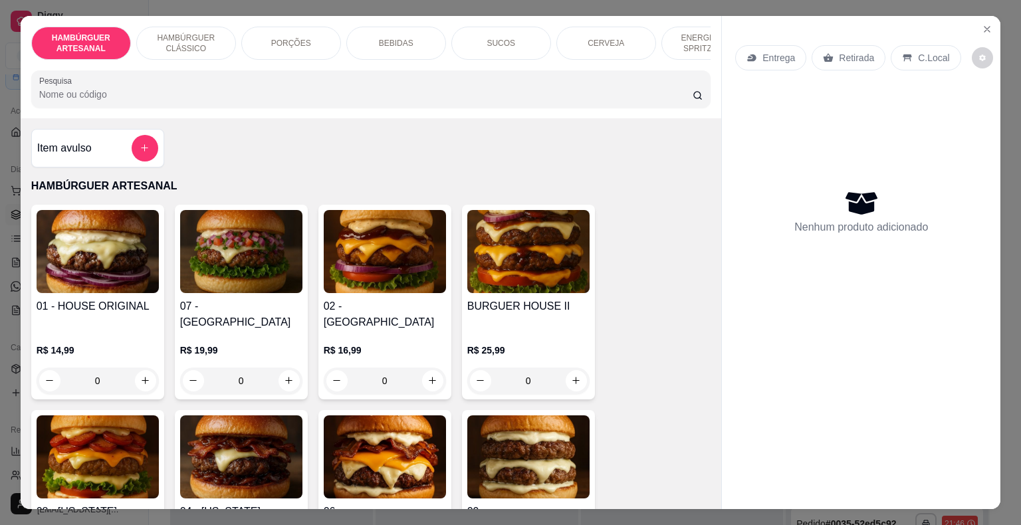
scroll to position [32, 0]
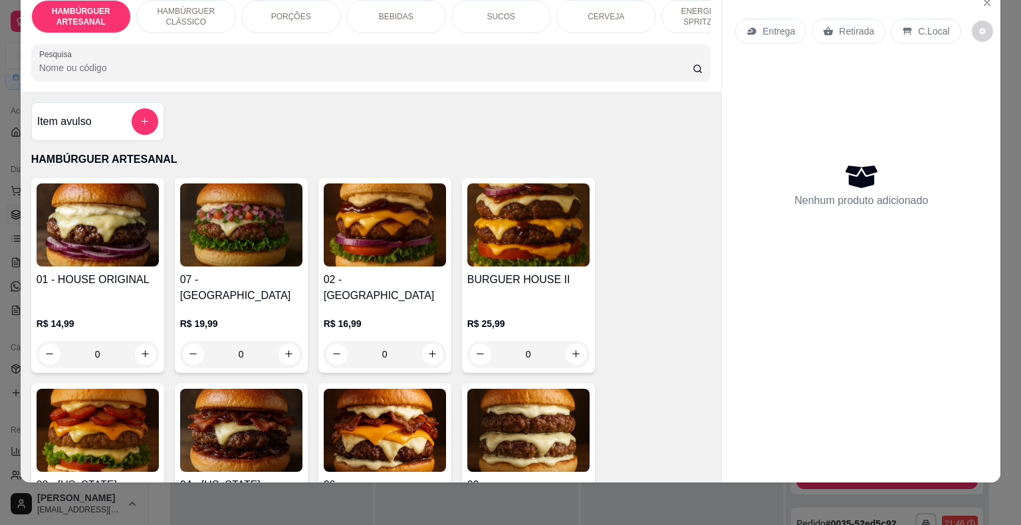
click at [300, 11] on p "PORÇÕES" at bounding box center [291, 16] width 40 height 11
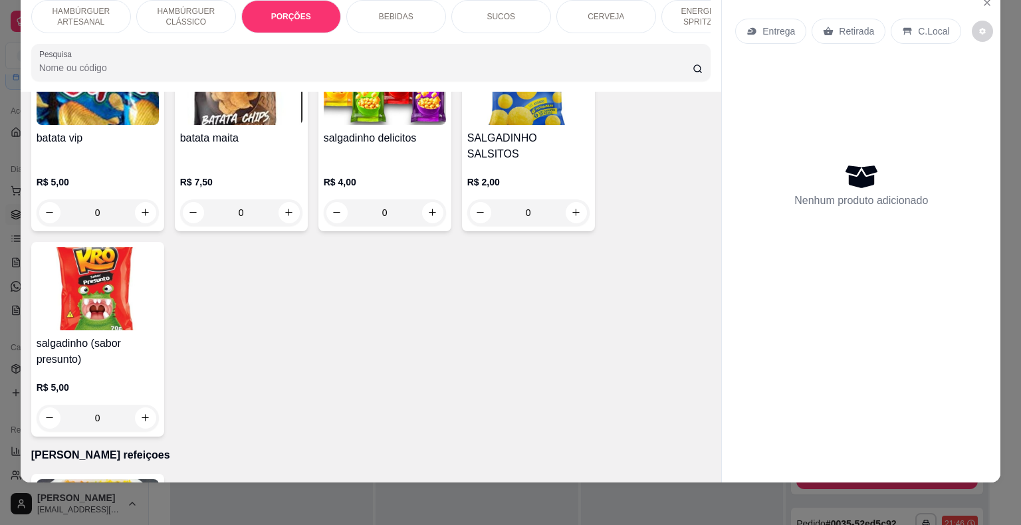
scroll to position [3858, 0]
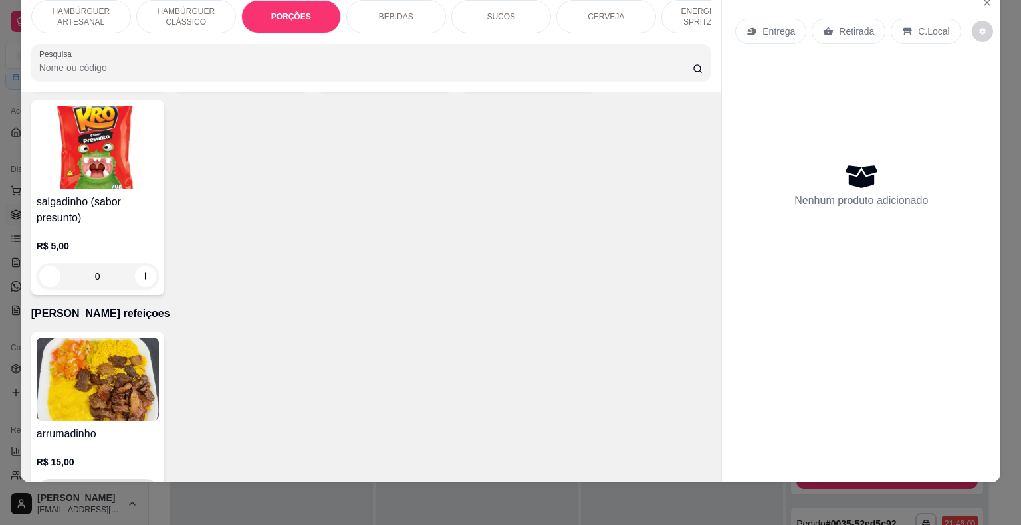
click at [149, 482] on button "increase-product-quantity" at bounding box center [145, 492] width 21 height 21
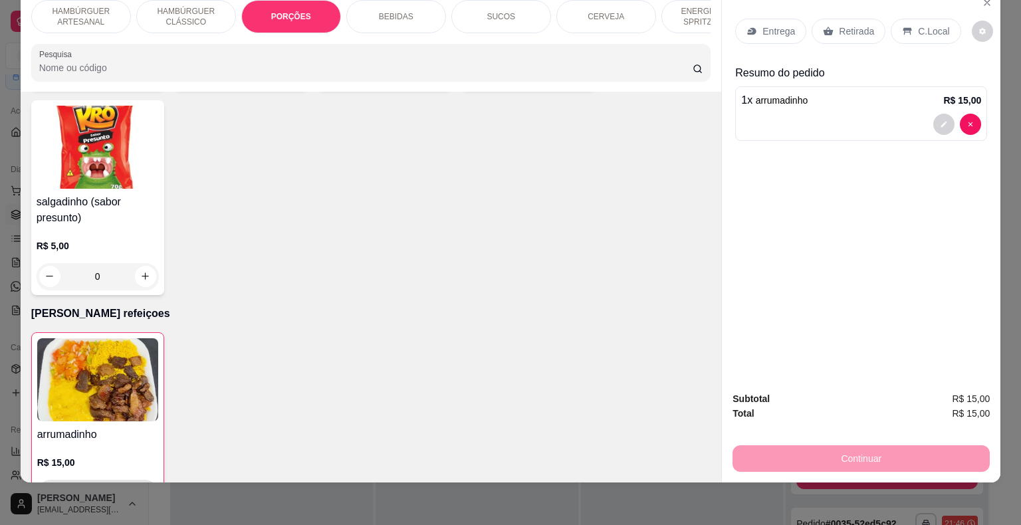
click at [149, 482] on button "increase-product-quantity" at bounding box center [144, 492] width 21 height 21
type input "2"
click at [834, 316] on div "Entrega Retirada C.Local Resumo do pedido 2 x arrumadinho R$ 30,00" at bounding box center [861, 185] width 278 height 392
click at [839, 25] on p "Retirada" at bounding box center [856, 31] width 35 height 13
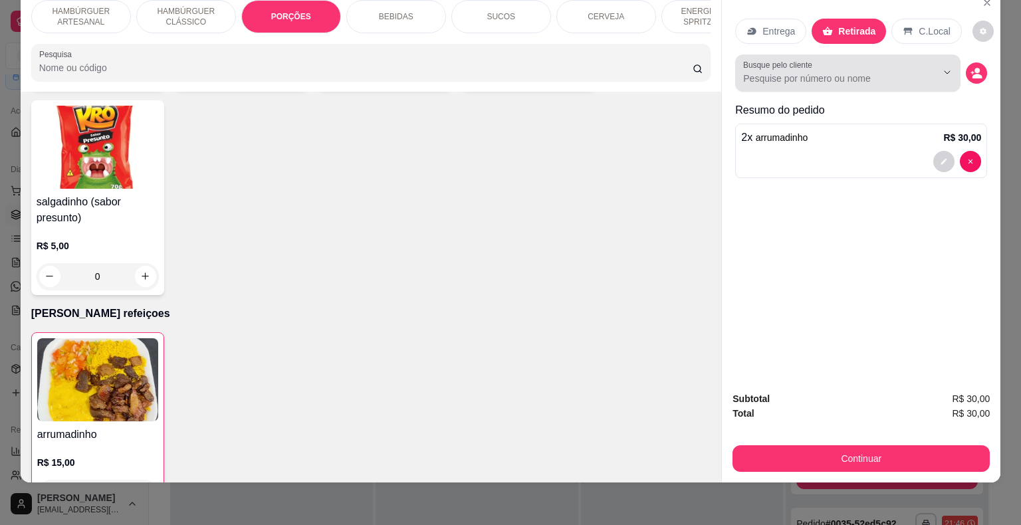
click at [856, 60] on div at bounding box center [847, 73] width 209 height 27
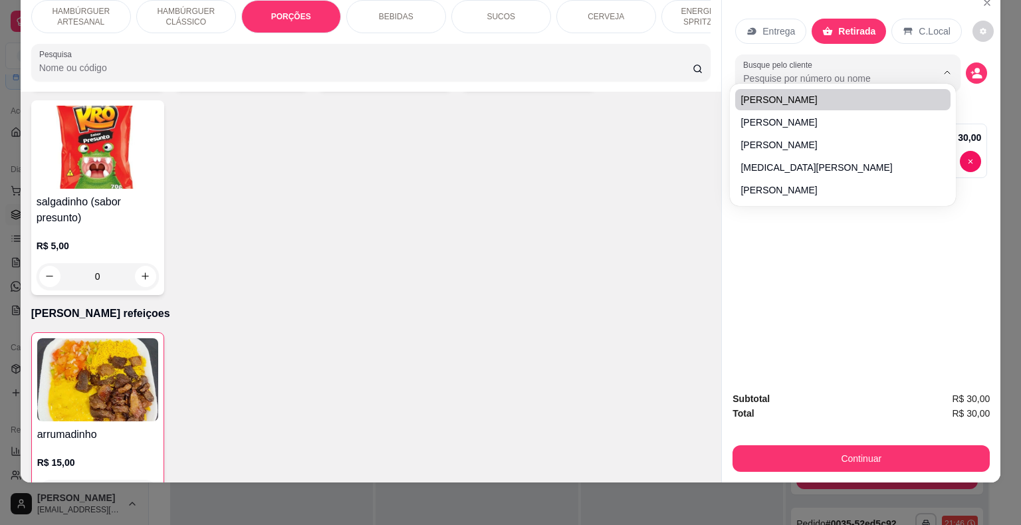
click at [982, 62] on div "Entrega Retirada C.Local Busque pelo cliente Resumo do pedido 2 x arrumadinho R…" at bounding box center [861, 185] width 278 height 392
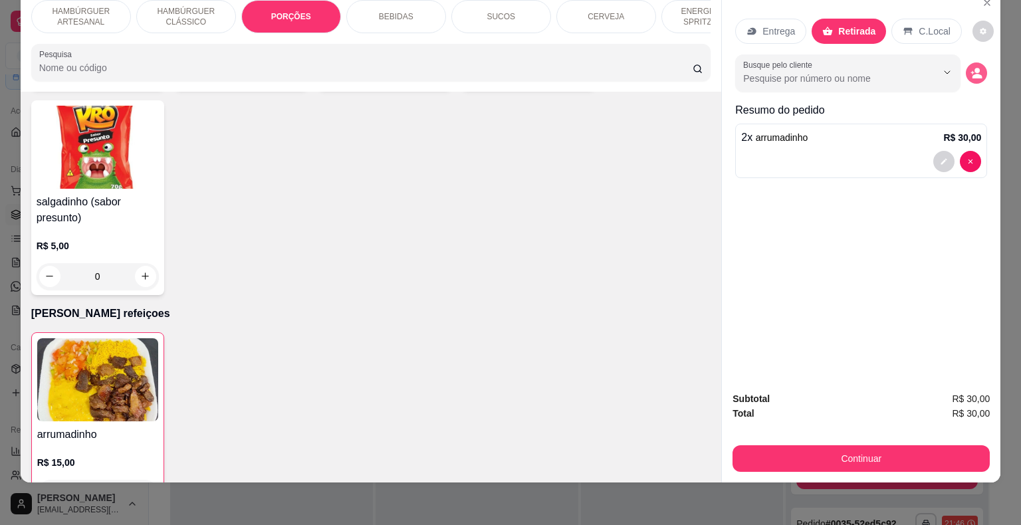
click at [971, 70] on icon "decrease-product-quantity" at bounding box center [972, 71] width 3 height 3
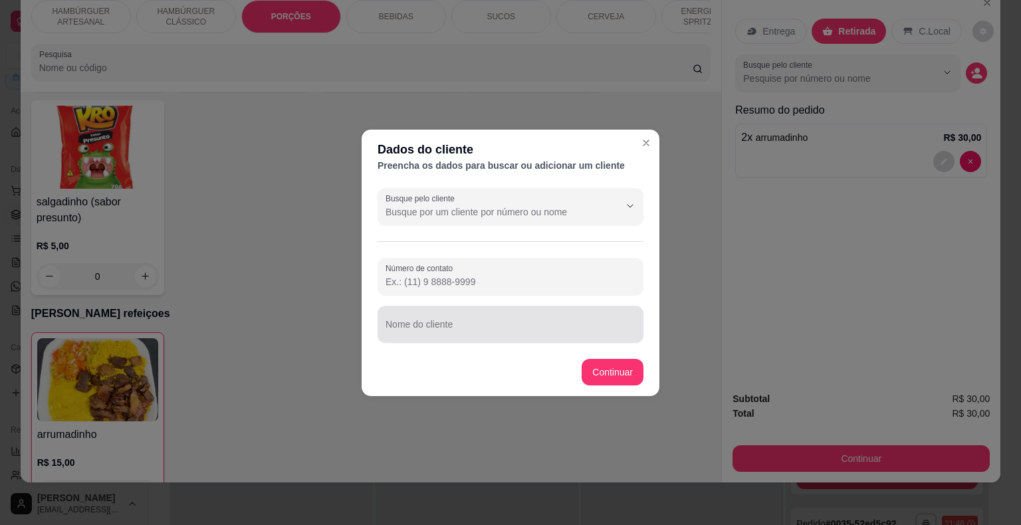
click at [448, 332] on input "Nome do cliente" at bounding box center [510, 329] width 250 height 13
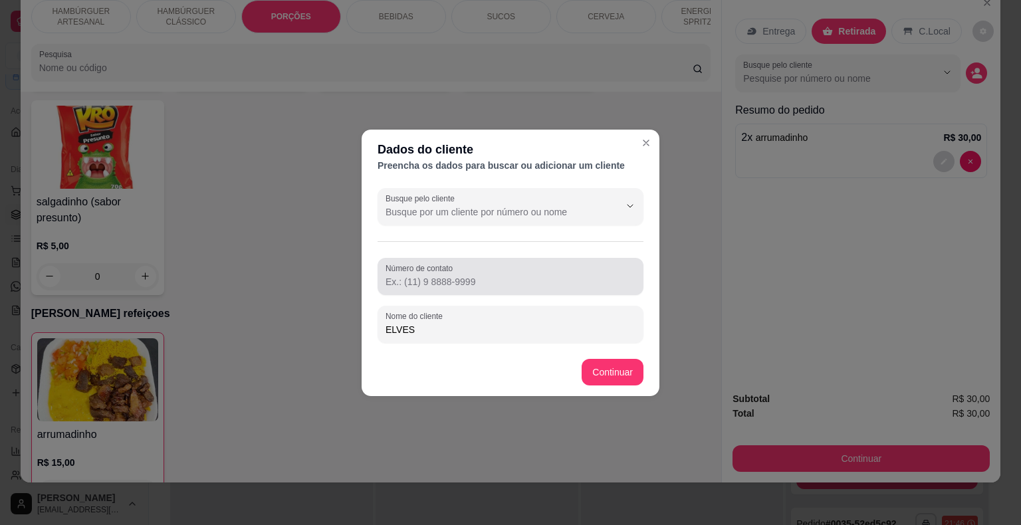
type input "ELVES"
click at [407, 287] on input "Número de contato" at bounding box center [510, 281] width 250 height 13
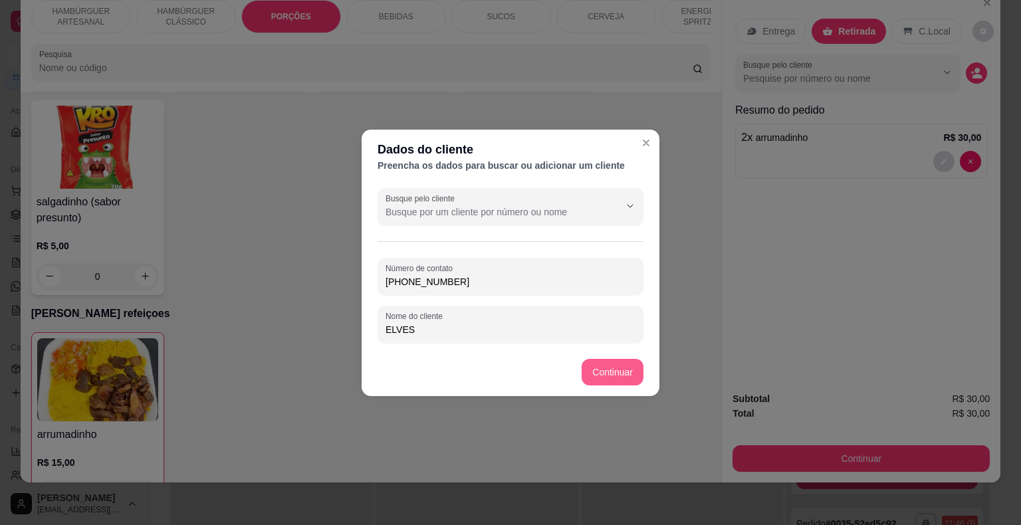
type input "[PHONE_NUMBER]"
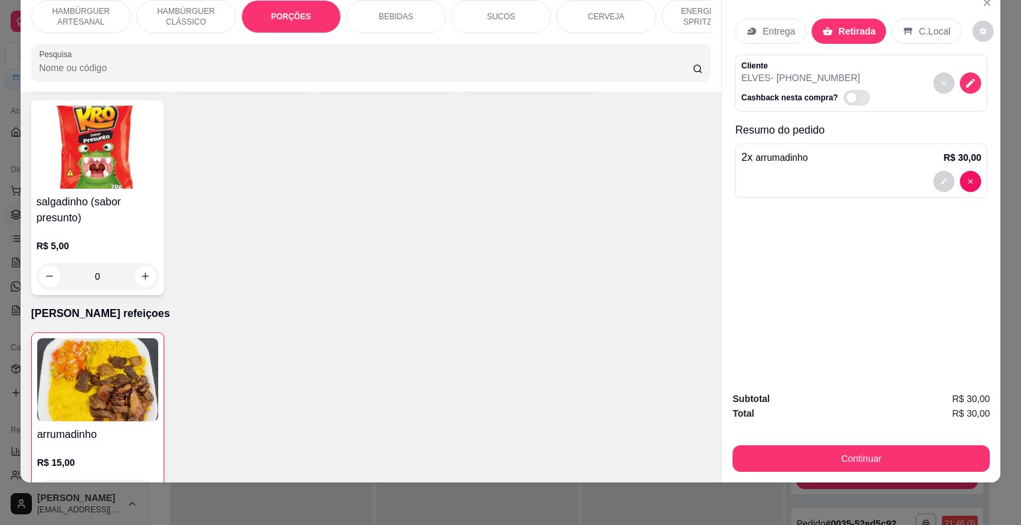
click at [614, 373] on div "arrumadinho R$ 15,00 2" at bounding box center [371, 422] width 680 height 180
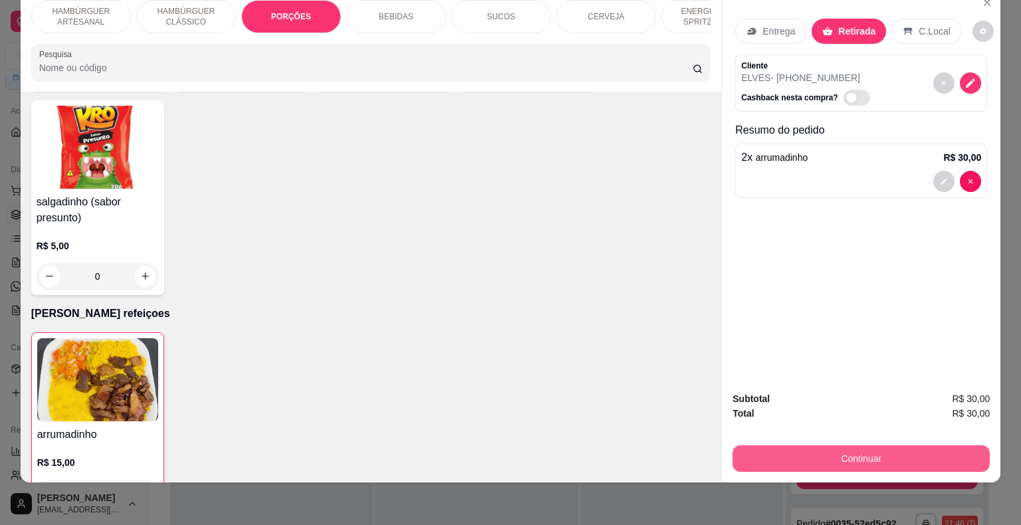
click at [793, 448] on button "Continuar" at bounding box center [860, 458] width 257 height 27
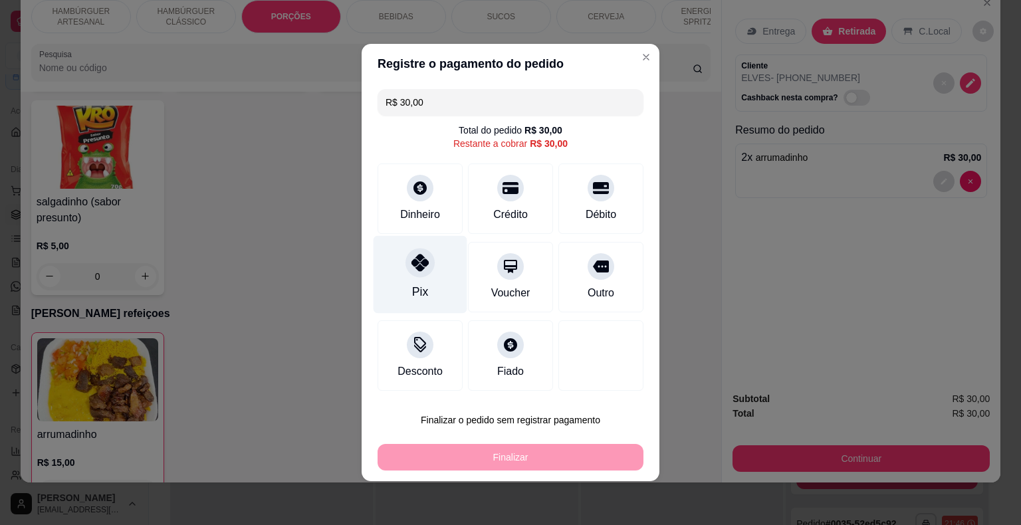
click at [425, 272] on div at bounding box center [419, 262] width 29 height 29
type input "R$ 0,00"
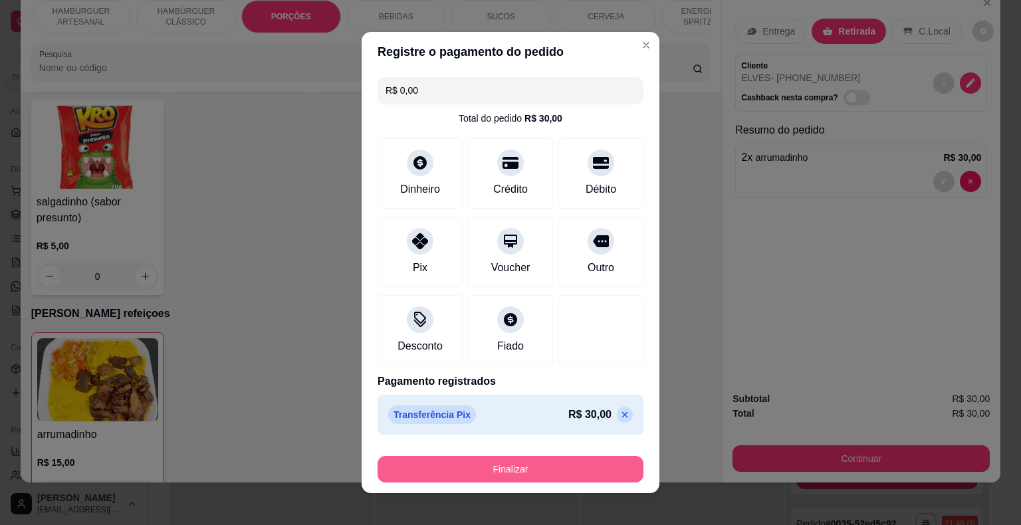
click at [462, 473] on button "Finalizar" at bounding box center [510, 469] width 266 height 27
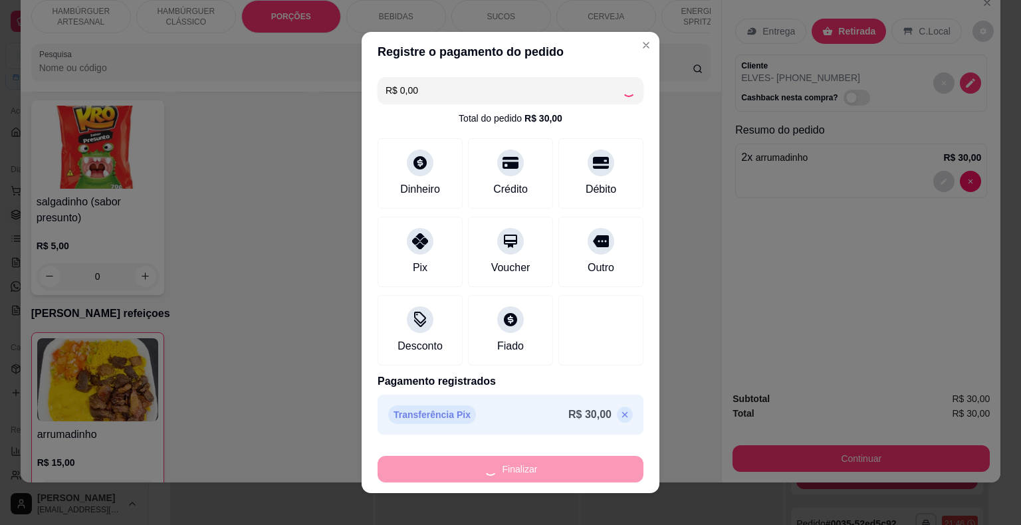
type input "0"
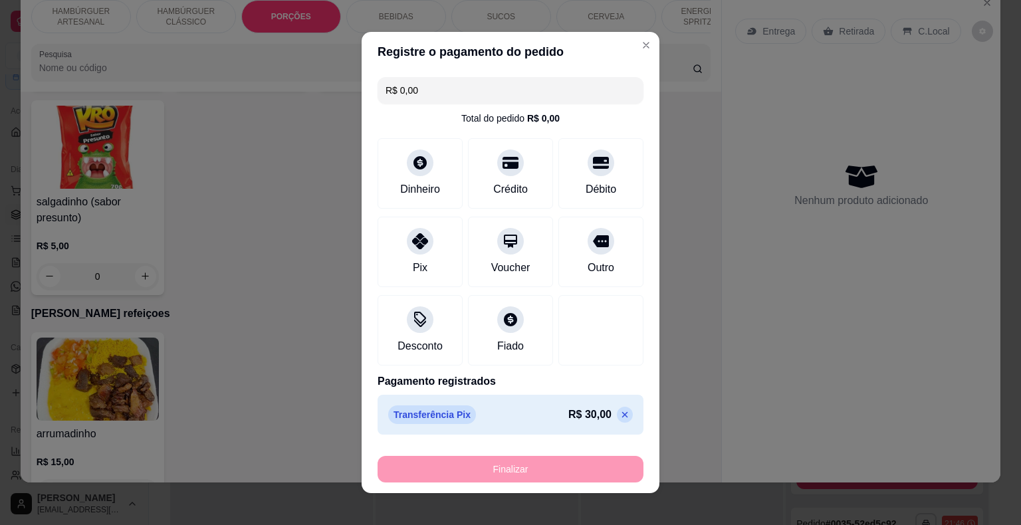
type input "-R$ 30,00"
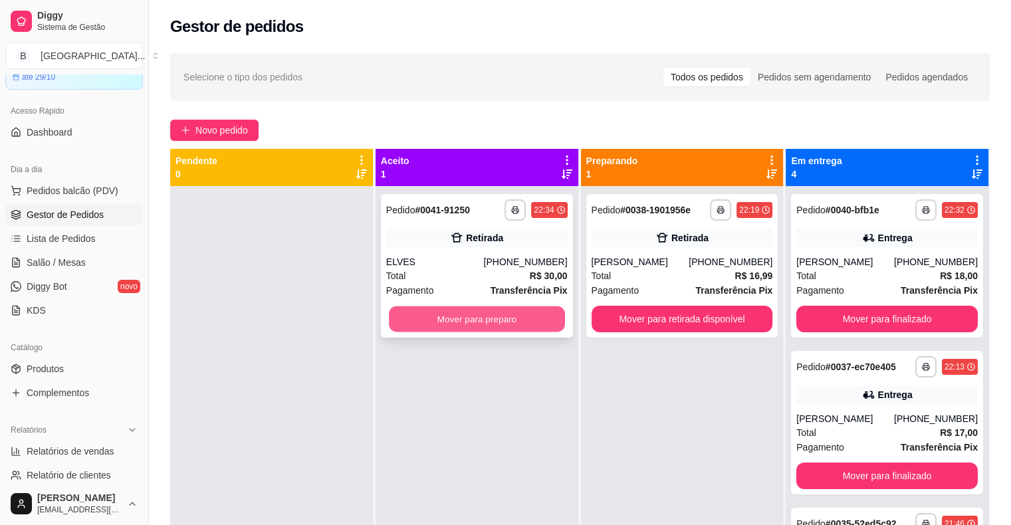
click at [423, 315] on button "Mover para preparo" at bounding box center [477, 319] width 176 height 26
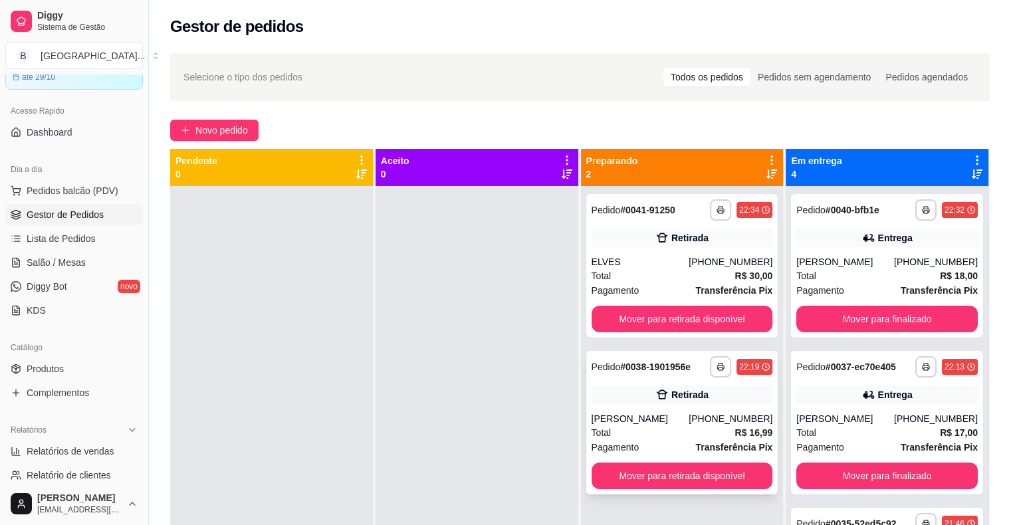
click at [622, 433] on div "Total R$ 16,99" at bounding box center [681, 432] width 181 height 15
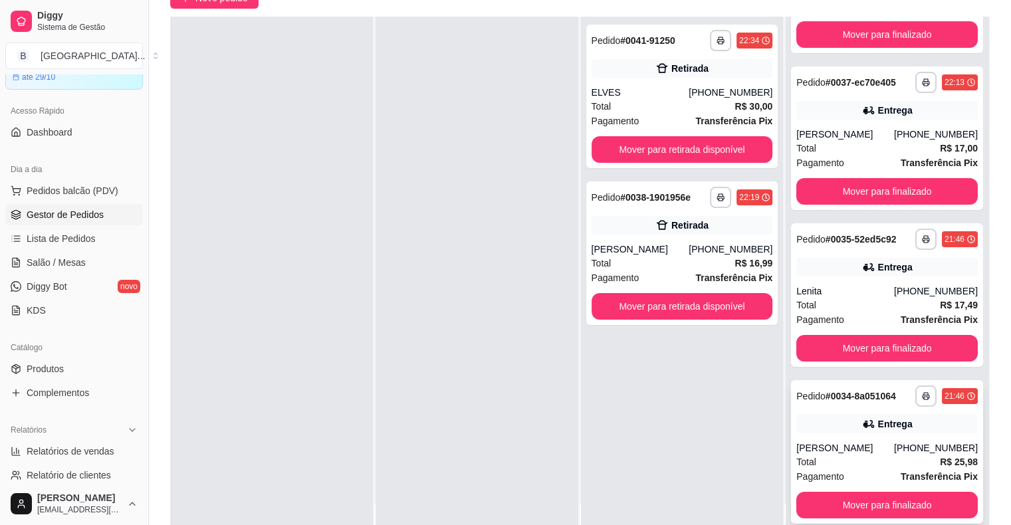
scroll to position [202, 0]
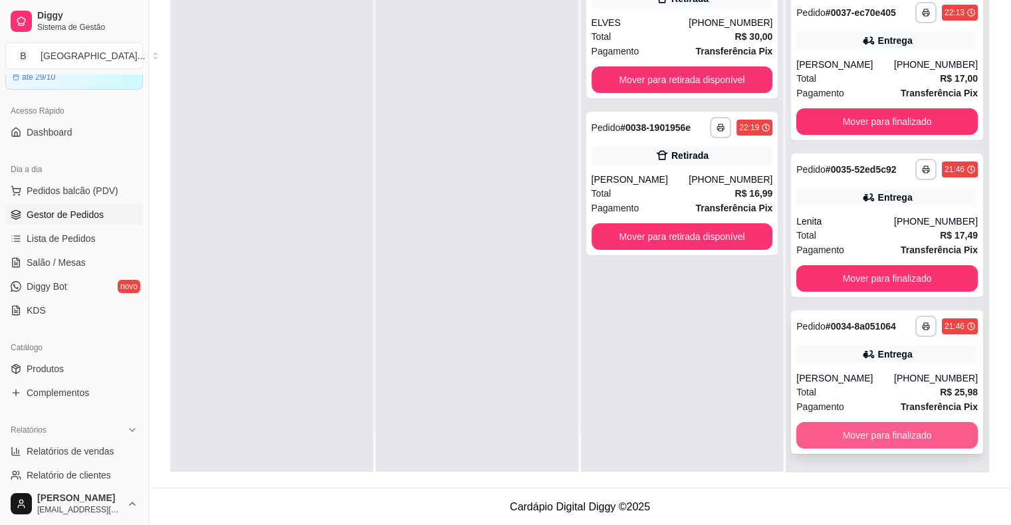
click at [853, 438] on button "Mover para finalizado" at bounding box center [886, 435] width 181 height 27
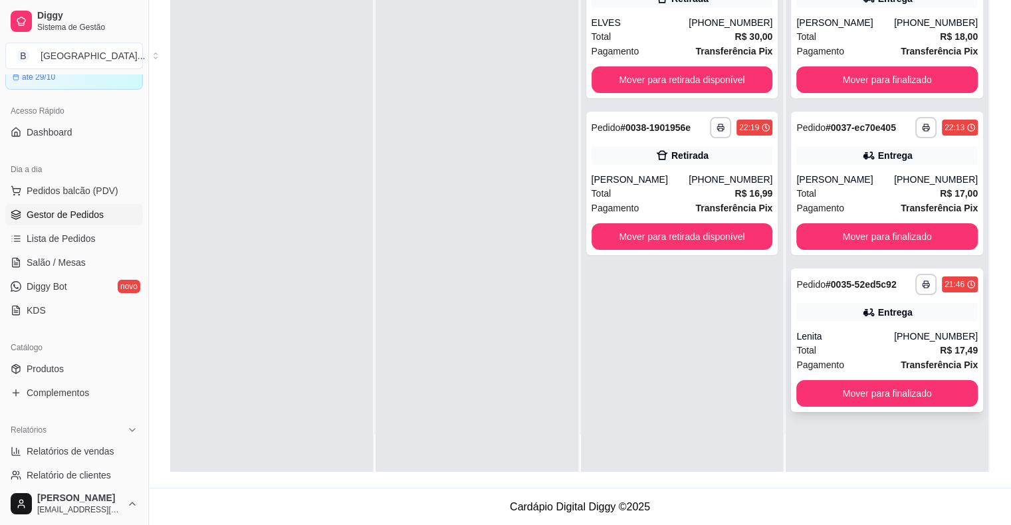
scroll to position [0, 0]
click at [835, 393] on button "Mover para finalizado" at bounding box center [886, 393] width 181 height 27
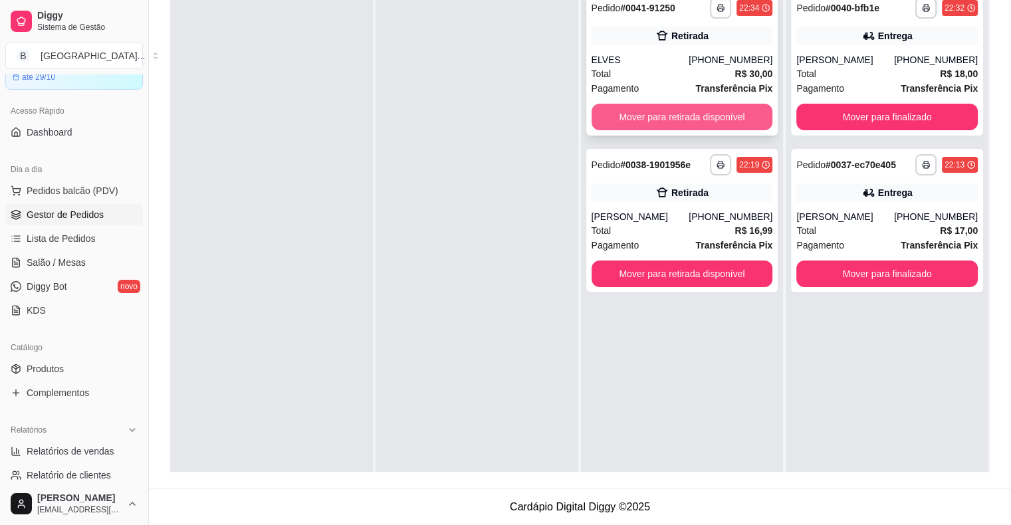
click at [680, 121] on button "Mover para retirada disponível" at bounding box center [681, 117] width 181 height 27
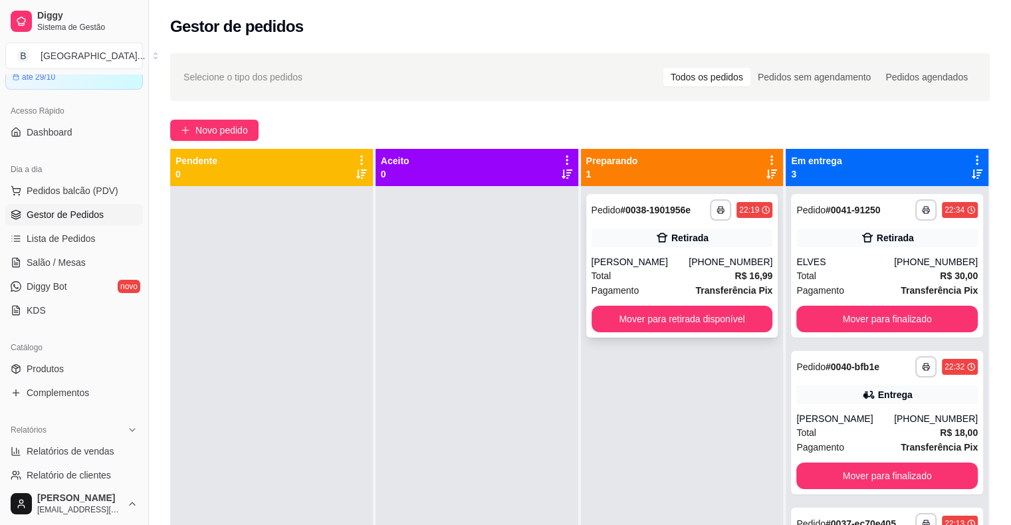
click at [726, 256] on div "[PHONE_NUMBER]" at bounding box center [730, 261] width 84 height 13
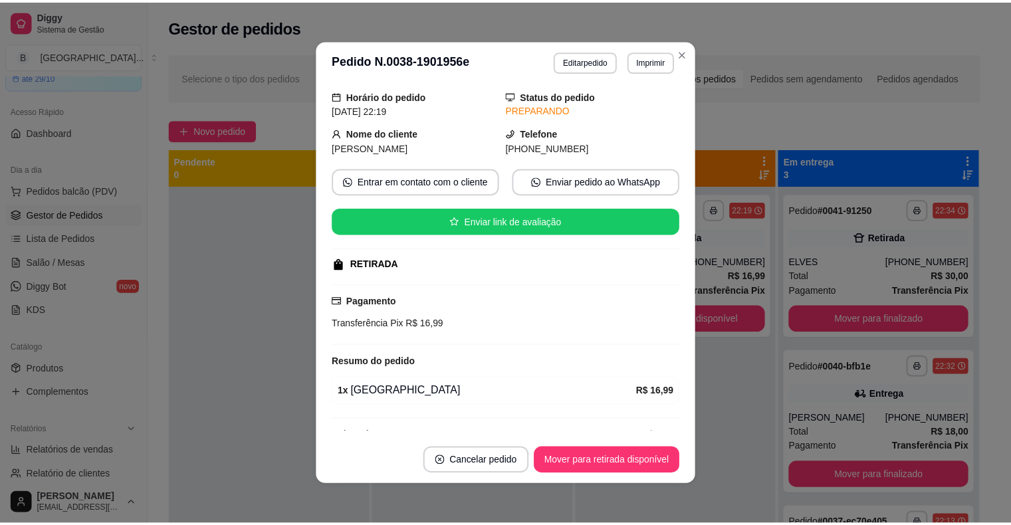
scroll to position [66, 0]
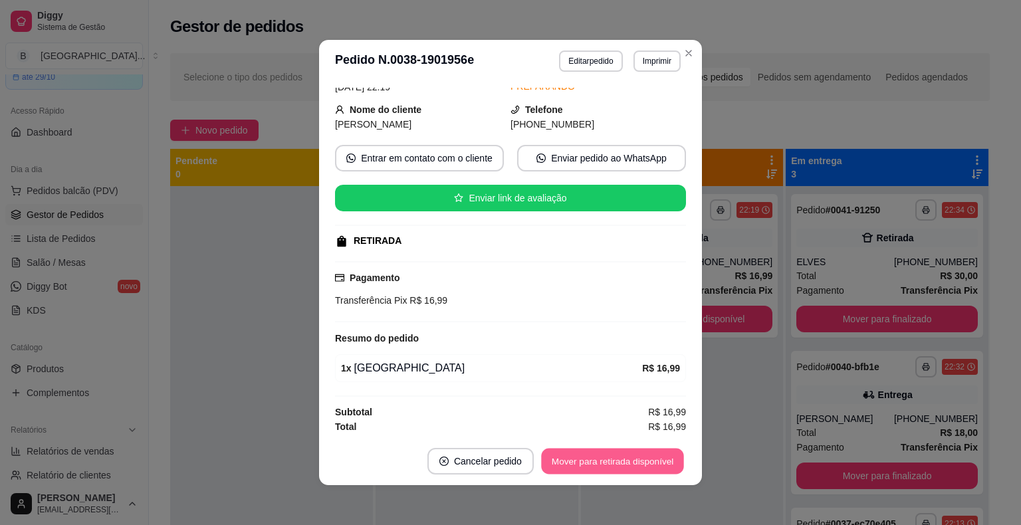
click at [622, 473] on button "Mover para retirada disponível" at bounding box center [612, 461] width 142 height 26
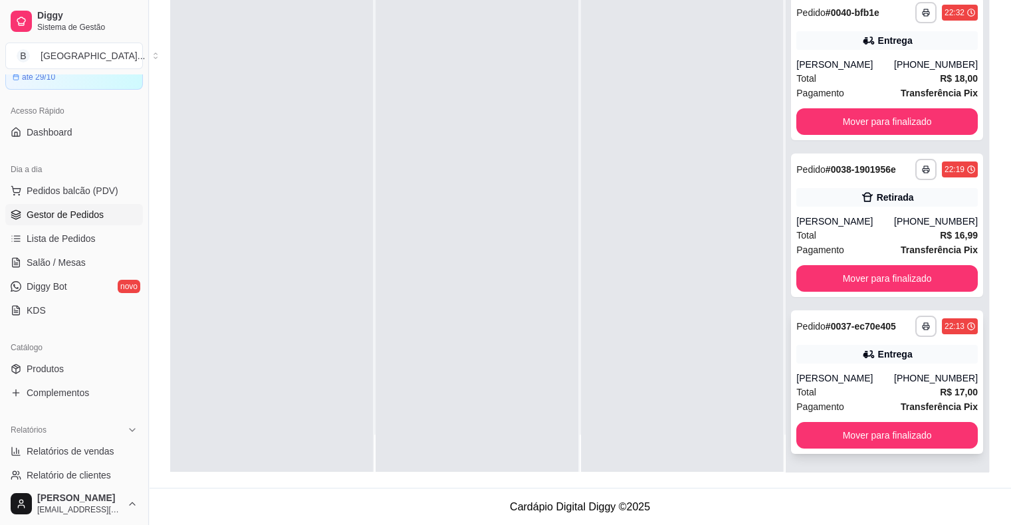
scroll to position [202, 0]
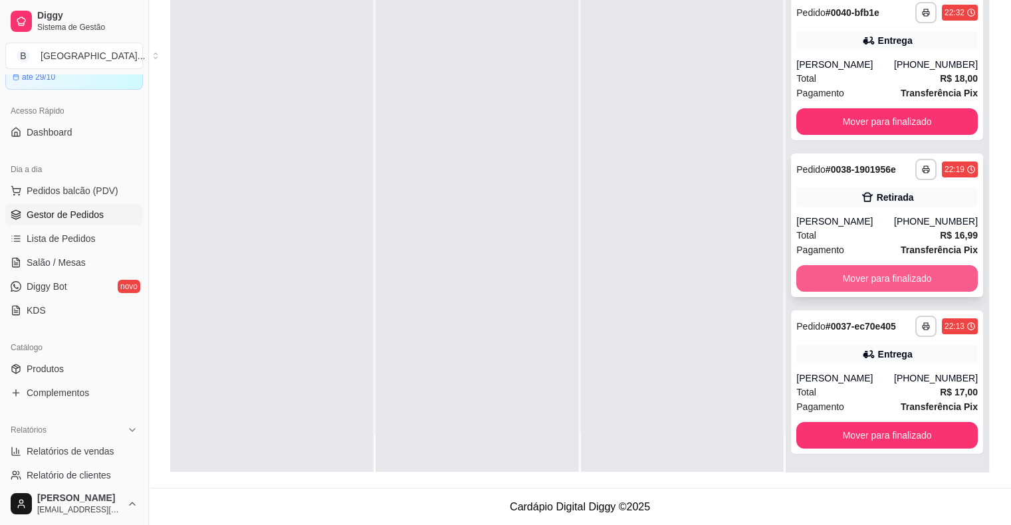
click at [833, 274] on button "Mover para finalizado" at bounding box center [886, 278] width 181 height 27
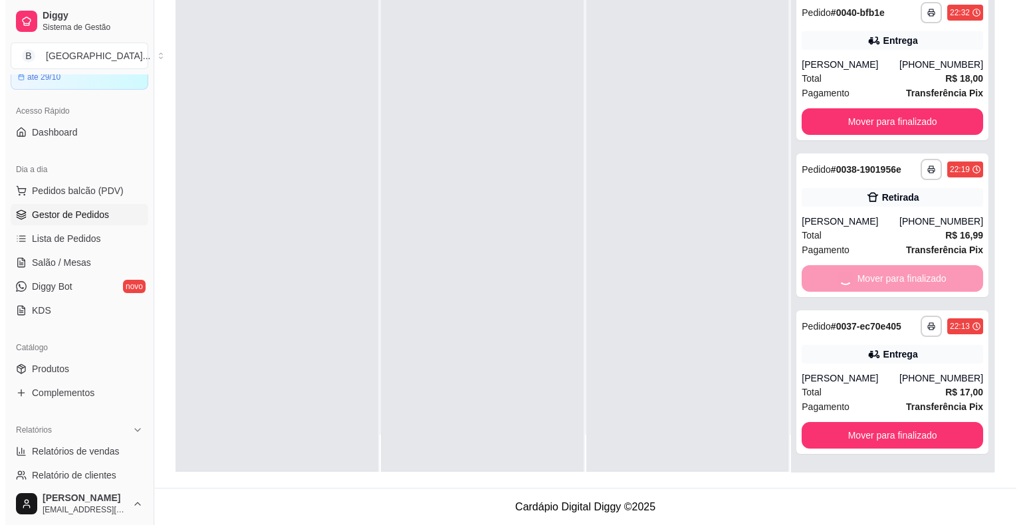
scroll to position [0, 0]
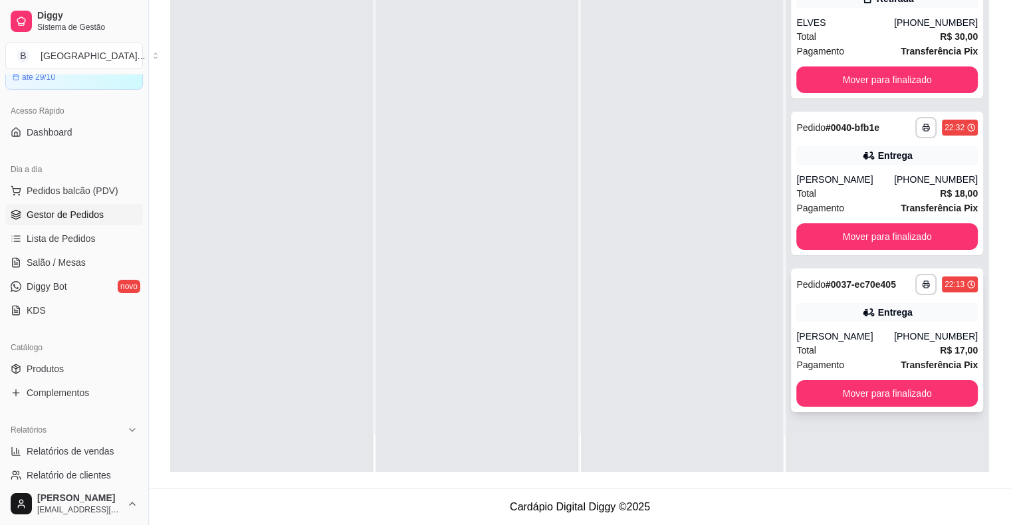
click at [791, 323] on div "**********" at bounding box center [887, 340] width 192 height 144
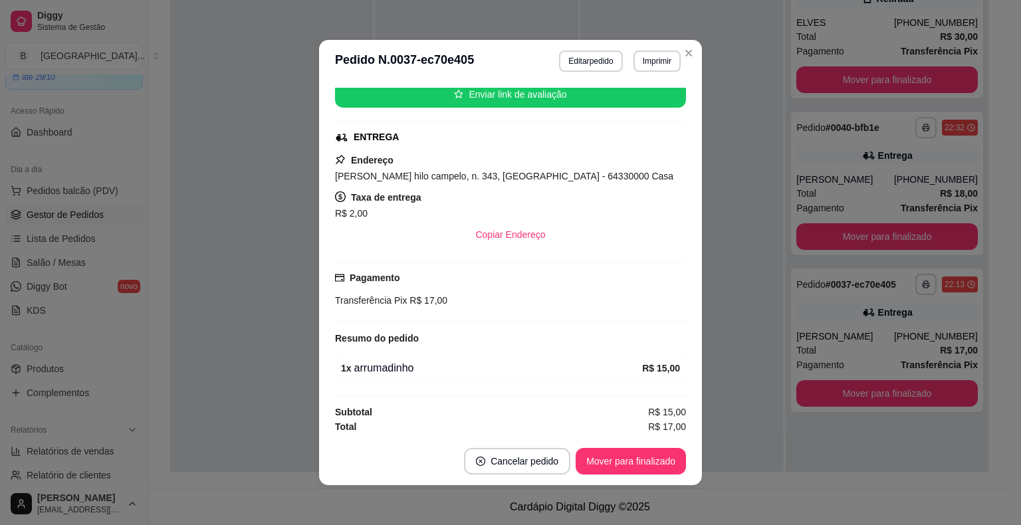
scroll to position [3, 0]
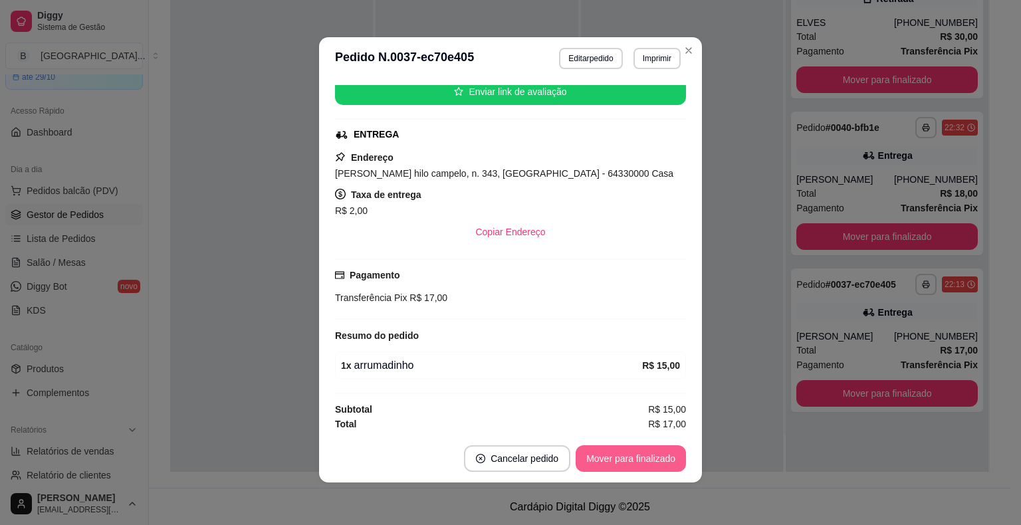
click at [643, 460] on button "Mover para finalizado" at bounding box center [630, 458] width 110 height 27
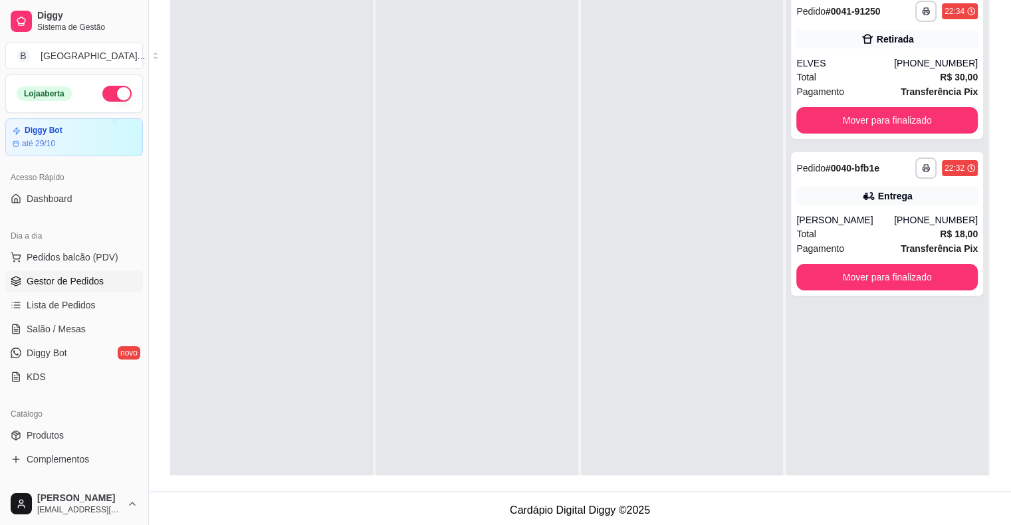
scroll to position [0, 0]
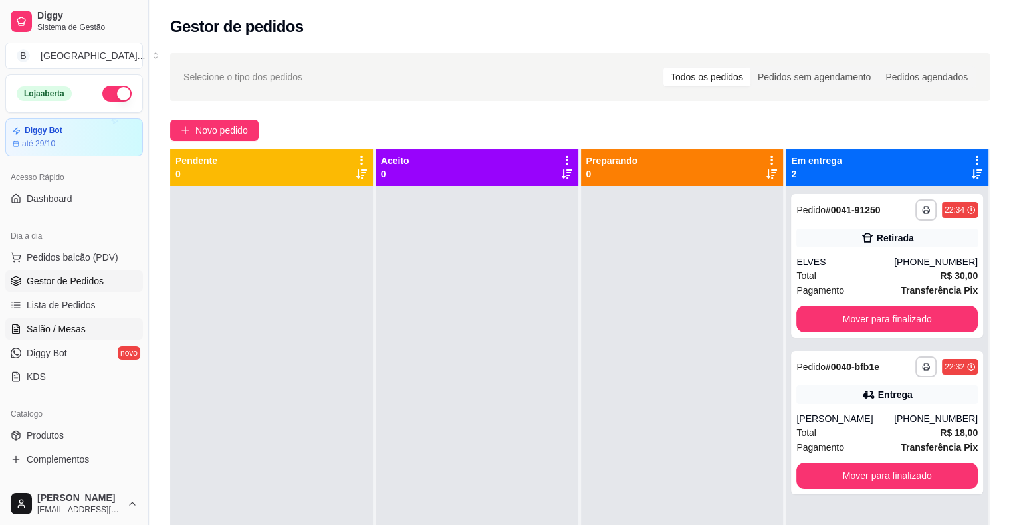
click at [47, 334] on span "Salão / Mesas" at bounding box center [56, 328] width 59 height 13
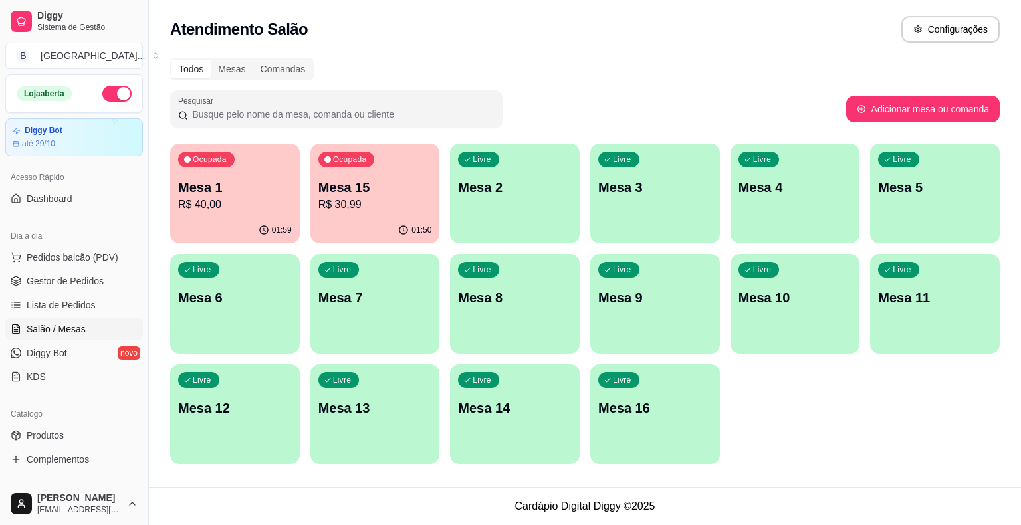
click at [221, 199] on p "R$ 40,00" at bounding box center [235, 205] width 114 height 16
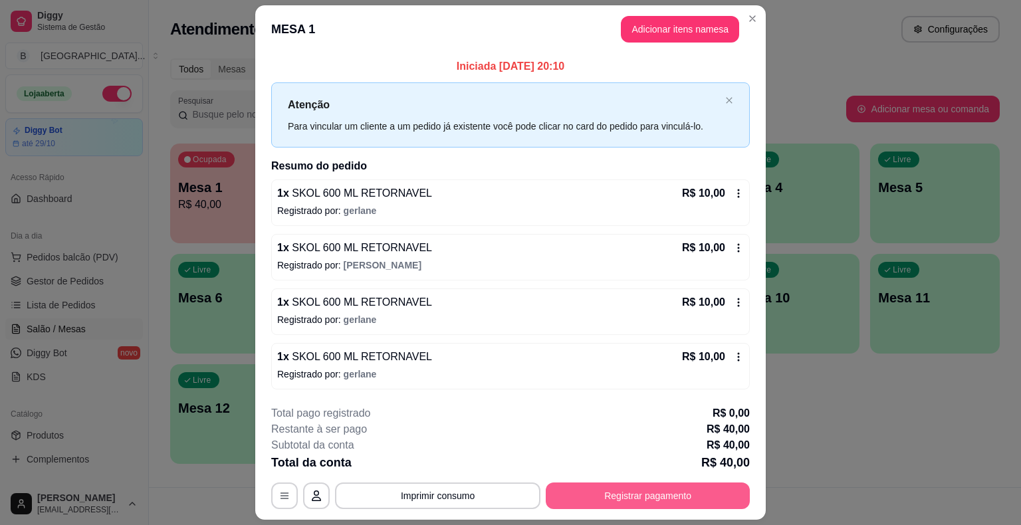
click at [577, 494] on button "Registrar pagamento" at bounding box center [647, 495] width 204 height 27
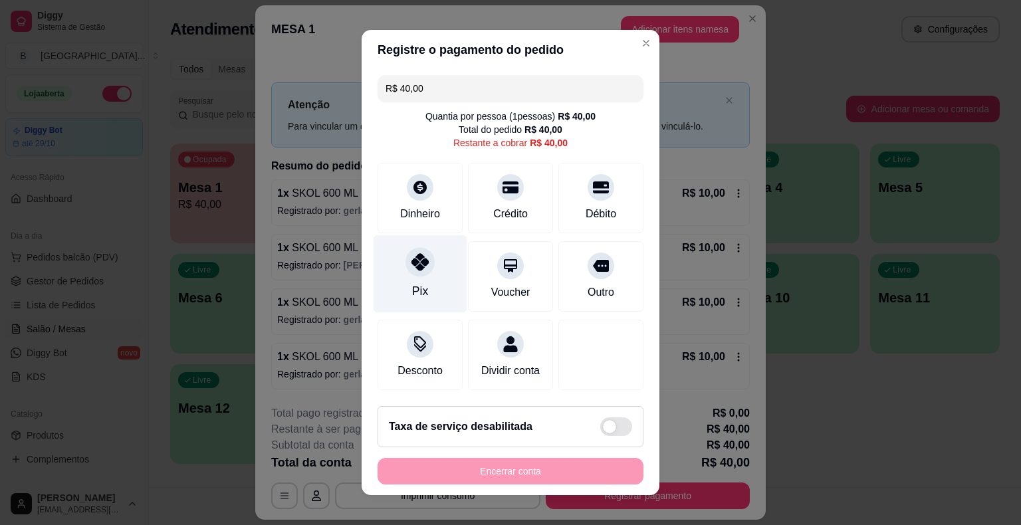
click at [388, 248] on div "Pix" at bounding box center [420, 274] width 94 height 78
type input "R$ 0,00"
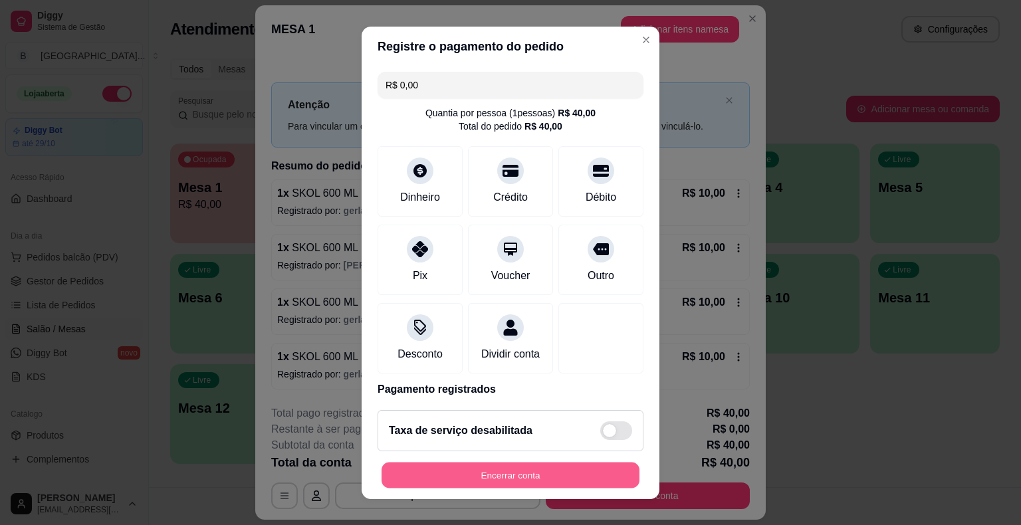
click at [512, 468] on button "Encerrar conta" at bounding box center [510, 475] width 258 height 26
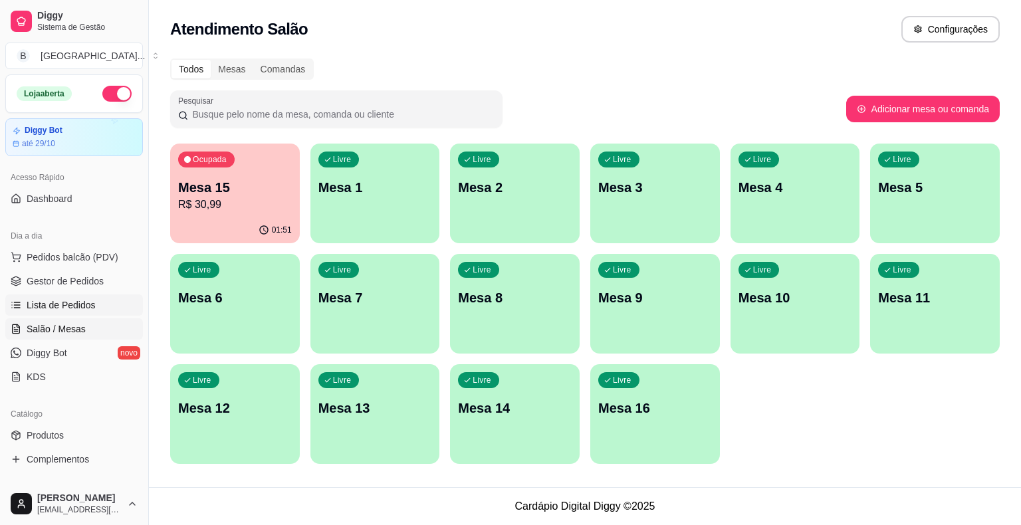
click at [7, 302] on link "Lista de Pedidos" at bounding box center [74, 304] width 138 height 21
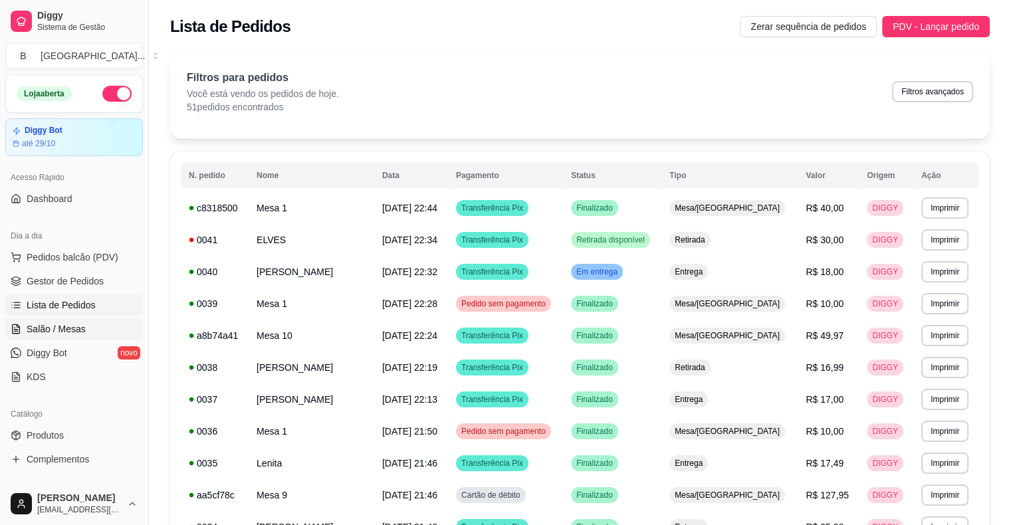
click at [78, 324] on span "Salão / Mesas" at bounding box center [56, 328] width 59 height 13
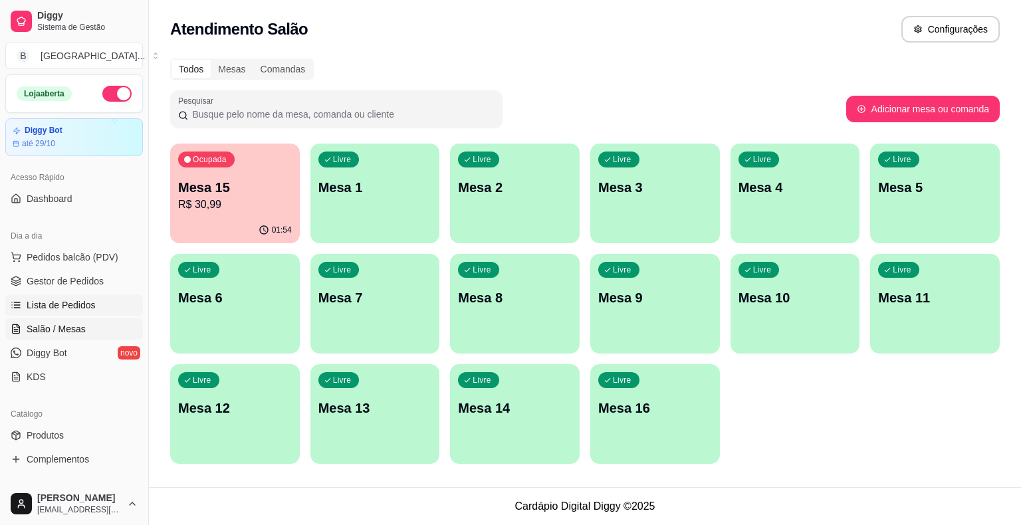
click at [28, 305] on span "Lista de Pedidos" at bounding box center [61, 304] width 69 height 13
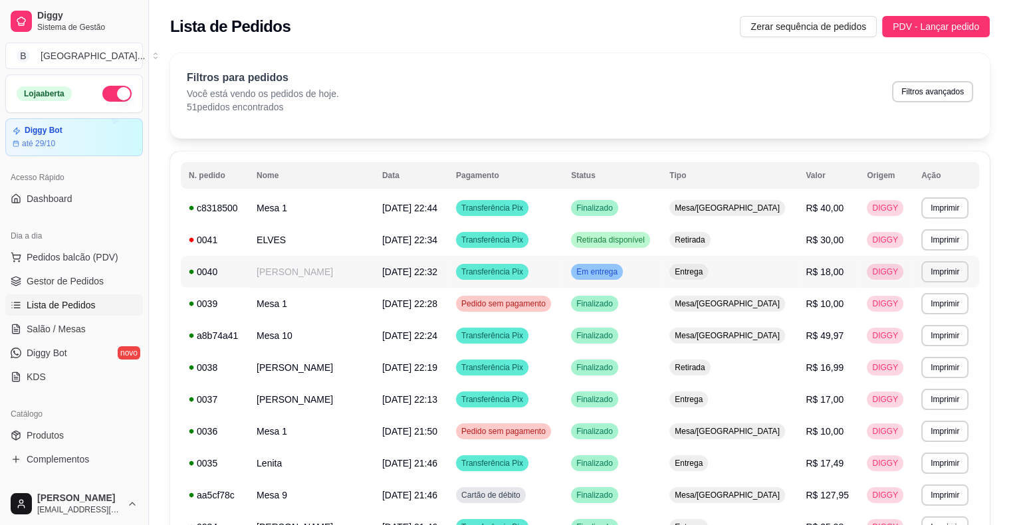
click at [623, 278] on div "Em entrega" at bounding box center [597, 272] width 52 height 16
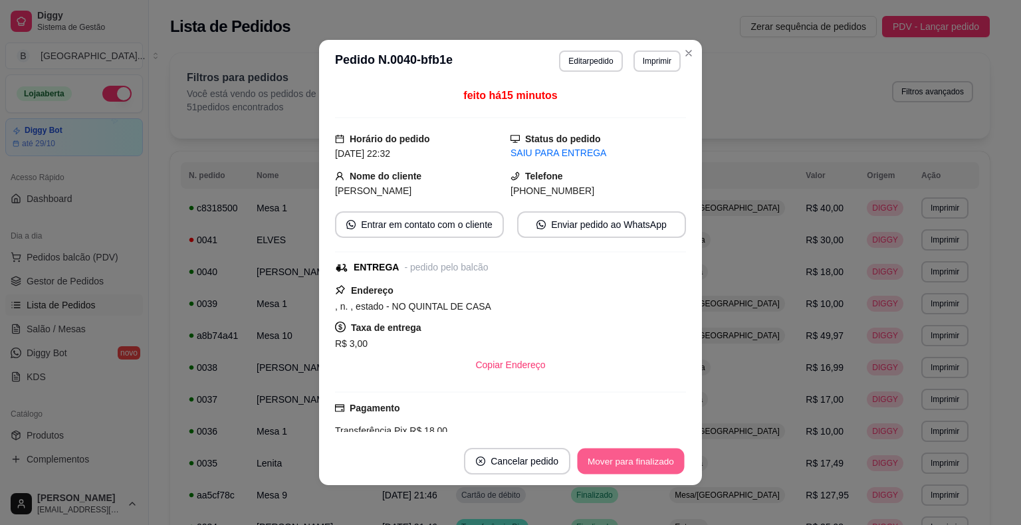
click at [637, 458] on button "Mover para finalizado" at bounding box center [630, 461] width 107 height 26
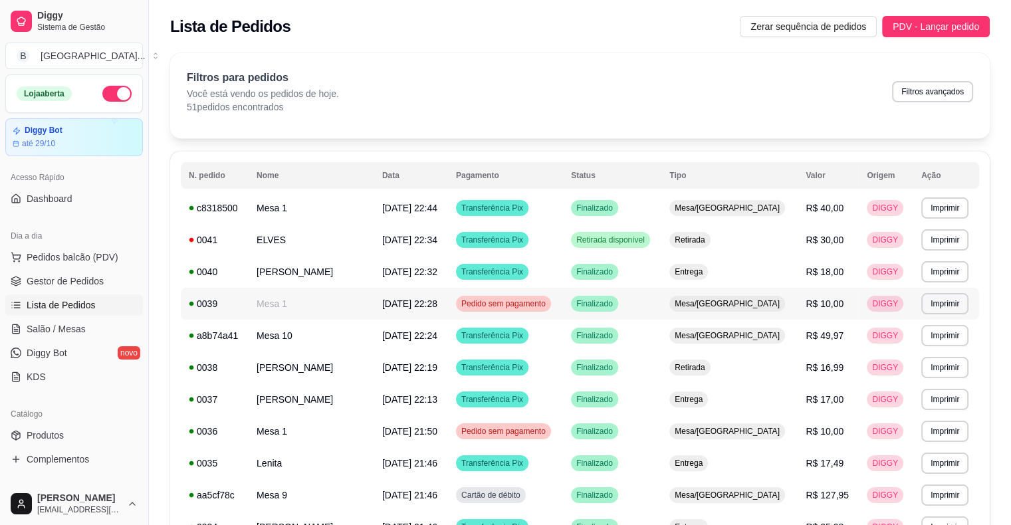
click at [398, 308] on span "[DATE] 22:28" at bounding box center [409, 303] width 55 height 11
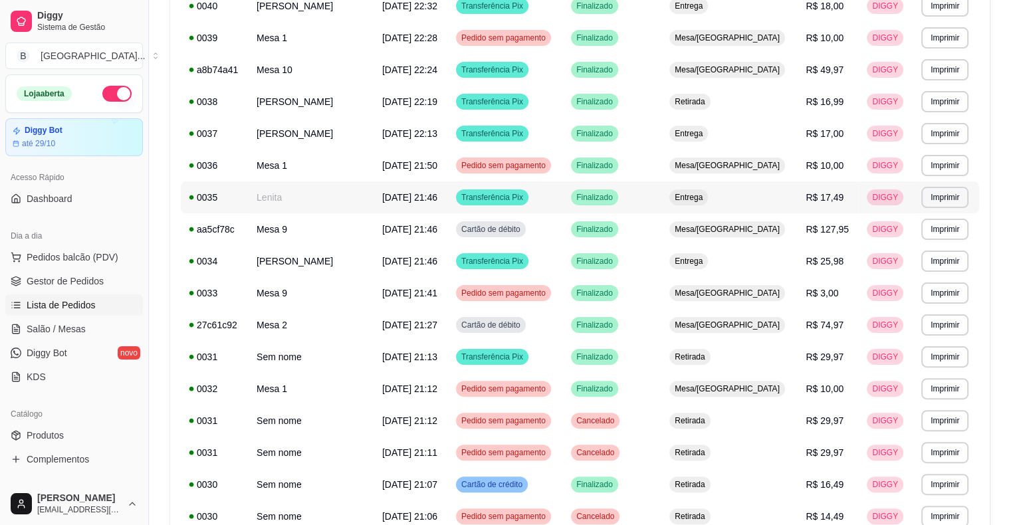
scroll to position [332, 0]
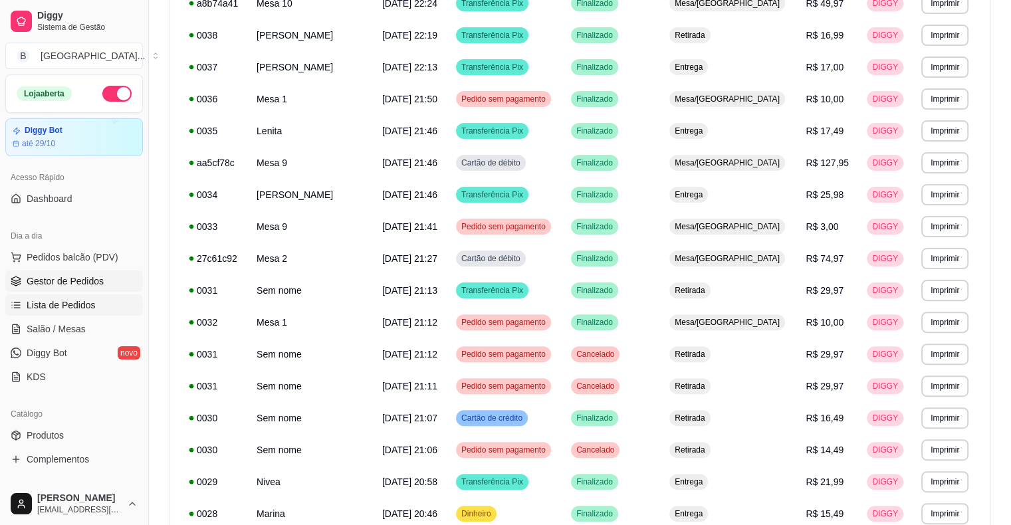
click at [94, 276] on span "Gestor de Pedidos" at bounding box center [65, 280] width 77 height 13
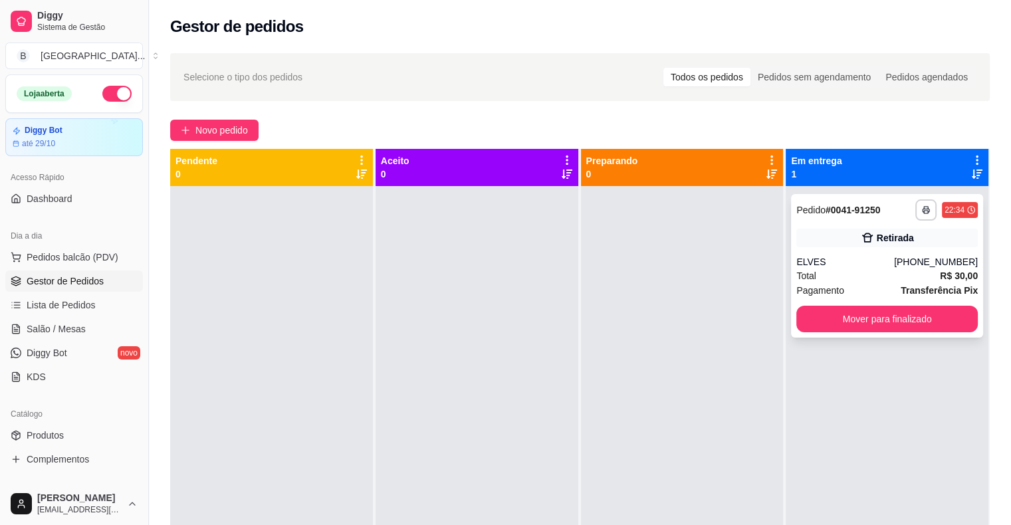
click at [858, 273] on div "Total R$ 30,00" at bounding box center [886, 275] width 181 height 15
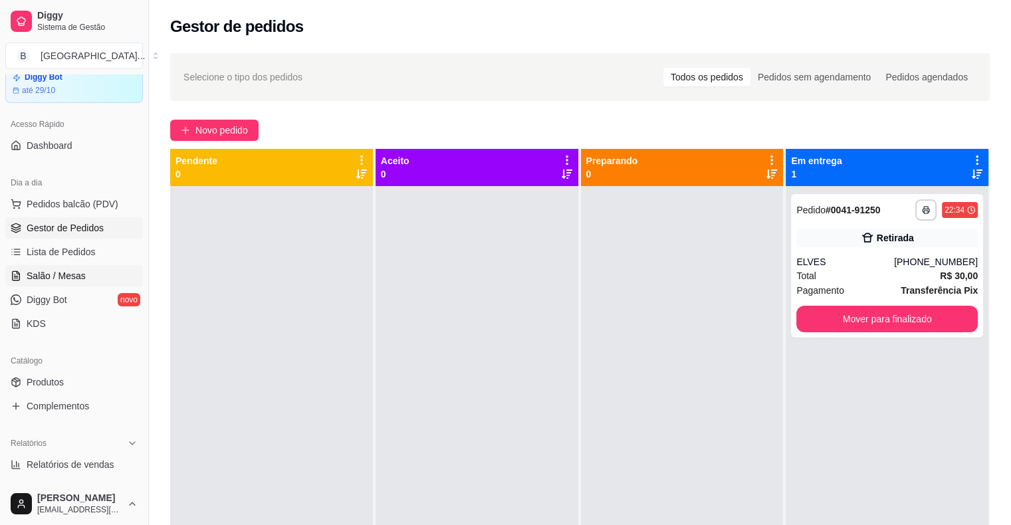
scroll to position [66, 0]
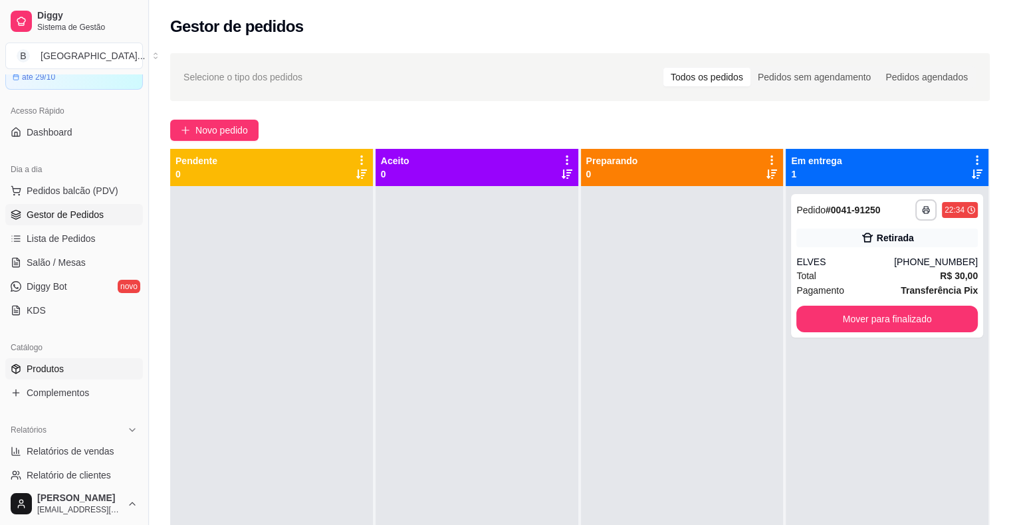
click at [51, 365] on span "Produtos" at bounding box center [45, 368] width 37 height 13
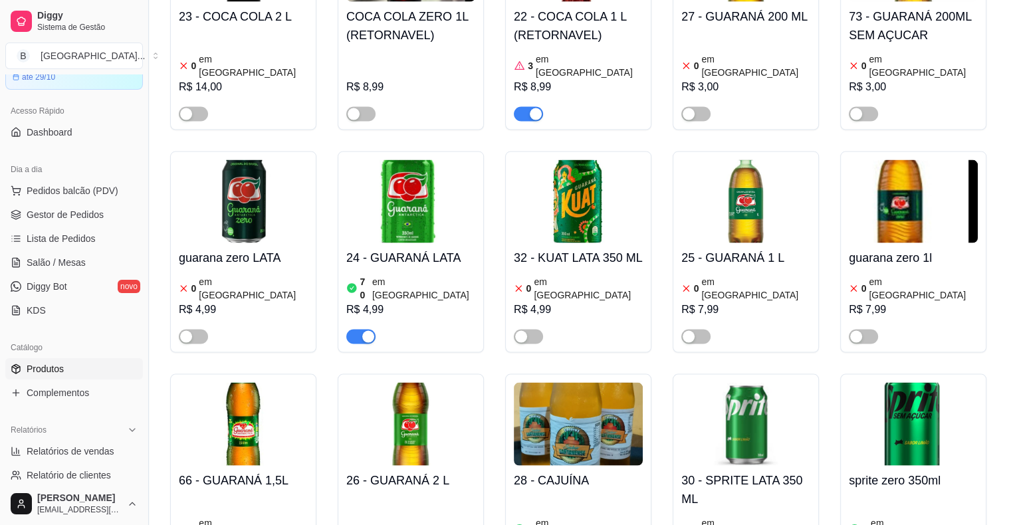
scroll to position [2525, 0]
